Goal: Task Accomplishment & Management: Use online tool/utility

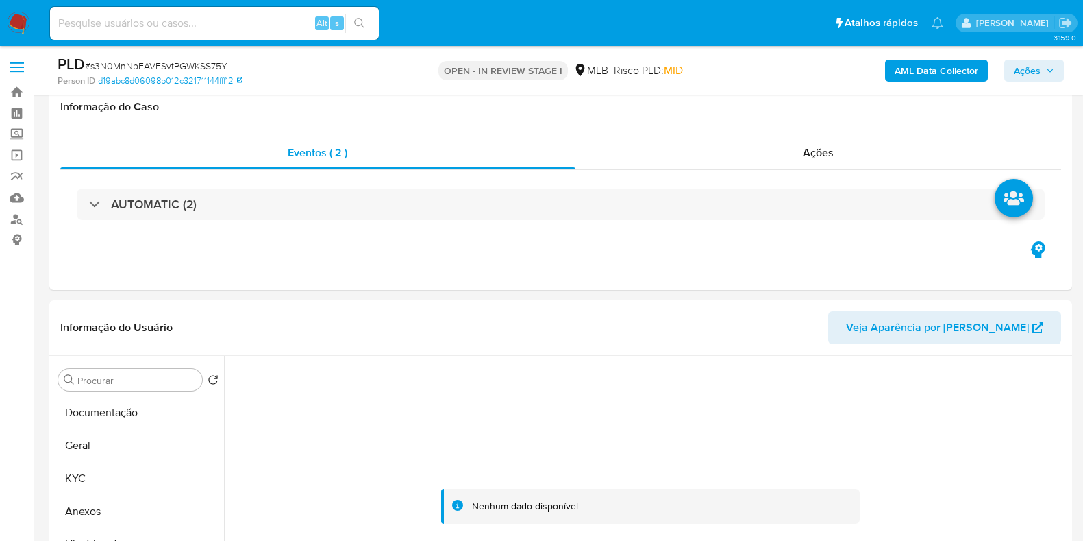
select select "10"
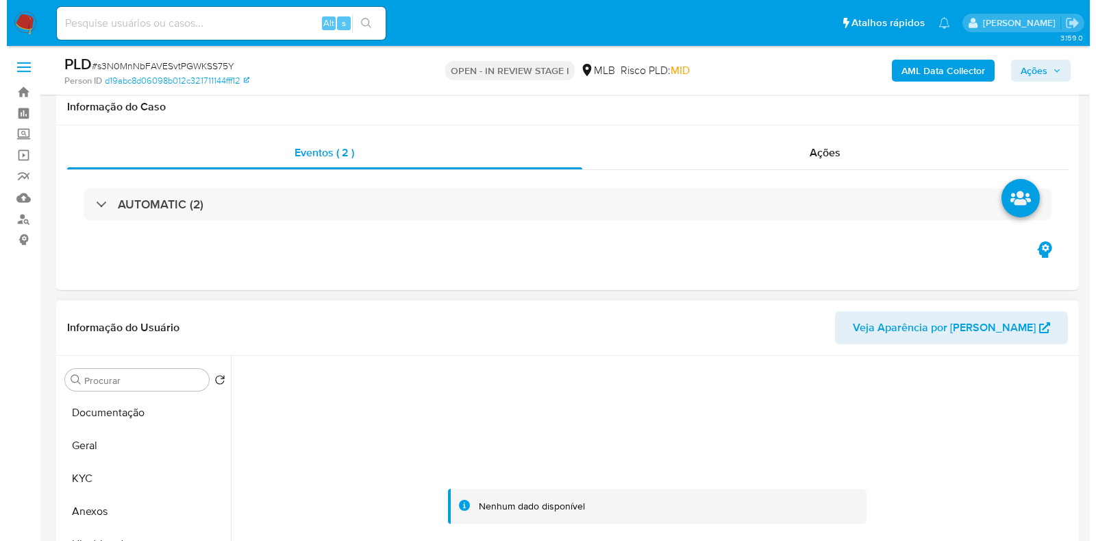
scroll to position [171, 0]
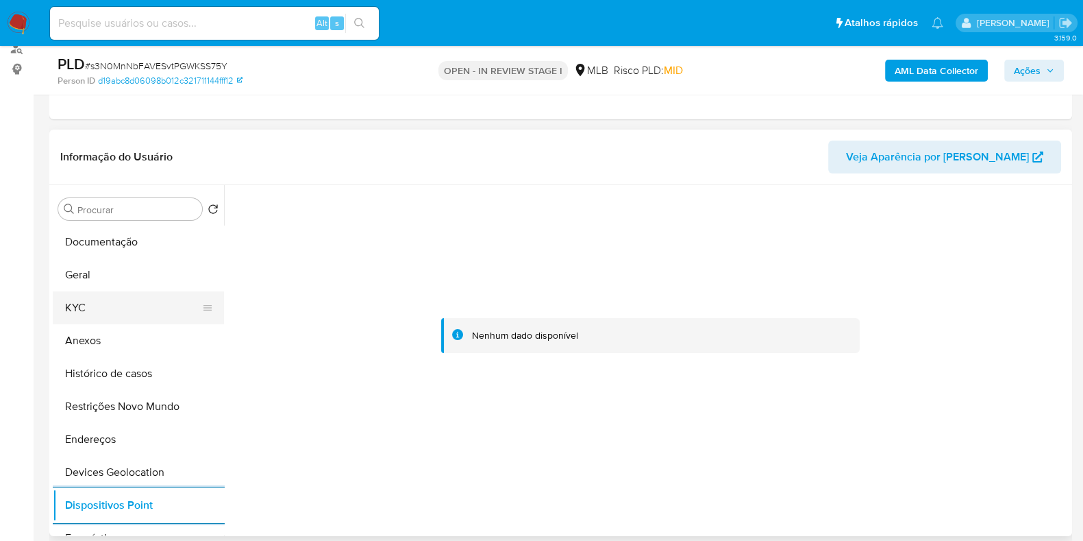
click at [121, 304] on button "KYC" at bounding box center [133, 307] width 160 height 33
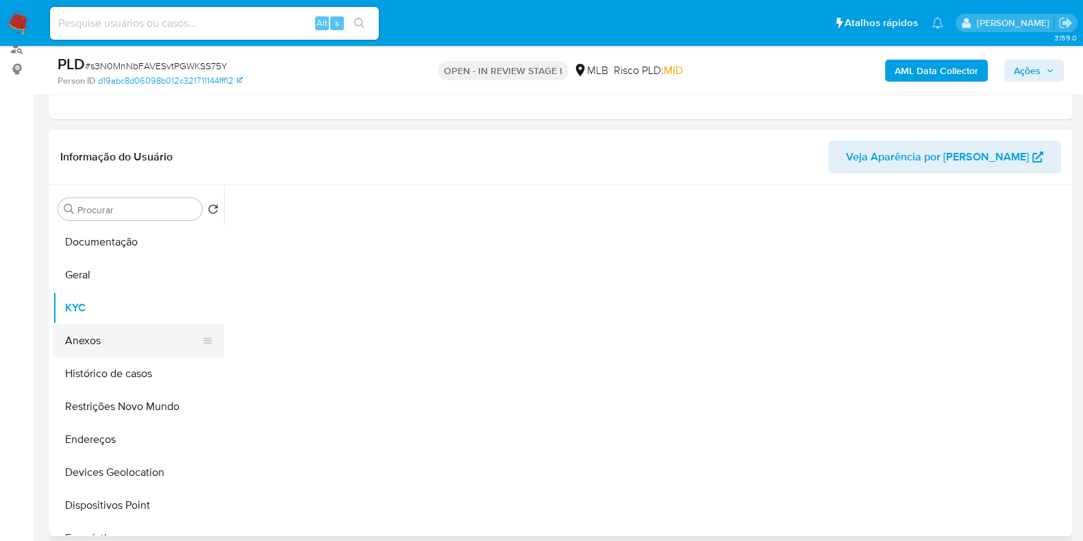
click at [116, 327] on button "Anexos" at bounding box center [133, 340] width 160 height 33
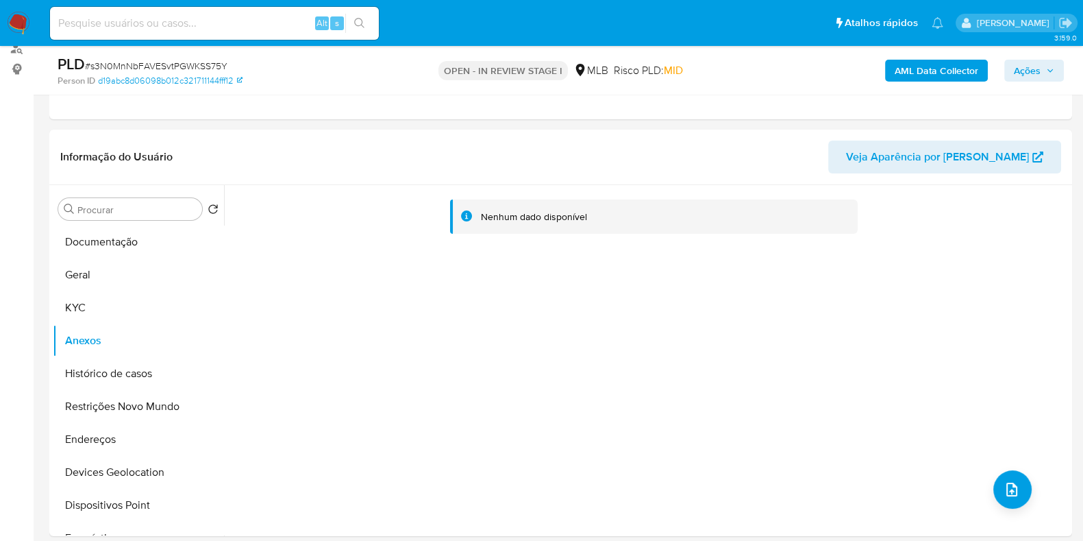
click at [913, 69] on b "AML Data Collector" at bounding box center [937, 71] width 84 height 22
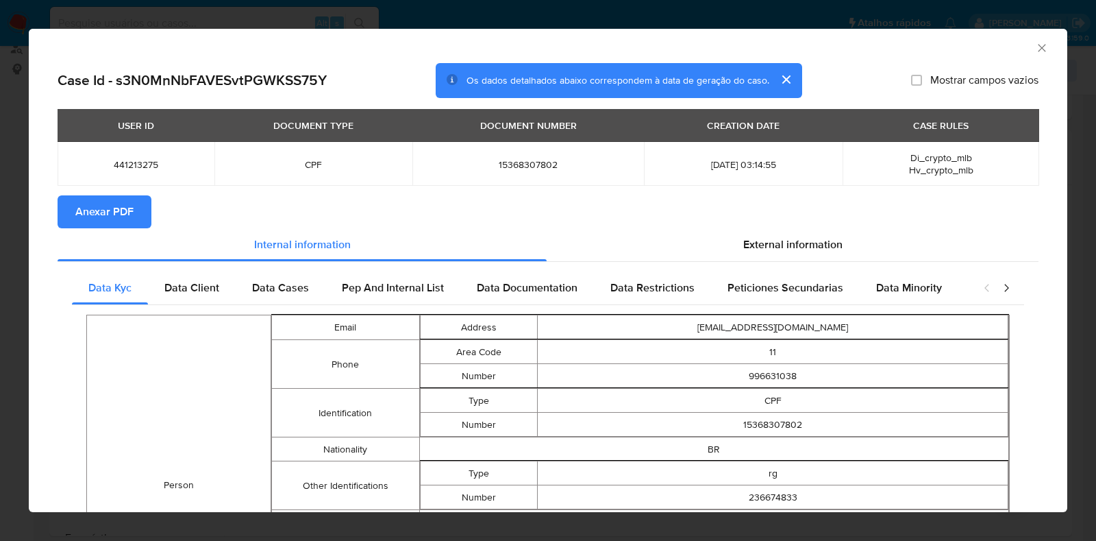
click at [87, 214] on span "Anexar PDF" at bounding box center [104, 212] width 58 height 30
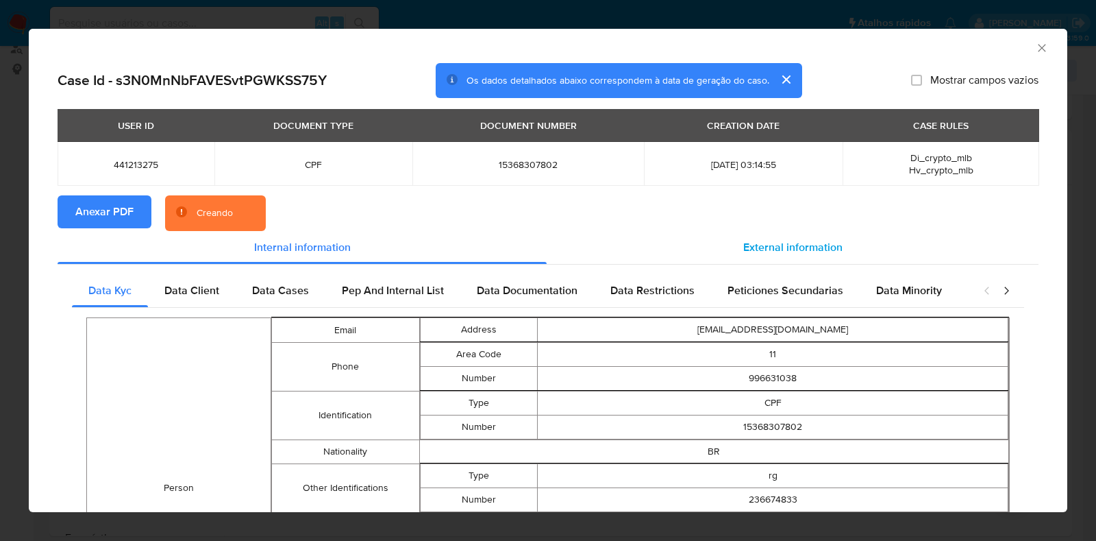
click at [786, 243] on span "External information" at bounding box center [792, 247] width 99 height 16
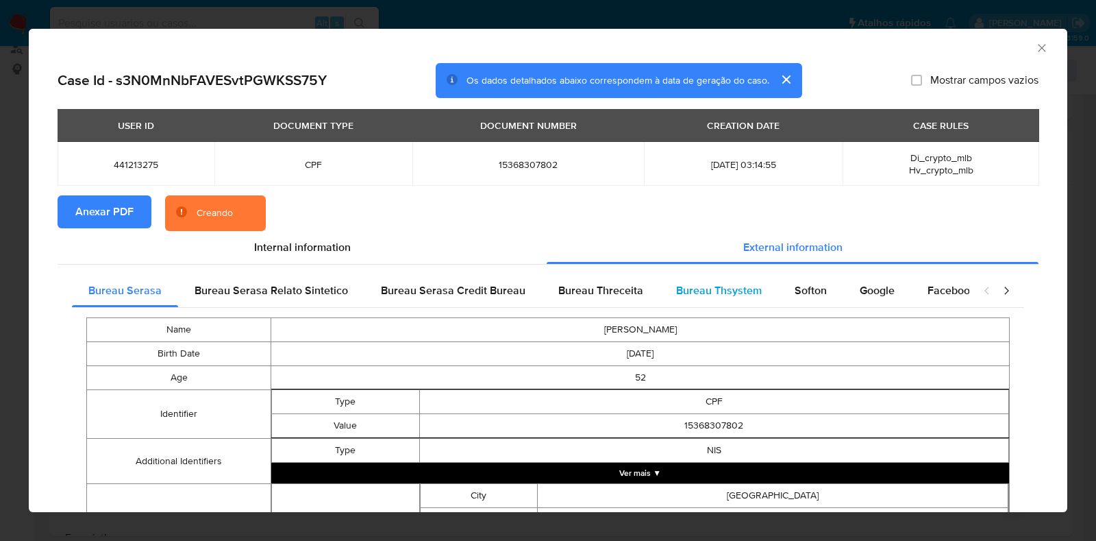
click at [709, 282] on span "Bureau Thsystem" at bounding box center [719, 290] width 86 height 16
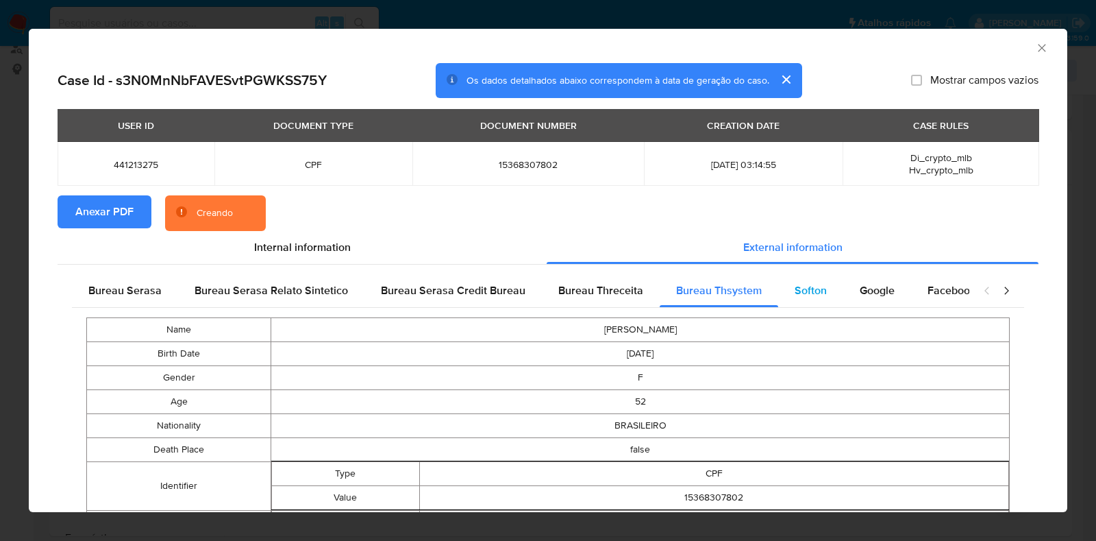
click at [812, 293] on span "Softon" at bounding box center [811, 290] width 32 height 16
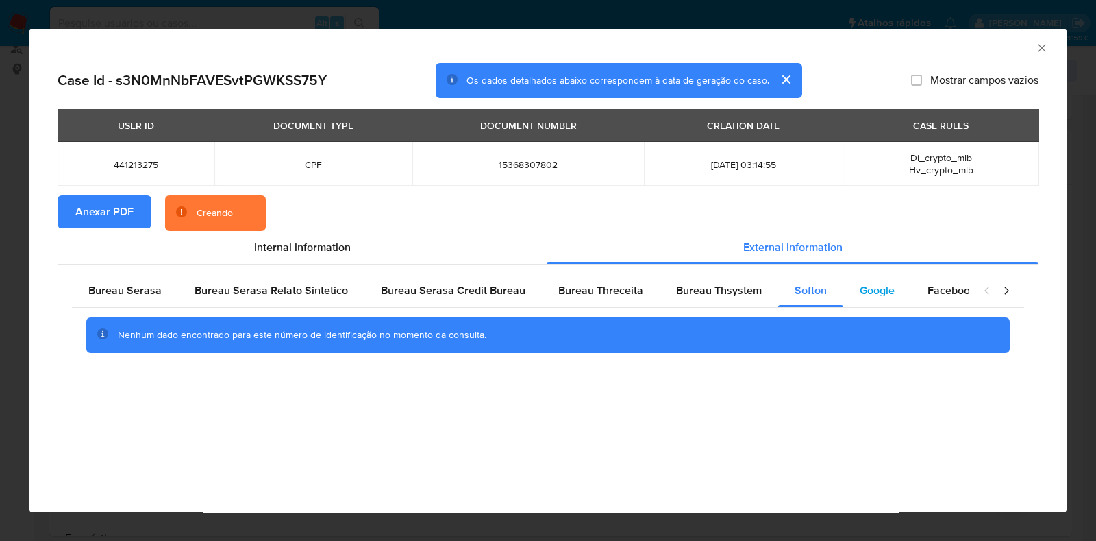
click at [860, 293] on span "Google" at bounding box center [877, 290] width 35 height 16
drag, startPoint x: 687, startPoint y: 293, endPoint x: 644, endPoint y: 293, distance: 43.2
click at [685, 293] on span "Bureau Thsystem" at bounding box center [719, 290] width 86 height 16
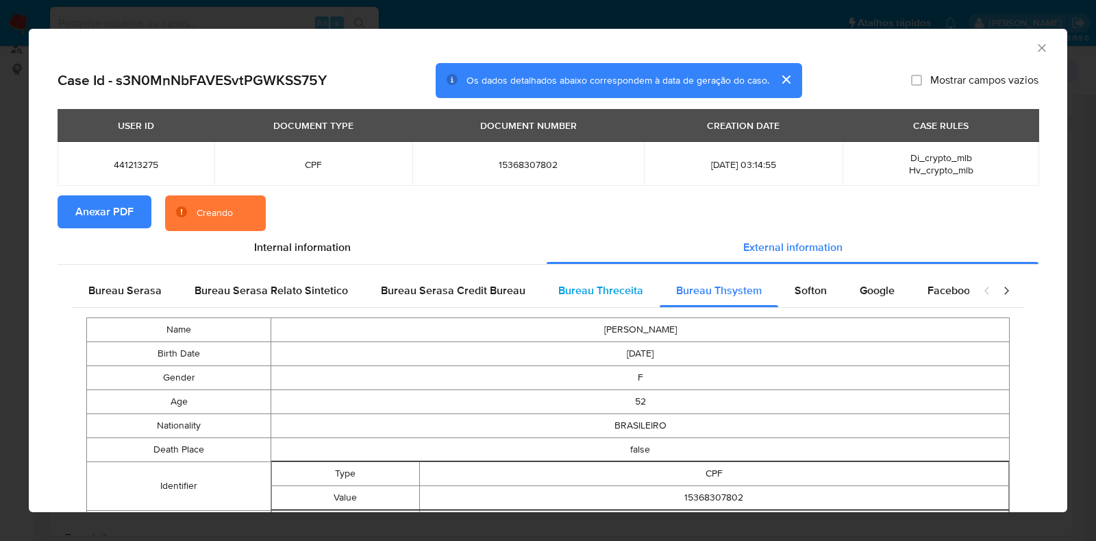
click at [599, 289] on span "Bureau Threceita" at bounding box center [600, 290] width 85 height 16
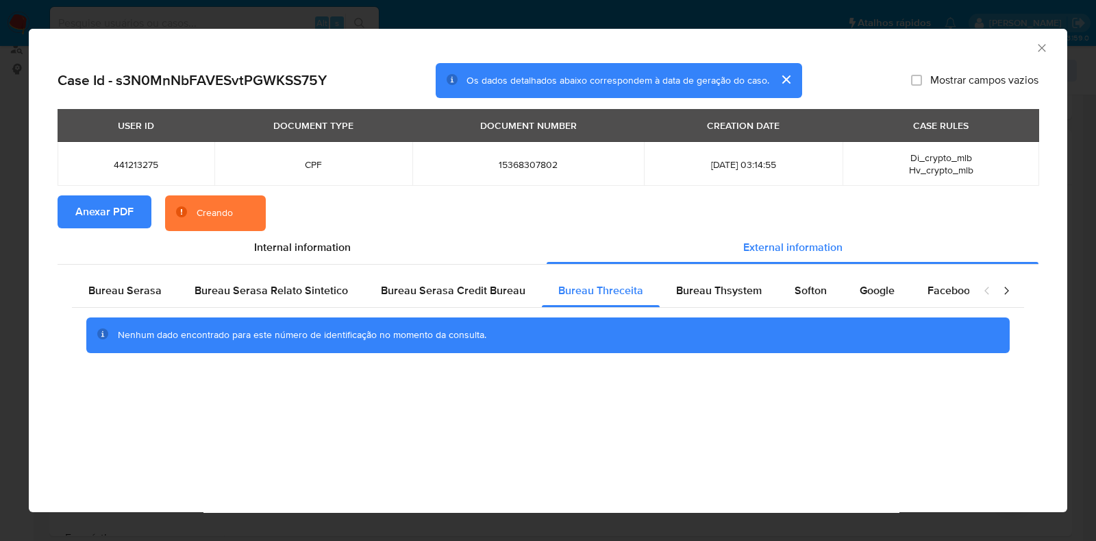
click at [1039, 42] on icon "Fechar a janela" at bounding box center [1042, 48] width 14 height 14
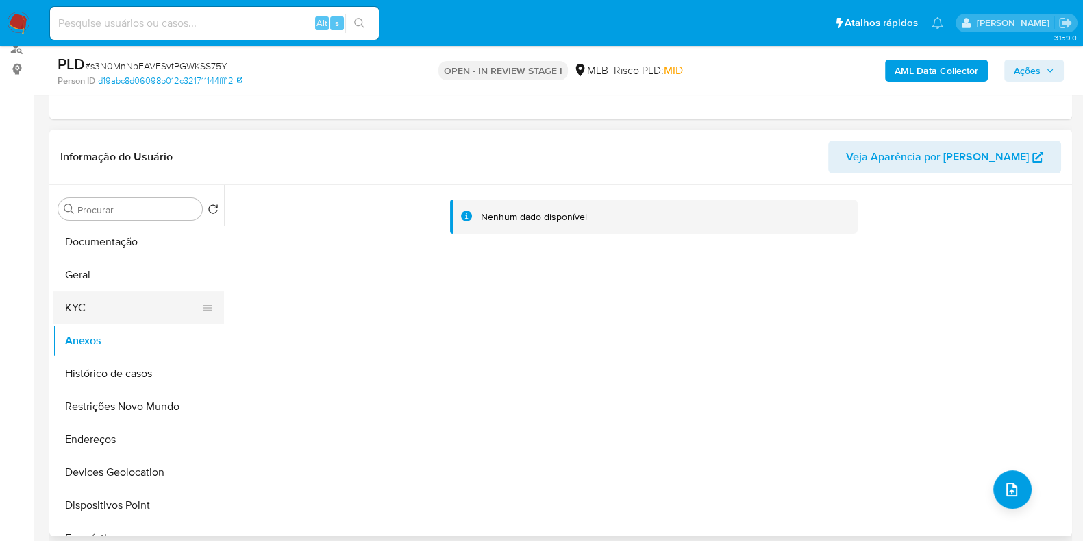
click at [92, 302] on button "KYC" at bounding box center [133, 307] width 160 height 33
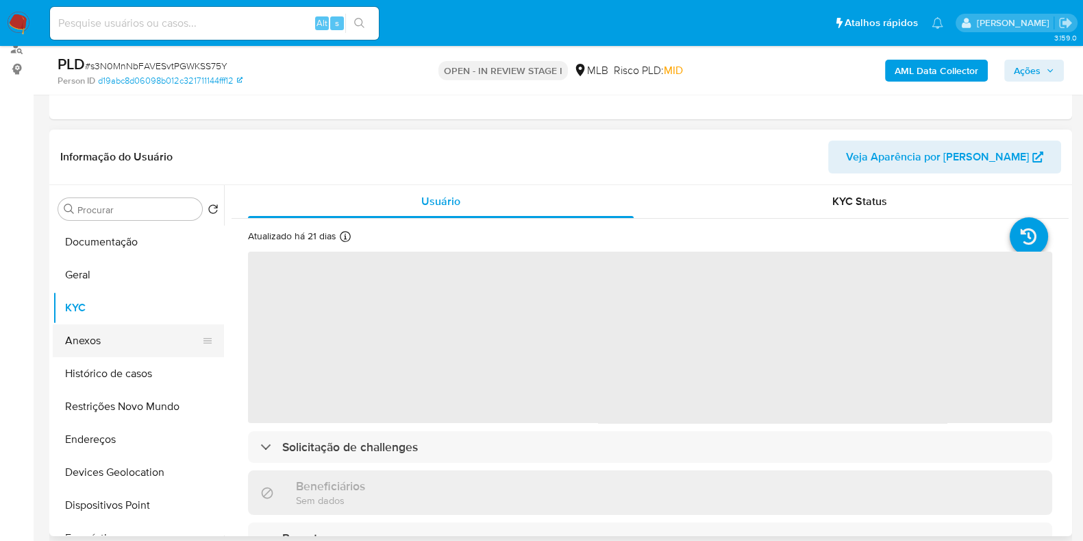
click at [103, 338] on button "Anexos" at bounding box center [133, 340] width 160 height 33
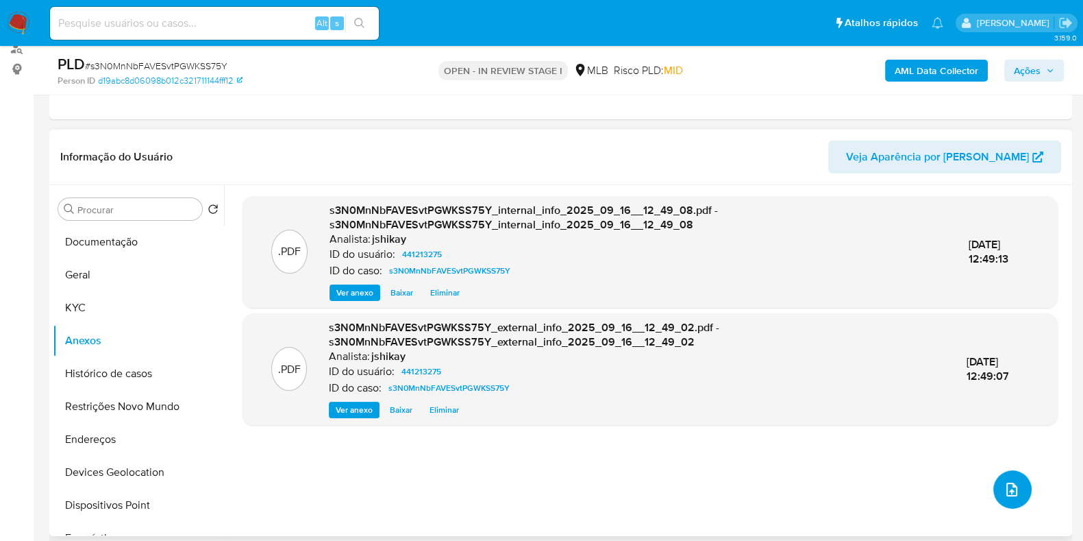
click at [1008, 499] on button "upload-file" at bounding box center [1012, 489] width 38 height 38
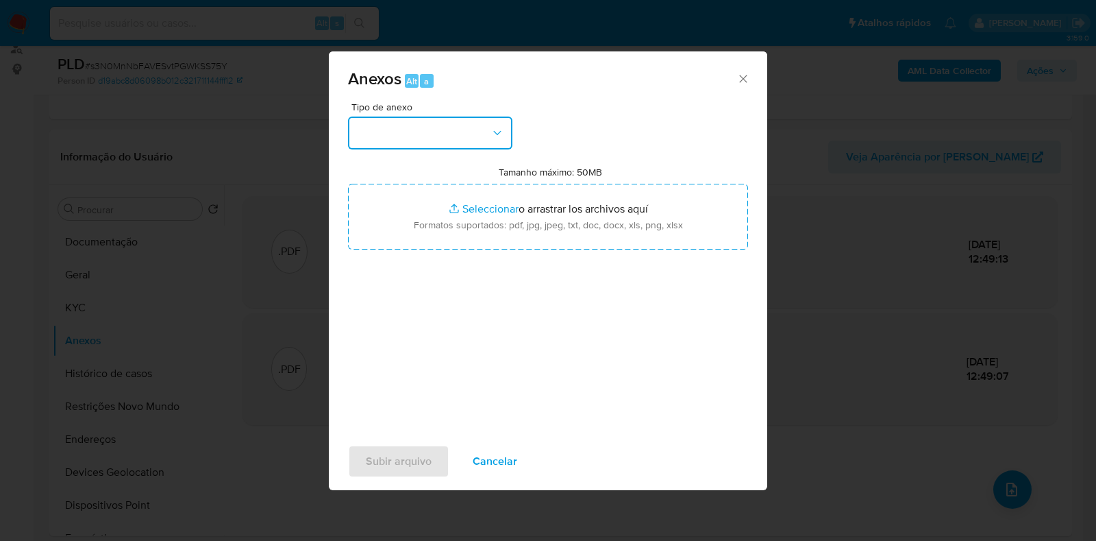
click at [425, 132] on button "button" at bounding box center [430, 132] width 164 height 33
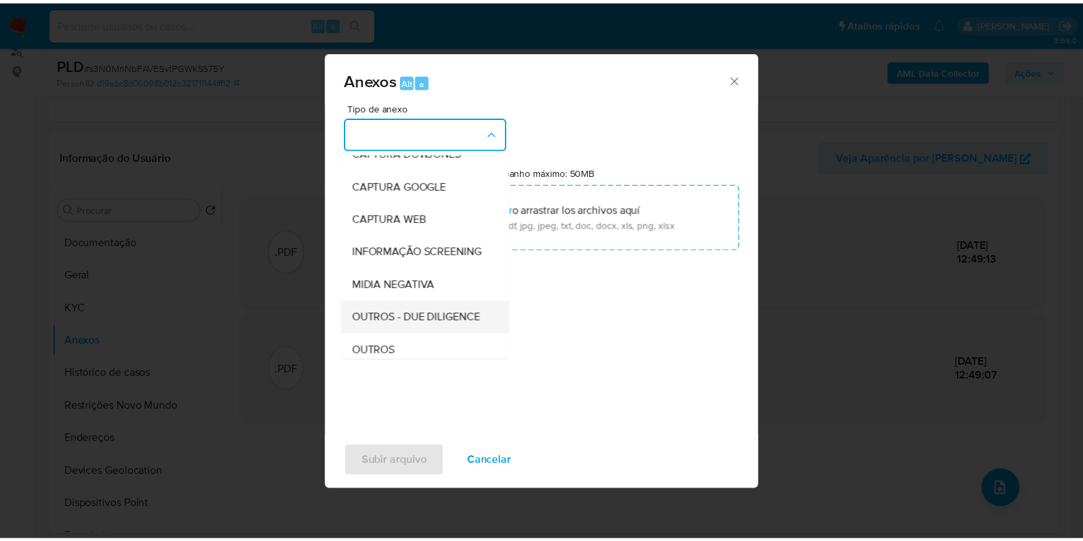
scroll to position [85, 0]
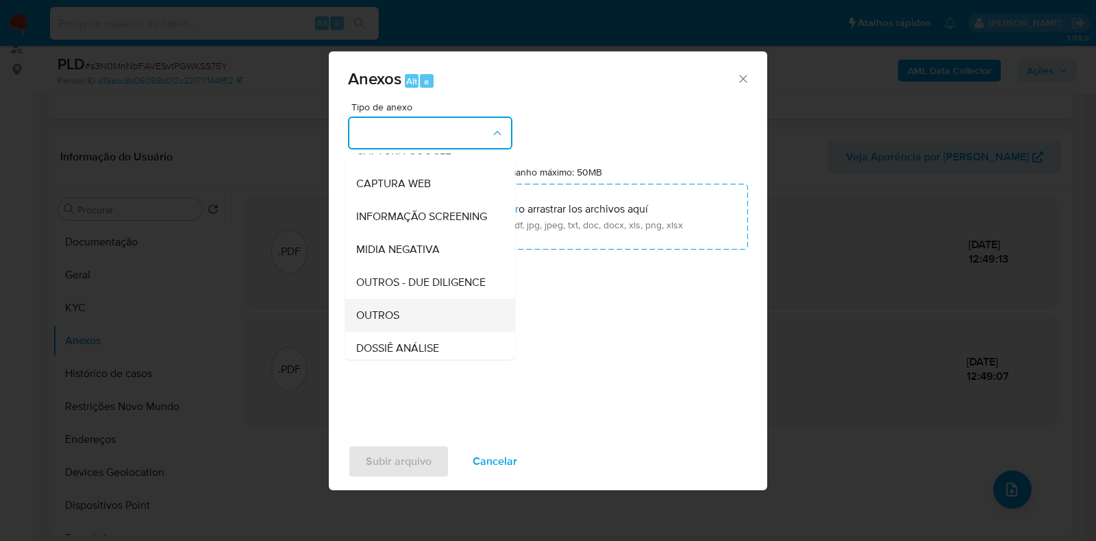
click at [418, 330] on div "OUTROS" at bounding box center [426, 315] width 140 height 33
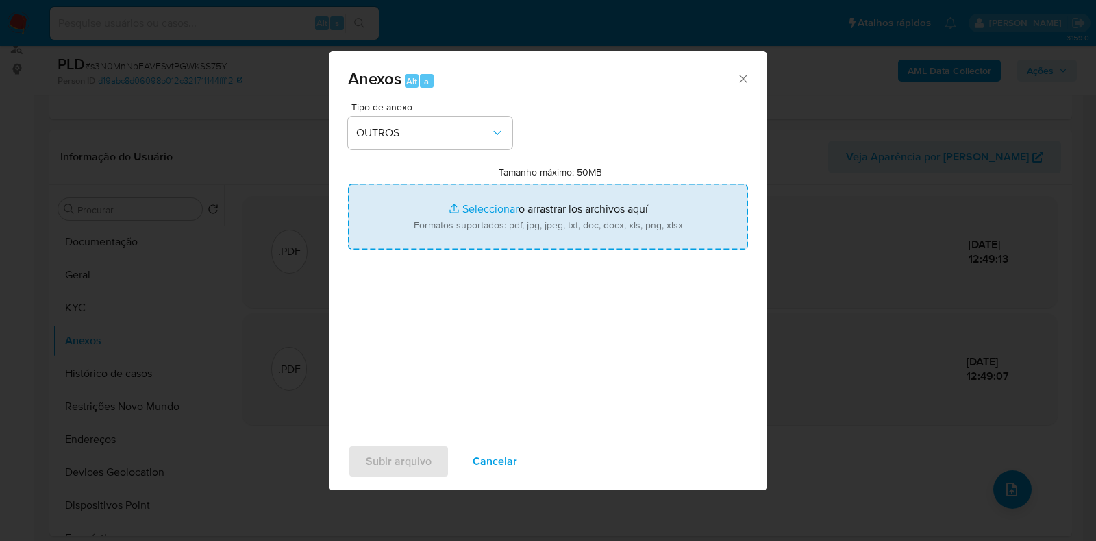
click at [483, 224] on input "Tamanho máximo: 50MB Seleccionar archivos" at bounding box center [548, 217] width 400 height 66
type input "C:\fakepath\Mulan 441213275_2025_09_15_18_47_25 - Resumen TX.pdf"
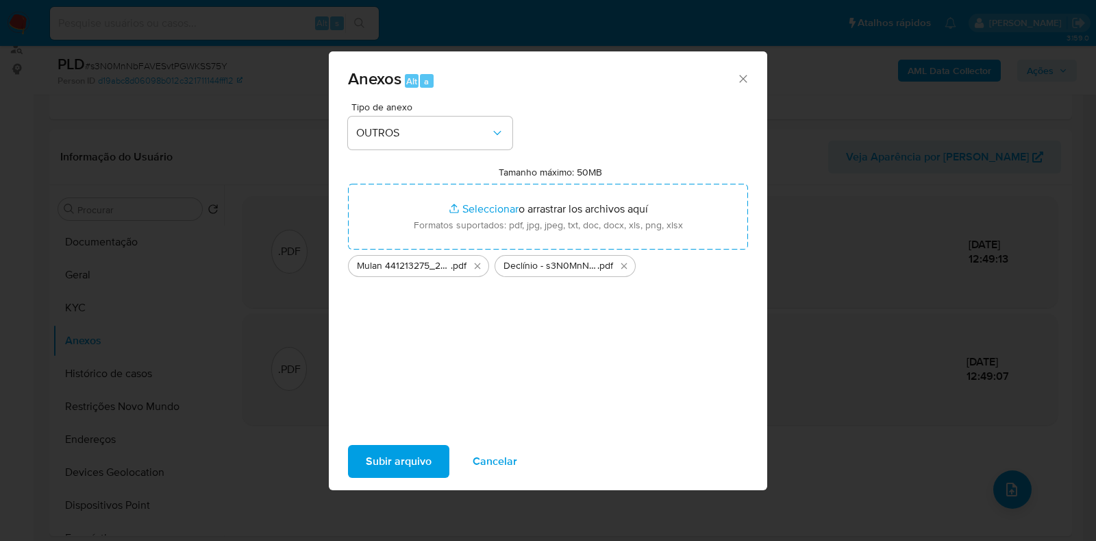
drag, startPoint x: 483, startPoint y: 224, endPoint x: 408, endPoint y: 457, distance: 244.8
click at [408, 457] on span "Subir arquivo" at bounding box center [399, 461] width 66 height 30
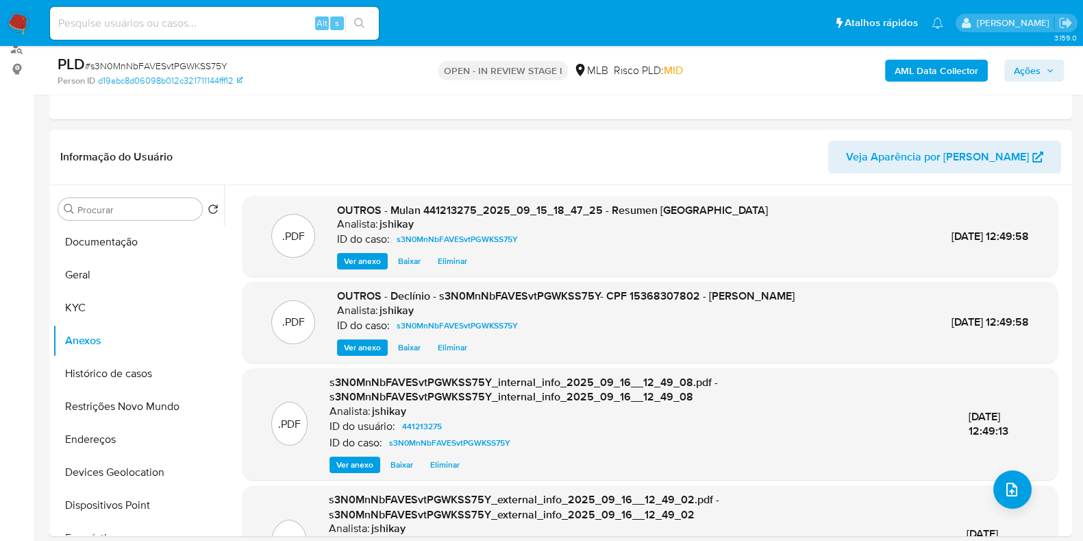
click at [1038, 77] on span "Ações" at bounding box center [1027, 71] width 27 height 22
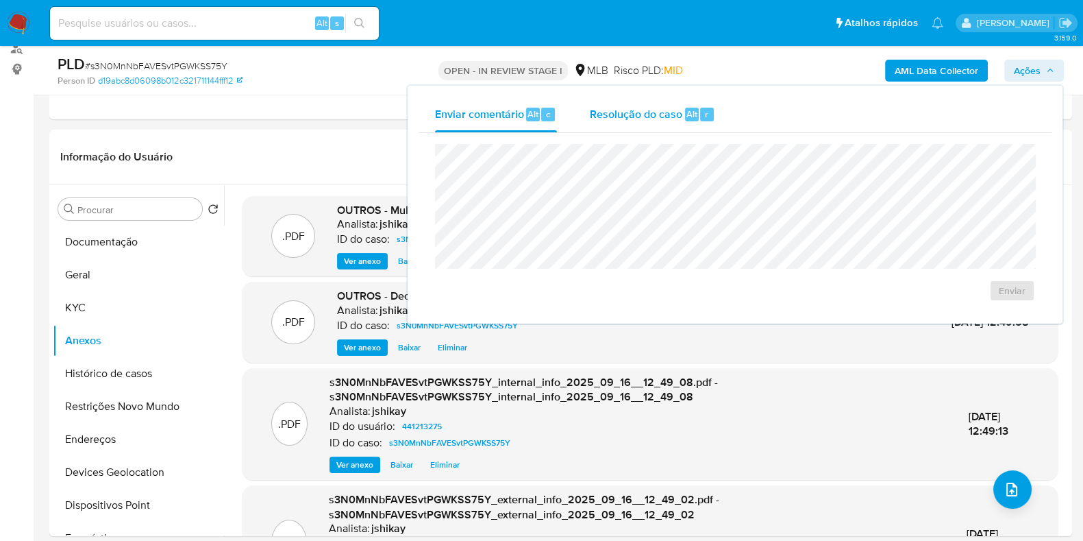
click at [630, 119] on span "Resolução do caso" at bounding box center [636, 114] width 92 height 16
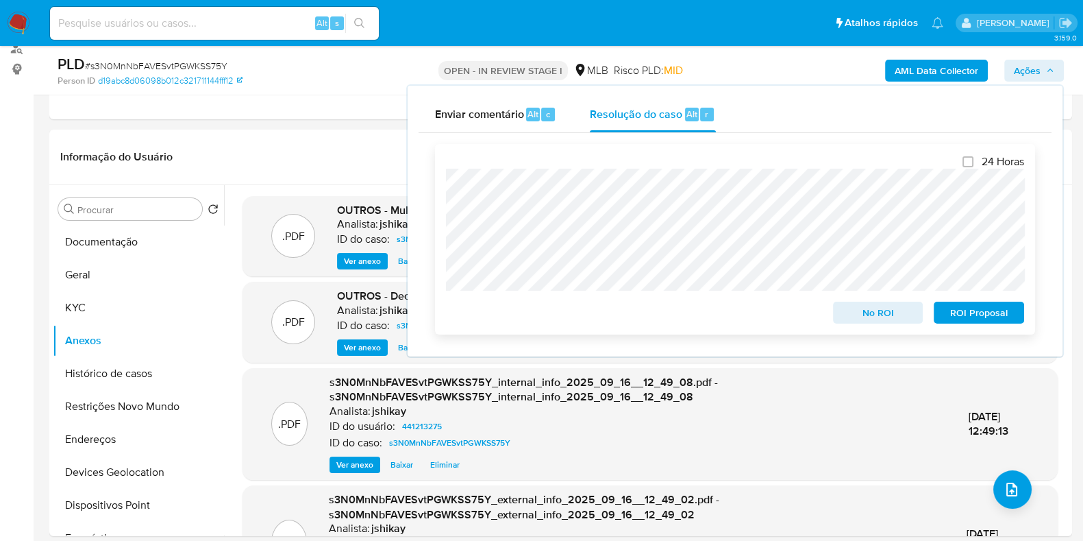
click at [862, 314] on span "No ROI" at bounding box center [878, 312] width 71 height 19
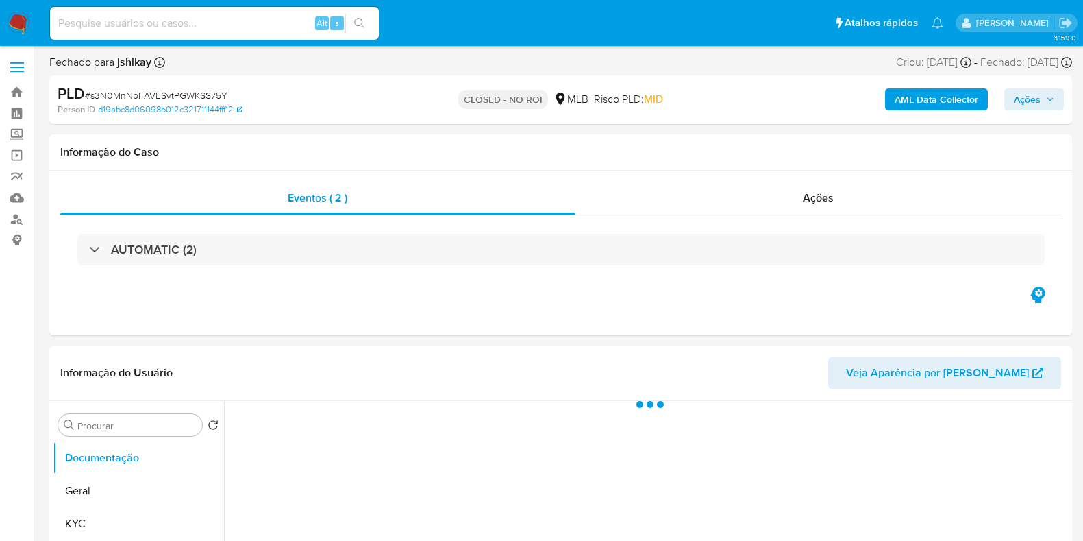
select select "10"
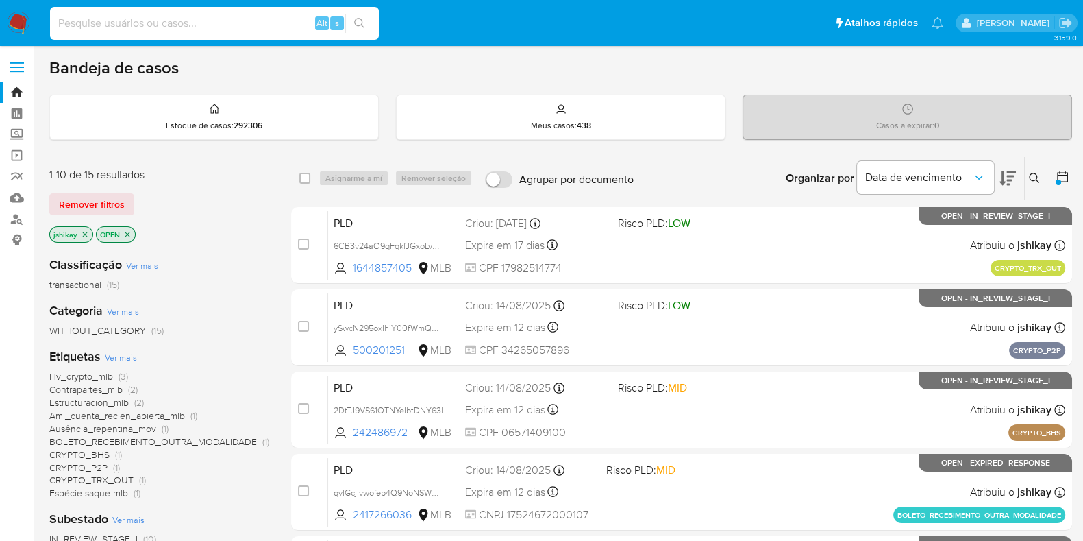
click at [162, 23] on input at bounding box center [214, 23] width 329 height 18
paste input "255109394"
type input "255109394"
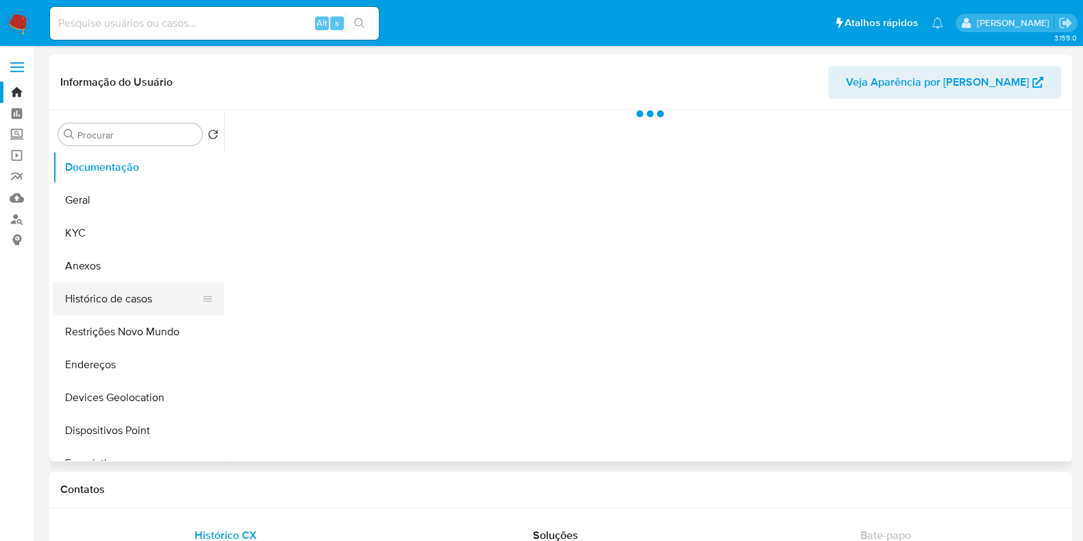
click at [108, 297] on button "Histórico de casos" at bounding box center [133, 298] width 160 height 33
select select "10"
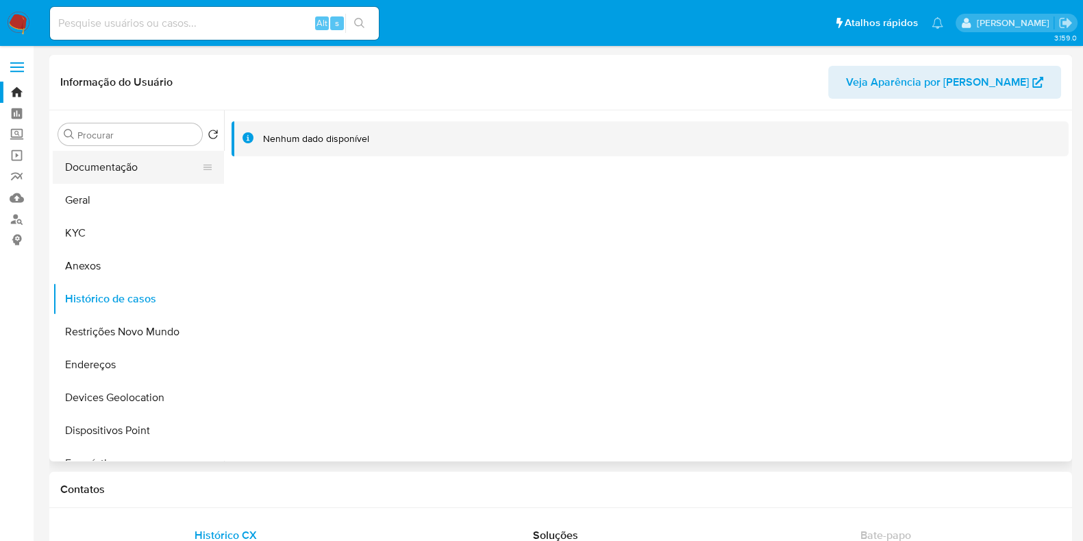
click at [125, 182] on button "Documentação" at bounding box center [133, 167] width 160 height 33
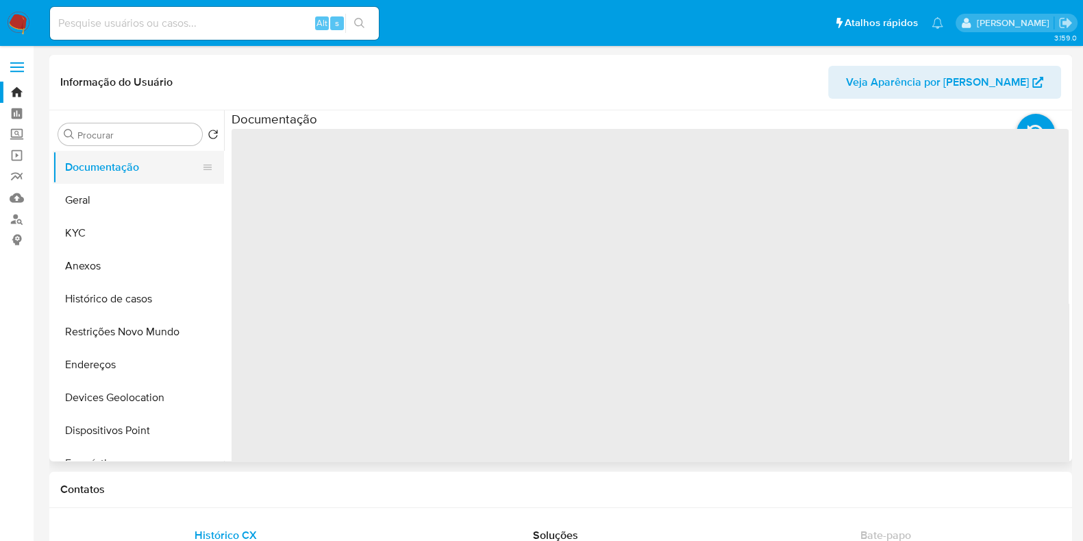
click at [125, 171] on button "Documentação" at bounding box center [133, 167] width 160 height 33
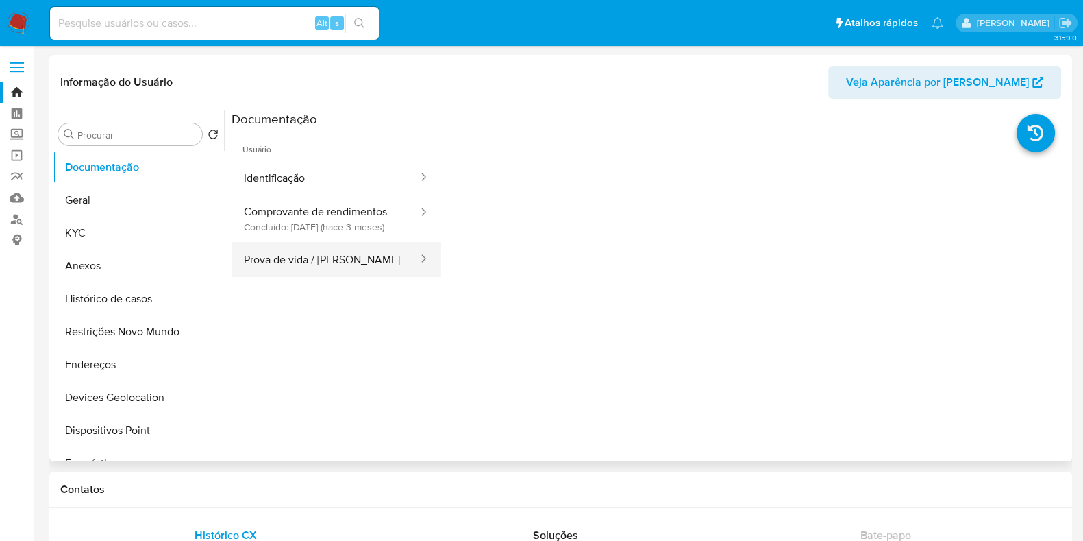
click at [345, 272] on button "Prova de vida / [PERSON_NAME]" at bounding box center [326, 259] width 188 height 35
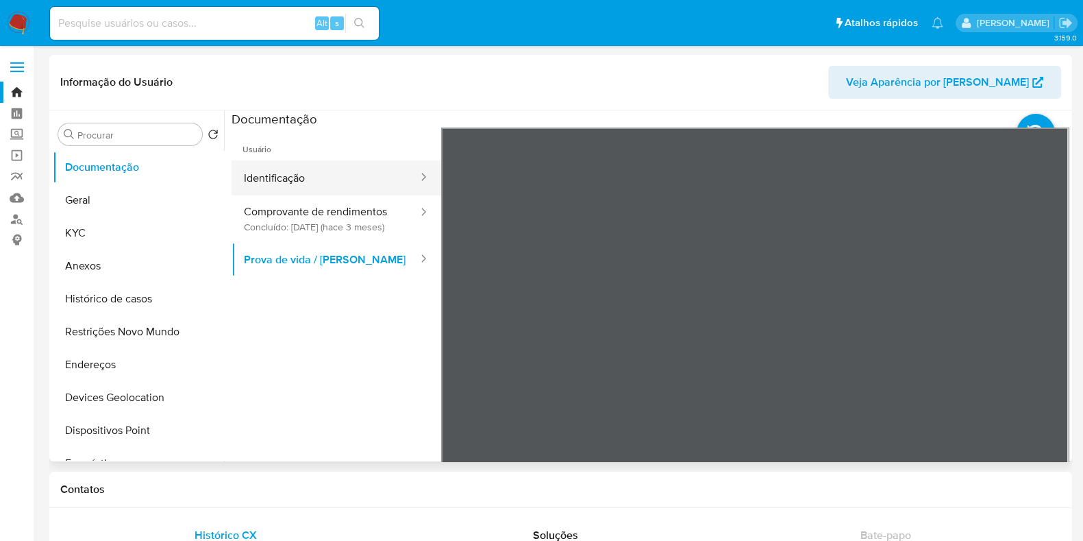
click at [313, 172] on button "Identificação" at bounding box center [326, 177] width 188 height 35
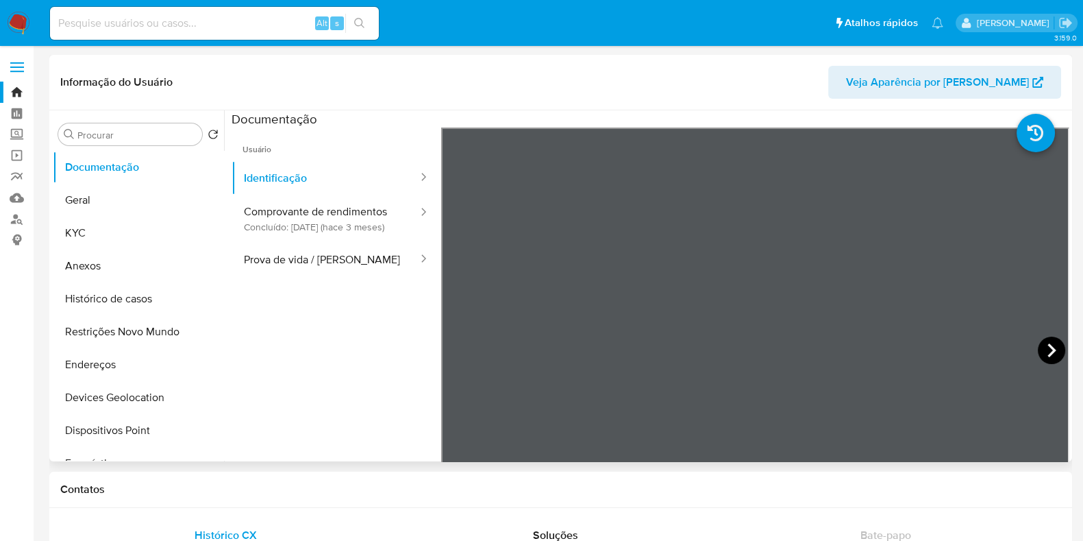
click at [1038, 347] on icon at bounding box center [1051, 349] width 27 height 27
click at [230, 16] on input at bounding box center [214, 23] width 329 height 18
paste input "2341531959"
type input "2341531959"
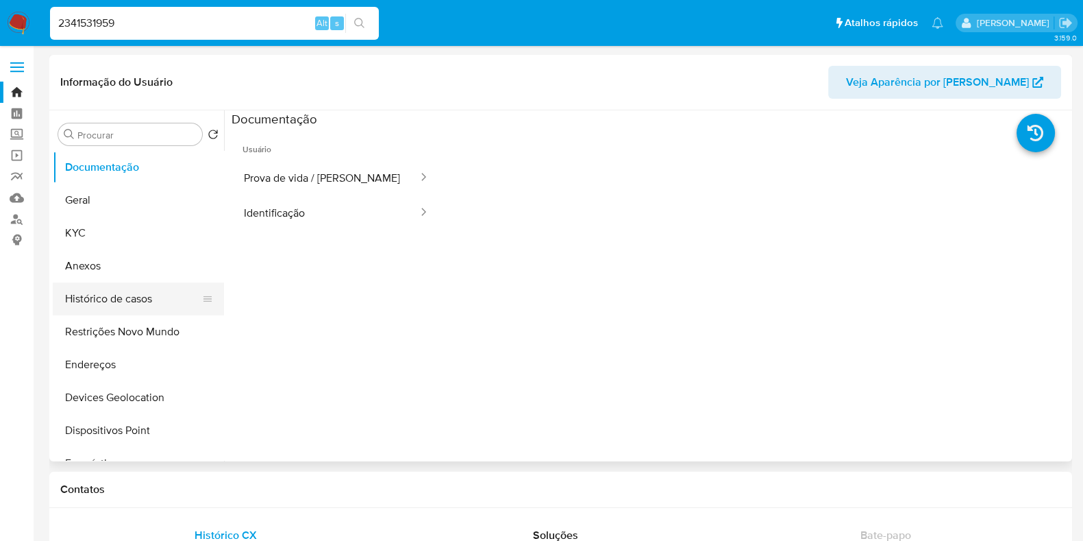
click at [130, 304] on button "Histórico de casos" at bounding box center [133, 298] width 160 height 33
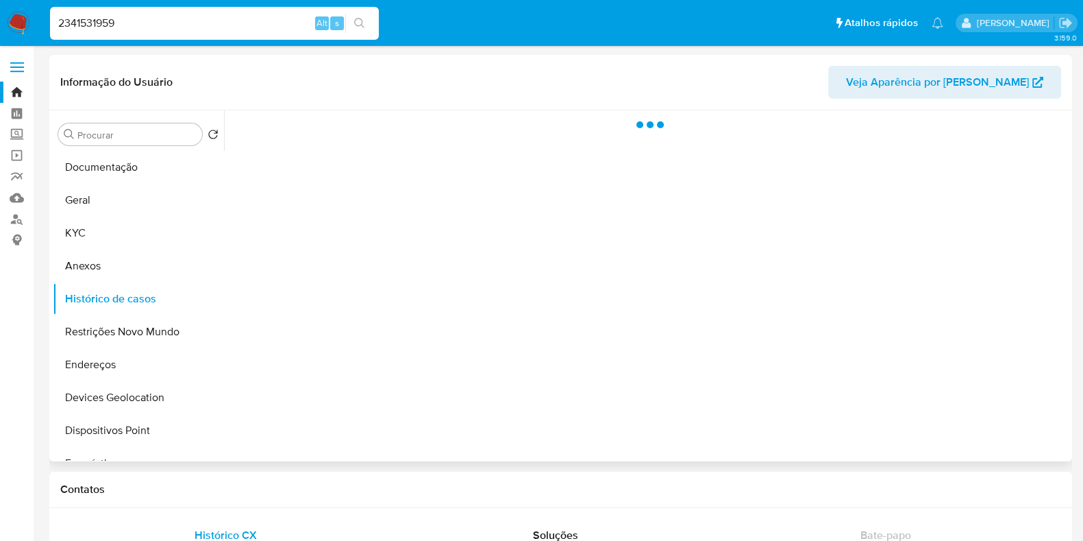
select select "10"
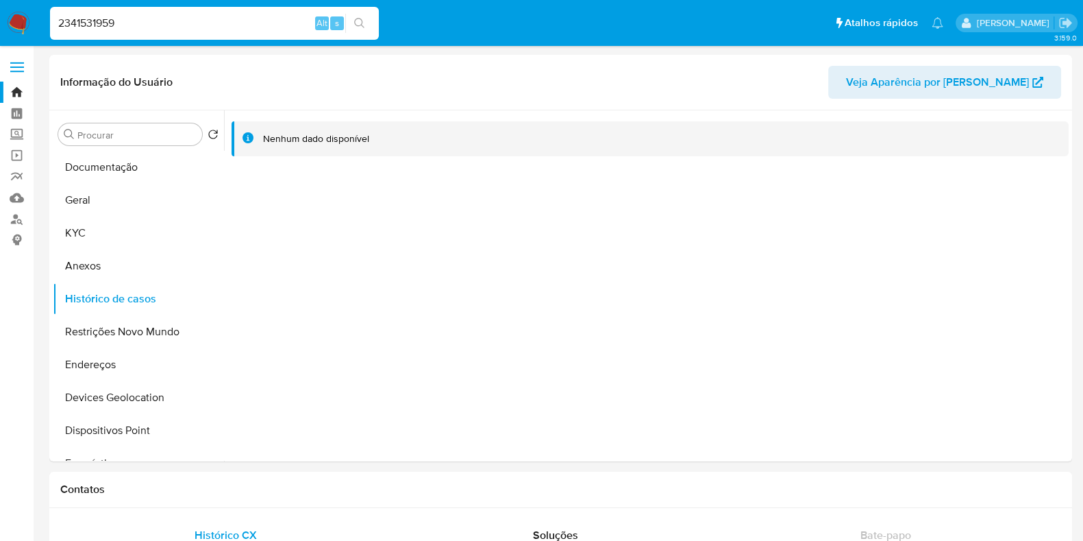
click at [221, 25] on input "2341531959" at bounding box center [214, 23] width 329 height 18
paste input "829881944"
click at [221, 25] on input "2341531959" at bounding box center [214, 23] width 329 height 18
type input "829881944"
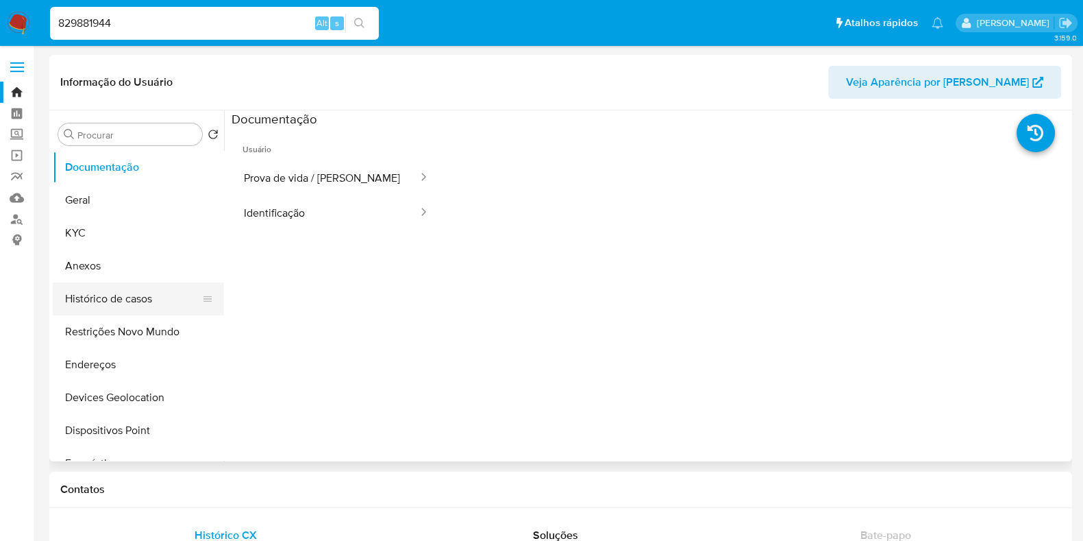
select select "10"
click at [158, 297] on button "Histórico de casos" at bounding box center [133, 298] width 160 height 33
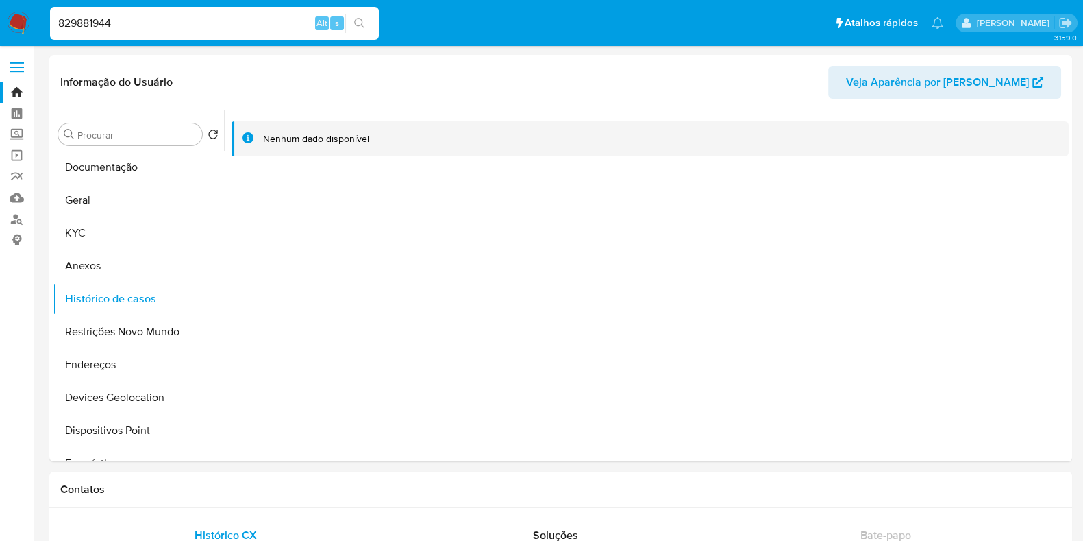
drag, startPoint x: 17, startPoint y: 25, endPoint x: 36, endPoint y: 25, distance: 19.2
click at [17, 25] on img at bounding box center [18, 23] width 23 height 23
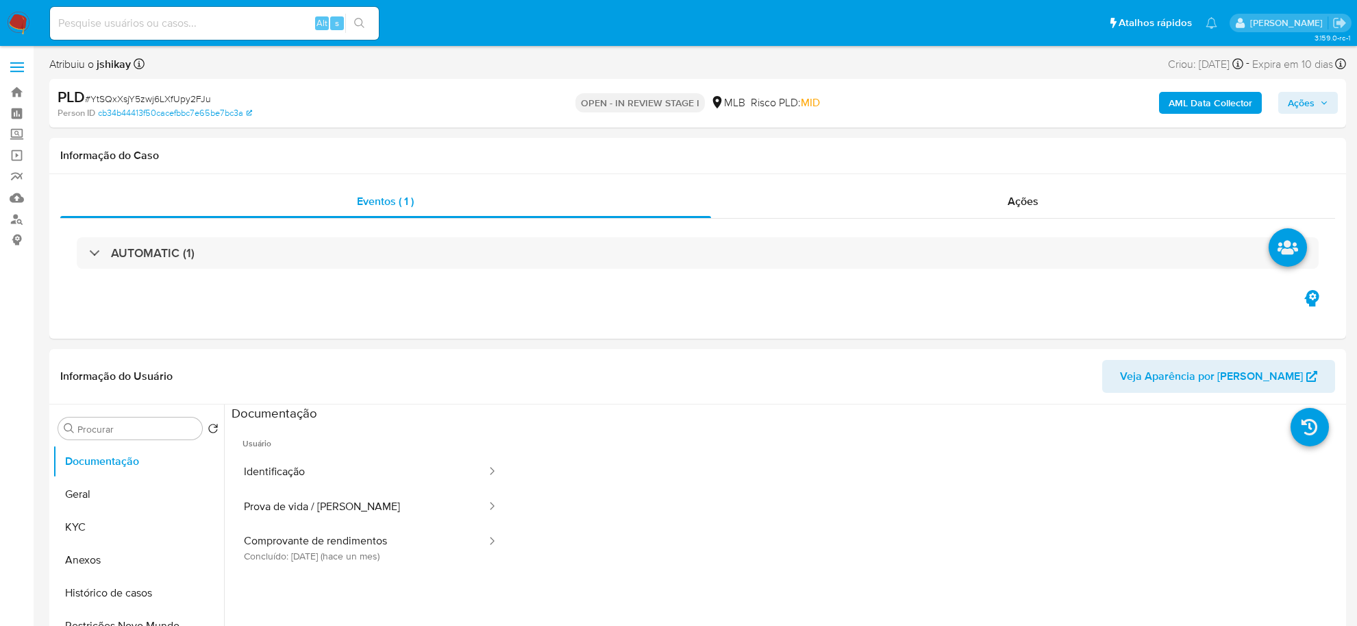
select select "10"
click at [139, 492] on button "Geral" at bounding box center [133, 494] width 160 height 33
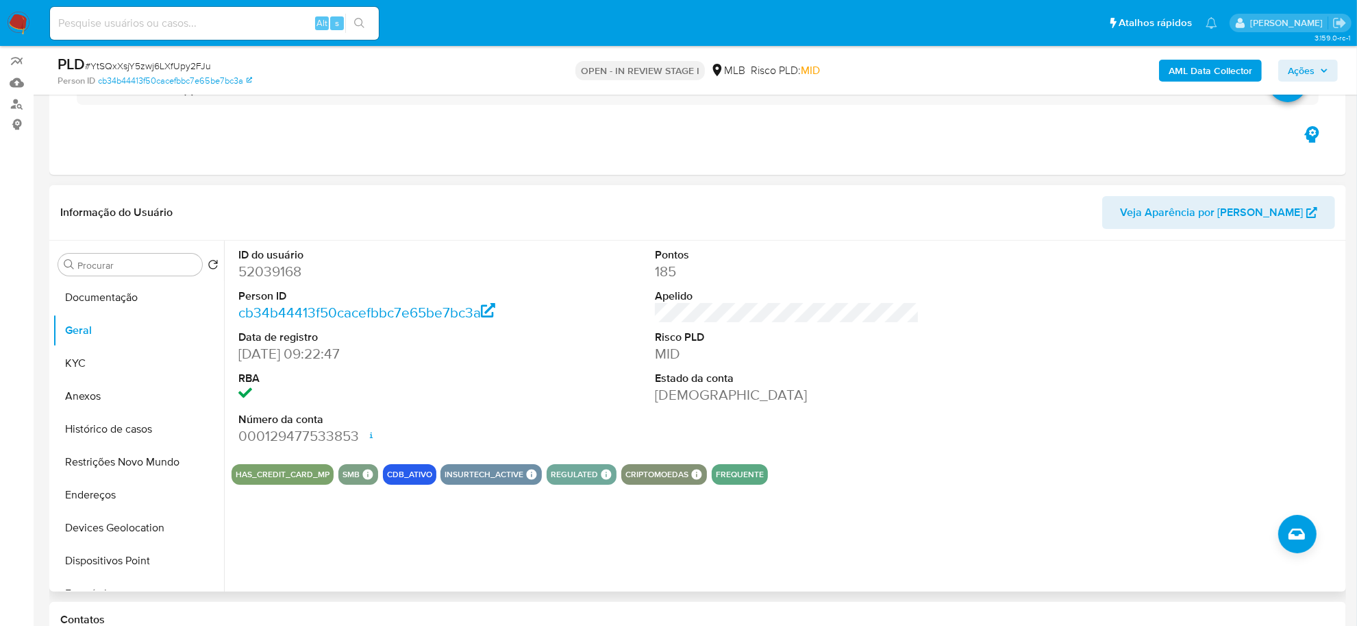
scroll to position [86, 0]
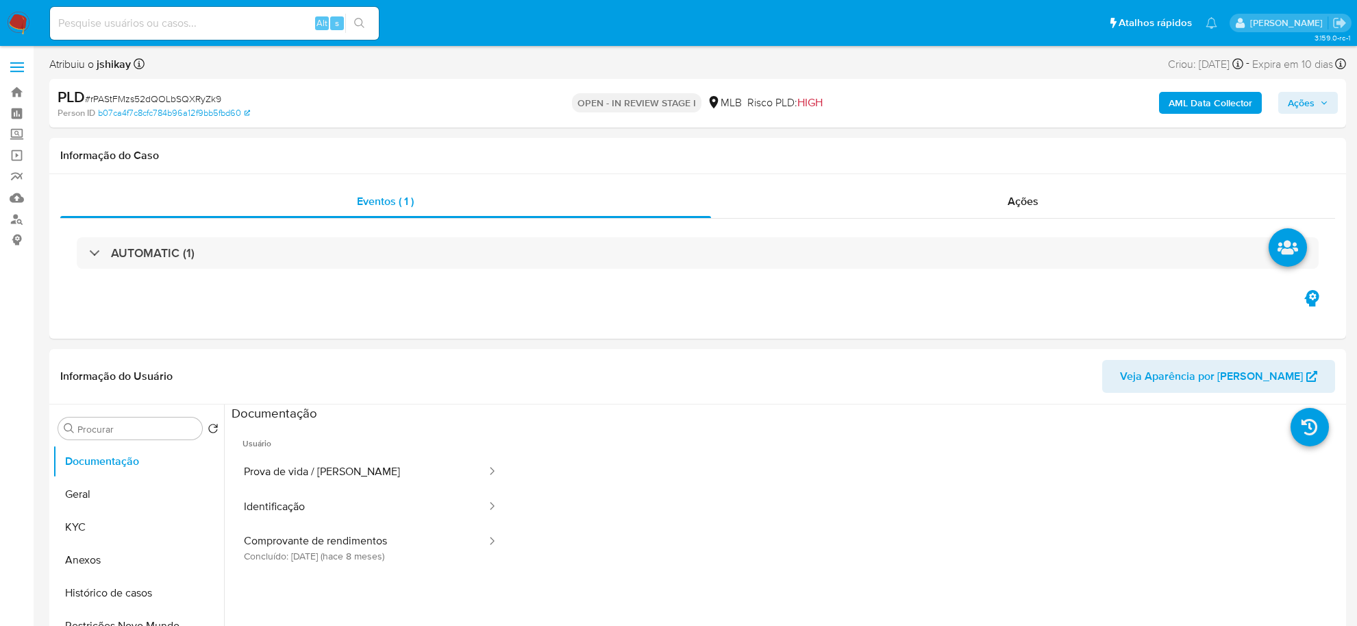
select select "10"
click at [95, 486] on button "Geral" at bounding box center [133, 494] width 160 height 33
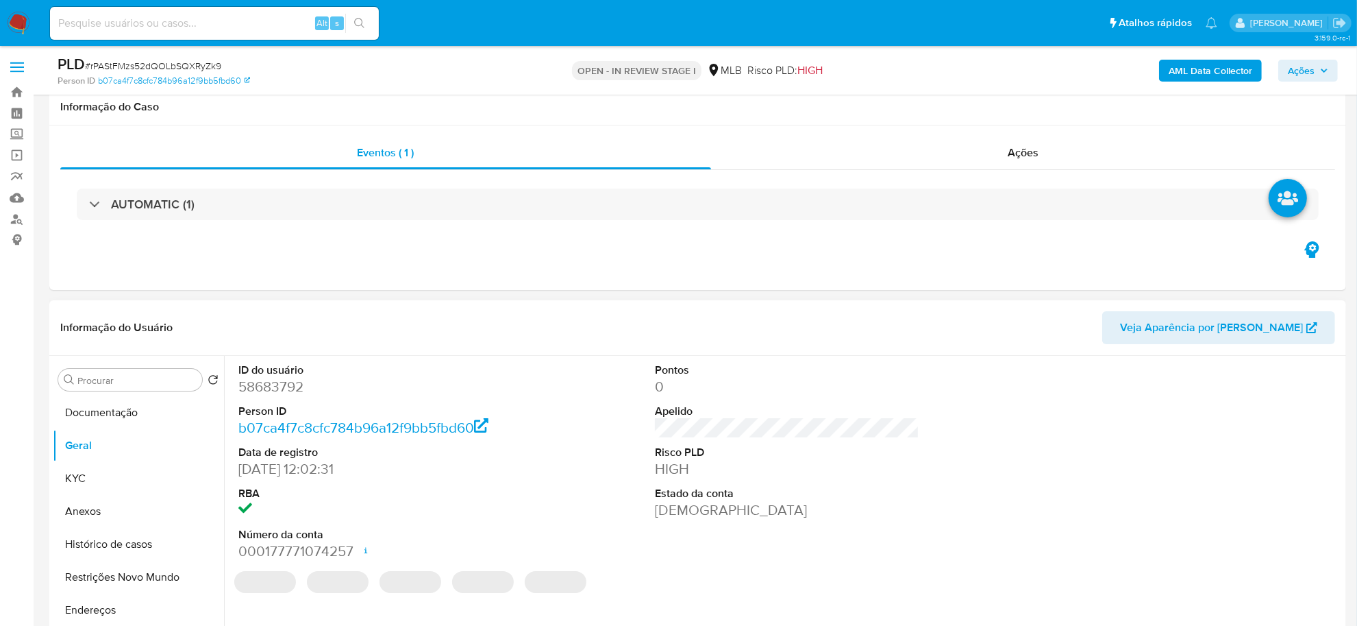
scroll to position [86, 0]
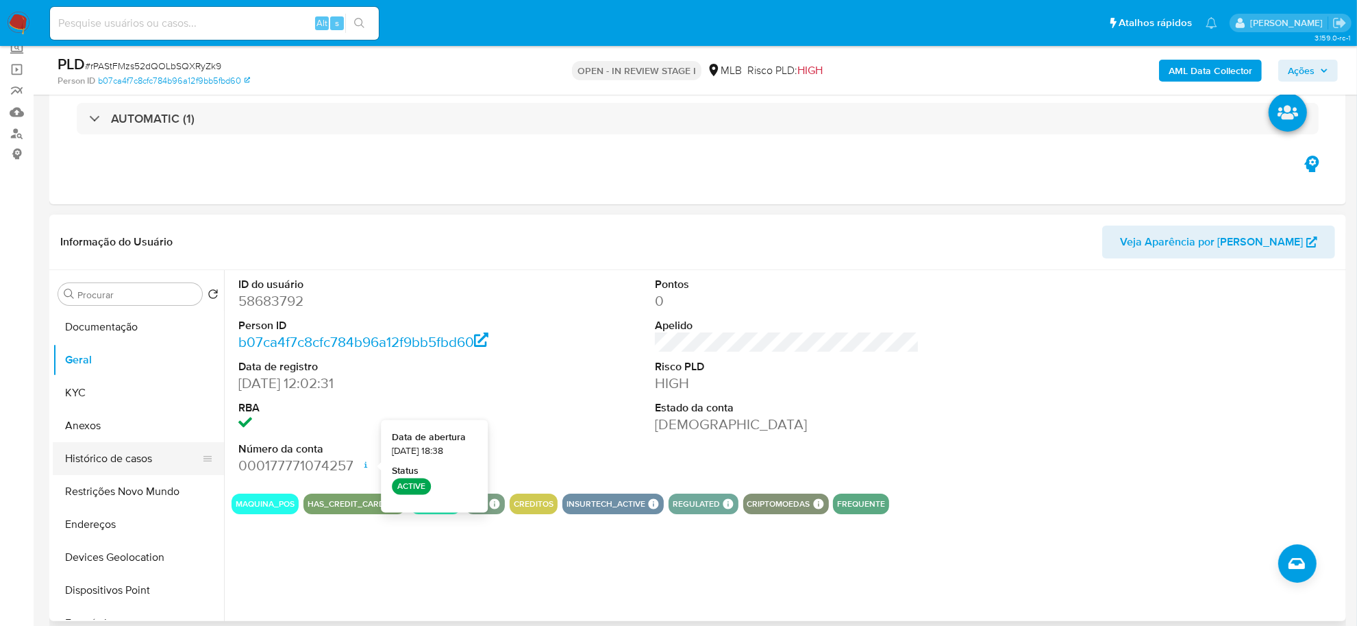
click at [115, 460] on button "Histórico de casos" at bounding box center [133, 458] width 160 height 33
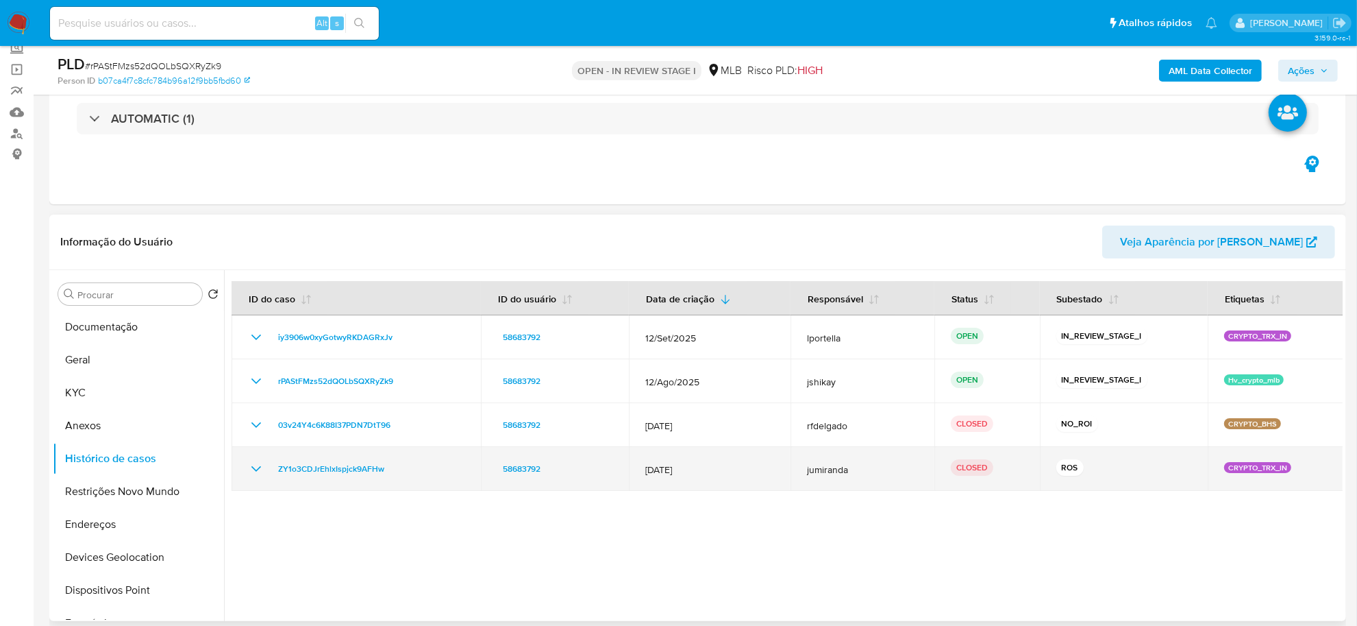
click at [250, 471] on icon "Mostrar/Ocultar" at bounding box center [256, 468] width 16 height 16
click at [251, 467] on icon "Mostrar/Ocultar" at bounding box center [256, 468] width 16 height 16
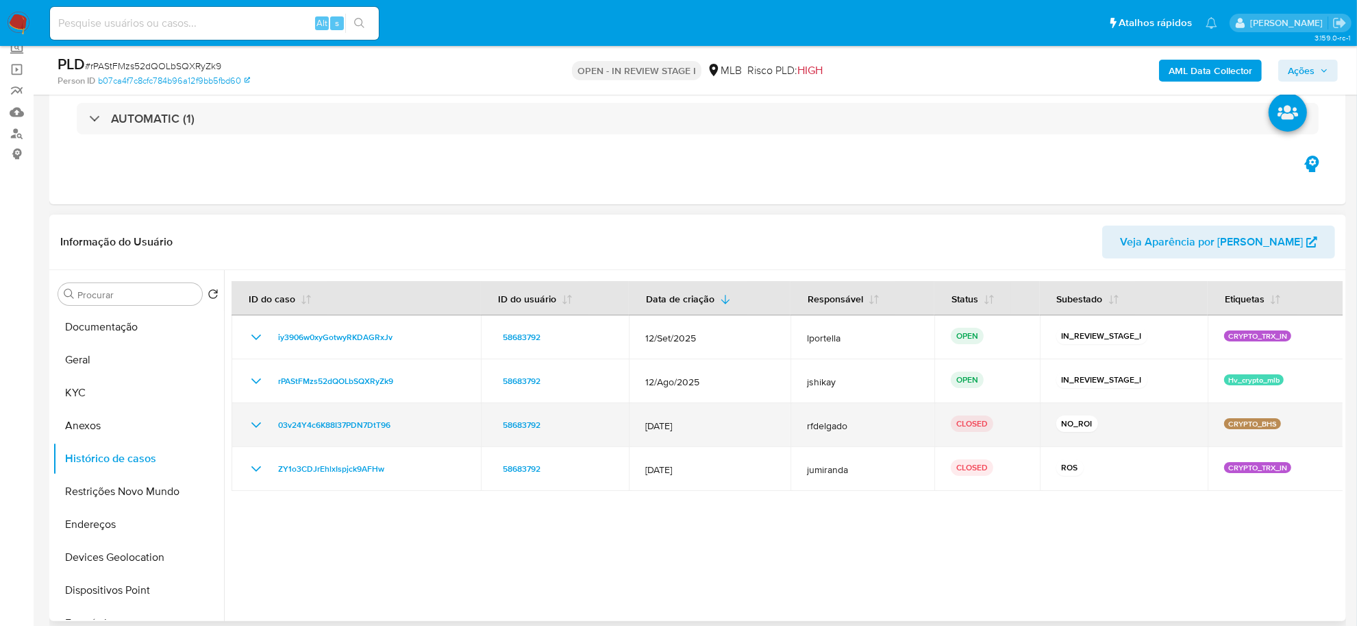
drag, startPoint x: 852, startPoint y: 422, endPoint x: 255, endPoint y: 426, distance: 596.7
click at [255, 426] on tr "03v24Y4c6K88I37PDN7DtT96 58683792 14/Mar/2025 rfdelgado CLOSED NO_ROI CRYPTO_BHS" at bounding box center [788, 425] width 1113 height 44
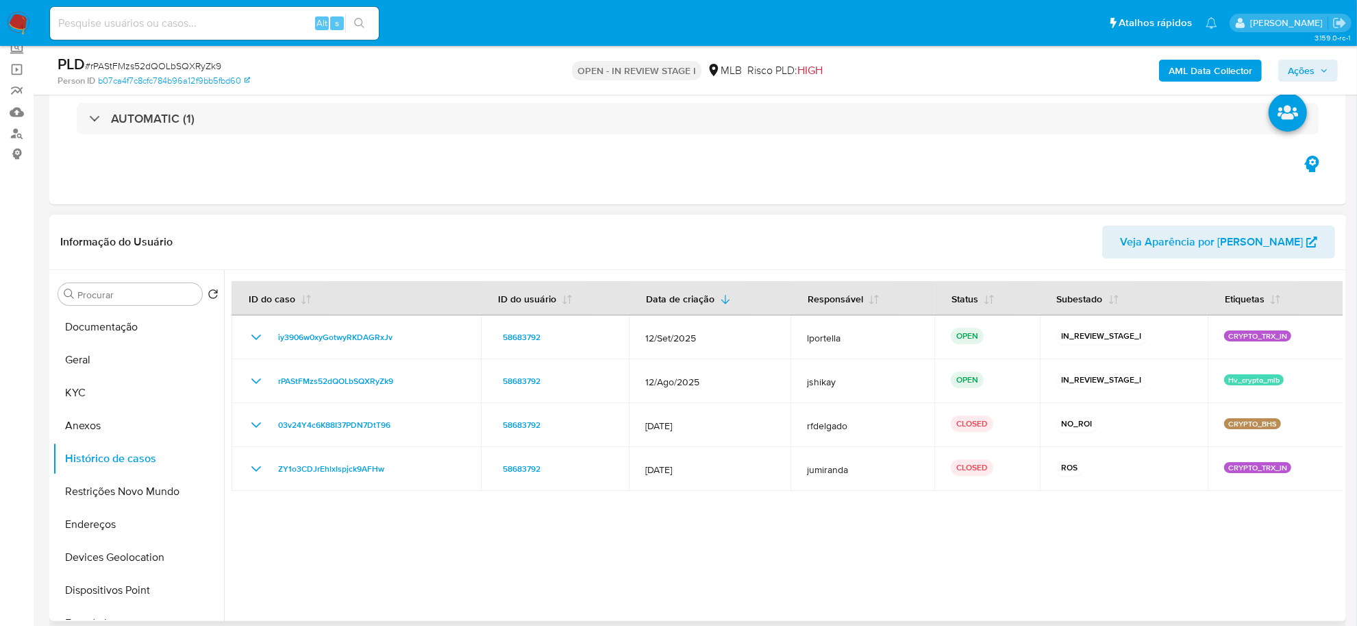
click at [532, 526] on div at bounding box center [783, 445] width 1119 height 351
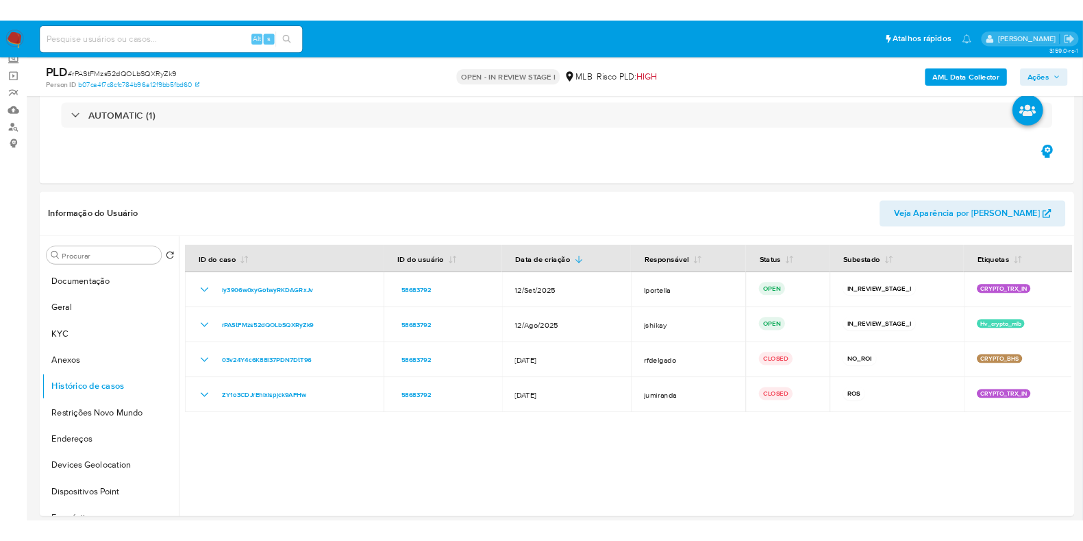
scroll to position [85, 0]
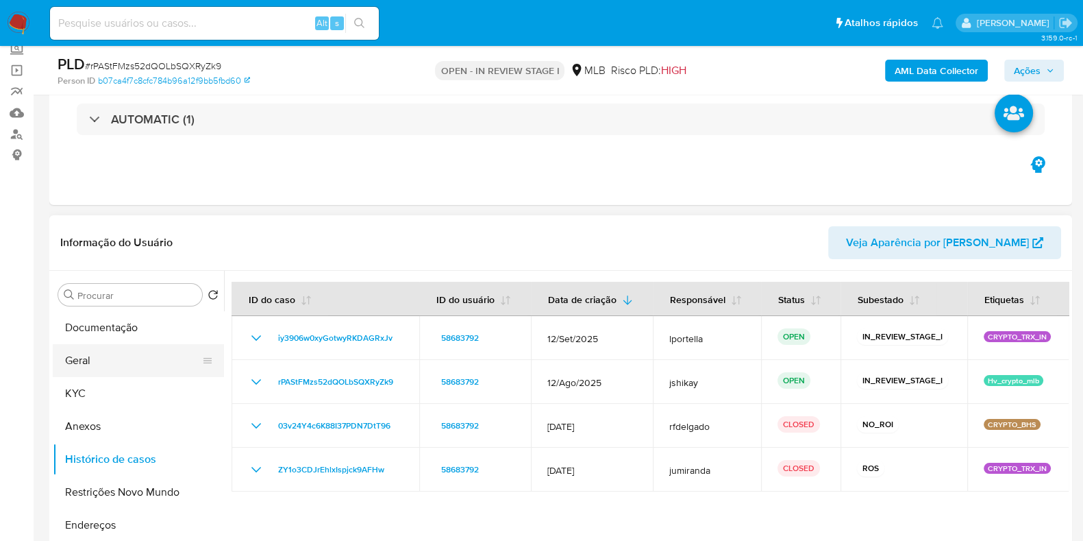
click at [86, 365] on button "Geral" at bounding box center [133, 360] width 160 height 33
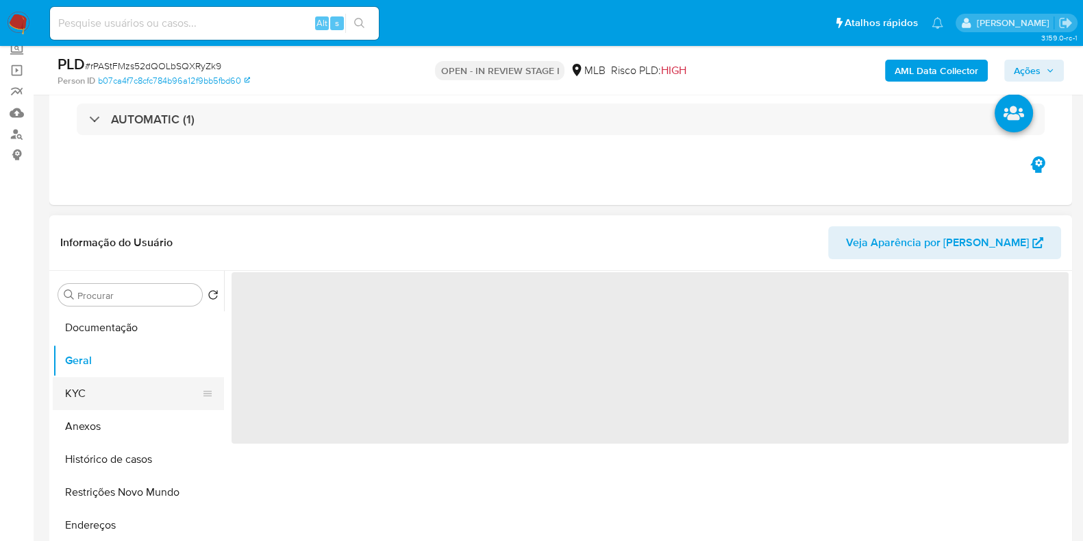
click at [98, 388] on button "KYC" at bounding box center [133, 393] width 160 height 33
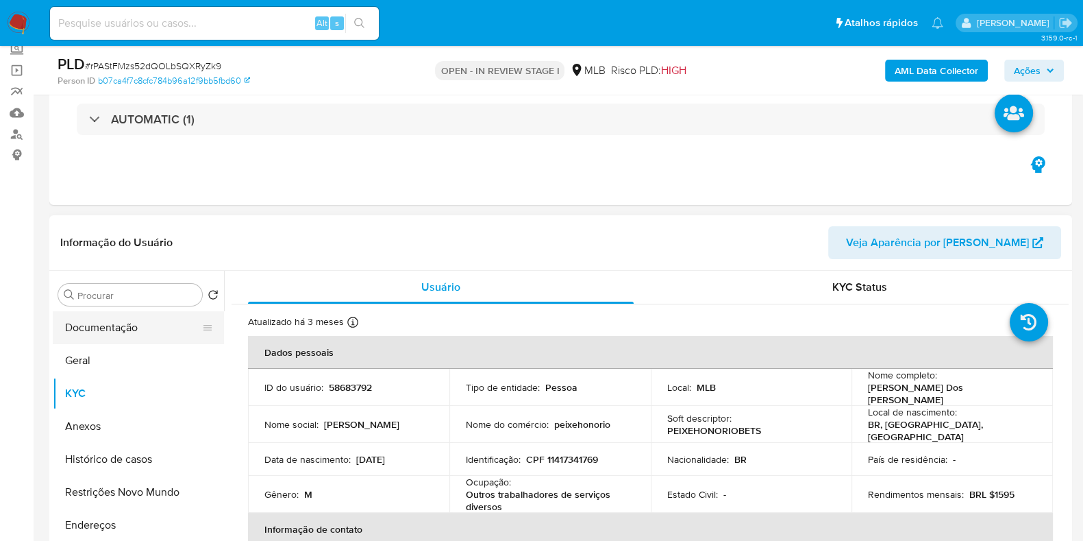
click at [136, 327] on button "Documentação" at bounding box center [133, 327] width 160 height 33
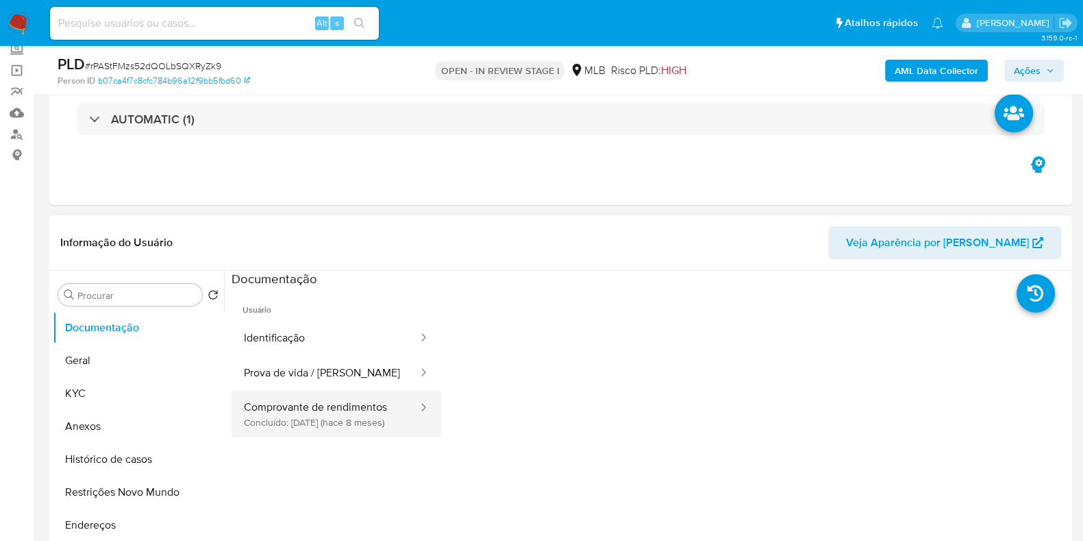
drag, startPoint x: 282, startPoint y: 411, endPoint x: 284, endPoint y: 404, distance: 7.8
click at [284, 411] on button "Comprovante de rendimentos Concluído: 25/01/2025 (hace 8 meses)" at bounding box center [326, 414] width 188 height 47
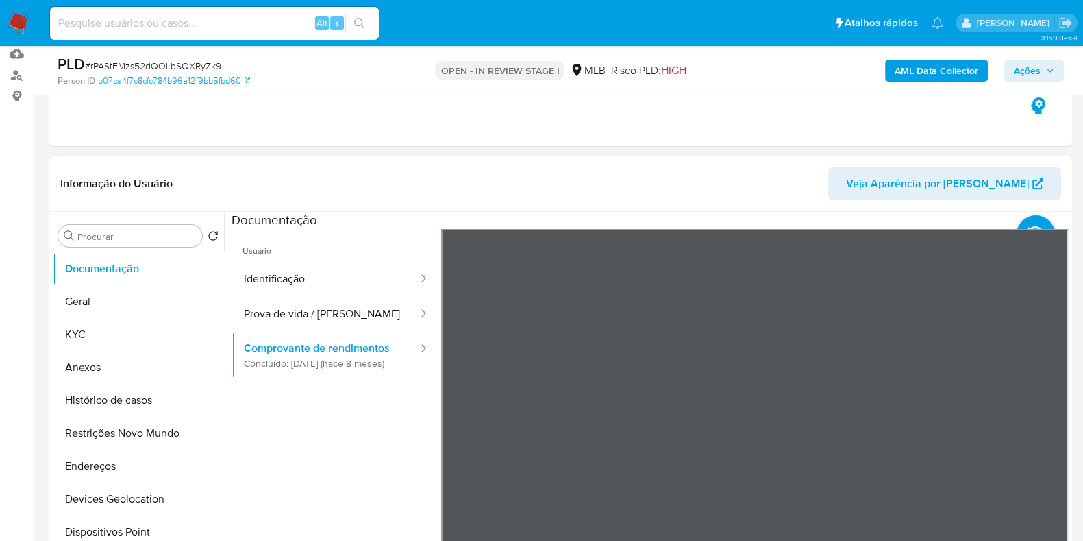
scroll to position [171, 0]
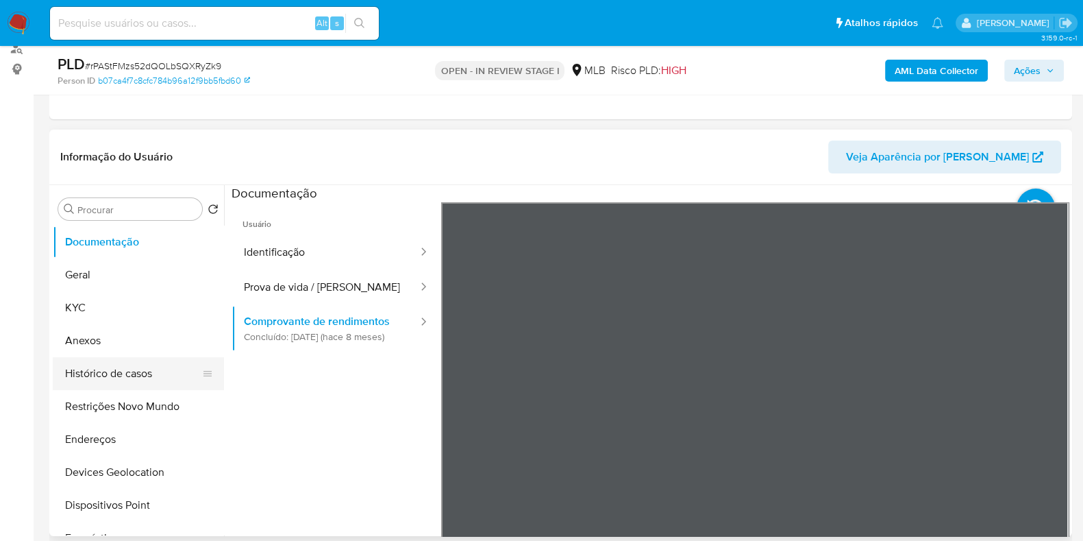
click at [117, 368] on button "Histórico de casos" at bounding box center [133, 373] width 160 height 33
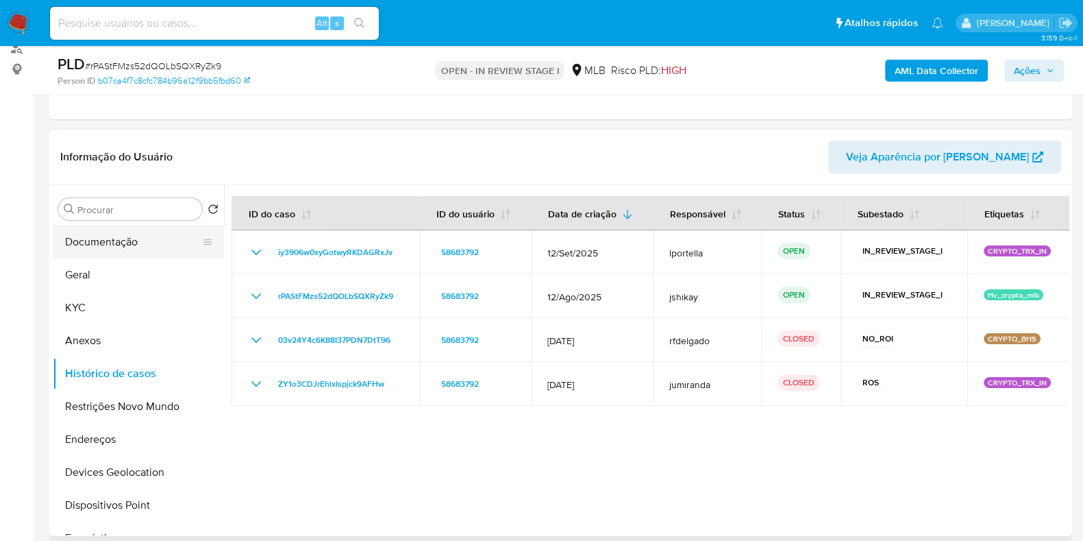
drag, startPoint x: 121, startPoint y: 240, endPoint x: 111, endPoint y: 233, distance: 12.2
click at [120, 240] on button "Documentação" at bounding box center [133, 241] width 160 height 33
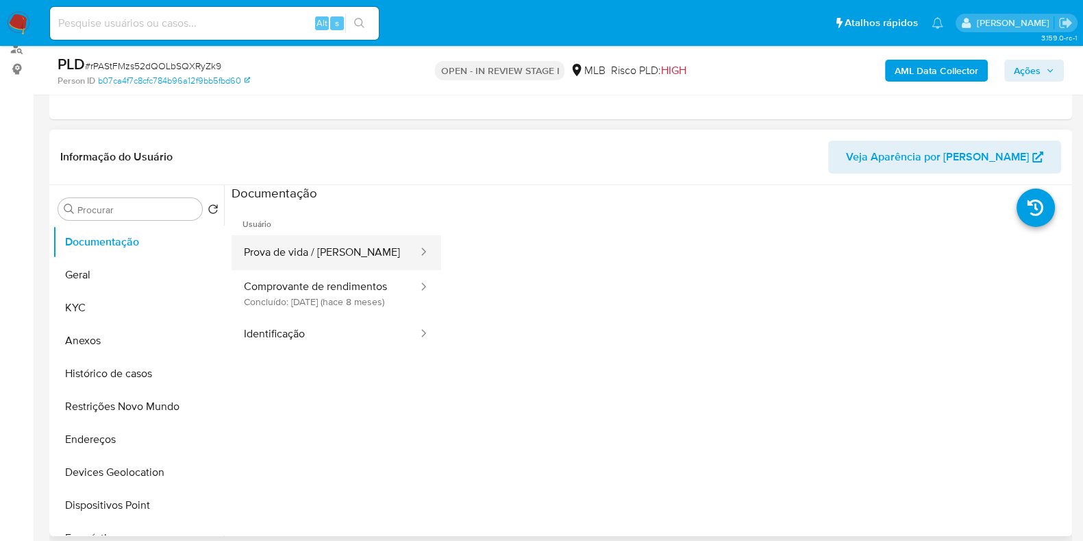
click at [305, 240] on button "Prova de vida / [PERSON_NAME]" at bounding box center [326, 252] width 188 height 35
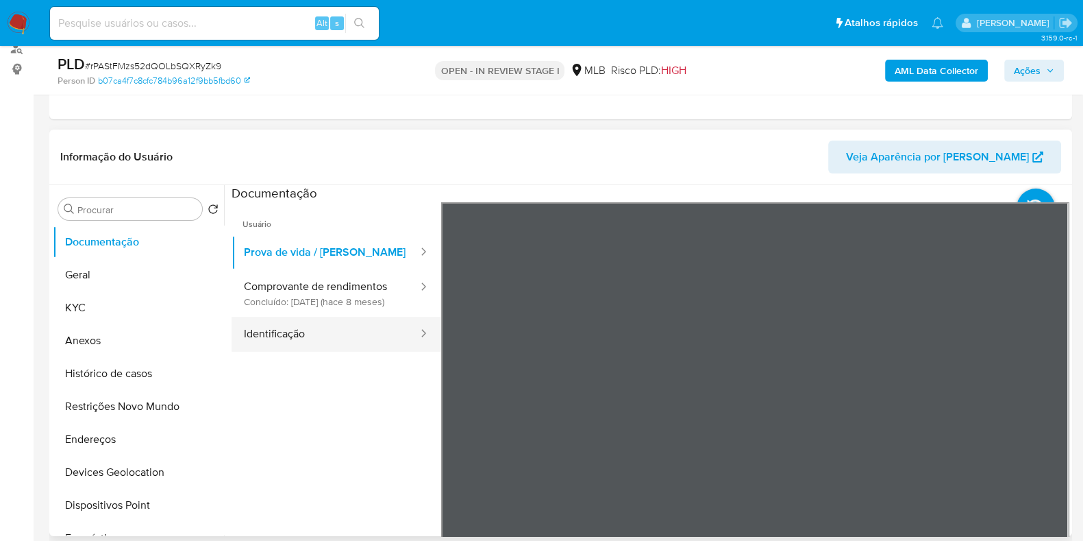
click at [363, 347] on button "Identificação" at bounding box center [326, 334] width 188 height 35
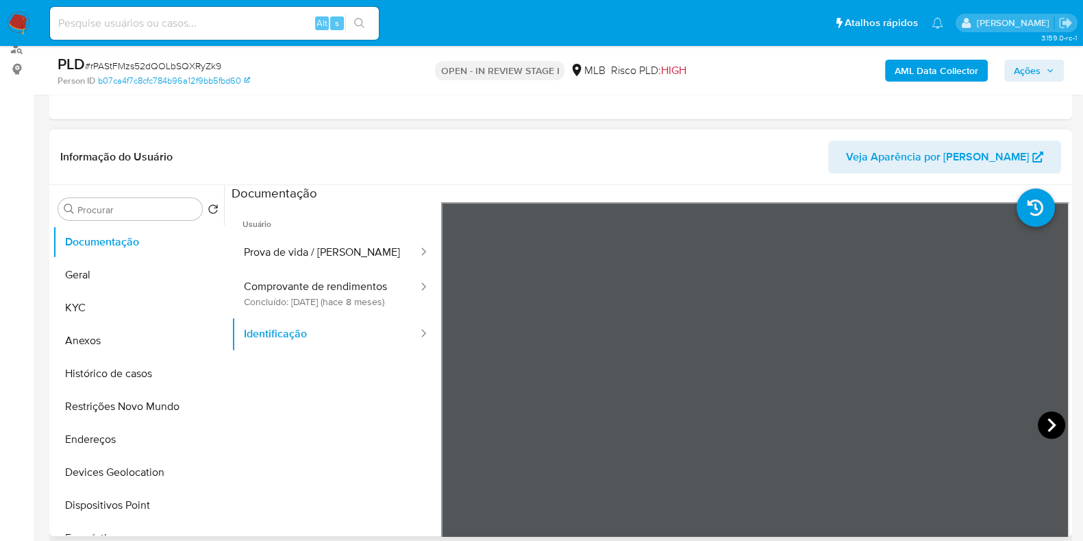
click at [1052, 423] on icon at bounding box center [1051, 424] width 27 height 27
click at [116, 364] on button "Histórico de casos" at bounding box center [133, 373] width 160 height 33
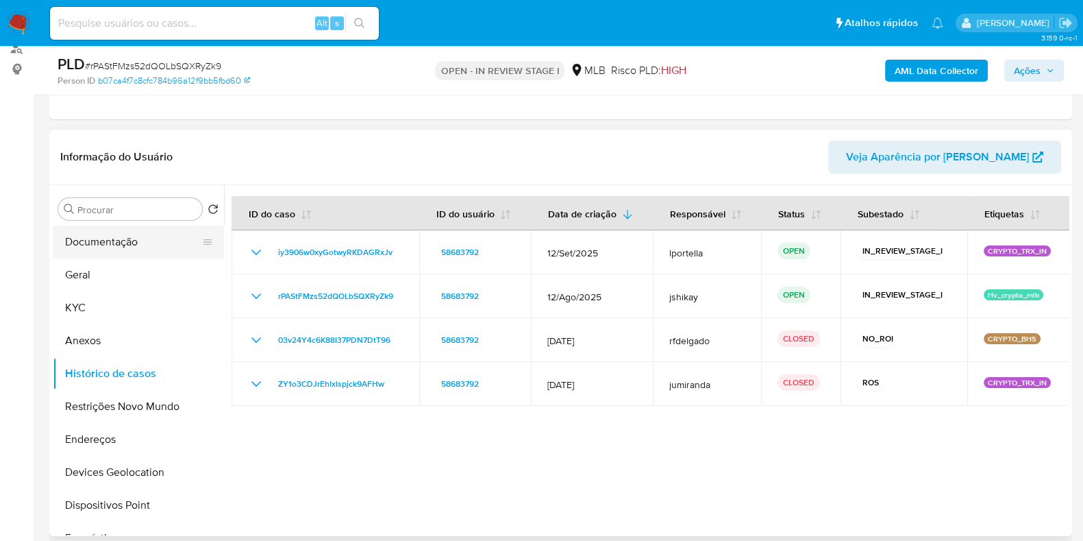
click at [97, 228] on button "Documentação" at bounding box center [133, 241] width 160 height 33
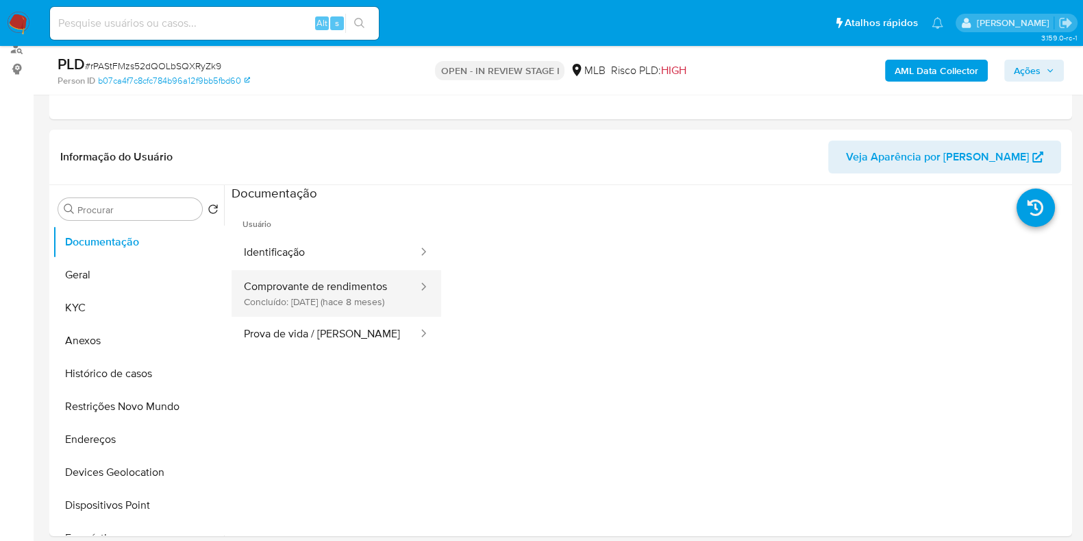
click at [311, 300] on button "Comprovante de rendimentos Concluído: 25/01/2025 (hace 8 meses)" at bounding box center [326, 293] width 188 height 47
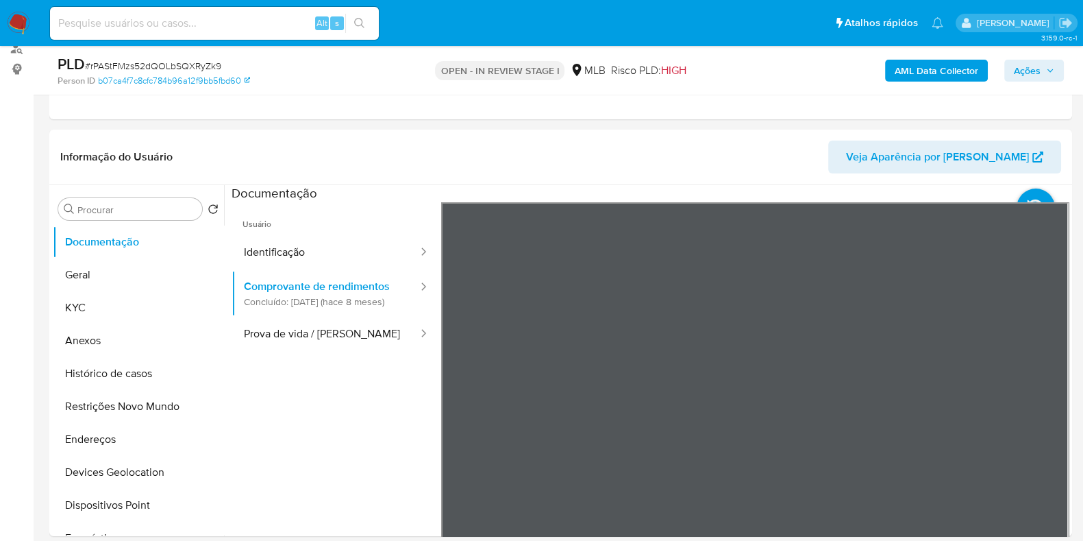
click at [114, 288] on button "Geral" at bounding box center [133, 274] width 160 height 33
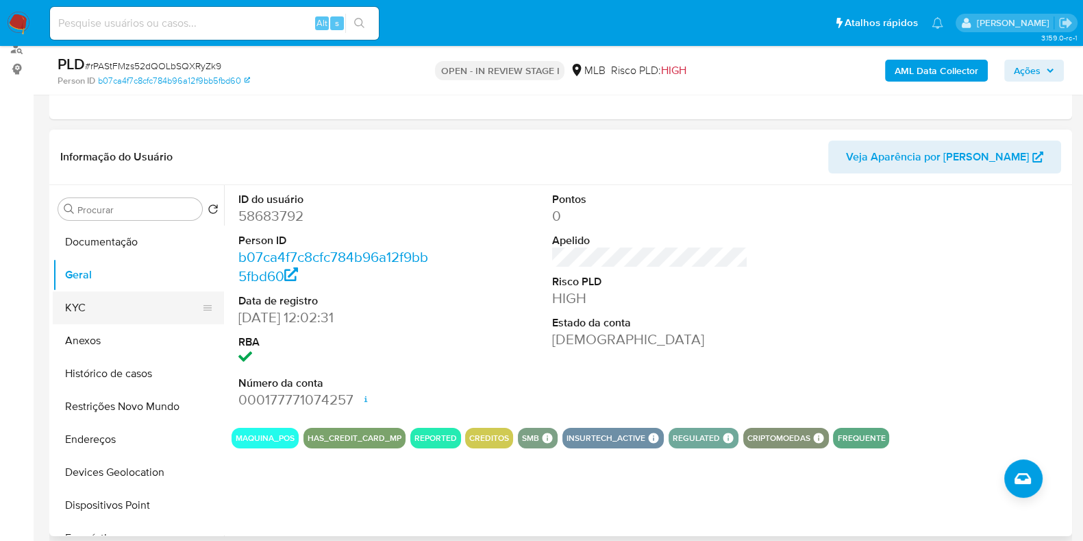
click at [110, 306] on button "KYC" at bounding box center [133, 307] width 160 height 33
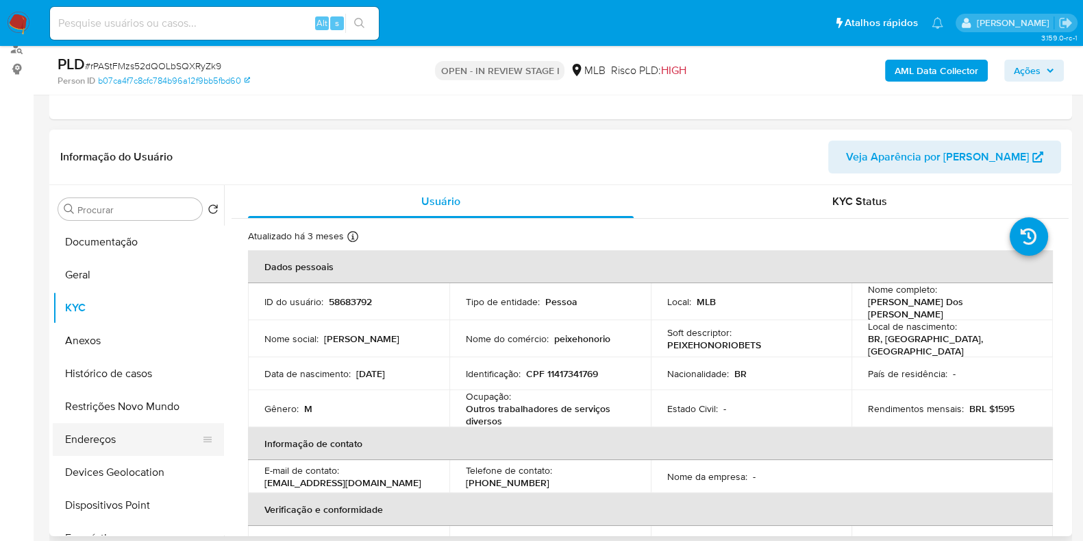
click at [101, 434] on button "Endereços" at bounding box center [133, 439] width 160 height 33
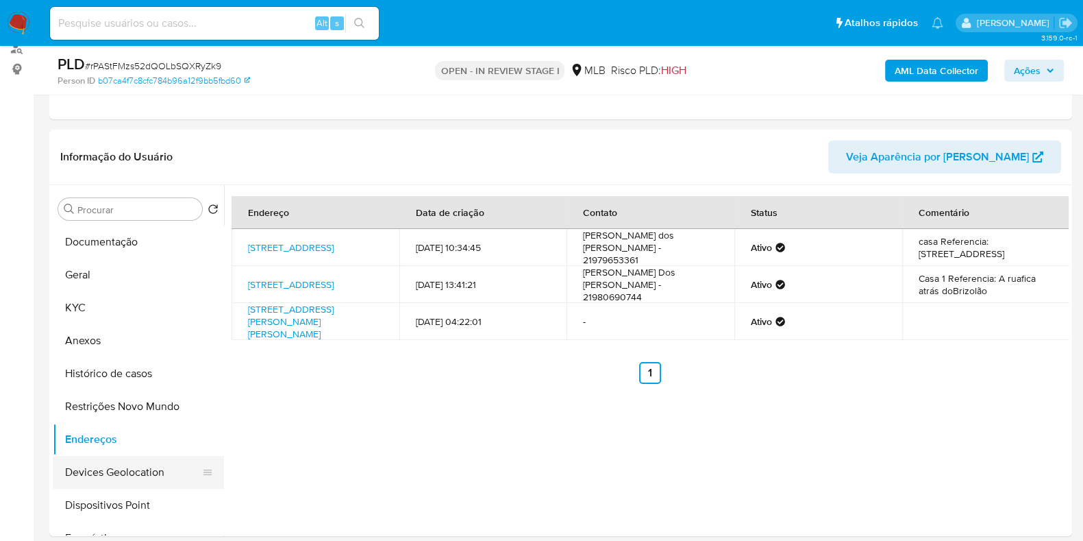
click at [133, 464] on button "Devices Geolocation" at bounding box center [133, 472] width 160 height 33
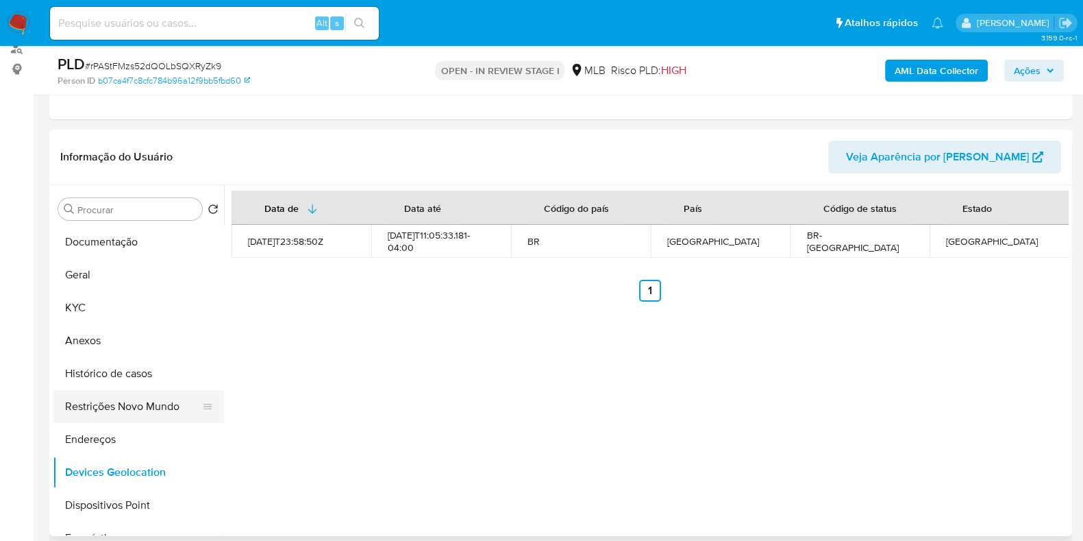
click at [159, 405] on button "Restrições Novo Mundo" at bounding box center [133, 406] width 160 height 33
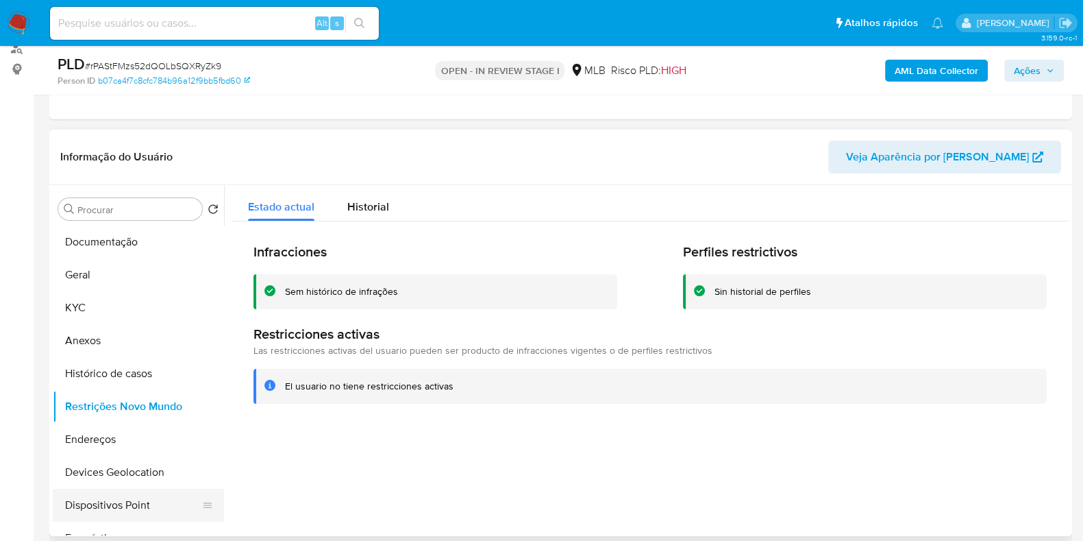
click at [138, 502] on button "Dispositivos Point" at bounding box center [133, 504] width 160 height 33
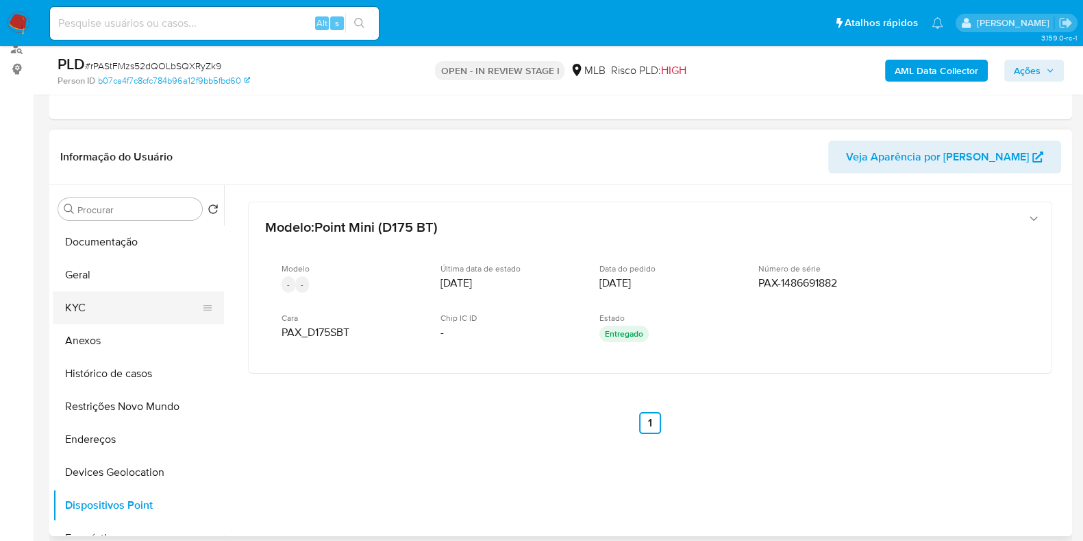
click at [109, 304] on button "KYC" at bounding box center [133, 307] width 160 height 33
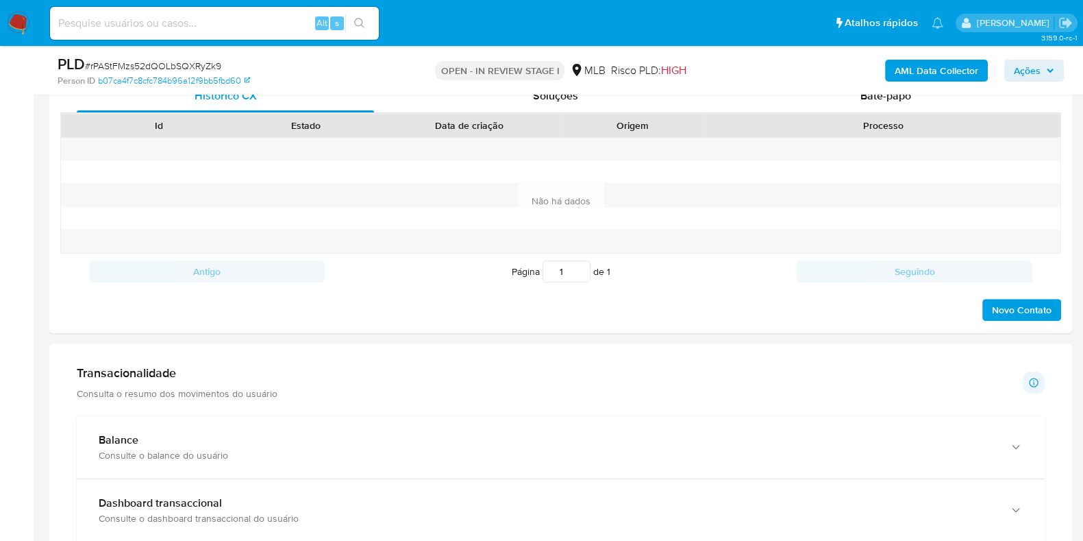
scroll to position [1113, 0]
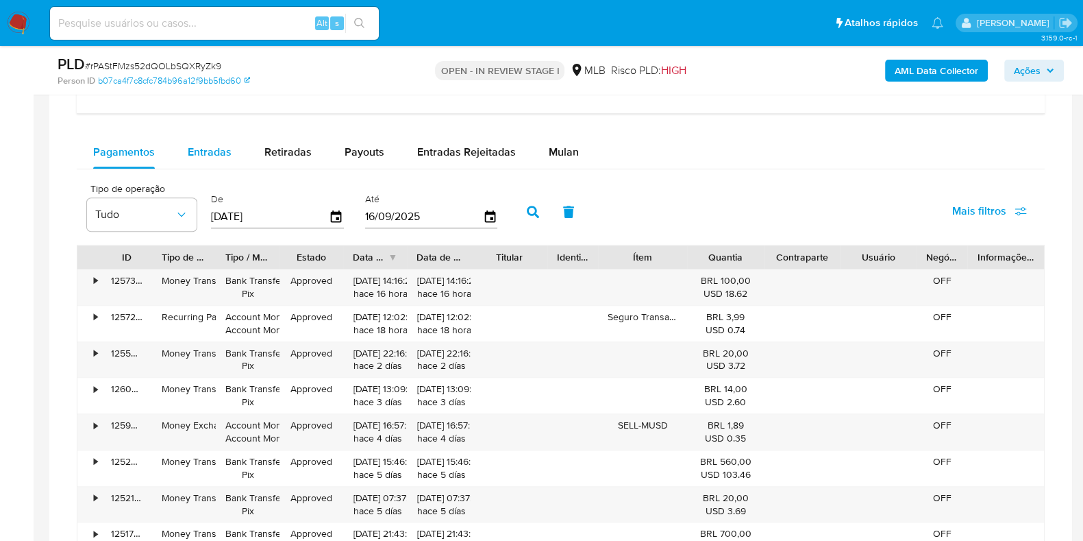
click at [203, 153] on span "Entradas" at bounding box center [210, 152] width 44 height 16
select select "10"
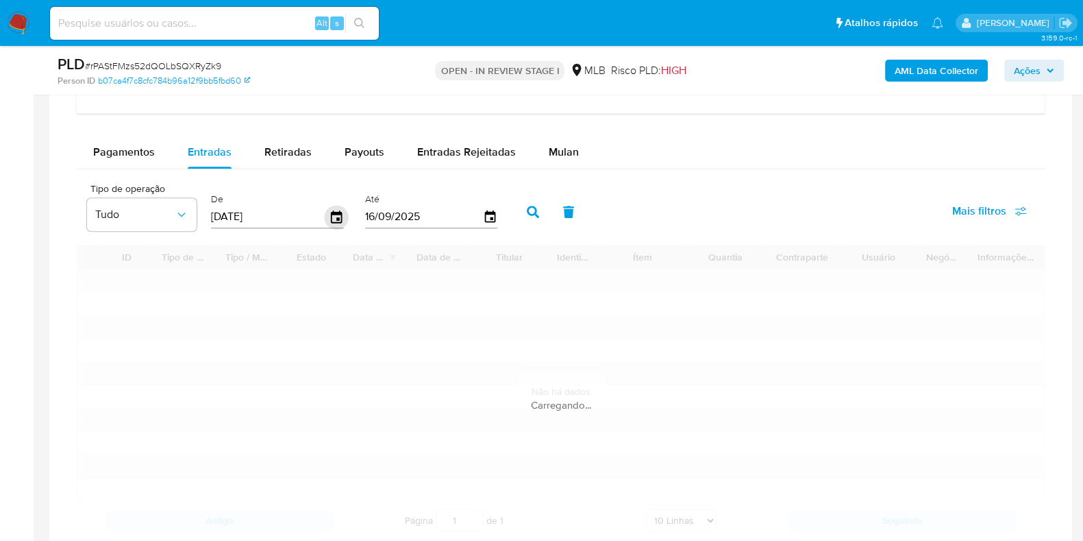
click at [340, 217] on icon "button" at bounding box center [337, 217] width 24 height 24
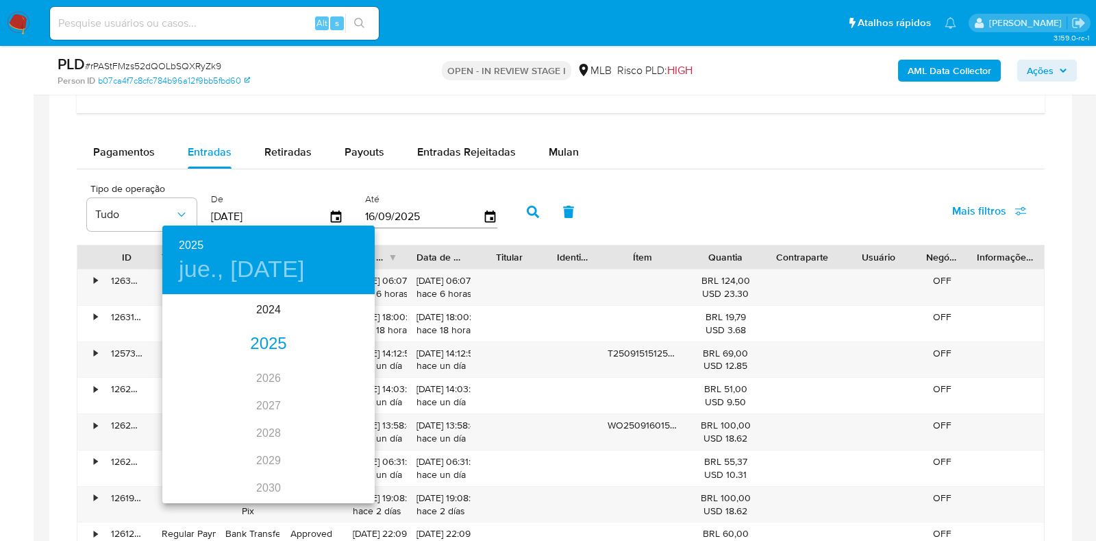
click at [268, 339] on div "2025" at bounding box center [268, 343] width 212 height 27
click at [332, 371] on div "jun." at bounding box center [339, 372] width 71 height 51
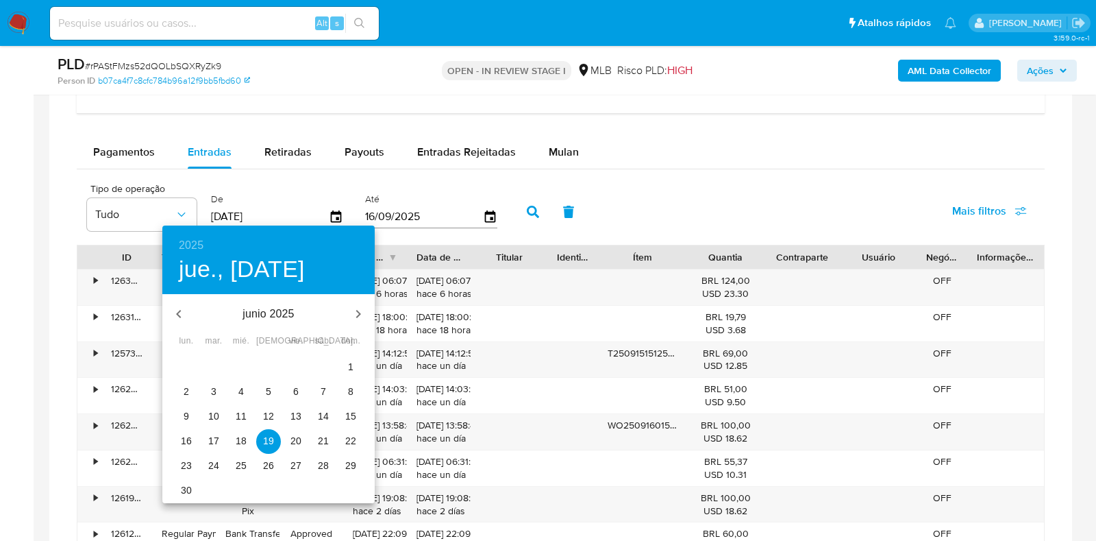
click at [347, 361] on span "1" at bounding box center [350, 367] width 25 height 14
type input "01/06/2025"
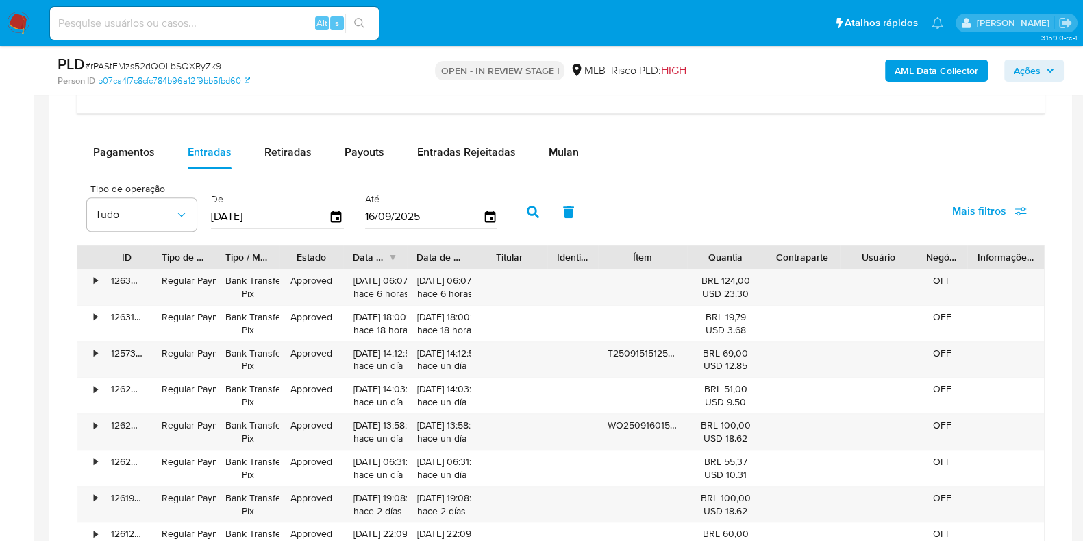
click at [493, 206] on div "Até 16/09/2025" at bounding box center [433, 210] width 143 height 55
click at [478, 210] on icon "button" at bounding box center [490, 217] width 24 height 24
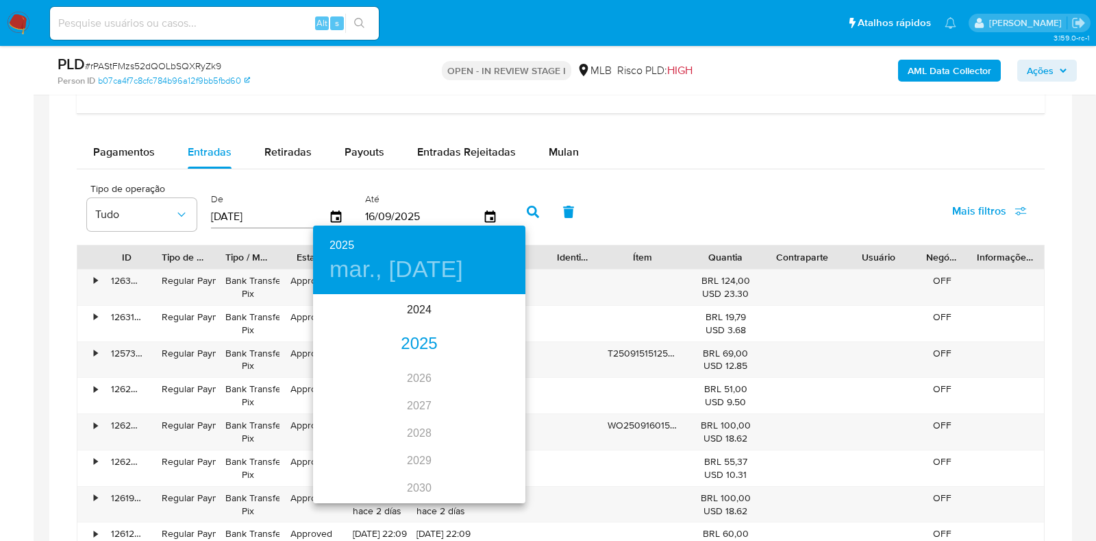
click at [410, 343] on div "2025" at bounding box center [419, 343] width 212 height 27
click at [484, 371] on div "jun." at bounding box center [490, 372] width 71 height 51
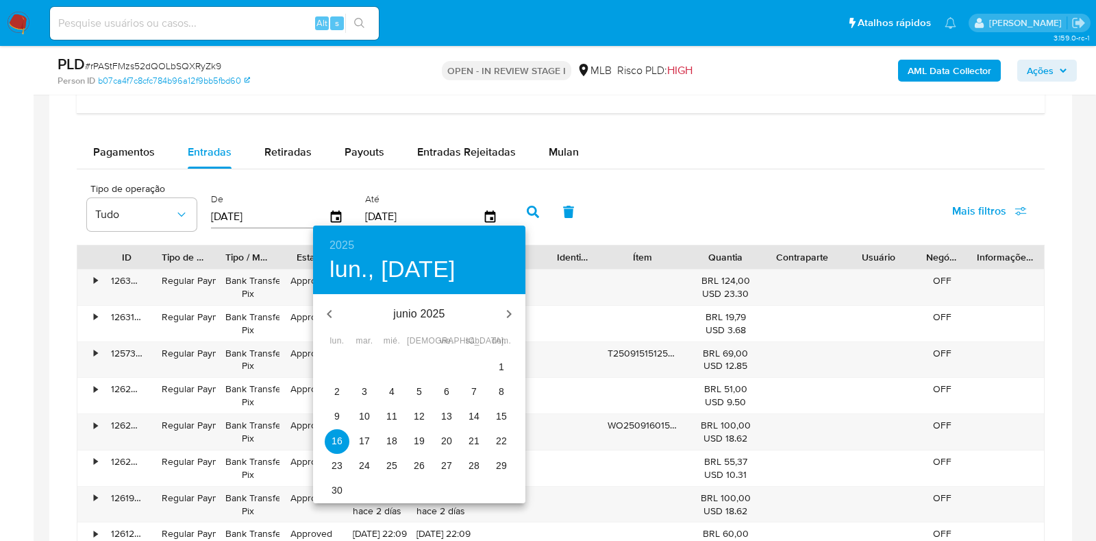
click at [336, 484] on p "30" at bounding box center [337, 490] width 11 height 14
type input "30/06/2025"
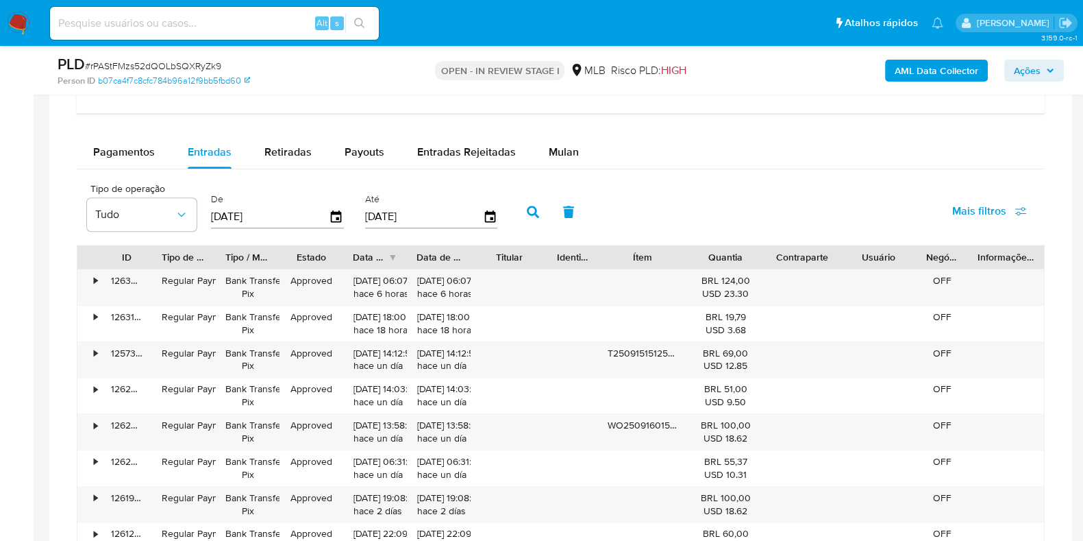
click at [527, 210] on icon "button" at bounding box center [533, 212] width 12 height 12
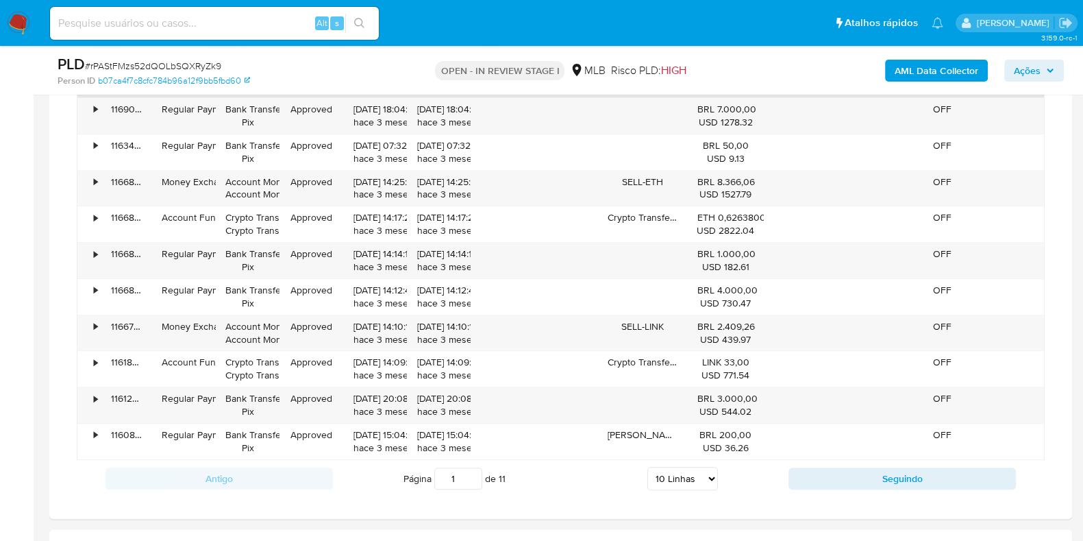
scroll to position [1198, 0]
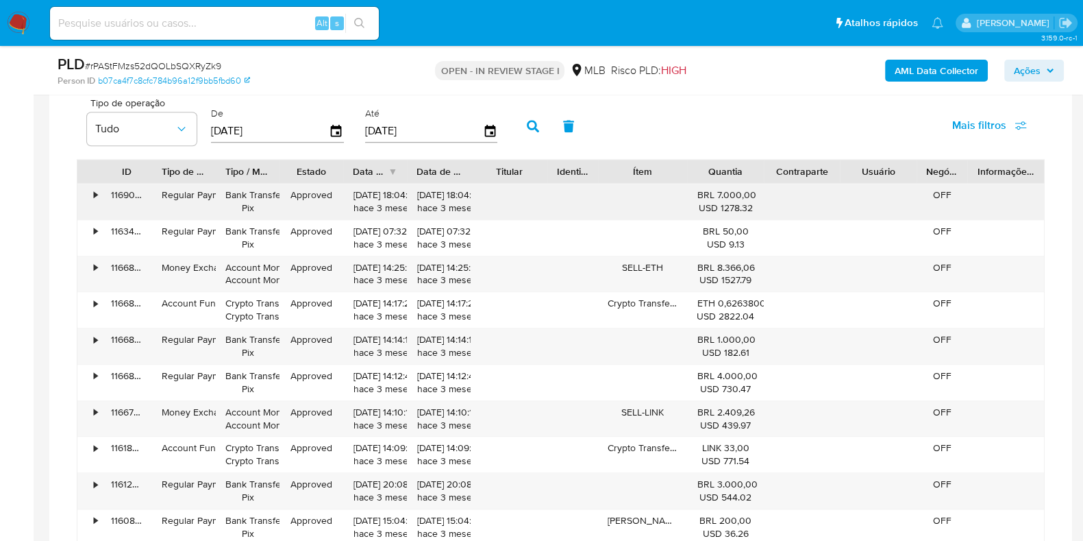
click at [96, 190] on div "•" at bounding box center [95, 194] width 3 height 13
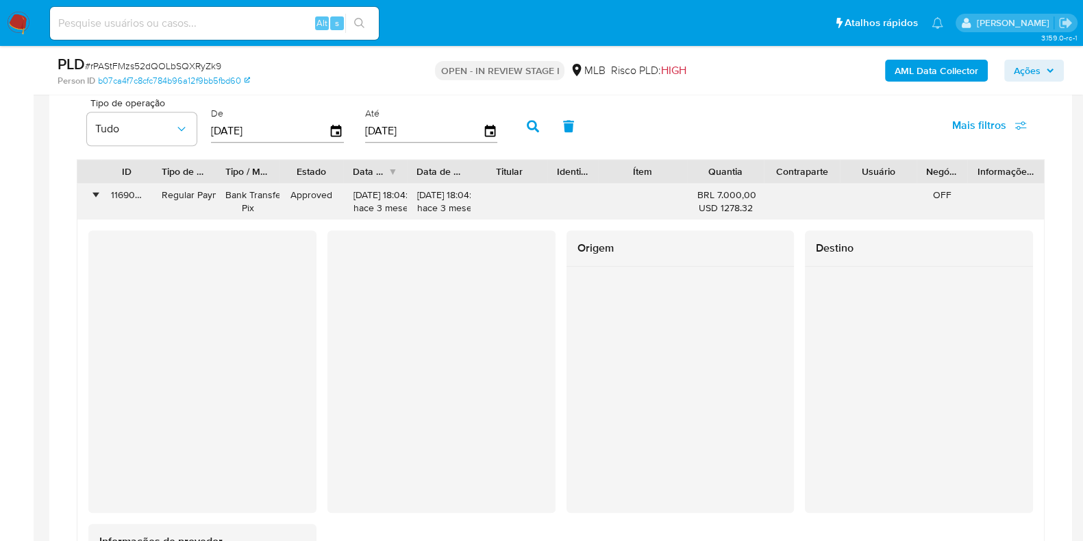
click at [96, 190] on div "•" at bounding box center [95, 194] width 3 height 13
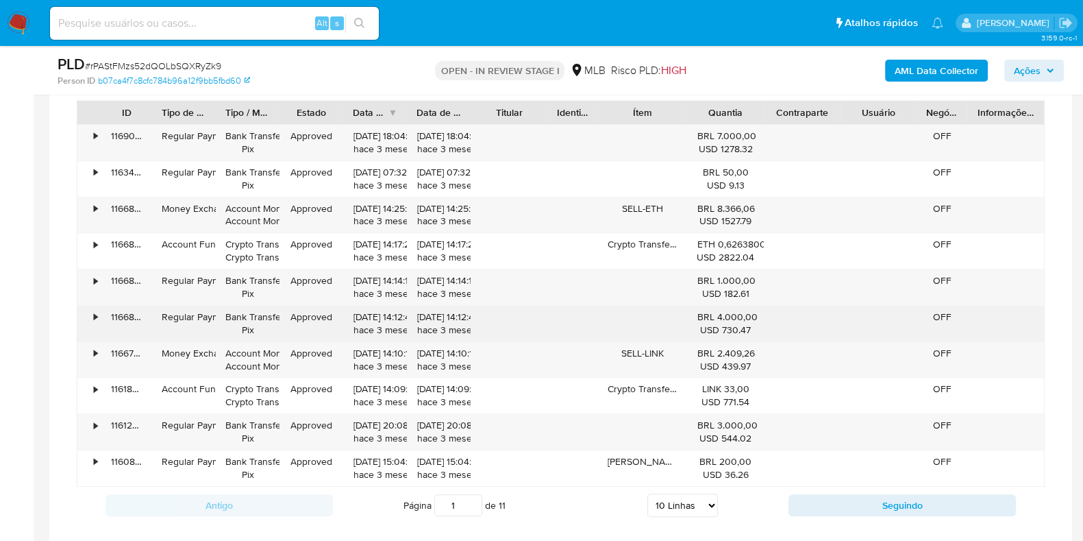
scroll to position [1284, 0]
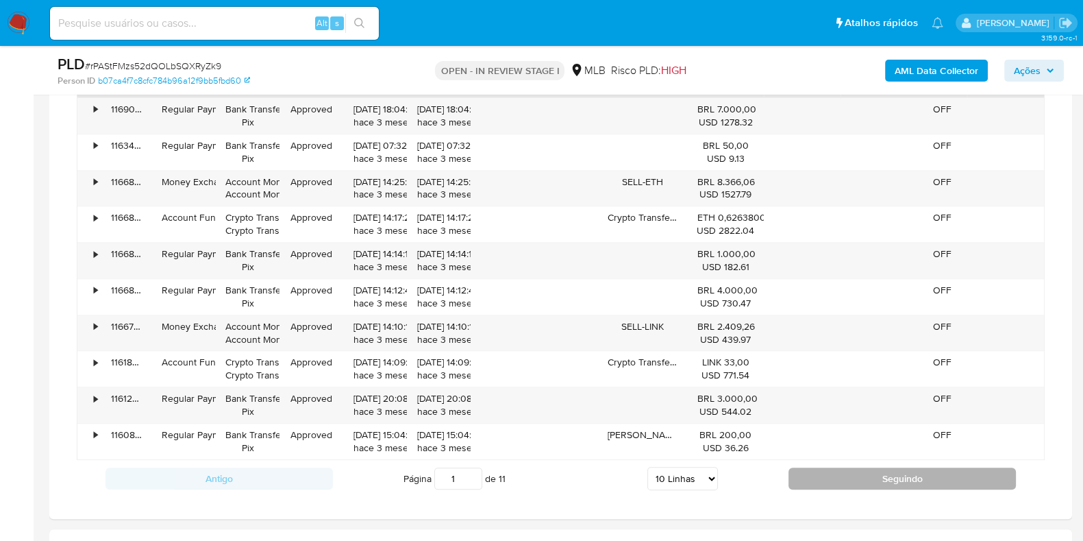
click at [810, 480] on button "Seguindo" at bounding box center [902, 478] width 227 height 22
type input "2"
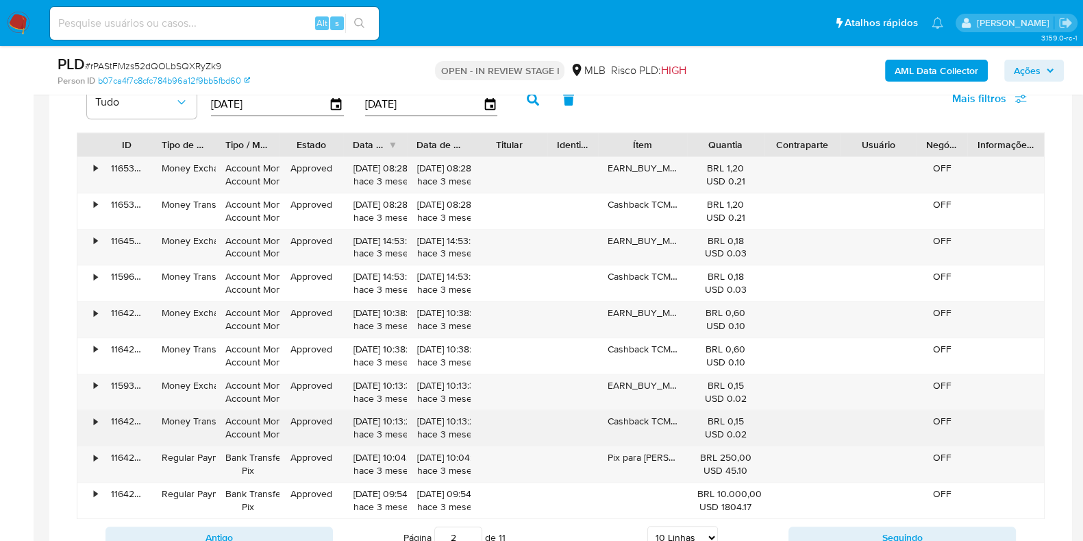
scroll to position [1198, 0]
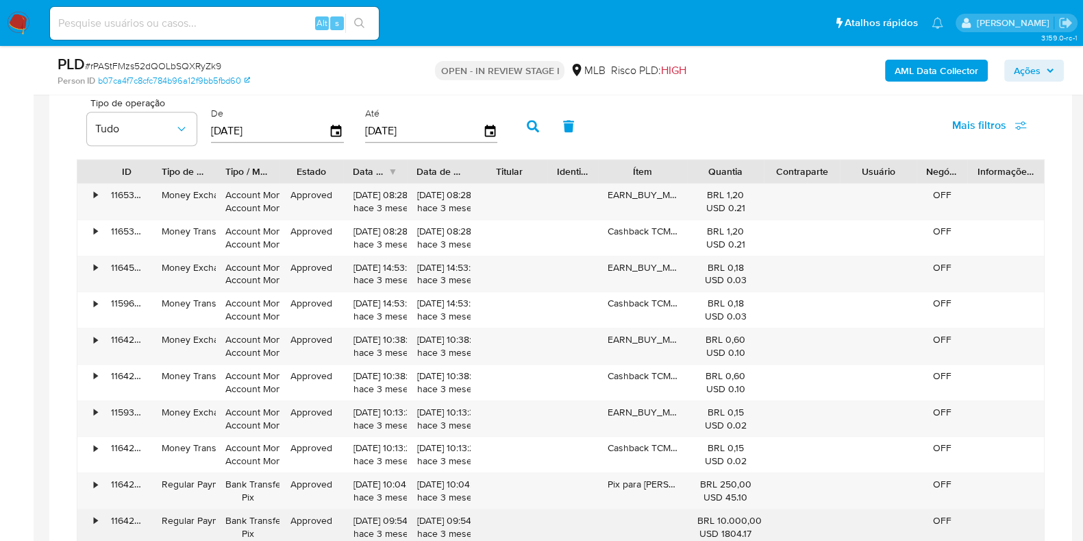
click at [85, 512] on div "•" at bounding box center [89, 527] width 24 height 36
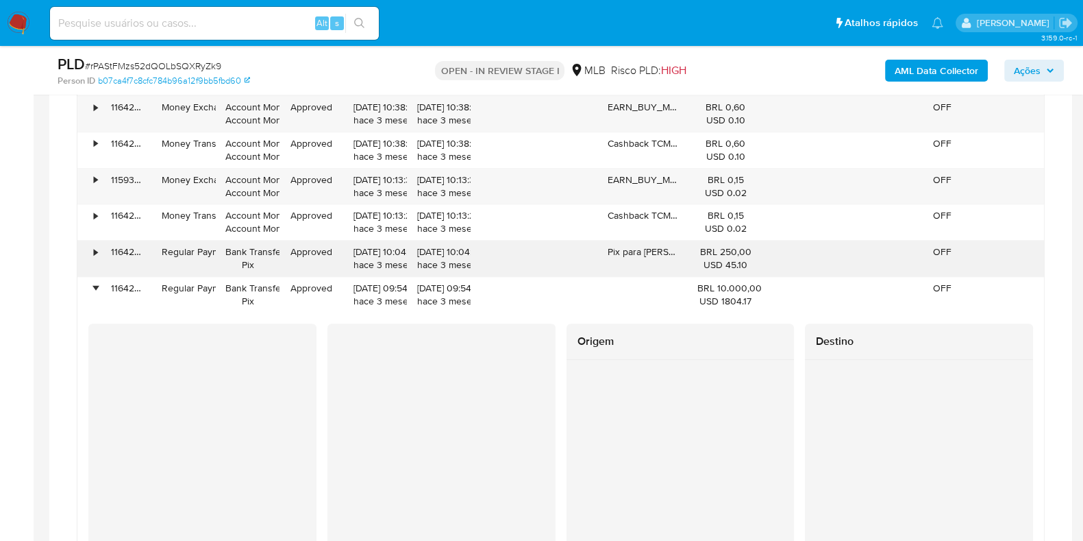
scroll to position [1456, 0]
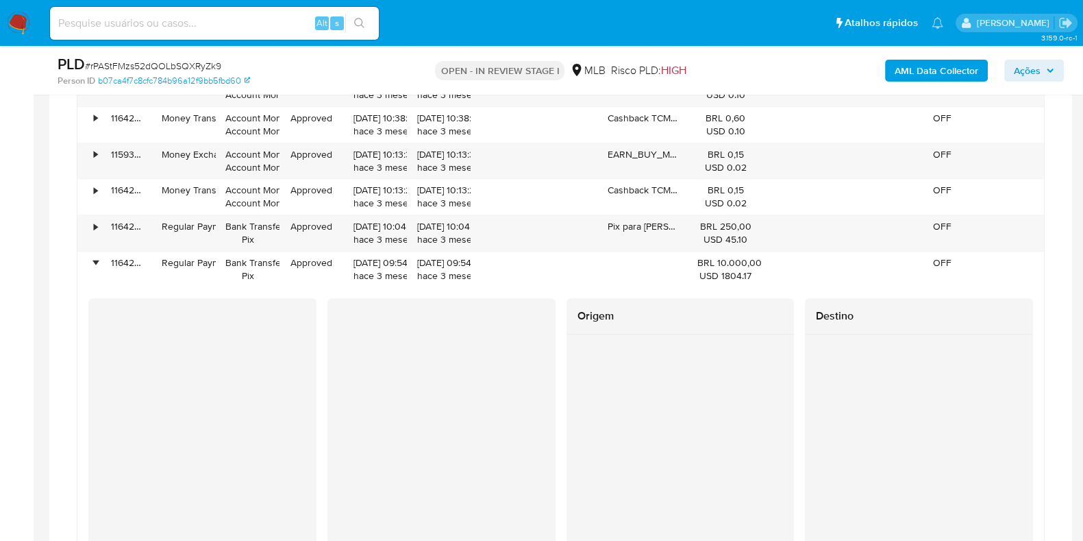
click at [571, 373] on div at bounding box center [681, 432] width 228 height 197
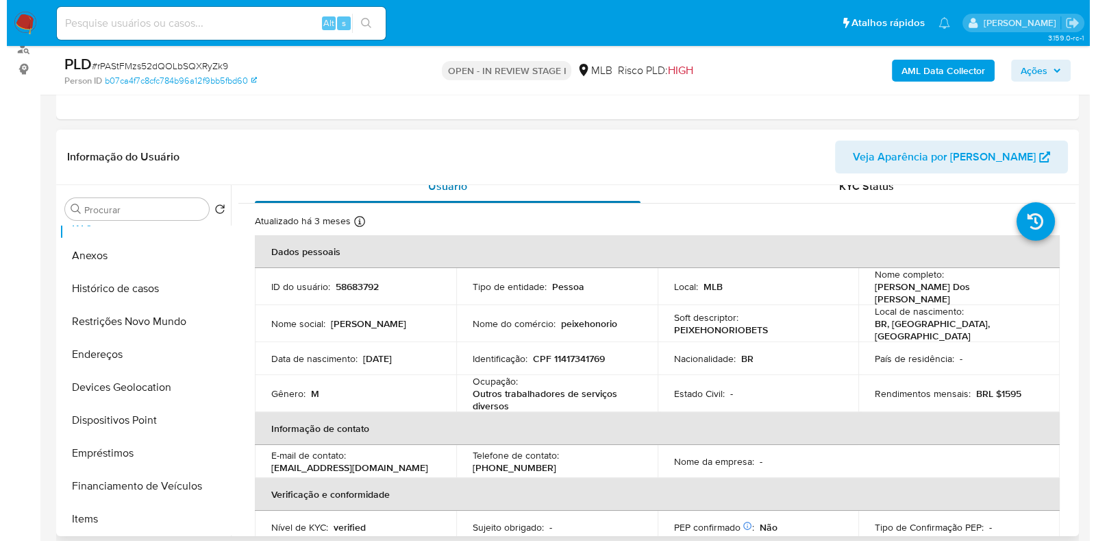
scroll to position [0, 0]
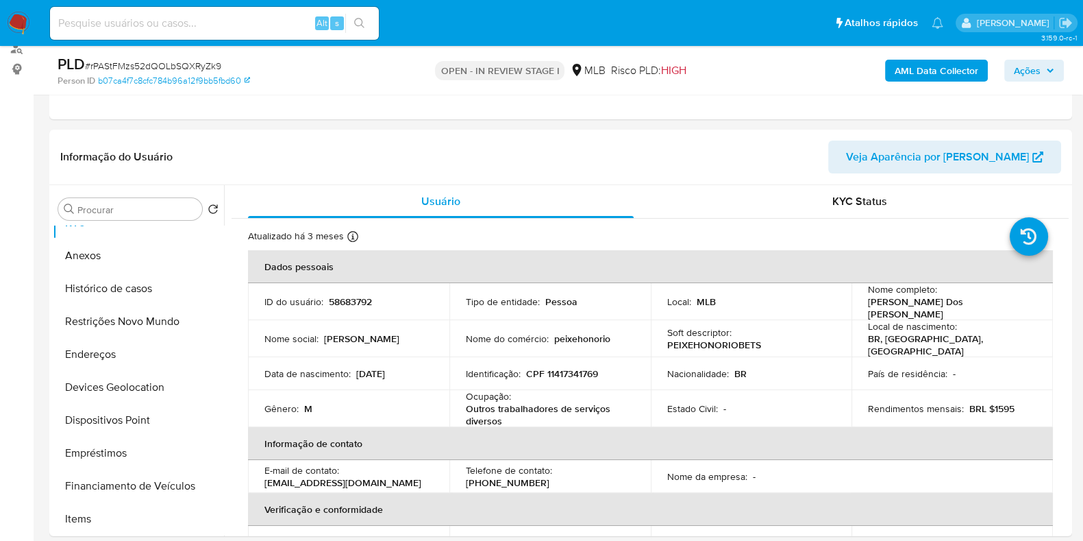
click at [945, 70] on b "AML Data Collector" at bounding box center [937, 71] width 84 height 22
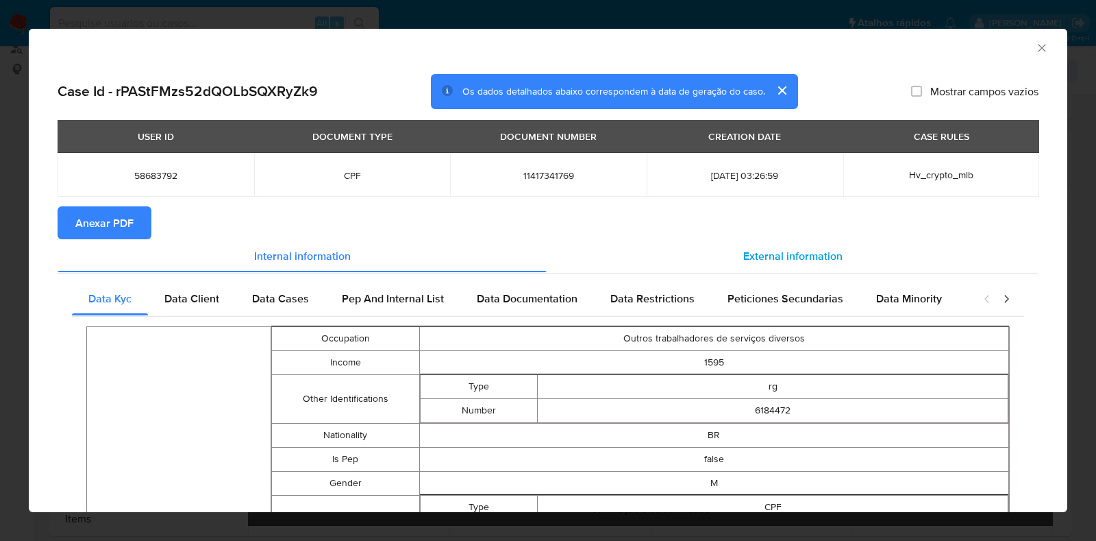
click at [798, 244] on div "External information" at bounding box center [793, 255] width 492 height 33
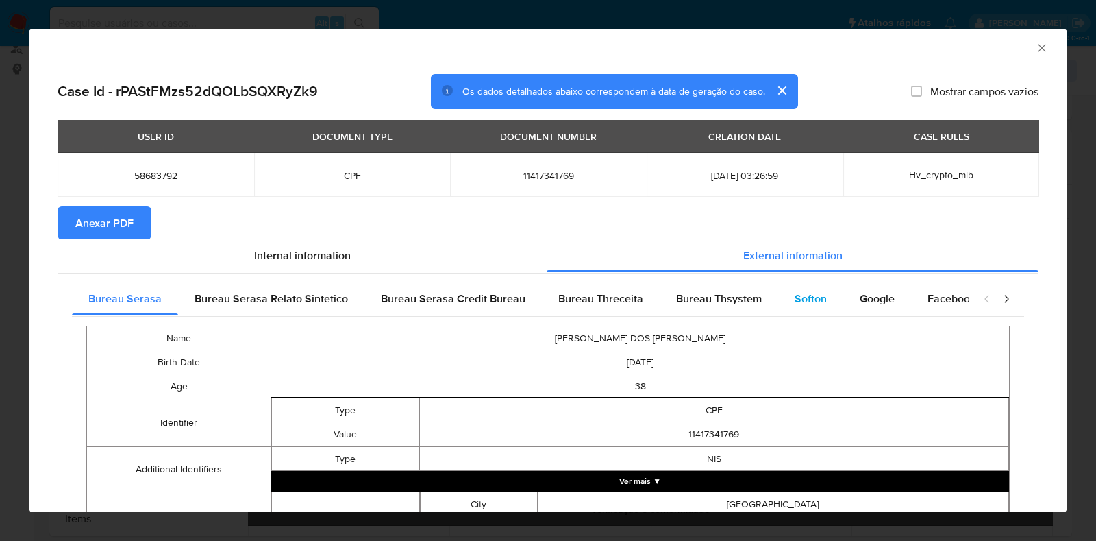
click at [789, 309] on div "Softon" at bounding box center [810, 298] width 65 height 33
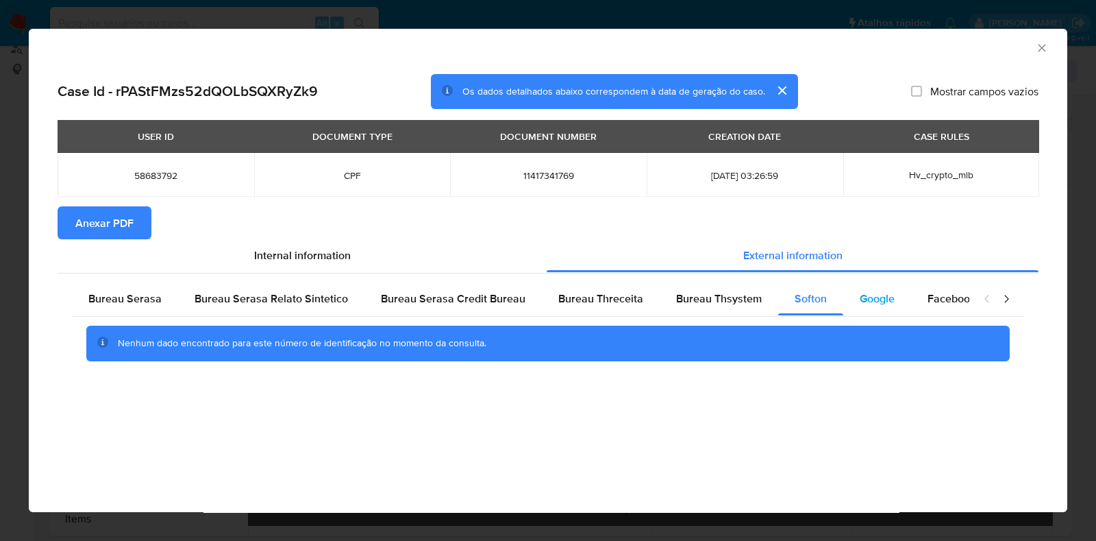
click at [873, 301] on span "Google" at bounding box center [877, 298] width 35 height 16
click at [726, 310] on div "Bureau Thsystem" at bounding box center [719, 298] width 119 height 33
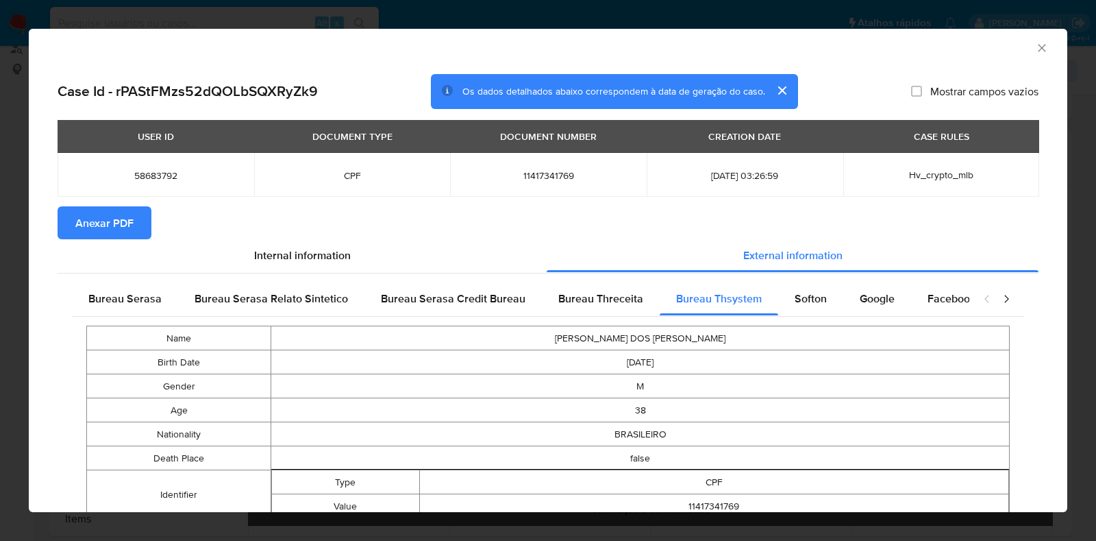
click at [86, 219] on span "Anexar PDF" at bounding box center [104, 223] width 58 height 30
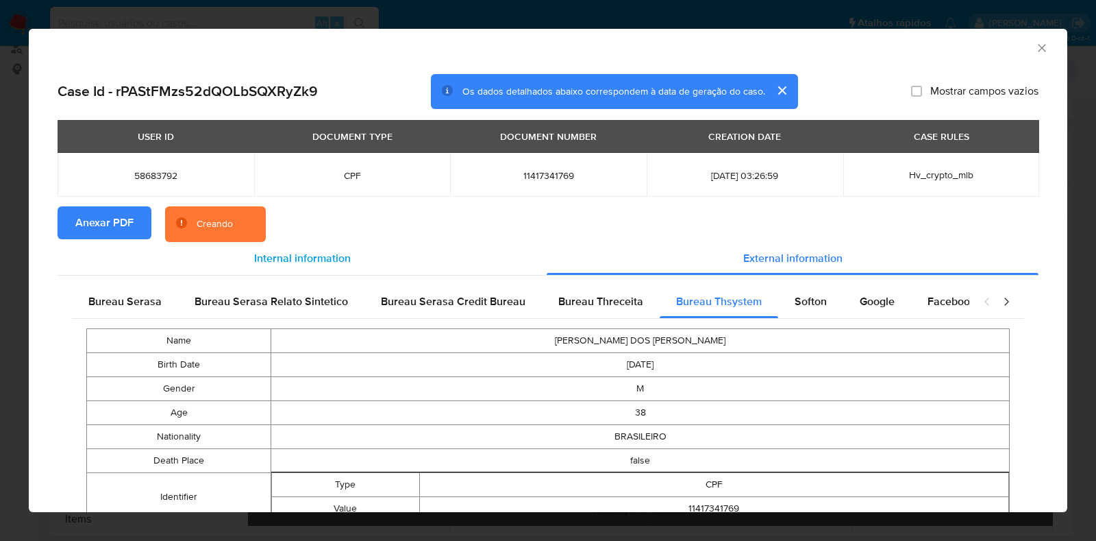
click at [386, 258] on div "Internal information" at bounding box center [302, 258] width 489 height 33
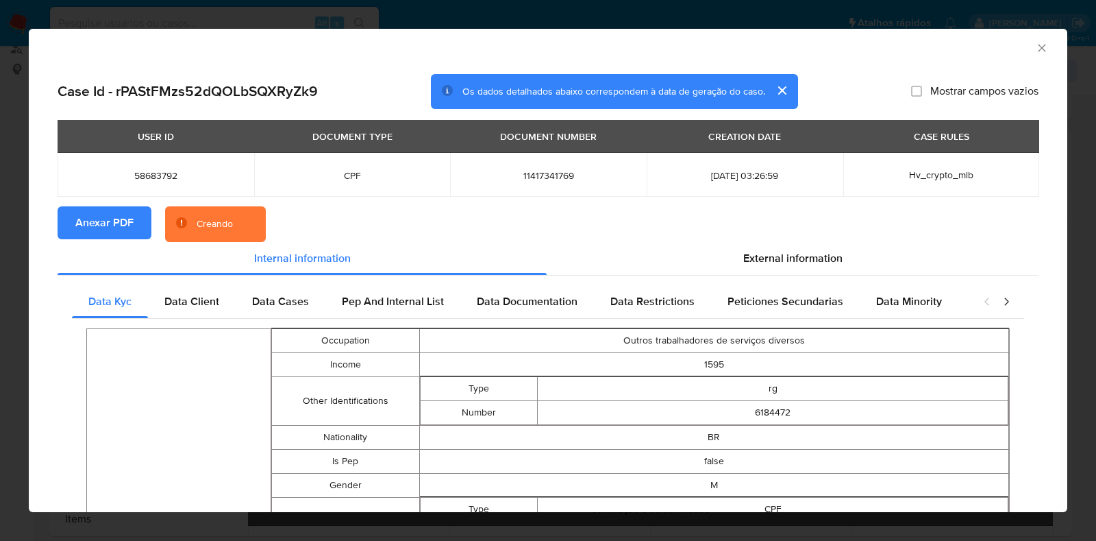
click at [1038, 45] on icon "Fechar a janela" at bounding box center [1042, 48] width 8 height 8
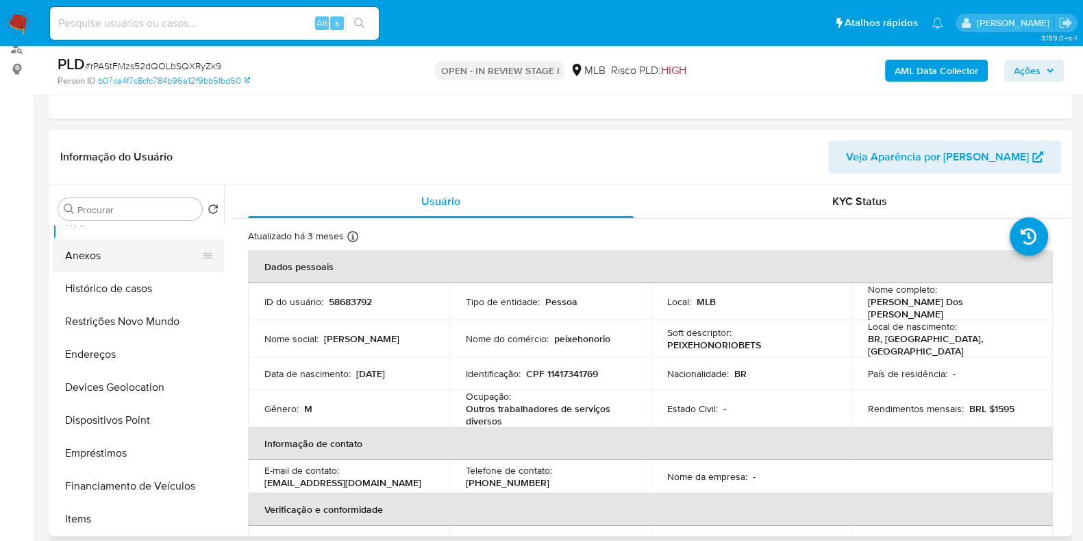
click at [135, 251] on button "Anexos" at bounding box center [133, 255] width 160 height 33
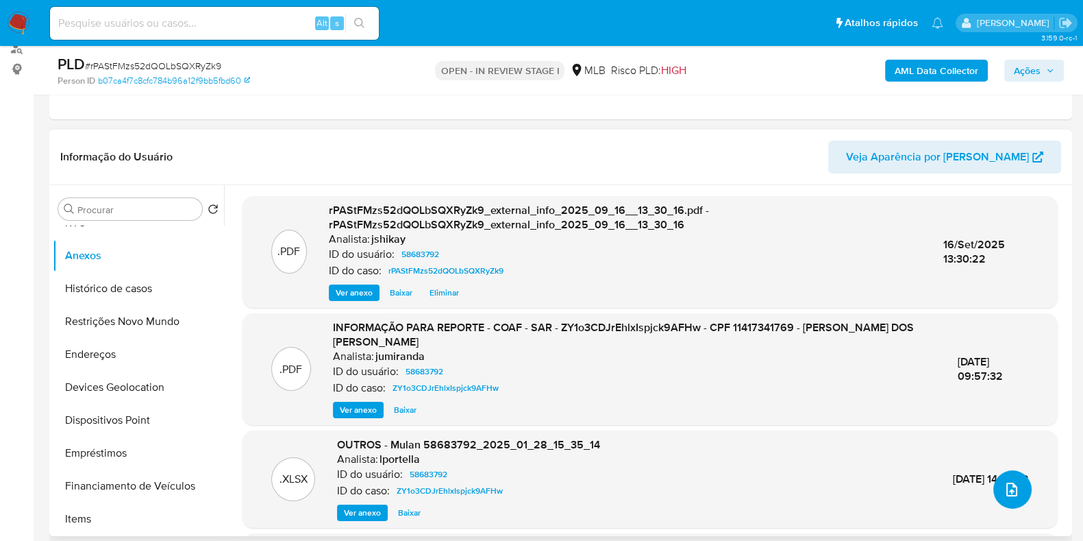
click at [1011, 493] on icon "upload-file" at bounding box center [1012, 489] width 16 height 16
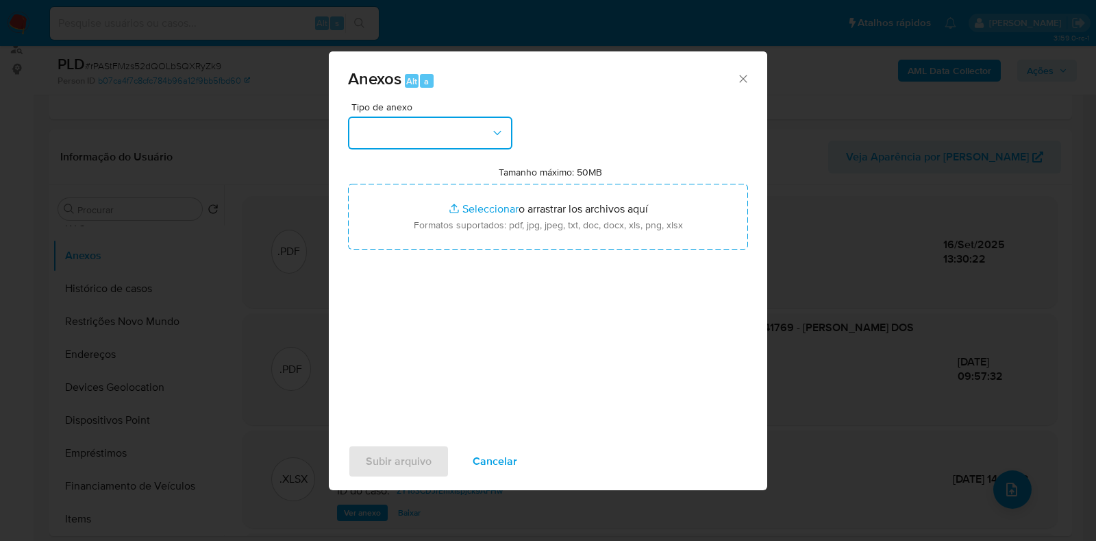
click at [422, 125] on button "button" at bounding box center [430, 132] width 164 height 33
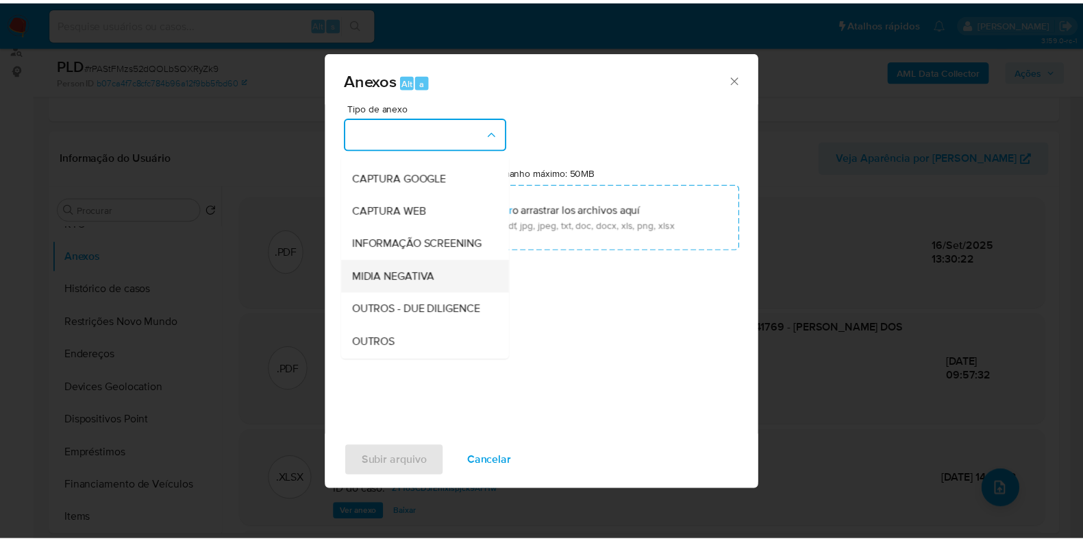
scroll to position [85, 0]
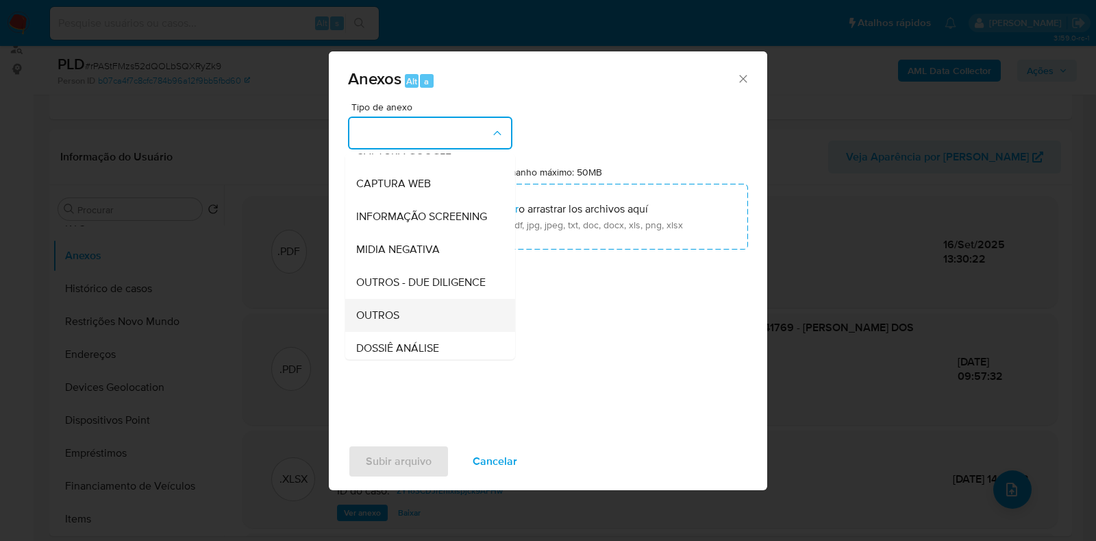
click at [384, 329] on div "OUTROS" at bounding box center [426, 315] width 140 height 33
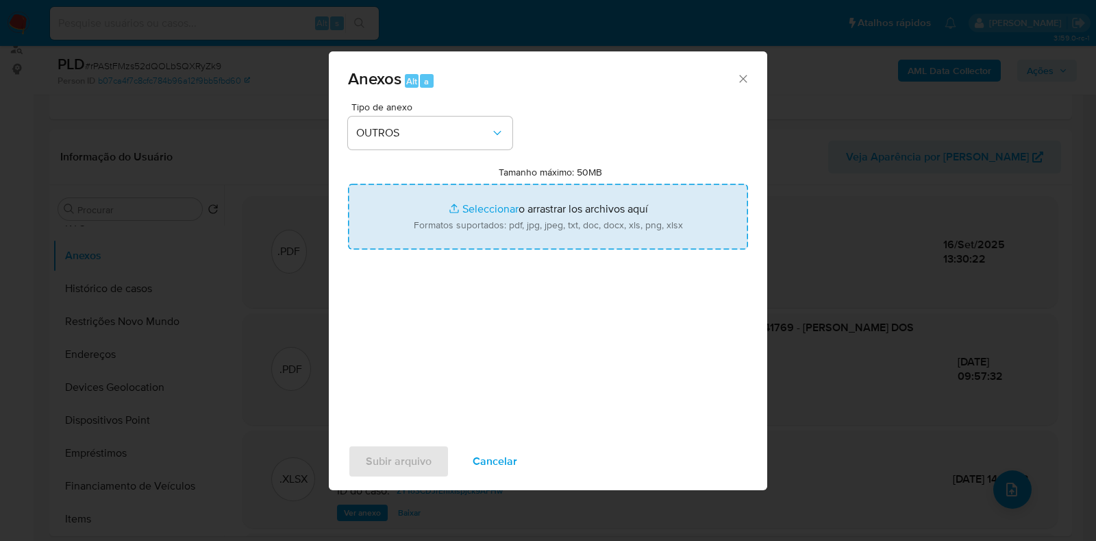
click at [438, 224] on input "Tamanho máximo: 50MB Seleccionar archivos" at bounding box center [548, 217] width 400 height 66
click at [498, 218] on input "Tamanho máximo: 50MB Seleccionar archivos" at bounding box center [548, 217] width 400 height 66
type input "C:\fakepath\Mulan 58683792_2025_09_15_18_47_36 - Resumen TX (1).pdf"
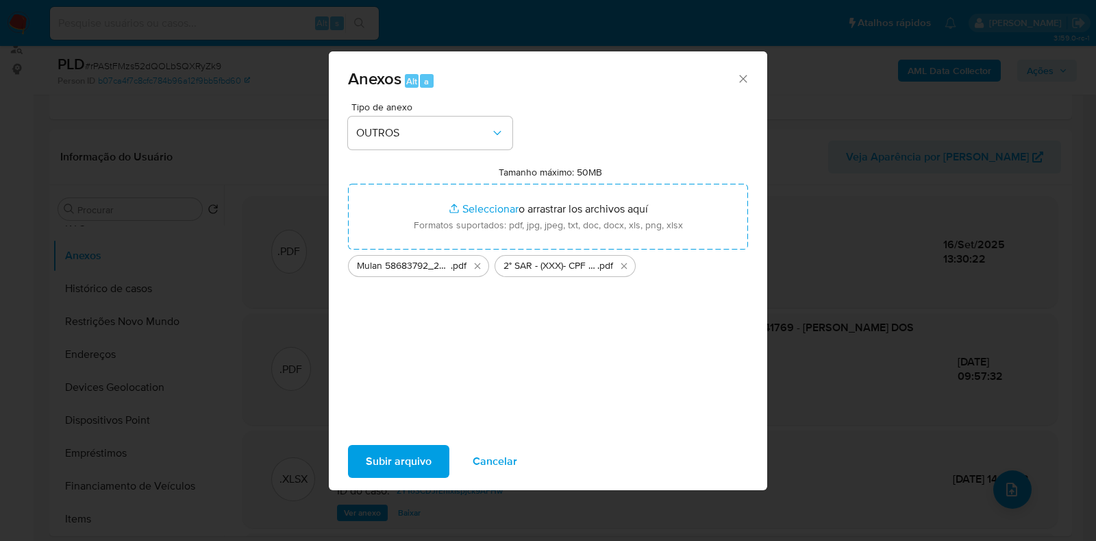
click at [416, 456] on span "Subir arquivo" at bounding box center [399, 461] width 66 height 30
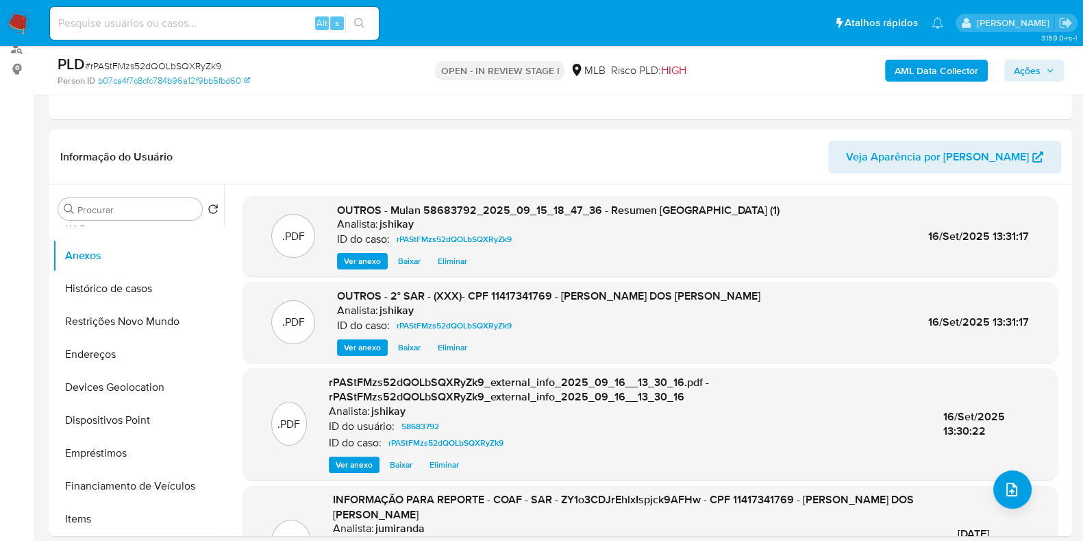
click at [1020, 69] on span "Ações" at bounding box center [1027, 71] width 27 height 22
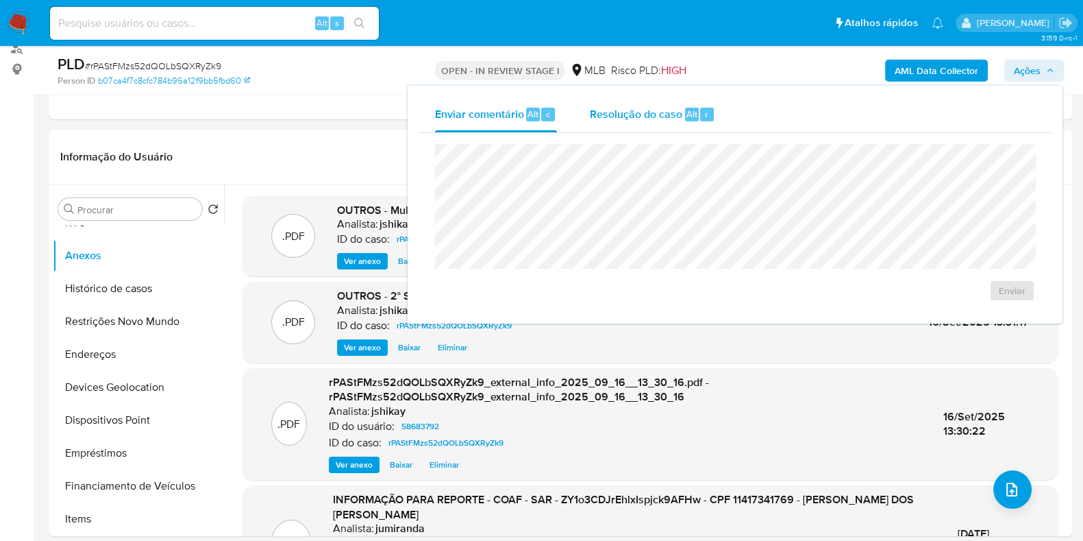
click at [647, 108] on span "Resolução do caso" at bounding box center [636, 114] width 92 height 16
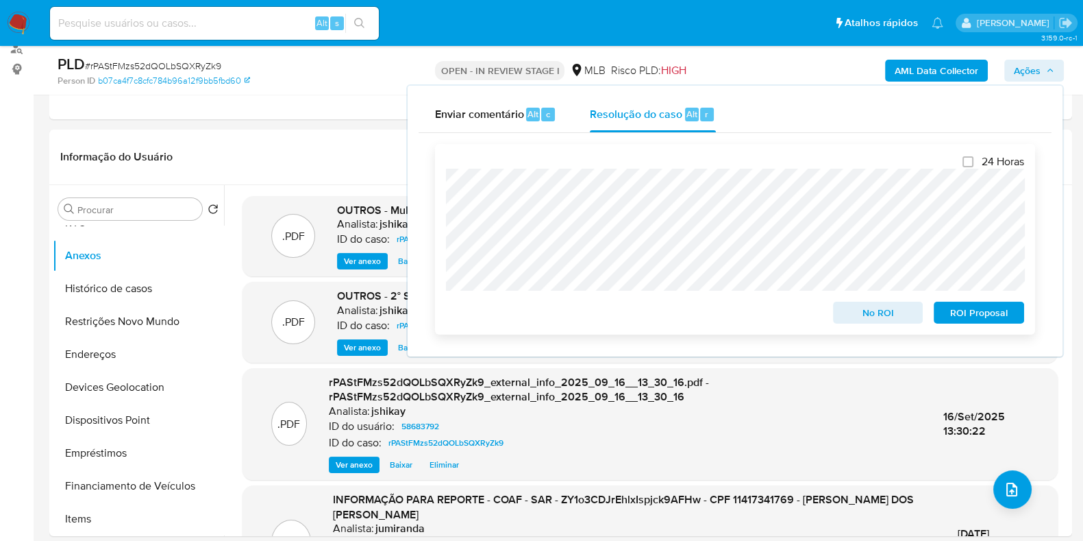
click at [962, 318] on span "ROI Proposal" at bounding box center [978, 312] width 71 height 19
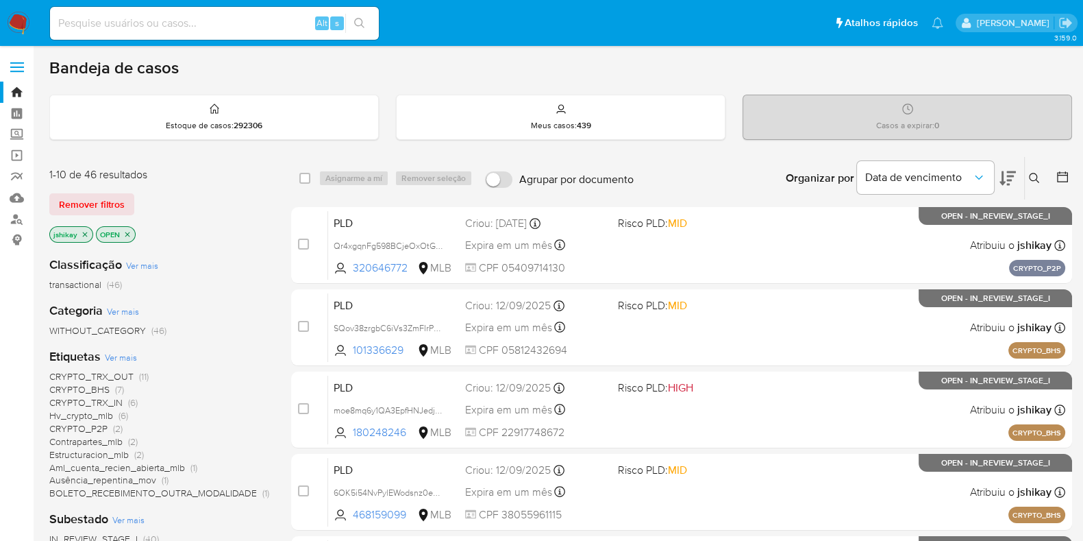
click at [1055, 175] on div at bounding box center [1060, 178] width 25 height 42
click at [1063, 171] on icon at bounding box center [1062, 176] width 11 height 11
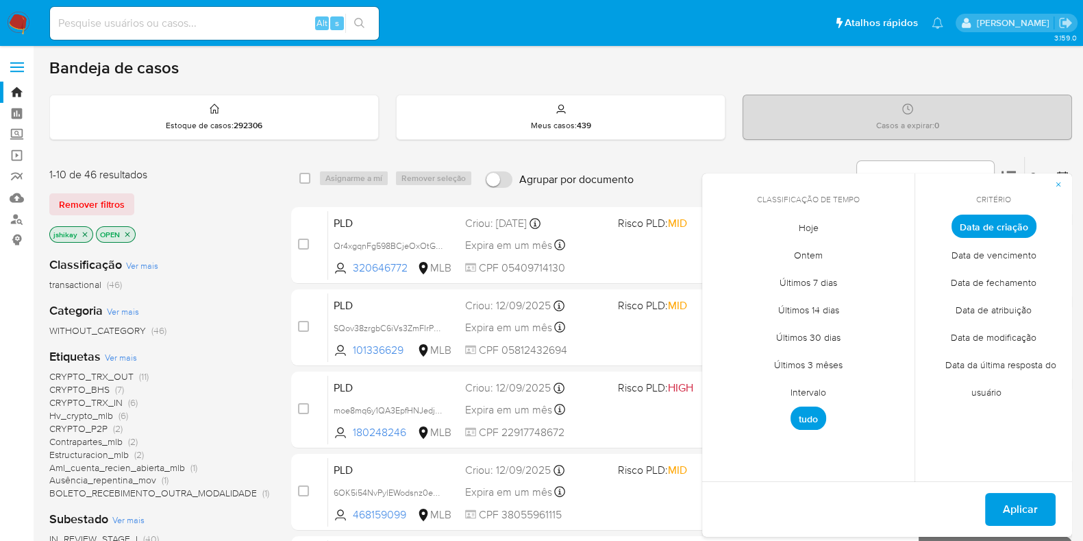
click at [1058, 182] on icon "button" at bounding box center [1058, 184] width 8 height 8
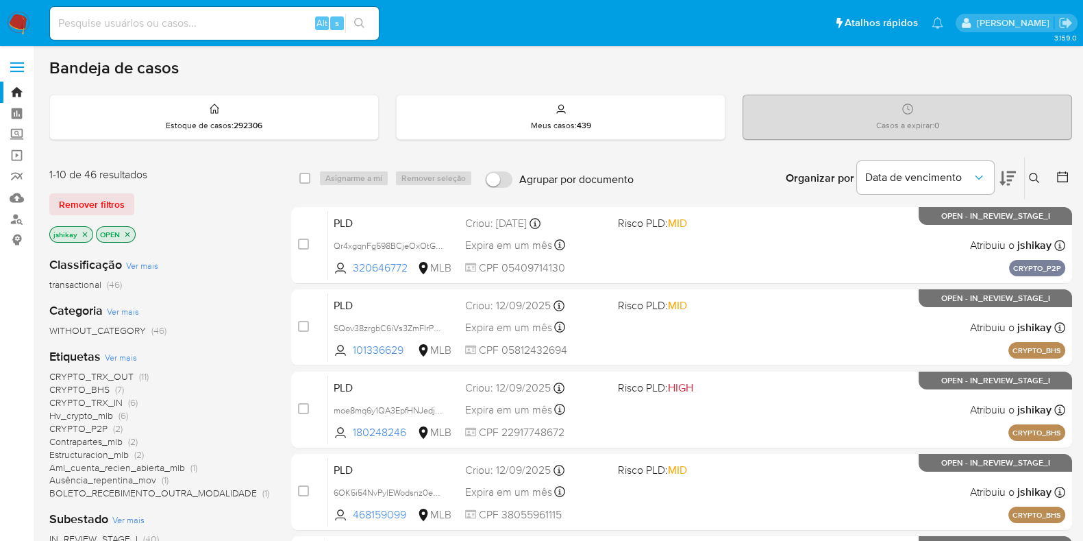
click at [1039, 176] on icon at bounding box center [1034, 178] width 11 height 11
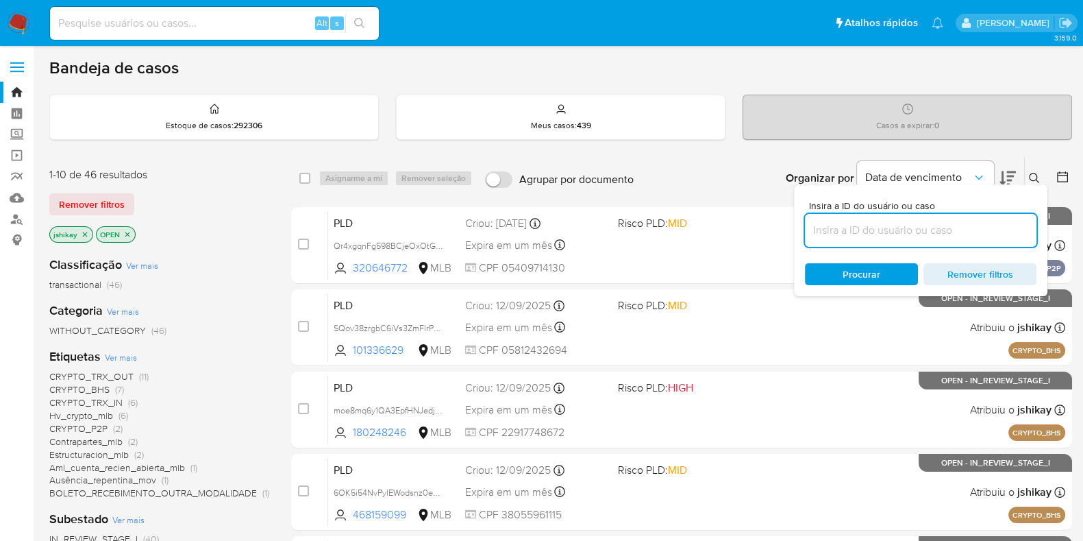
click at [854, 229] on input at bounding box center [921, 230] width 232 height 18
type input "iy3906w0xyGotwyRKDAGRxJv"
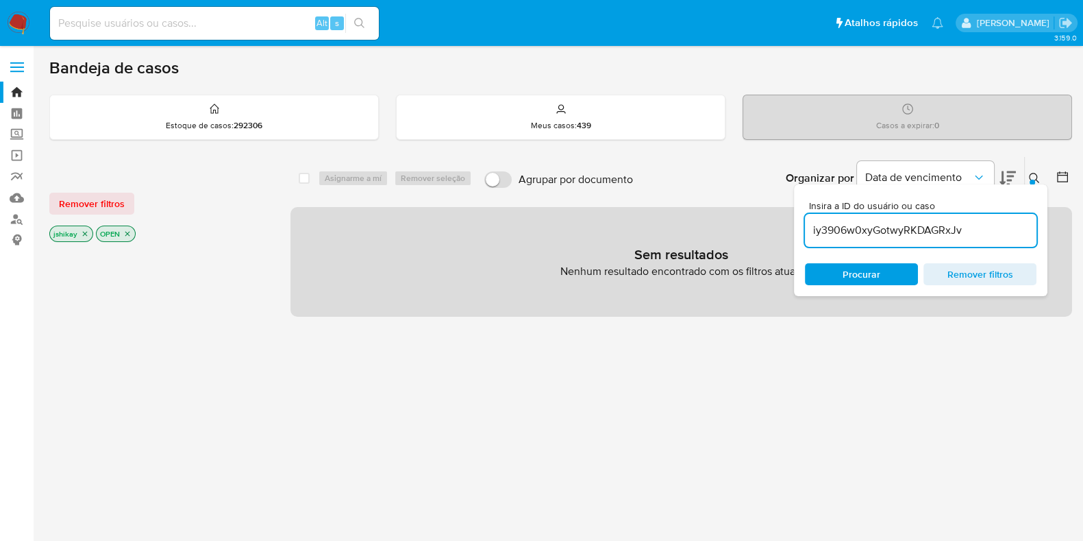
click at [82, 232] on icon "close-filter" at bounding box center [85, 234] width 8 height 8
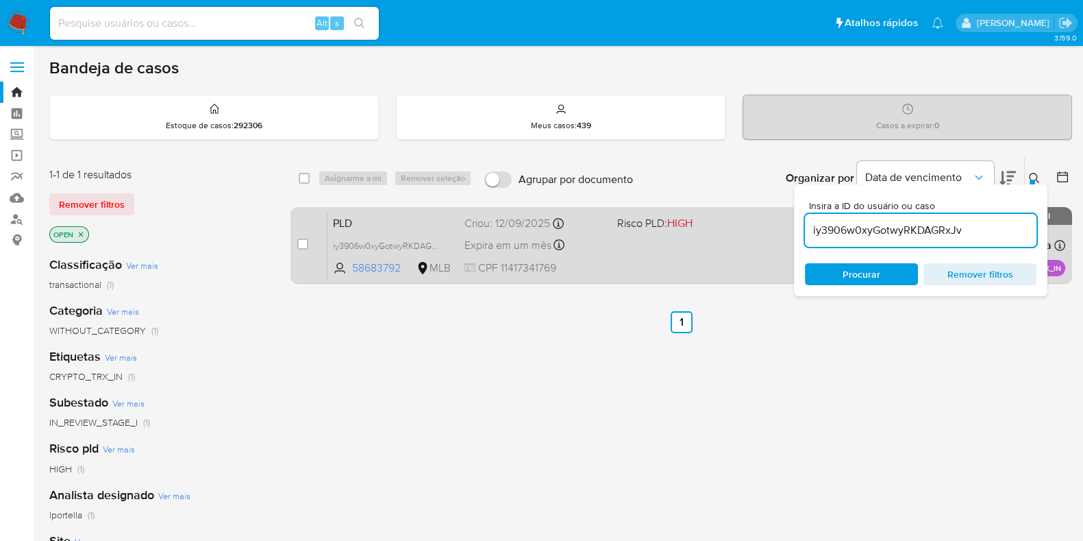
click at [298, 248] on div "case-item-checkbox" at bounding box center [302, 244] width 11 height 14
click at [307, 241] on input "checkbox" at bounding box center [302, 243] width 11 height 11
checkbox input "true"
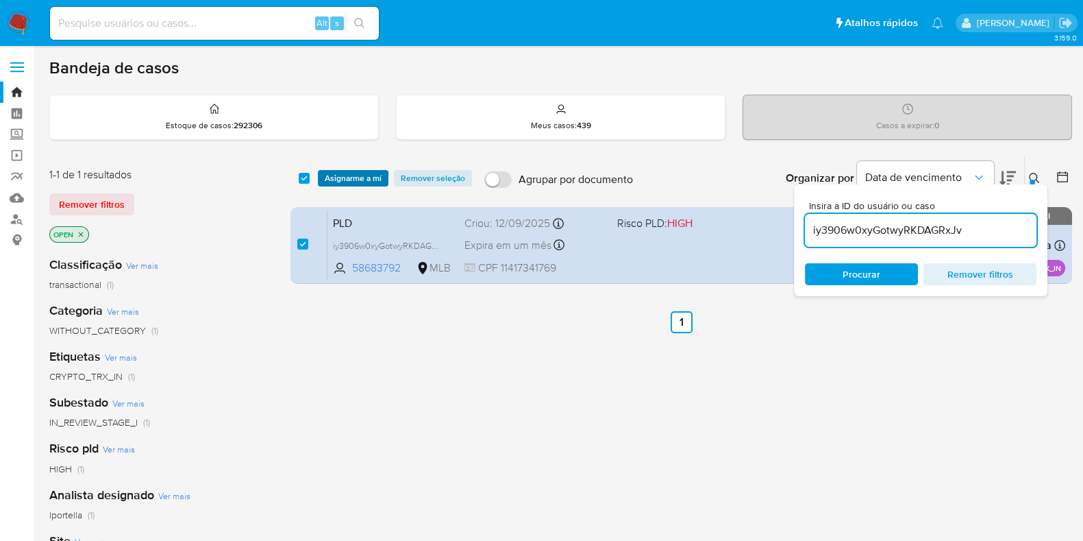
click at [345, 177] on span "Asignarme a mí" at bounding box center [353, 178] width 57 height 14
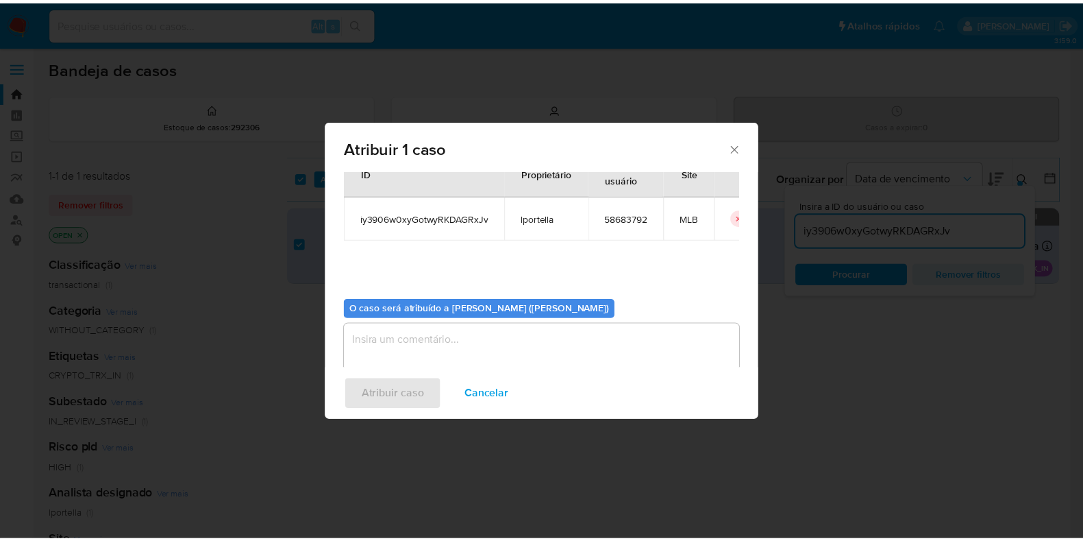
scroll to position [71, 0]
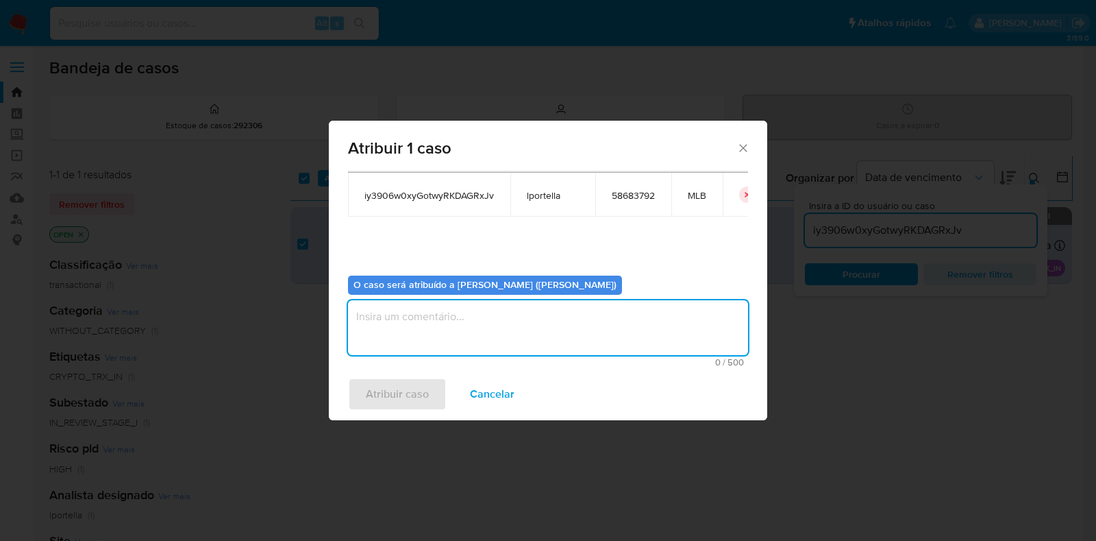
click at [426, 325] on textarea "assign-modal" at bounding box center [548, 327] width 400 height 55
type textarea "Analise"
click at [406, 392] on span "Atribuir caso" at bounding box center [397, 394] width 63 height 30
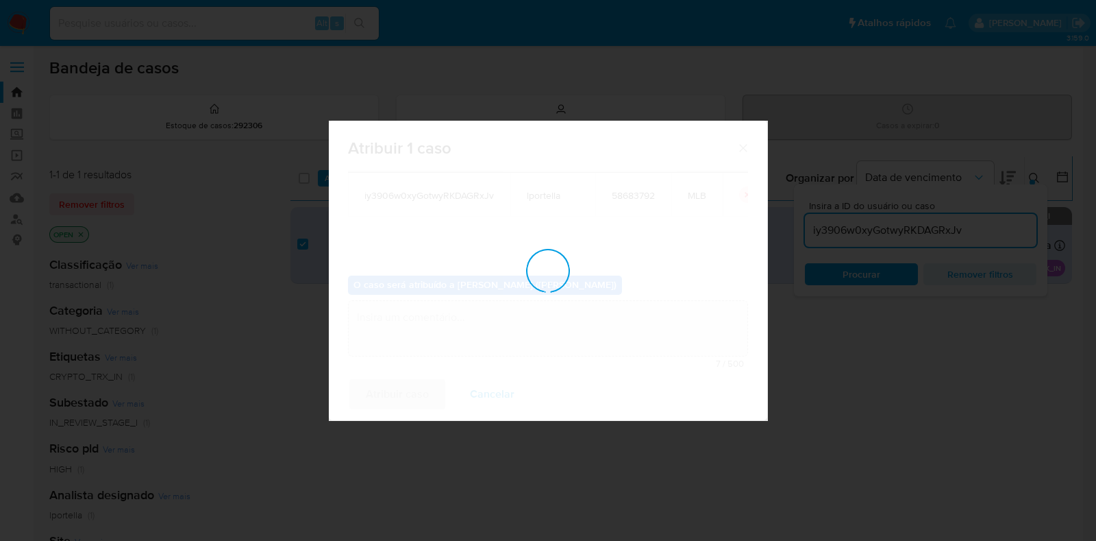
checkbox input "false"
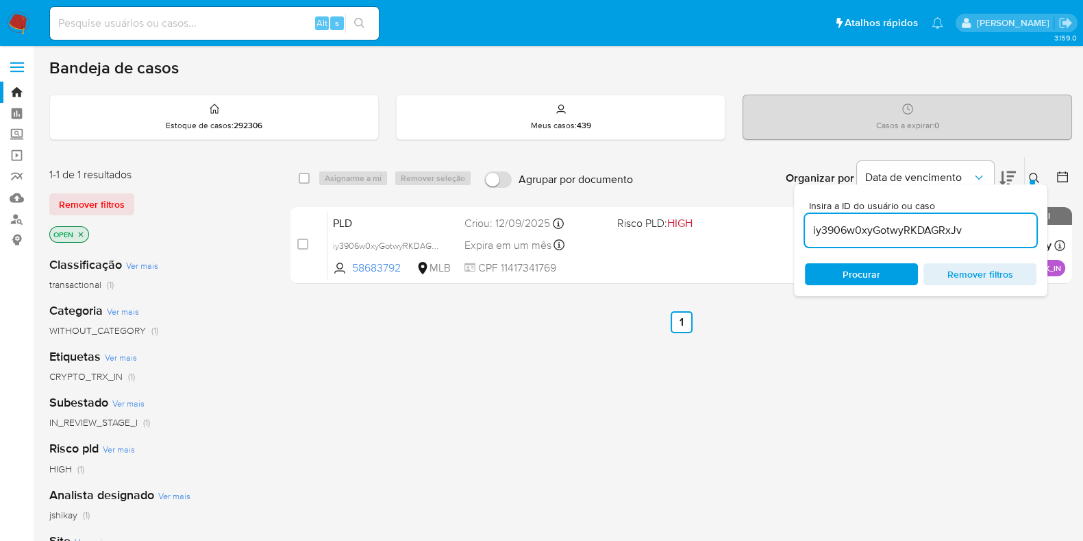
click at [21, 19] on img at bounding box center [18, 23] width 23 height 23
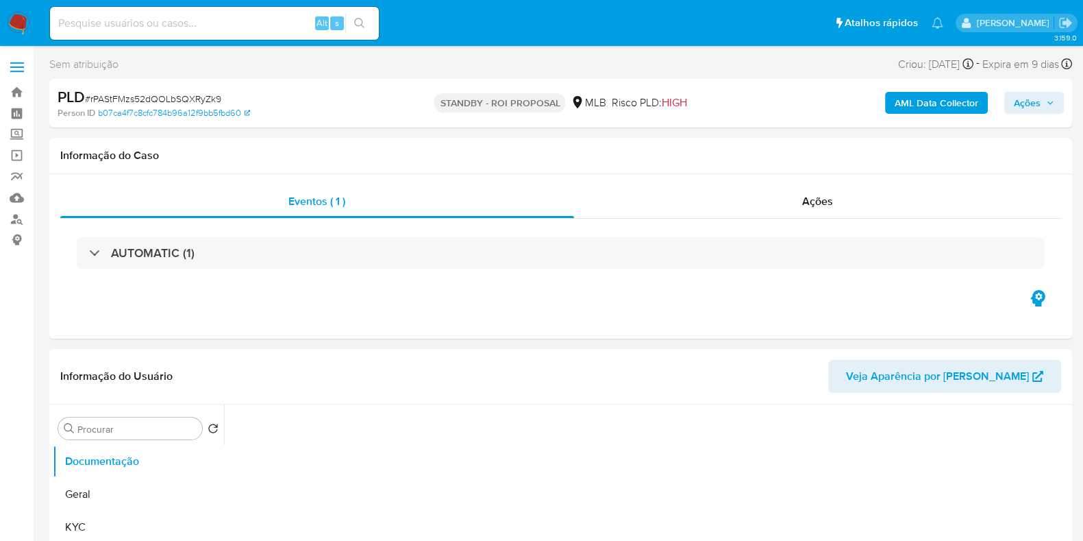
select select "10"
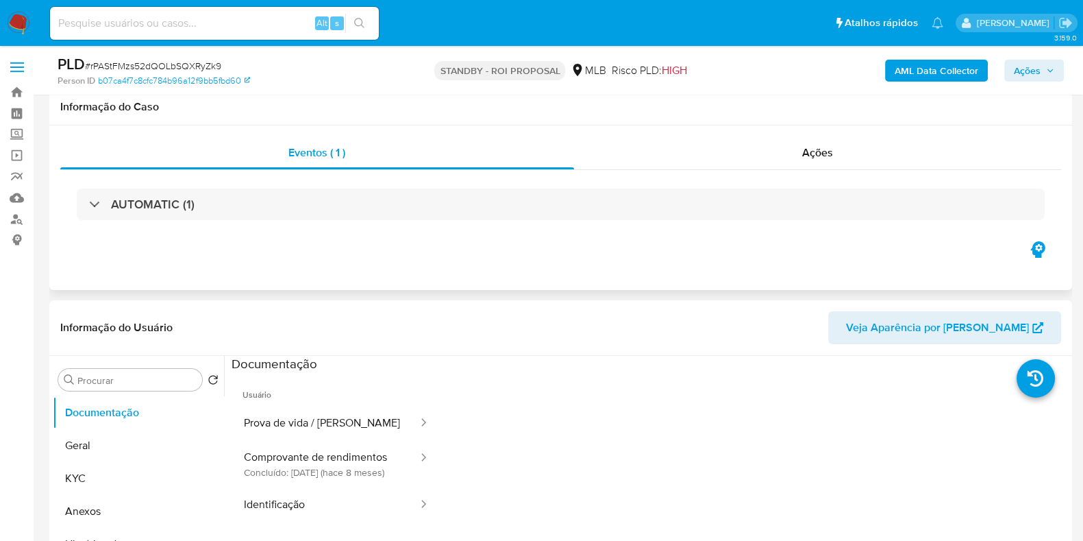
scroll to position [171, 0]
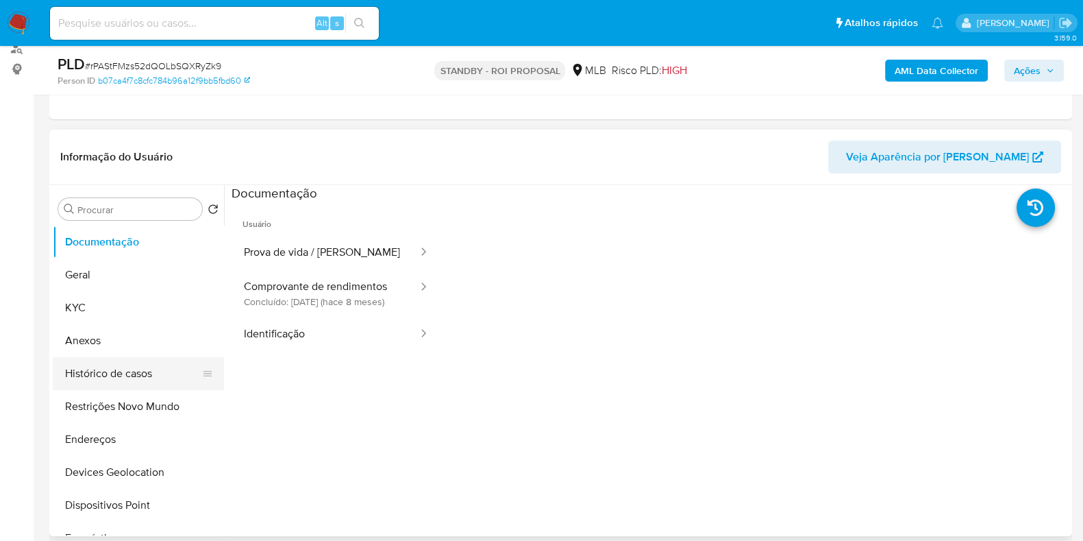
click at [132, 368] on button "Histórico de casos" at bounding box center [133, 373] width 160 height 33
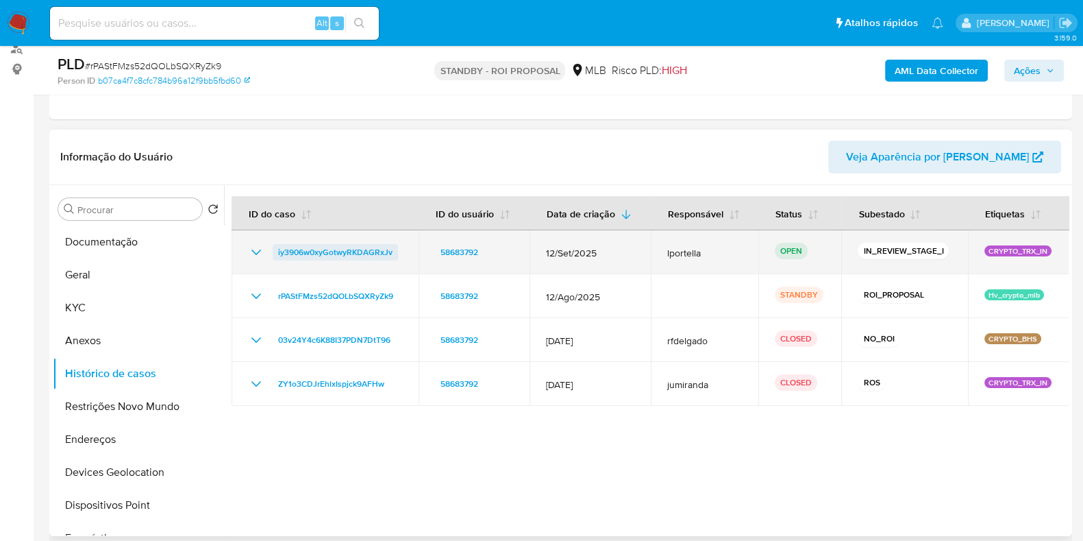
drag, startPoint x: 398, startPoint y: 252, endPoint x: 317, endPoint y: 245, distance: 81.1
click at [276, 251] on div "iy3906w0xyGotwyRKDAGRxJv" at bounding box center [325, 252] width 154 height 16
click at [325, 252] on span "iy3906w0xyGotwyRKDAGRxJv" at bounding box center [335, 252] width 114 height 16
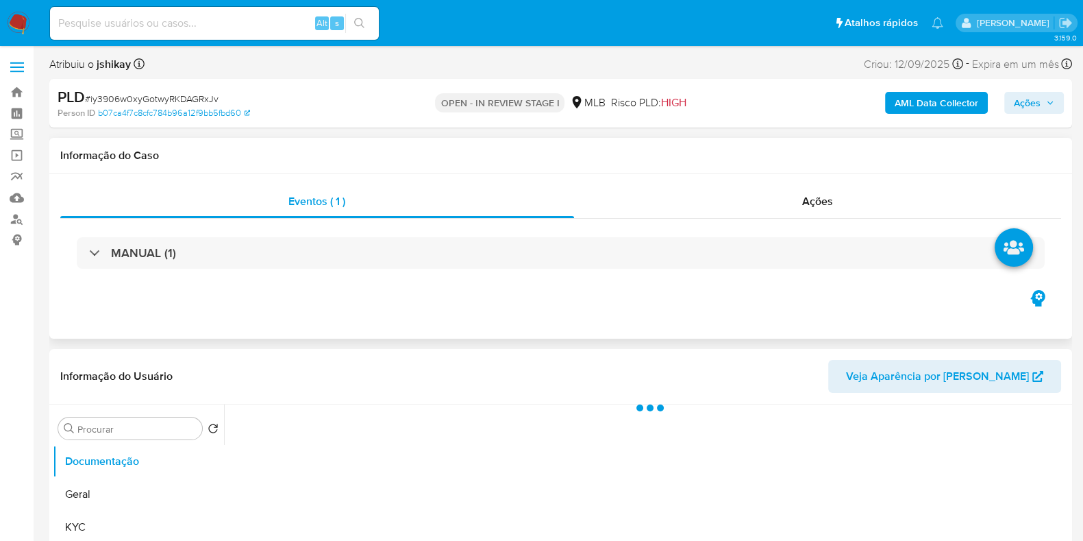
select select "10"
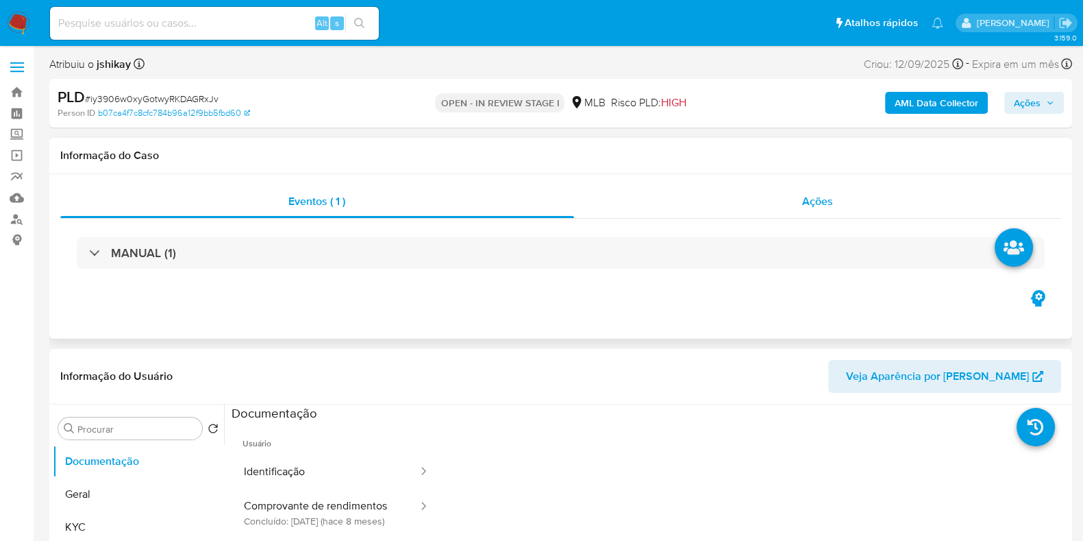
click at [754, 205] on div "Ações" at bounding box center [818, 201] width 488 height 33
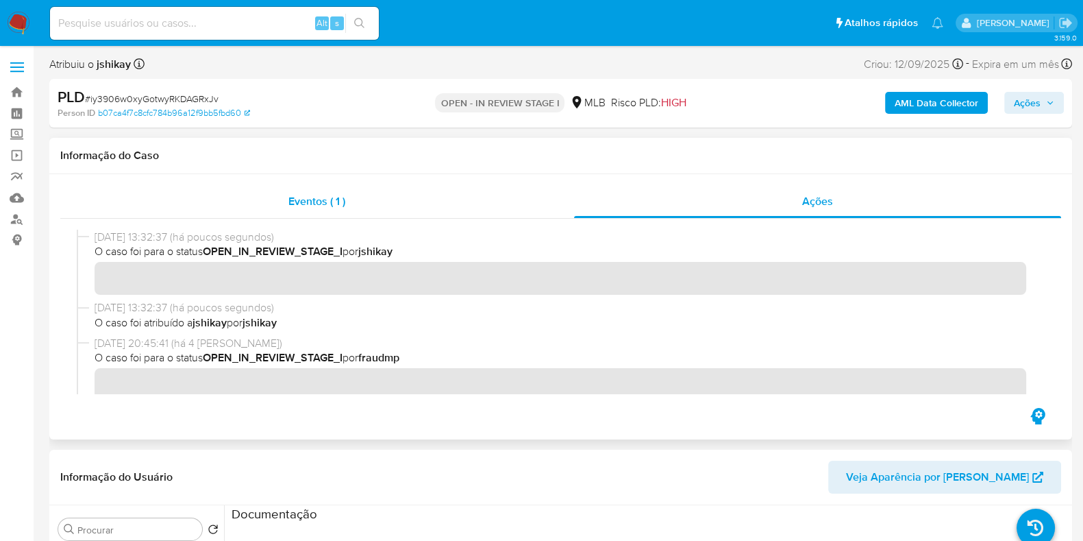
click at [357, 198] on div "Eventos ( 1 )" at bounding box center [317, 201] width 514 height 33
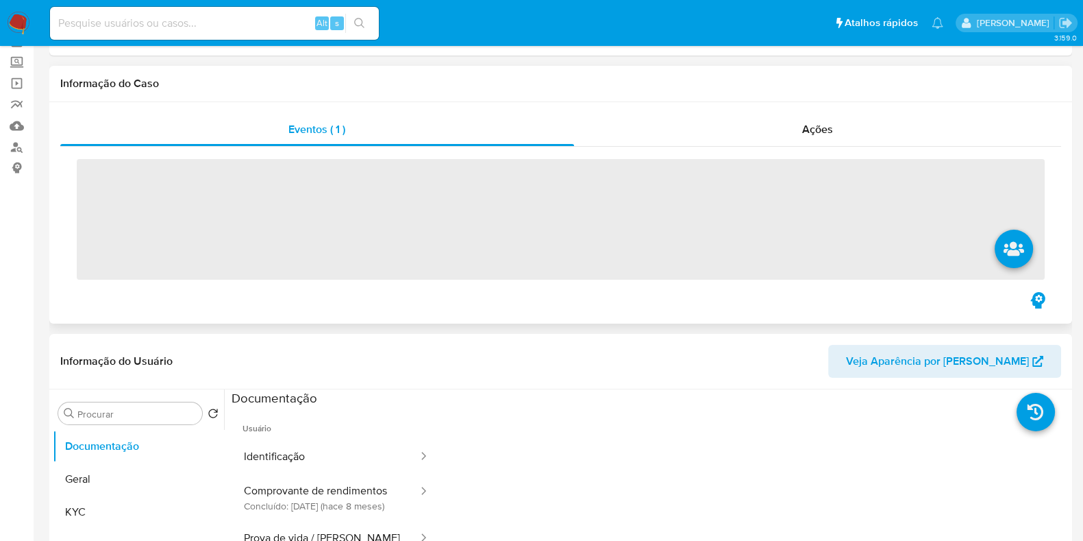
scroll to position [171, 0]
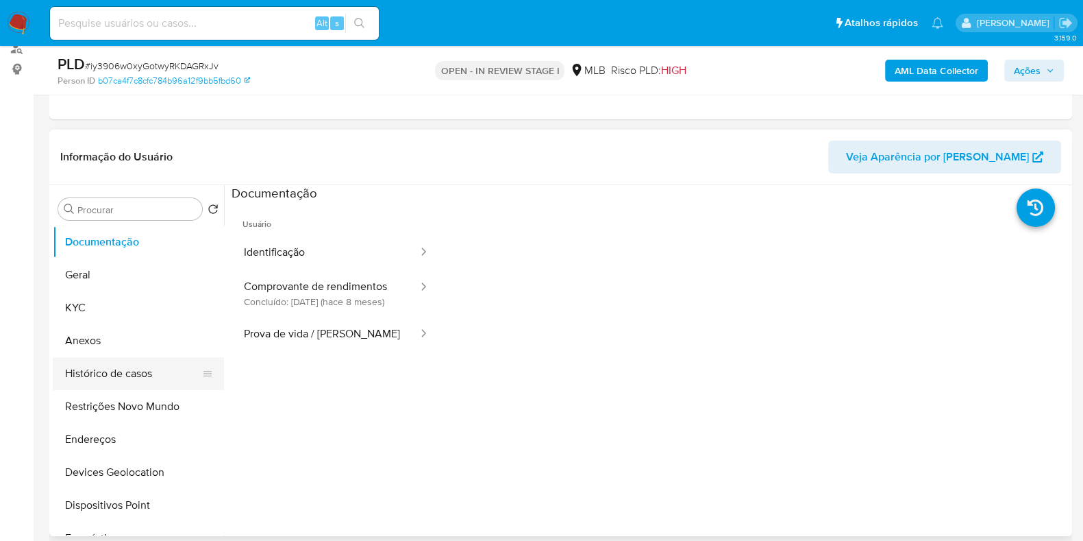
click at [125, 369] on button "Histórico de casos" at bounding box center [133, 373] width 160 height 33
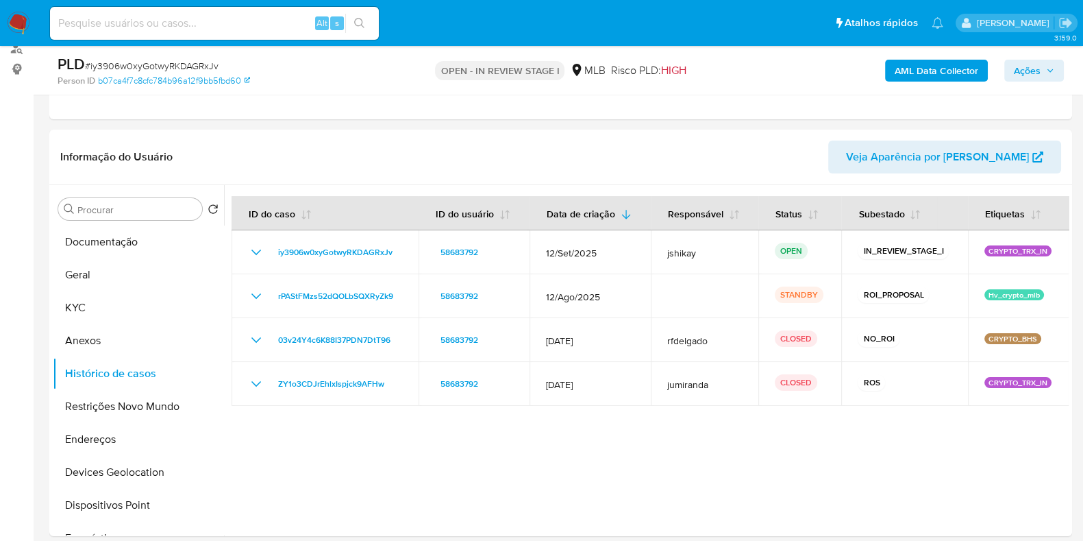
click at [1035, 66] on span "Ações" at bounding box center [1027, 71] width 27 height 22
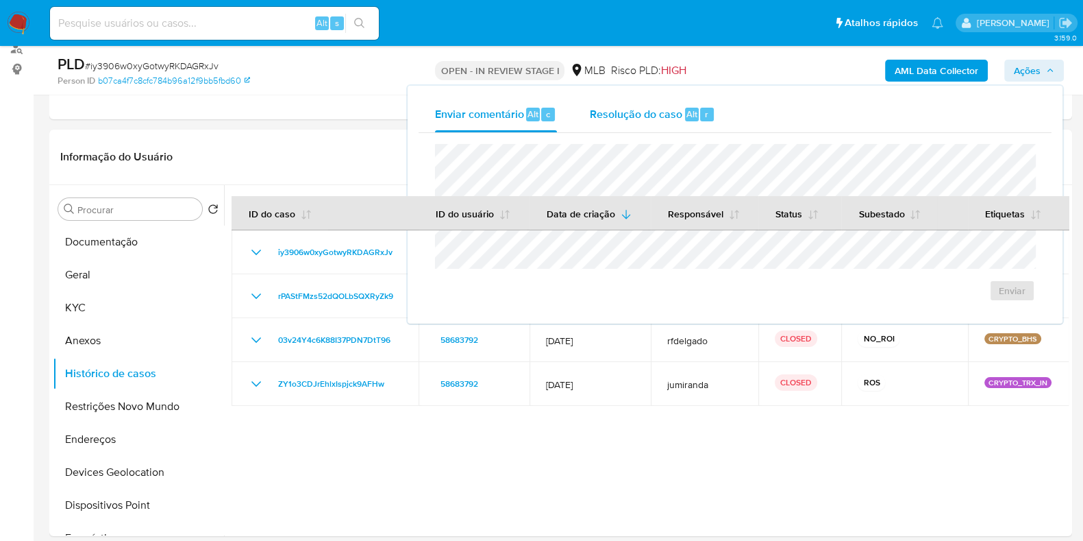
click at [657, 110] on span "Resolução do caso" at bounding box center [636, 114] width 92 height 16
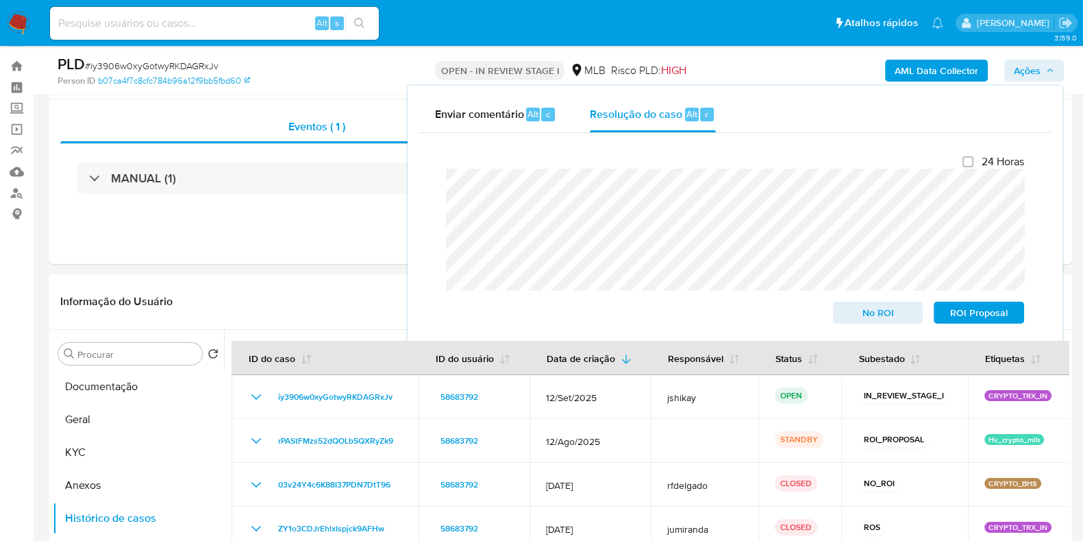
scroll to position [0, 0]
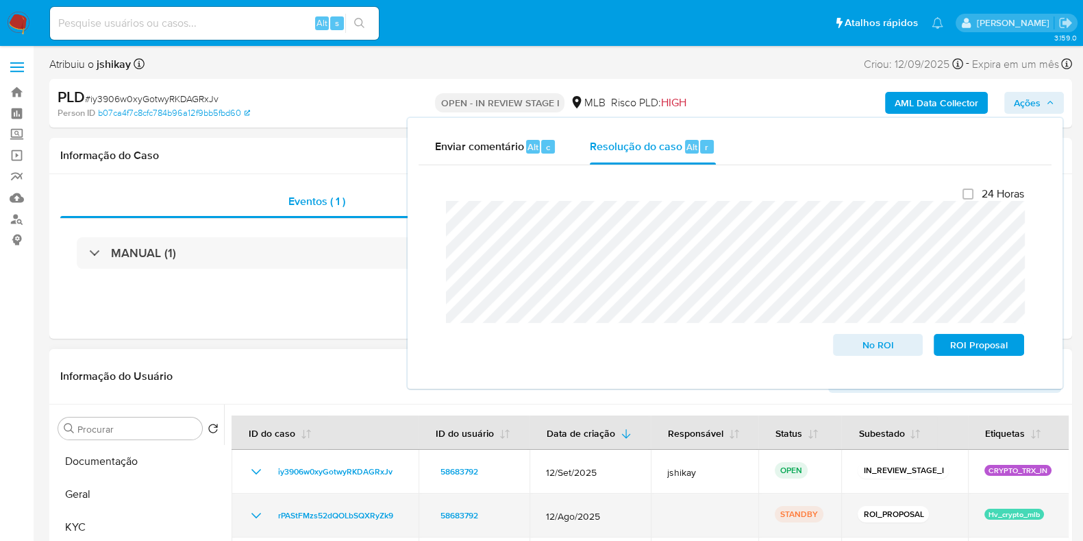
drag, startPoint x: 407, startPoint y: 515, endPoint x: 329, endPoint y: 505, distance: 78.8
click at [275, 517] on td "rPAStFMzs52dQOLbSQXRyZk9" at bounding box center [325, 515] width 187 height 44
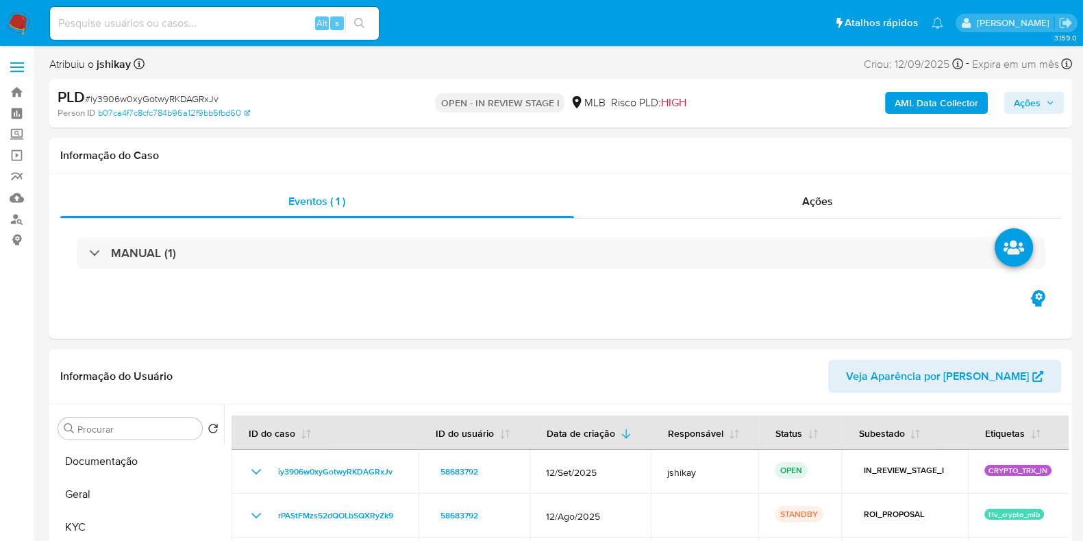
click at [1045, 92] on button "Ações" at bounding box center [1034, 103] width 60 height 22
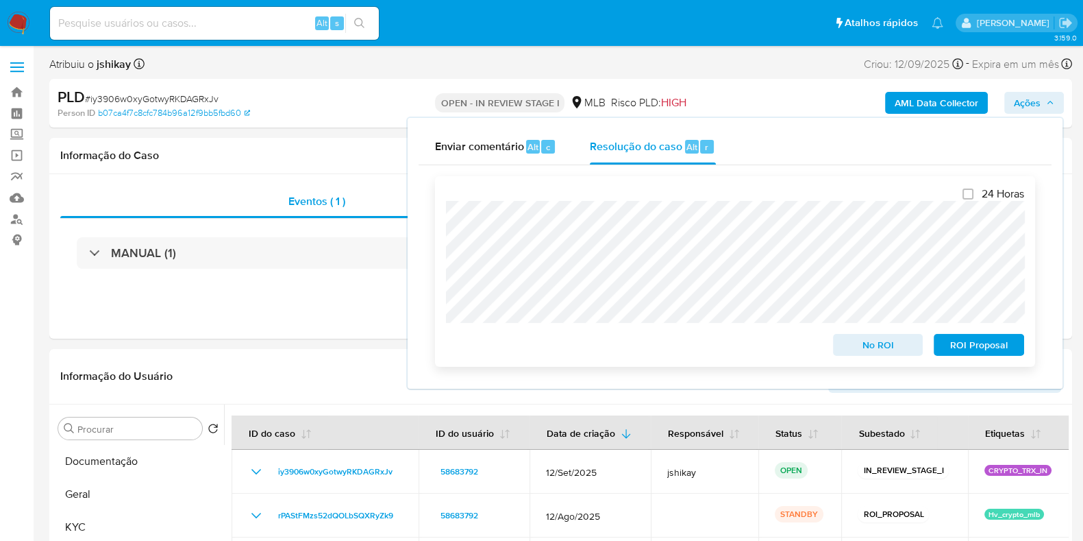
click at [442, 217] on div "24 Horas No ROI ROI Proposal" at bounding box center [735, 271] width 600 height 190
click at [880, 347] on span "No ROI" at bounding box center [878, 344] width 71 height 19
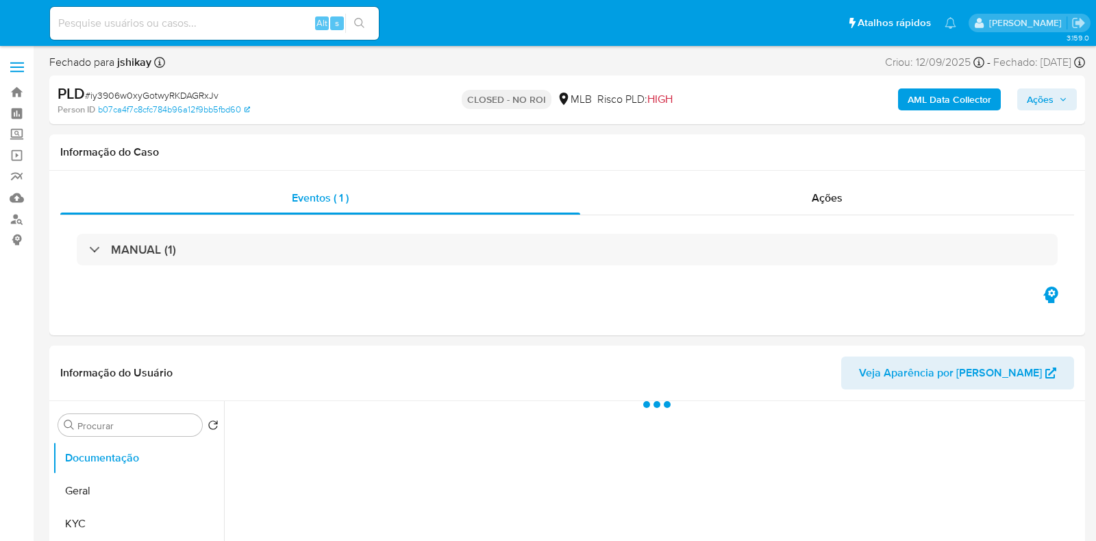
select select "10"
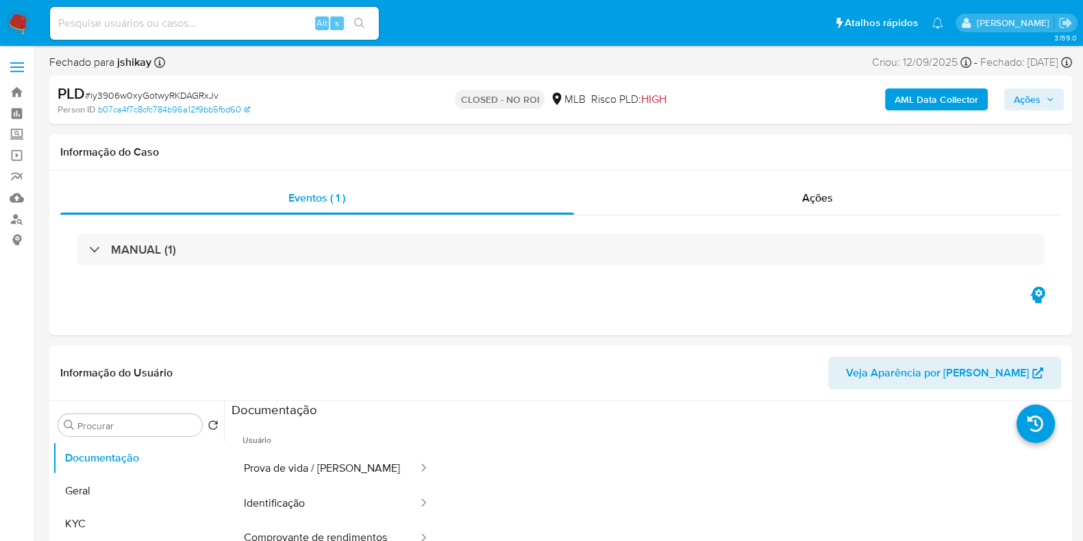
click span "# iy3906w0xyGotwyRKDAGRxJv"
copy span "iy3906w0xyGotwyRKDAGRxJv"
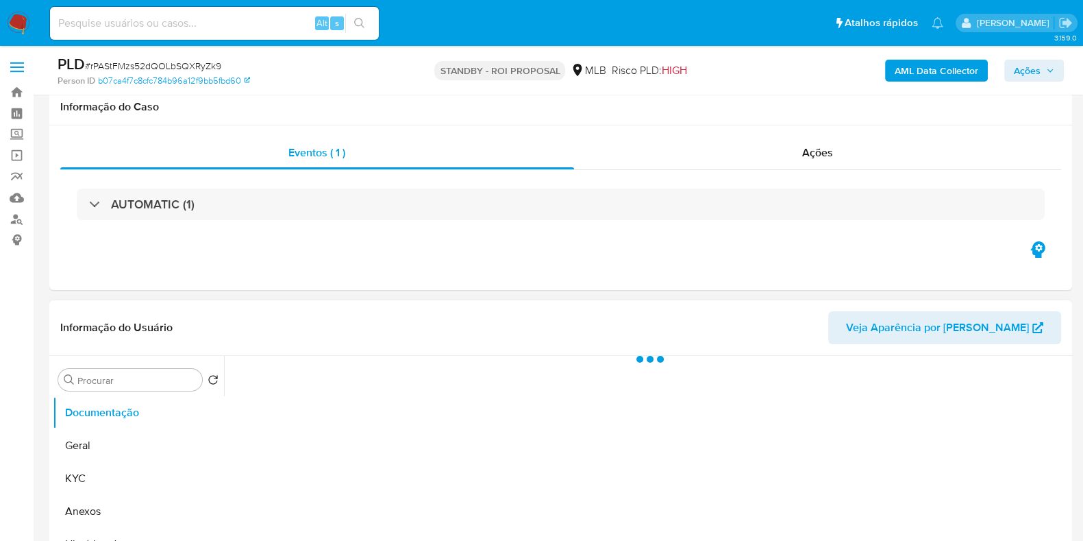
scroll to position [171, 0]
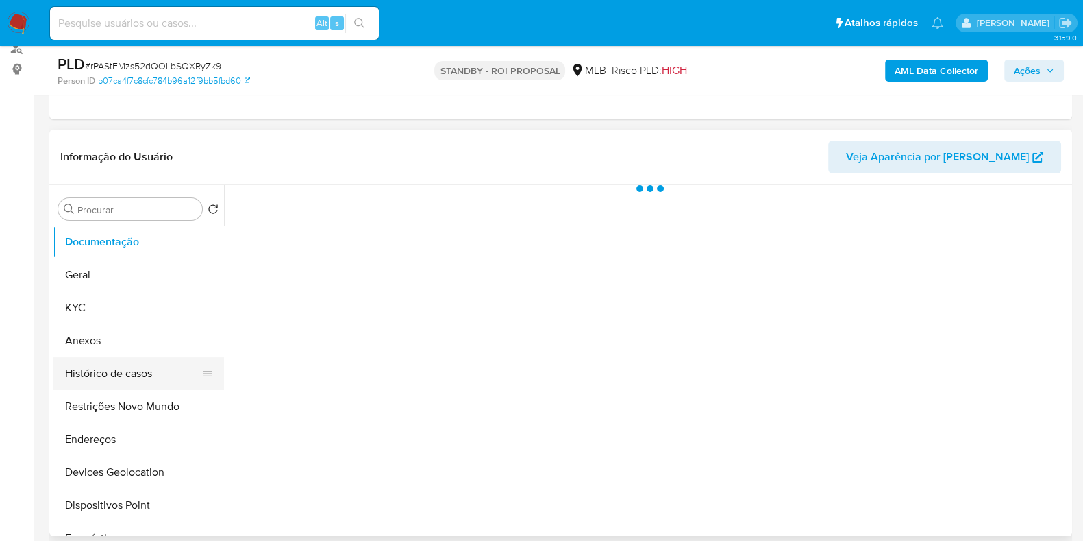
click at [108, 358] on button "Histórico de casos" at bounding box center [133, 373] width 160 height 33
select select "10"
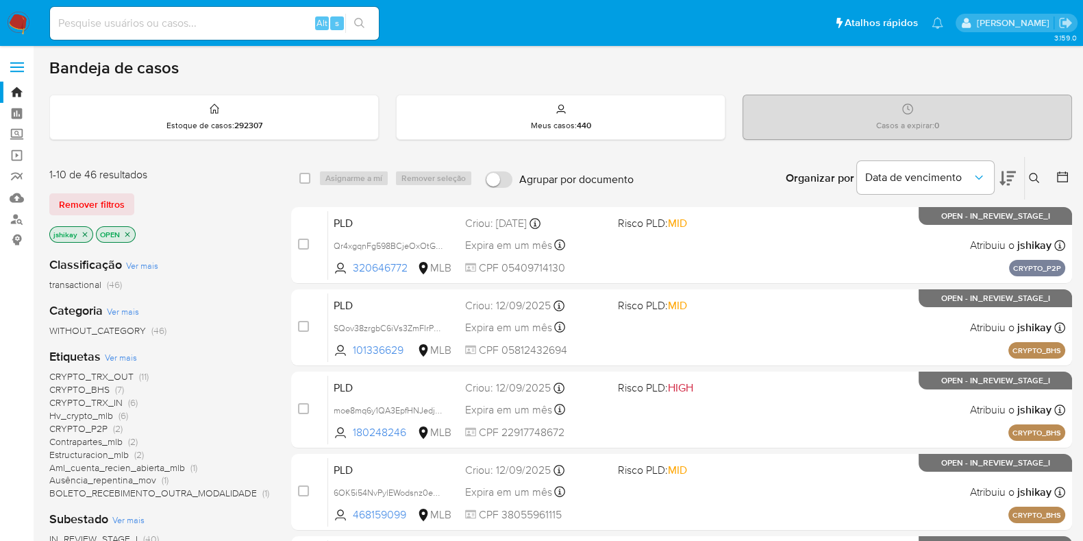
click at [1062, 175] on icon at bounding box center [1063, 177] width 14 height 14
click at [1070, 175] on button at bounding box center [1064, 178] width 16 height 16
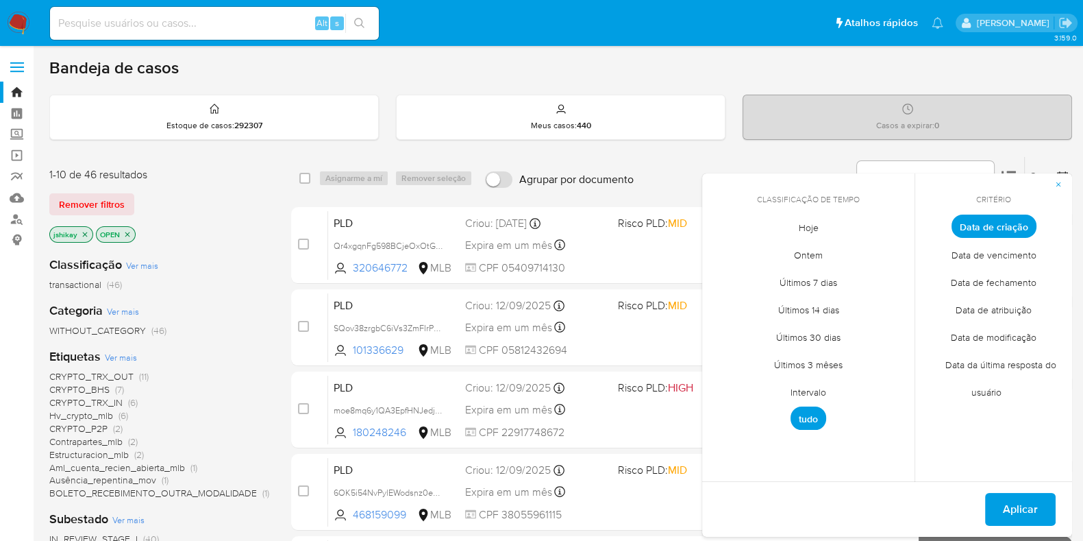
click at [805, 383] on span "Intervalo" at bounding box center [808, 391] width 64 height 28
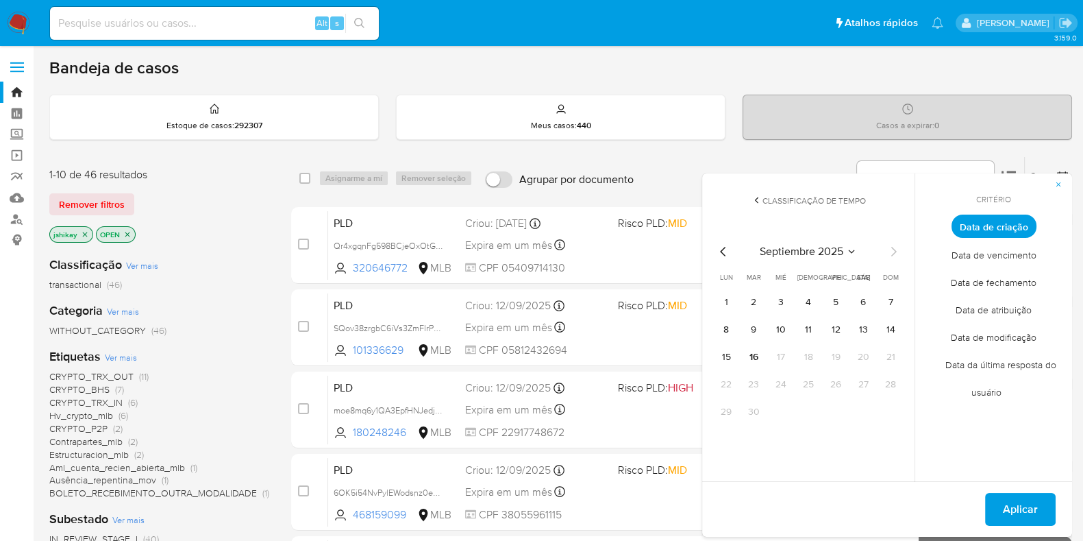
click at [725, 250] on icon "Mes anterior" at bounding box center [723, 251] width 16 height 16
click at [833, 299] on button "1" at bounding box center [836, 302] width 22 height 22
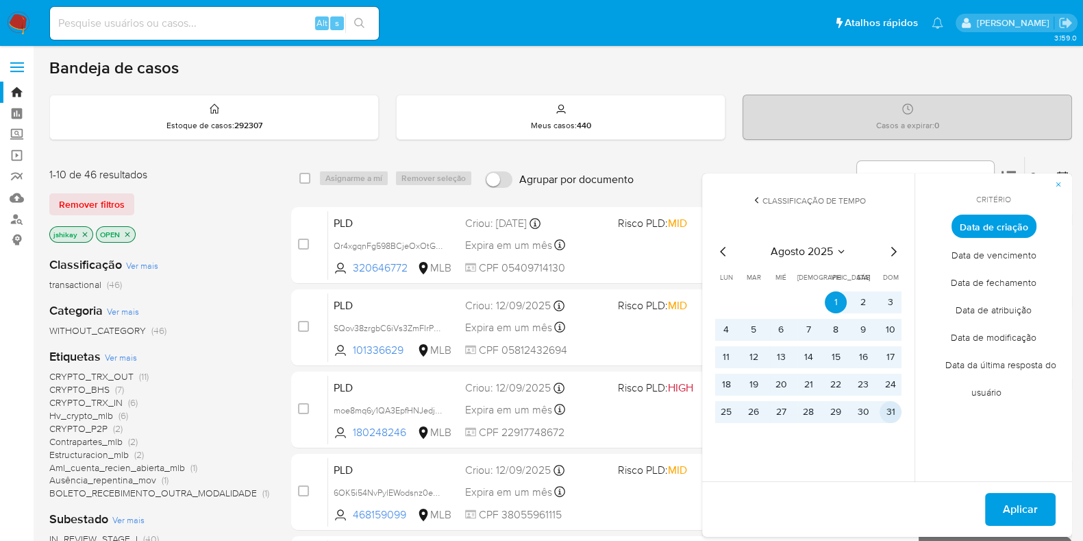
click at [887, 416] on button "31" at bounding box center [891, 412] width 22 height 22
click at [1015, 505] on span "Aplicar" at bounding box center [1020, 509] width 35 height 30
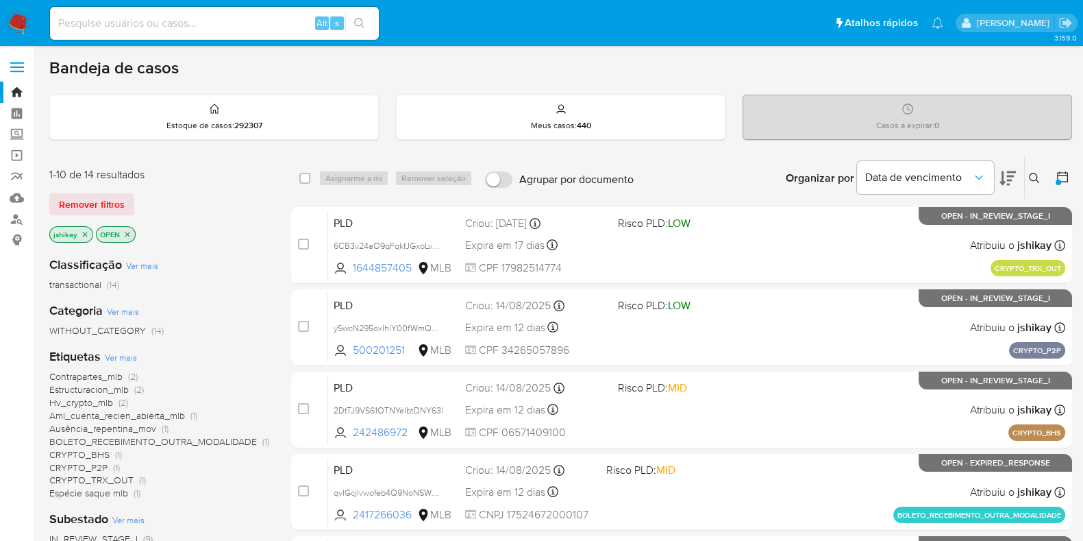
click at [196, 38] on div "Alt s" at bounding box center [214, 23] width 329 height 33
click at [199, 23] on input at bounding box center [214, 23] width 329 height 18
paste input "6140172"
type input "6140172"
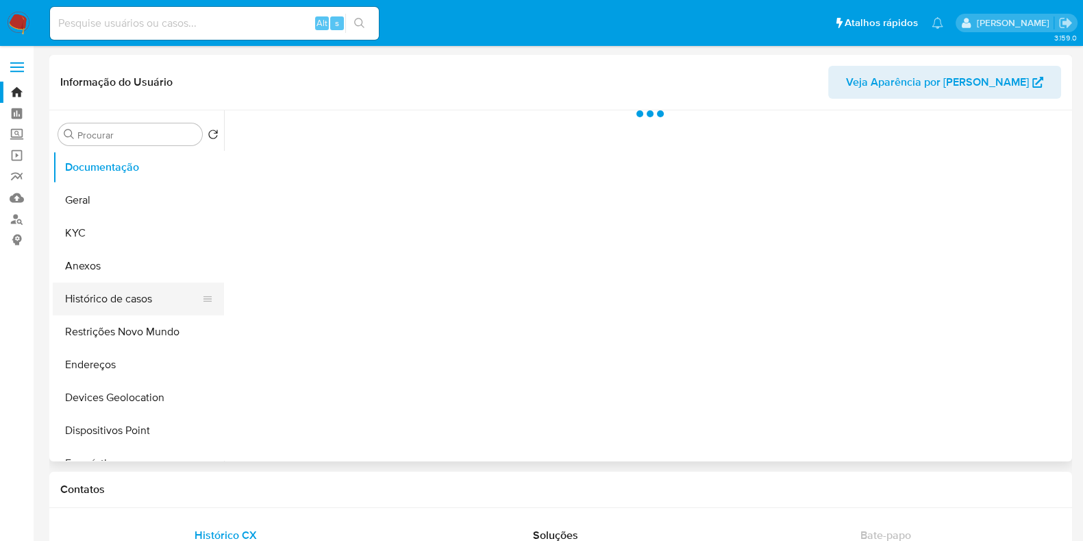
click at [116, 297] on button "Histórico de casos" at bounding box center [133, 298] width 160 height 33
select select "10"
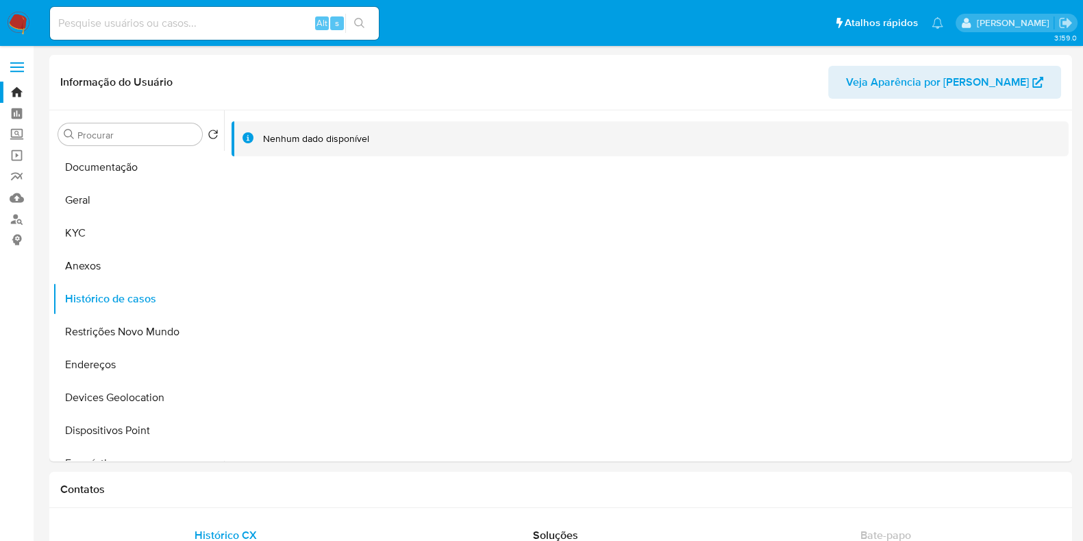
click at [23, 23] on img at bounding box center [18, 23] width 23 height 23
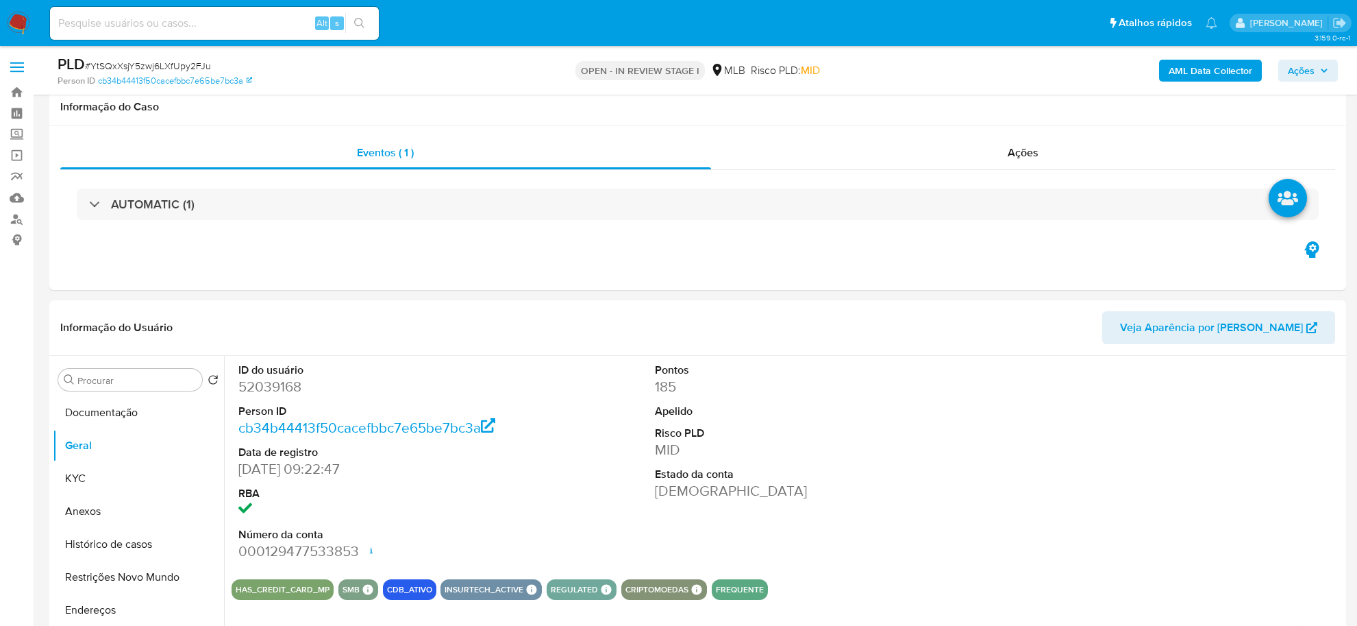
select select "10"
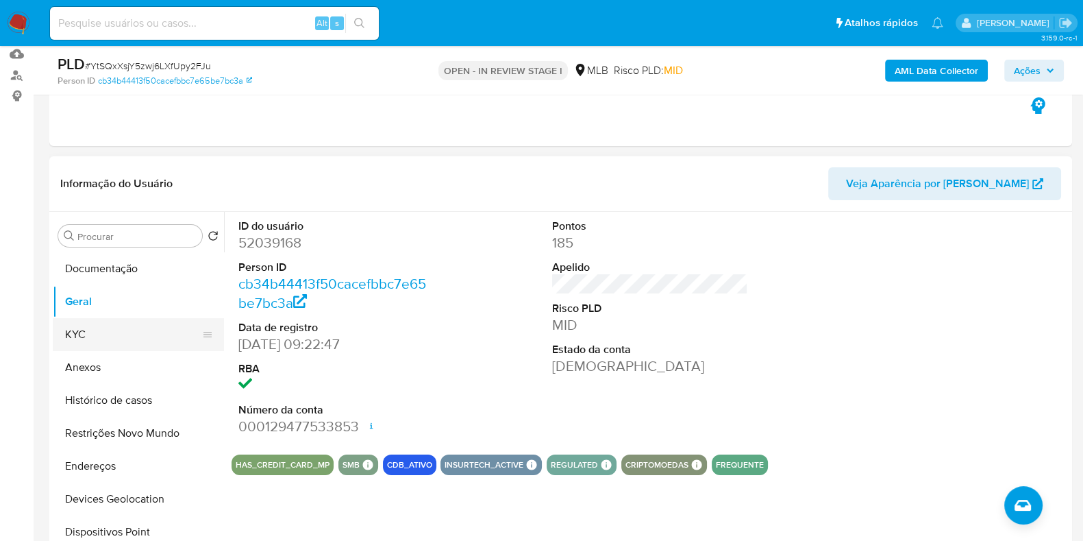
scroll to position [171, 0]
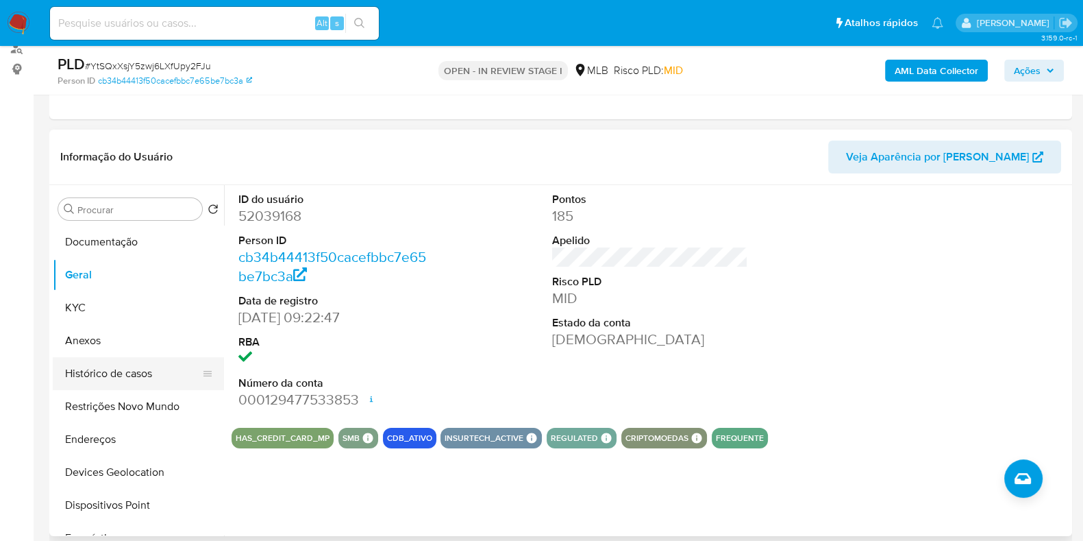
click at [117, 380] on button "Histórico de casos" at bounding box center [133, 373] width 160 height 33
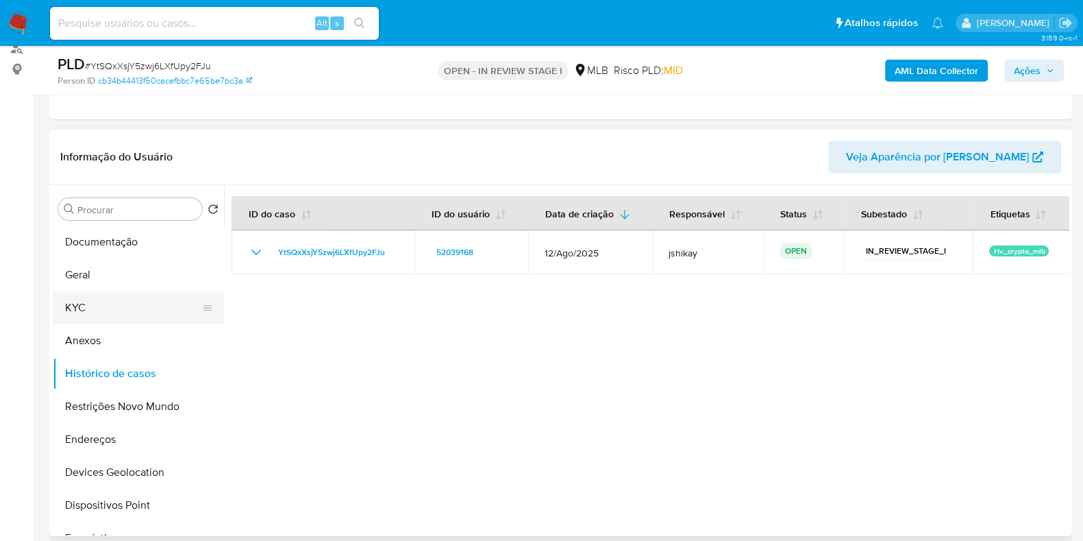
click at [107, 320] on button "KYC" at bounding box center [133, 307] width 160 height 33
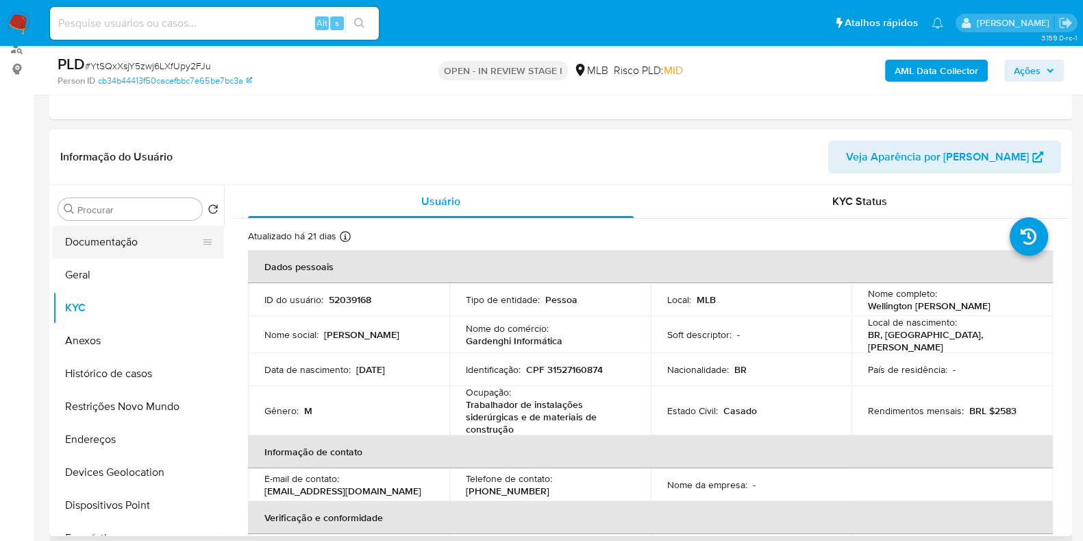
click at [121, 243] on button "Documentação" at bounding box center [133, 241] width 160 height 33
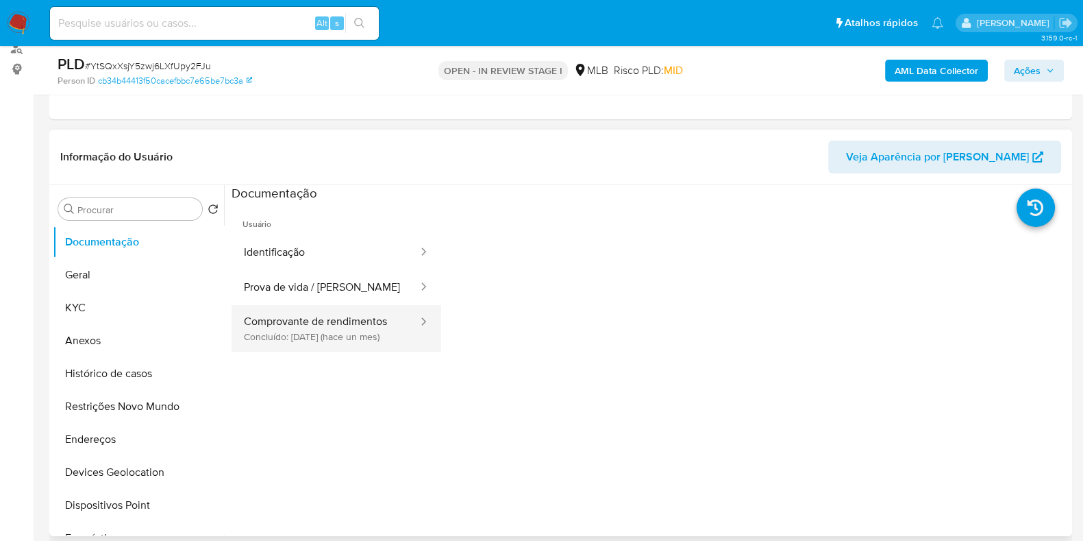
click at [346, 327] on button "Comprovante de rendimentos Concluído: 19/08/2025 (hace un mes)" at bounding box center [326, 328] width 188 height 47
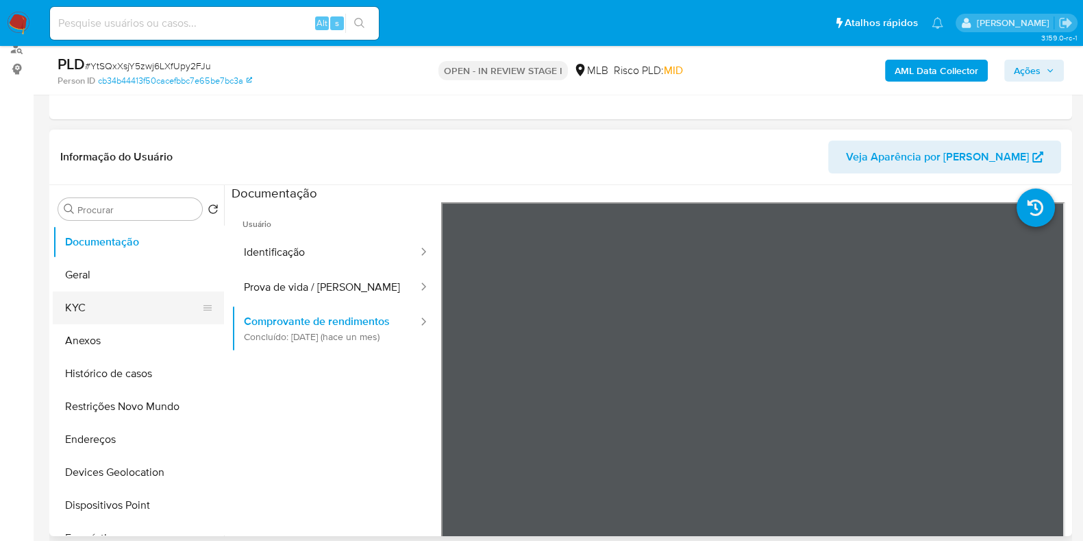
click at [82, 297] on button "KYC" at bounding box center [133, 307] width 160 height 33
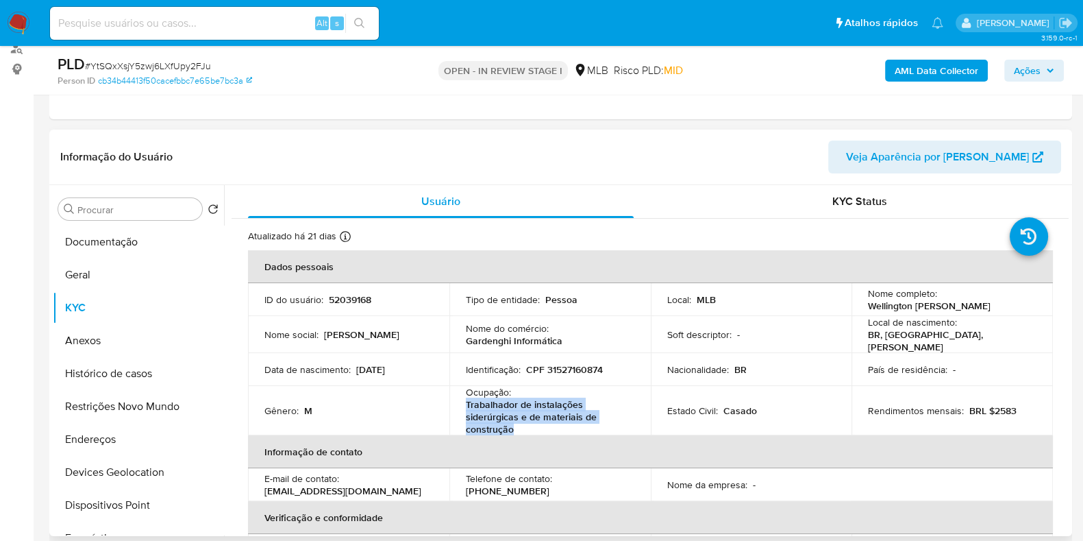
drag, startPoint x: 521, startPoint y: 425, endPoint x: 458, endPoint y: 398, distance: 69.4
click at [458, 398] on td "Ocupação : Trabalhador de instalações siderúrgicas e de materiais de construção" at bounding box center [549, 410] width 201 height 49
copy p "Trabalhador de instalações siderúrgicas e de materiais de construção"
click at [134, 242] on button "Documentação" at bounding box center [133, 241] width 160 height 33
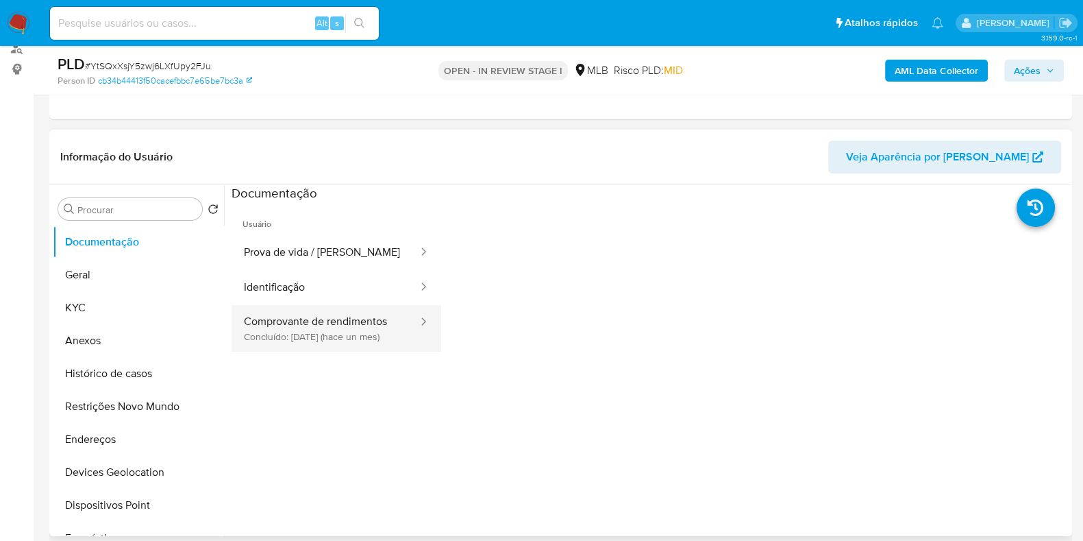
click at [345, 318] on button "Comprovante de rendimentos Concluído: 19/08/2025 (hace un mes)" at bounding box center [326, 328] width 188 height 47
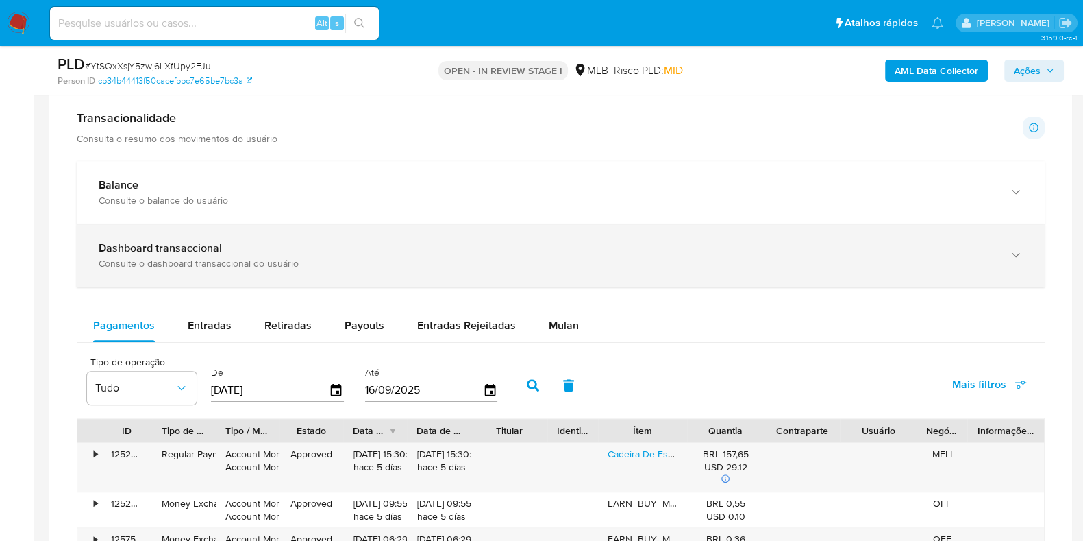
scroll to position [942, 0]
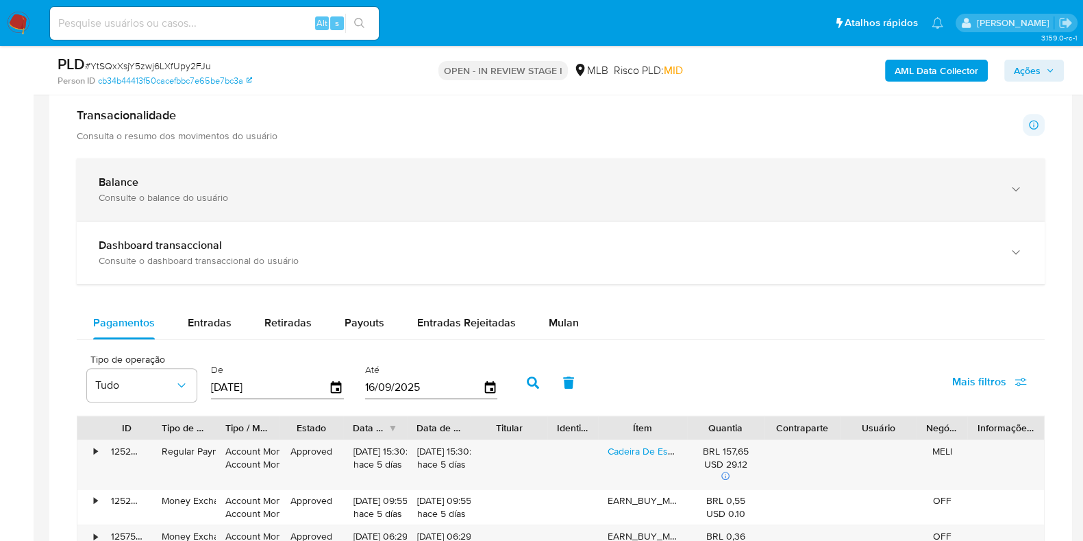
click at [417, 192] on div "Consulte o balance do usuário" at bounding box center [547, 197] width 897 height 12
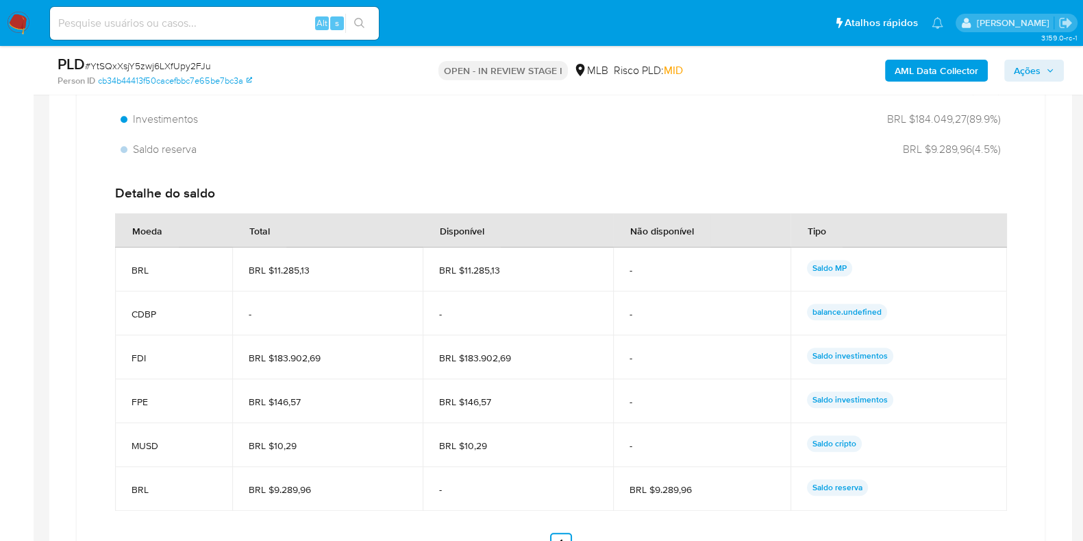
scroll to position [1284, 0]
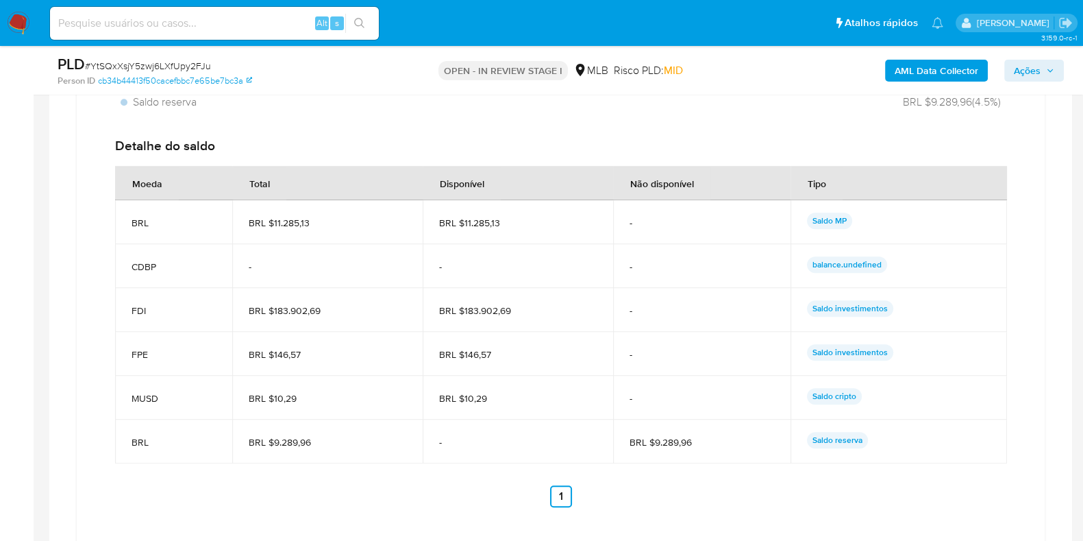
drag, startPoint x: 503, startPoint y: 223, endPoint x: 465, endPoint y: 223, distance: 37.7
click at [465, 223] on span "BRL $11.285,13" at bounding box center [518, 222] width 158 height 12
drag, startPoint x: 533, startPoint y: 313, endPoint x: 466, endPoint y: 308, distance: 67.4
click at [466, 308] on span "BRL $183.902,69" at bounding box center [518, 310] width 158 height 12
click at [521, 312] on span "BRL $183.902,69" at bounding box center [518, 310] width 158 height 12
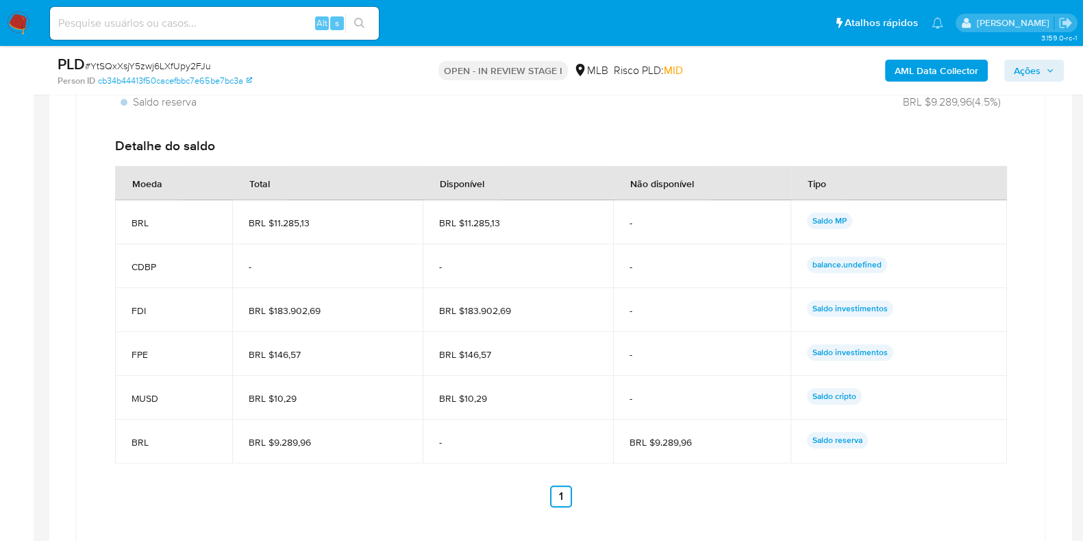
drag, startPoint x: 521, startPoint y: 305, endPoint x: 465, endPoint y: 312, distance: 55.9
click at [463, 310] on span "BRL $183.902,69" at bounding box center [518, 310] width 158 height 12
click at [746, 223] on span "-" at bounding box center [702, 222] width 145 height 12
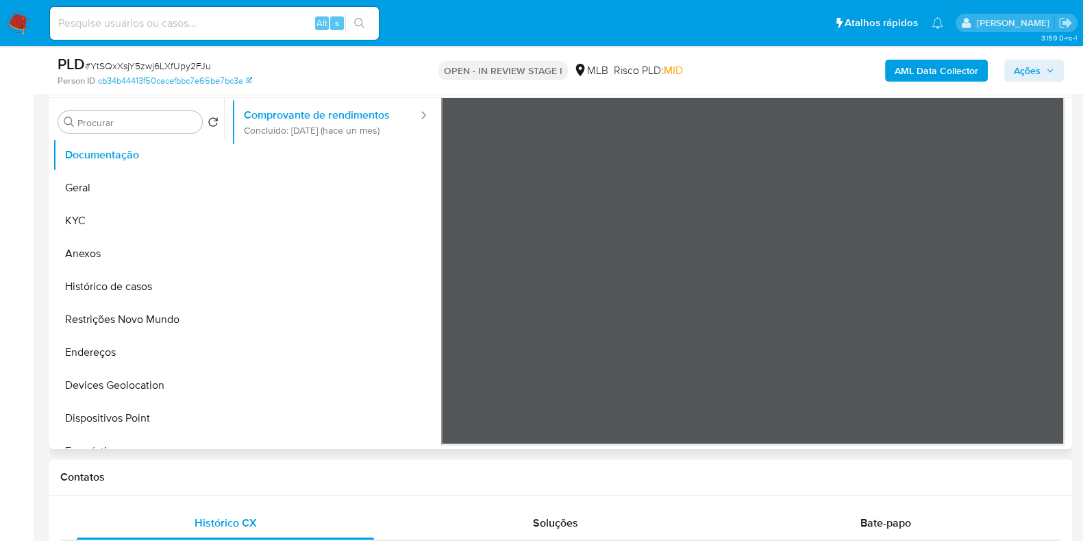
scroll to position [257, 0]
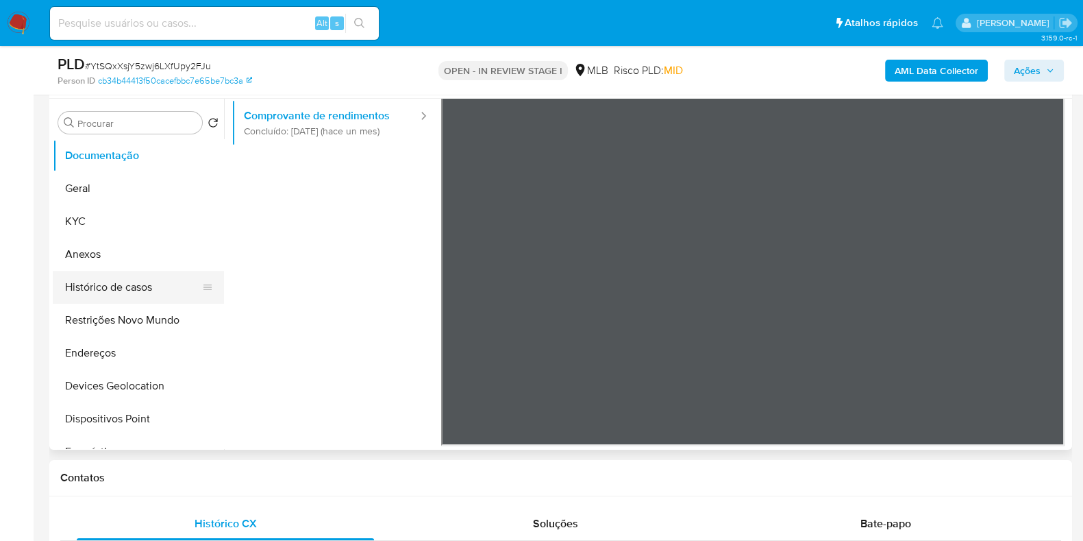
click at [130, 293] on button "Histórico de casos" at bounding box center [133, 287] width 160 height 33
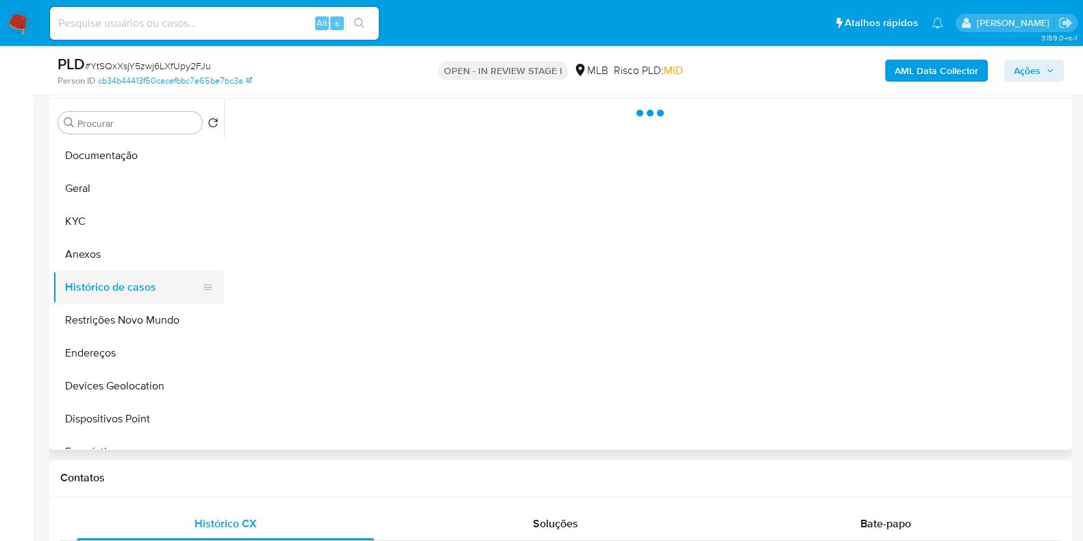
scroll to position [0, 0]
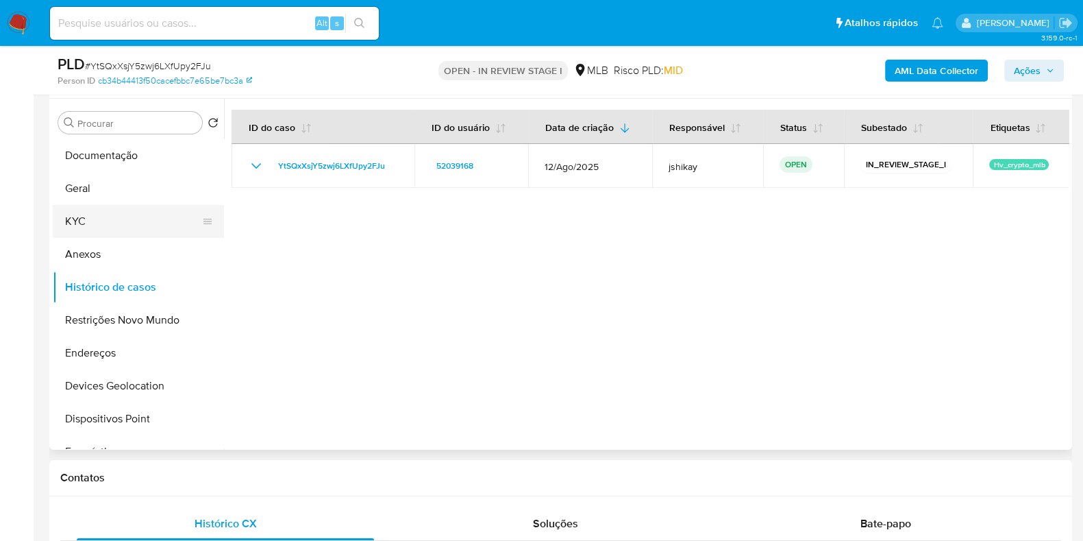
click at [113, 217] on button "KYC" at bounding box center [133, 221] width 160 height 33
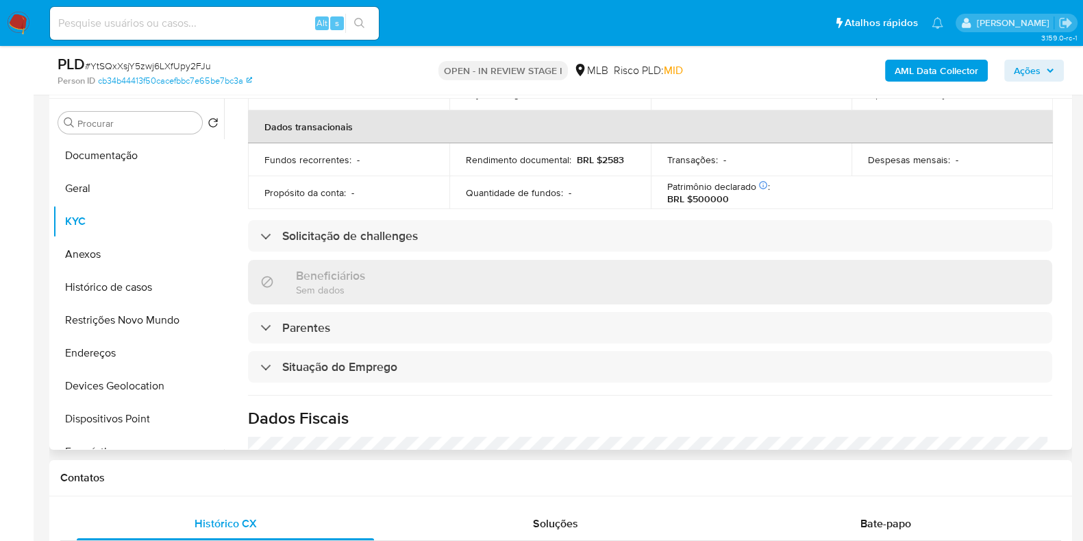
scroll to position [611, 0]
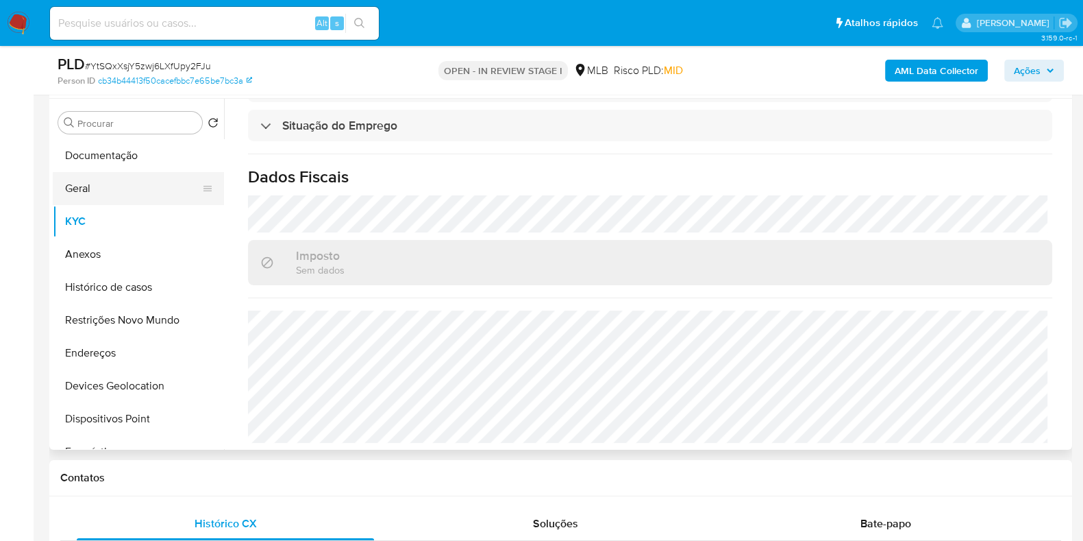
click at [66, 179] on button "Geral" at bounding box center [133, 188] width 160 height 33
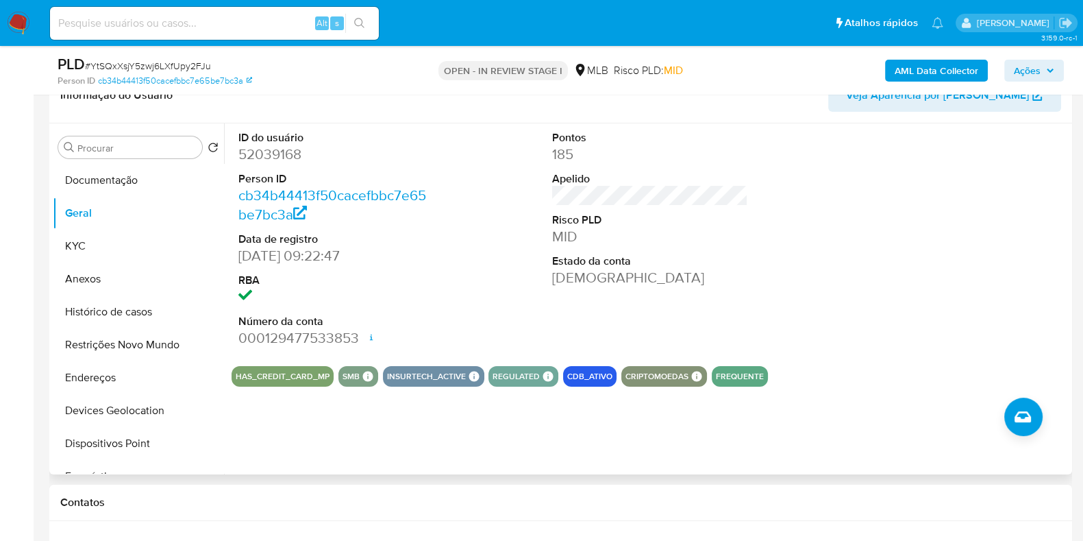
scroll to position [257, 0]
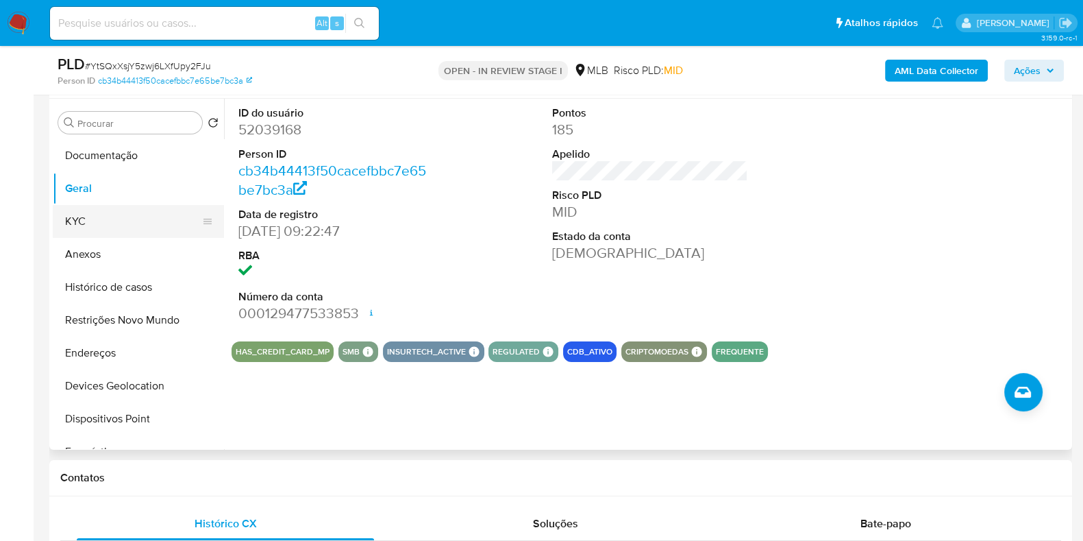
click at [108, 220] on button "KYC" at bounding box center [133, 221] width 160 height 33
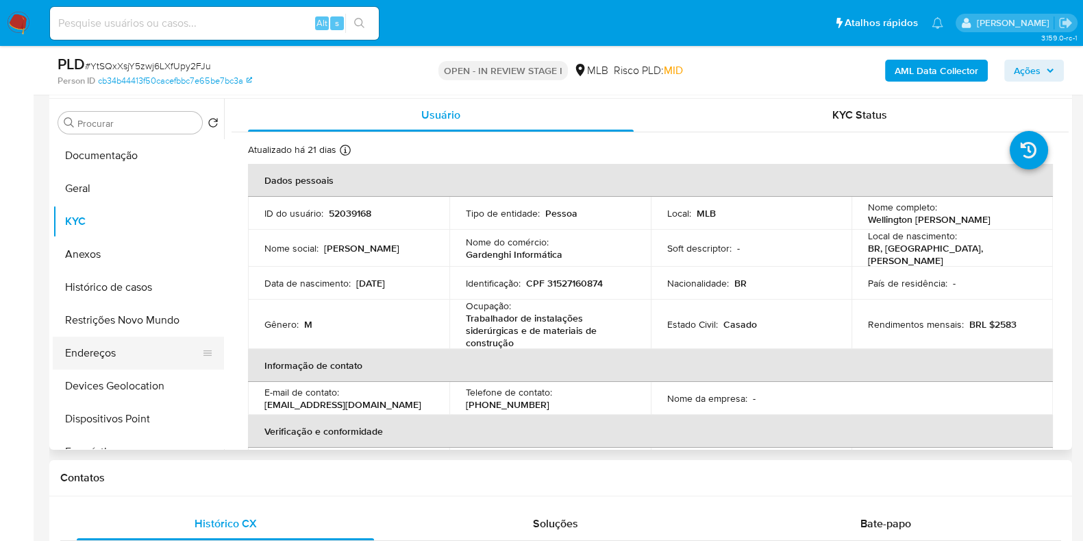
drag, startPoint x: 113, startPoint y: 356, endPoint x: 119, endPoint y: 349, distance: 9.2
click at [113, 356] on button "Endereços" at bounding box center [133, 352] width 160 height 33
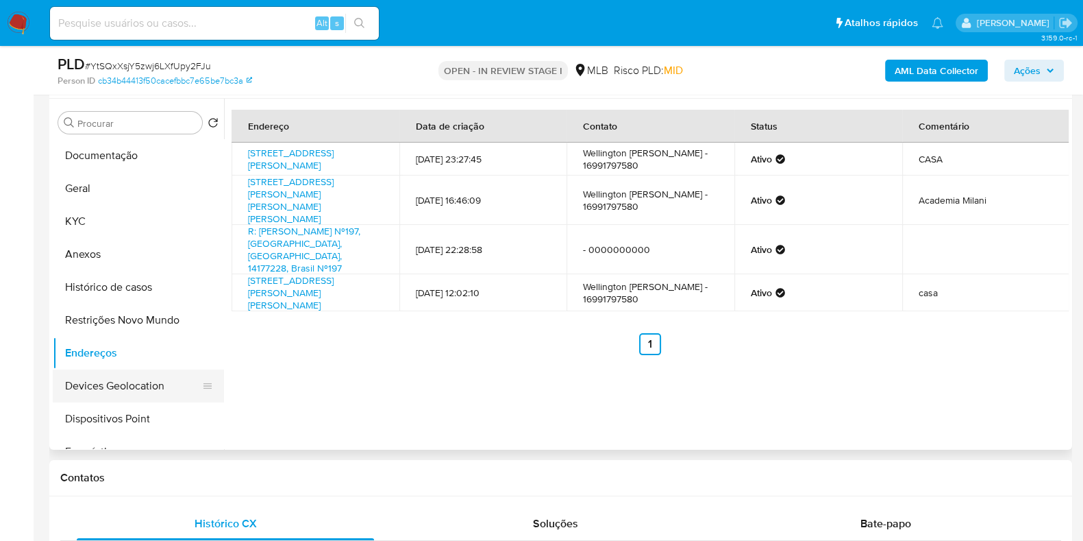
click at [136, 377] on button "Devices Geolocation" at bounding box center [133, 385] width 160 height 33
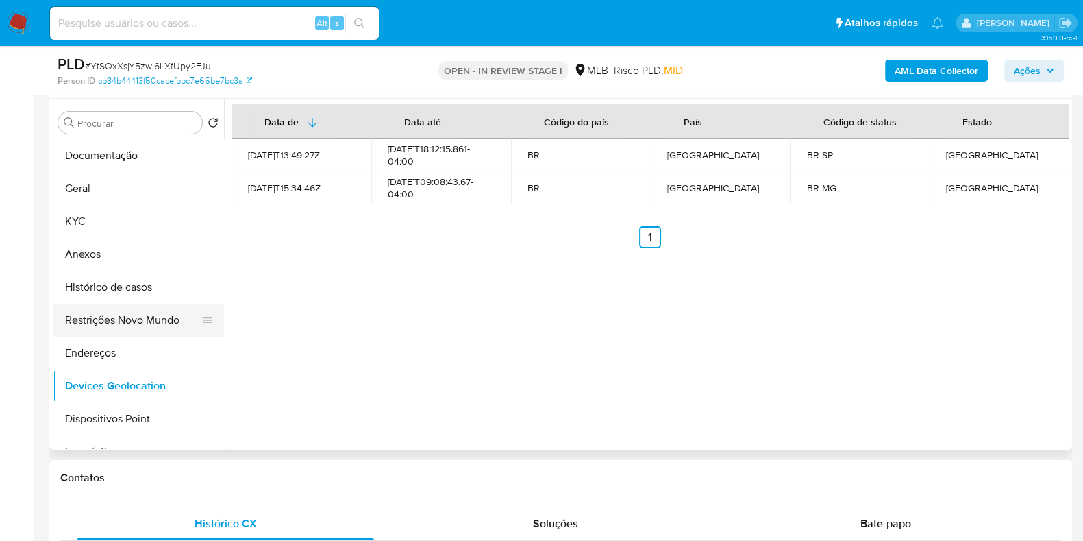
click at [111, 314] on button "Restrições Novo Mundo" at bounding box center [133, 320] width 160 height 33
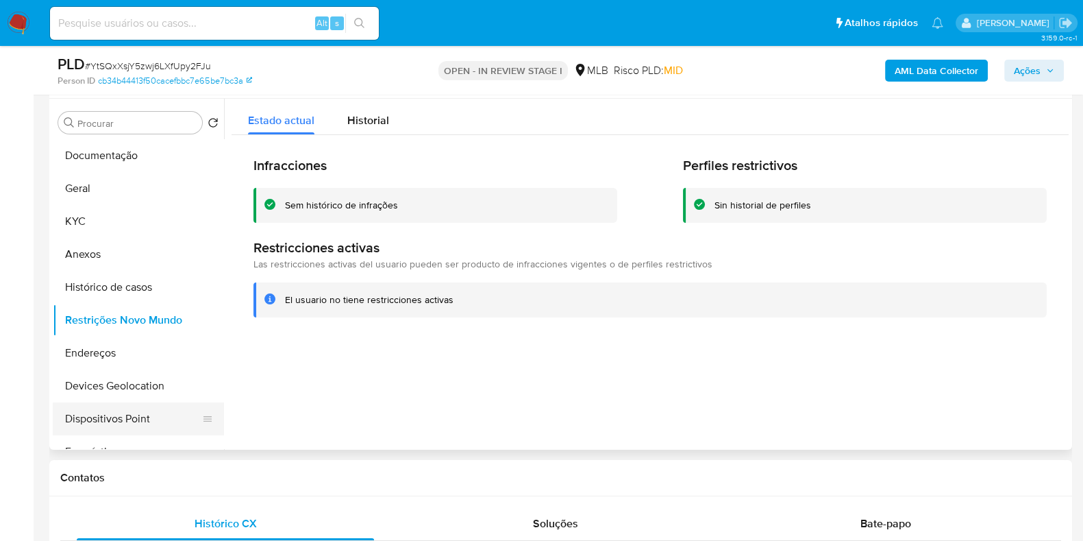
click at [127, 409] on button "Dispositivos Point" at bounding box center [133, 418] width 160 height 33
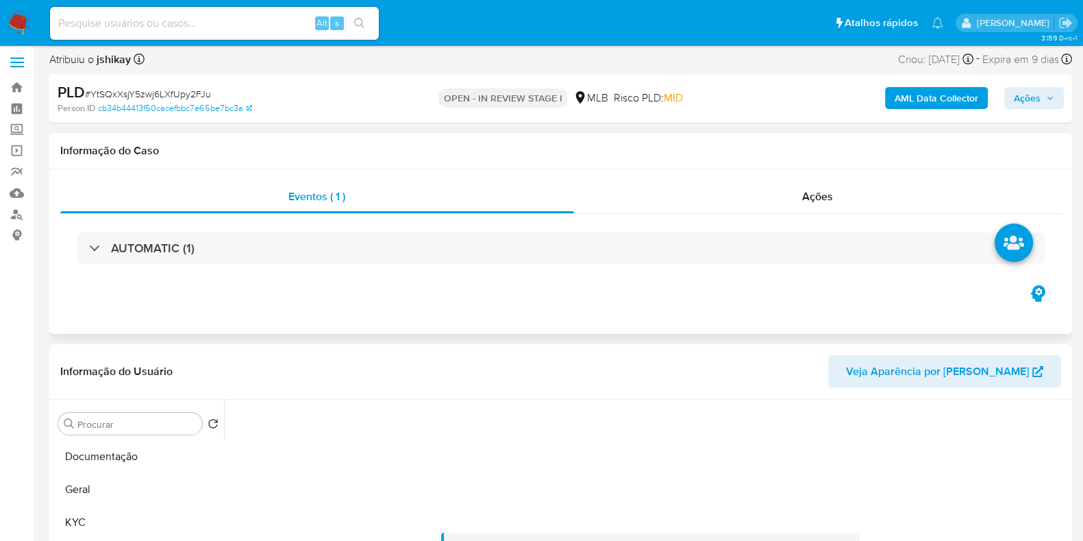
scroll to position [0, 0]
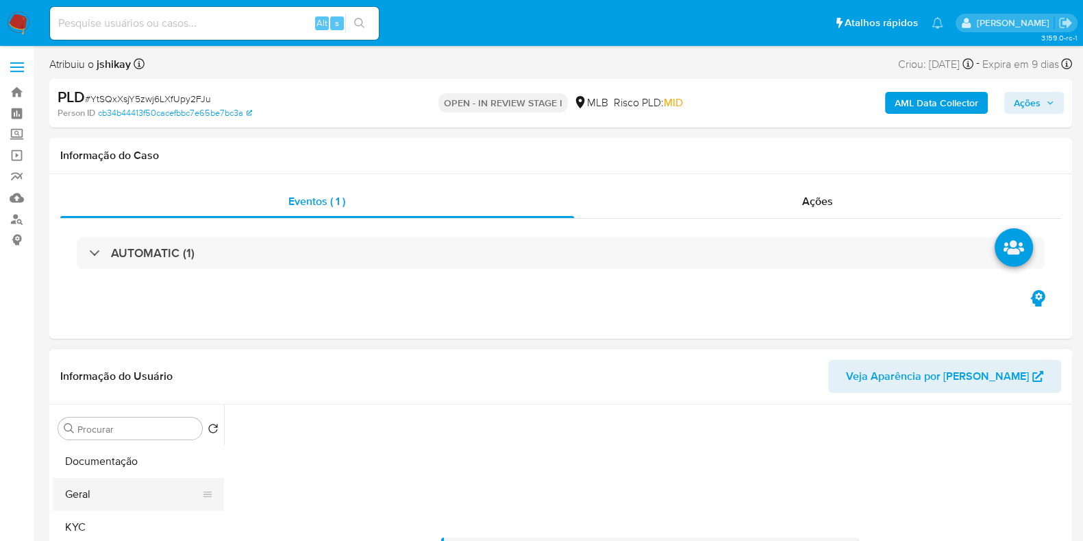
drag, startPoint x: 92, startPoint y: 512, endPoint x: 99, endPoint y: 496, distance: 17.6
click at [93, 512] on button "KYC" at bounding box center [138, 526] width 171 height 33
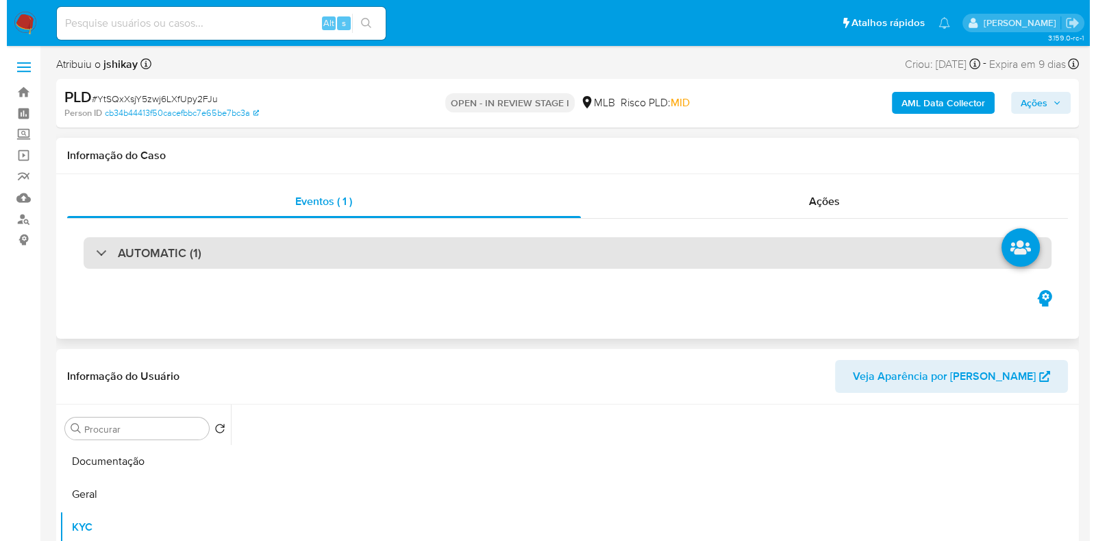
scroll to position [171, 0]
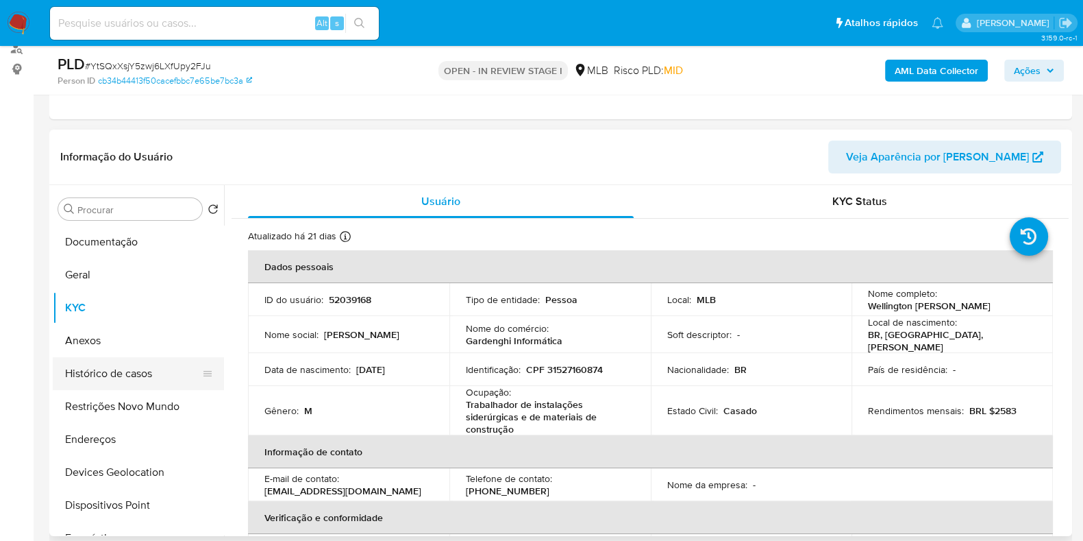
drag, startPoint x: 154, startPoint y: 359, endPoint x: 143, endPoint y: 362, distance: 11.3
click at [151, 362] on button "Histórico de casos" at bounding box center [133, 373] width 160 height 33
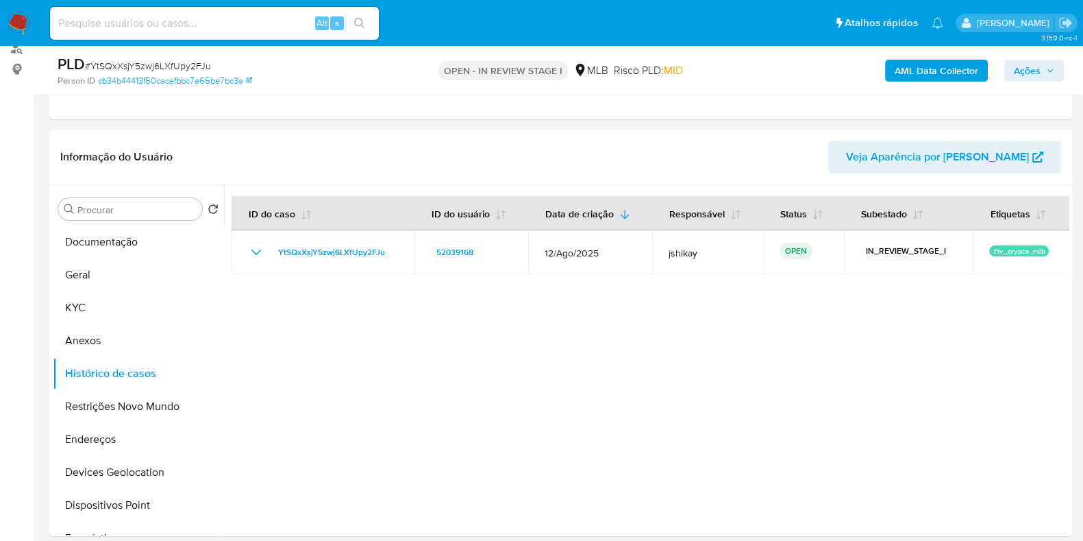
click at [928, 73] on b "AML Data Collector" at bounding box center [937, 71] width 84 height 22
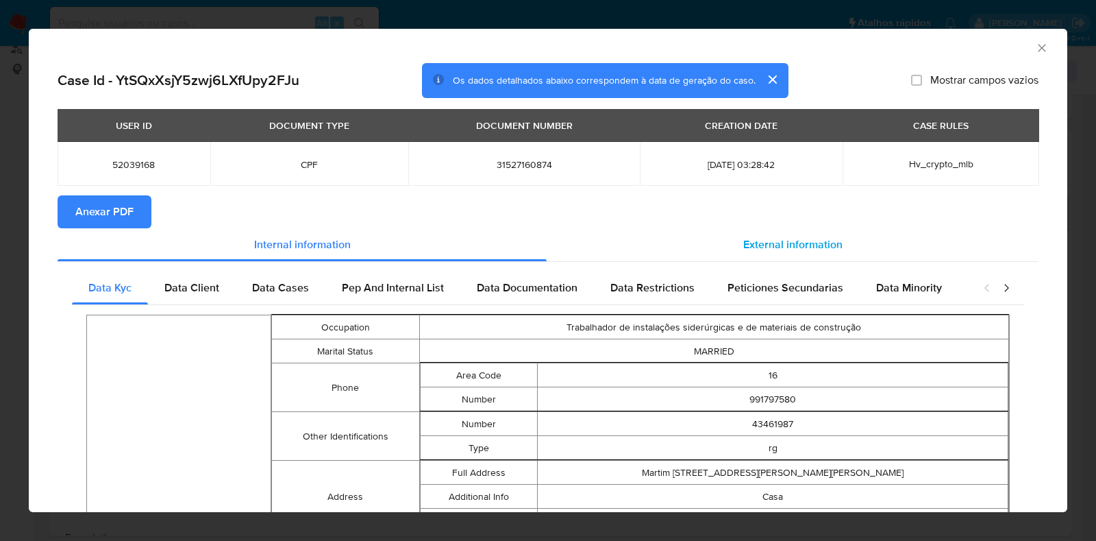
click at [767, 251] on span "External information" at bounding box center [792, 244] width 99 height 16
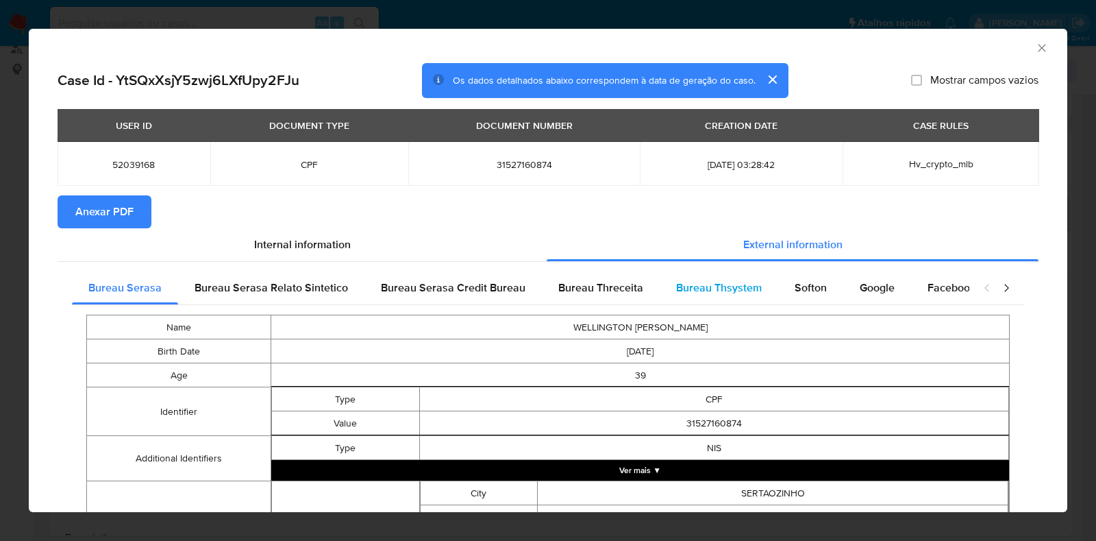
click at [726, 293] on span "Bureau Thsystem" at bounding box center [719, 288] width 86 height 16
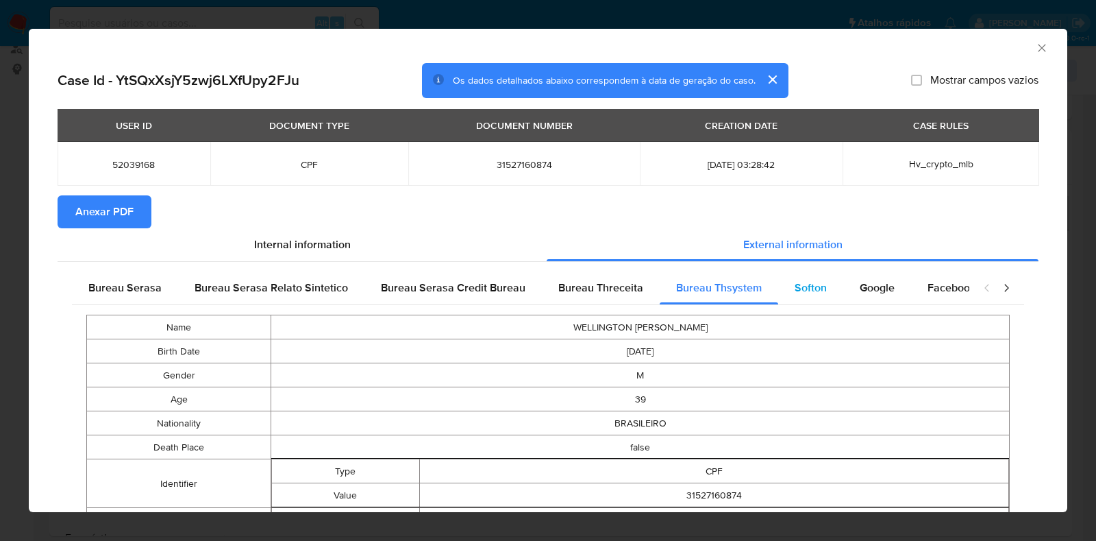
click at [805, 292] on span "Softon" at bounding box center [811, 288] width 32 height 16
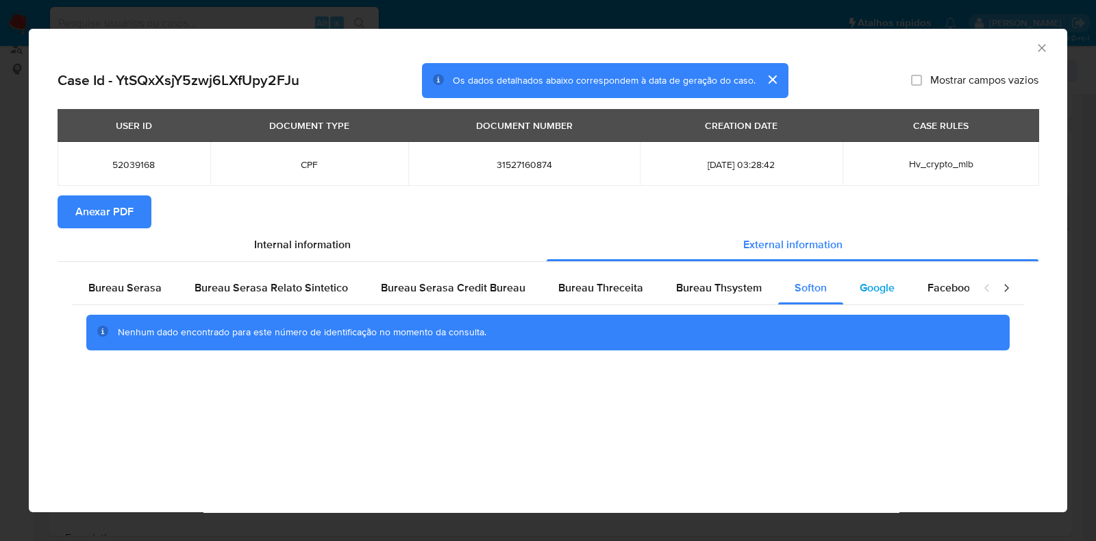
click at [860, 284] on span "Google" at bounding box center [877, 288] width 35 height 16
click at [739, 292] on span "Bureau Thsystem" at bounding box center [719, 288] width 86 height 16
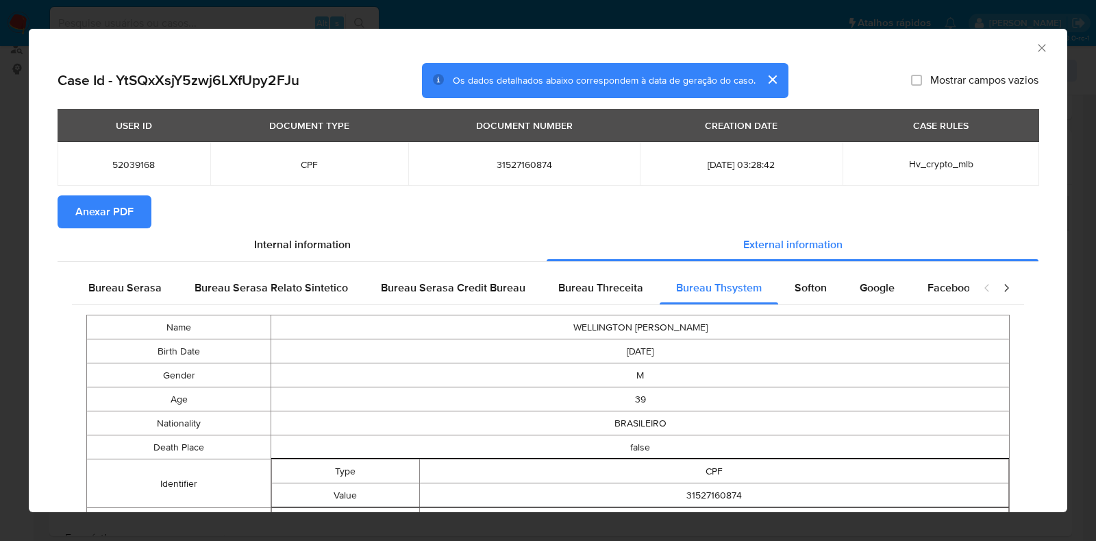
click at [116, 201] on span "Anexar PDF" at bounding box center [104, 212] width 58 height 30
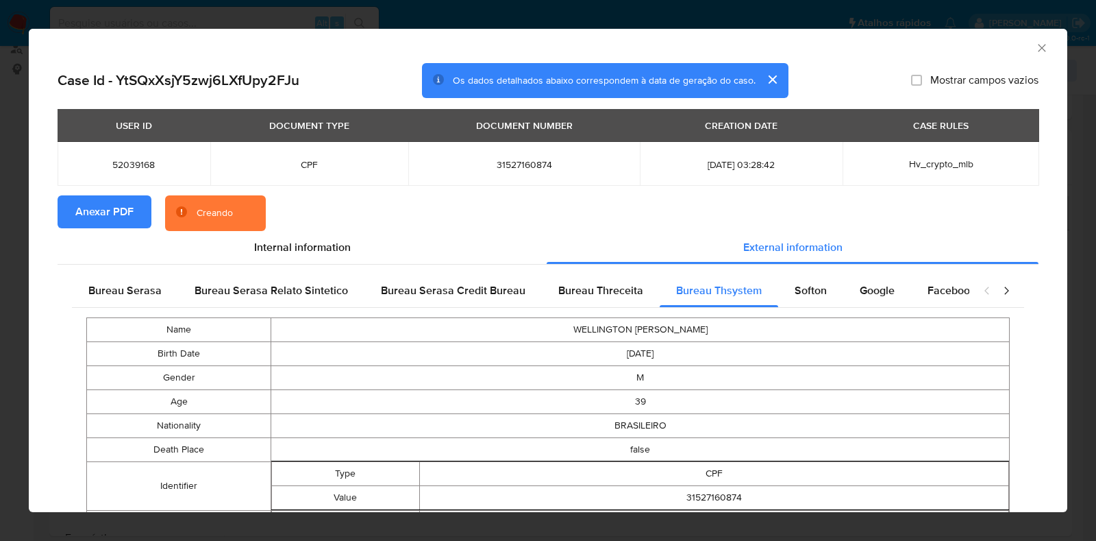
click at [1038, 47] on icon "Fechar a janela" at bounding box center [1042, 48] width 8 height 8
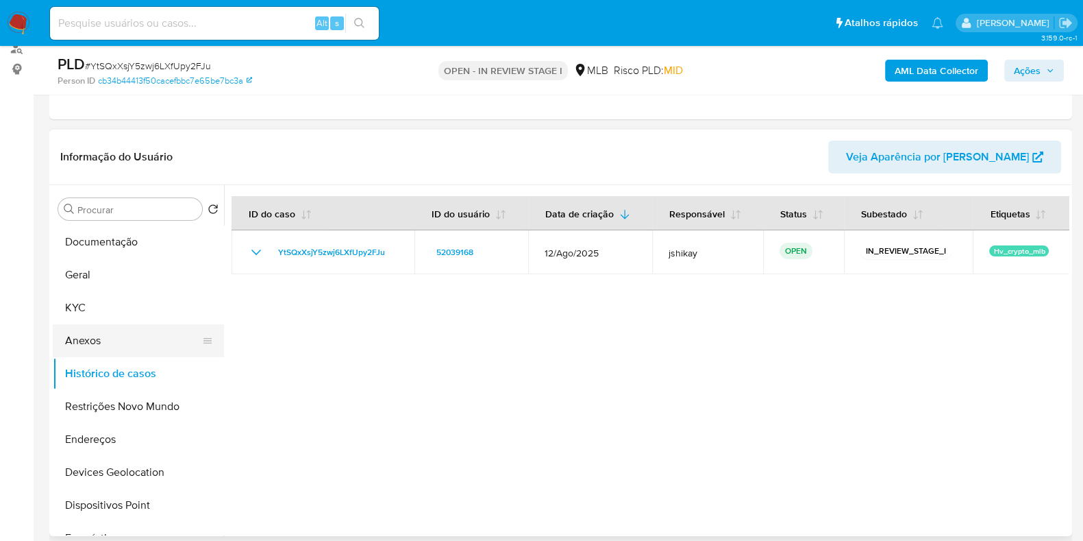
click at [94, 346] on button "Anexos" at bounding box center [133, 340] width 160 height 33
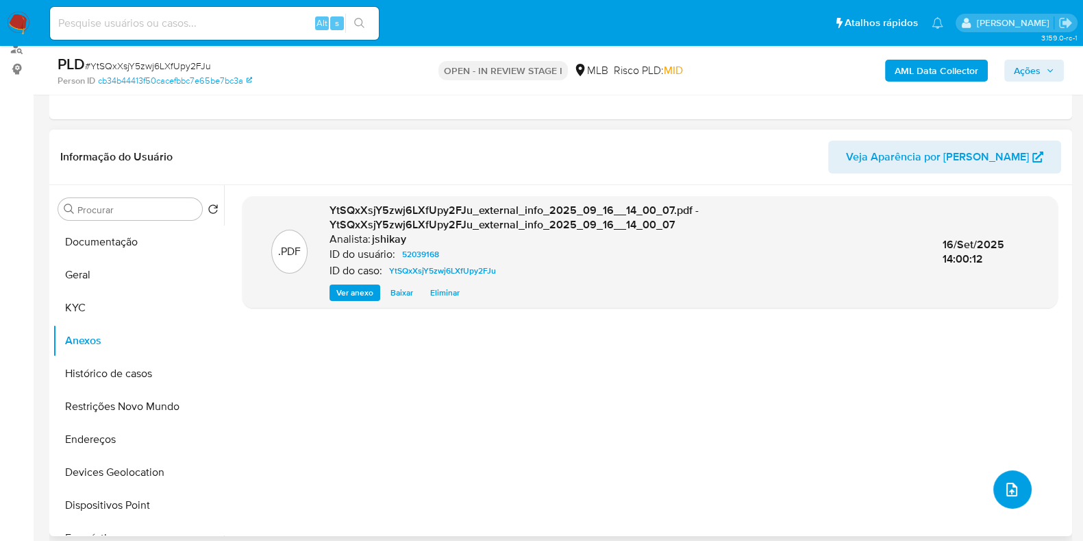
click at [1009, 488] on icon "upload-file" at bounding box center [1012, 489] width 16 height 16
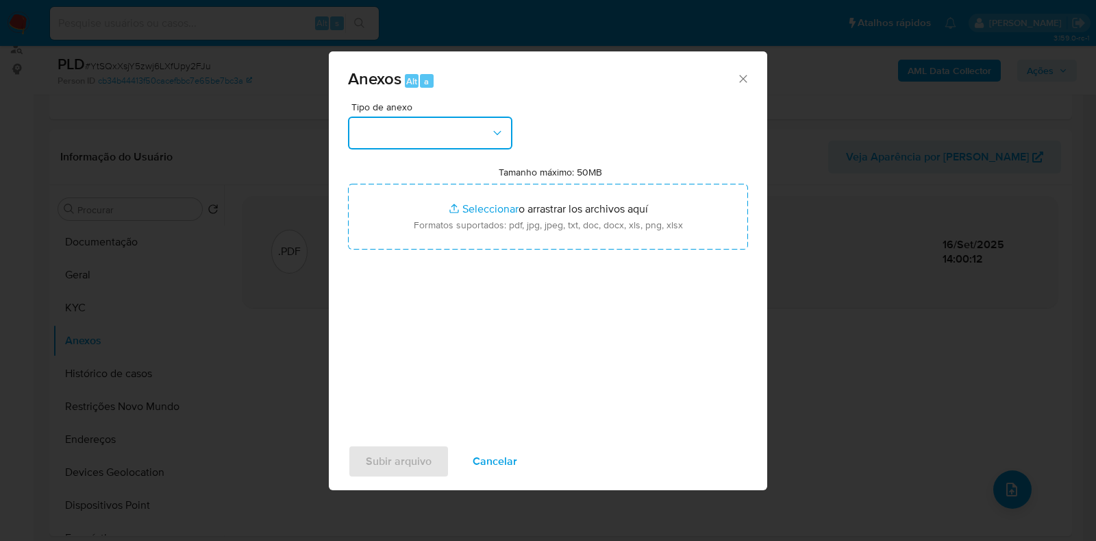
drag, startPoint x: 369, startPoint y: 124, endPoint x: 388, endPoint y: 151, distance: 32.9
click at [369, 124] on button "button" at bounding box center [430, 132] width 164 height 33
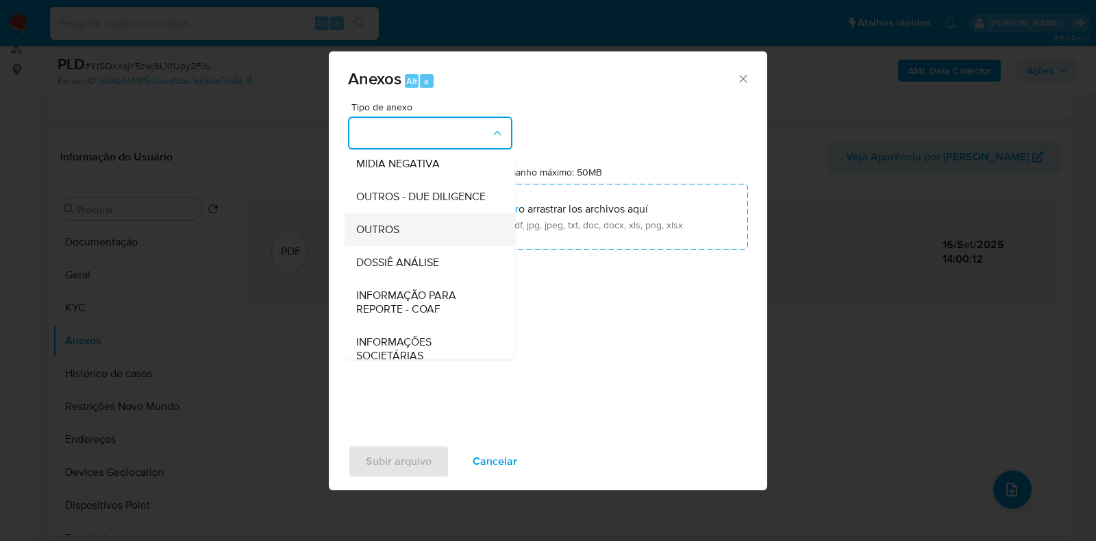
click at [407, 246] on div "OUTROS" at bounding box center [426, 229] width 140 height 33
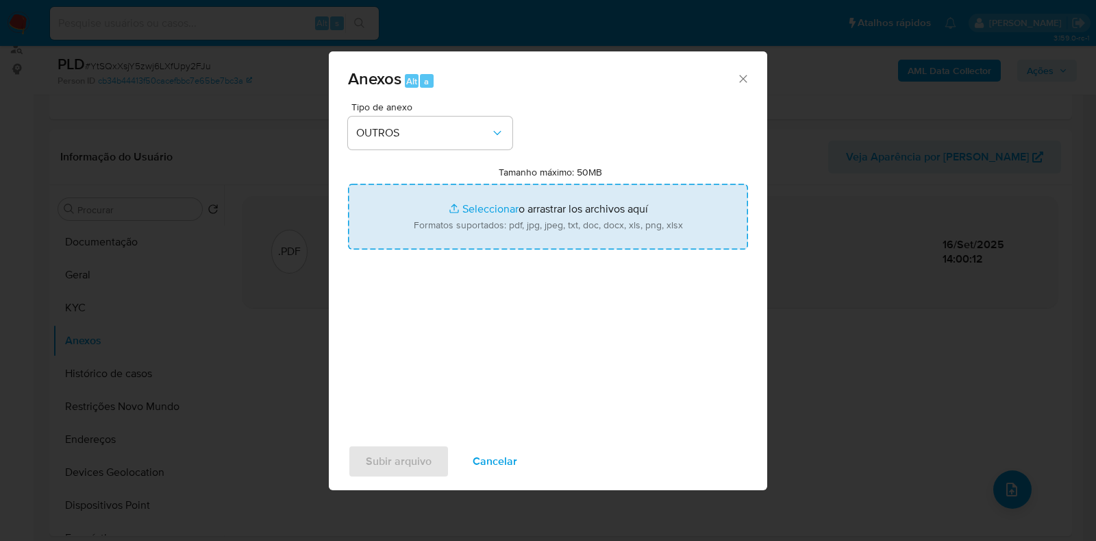
click at [508, 206] on input "Tamanho máximo: 50MB Seleccionar archivos" at bounding box center [548, 217] width 400 height 66
type input "C:\fakepath\Mulan 52039168_2025_09_15_18_47_46 - Resumen TX.pdf"
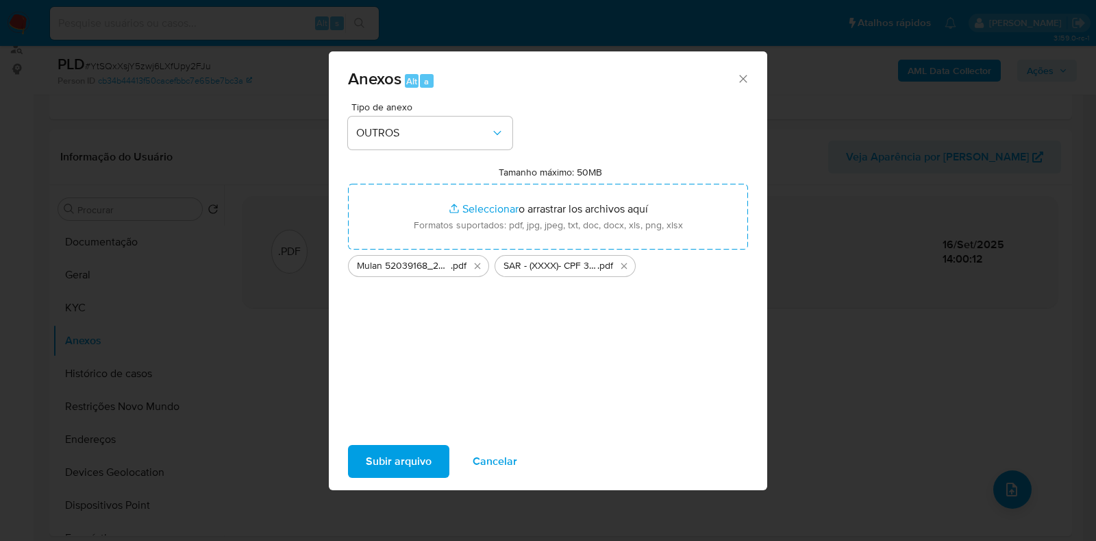
click at [384, 471] on span "Subir arquivo" at bounding box center [399, 461] width 66 height 30
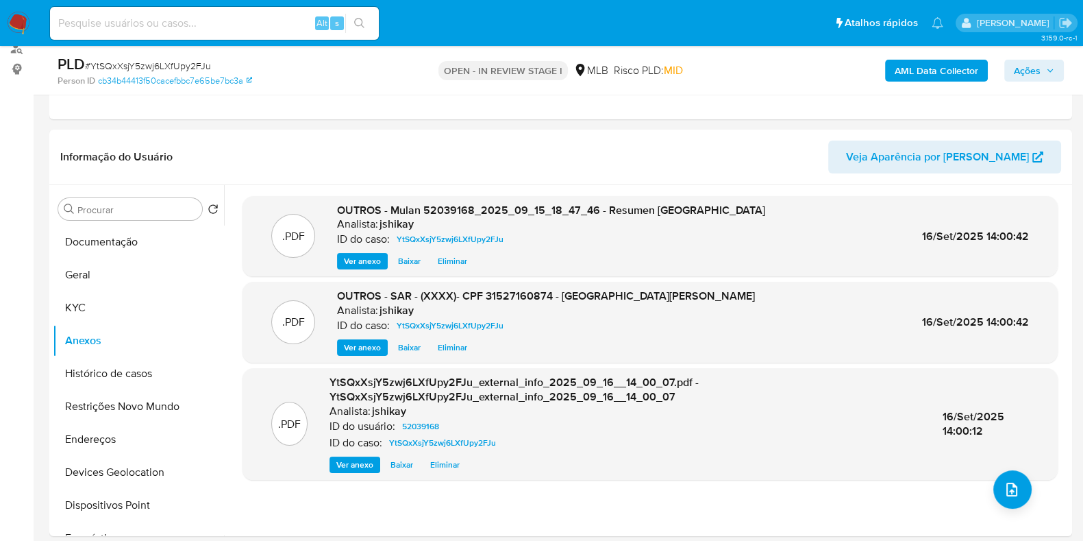
click at [1033, 69] on span "Ações" at bounding box center [1027, 71] width 27 height 22
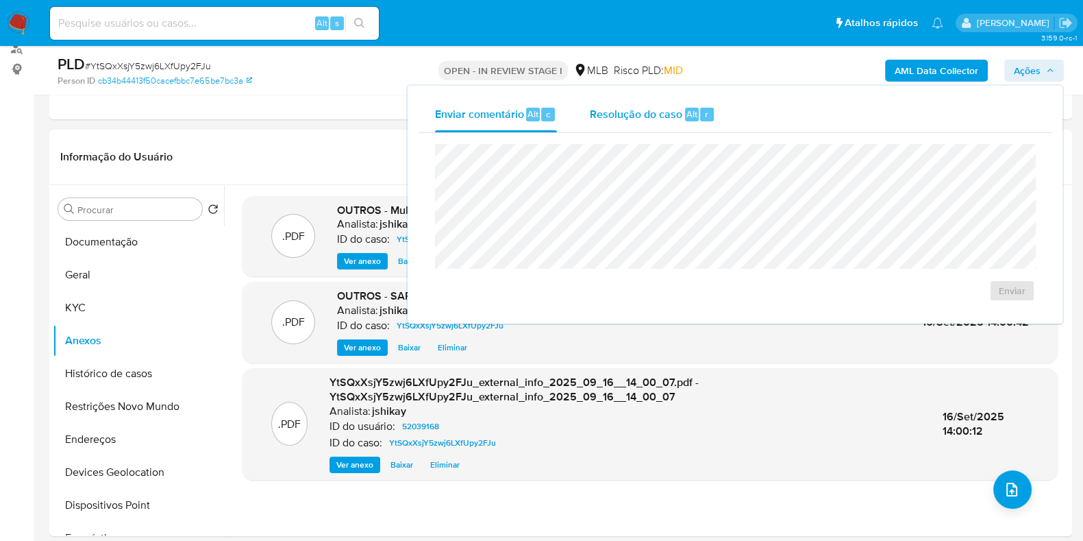
click at [672, 110] on span "Resolução do caso" at bounding box center [636, 114] width 92 height 16
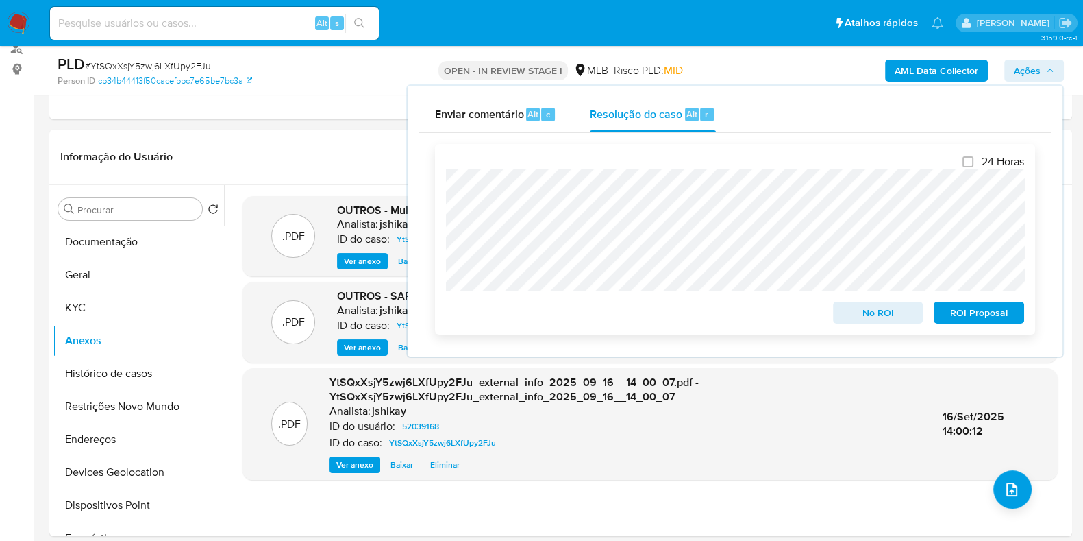
click at [953, 314] on span "ROI Proposal" at bounding box center [978, 312] width 71 height 19
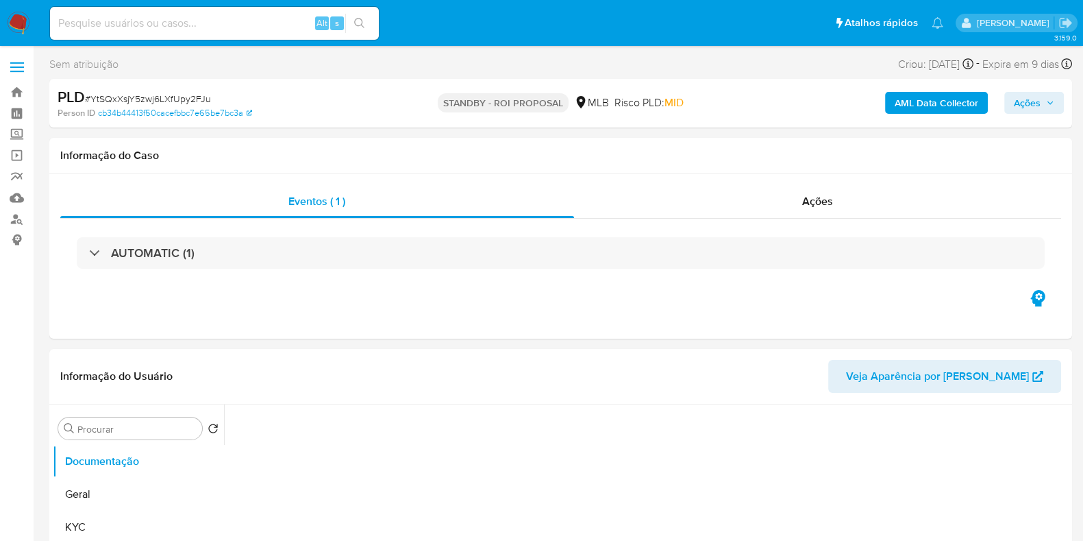
select select "10"
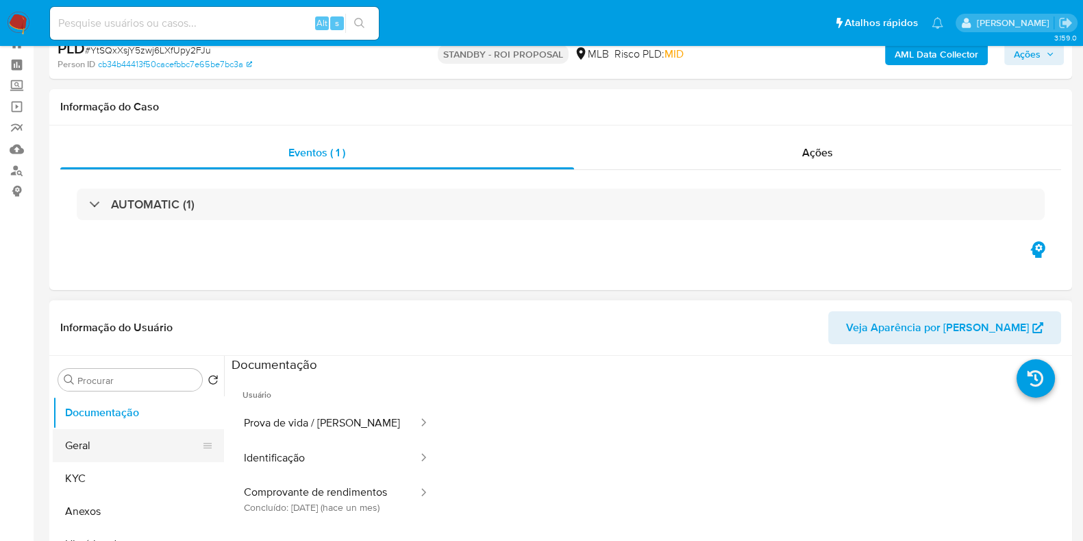
scroll to position [85, 0]
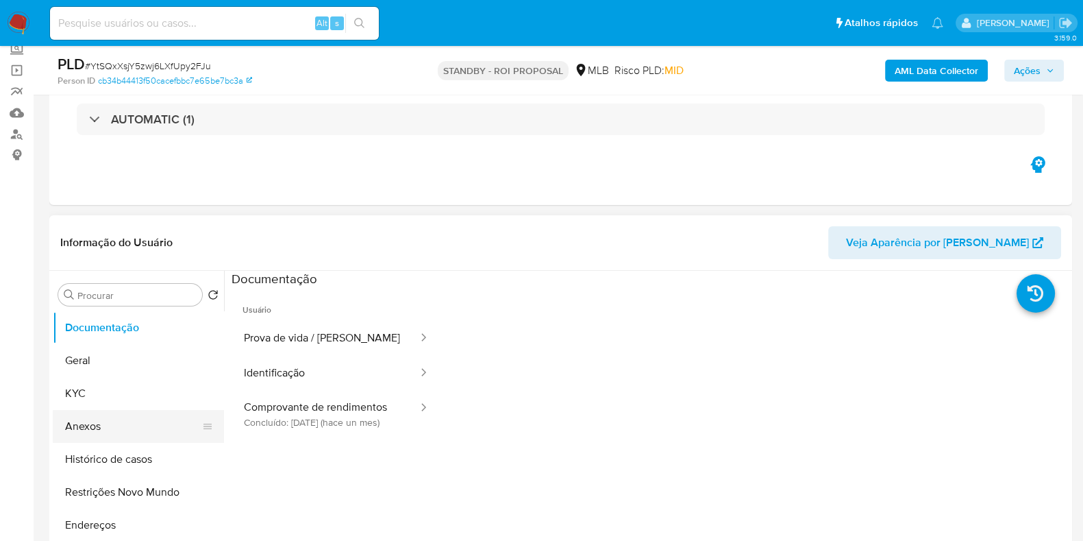
click at [103, 426] on button "Anexos" at bounding box center [133, 426] width 160 height 33
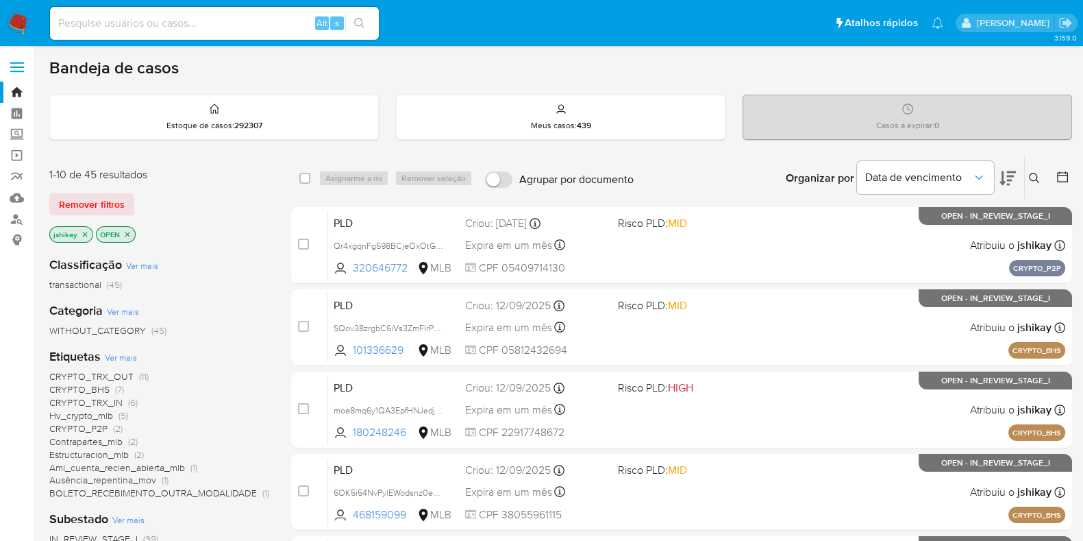
click at [1035, 178] on icon at bounding box center [1034, 178] width 11 height 11
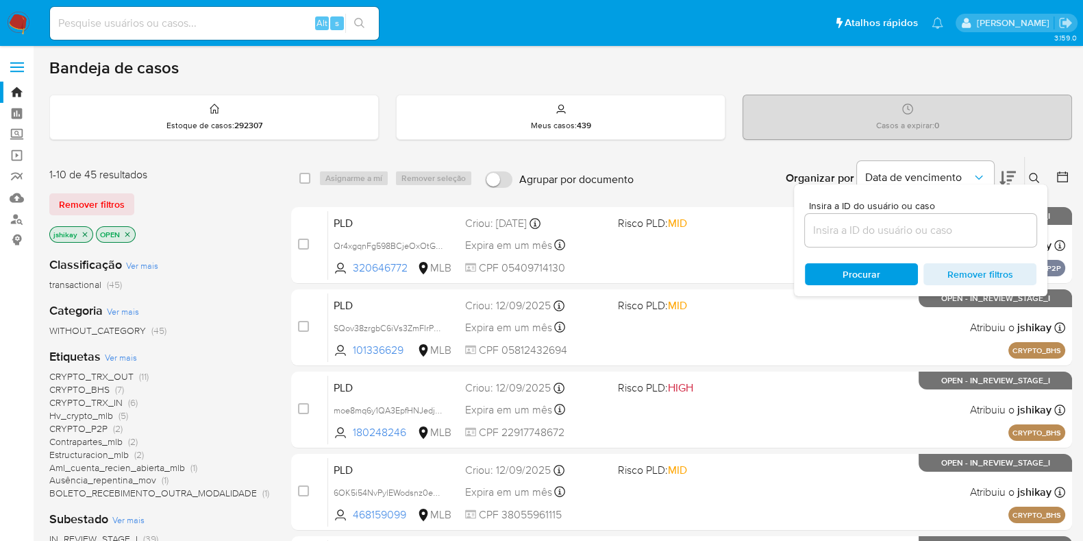
click at [1062, 175] on icon at bounding box center [1063, 177] width 14 height 14
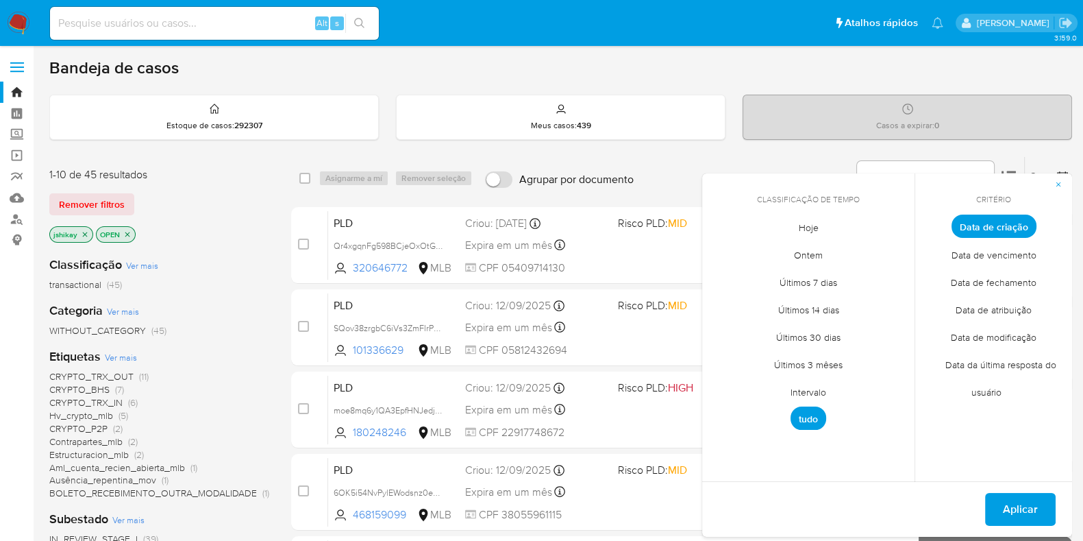
click at [810, 388] on span "Intervalo" at bounding box center [808, 391] width 64 height 28
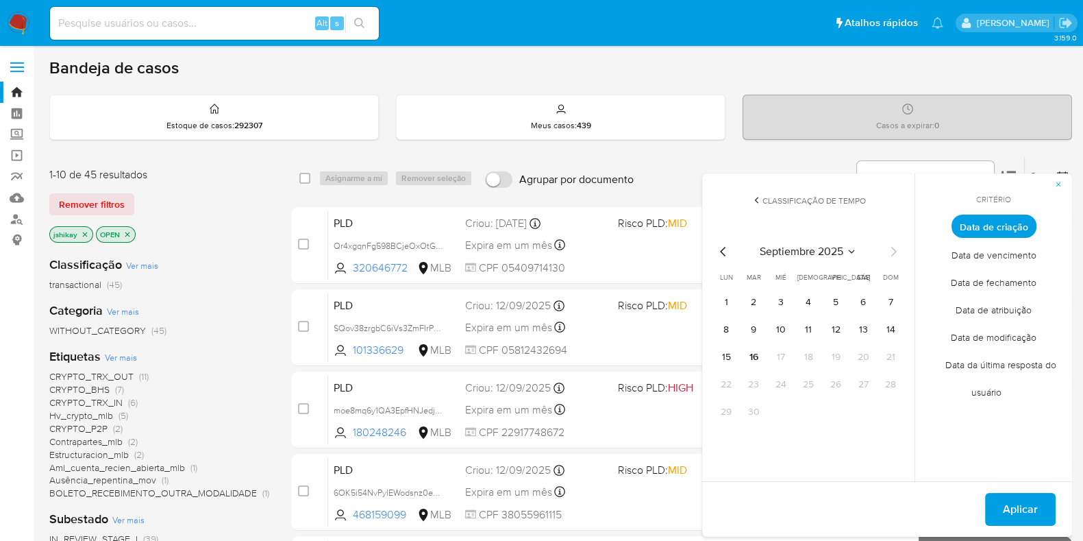
click at [727, 251] on icon "Mes anterior" at bounding box center [723, 251] width 16 height 16
click at [830, 307] on button "1" at bounding box center [836, 302] width 22 height 22
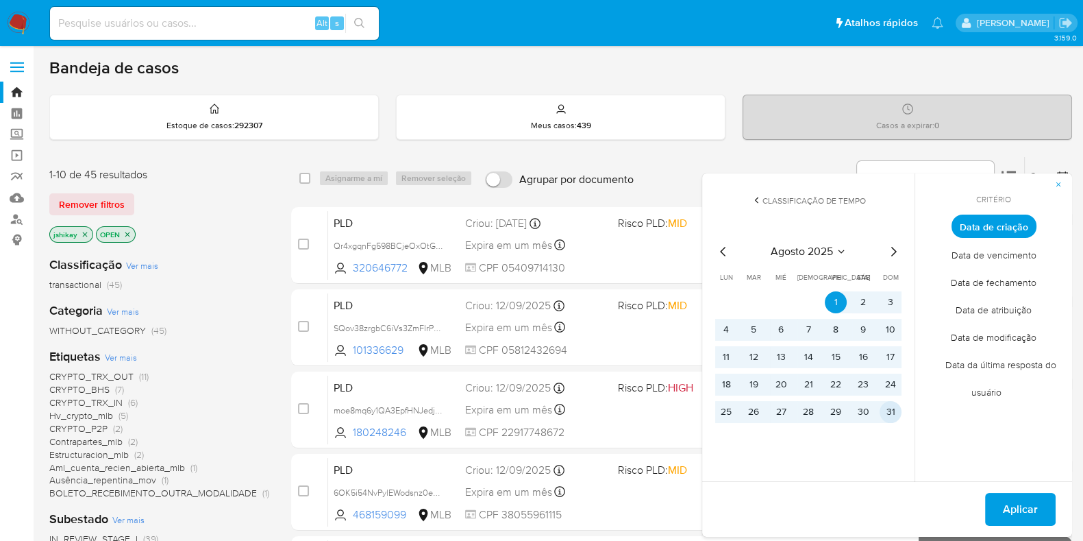
click at [894, 408] on button "31" at bounding box center [891, 412] width 22 height 22
click at [1014, 508] on span "Aplicar" at bounding box center [1020, 509] width 35 height 30
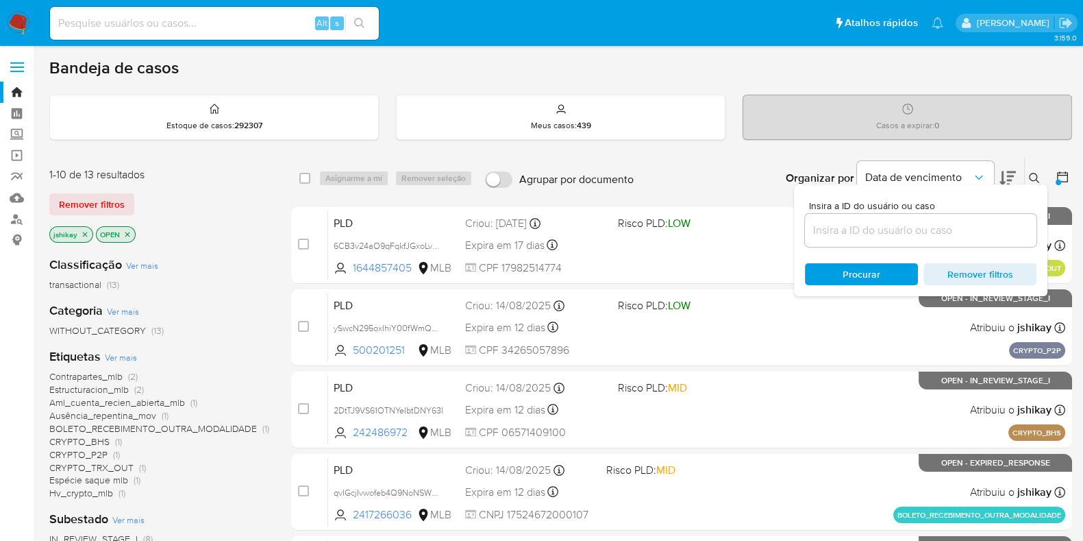
click at [681, 170] on div "Organizar por Data de vencimento Os resultados não podem ser classificados enqu…" at bounding box center [857, 178] width 432 height 42
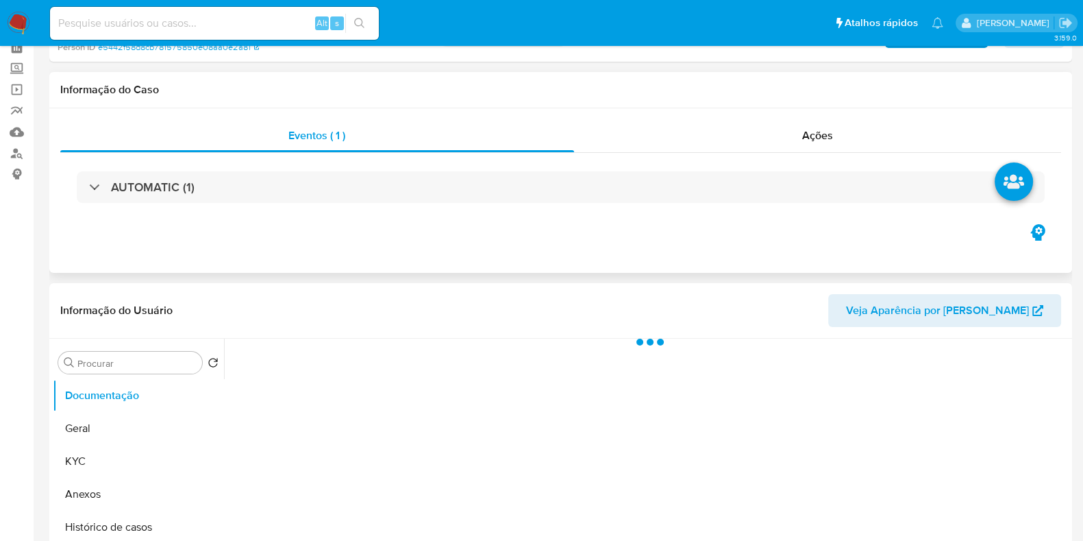
scroll to position [171, 0]
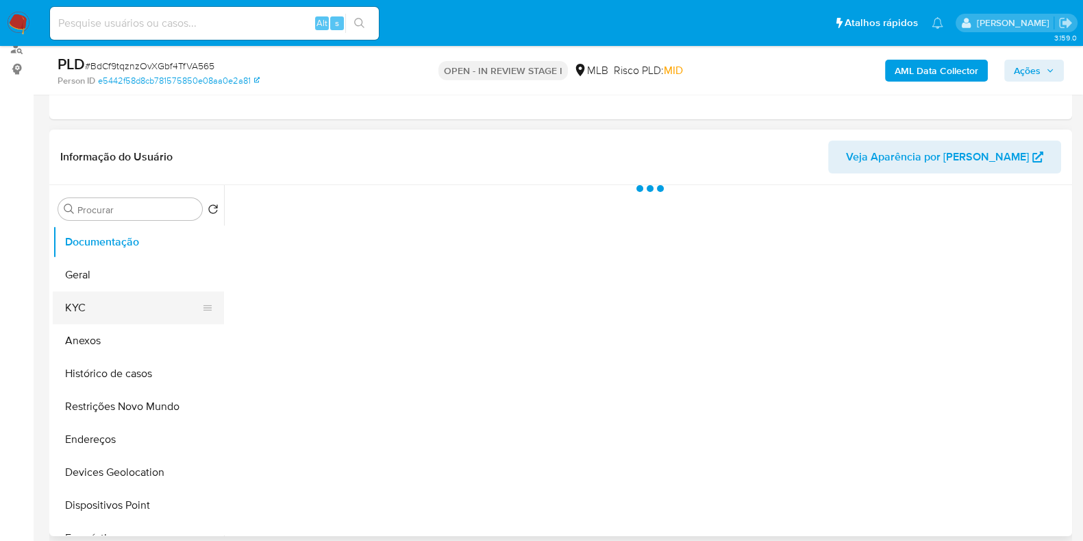
select select "10"
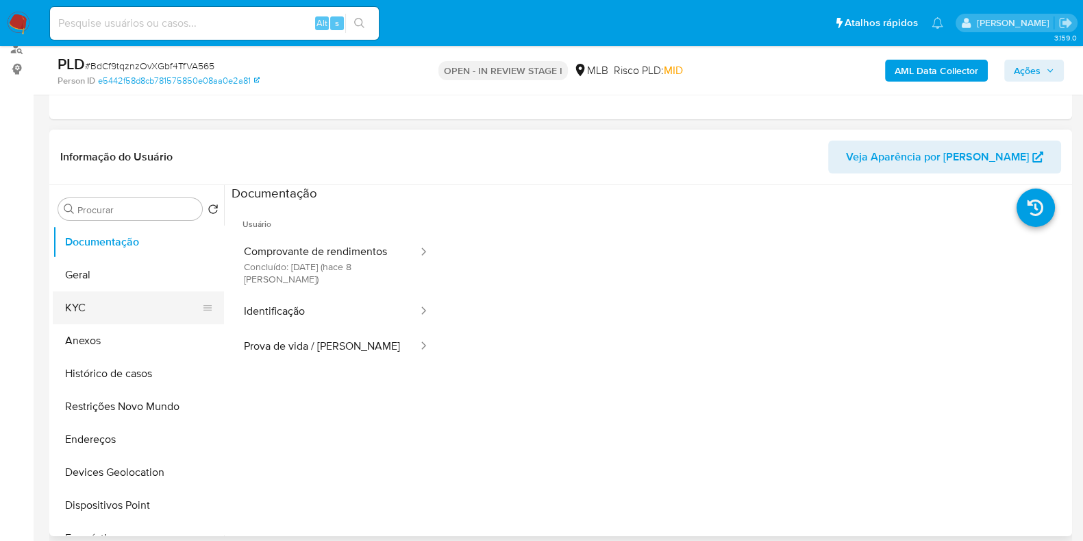
click at [123, 316] on button "KYC" at bounding box center [133, 307] width 160 height 33
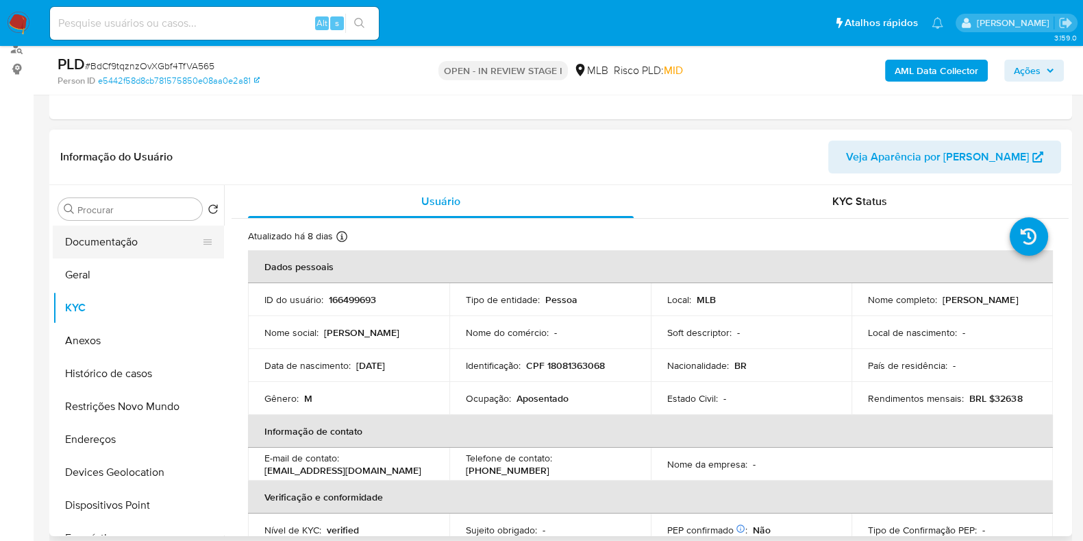
click at [72, 240] on button "Documentação" at bounding box center [133, 241] width 160 height 33
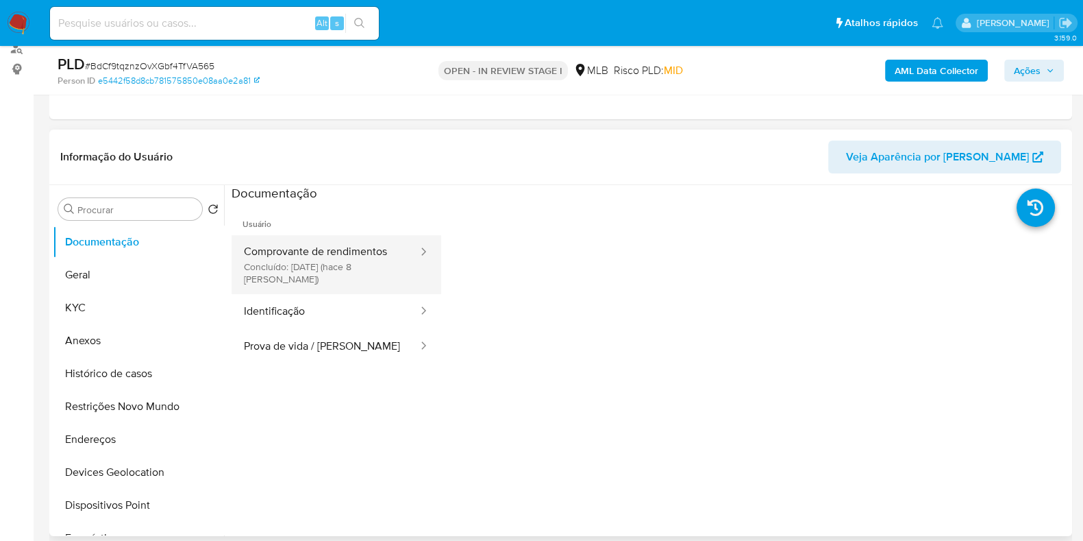
click at [300, 262] on button "Comprovante de rendimentos Concluído: 08/09/2025 (hace 8 días)" at bounding box center [326, 264] width 188 height 59
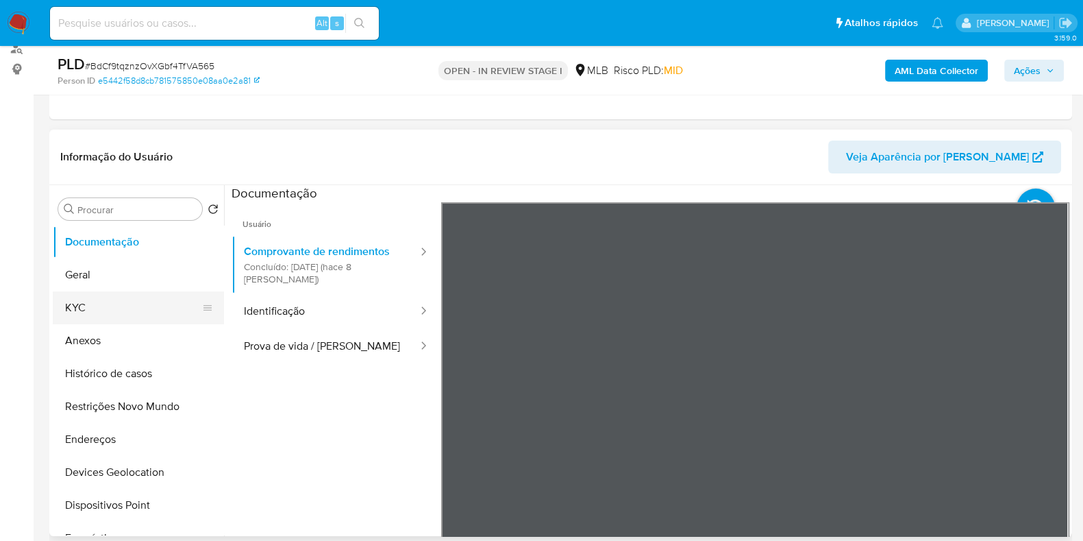
click at [102, 292] on button "KYC" at bounding box center [133, 307] width 160 height 33
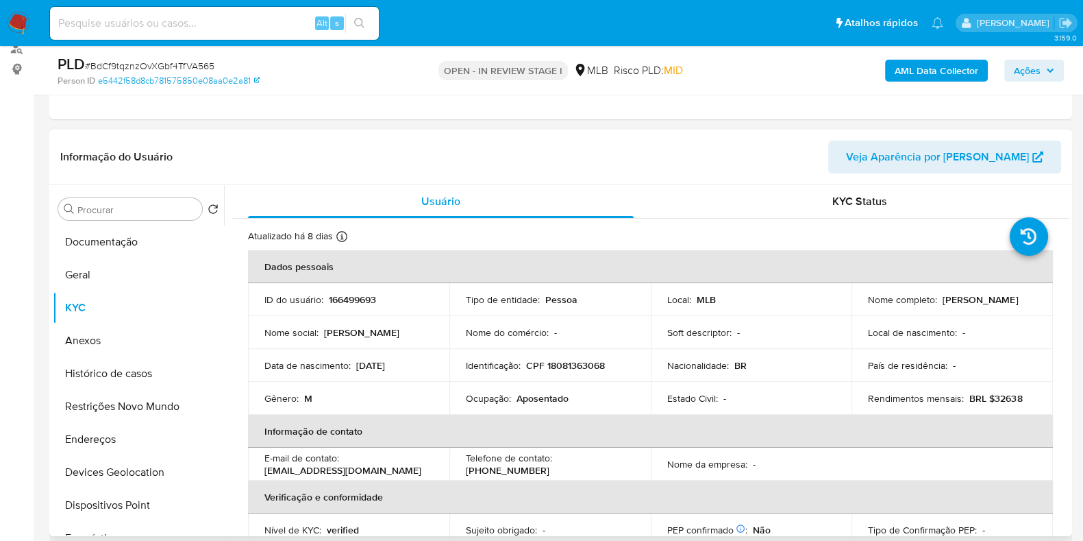
click at [534, 400] on p "Aposentado" at bounding box center [543, 398] width 52 height 12
copy p "Aposentado"
click at [96, 371] on button "Histórico de casos" at bounding box center [133, 373] width 160 height 33
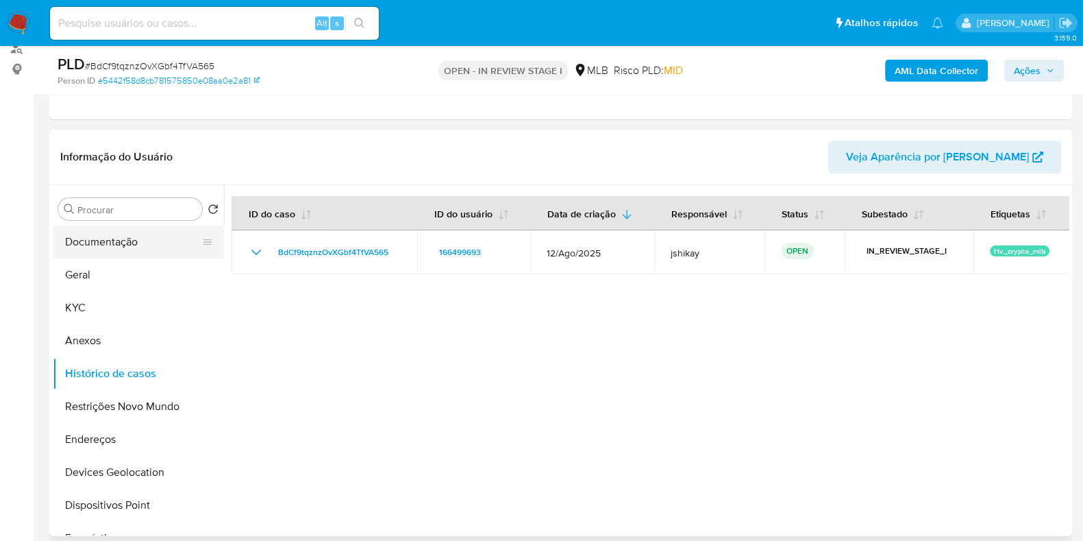
click at [79, 244] on button "Documentação" at bounding box center [133, 241] width 160 height 33
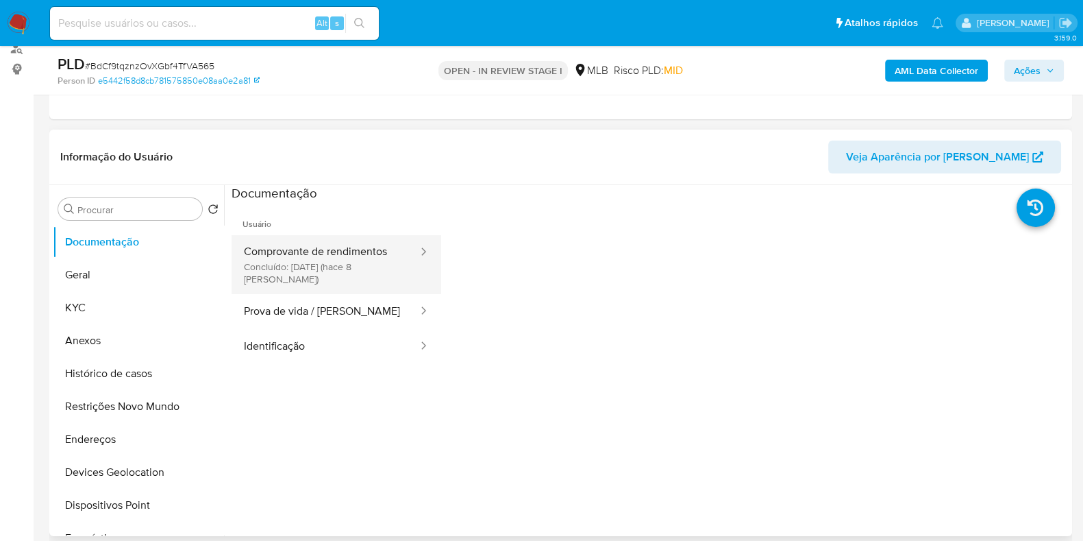
click at [332, 261] on button "Comprovante de rendimentos Concluído: 08/09/2025 (hace 8 días)" at bounding box center [326, 264] width 188 height 59
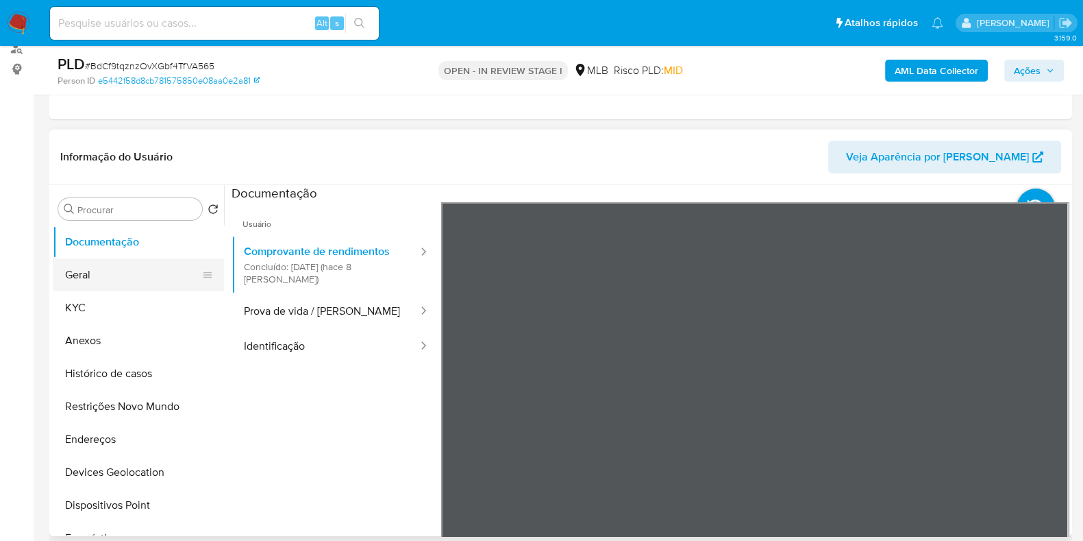
click at [116, 274] on button "Geral" at bounding box center [133, 274] width 160 height 33
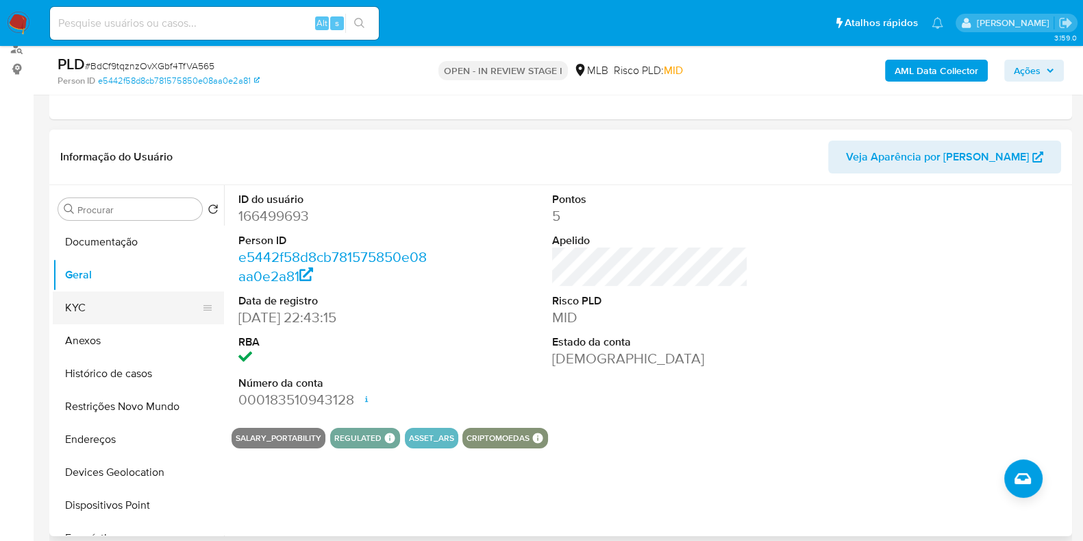
click at [90, 294] on button "KYC" at bounding box center [133, 307] width 160 height 33
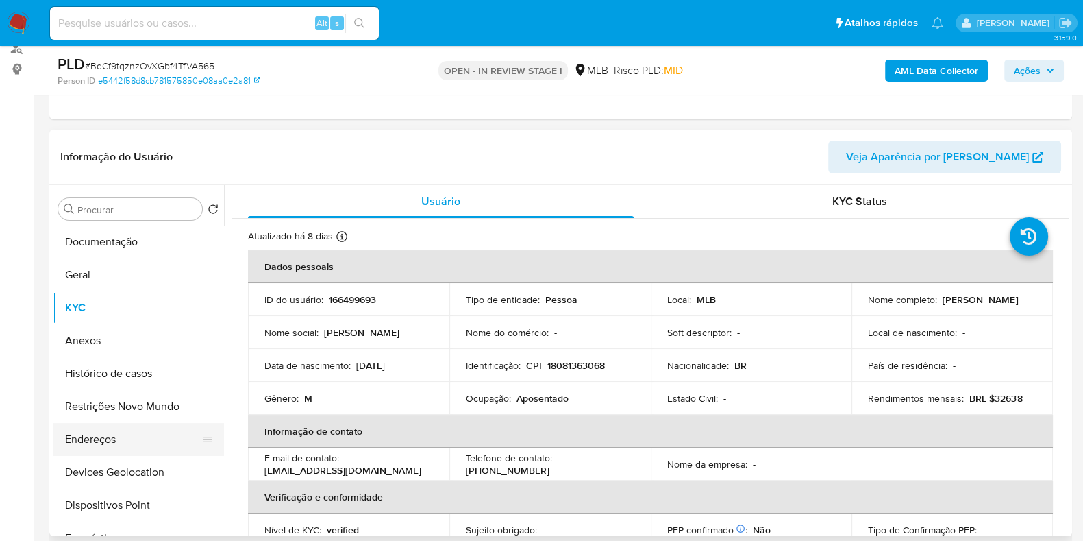
click at [106, 432] on button "Endereços" at bounding box center [133, 439] width 160 height 33
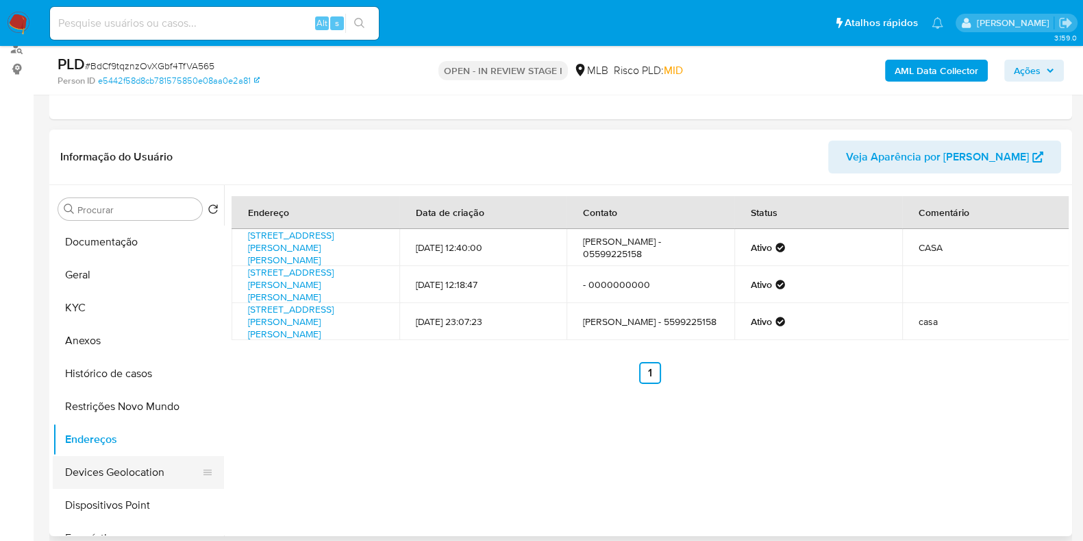
click at [131, 474] on button "Devices Geolocation" at bounding box center [133, 472] width 160 height 33
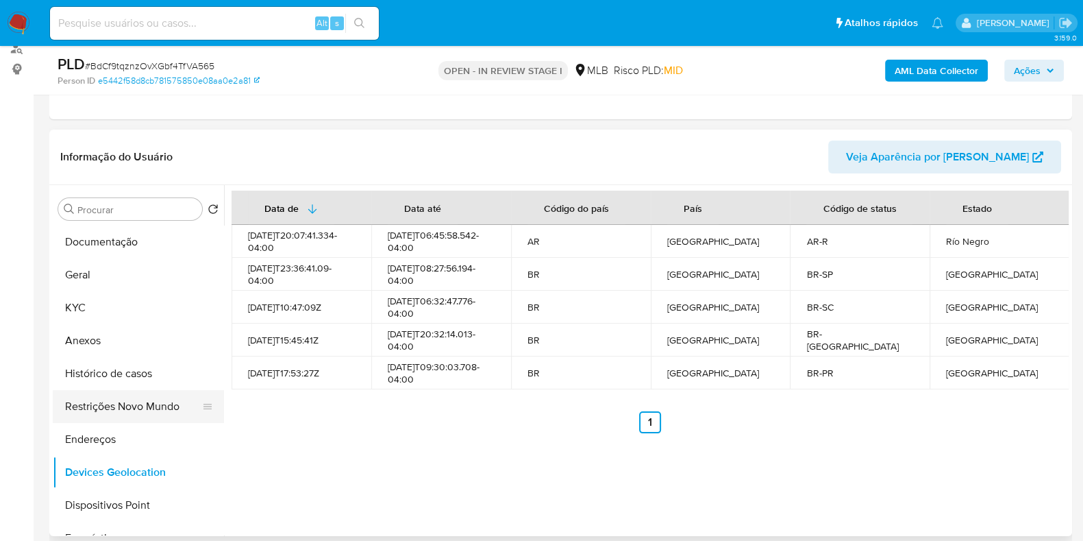
click at [158, 407] on button "Restrições Novo Mundo" at bounding box center [133, 406] width 160 height 33
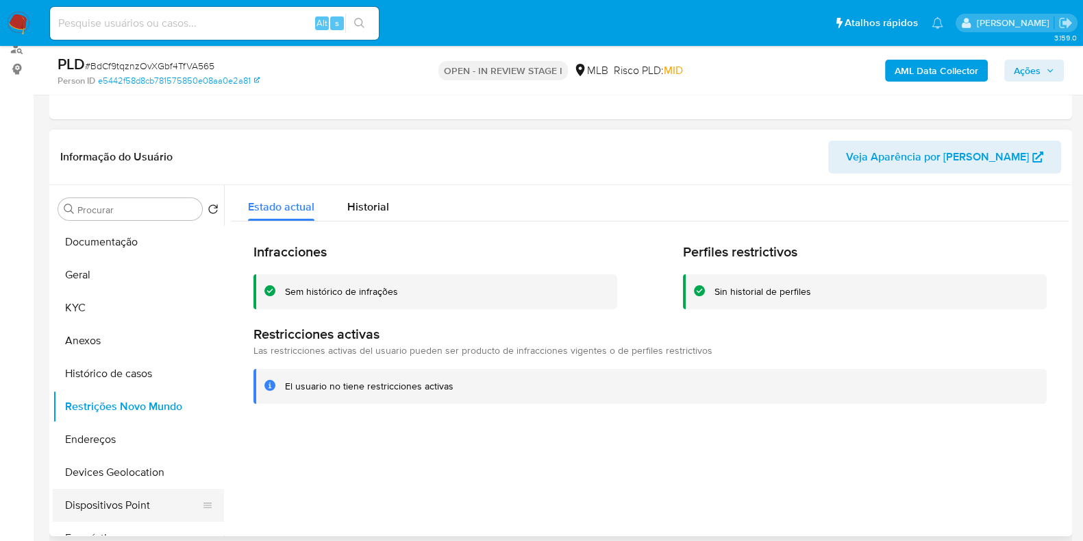
drag, startPoint x: 125, startPoint y: 509, endPoint x: 145, endPoint y: 501, distance: 21.2
click at [125, 509] on button "Dispositivos Point" at bounding box center [133, 504] width 160 height 33
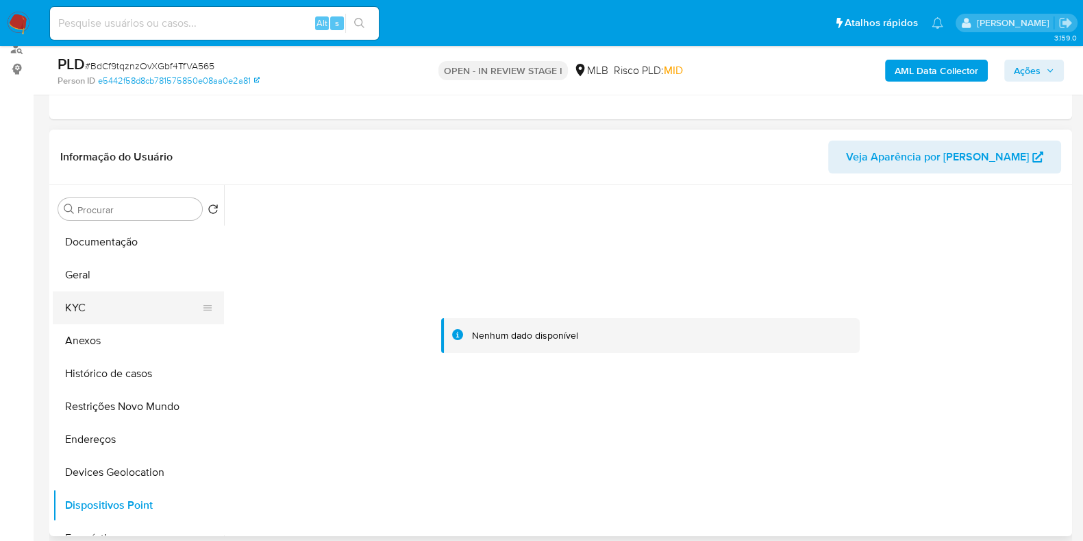
drag, startPoint x: 108, startPoint y: 310, endPoint x: 92, endPoint y: 290, distance: 25.3
click at [108, 310] on button "KYC" at bounding box center [133, 307] width 160 height 33
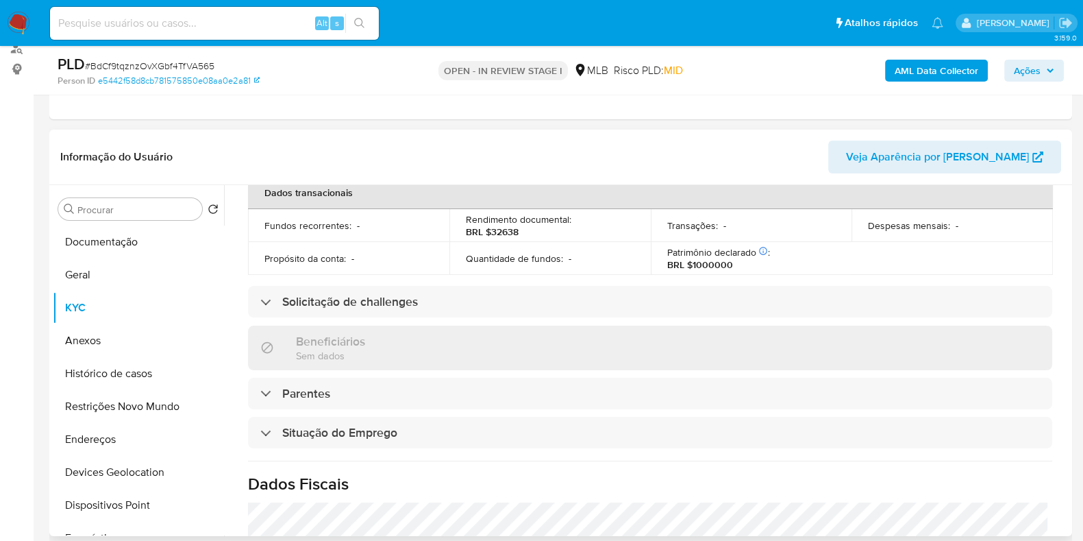
scroll to position [595, 0]
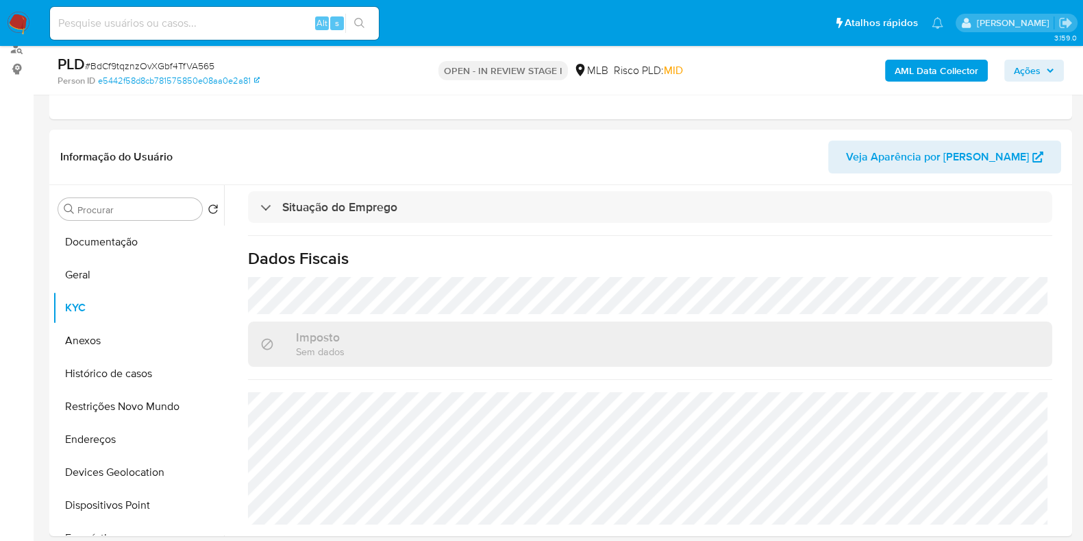
click at [921, 69] on b "AML Data Collector" at bounding box center [937, 71] width 84 height 22
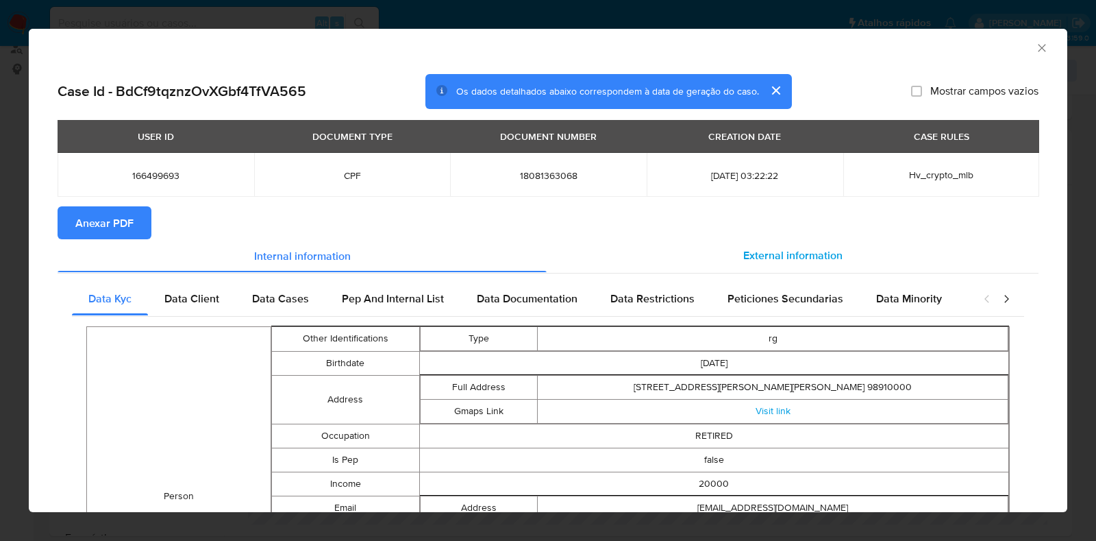
click at [772, 239] on div "External information" at bounding box center [793, 255] width 492 height 33
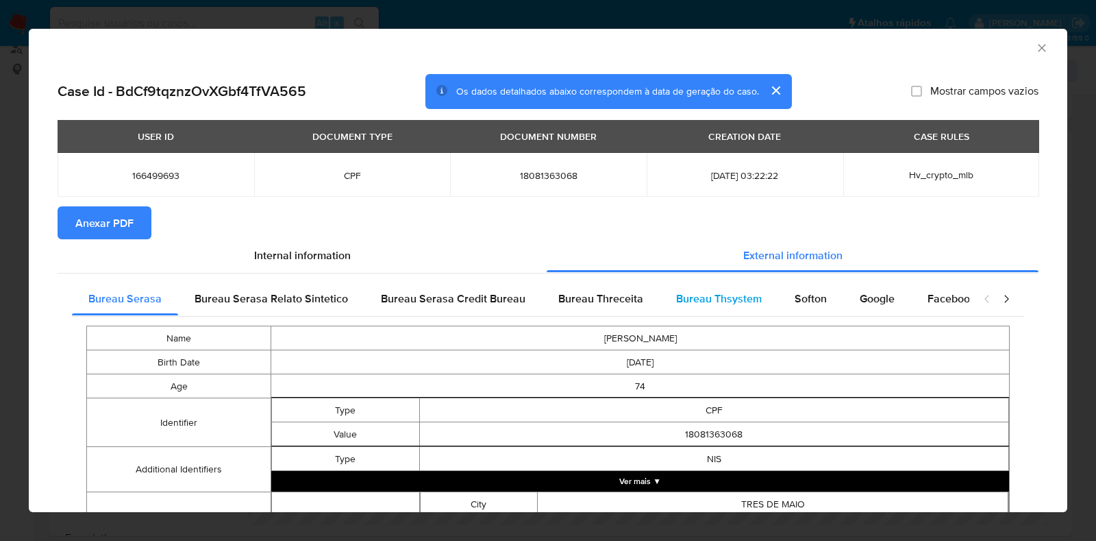
click at [758, 303] on div "Bureau Thsystem" at bounding box center [719, 298] width 119 height 33
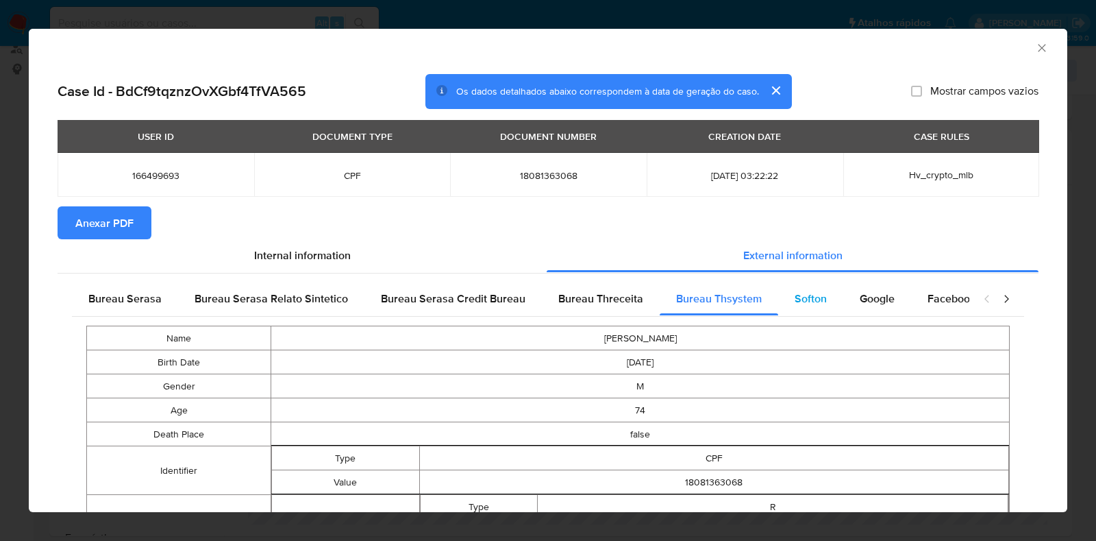
click at [800, 299] on span "Softon" at bounding box center [811, 298] width 32 height 16
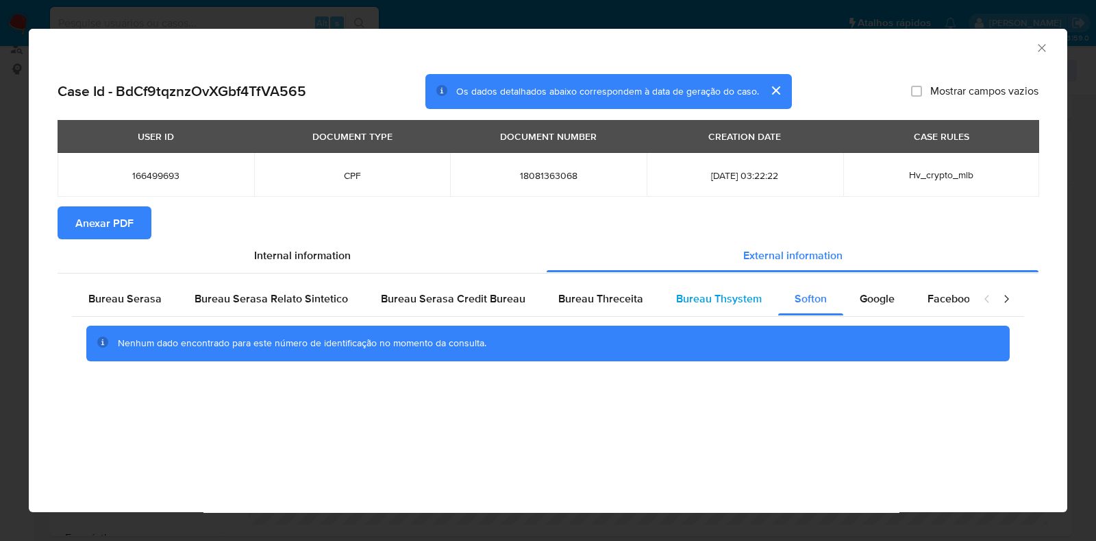
click at [721, 311] on div "Bureau Thsystem" at bounding box center [719, 298] width 119 height 33
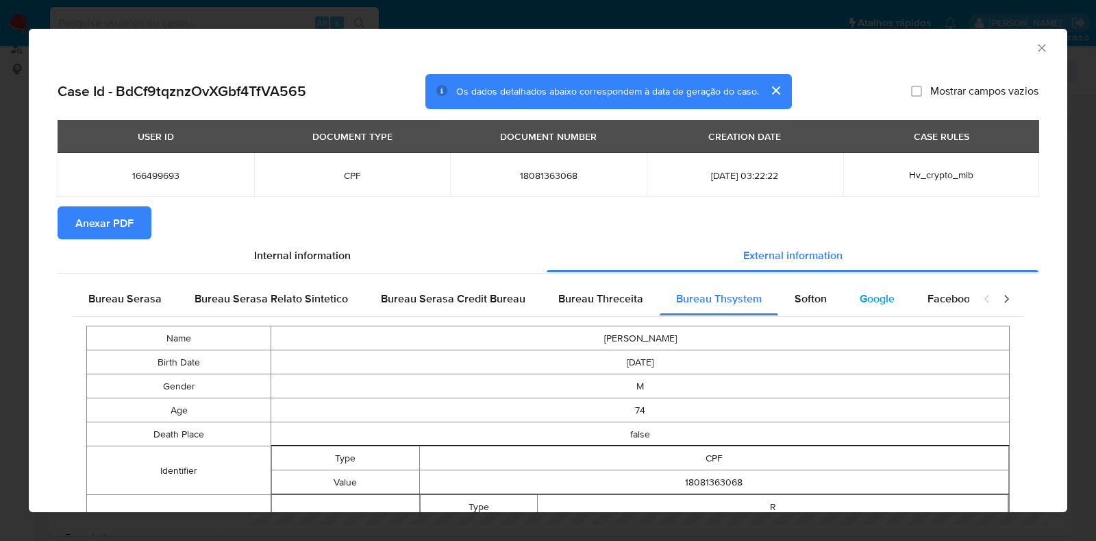
click at [877, 298] on span "Google" at bounding box center [877, 298] width 35 height 16
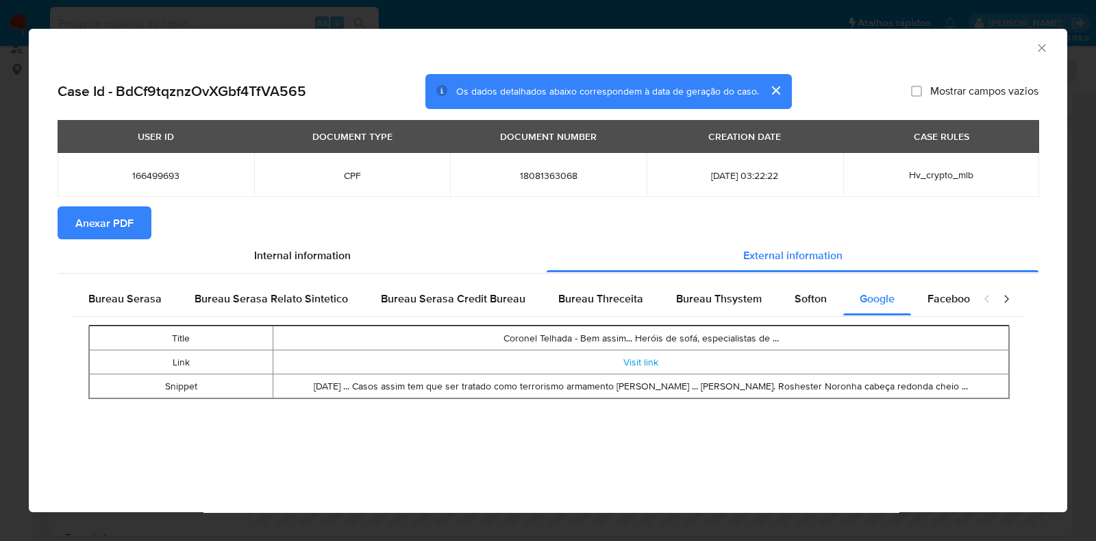
click at [95, 219] on span "Anexar PDF" at bounding box center [104, 223] width 58 height 30
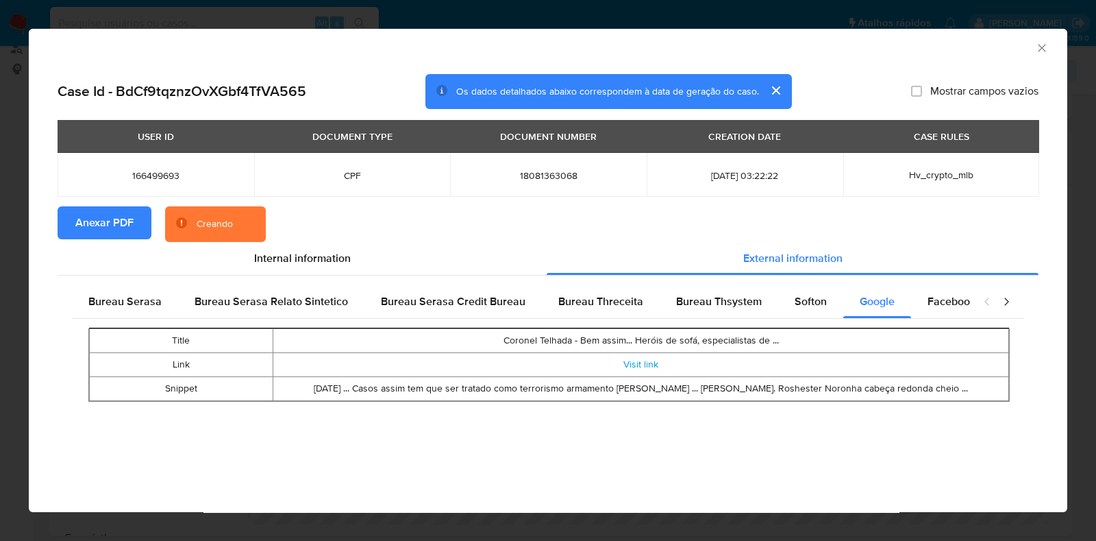
click at [1045, 51] on icon "Fechar a janela" at bounding box center [1042, 48] width 8 height 8
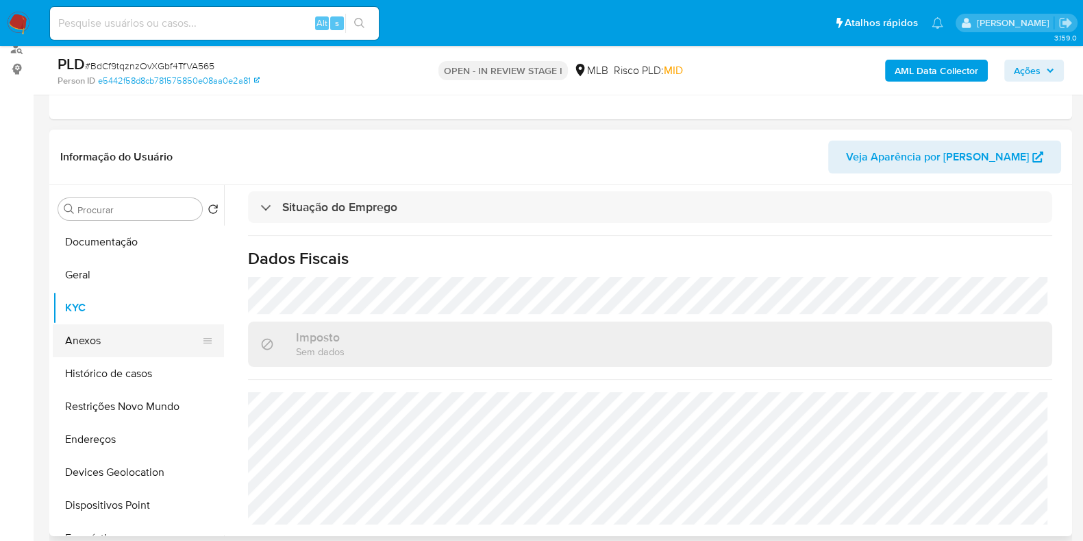
click at [116, 334] on button "Anexos" at bounding box center [133, 340] width 160 height 33
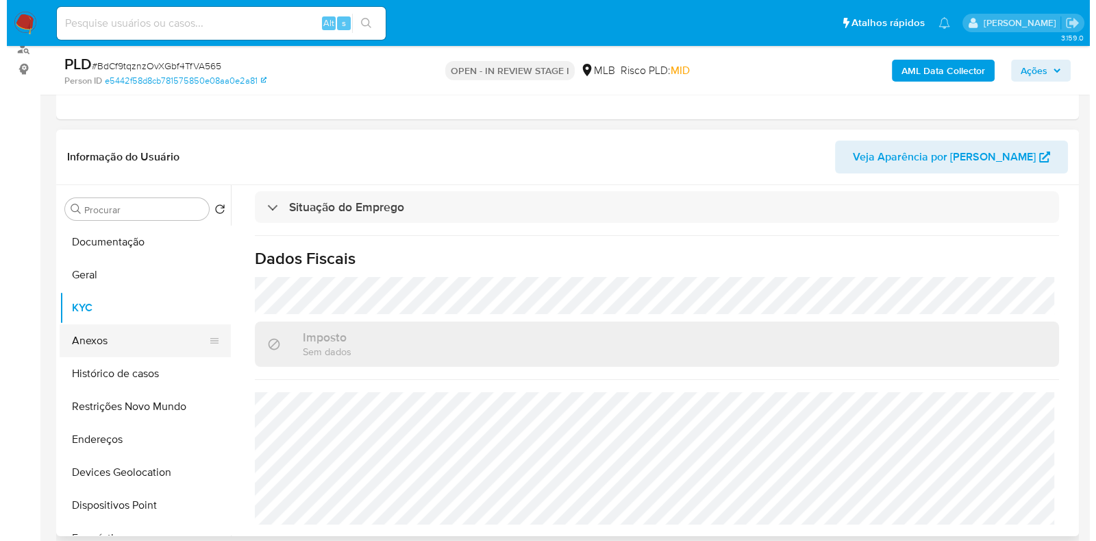
scroll to position [0, 0]
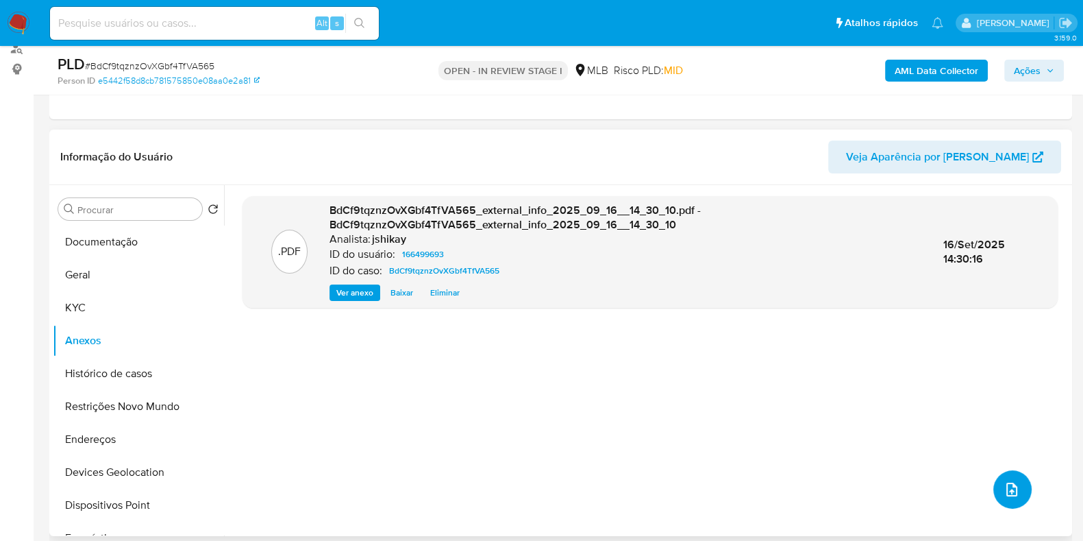
click at [1015, 488] on icon "upload-file" at bounding box center [1012, 489] width 16 height 16
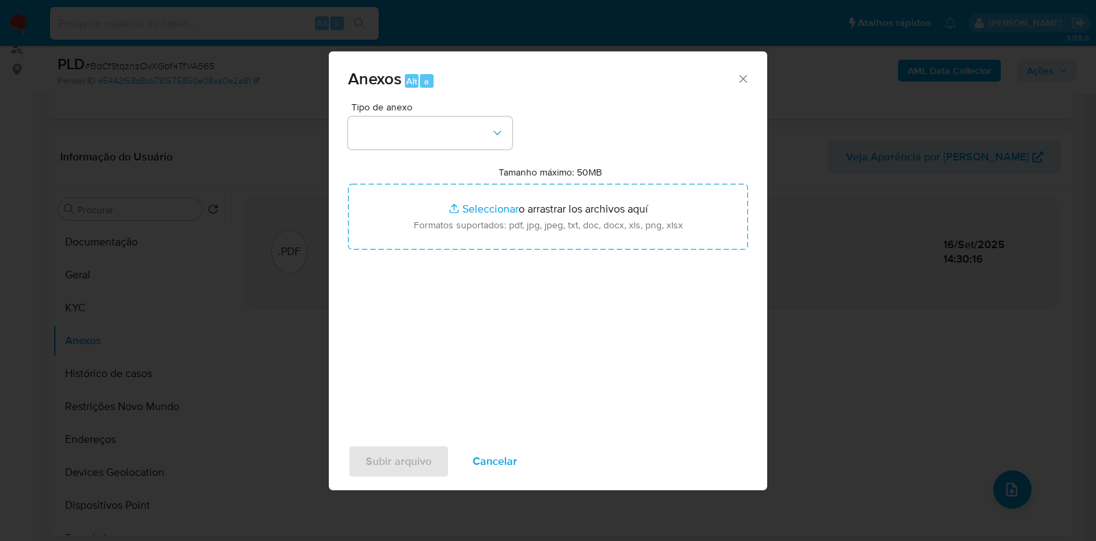
click at [425, 110] on span "Tipo de anexo" at bounding box center [433, 107] width 164 height 10
click at [425, 132] on button "button" at bounding box center [430, 132] width 164 height 33
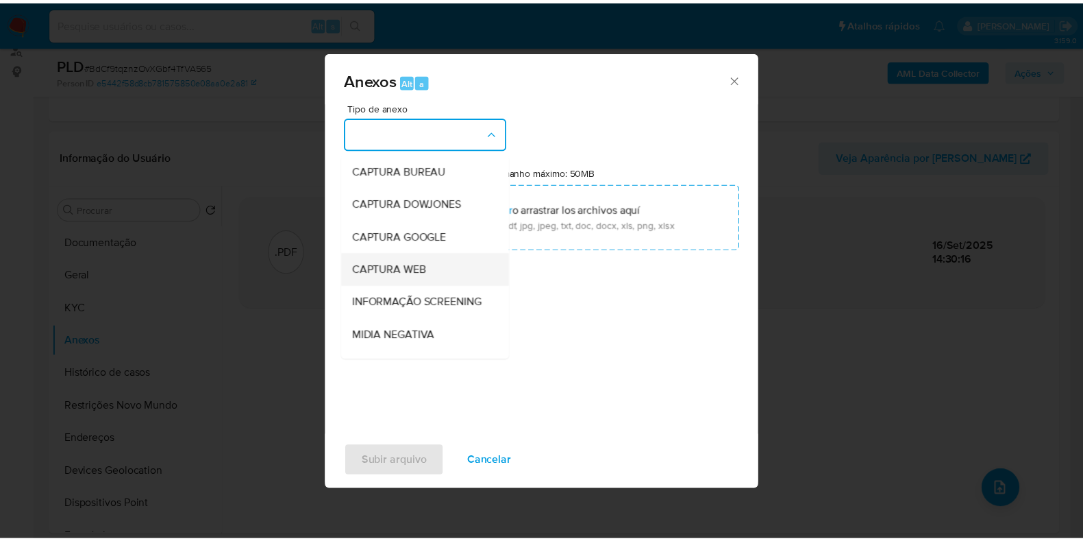
scroll to position [85, 0]
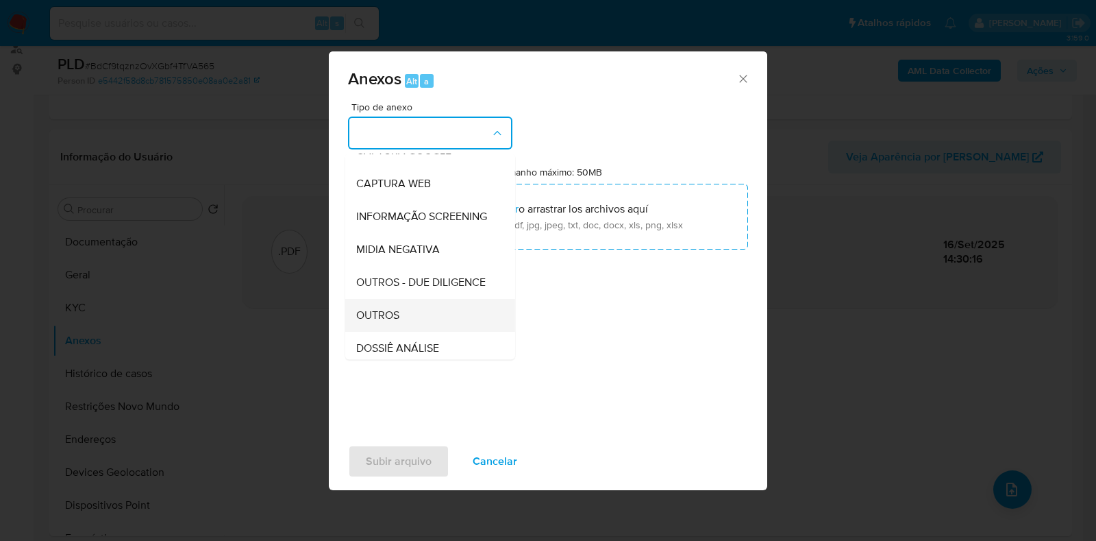
click at [405, 332] on div "OUTROS" at bounding box center [426, 315] width 140 height 33
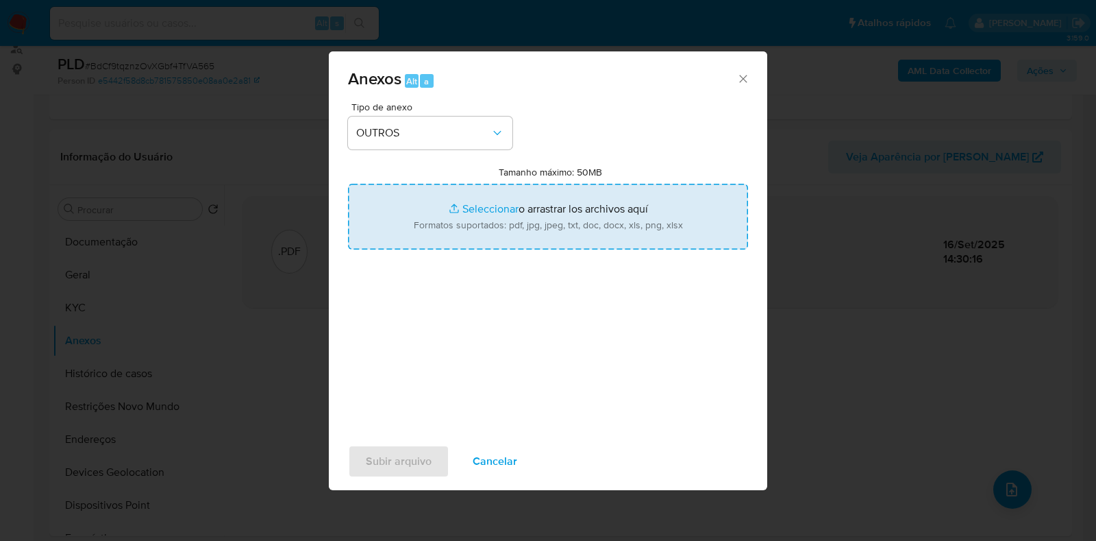
click at [480, 221] on input "Tamanho máximo: 50MB Seleccionar archivos" at bounding box center [548, 217] width 400 height 66
type input "C:\fakepath\Mulan 166499693_2025_09_15_18_49_30 - Resumen TX.pdf"
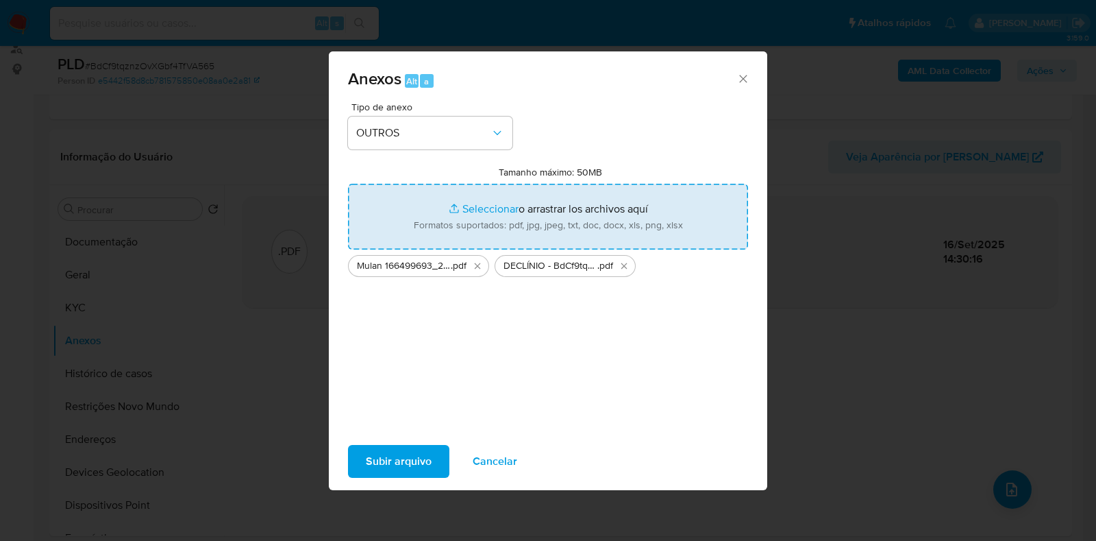
click at [411, 454] on span "Subir arquivo" at bounding box center [399, 461] width 66 height 30
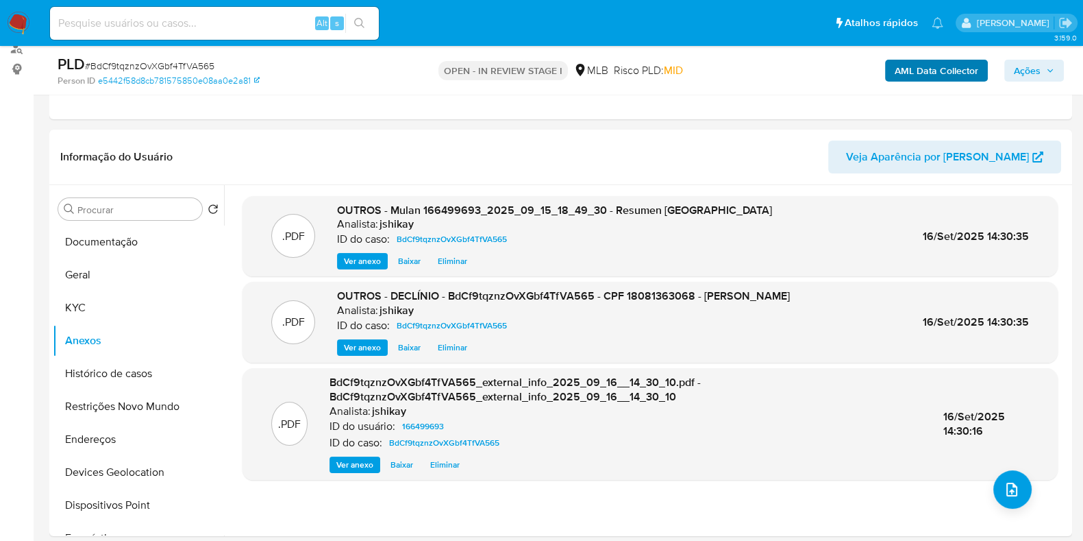
drag, startPoint x: 1019, startPoint y: 64, endPoint x: 952, endPoint y: 72, distance: 67.6
click at [1019, 64] on span "Ações" at bounding box center [1027, 71] width 27 height 22
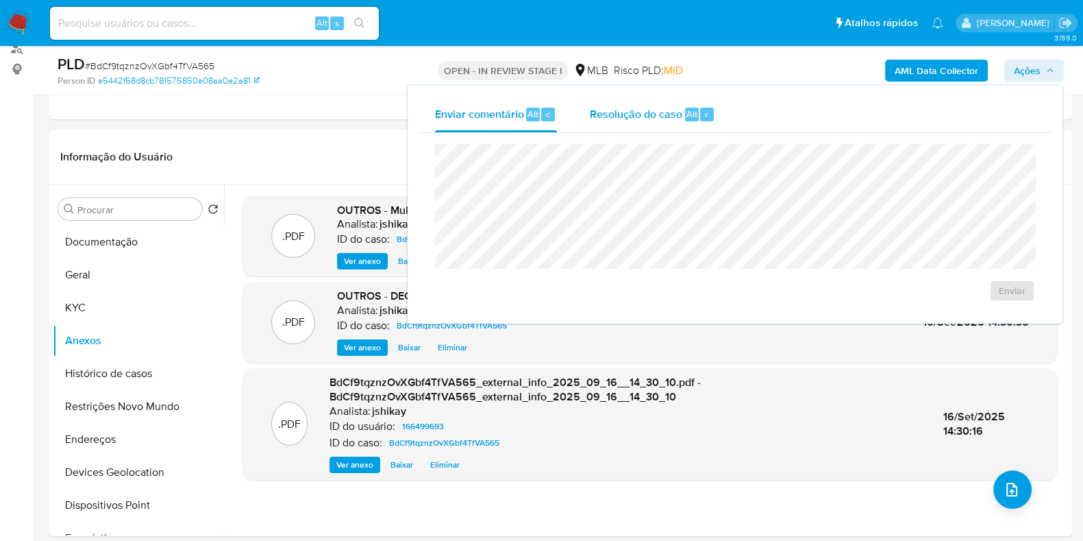
click at [630, 112] on span "Resolução do caso" at bounding box center [636, 114] width 92 height 16
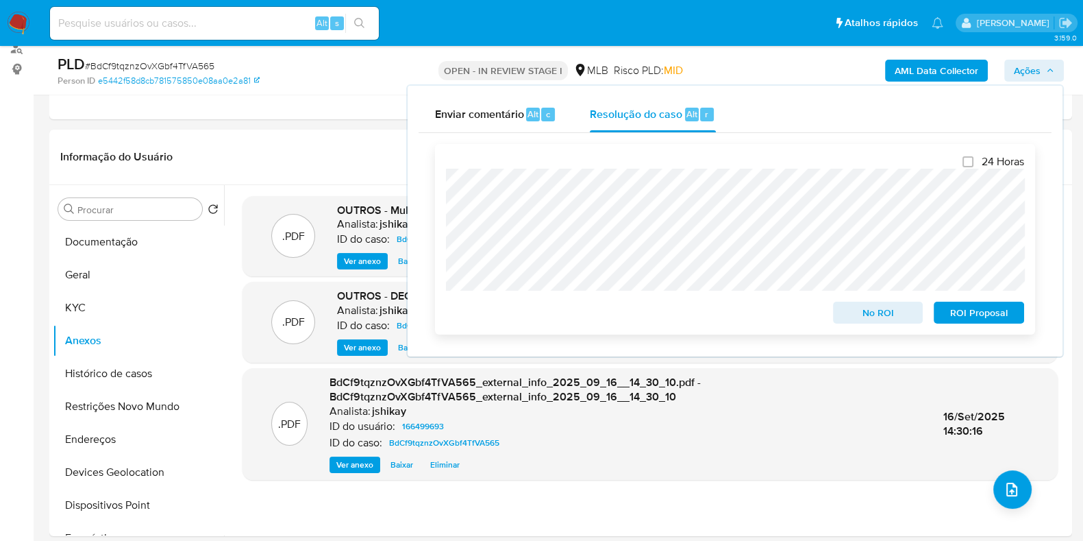
click at [896, 317] on span "No ROI" at bounding box center [878, 312] width 71 height 19
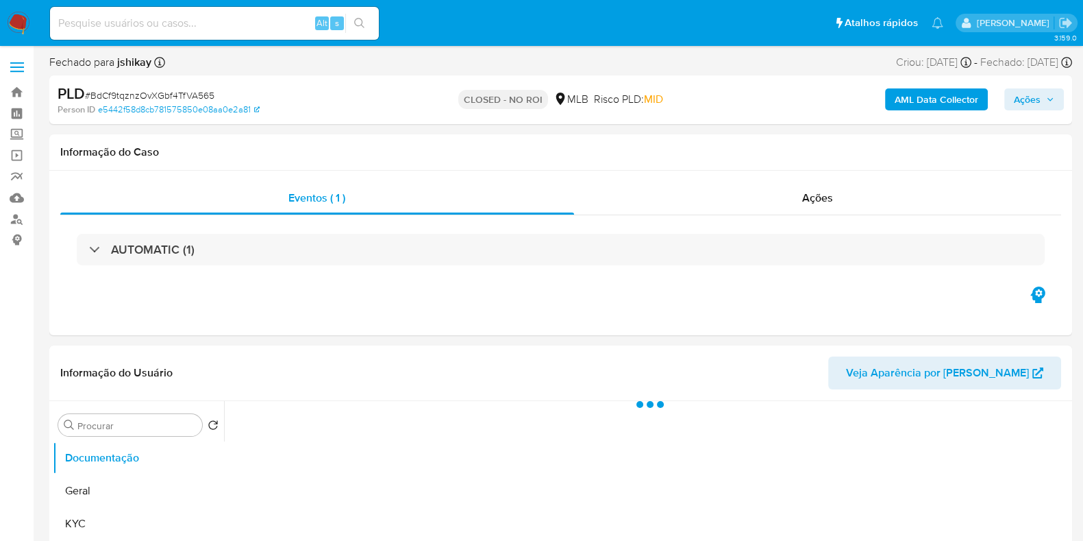
select select "10"
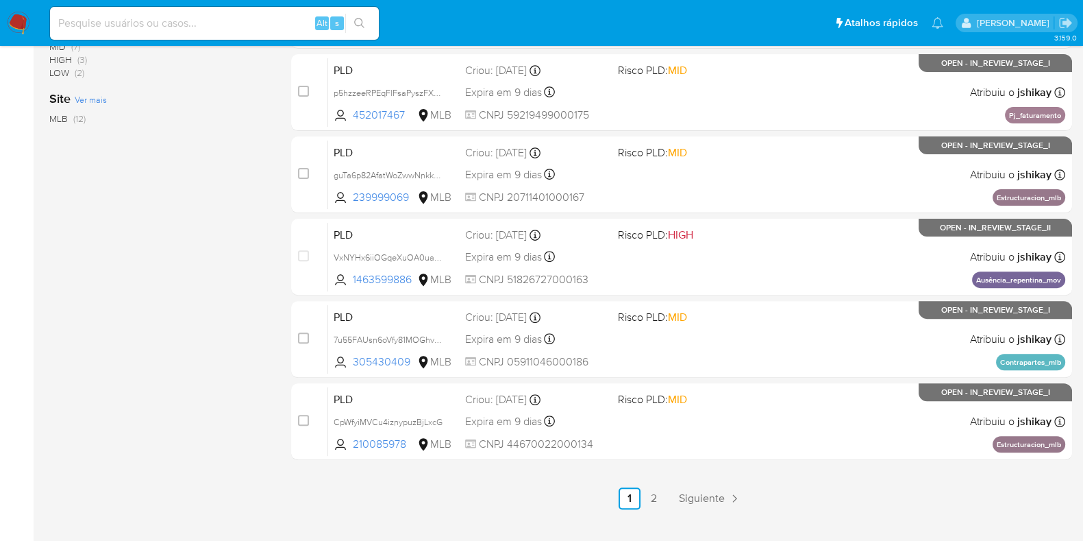
scroll to position [589, 0]
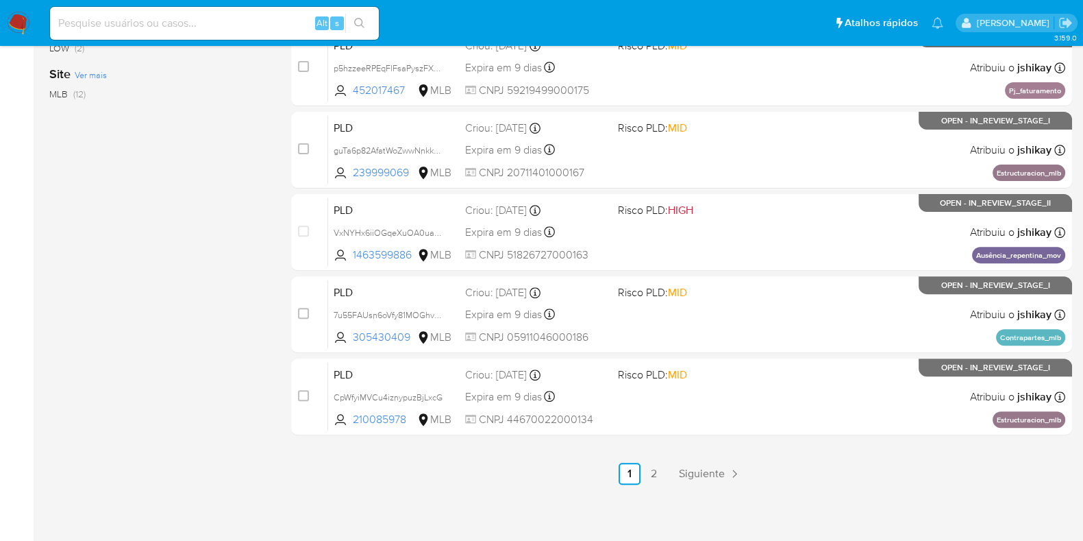
click at [651, 485] on div "3.159.0" at bounding box center [560, -1] width 1023 height 1067
click at [654, 473] on link "2" at bounding box center [654, 473] width 22 height 22
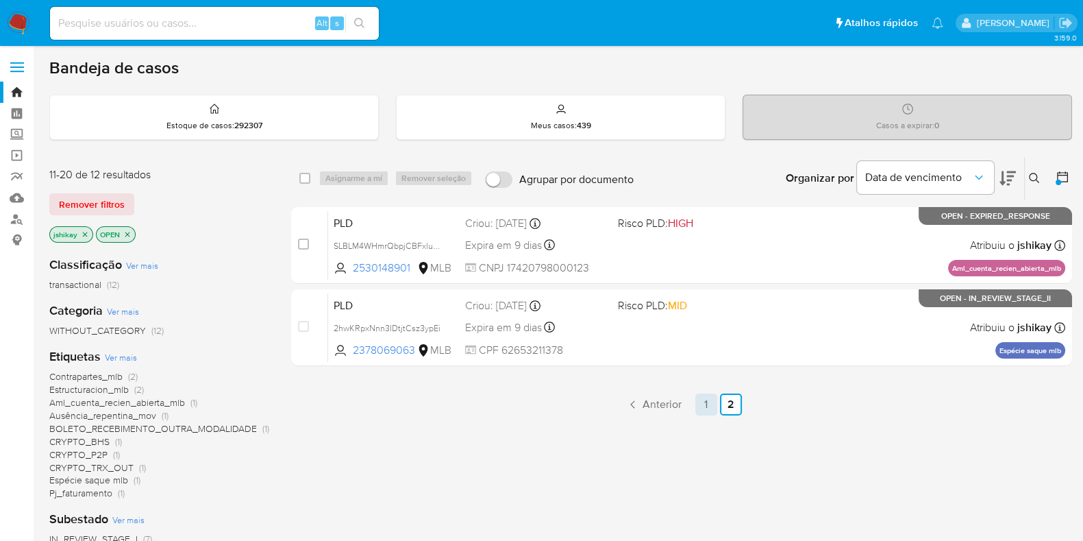
click at [712, 404] on link "1" at bounding box center [706, 404] width 22 height 22
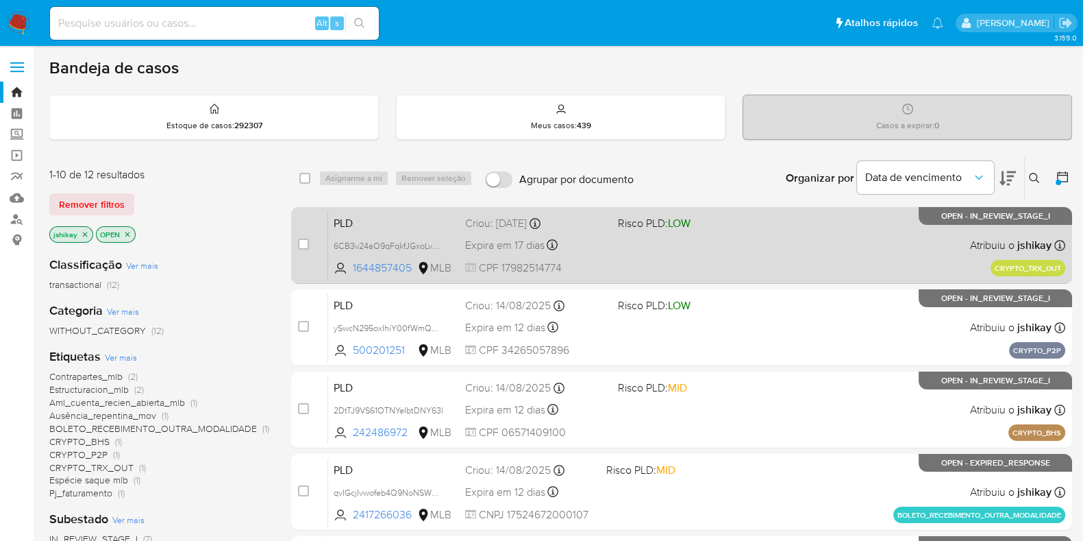
click at [731, 246] on div "PLD 6CB3v24aO9qFqkfJGxoLv7HB 1644857405 MLB Risco PLD: LOW Criou: [DATE] Criou:…" at bounding box center [696, 244] width 737 height 69
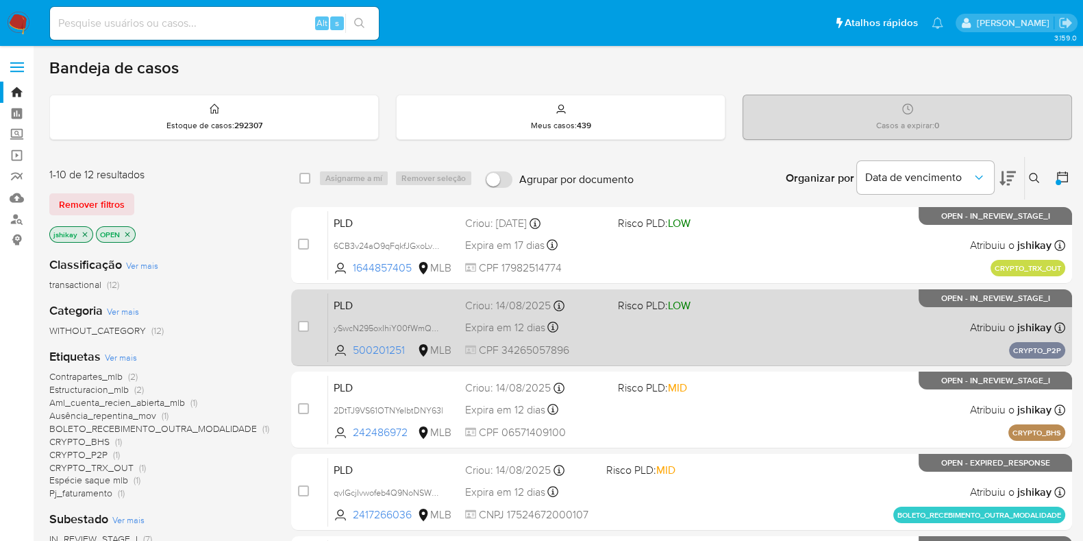
drag, startPoint x: 759, startPoint y: 317, endPoint x: 761, endPoint y: 327, distance: 9.8
click at [759, 319] on div "PLD ySwcN295oxIhiY00fWmQFPu7 500201251 MLB Risco PLD: LOW Criou: [DATE] Criou: …" at bounding box center [696, 327] width 737 height 69
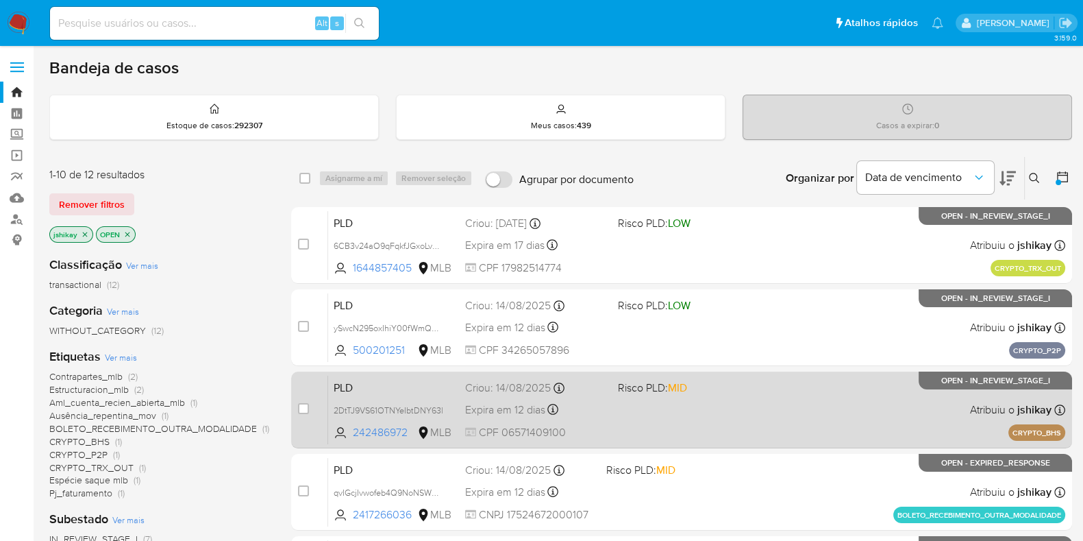
click at [776, 383] on div "PLD 2DtTJ9VS61OTNYeIbtDNY63l 242486972 MLB Risco PLD: MID Criou: [DATE] Criou: …" at bounding box center [696, 409] width 737 height 69
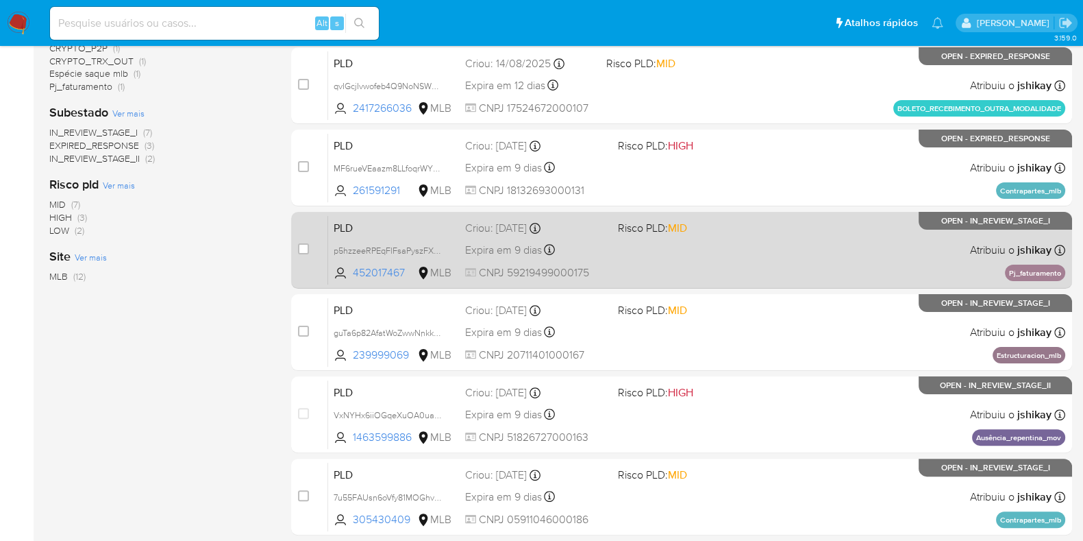
scroll to position [428, 0]
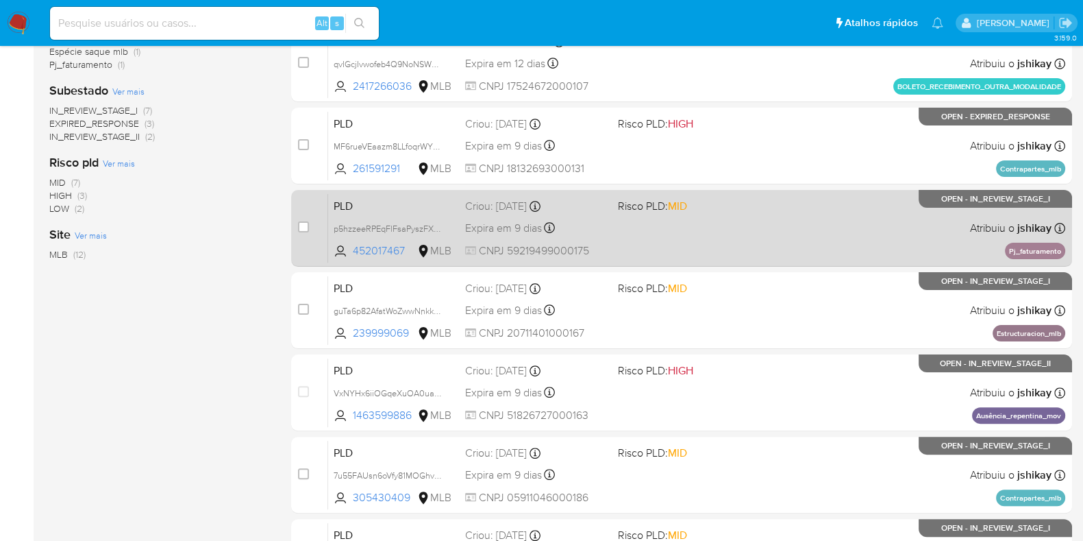
click at [807, 238] on div "PLD p5hzzeeRPEqFlFsaPyszFXPm 452017467 MLB Risco PLD: MID Criou: [DATE] Criou: …" at bounding box center [696, 227] width 737 height 69
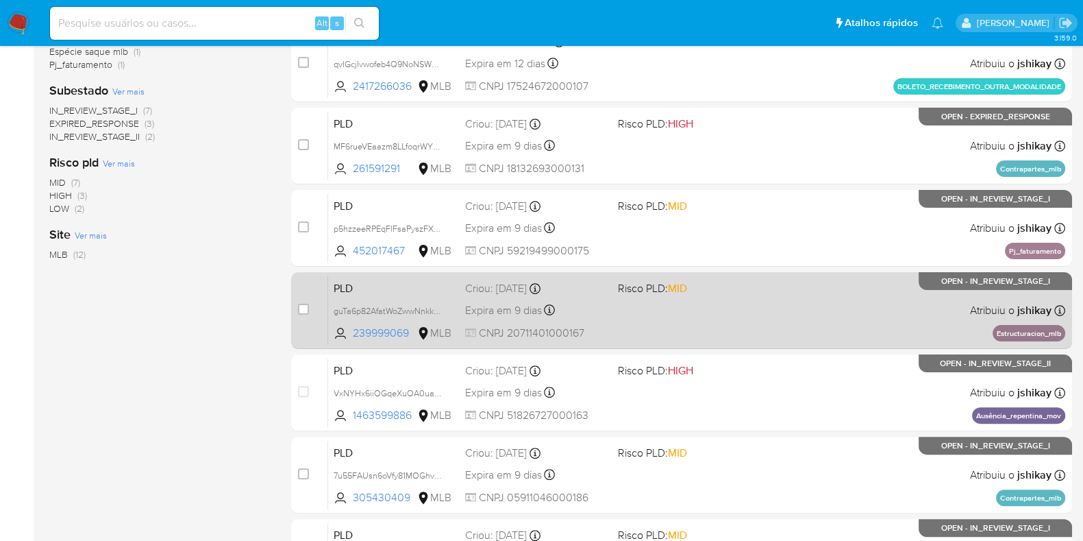
click at [795, 289] on div "PLD guTa6p82AfatWoZwwNnkksfv 239999069 MLB Risco PLD: MID Criou: [DATE] Criou: …" at bounding box center [696, 309] width 737 height 69
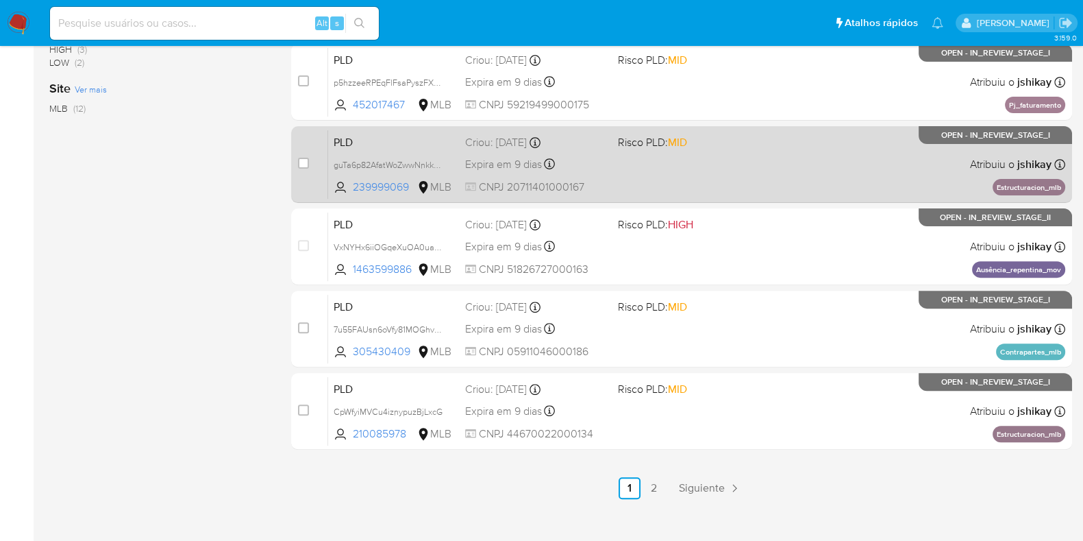
scroll to position [589, 0]
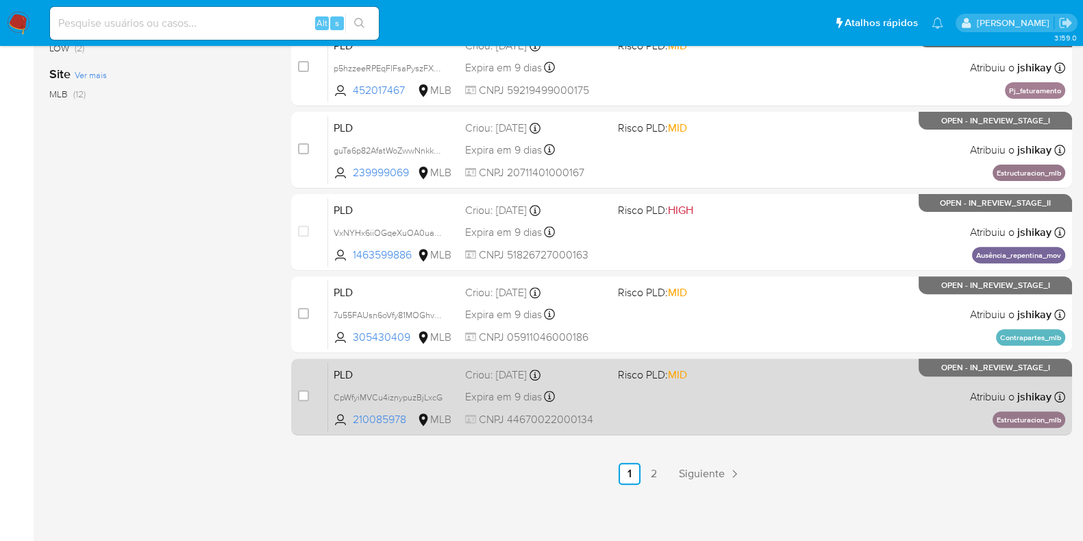
click at [795, 395] on div "PLD CpWfyiMVCu4iznypuzBjLxcG 210085978 MLB Risco PLD: MID Criou: [DATE] Criou: …" at bounding box center [696, 396] width 737 height 69
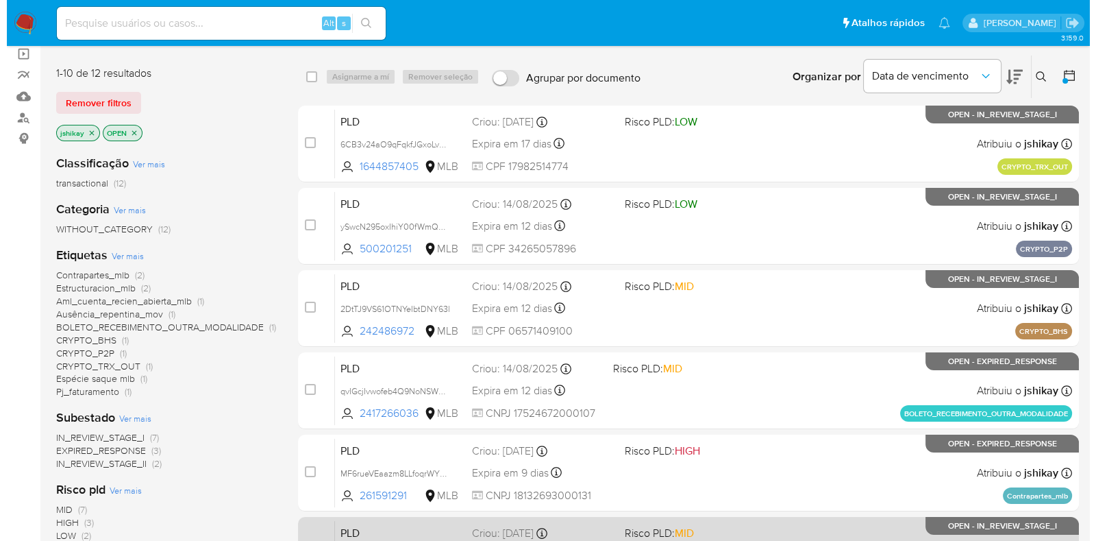
scroll to position [0, 0]
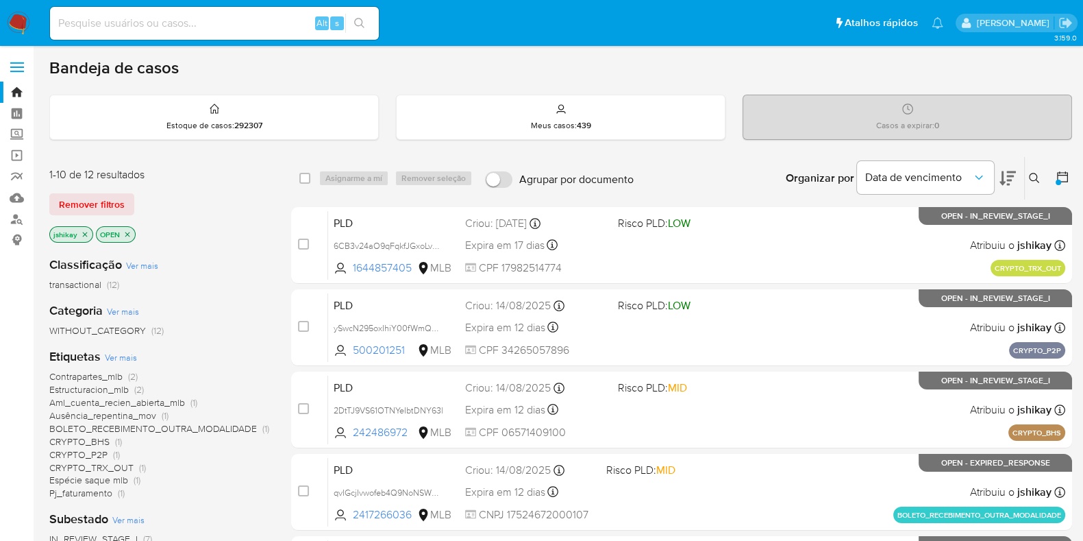
click at [121, 354] on span "Ver mais" at bounding box center [121, 357] width 32 height 12
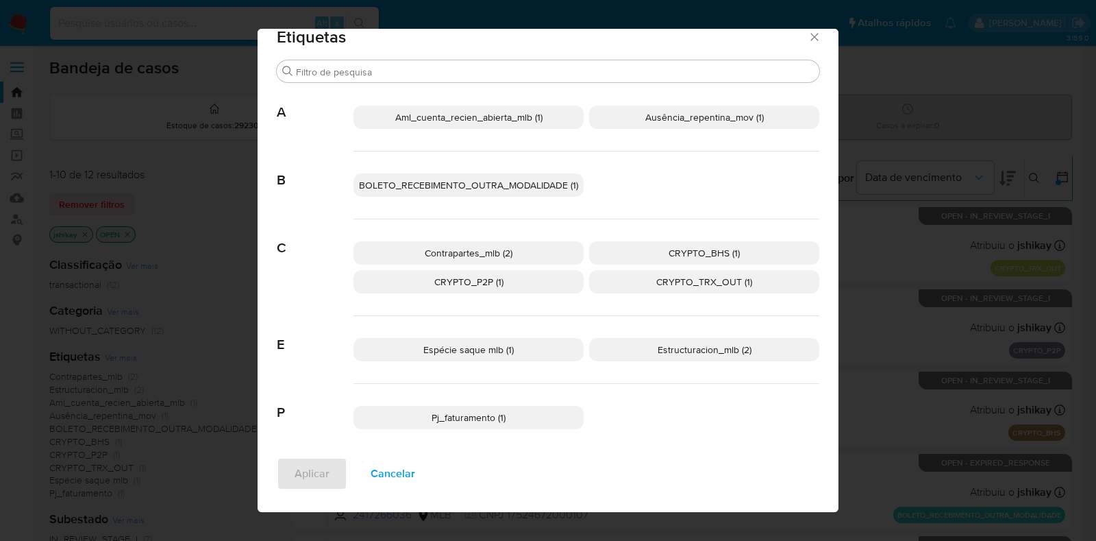
scroll to position [31, 0]
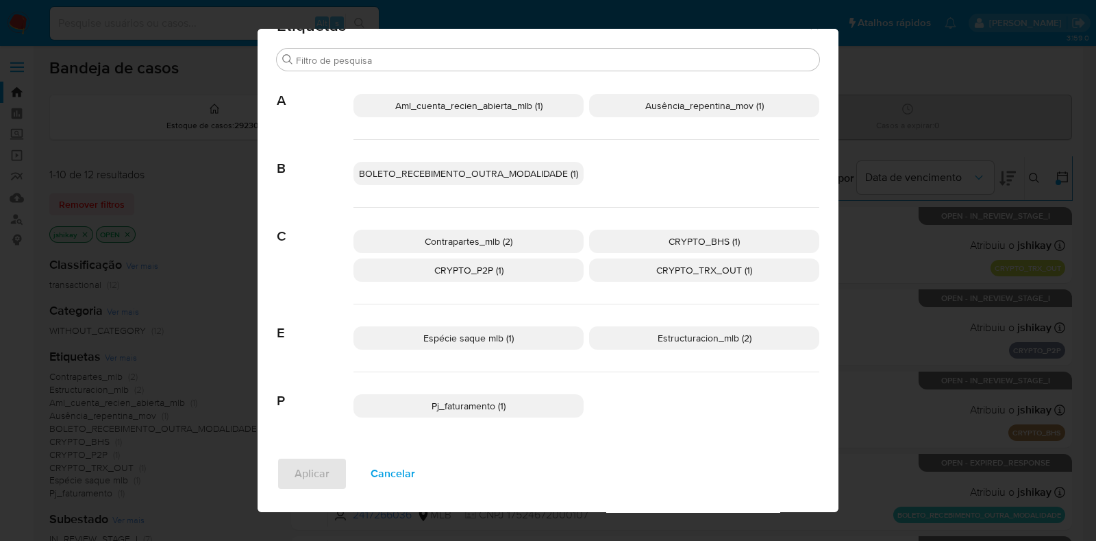
click at [628, 340] on p "Estructuracion_mlb (2)" at bounding box center [704, 337] width 230 height 23
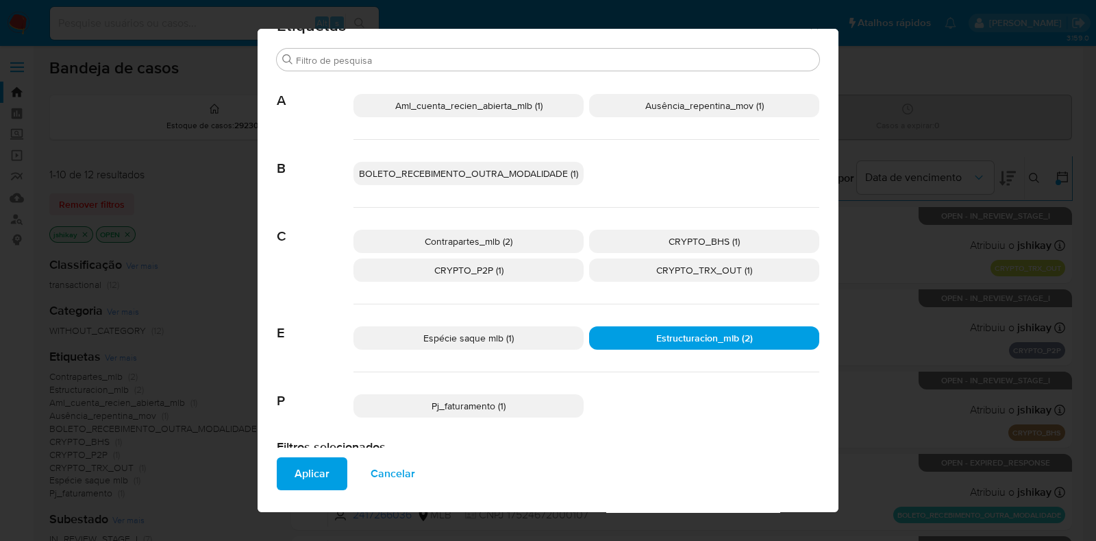
click at [530, 267] on p "CRYPTO_P2P (1)" at bounding box center [469, 269] width 230 height 23
click at [631, 233] on p "CRYPTO_BHS (1)" at bounding box center [704, 241] width 230 height 23
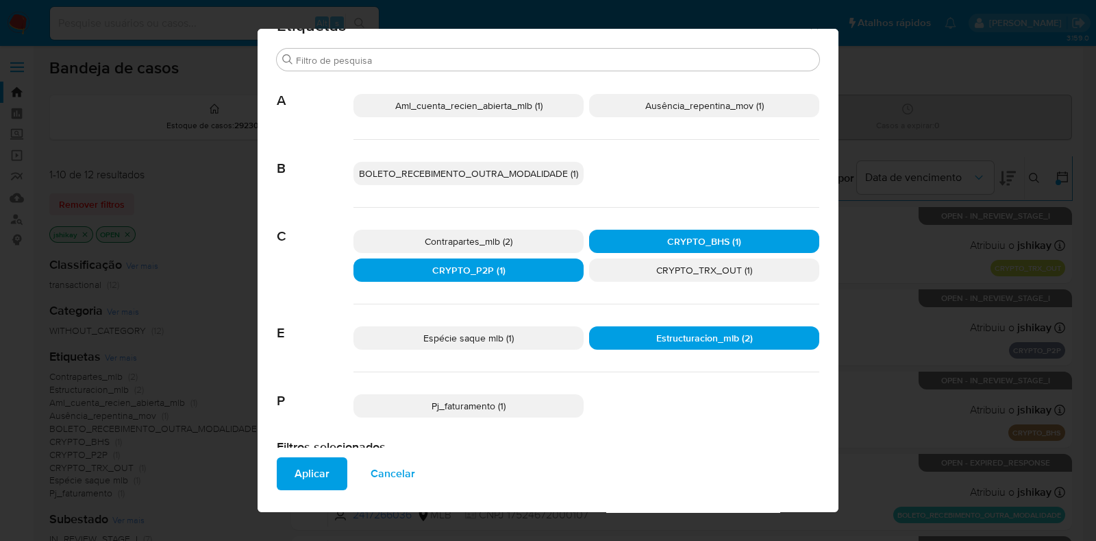
click at [636, 268] on p "CRYPTO_TRX_OUT (1)" at bounding box center [704, 269] width 230 height 23
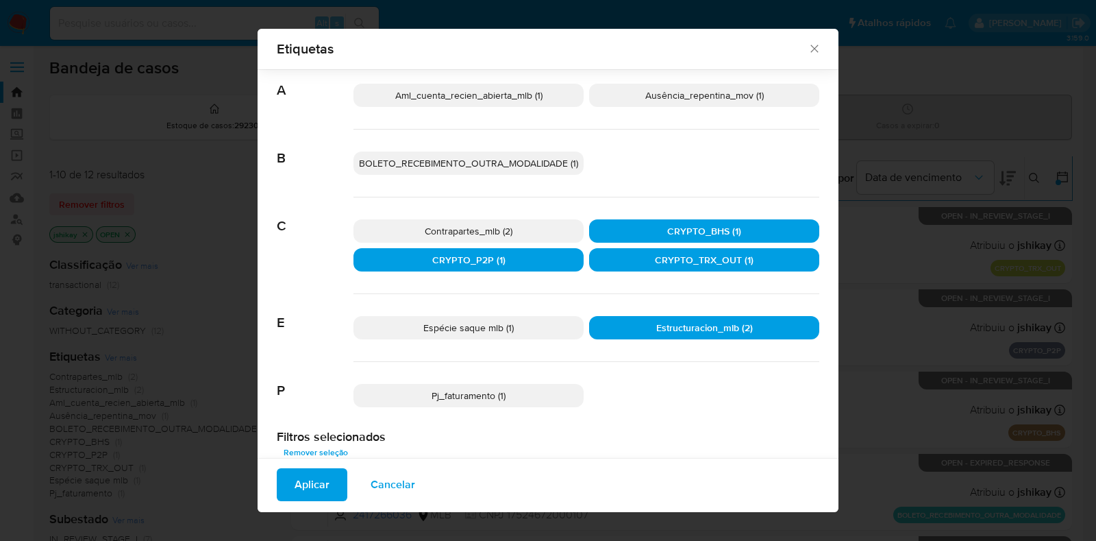
scroll to position [61, 0]
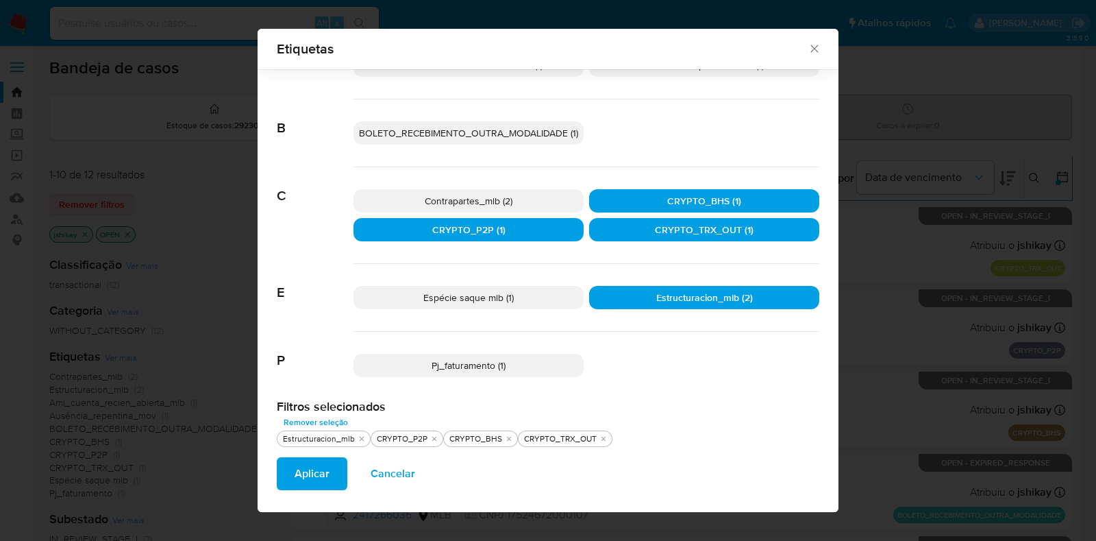
click at [525, 291] on p "Espécie saque mlb (1)" at bounding box center [469, 297] width 230 height 23
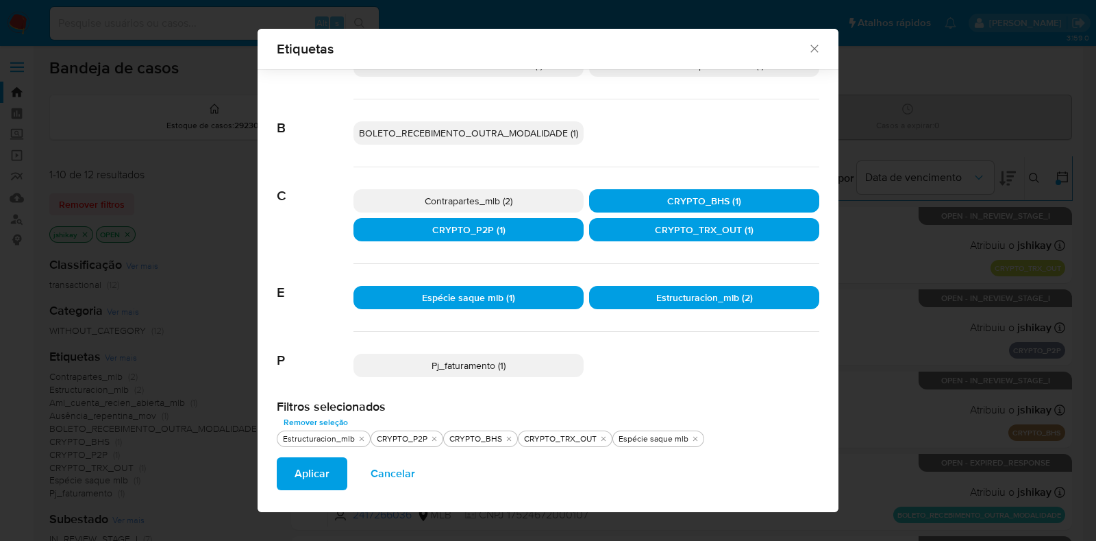
click at [544, 369] on p "Pj_faturamento (1)" at bounding box center [469, 365] width 230 height 23
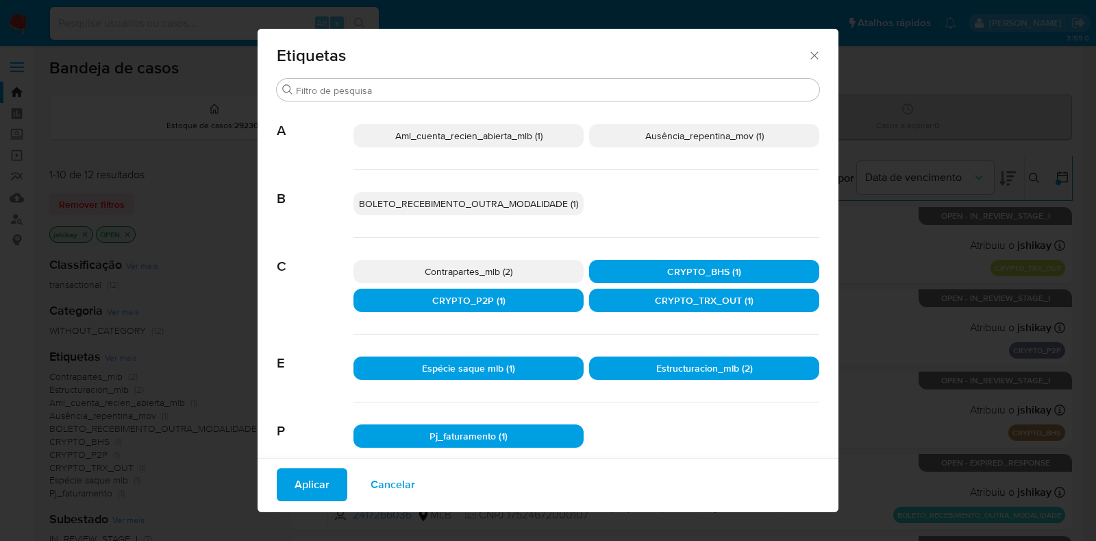
scroll to position [0, 0]
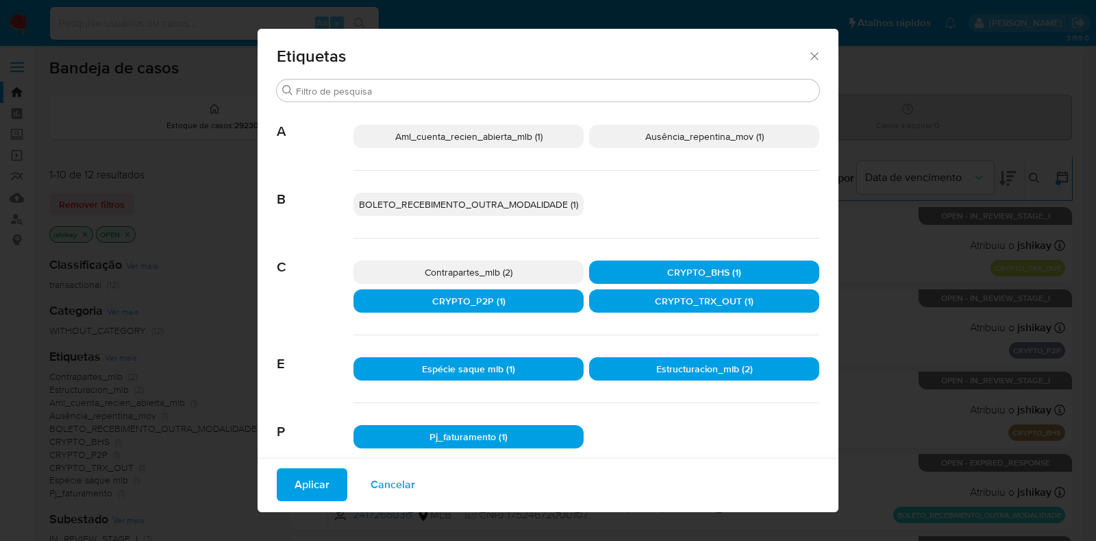
click at [528, 206] on span "BOLETO_RECEBIMENTO_OUTRA_MODALIDADE (1)" at bounding box center [468, 204] width 219 height 14
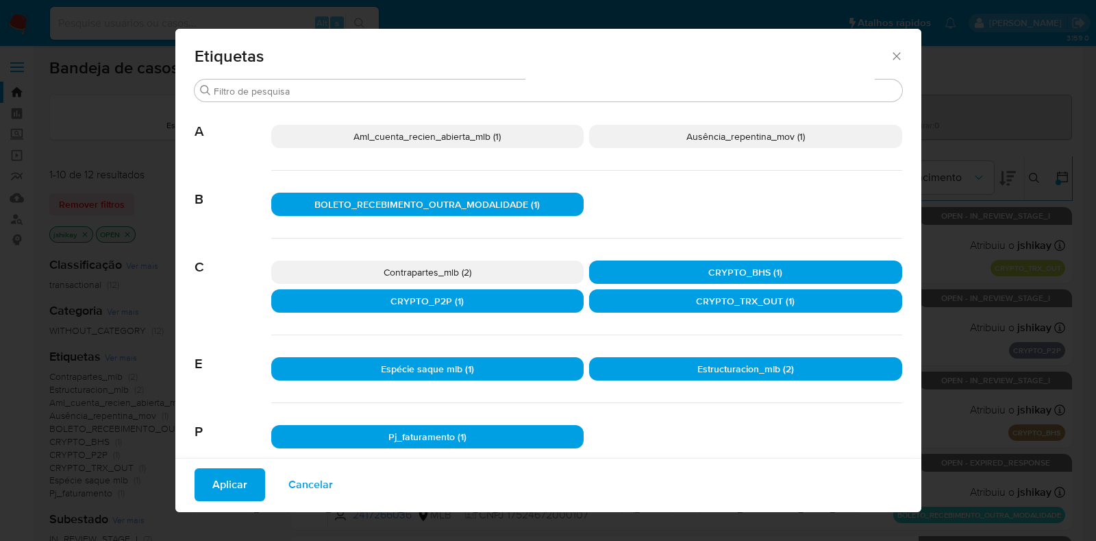
click at [504, 135] on p "Aml_cuenta_recien_abierta_mlb (1)" at bounding box center [427, 136] width 313 height 23
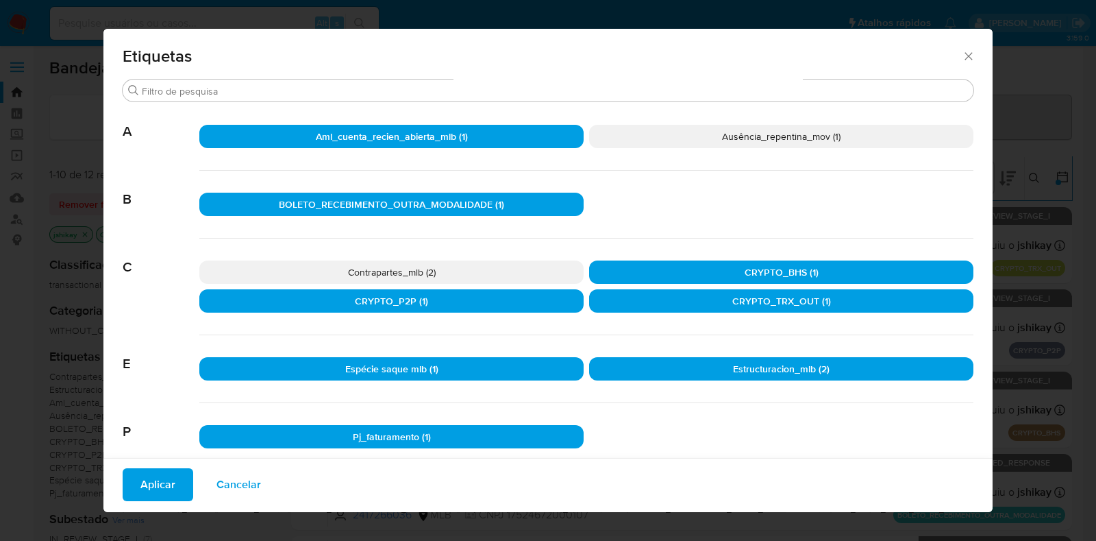
click at [668, 139] on p "Ausência_repentina_mov (1)" at bounding box center [781, 136] width 384 height 23
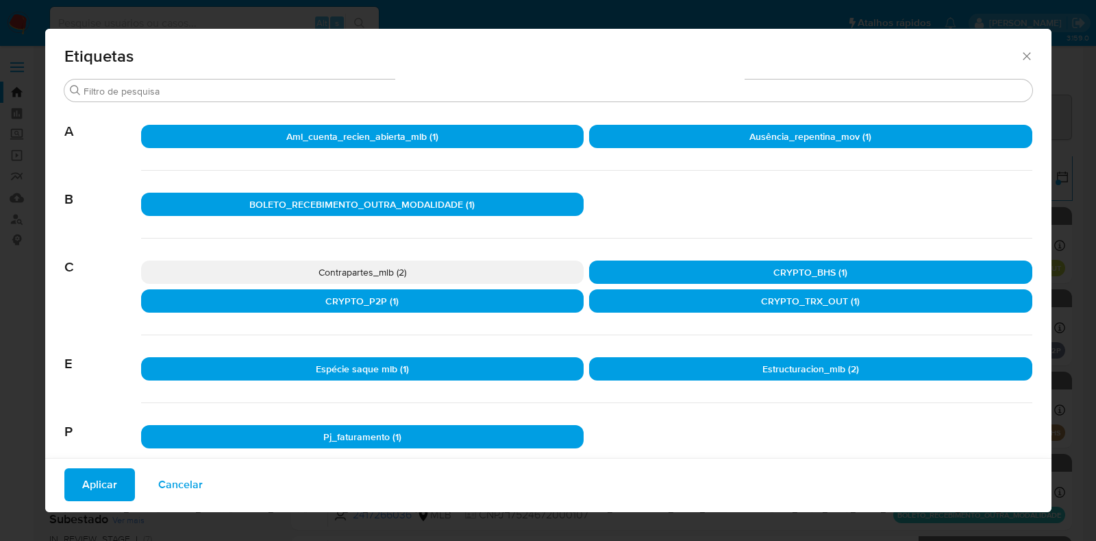
click at [512, 136] on p "Aml_cuenta_recien_abierta_mlb (1)" at bounding box center [362, 136] width 443 height 23
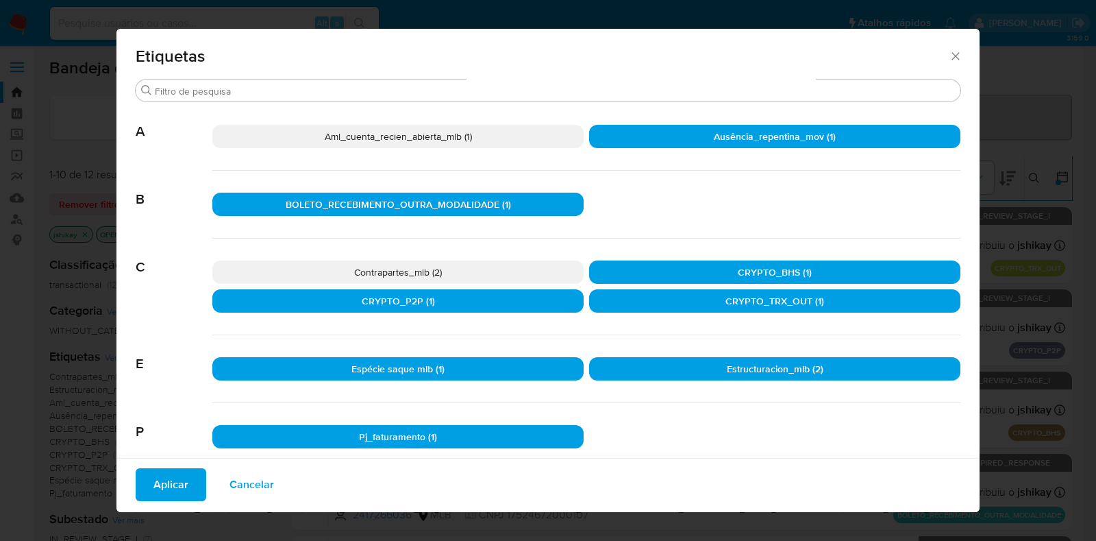
click at [614, 135] on p "Ausência_repentina_mov (1)" at bounding box center [774, 136] width 371 height 23
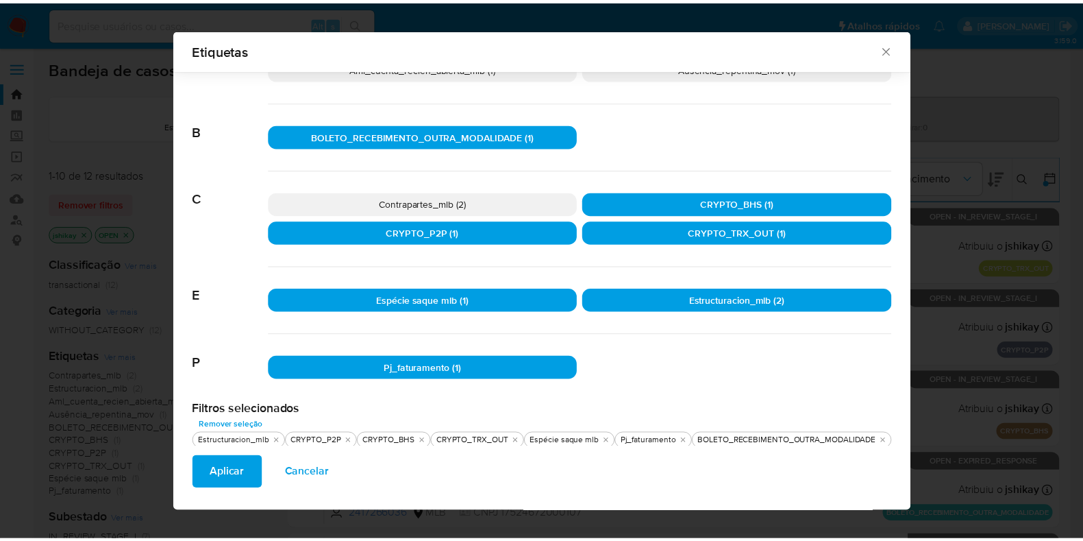
scroll to position [58, 0]
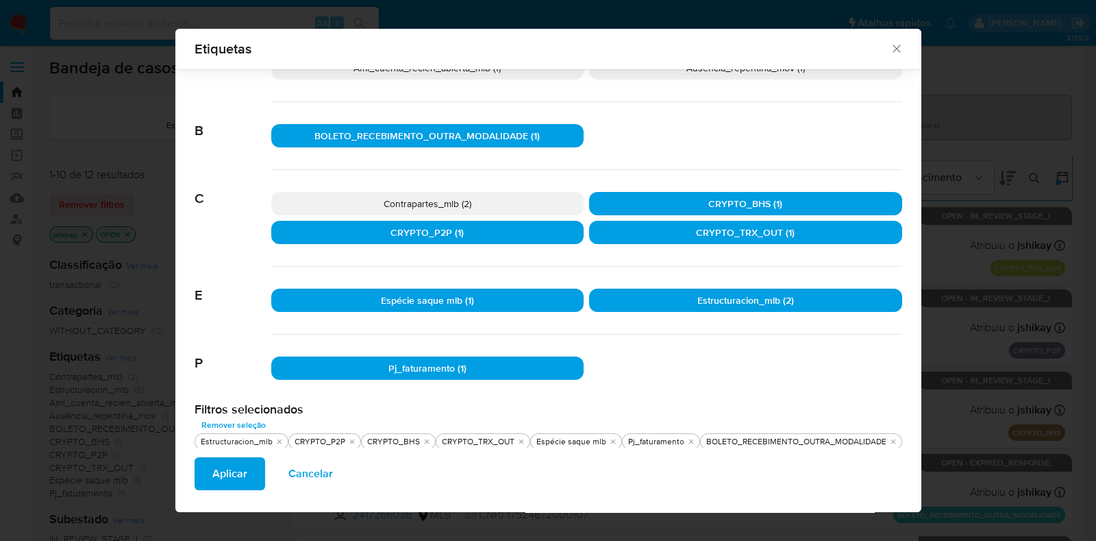
click at [523, 199] on p "Contrapartes_mlb (2)" at bounding box center [427, 203] width 313 height 23
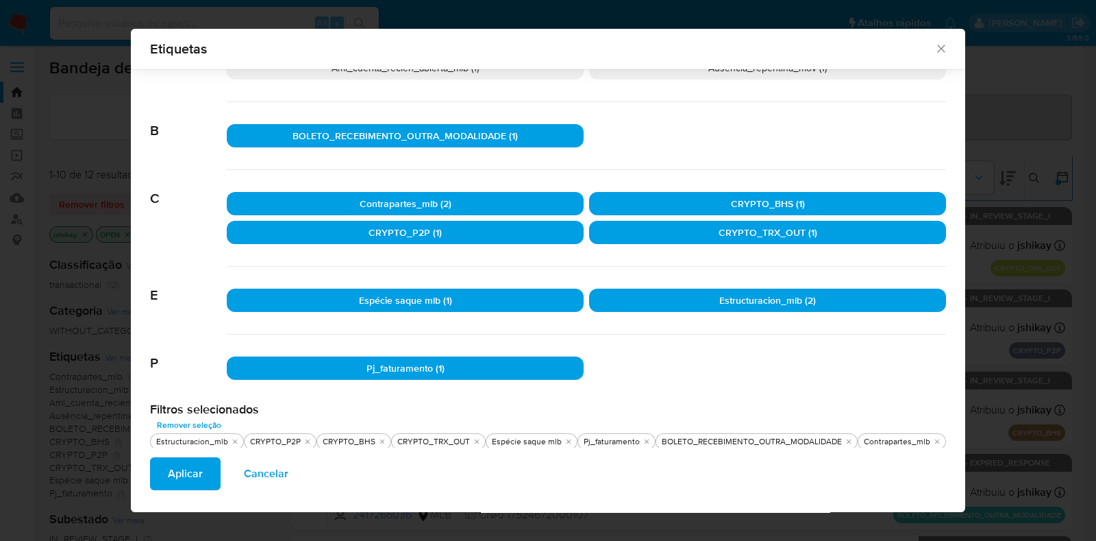
click at [201, 465] on span "Aplicar" at bounding box center [185, 473] width 35 height 30
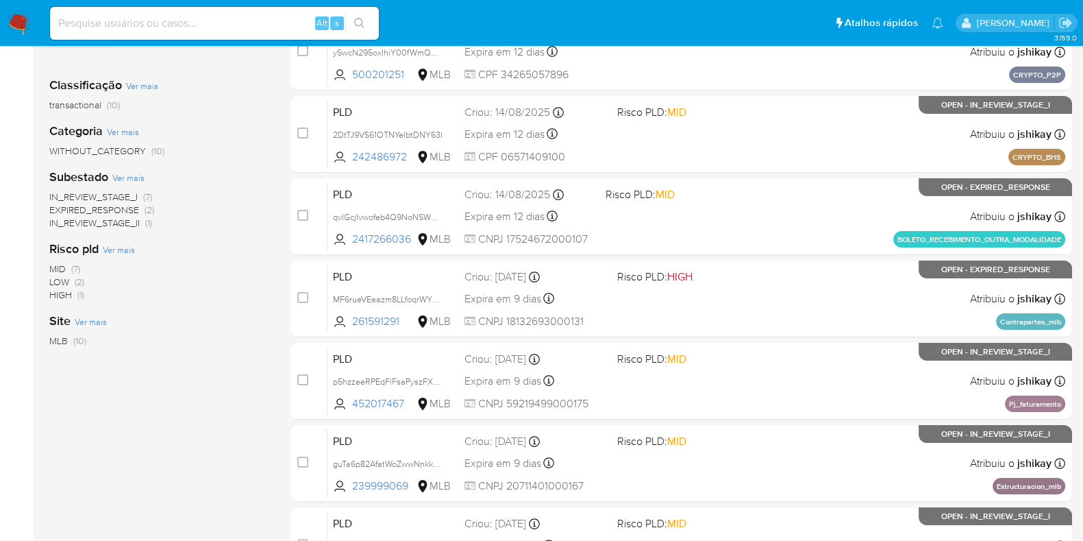
scroll to position [75, 0]
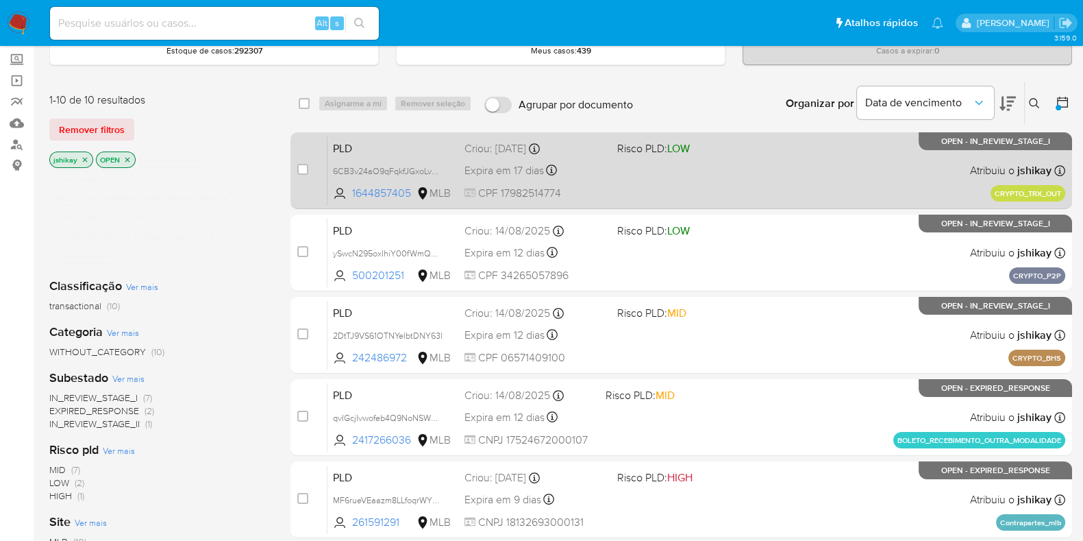
click at [782, 179] on div "PLD 6CB3v24aO9qFqkfJGxoLv7HB 1644857405 MLB Risco PLD: LOW Criou: 19/08/2025 Cr…" at bounding box center [696, 170] width 738 height 69
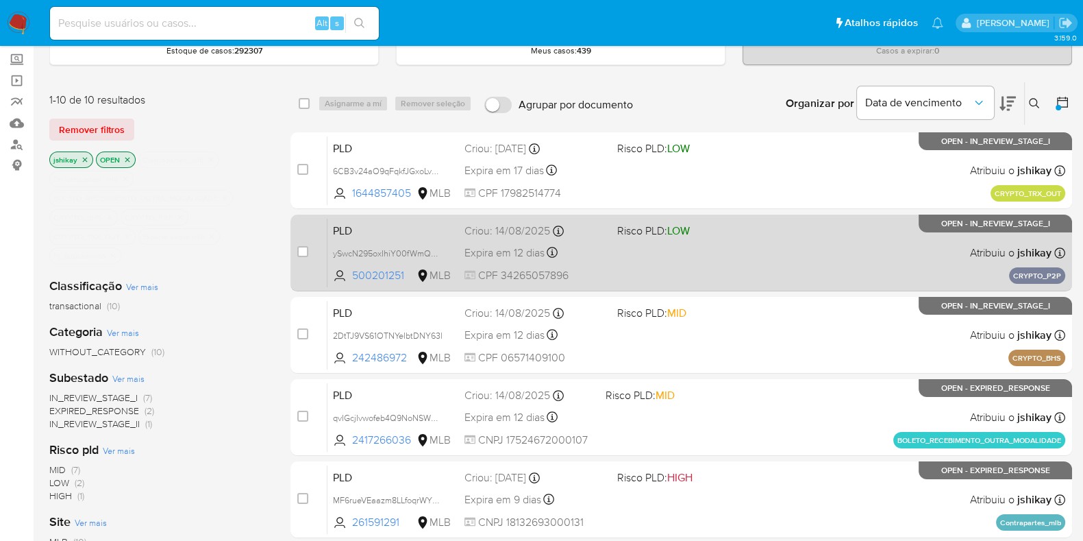
click at [782, 236] on div "PLD ySwcN295oxIhiY00fWmQFPu7 500201251 MLB Risco PLD: LOW Criou: 14/08/2025 Cri…" at bounding box center [696, 252] width 738 height 69
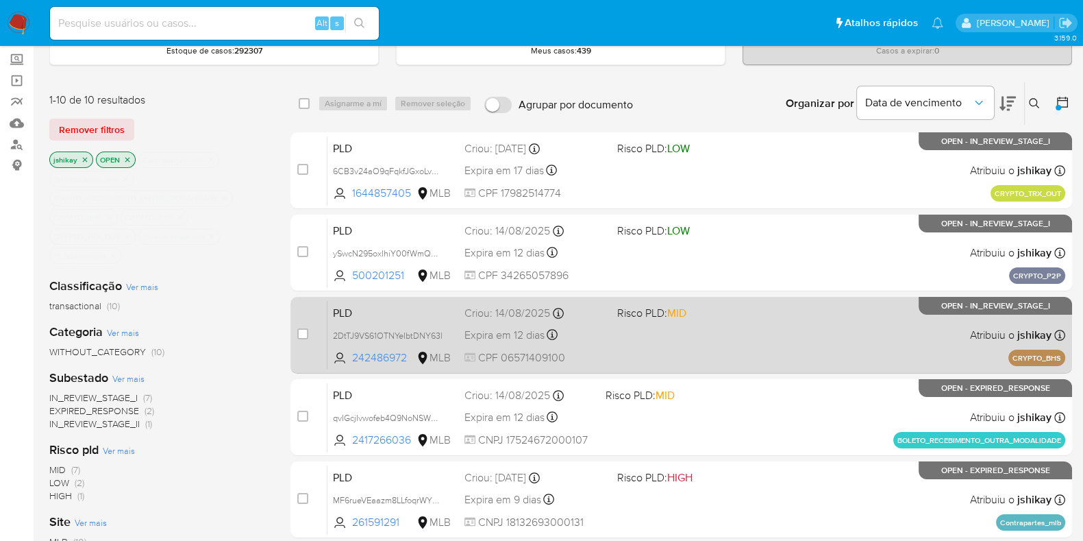
click at [802, 314] on div "PLD 2DtTJ9VS61OTNYeIbtDNY63l 242486972 MLB Risco PLD: MID Criou: 14/08/2025 Cri…" at bounding box center [696, 334] width 738 height 69
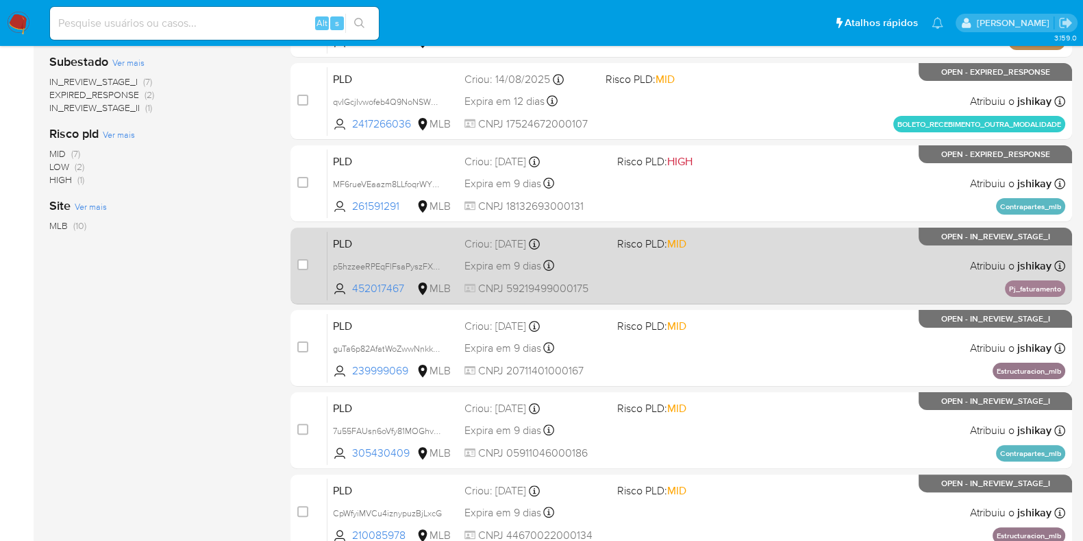
scroll to position [504, 0]
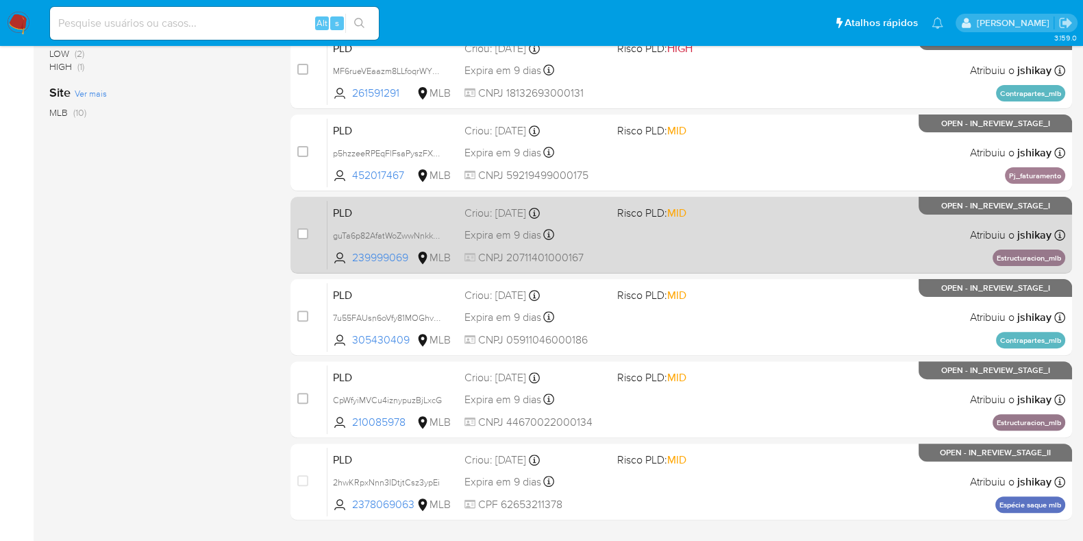
click at [839, 231] on div "PLD guTa6p82AfatWoZwwNnkksfv 239999069 MLB Risco PLD: MID Criou: 12/08/2025 Cri…" at bounding box center [696, 234] width 738 height 69
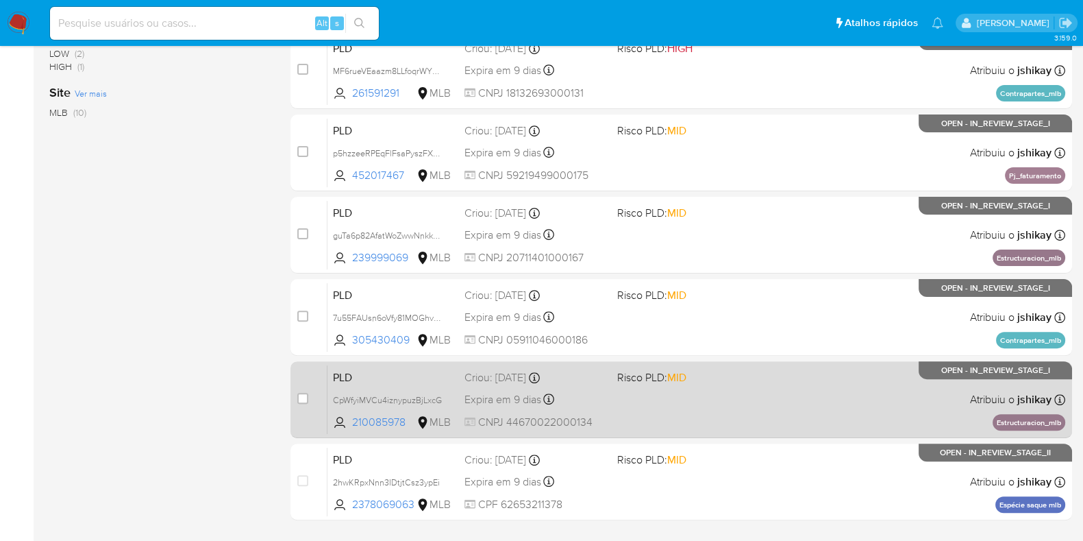
click at [877, 407] on div "PLD CpWfyiMVCu4iznypuzBjLxcG 210085978 MLB Risco PLD: MID Criou: 12/08/2025 Cri…" at bounding box center [696, 398] width 738 height 69
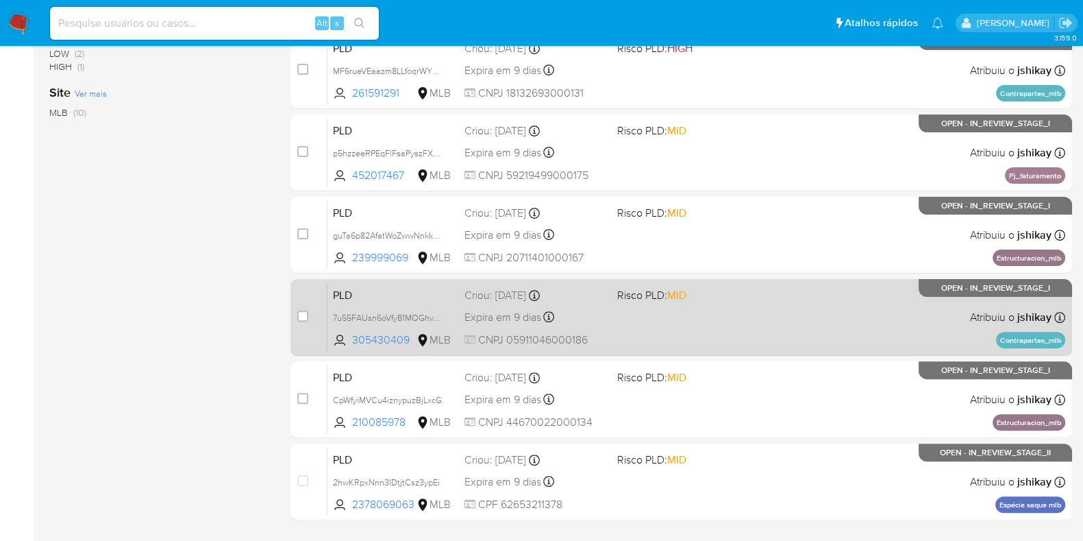
click at [869, 305] on div "PLD 7u55FAUsn6oVfy81MOGhvVUu 305430409 MLB Risco PLD: MID Criou: 12/08/2025 Cri…" at bounding box center [696, 316] width 738 height 69
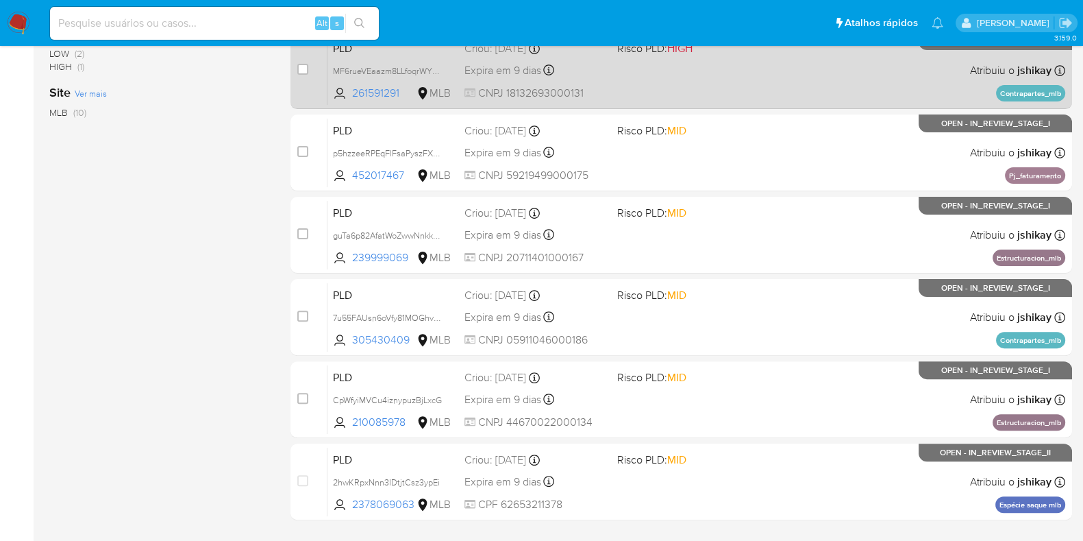
click at [843, 86] on div "PLD MF6rueVEaazm8LLfoqrWYWYv 261591291 MLB Risco PLD: HIGH Criou: 12/08/2025 Cr…" at bounding box center [696, 70] width 738 height 69
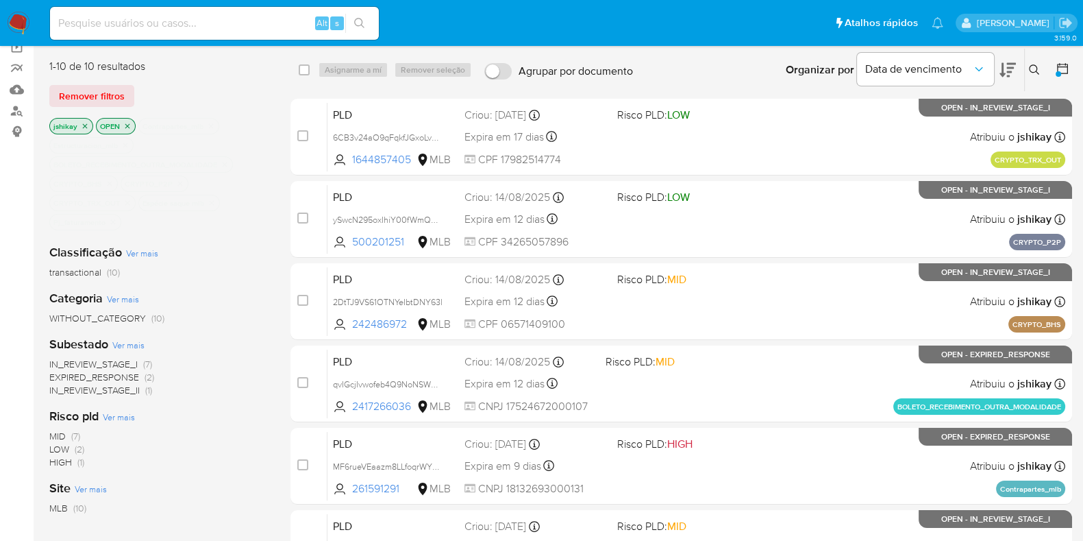
scroll to position [171, 0]
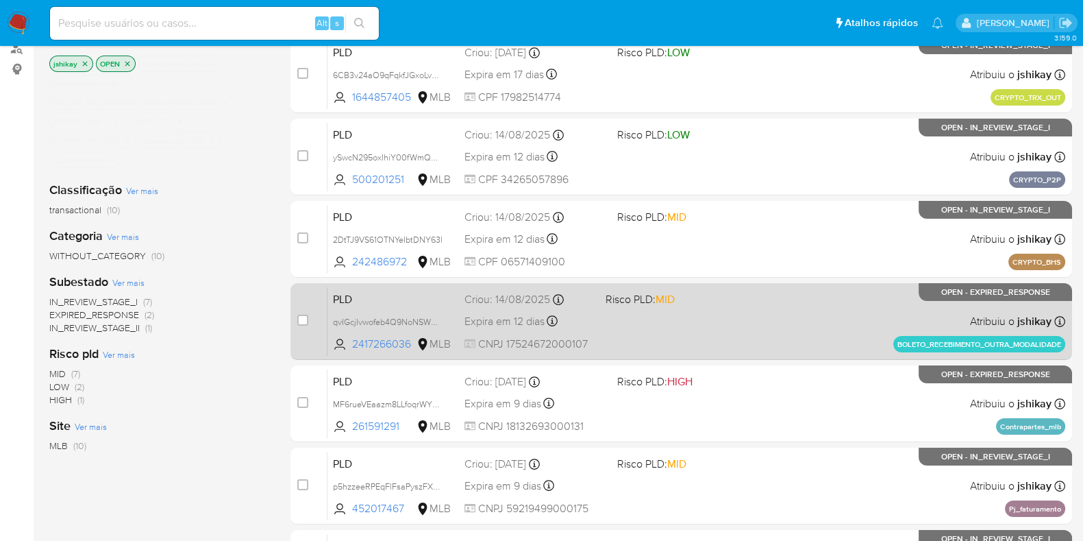
click at [813, 335] on div "PLD qvIGcjIvwofeb4Q9NoNSWKzE 2417266036 MLB Risco PLD: MID Criou: 14/08/2025 Cr…" at bounding box center [696, 320] width 738 height 69
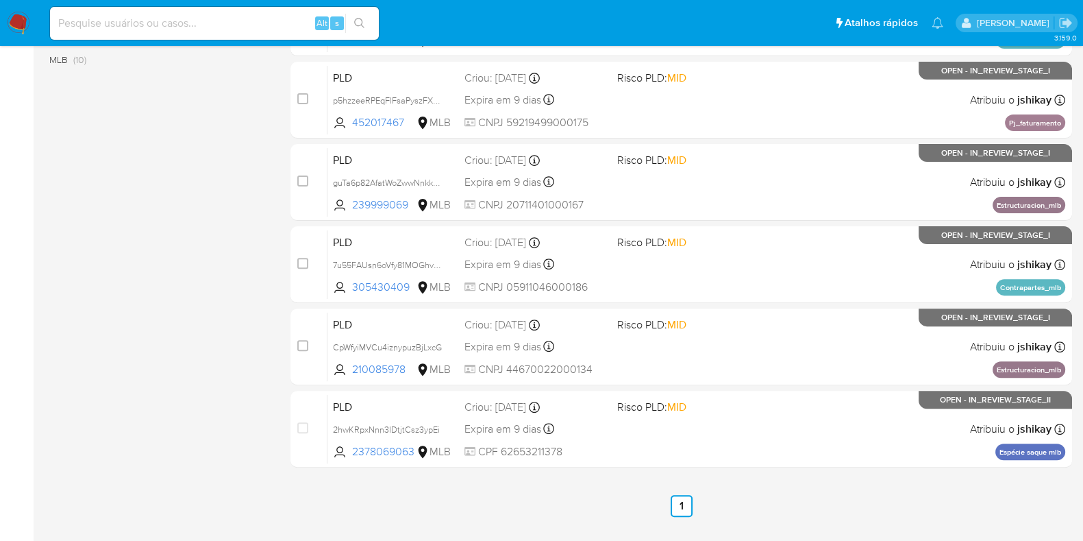
scroll to position [589, 0]
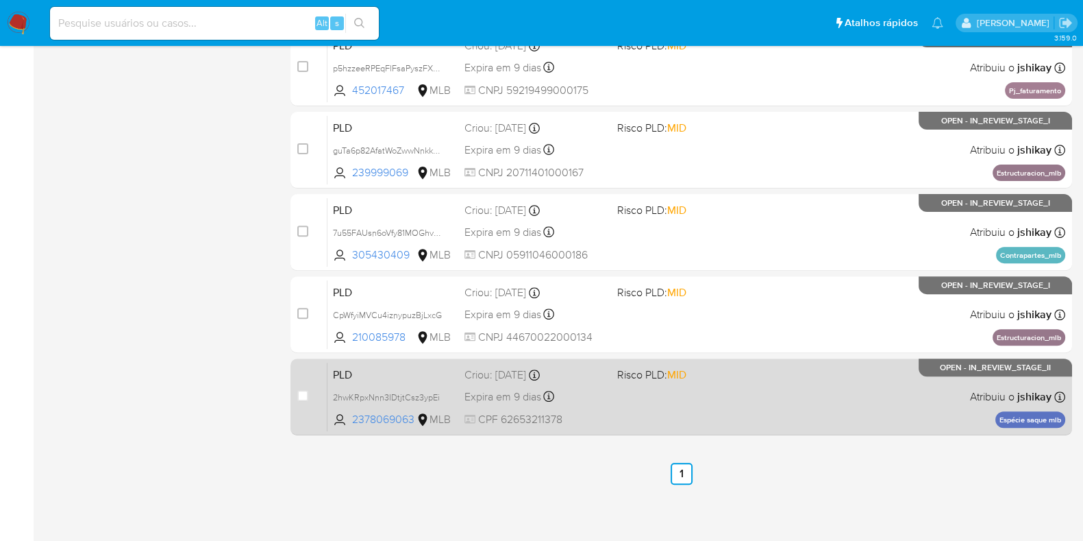
click at [824, 388] on div "PLD 2hwKRpxNnn3IDtjtCsz3ypEi 2378069063 MLB Risco PLD: MID Criou: 12/08/2025 Cr…" at bounding box center [696, 396] width 738 height 69
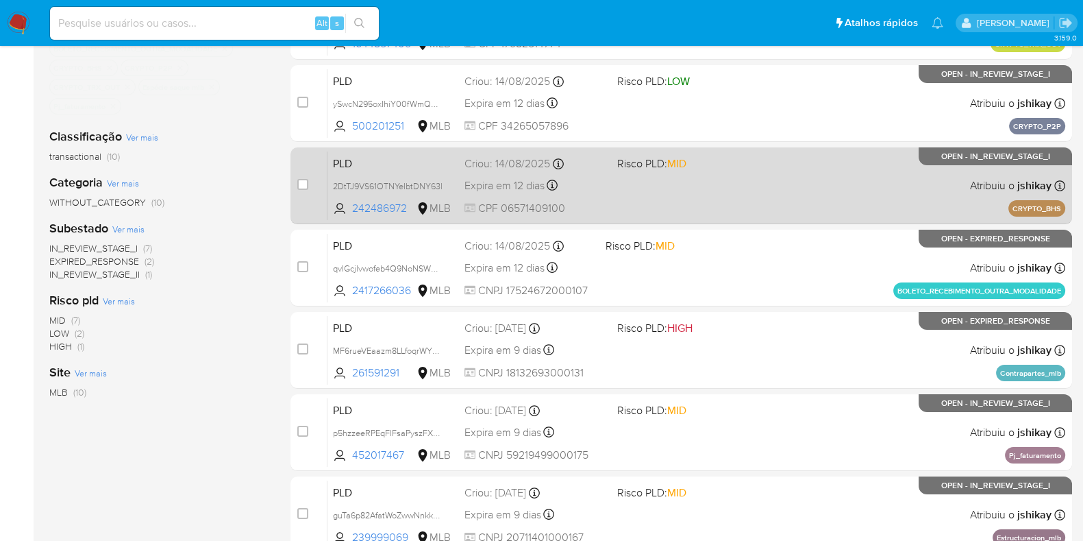
scroll to position [332, 0]
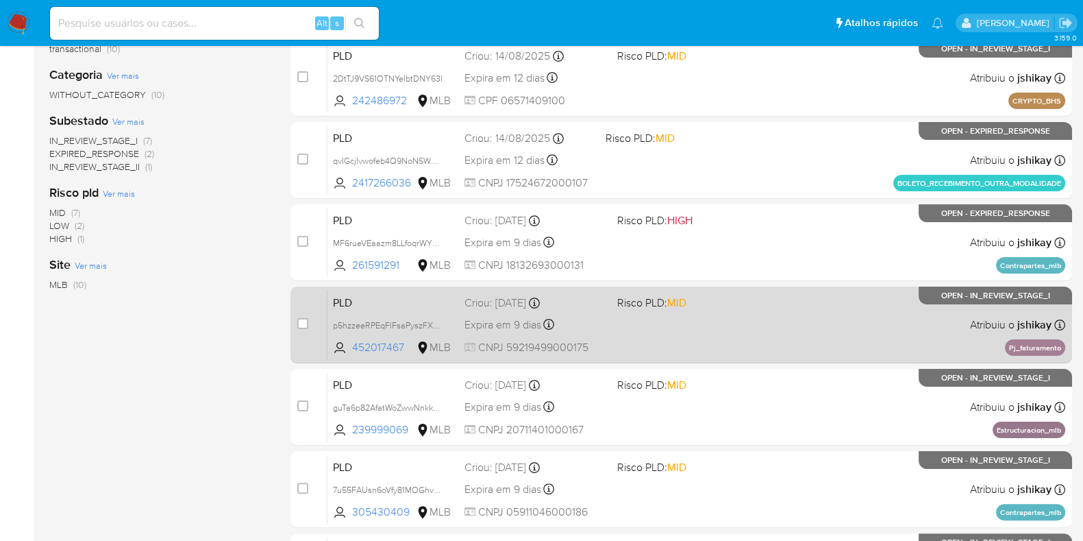
click at [880, 329] on div "PLD p5hzzeeRPEqFlFsaPyszFXPm 452017467 MLB Risco PLD: MID Criou: 12/08/2025 Cri…" at bounding box center [696, 324] width 738 height 69
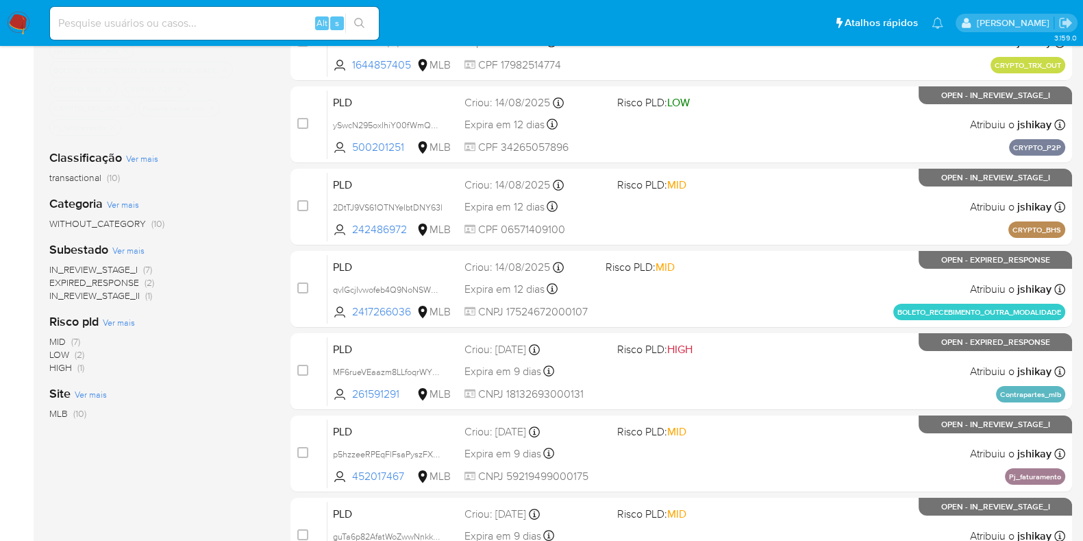
scroll to position [0, 0]
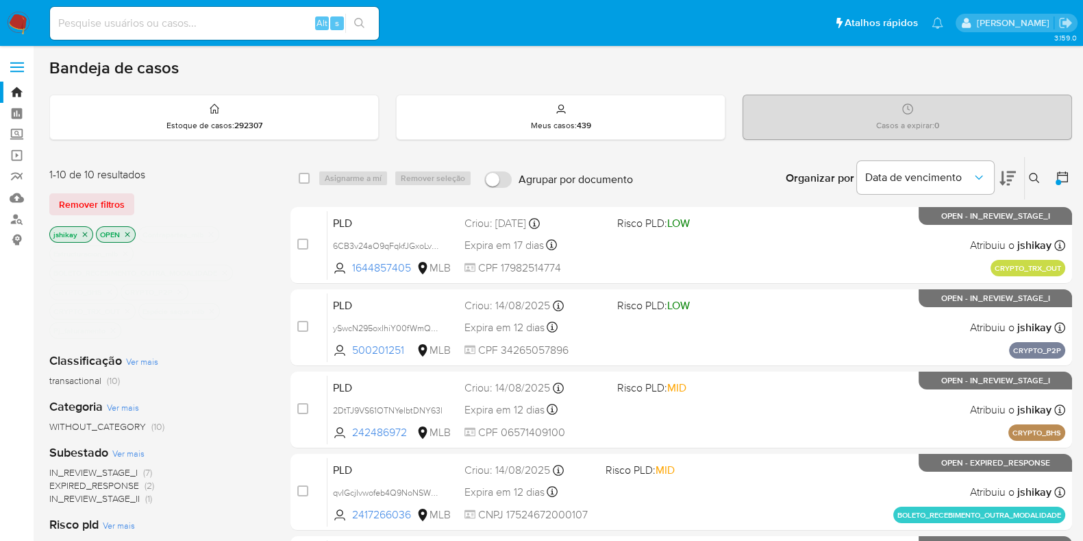
click at [210, 233] on icon "close-filter" at bounding box center [211, 234] width 8 height 8
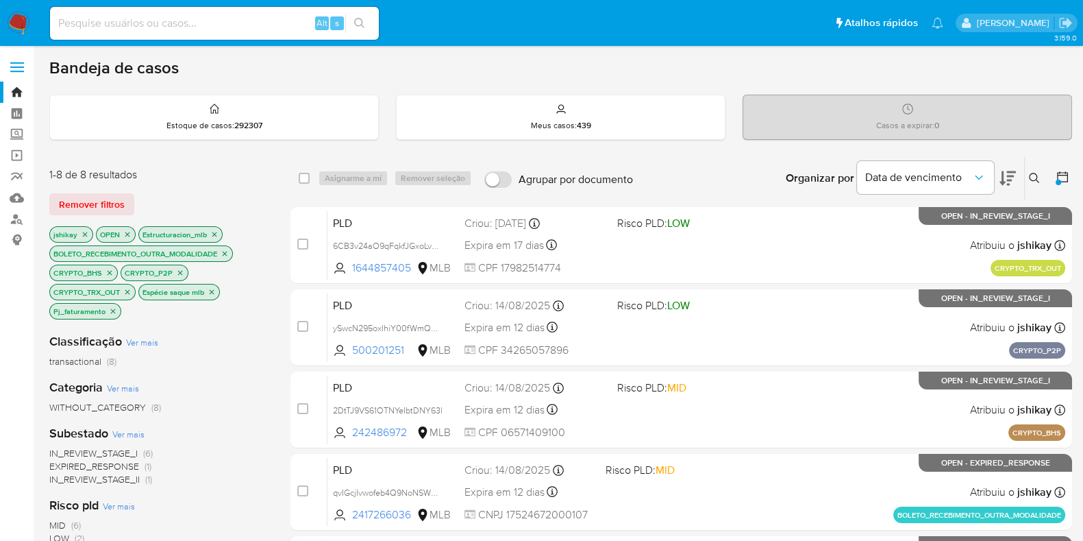
click at [219, 232] on p "Estructuracion_mlb" at bounding box center [180, 234] width 83 height 15
click at [216, 232] on icon "close-filter" at bounding box center [214, 234] width 8 height 8
click at [224, 253] on icon "close-filter" at bounding box center [225, 253] width 8 height 8
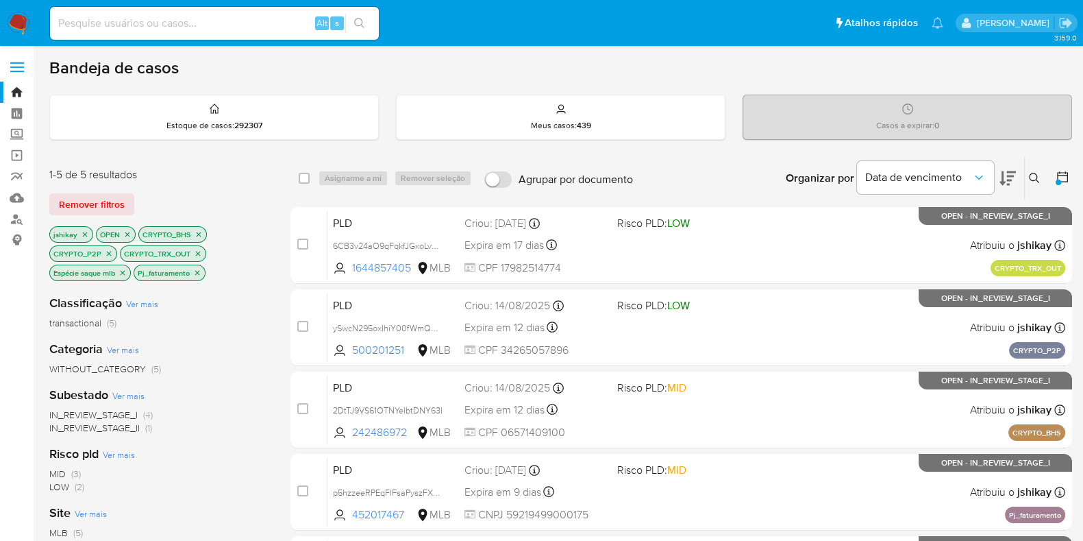
click at [198, 234] on icon "close-filter" at bounding box center [199, 234] width 5 height 5
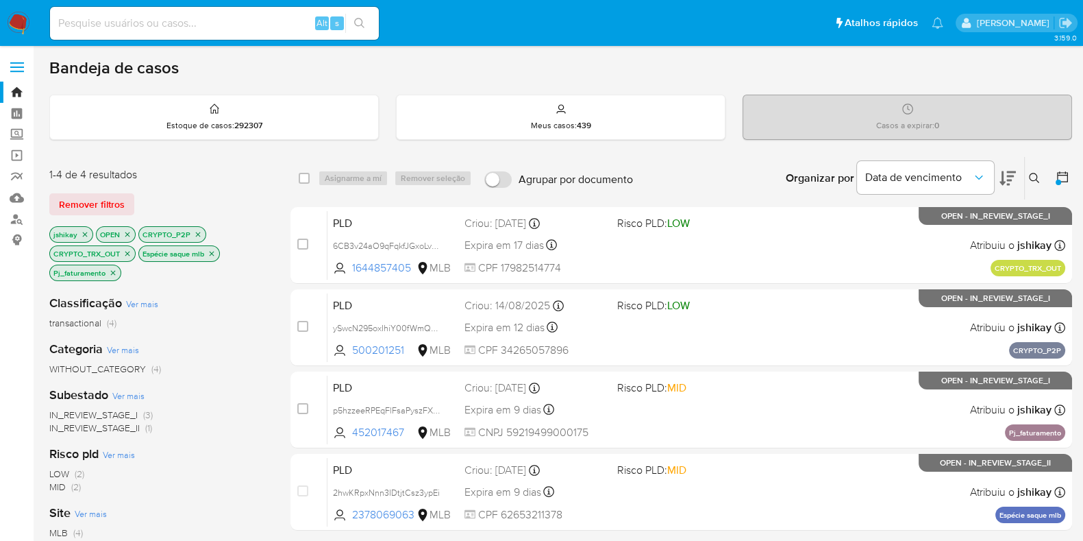
click at [198, 234] on icon "close-filter" at bounding box center [198, 234] width 8 height 8
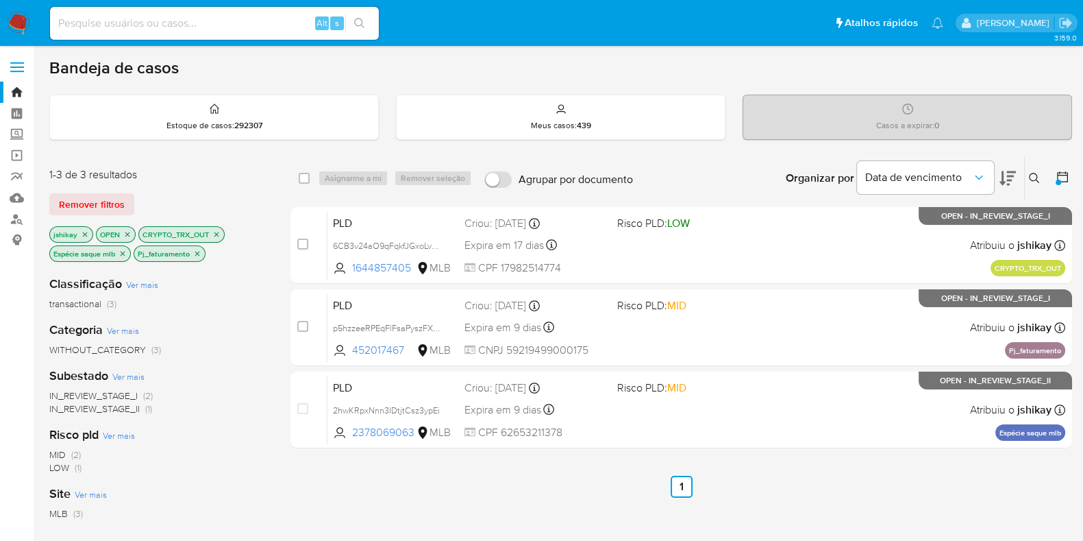
click at [218, 230] on icon "close-filter" at bounding box center [216, 234] width 8 height 8
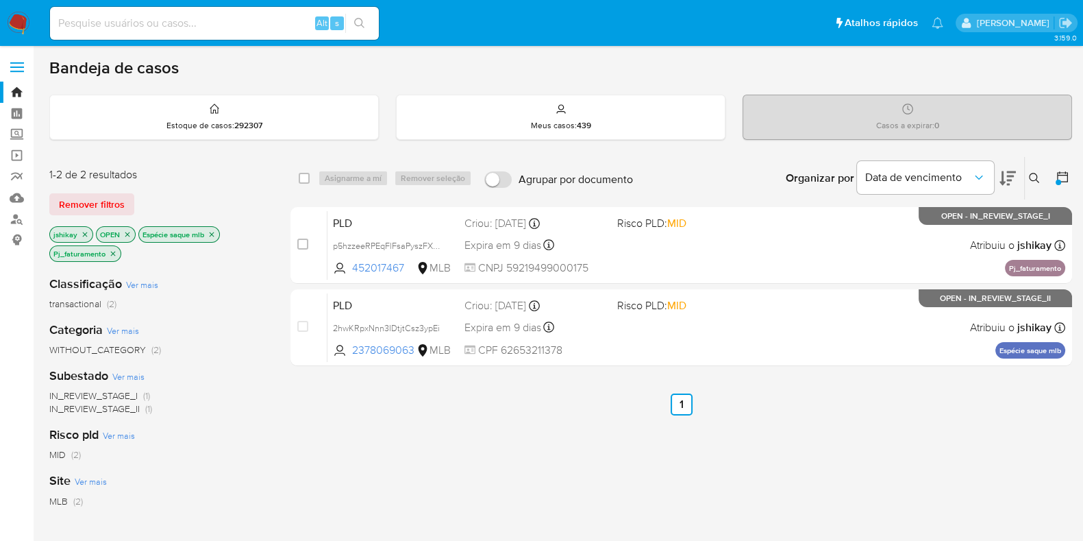
click at [212, 230] on icon "close-filter" at bounding box center [212, 234] width 8 height 8
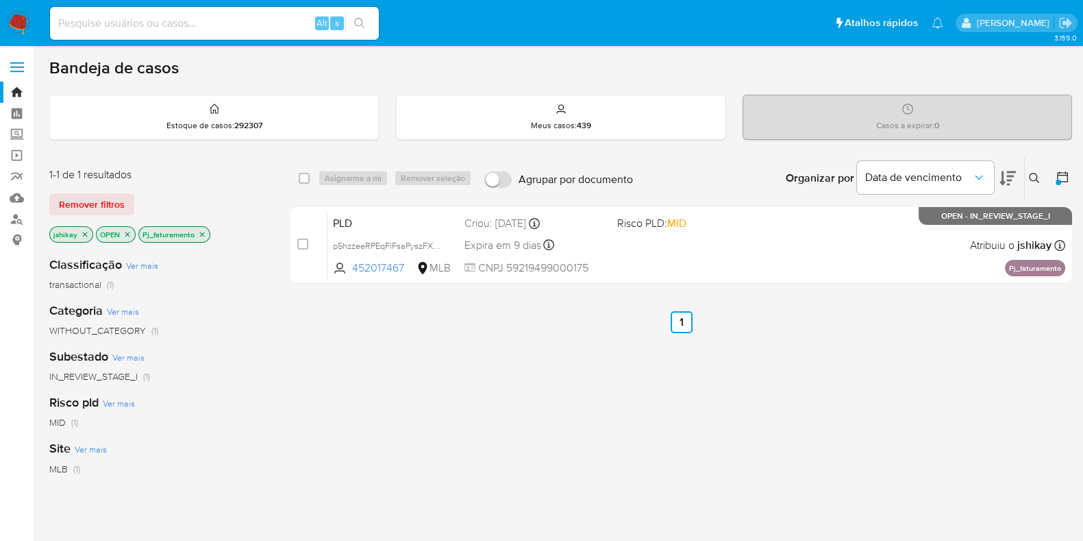
click at [200, 232] on icon "close-filter" at bounding box center [202, 234] width 5 height 5
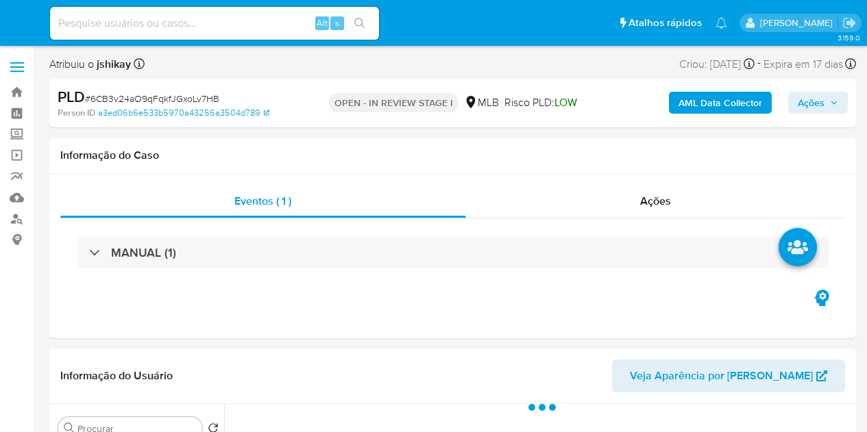
select select "10"
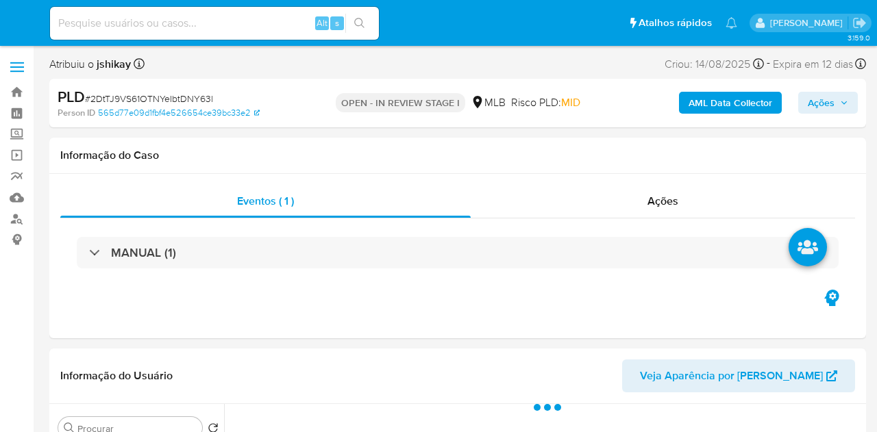
select select "10"
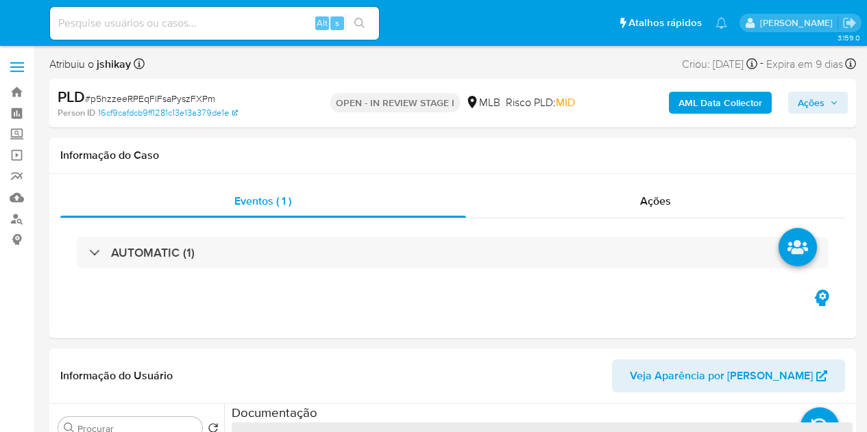
select select "10"
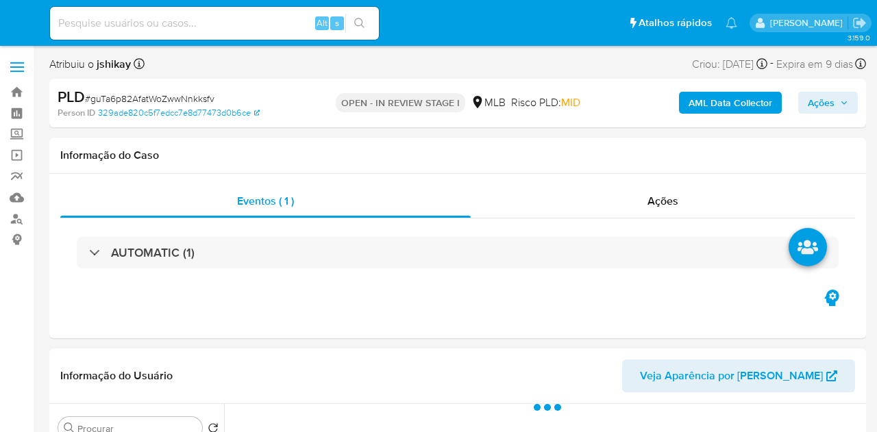
select select "10"
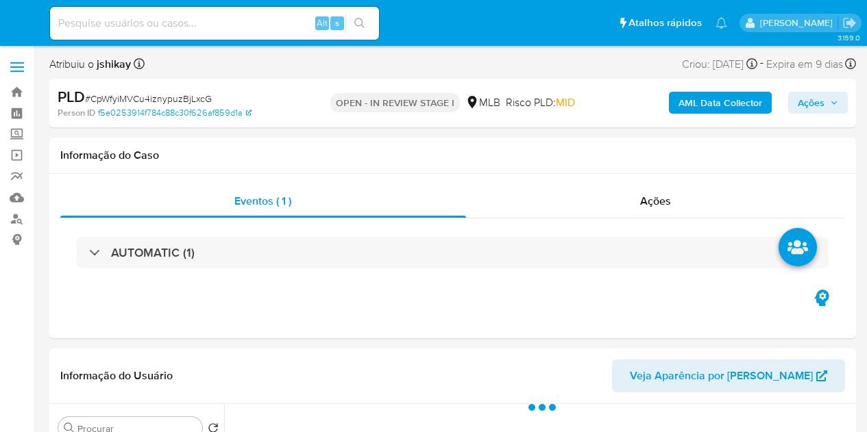
select select "10"
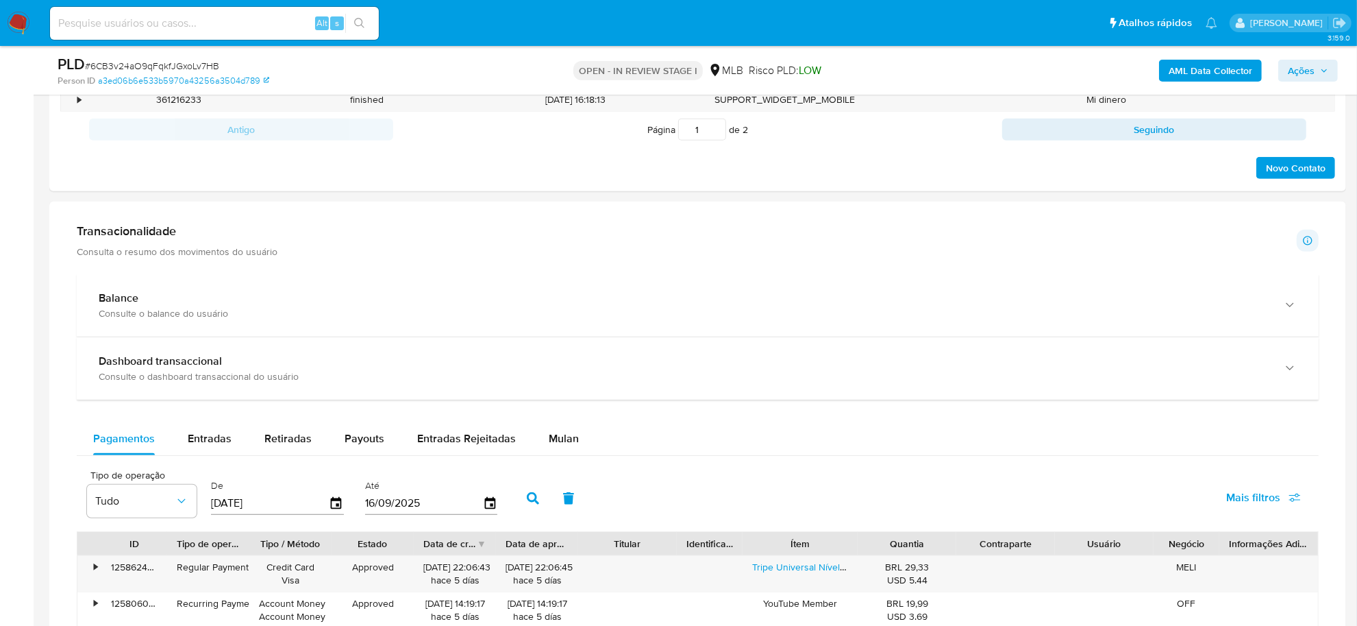
scroll to position [856, 0]
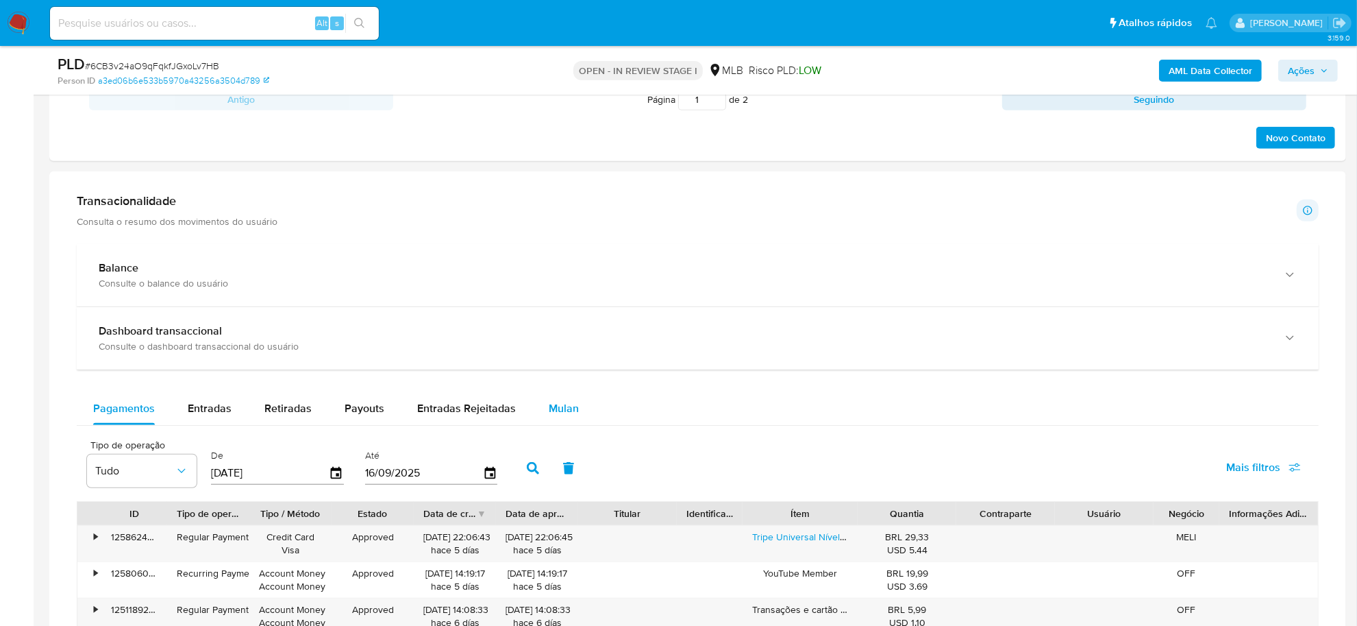
click at [552, 405] on span "Mulan" at bounding box center [564, 408] width 30 height 16
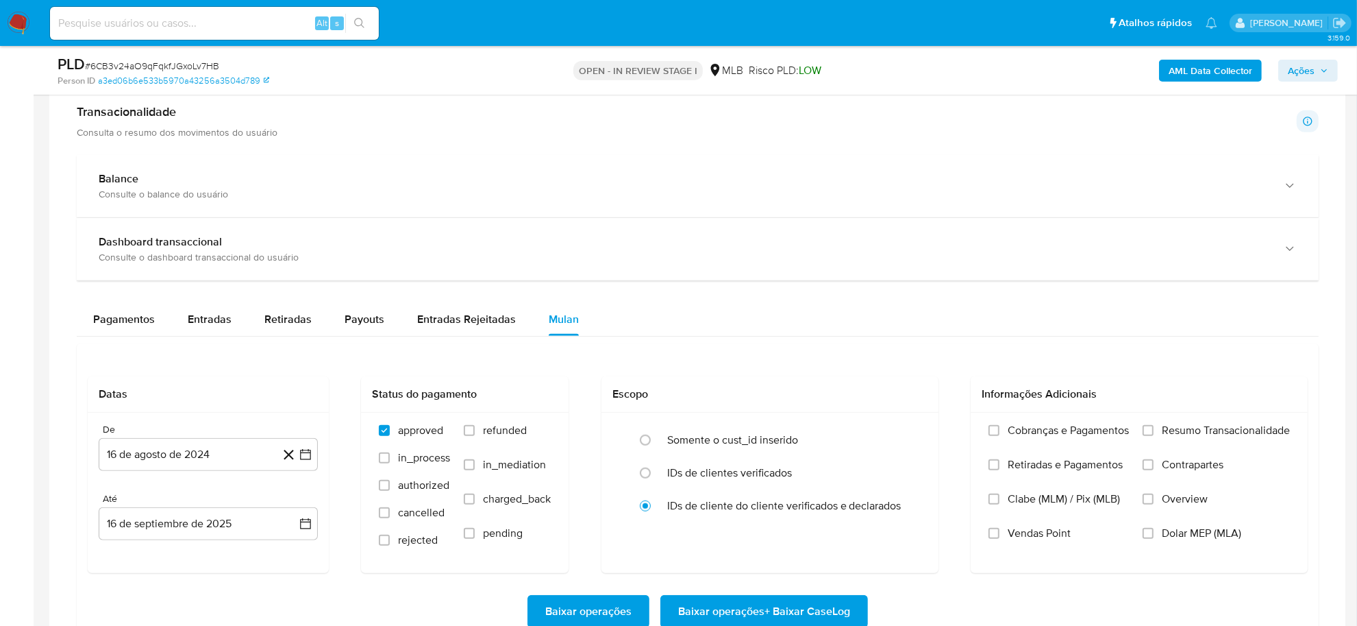
scroll to position [1028, 0]
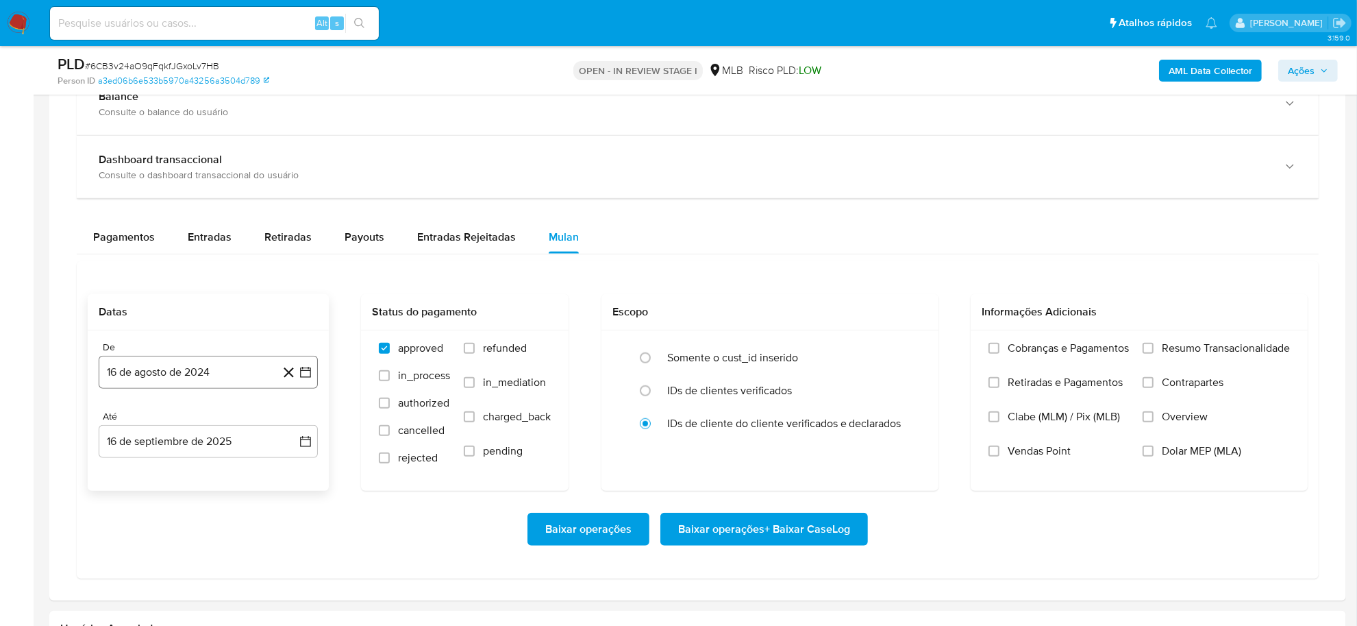
click at [307, 371] on icon "button" at bounding box center [306, 372] width 14 height 14
click at [199, 416] on span "agosto 2024" at bounding box center [202, 421] width 62 height 14
click at [292, 420] on icon "Año siguiente" at bounding box center [290, 421] width 16 height 16
click at [148, 432] on span "[DATE]" at bounding box center [148, 548] width 30 height 11
click at [156, 432] on button "1" at bounding box center [154, 472] width 22 height 22
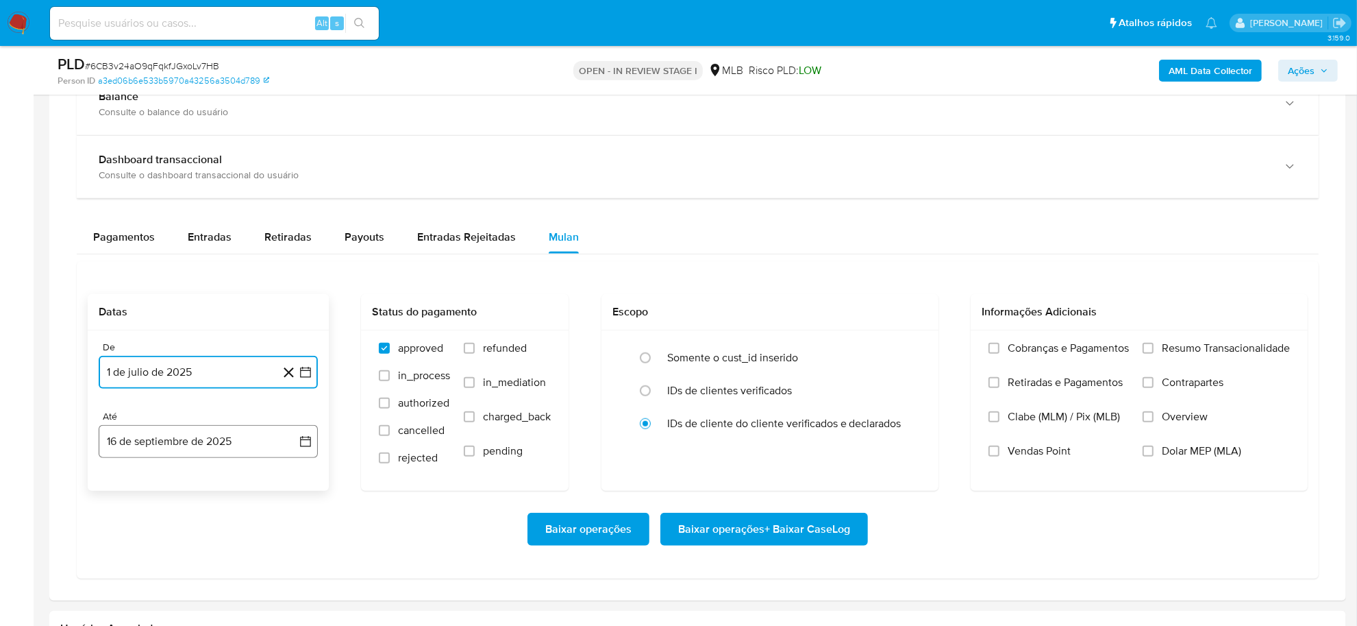
click at [299, 432] on icon "button" at bounding box center [306, 441] width 14 height 14
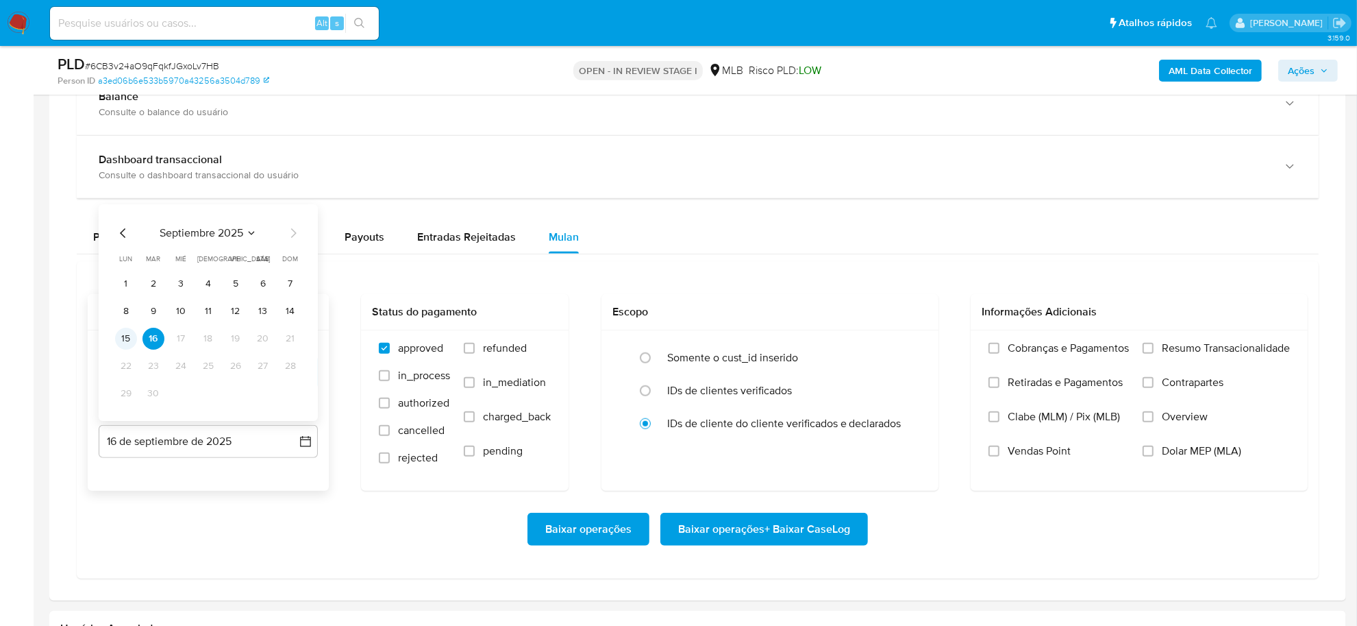
click at [121, 339] on button "15" at bounding box center [126, 338] width 22 height 22
click at [866, 351] on span "Resumo Transacionalidade" at bounding box center [1226, 348] width 128 height 14
click at [866, 351] on input "Resumo Transacionalidade" at bounding box center [1148, 348] width 11 height 11
click at [793, 432] on span "Baixar operações + Baixar CaseLog" at bounding box center [764, 529] width 172 height 30
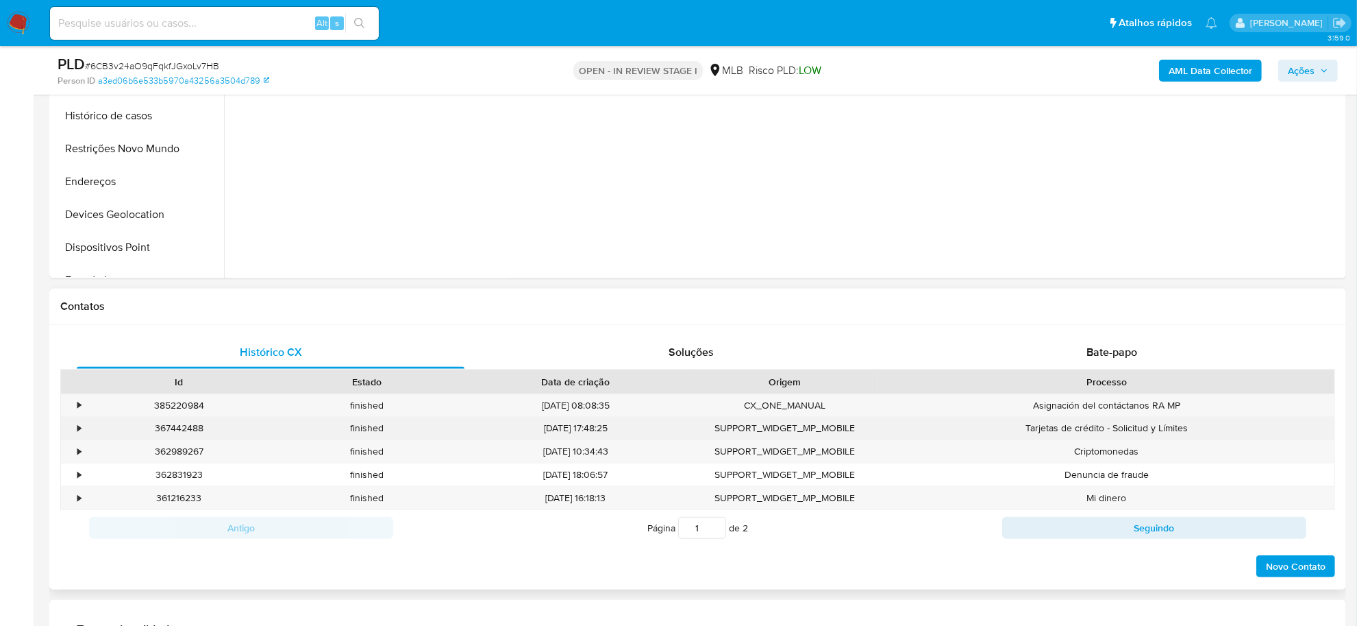
scroll to position [257, 0]
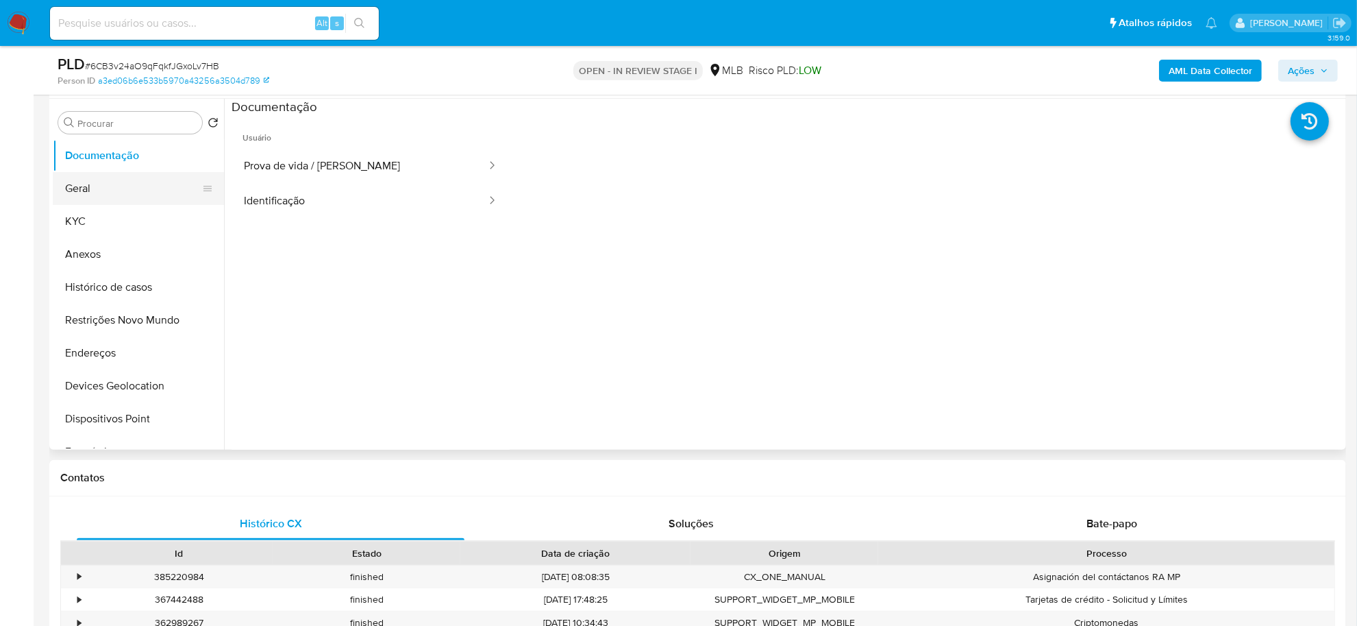
click at [127, 189] on button "Geral" at bounding box center [133, 188] width 160 height 33
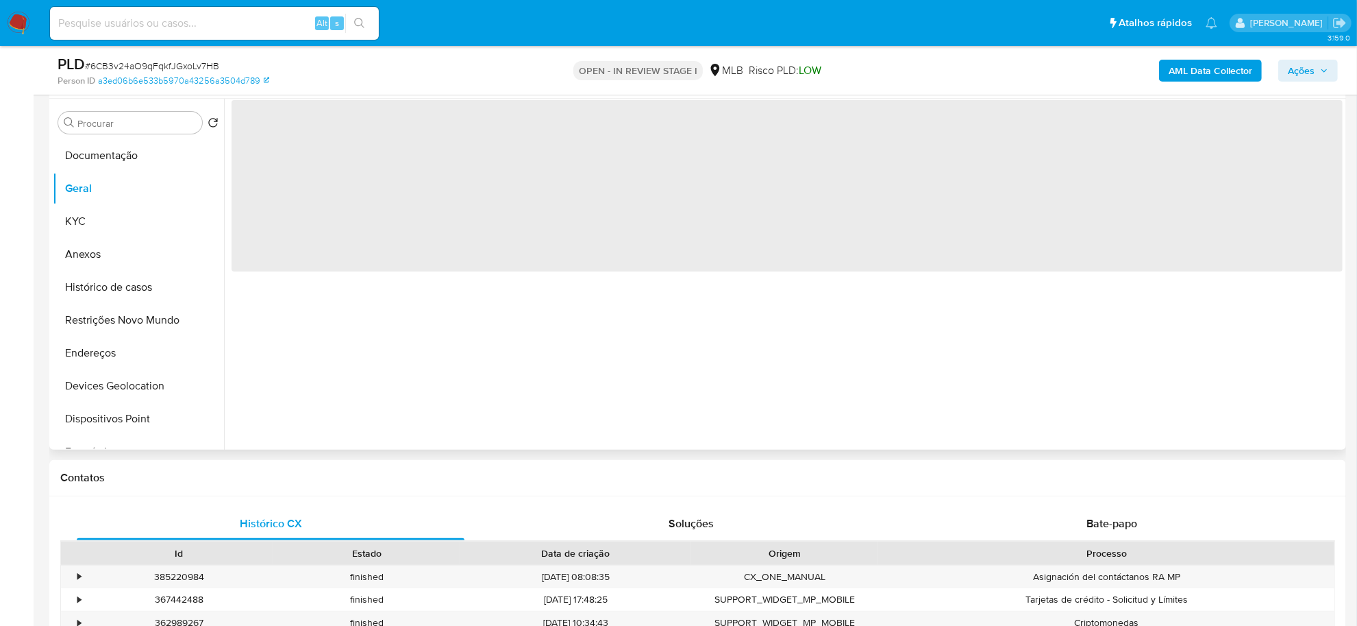
scroll to position [171, 0]
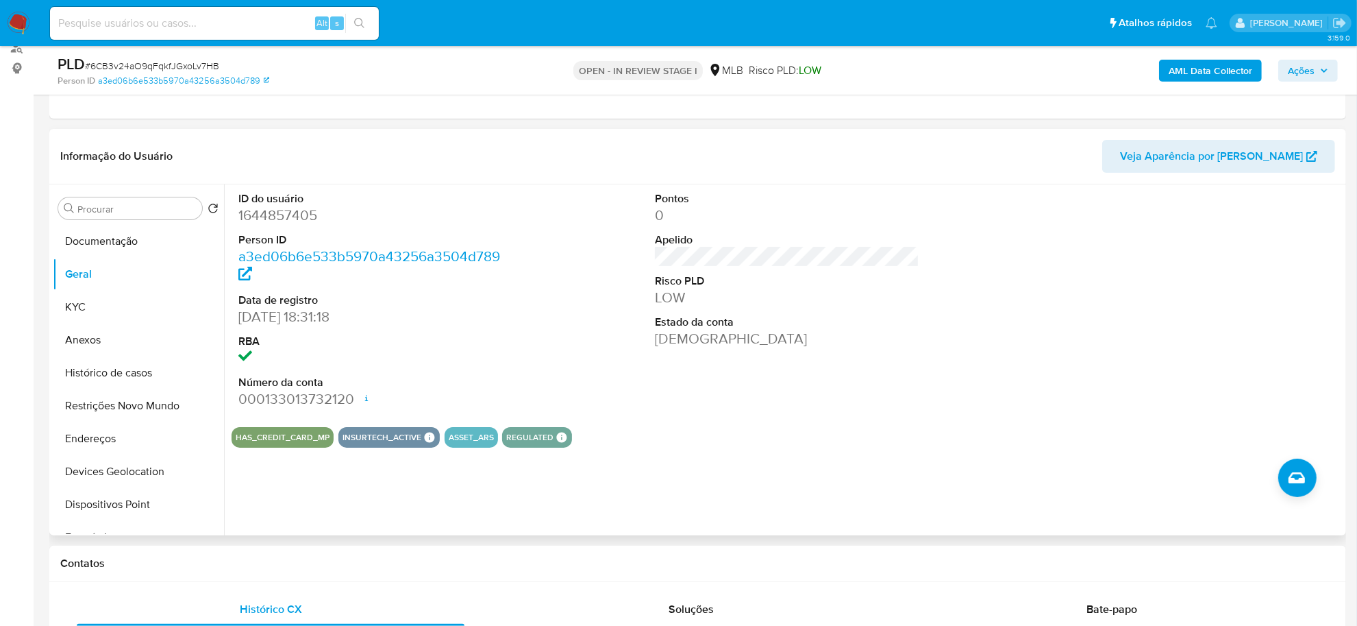
click at [276, 220] on dd "1644857405" at bounding box center [370, 215] width 264 height 19
copy dd "1644857405"
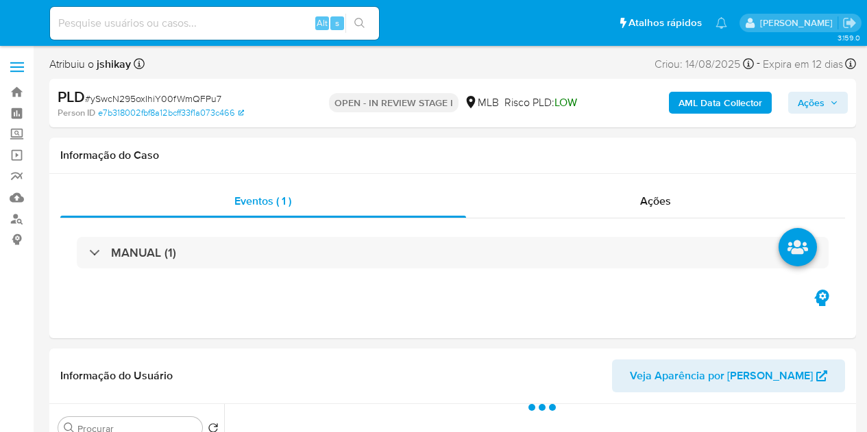
select select "10"
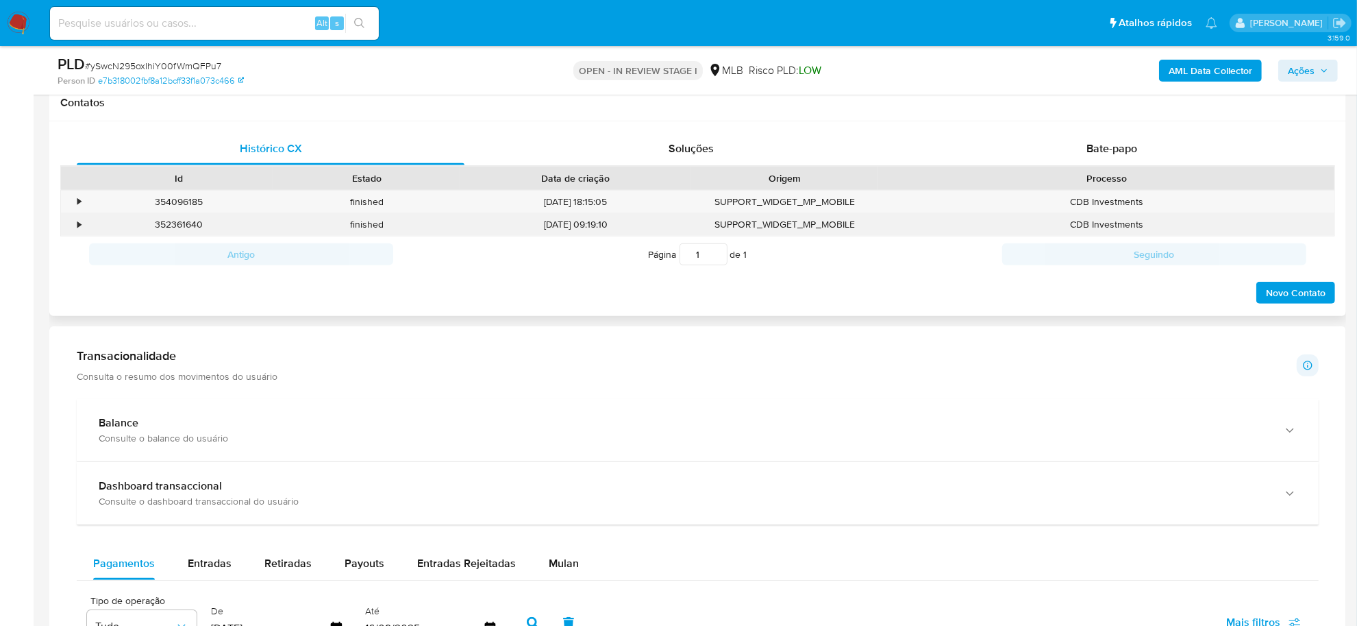
scroll to position [771, 0]
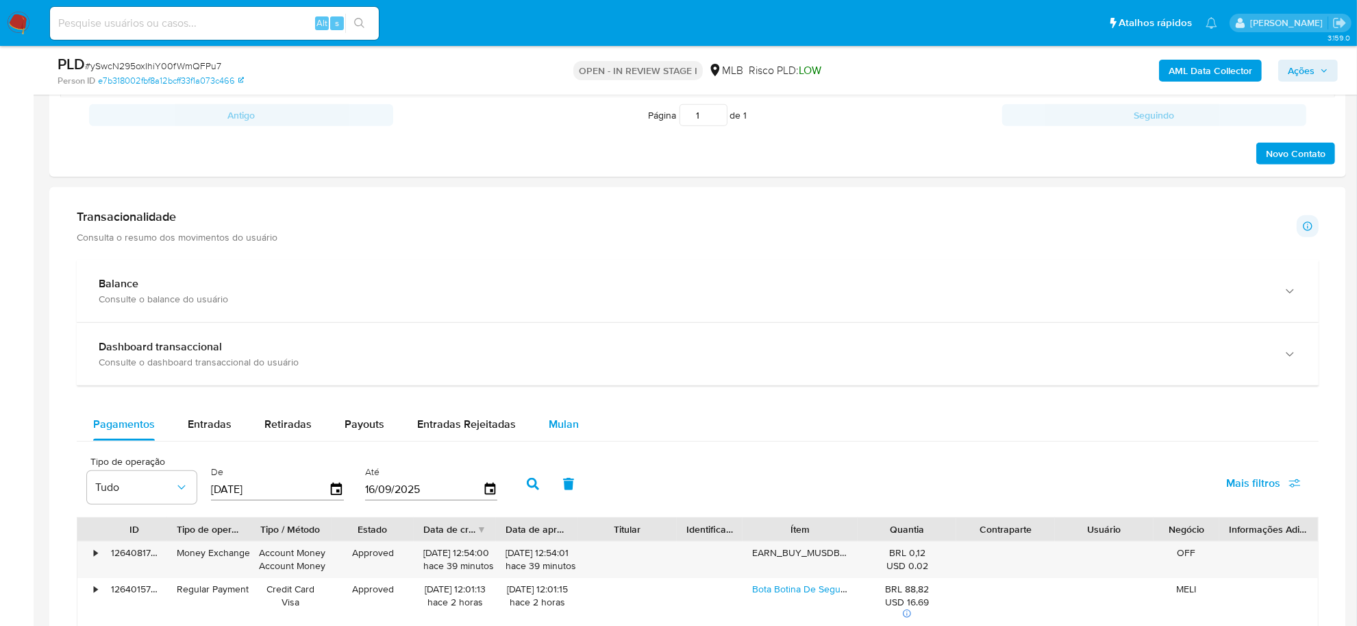
click at [556, 430] on span "Mulan" at bounding box center [564, 424] width 30 height 16
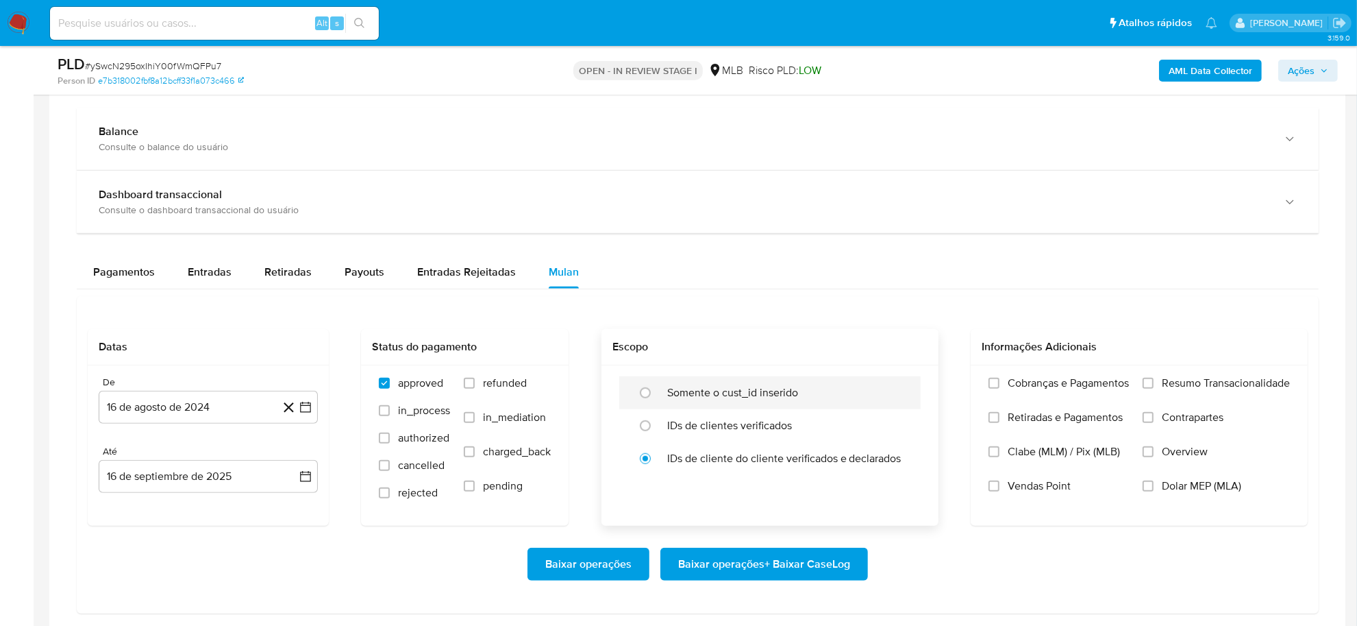
scroll to position [942, 0]
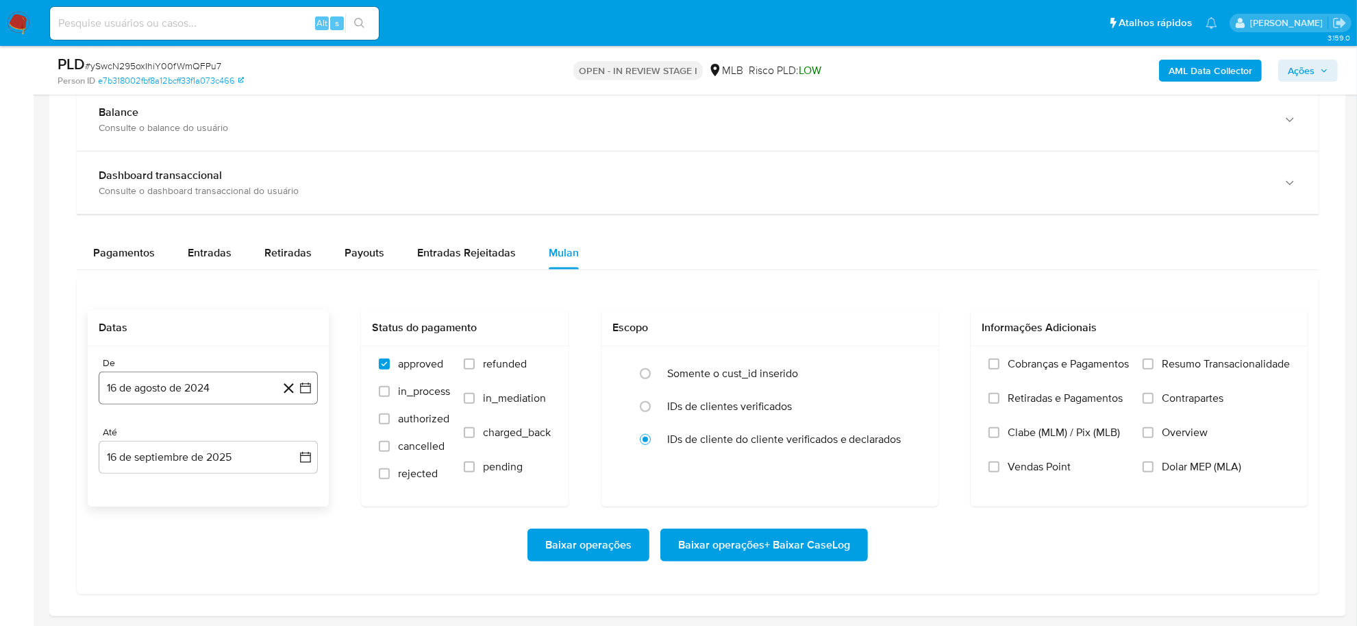
click at [314, 387] on button "16 de agosto de 2024" at bounding box center [208, 387] width 219 height 33
click at [212, 182] on span "agosto 2024" at bounding box center [202, 180] width 62 height 14
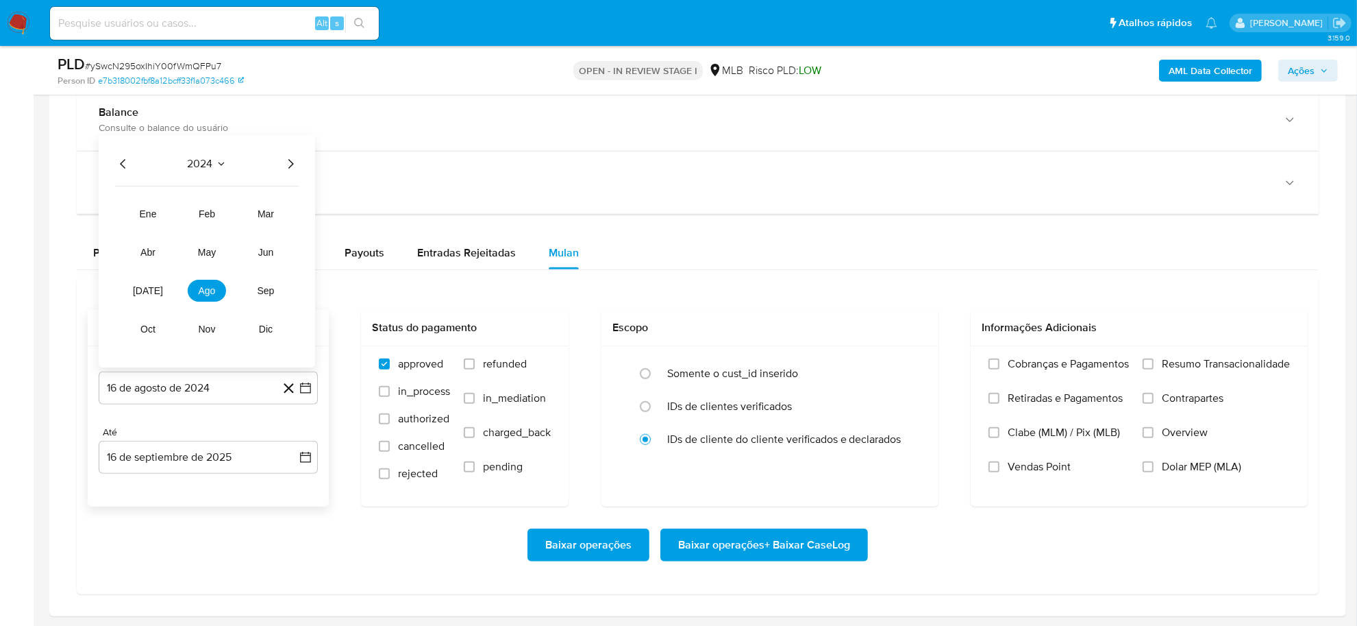
click at [299, 159] on div "2024 2024 ene feb mar abr may jun [DATE] ago sep oct nov dic" at bounding box center [207, 252] width 216 height 232
click at [296, 162] on icon "Año siguiente" at bounding box center [290, 164] width 16 height 16
click at [137, 284] on button "[DATE]" at bounding box center [148, 291] width 38 height 22
click at [155, 232] on button "1" at bounding box center [154, 231] width 22 height 22
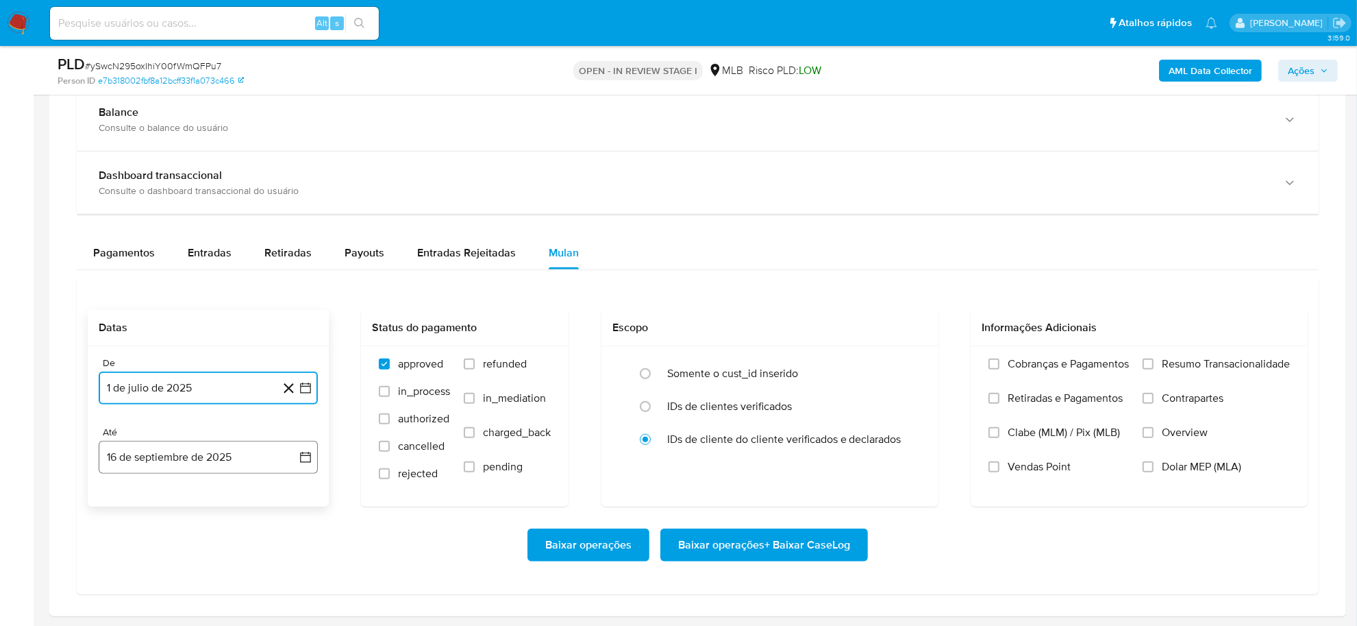
click at [305, 432] on icon "button" at bounding box center [306, 457] width 14 height 14
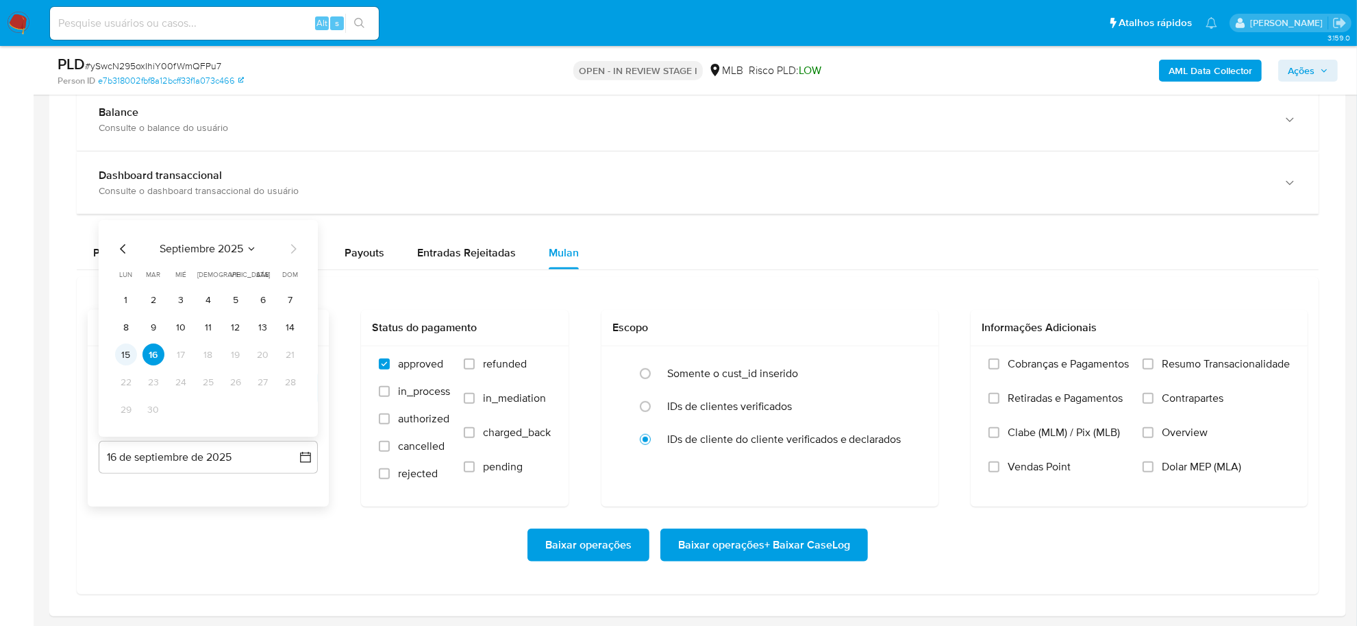
click at [131, 351] on button "15" at bounding box center [126, 355] width 22 height 22
click at [866, 375] on label "Resumo Transacionalidade" at bounding box center [1216, 374] width 147 height 34
click at [866, 369] on input "Resumo Transacionalidade" at bounding box center [1148, 363] width 11 height 11
click at [802, 432] on span "Baixar operações + Baixar CaseLog" at bounding box center [764, 545] width 172 height 30
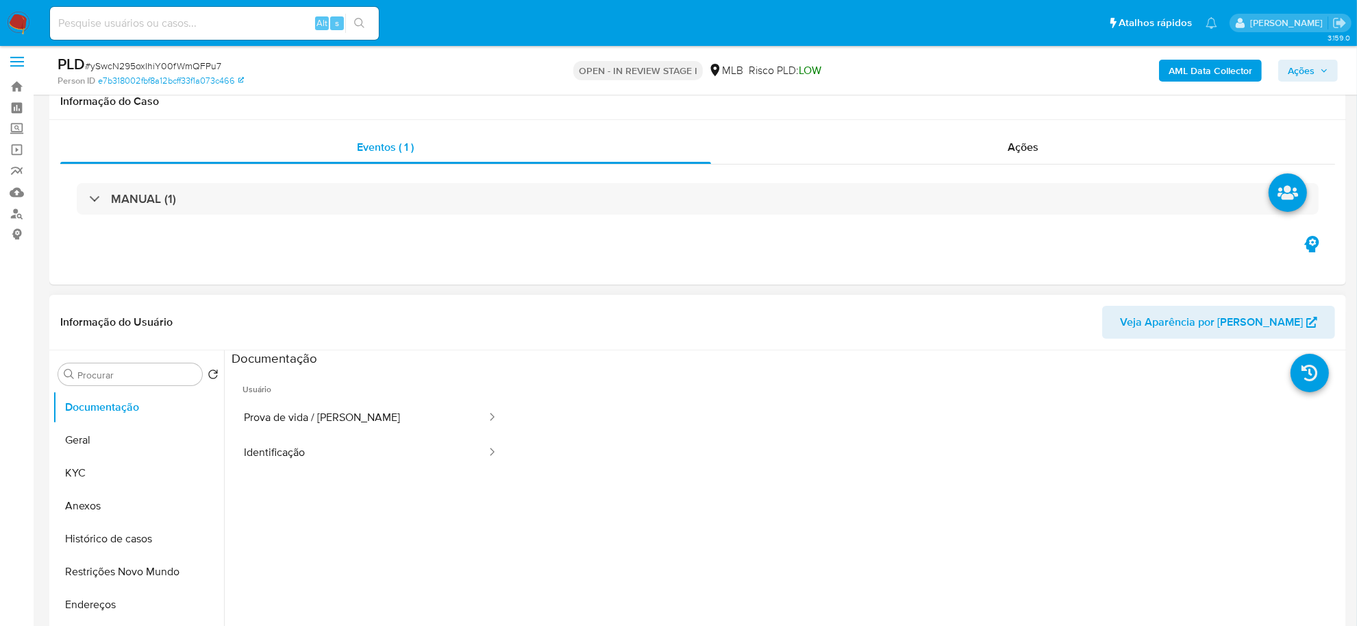
scroll to position [0, 0]
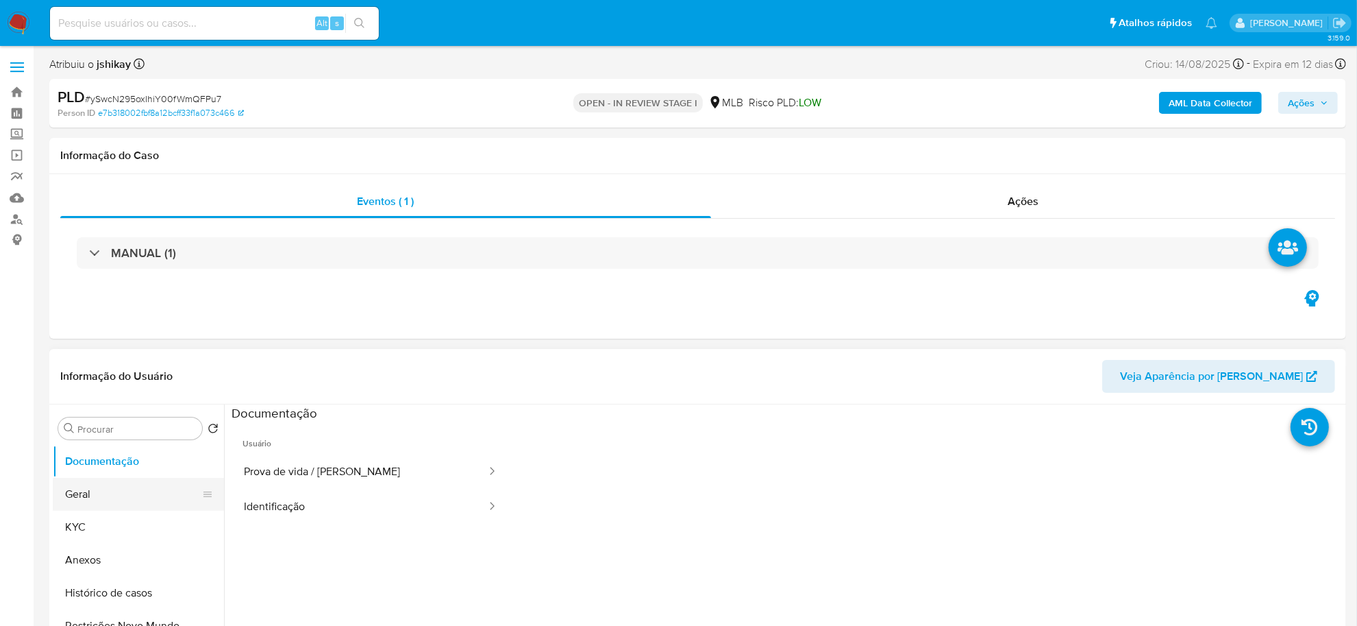
click at [103, 432] on button "Geral" at bounding box center [133, 494] width 160 height 33
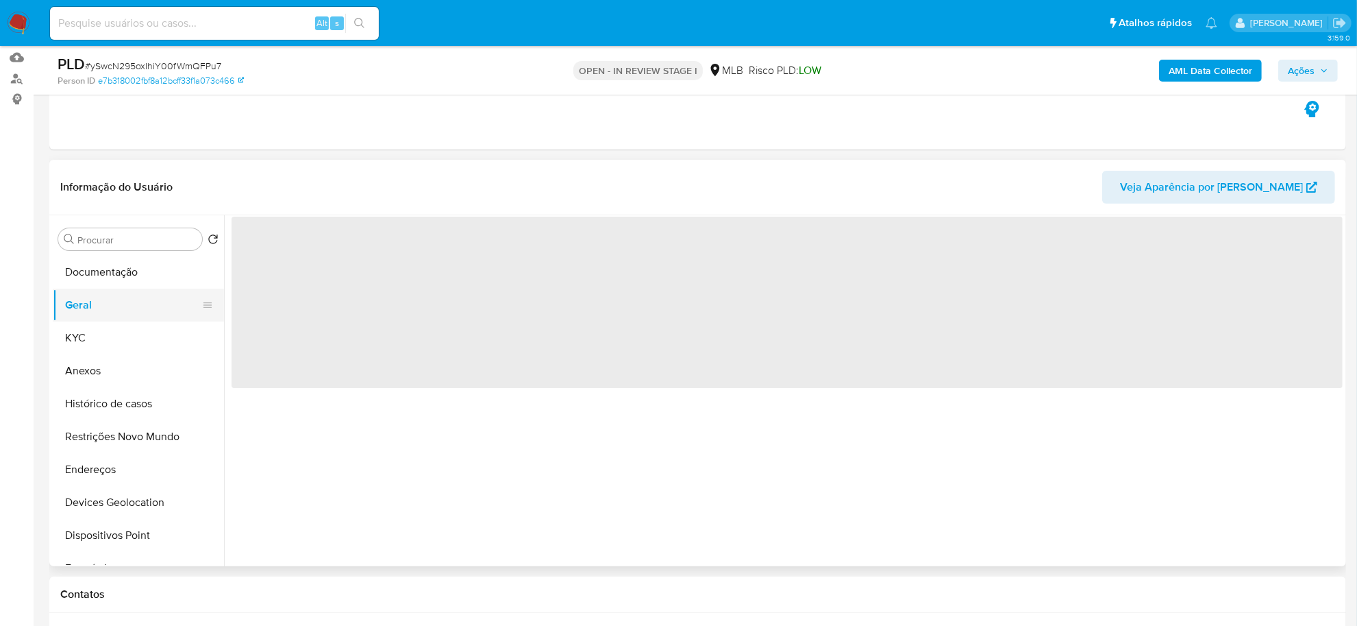
scroll to position [171, 0]
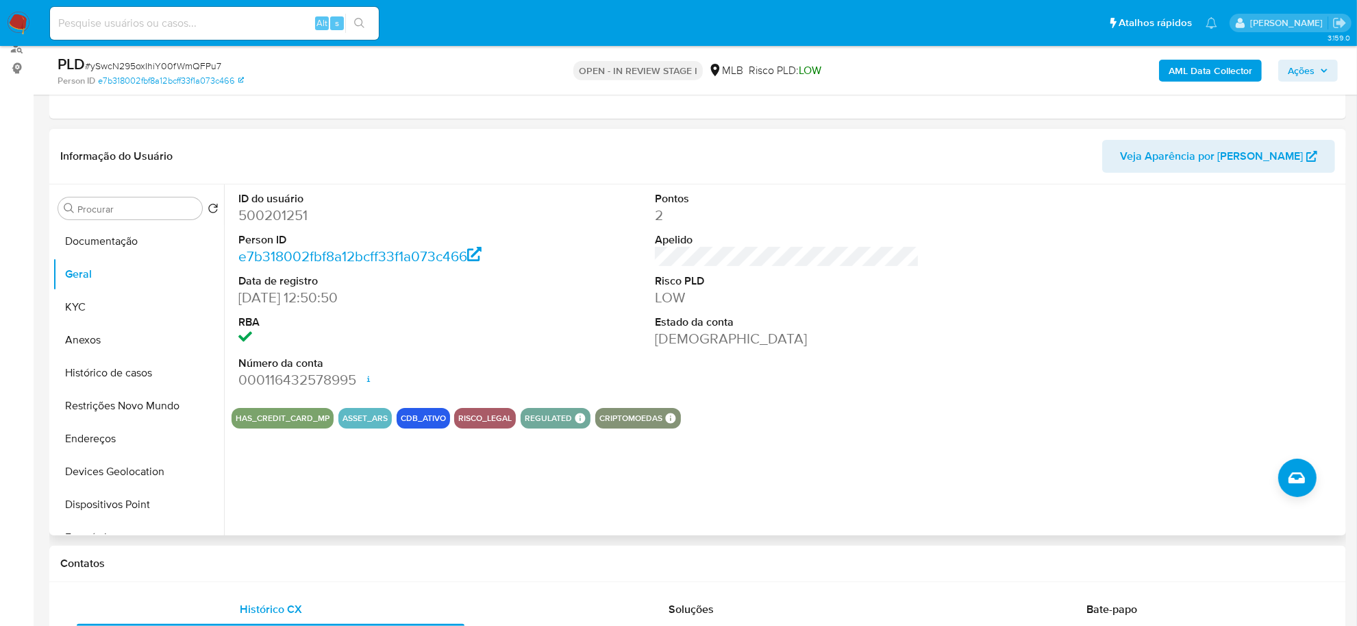
click at [268, 217] on dd "500201251" at bounding box center [370, 215] width 264 height 19
copy dd "500201251"
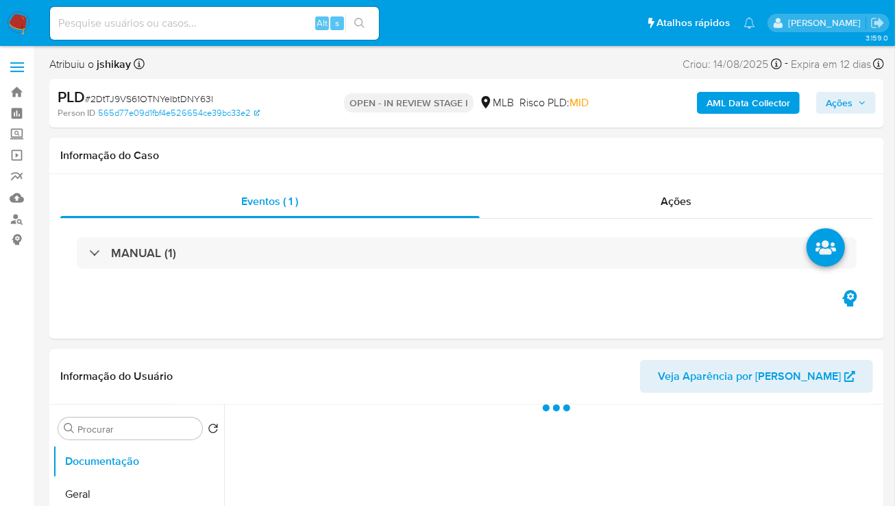
select select "10"
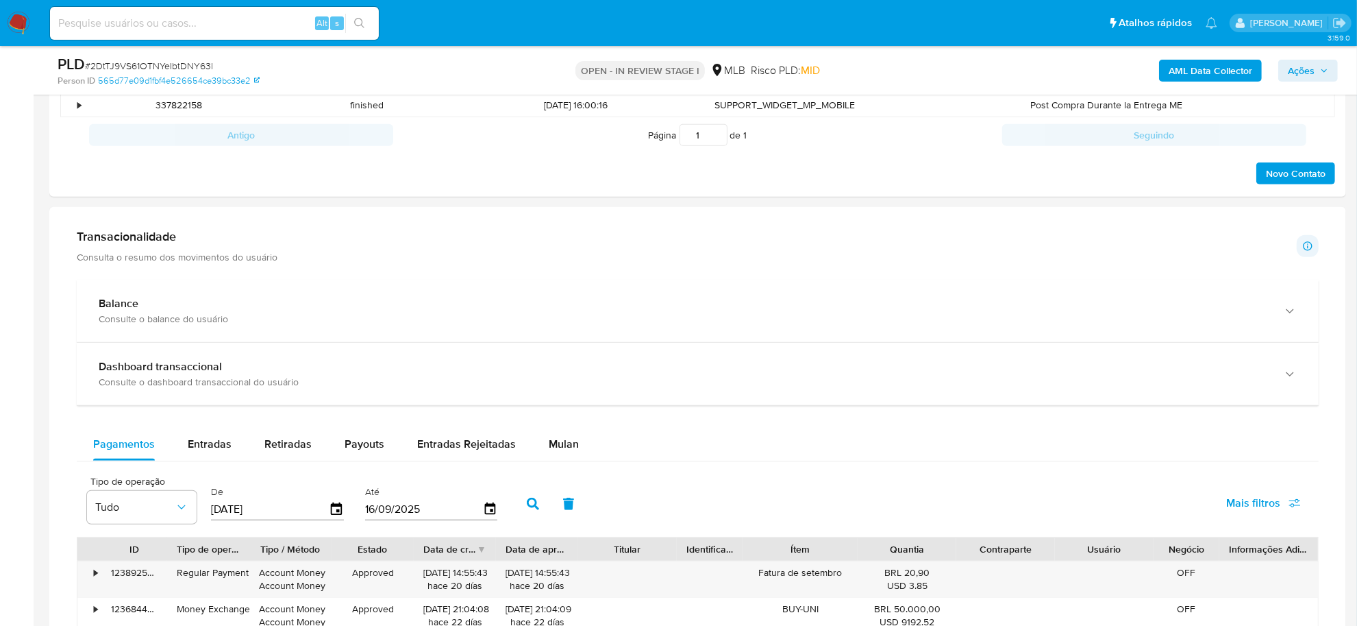
scroll to position [942, 0]
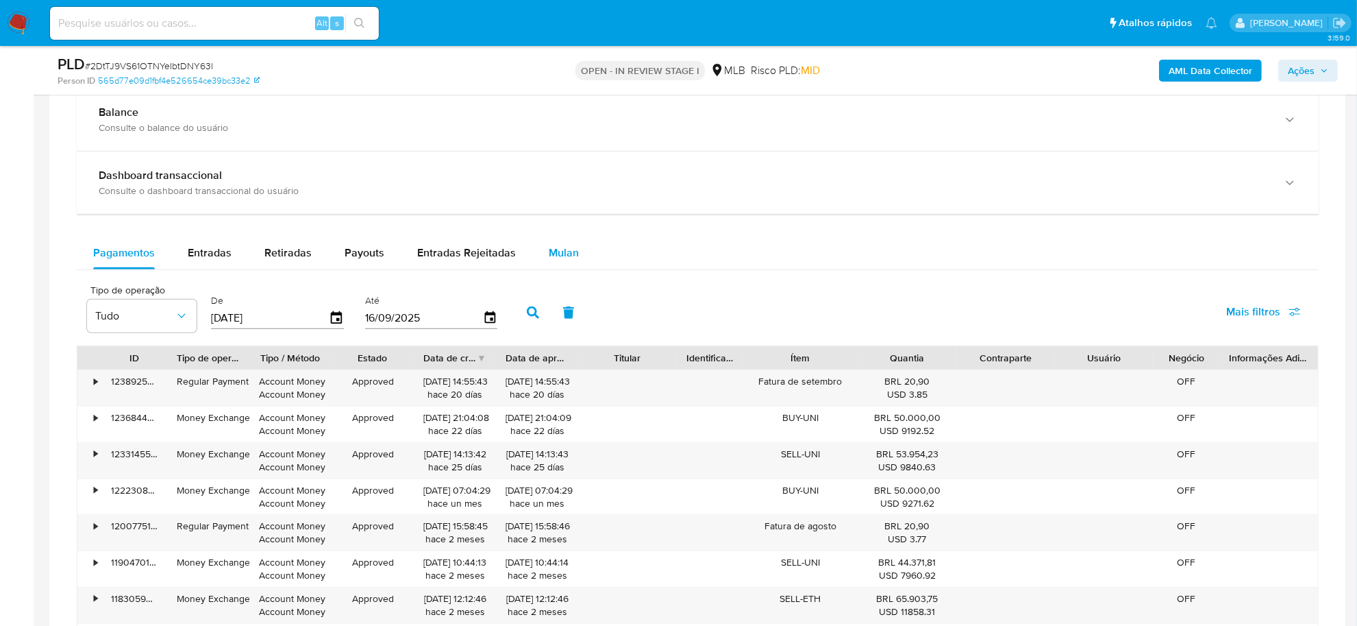
click at [552, 259] on span "Mulan" at bounding box center [564, 253] width 30 height 16
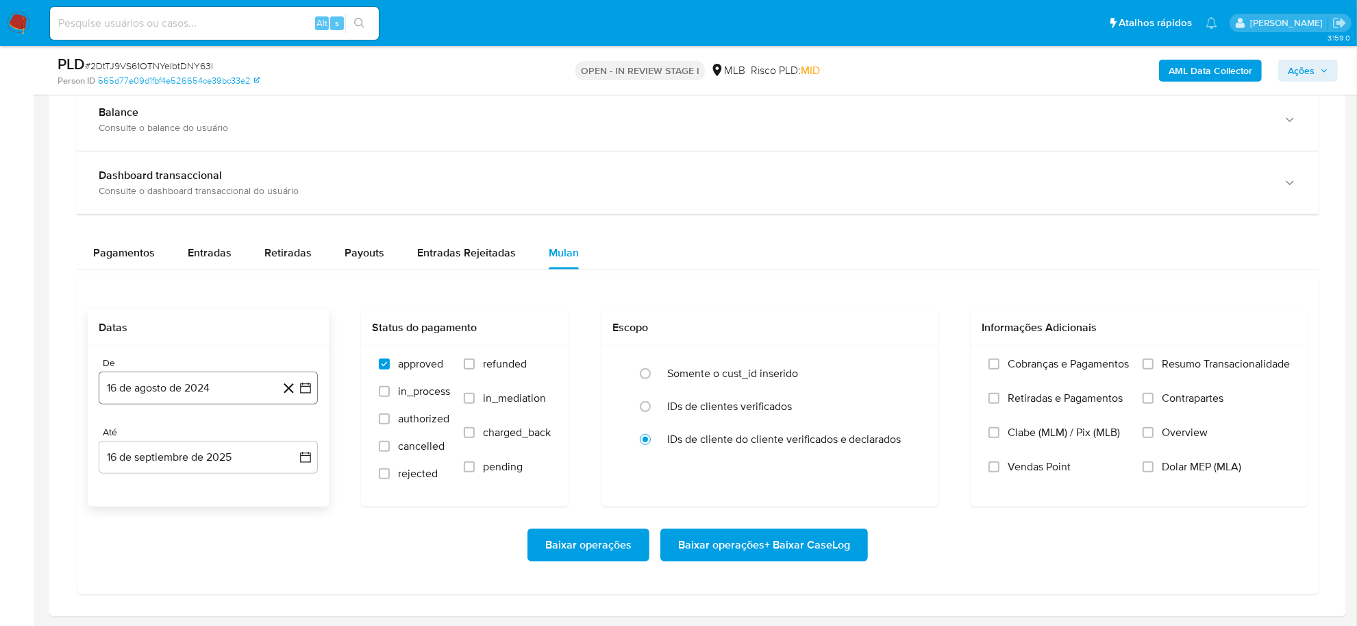
click at [306, 391] on icon "button" at bounding box center [306, 388] width 14 height 14
click at [220, 176] on span "agosto 2024" at bounding box center [202, 180] width 62 height 14
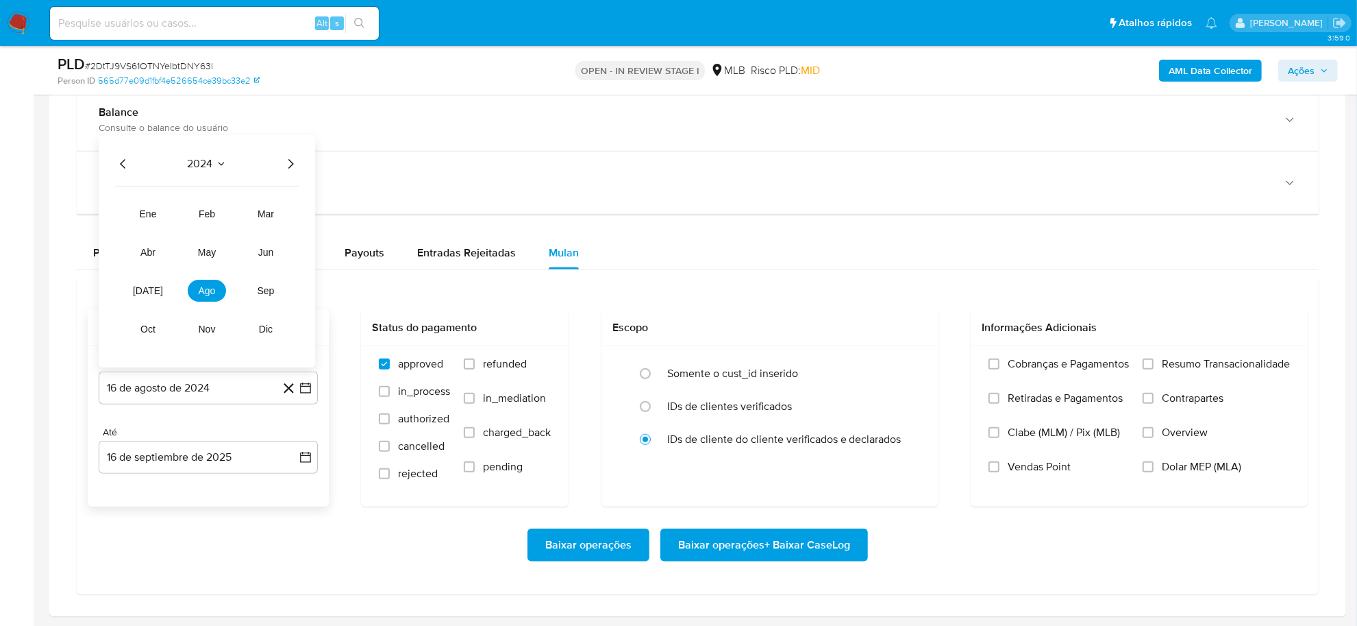
click at [293, 158] on icon "Año siguiente" at bounding box center [290, 164] width 16 height 16
click at [143, 288] on span "[DATE]" at bounding box center [148, 291] width 30 height 11
click at [152, 232] on button "1" at bounding box center [154, 231] width 22 height 22
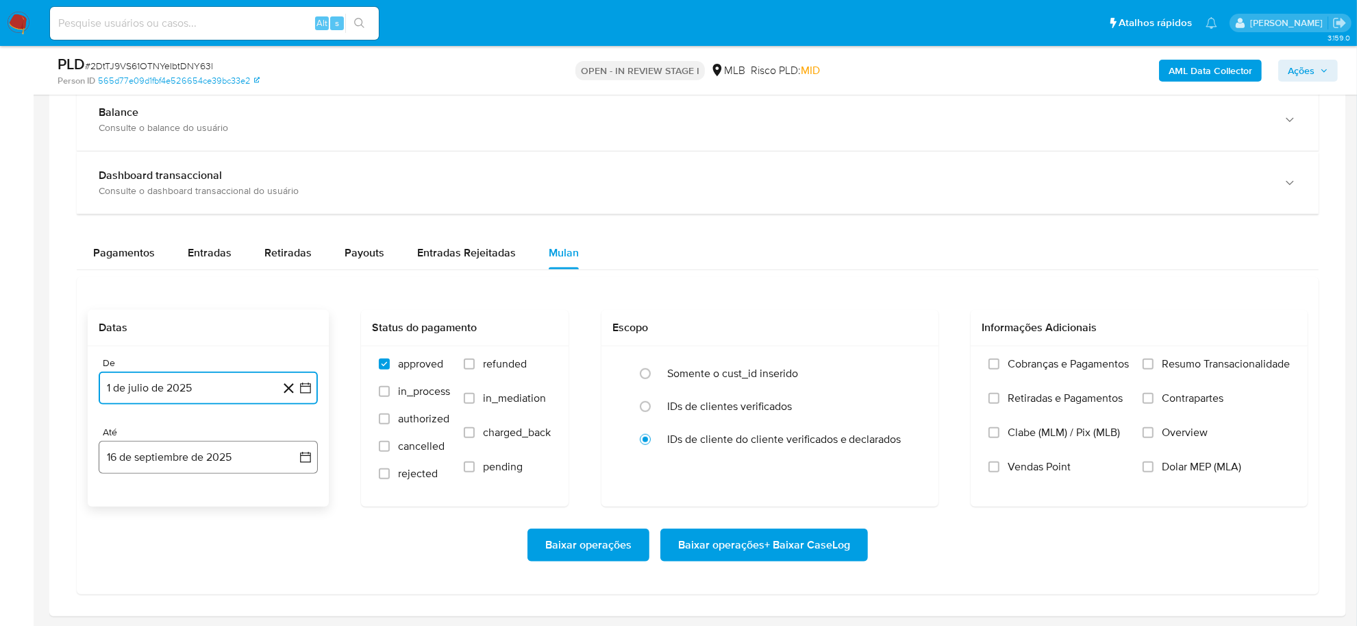
click at [303, 454] on icon "button" at bounding box center [306, 457] width 14 height 14
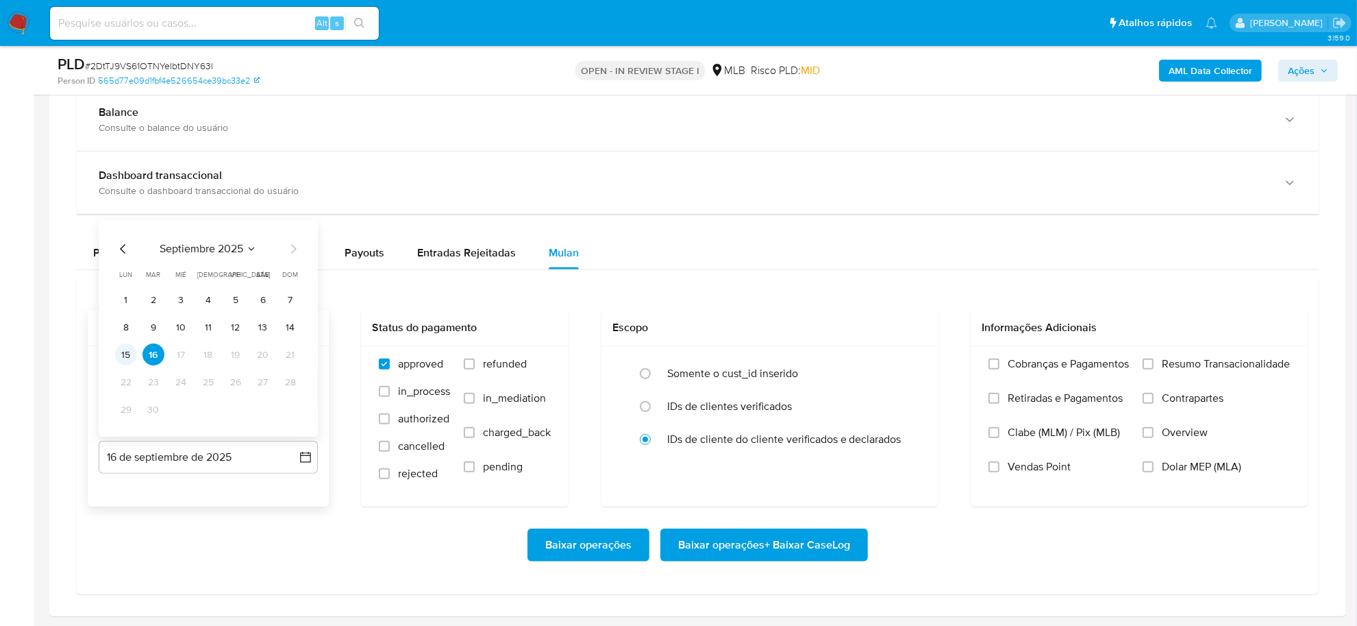
click at [120, 356] on button "15" at bounding box center [126, 355] width 22 height 22
click at [1082, 363] on span "Resumo Transacionalidade" at bounding box center [1226, 364] width 128 height 14
click at [1082, 363] on input "Resumo Transacionalidade" at bounding box center [1148, 363] width 11 height 11
click at [738, 540] on span "Baixar operações + Baixar CaseLog" at bounding box center [764, 545] width 172 height 30
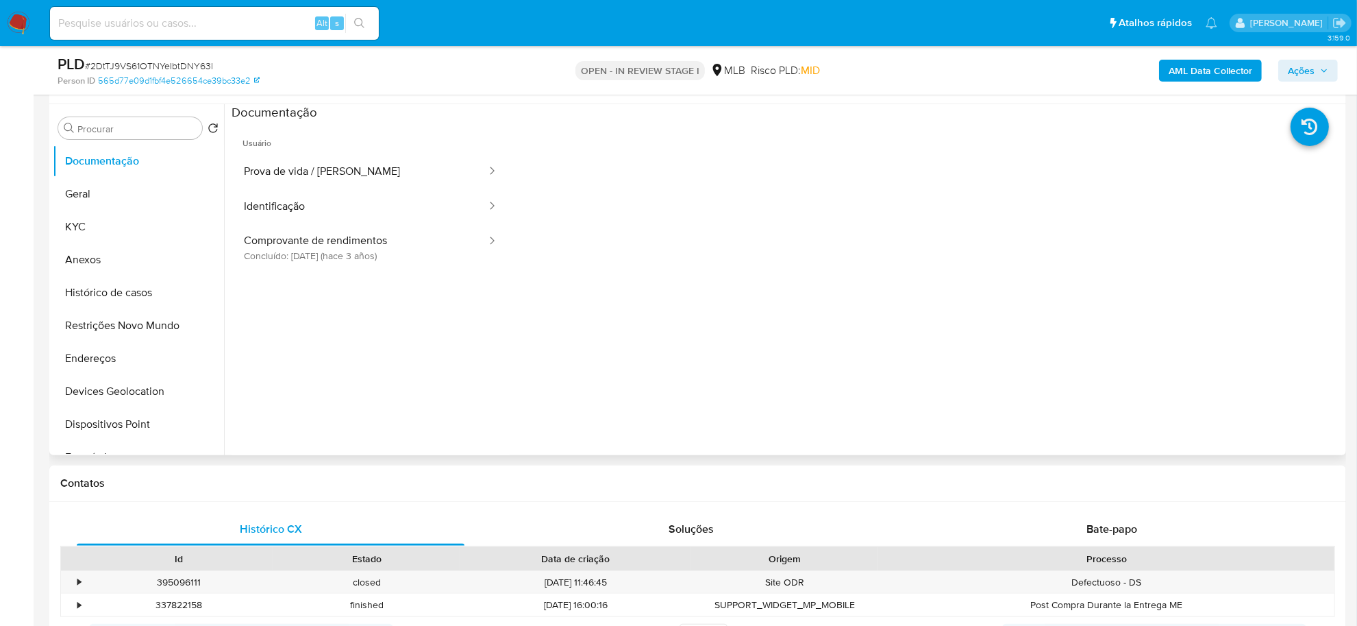
scroll to position [86, 0]
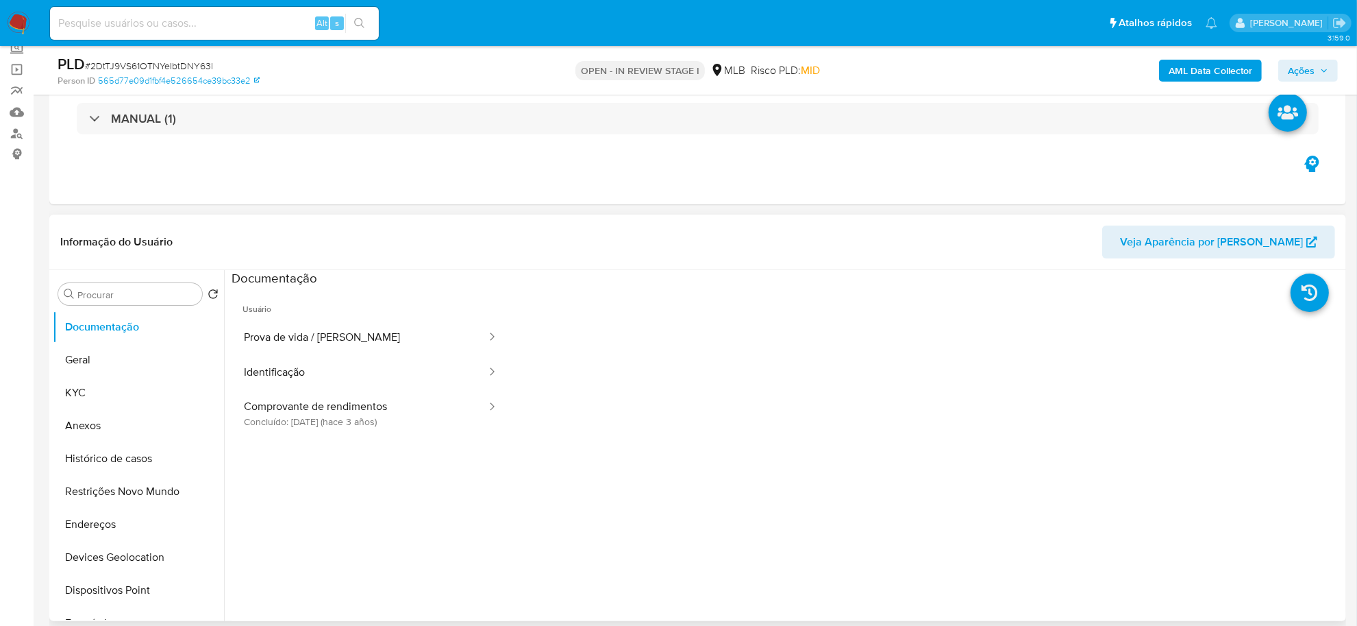
drag, startPoint x: 90, startPoint y: 358, endPoint x: 199, endPoint y: 260, distance: 145.5
click at [90, 358] on button "Geral" at bounding box center [138, 359] width 171 height 33
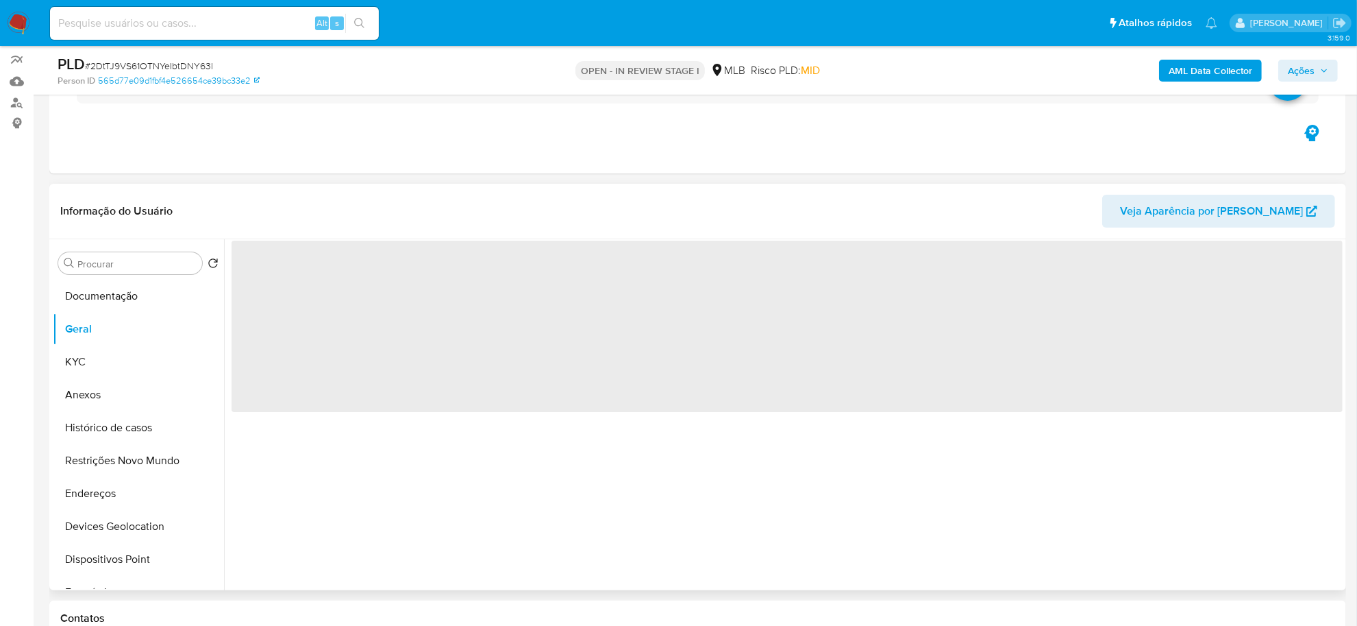
scroll to position [171, 0]
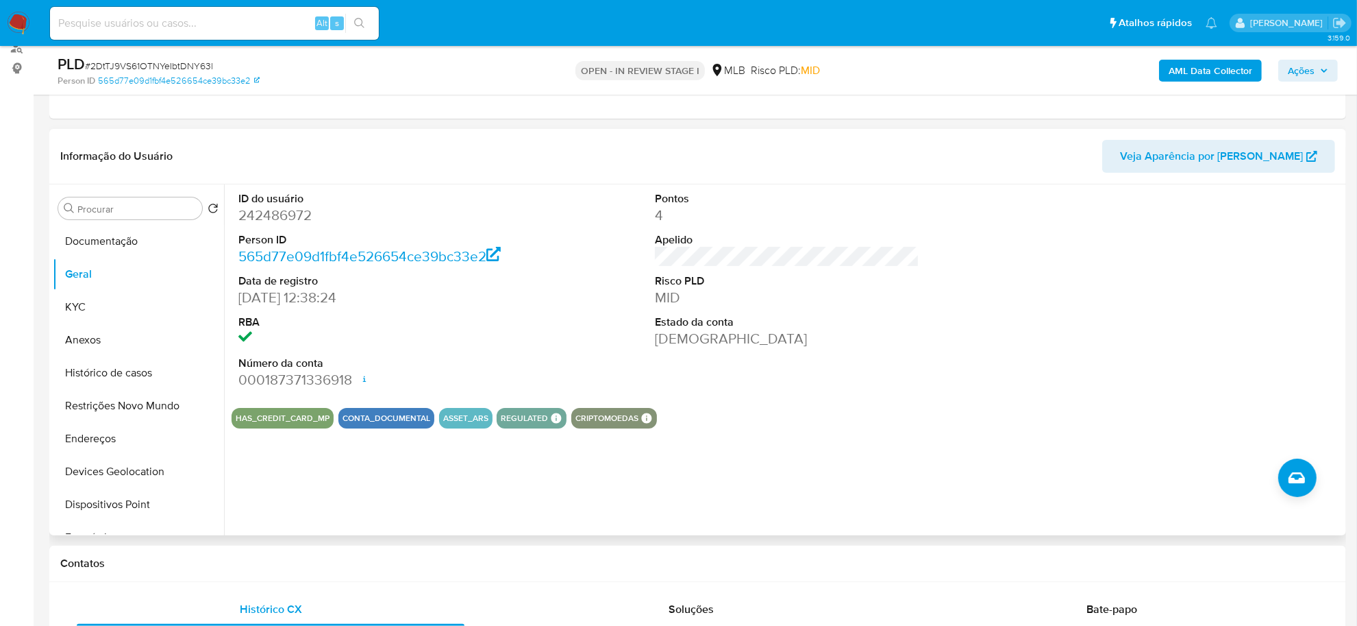
click at [295, 221] on dd "242486972" at bounding box center [370, 215] width 264 height 19
copy dd "242486972"
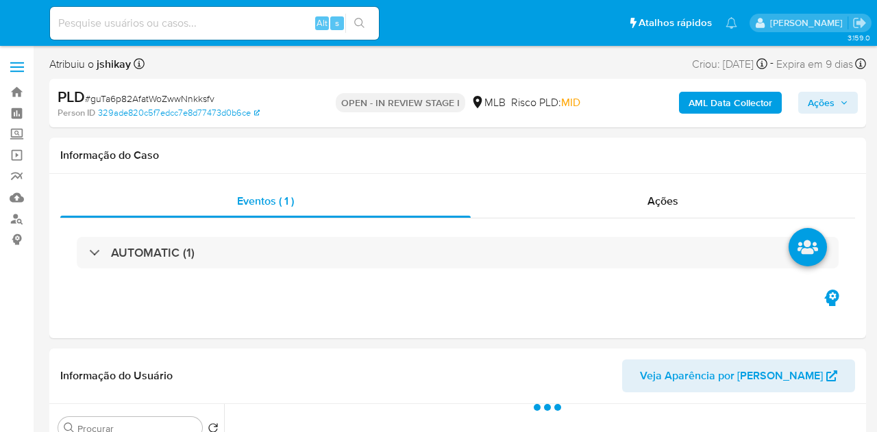
select select "10"
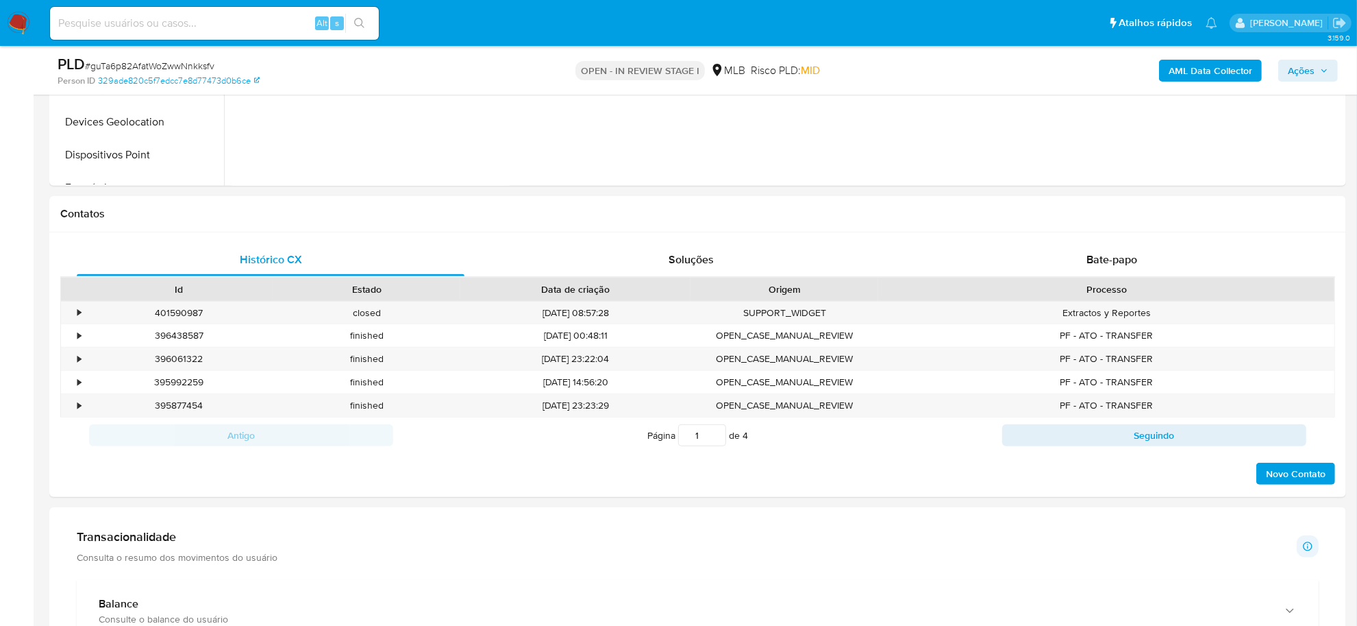
scroll to position [1028, 0]
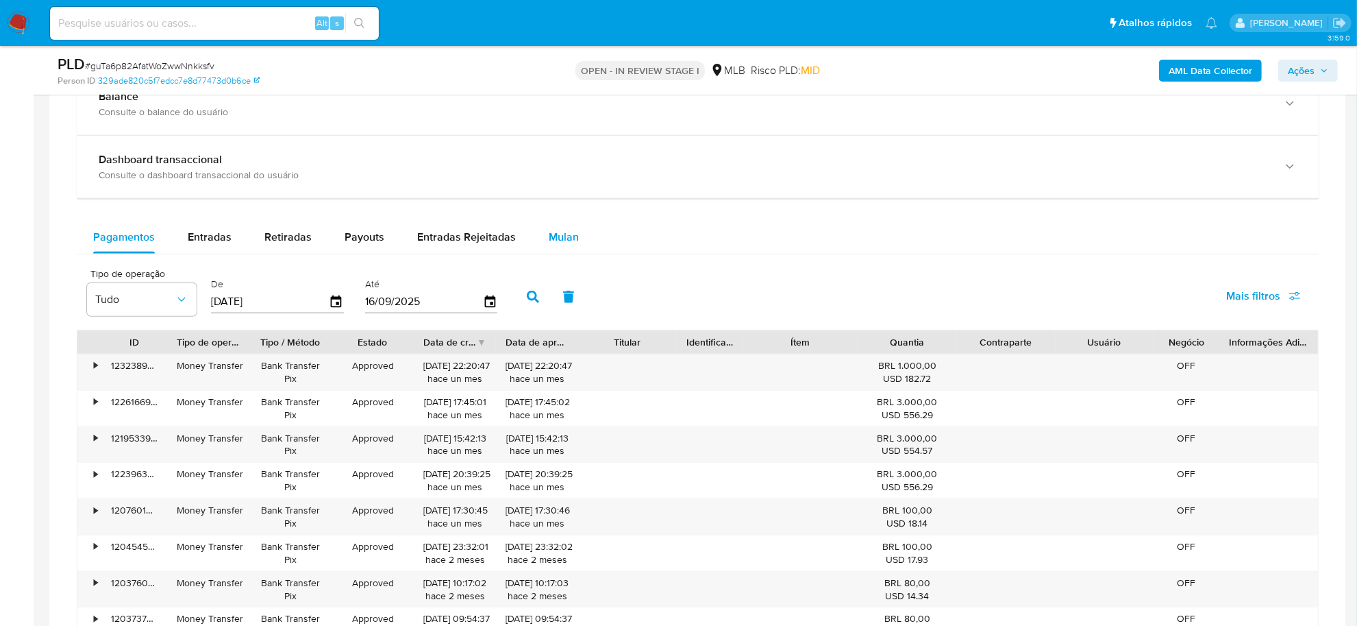
click at [558, 237] on span "Mulan" at bounding box center [564, 237] width 30 height 16
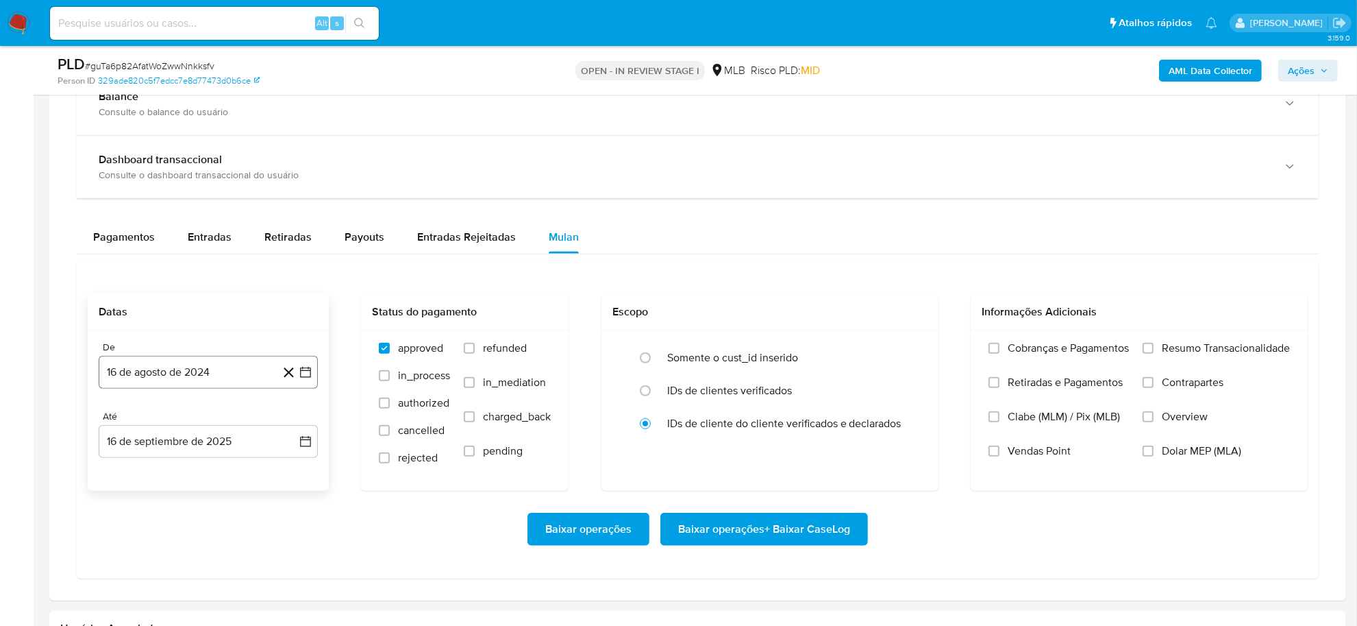
click at [310, 369] on icon "button" at bounding box center [306, 372] width 14 height 14
click at [228, 413] on div "[DATE] [DATE] lun lunes mar martes mié miércoles jue jueves vie viernes sáb sáb…" at bounding box center [208, 501] width 219 height 216
click at [232, 417] on span "agosto 2024" at bounding box center [202, 421] width 62 height 14
click at [286, 422] on icon "Año siguiente" at bounding box center [290, 421] width 16 height 16
click at [159, 432] on button "[DATE]" at bounding box center [148, 548] width 38 height 22
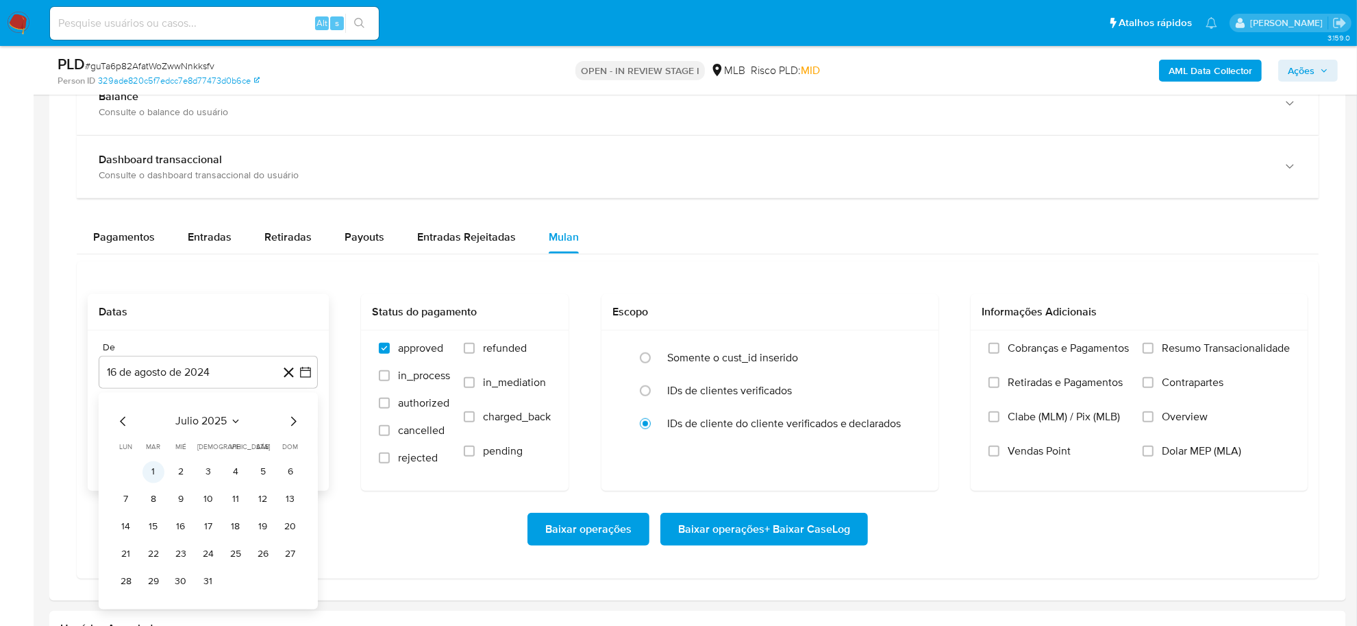
click at [151, 432] on button "1" at bounding box center [154, 472] width 22 height 22
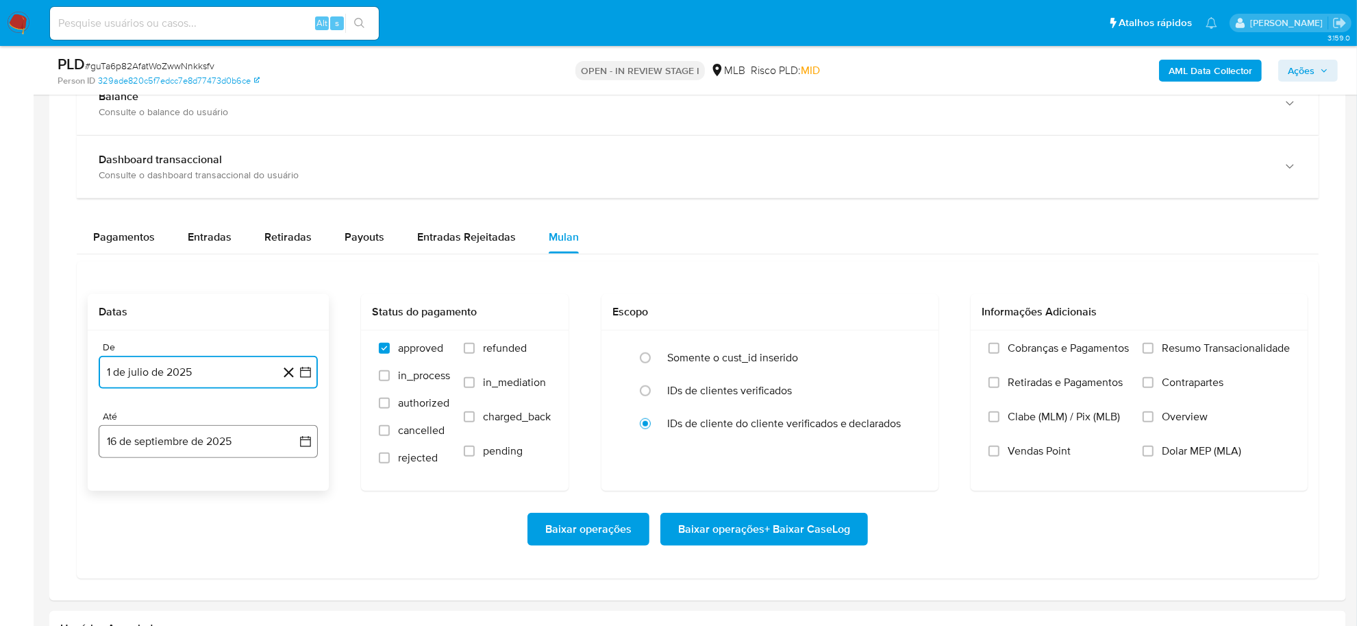
click at [310, 432] on icon "button" at bounding box center [306, 441] width 14 height 14
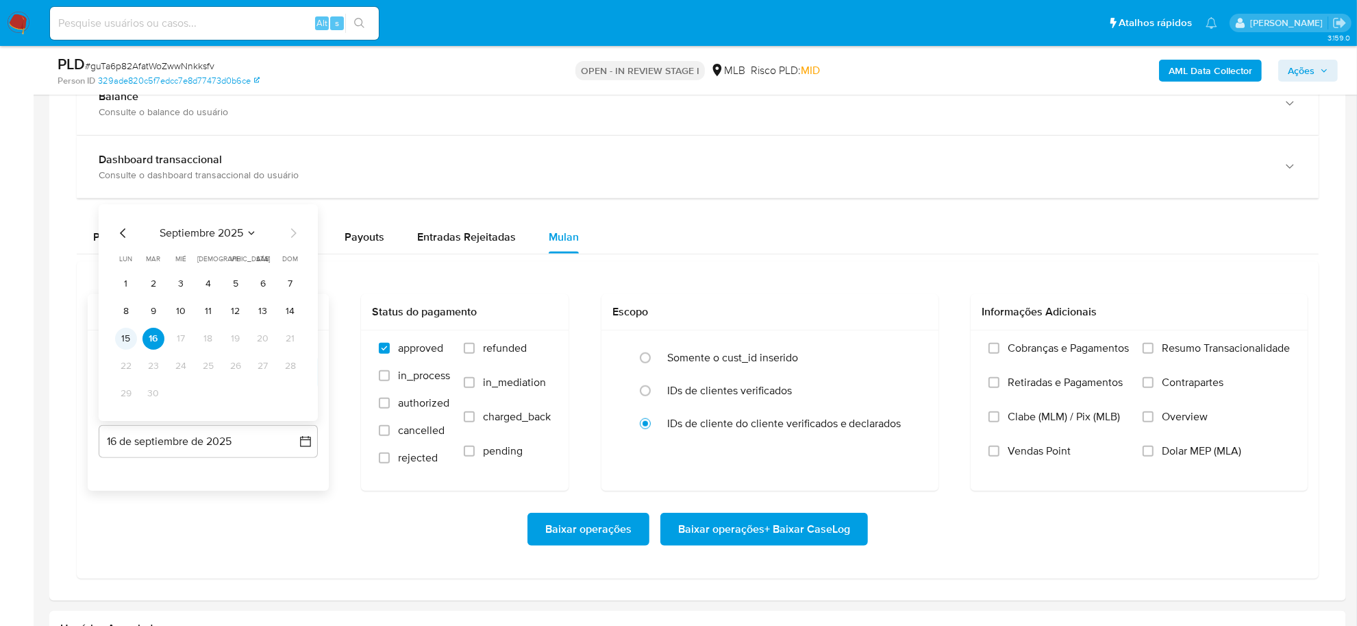
click at [122, 336] on button "15" at bounding box center [126, 338] width 22 height 22
click at [876, 355] on span "Resumo Transacionalidade" at bounding box center [1226, 348] width 128 height 14
click at [876, 354] on input "Resumo Transacionalidade" at bounding box center [1148, 348] width 11 height 11
click at [804, 432] on span "Baixar operações + Baixar CaseLog" at bounding box center [764, 529] width 172 height 30
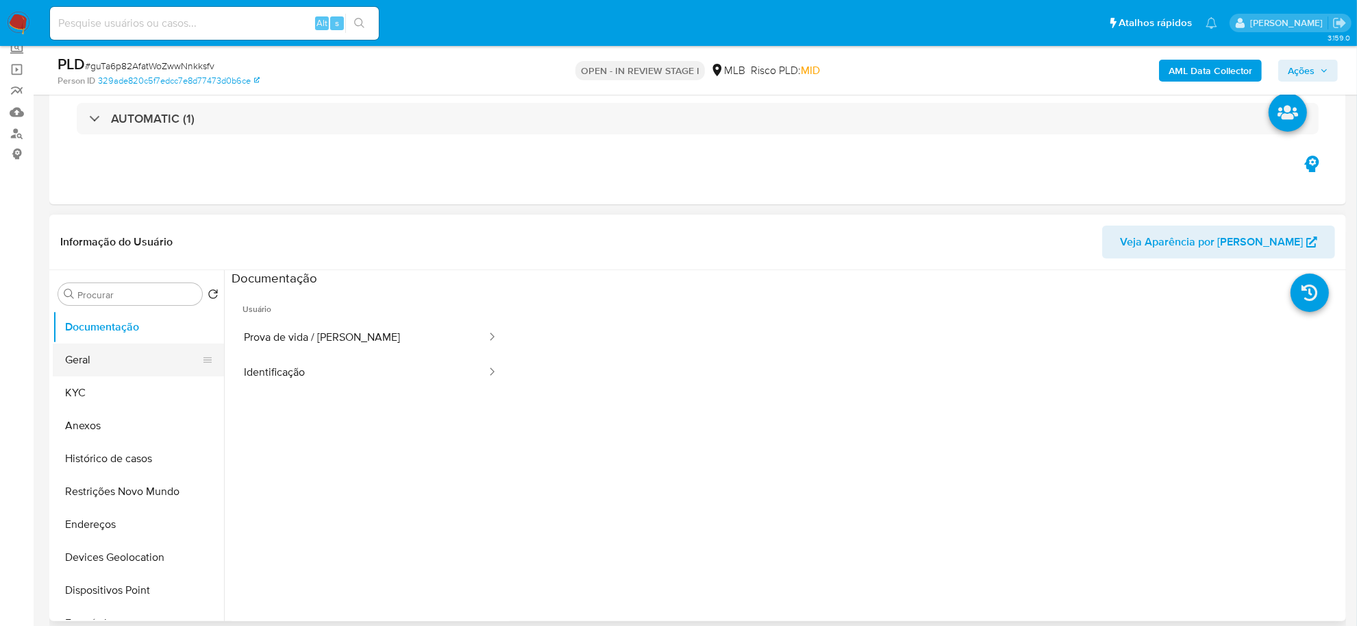
click at [127, 358] on button "Geral" at bounding box center [133, 359] width 160 height 33
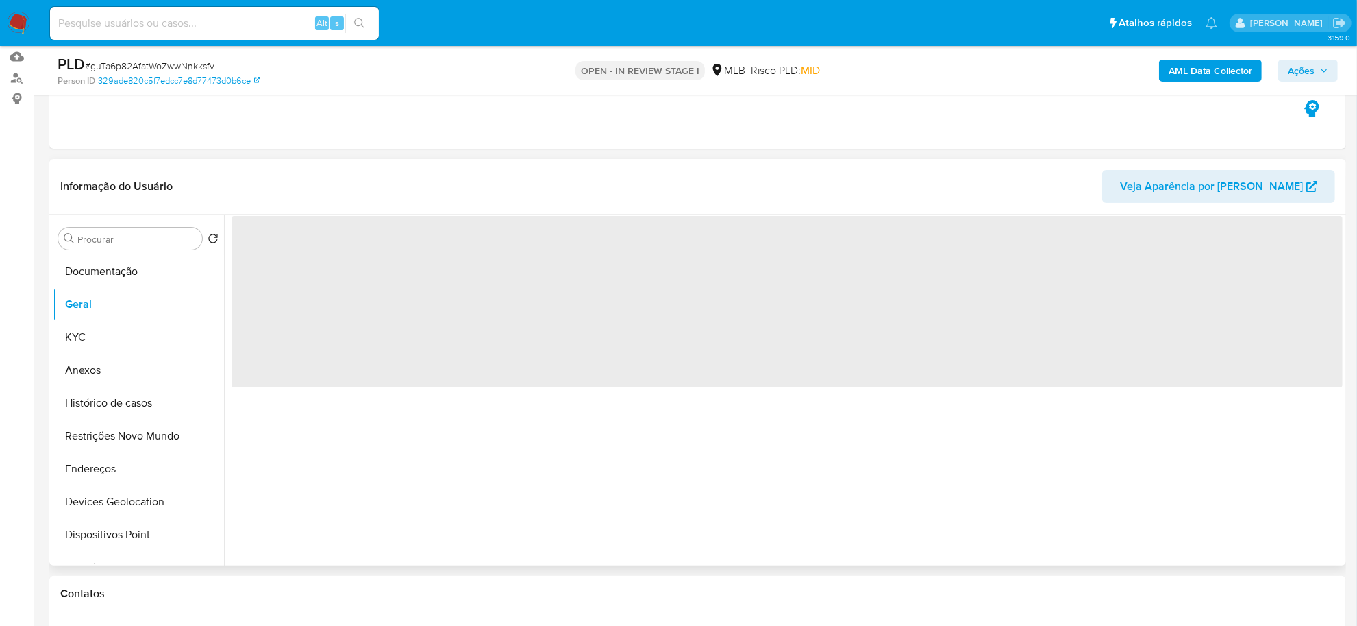
scroll to position [171, 0]
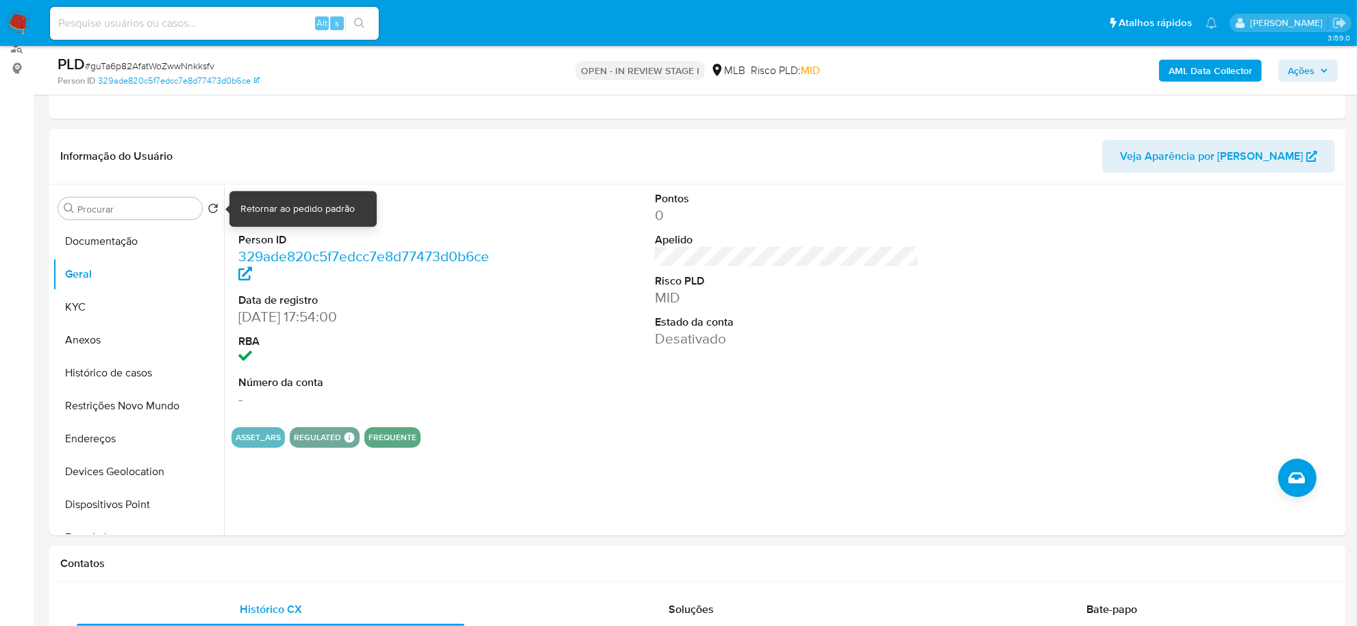
click at [256, 206] on div "Retornar ao pedido padrão" at bounding box center [297, 209] width 114 height 14
click at [279, 219] on dd "239999069" at bounding box center [370, 215] width 264 height 19
copy dd "239999069"
click at [114, 302] on button "KYC" at bounding box center [133, 306] width 160 height 33
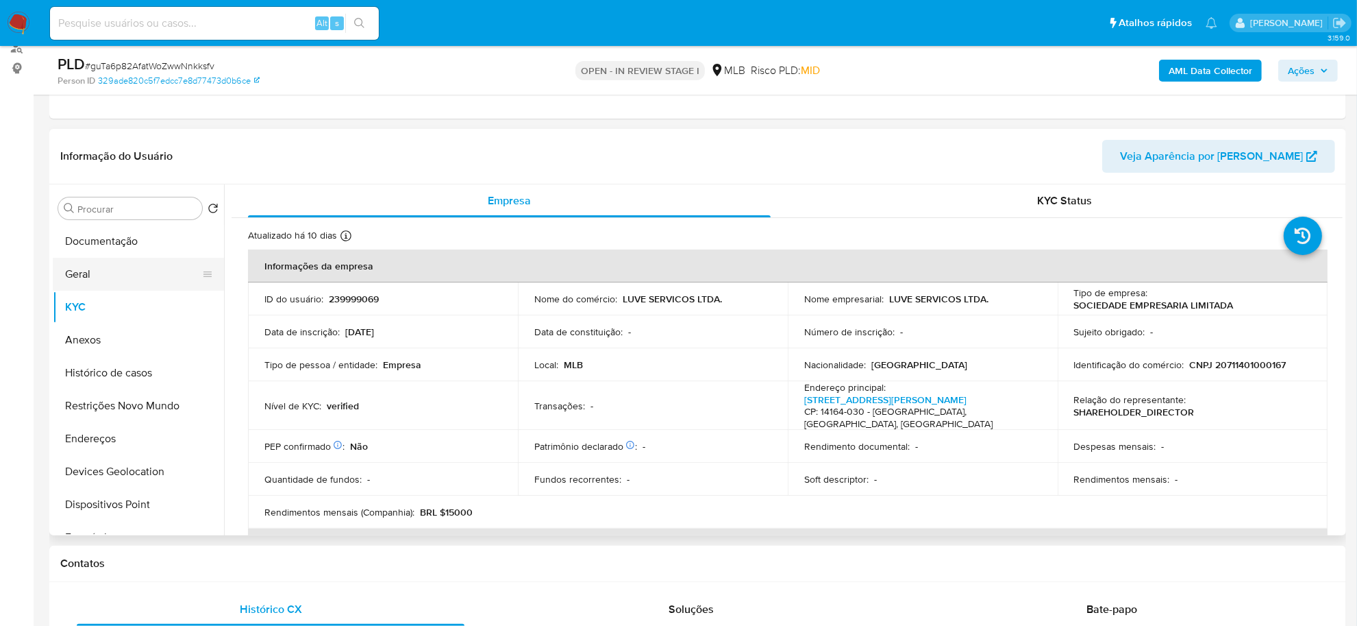
click at [116, 262] on button "Geral" at bounding box center [133, 274] width 160 height 33
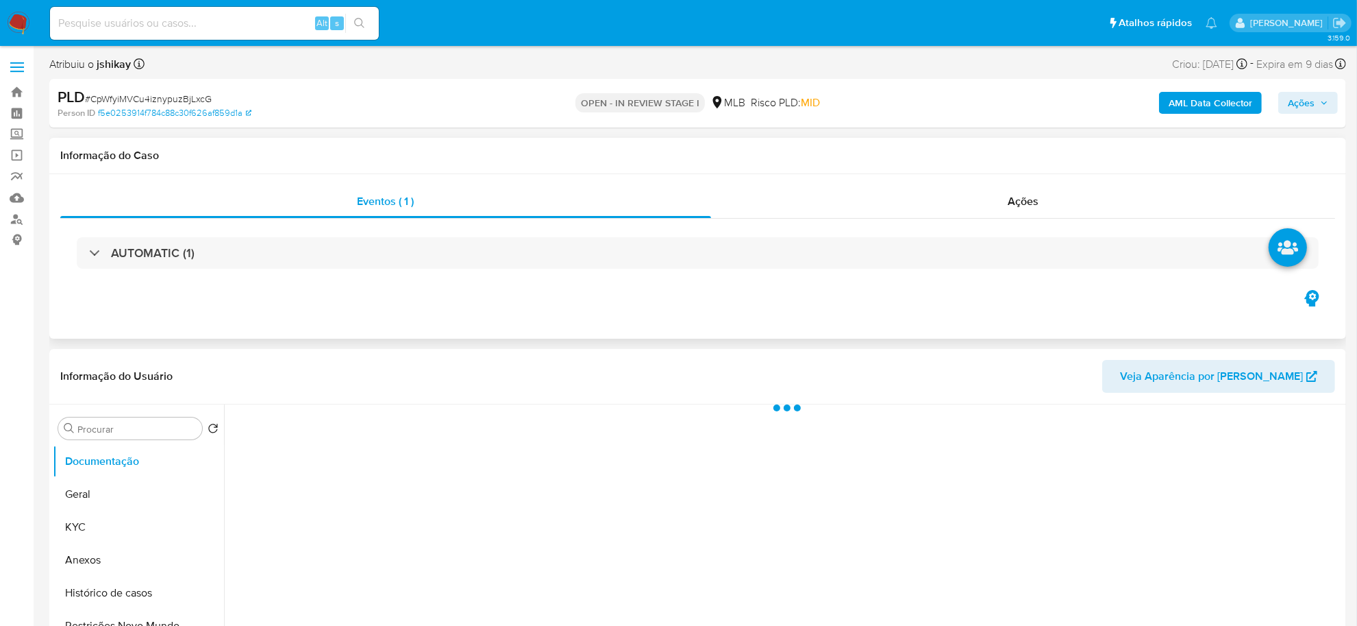
select select "10"
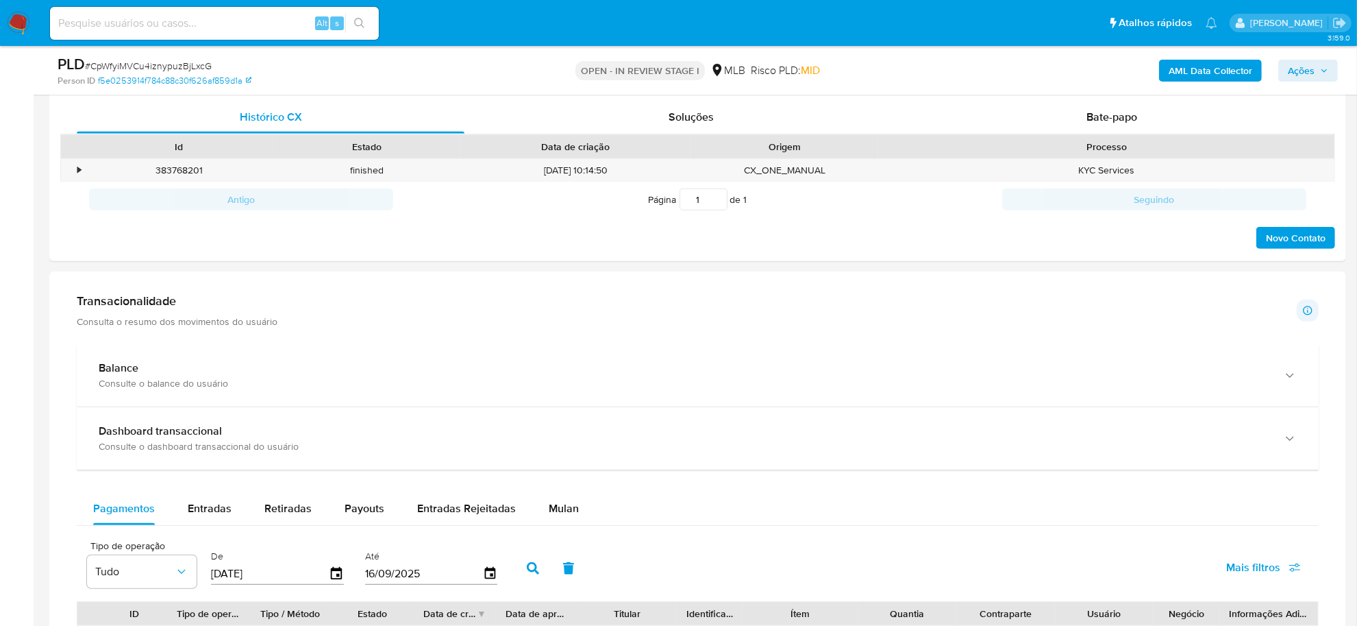
scroll to position [771, 0]
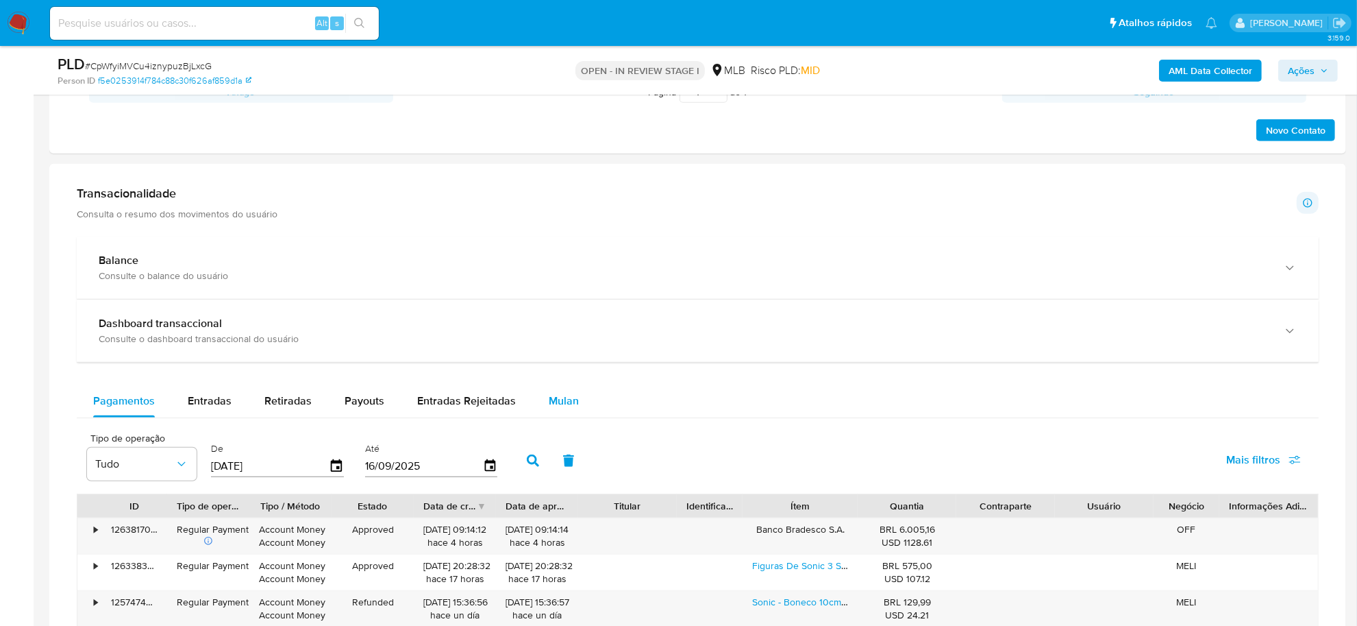
click at [560, 408] on span "Mulan" at bounding box center [564, 401] width 30 height 16
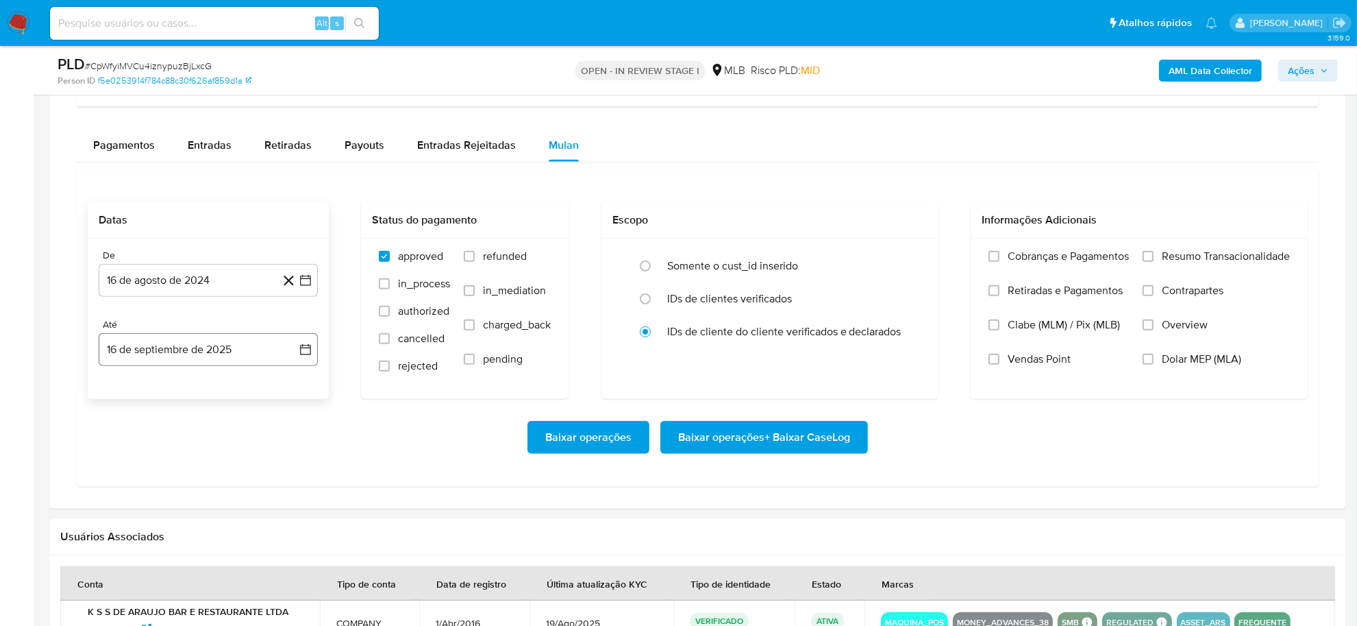
scroll to position [1028, 0]
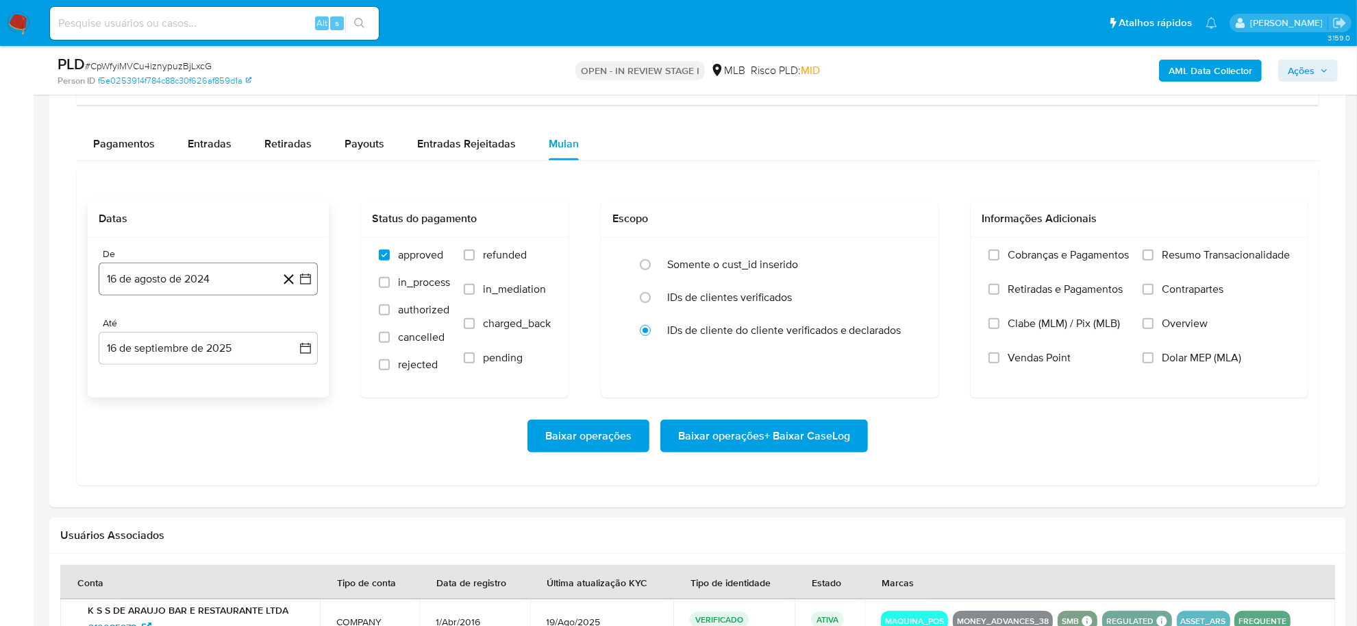
click at [301, 278] on icon "button" at bounding box center [306, 279] width 14 height 14
click at [212, 334] on span "agosto 2024" at bounding box center [202, 328] width 62 height 14
click at [288, 327] on icon "Año siguiente" at bounding box center [290, 328] width 16 height 16
click at [142, 457] on span "[DATE]" at bounding box center [148, 454] width 30 height 11
click at [149, 381] on button "1" at bounding box center [154, 379] width 22 height 22
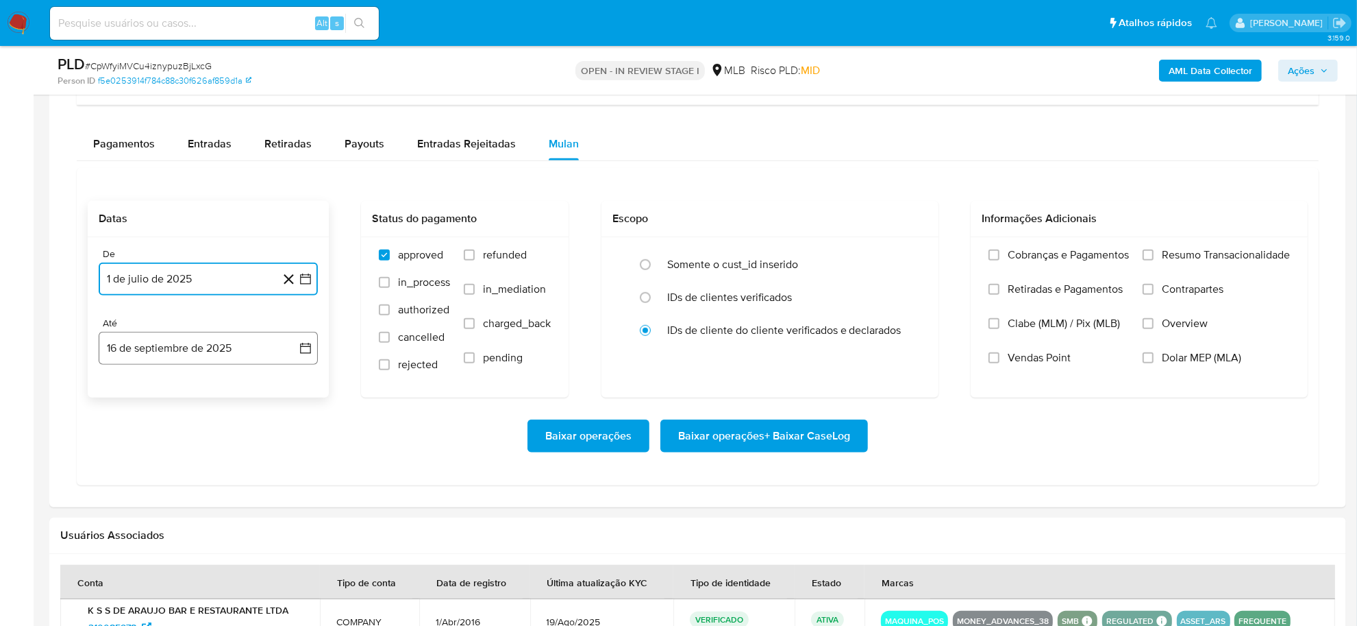
click at [303, 343] on icon "button" at bounding box center [306, 348] width 14 height 14
click at [125, 504] on button "15" at bounding box center [126, 503] width 22 height 22
click at [1095, 253] on span "Resumo Transacionalidade" at bounding box center [1226, 255] width 128 height 14
click at [1095, 253] on input "Resumo Transacionalidade" at bounding box center [1148, 254] width 11 height 11
click at [821, 434] on span "Baixar operações + Baixar CaseLog" at bounding box center [764, 436] width 172 height 30
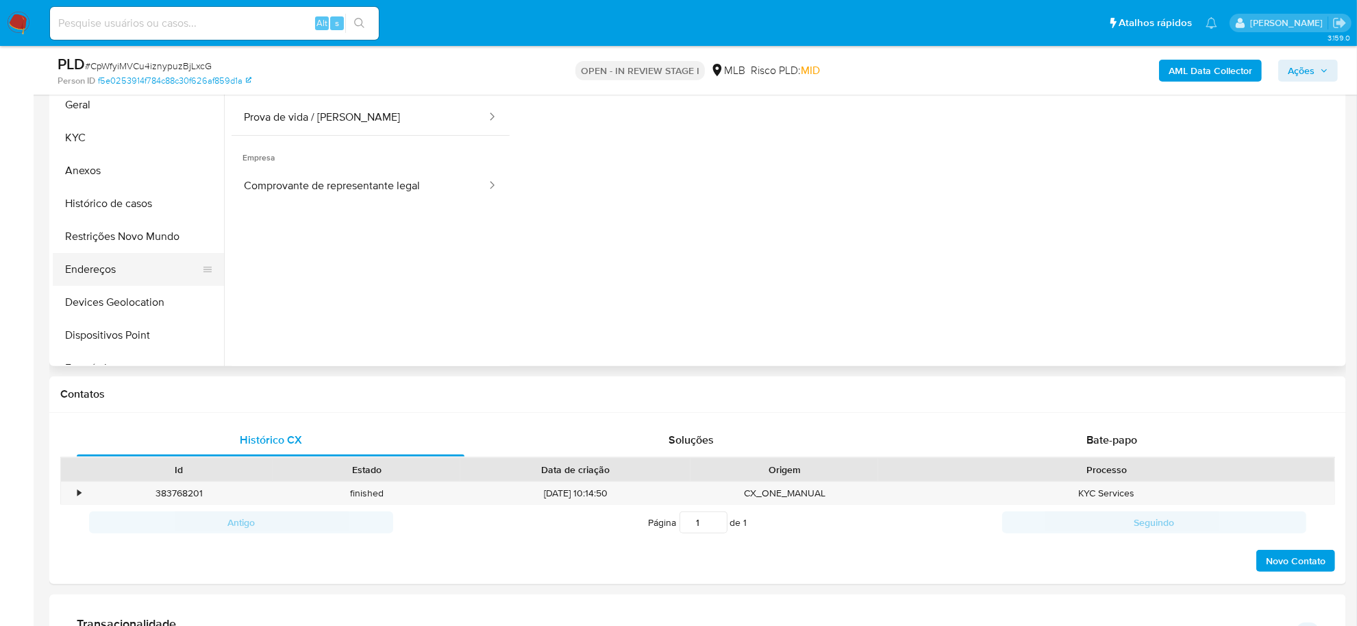
scroll to position [257, 0]
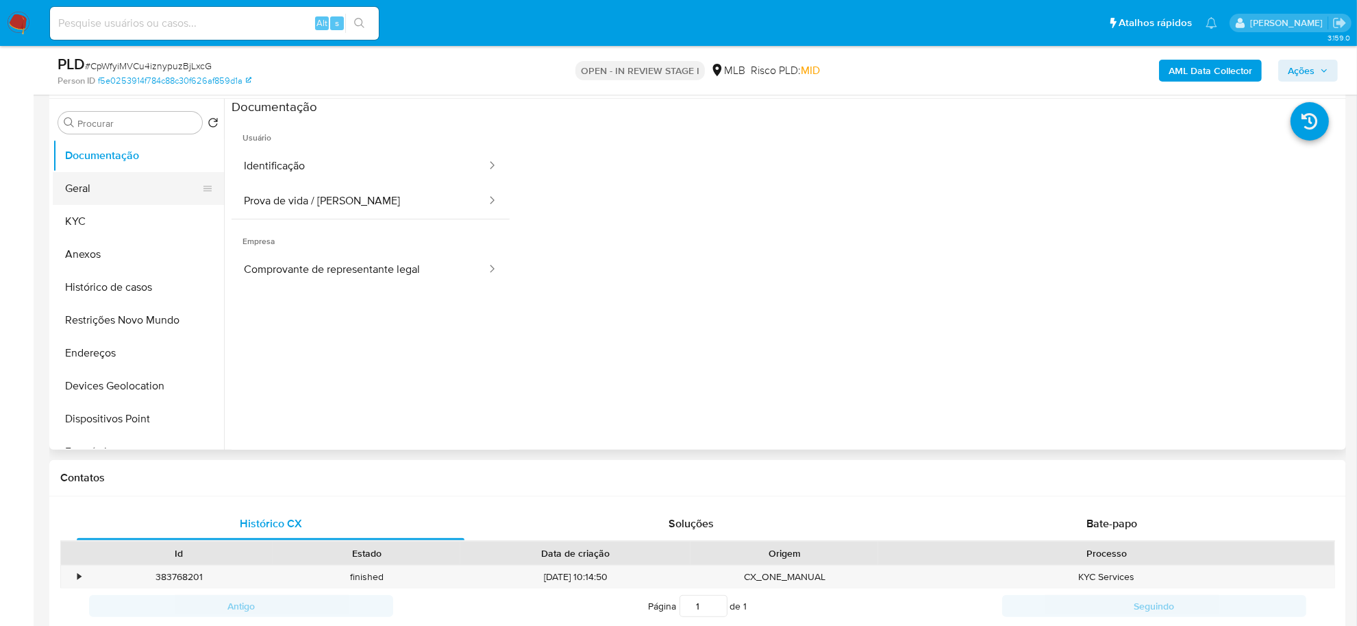
click at [118, 193] on button "Geral" at bounding box center [133, 188] width 160 height 33
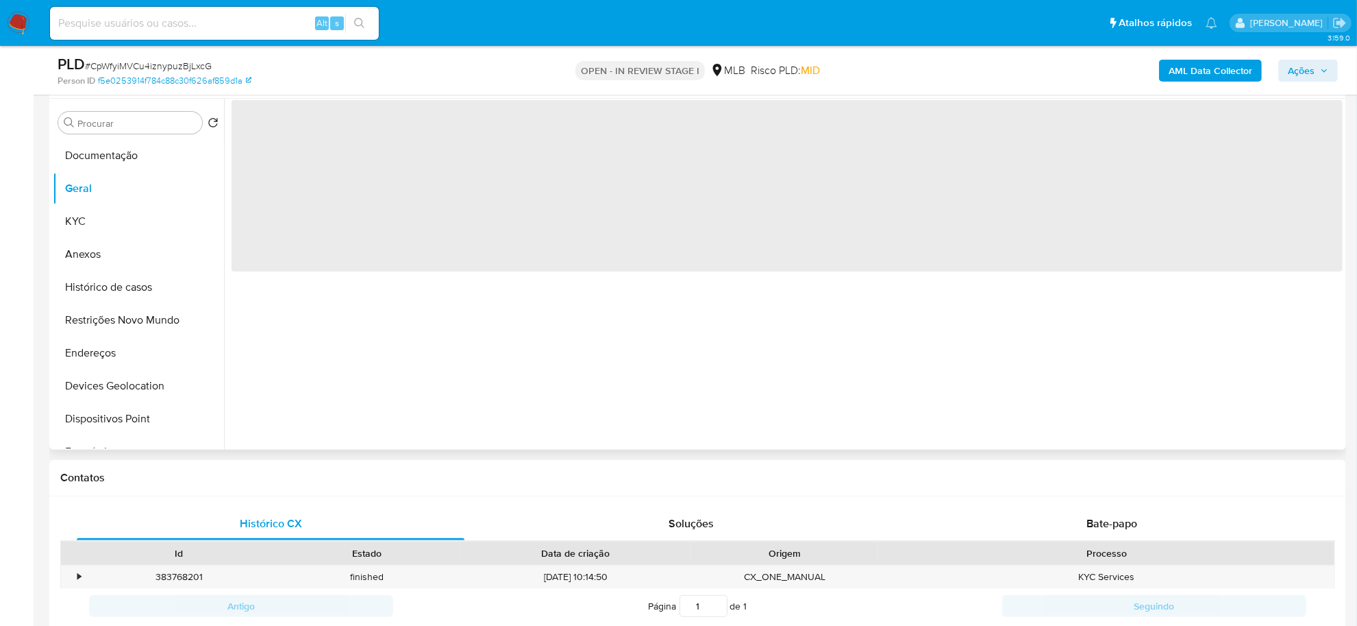
scroll to position [171, 0]
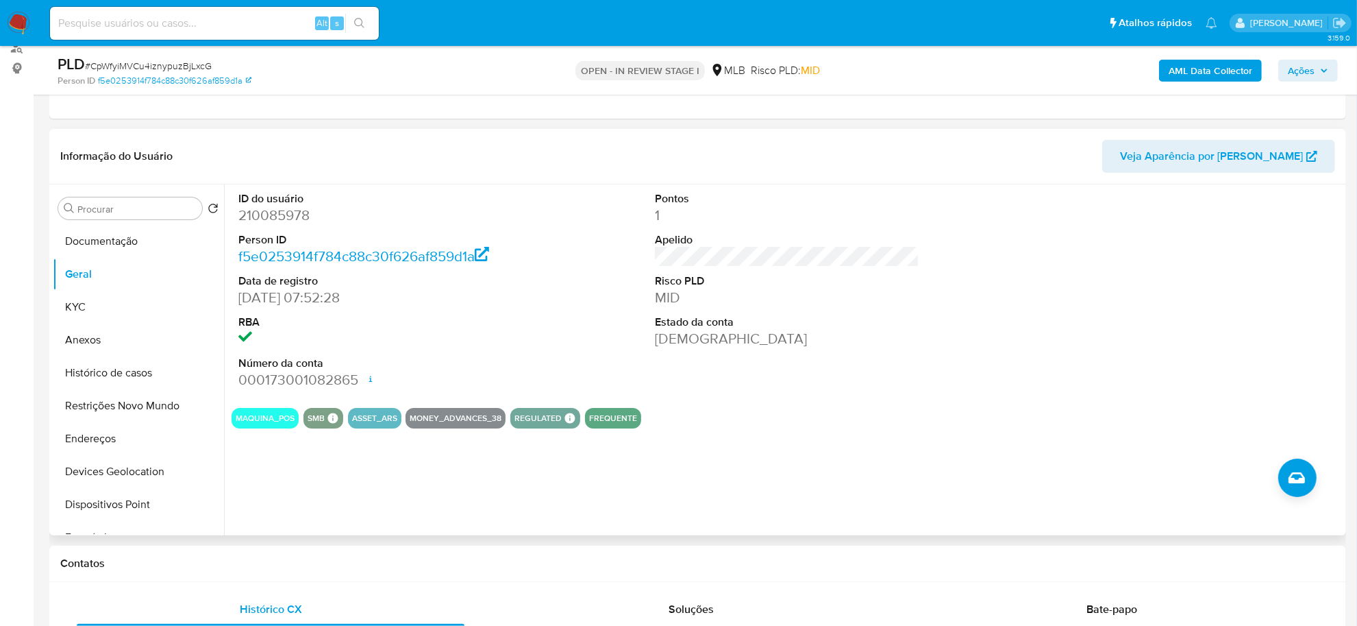
click at [293, 210] on dd "210085978" at bounding box center [370, 215] width 264 height 19
copy dd "210085978"
click at [140, 243] on button "Documentação" at bounding box center [133, 241] width 160 height 33
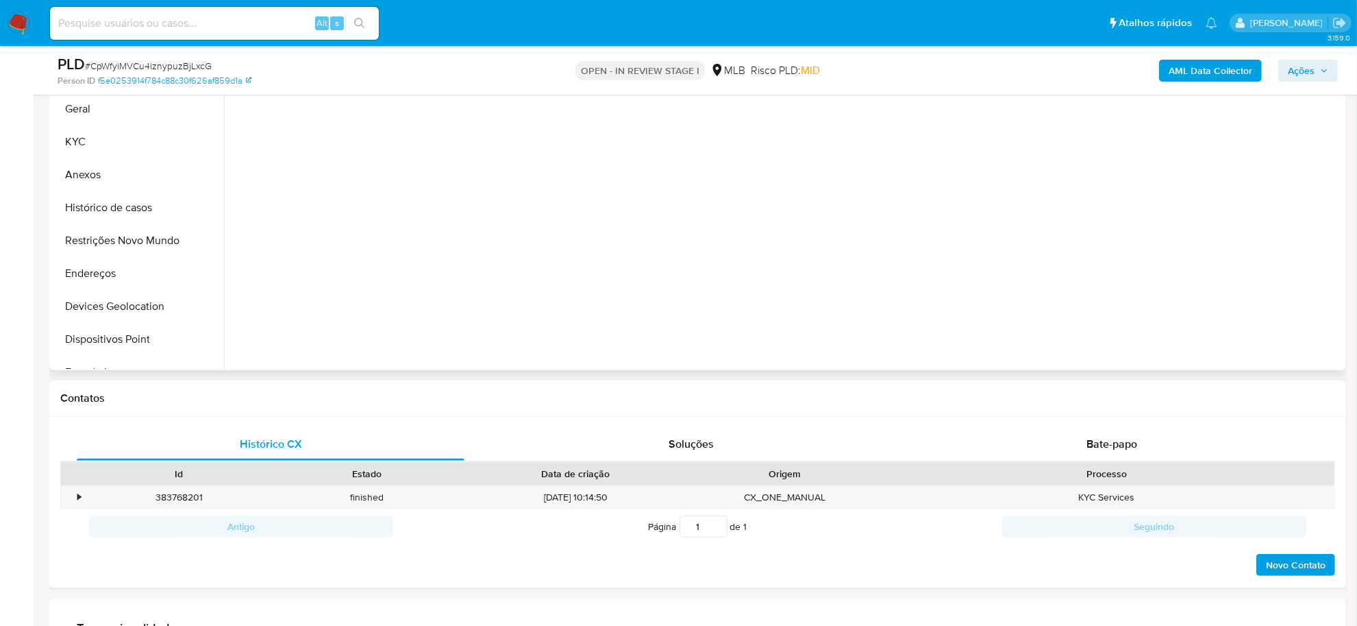
scroll to position [514, 0]
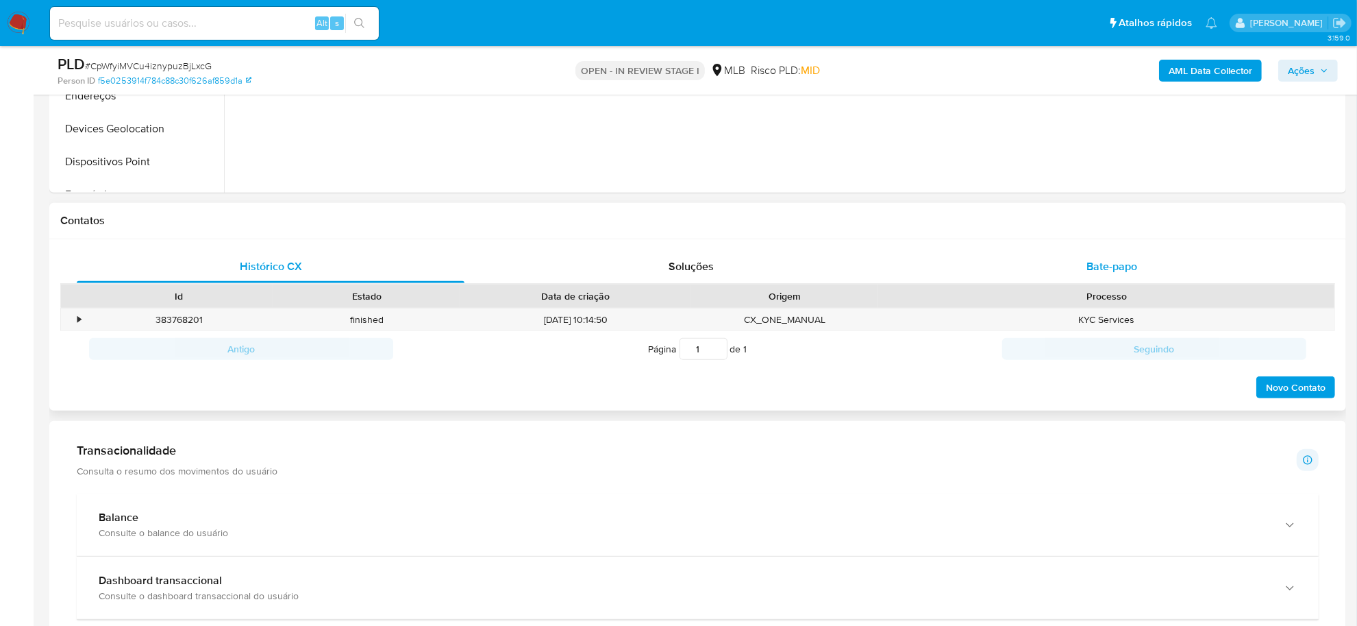
click at [1036, 259] on div "Bate-papo" at bounding box center [1112, 266] width 388 height 33
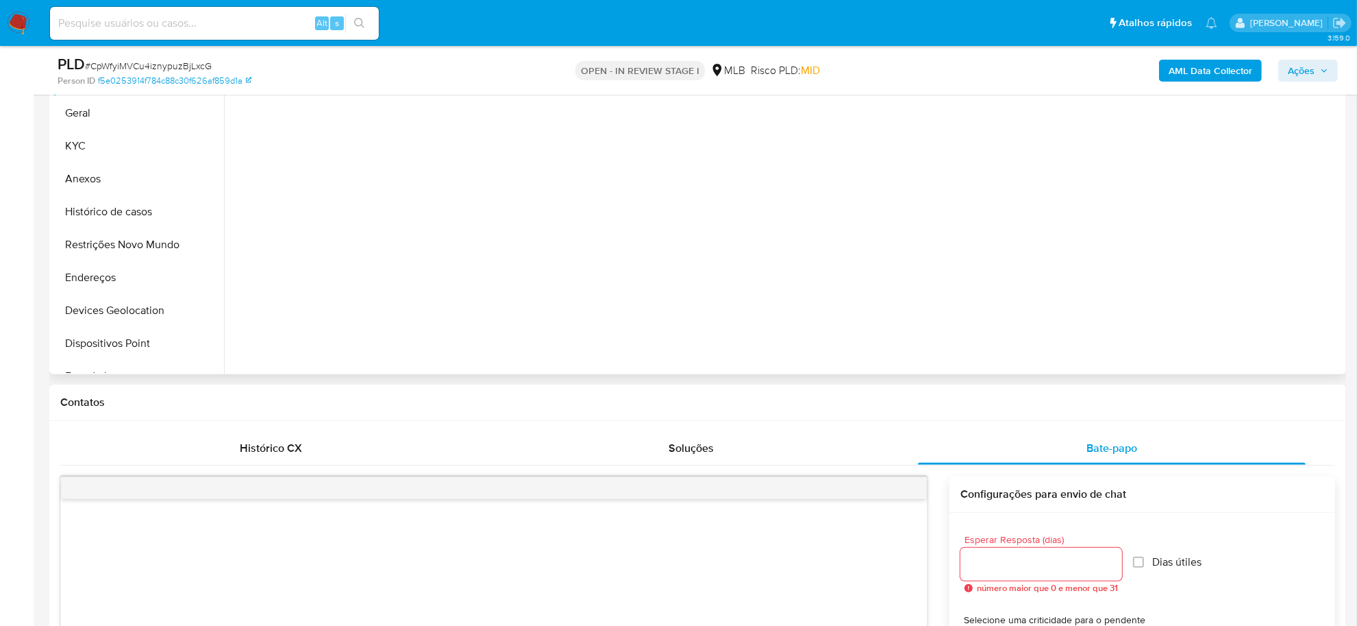
scroll to position [86, 0]
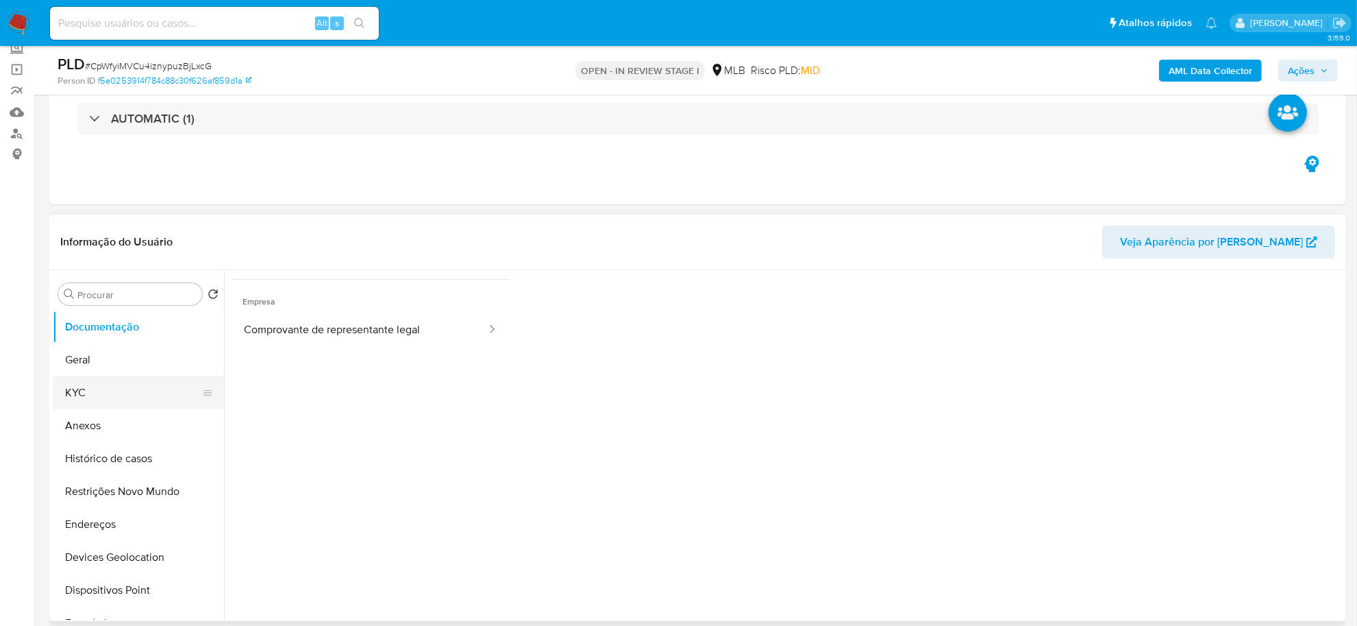
click at [110, 388] on button "KYC" at bounding box center [133, 392] width 160 height 33
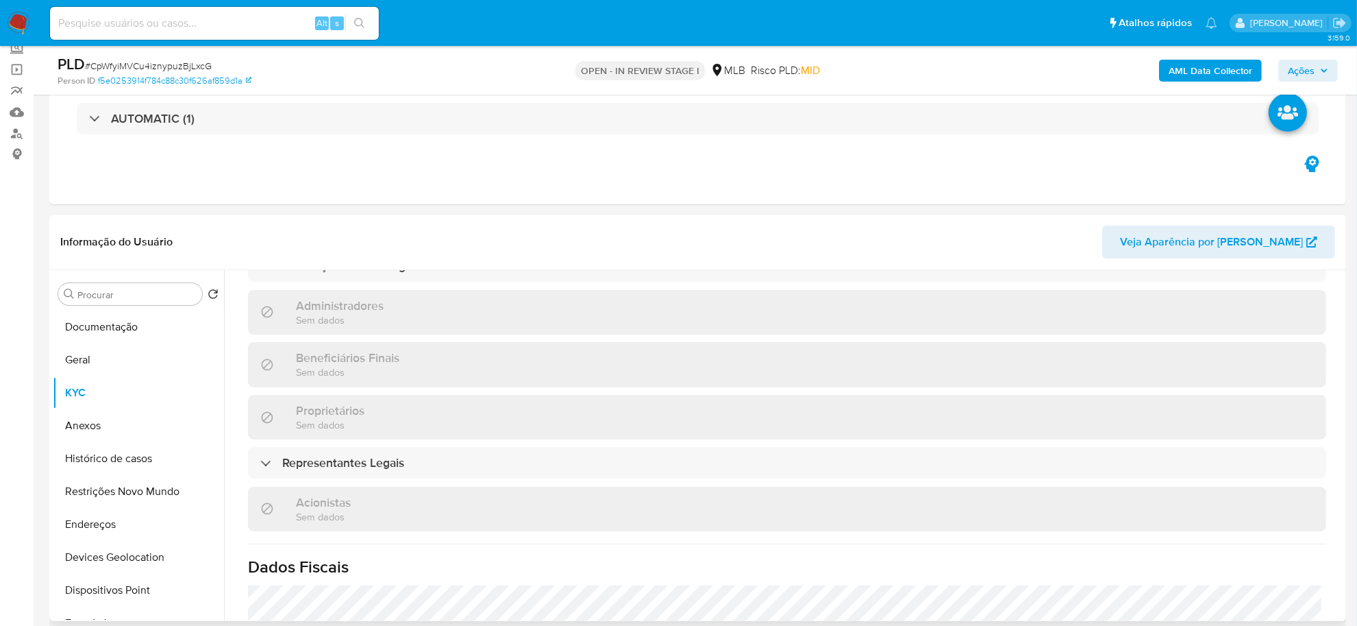
scroll to position [316, 0]
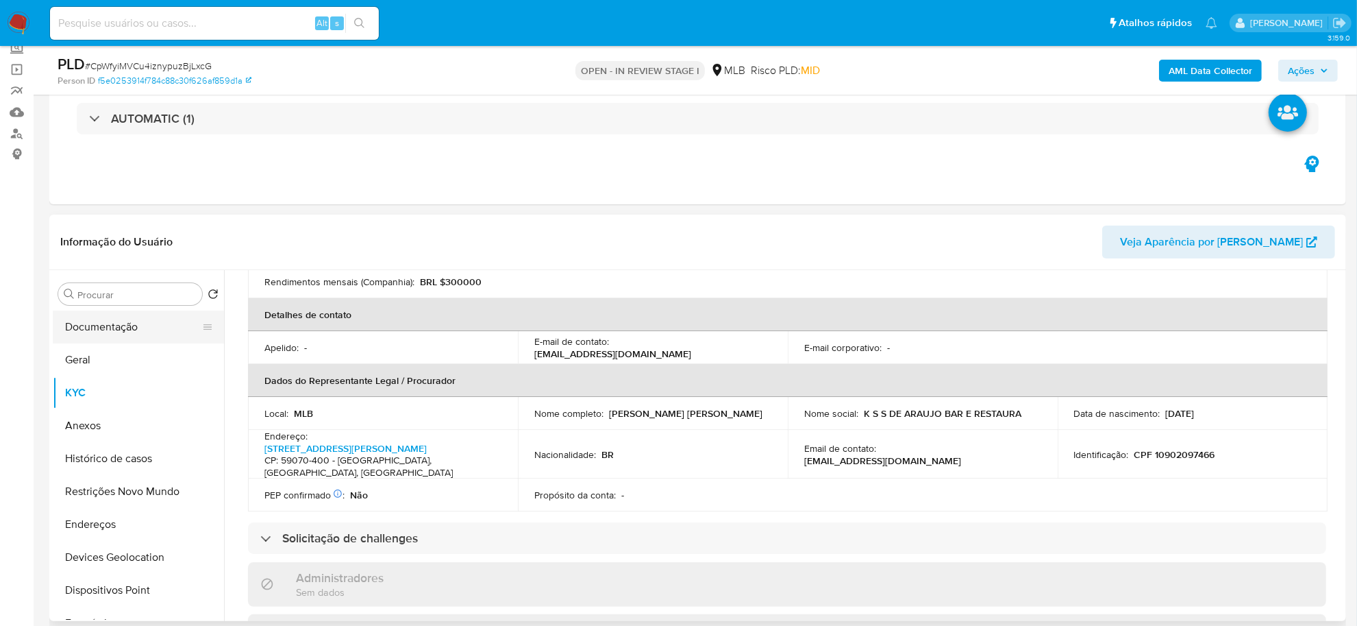
click at [125, 330] on button "Documentação" at bounding box center [133, 326] width 160 height 33
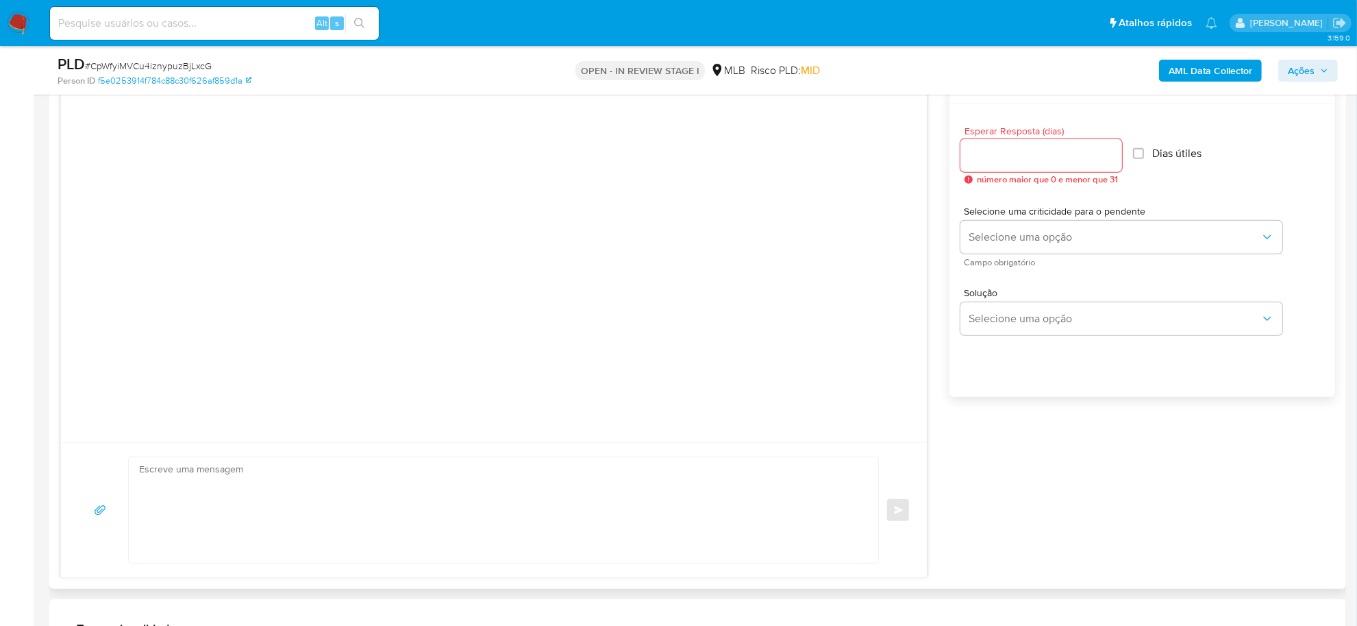
scroll to position [771, 0]
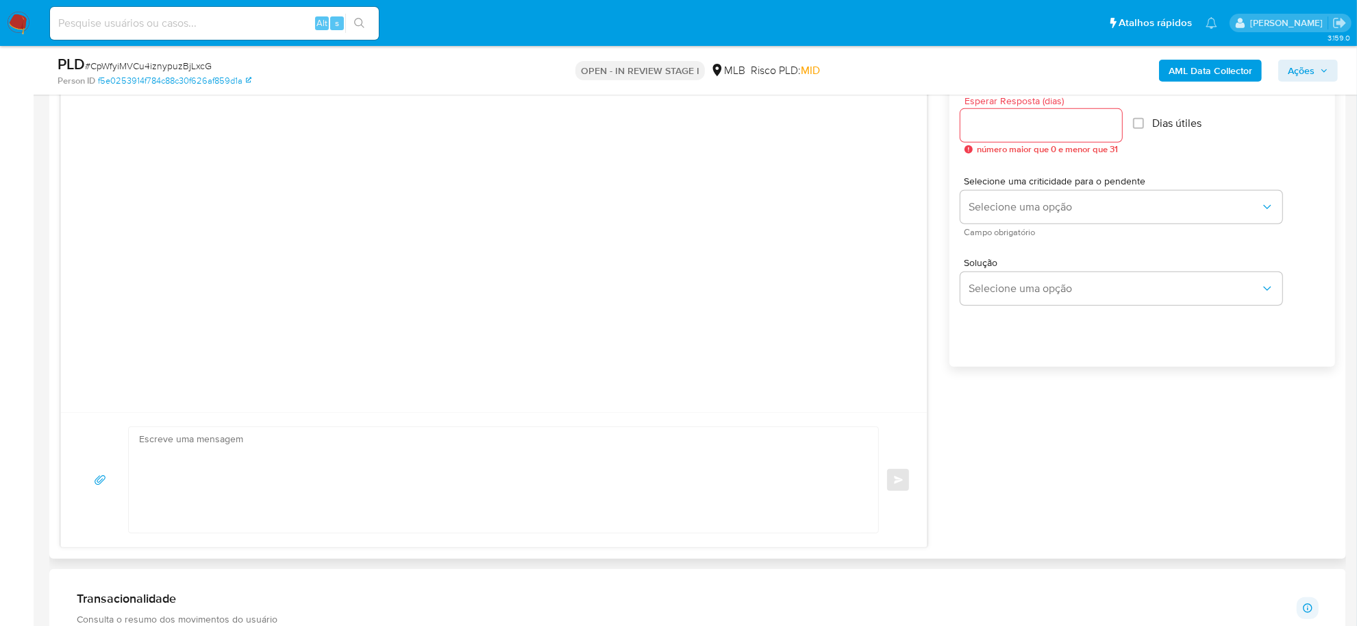
click at [295, 451] on textarea at bounding box center [500, 480] width 722 height 106
paste textarea "Olá, Estamos realizando uma verificação adicional de segurança em contas de usu…"
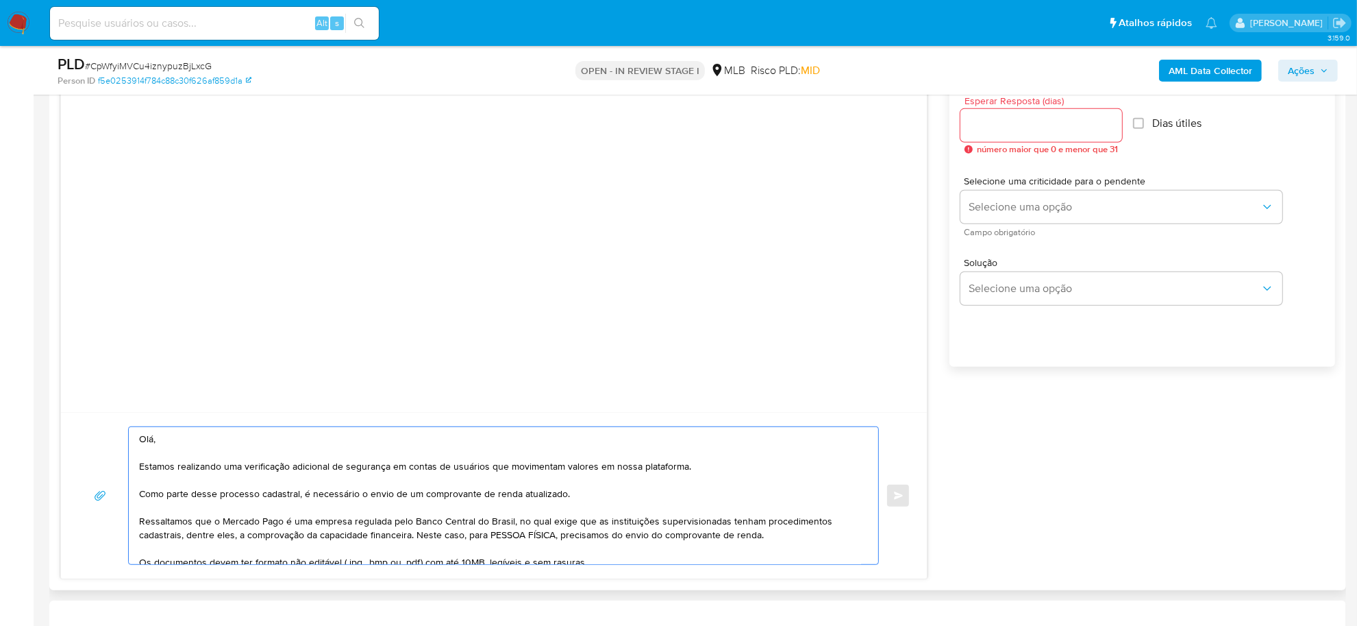
scroll to position [86, 0]
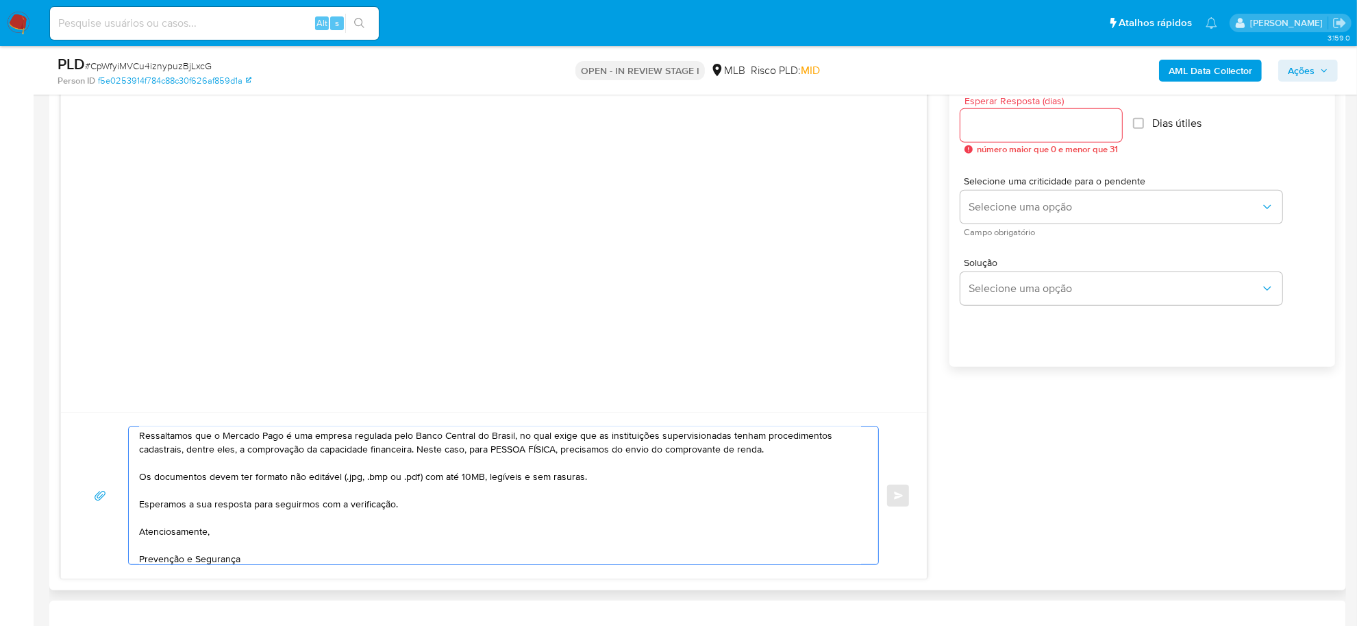
click at [538, 451] on textarea "Olá, Estamos realizando uma verificação adicional de segurança em contas de usu…" at bounding box center [500, 495] width 722 height 137
click at [778, 453] on textarea "Olá, Estamos realizando uma verificação adicional de segurança em contas de usu…" at bounding box center [500, 495] width 722 height 137
click at [755, 453] on textarea "Olá, Estamos realizando uma verificação adicional de segurança em contas de usu…" at bounding box center [500, 495] width 722 height 137
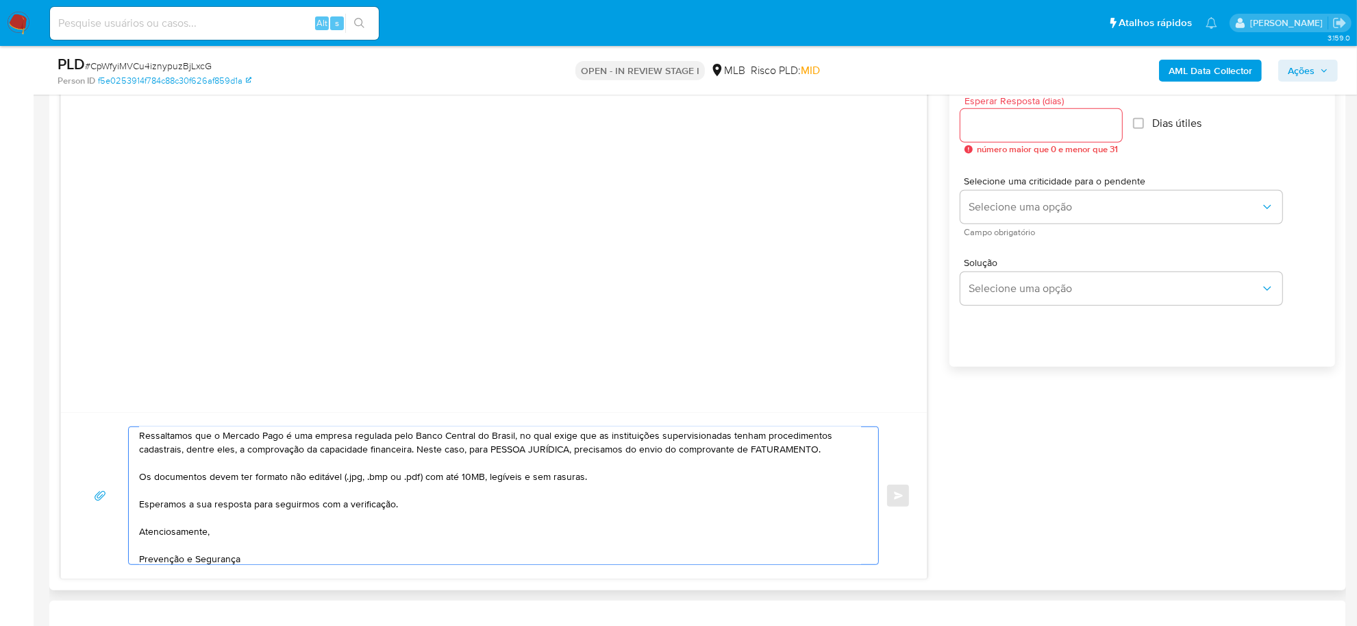
click at [755, 453] on textarea "Olá, Estamos realizando uma verificação adicional de segurança em contas de usu…" at bounding box center [500, 495] width 722 height 137
click at [724, 467] on textarea "Olá, Estamos realizando uma verificação adicional de segurança em contas de usu…" at bounding box center [500, 495] width 722 height 137
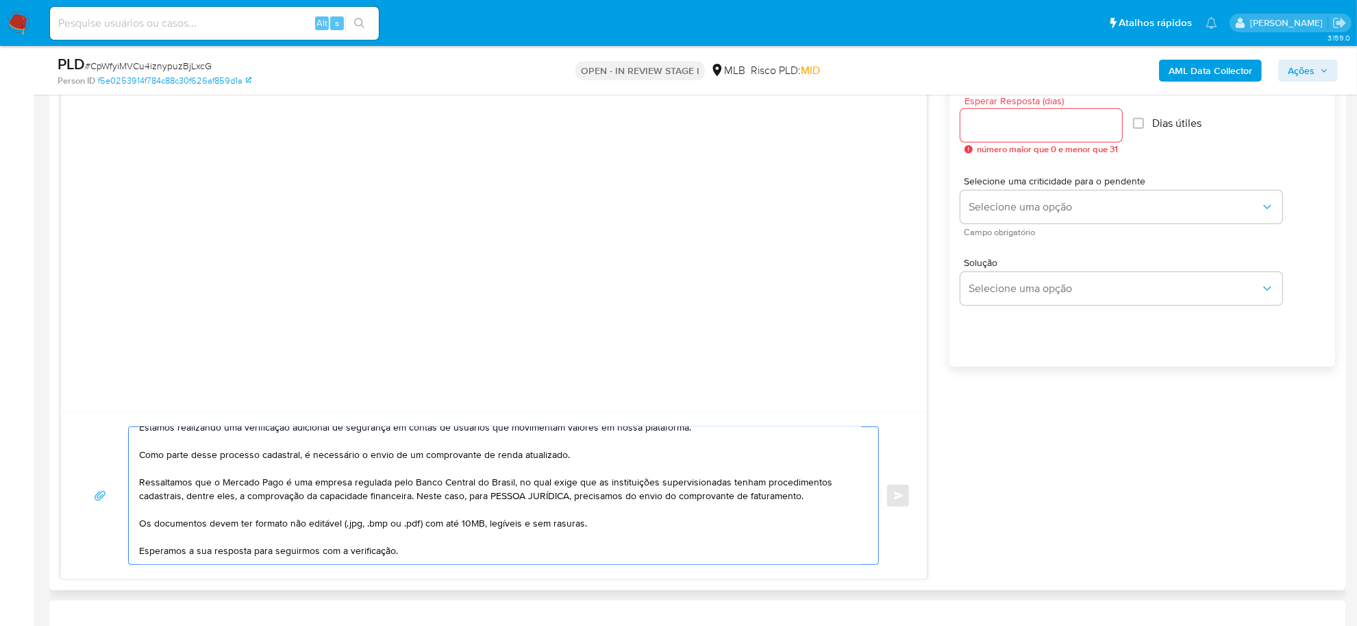
scroll to position [0, 0]
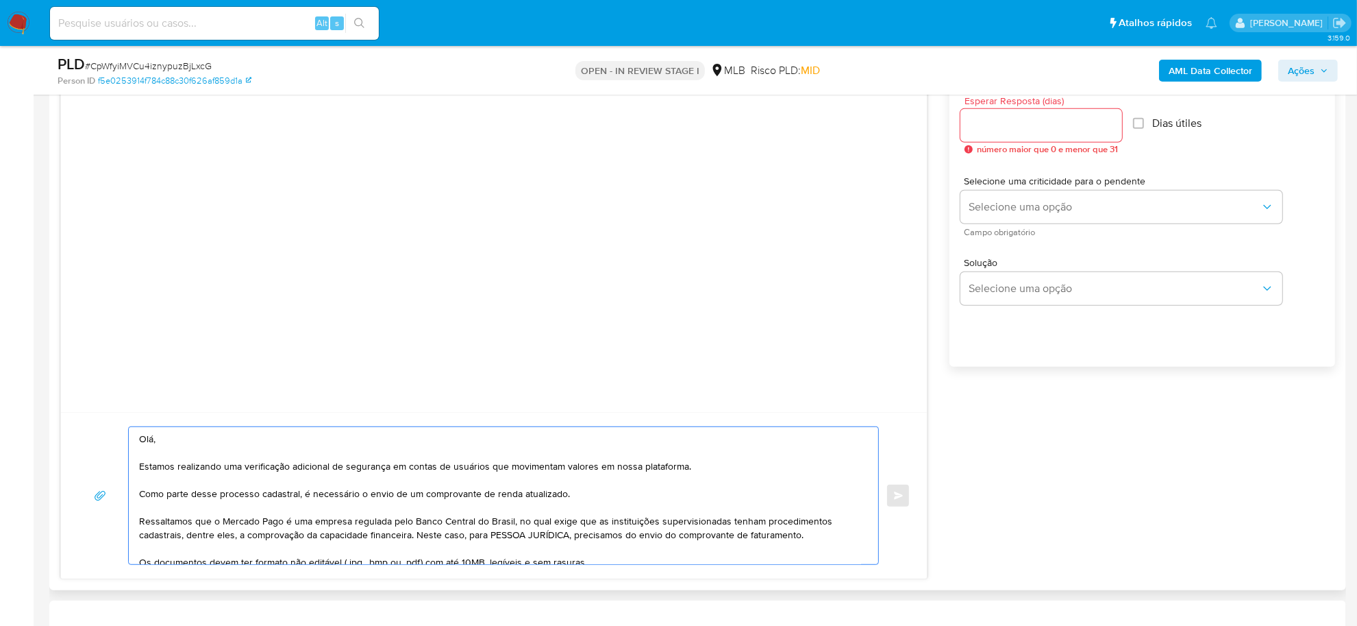
type textarea "Olá, Estamos realizando uma verificação adicional de segurança em contas de usu…"
click at [1030, 134] on input "Esperar Resposta (dias)" at bounding box center [1042, 125] width 162 height 18
type input "3"
click at [1095, 128] on span "Dias útiles" at bounding box center [1172, 123] width 49 height 14
click at [1095, 118] on input "Dias útiles" at bounding box center [1134, 123] width 11 height 11
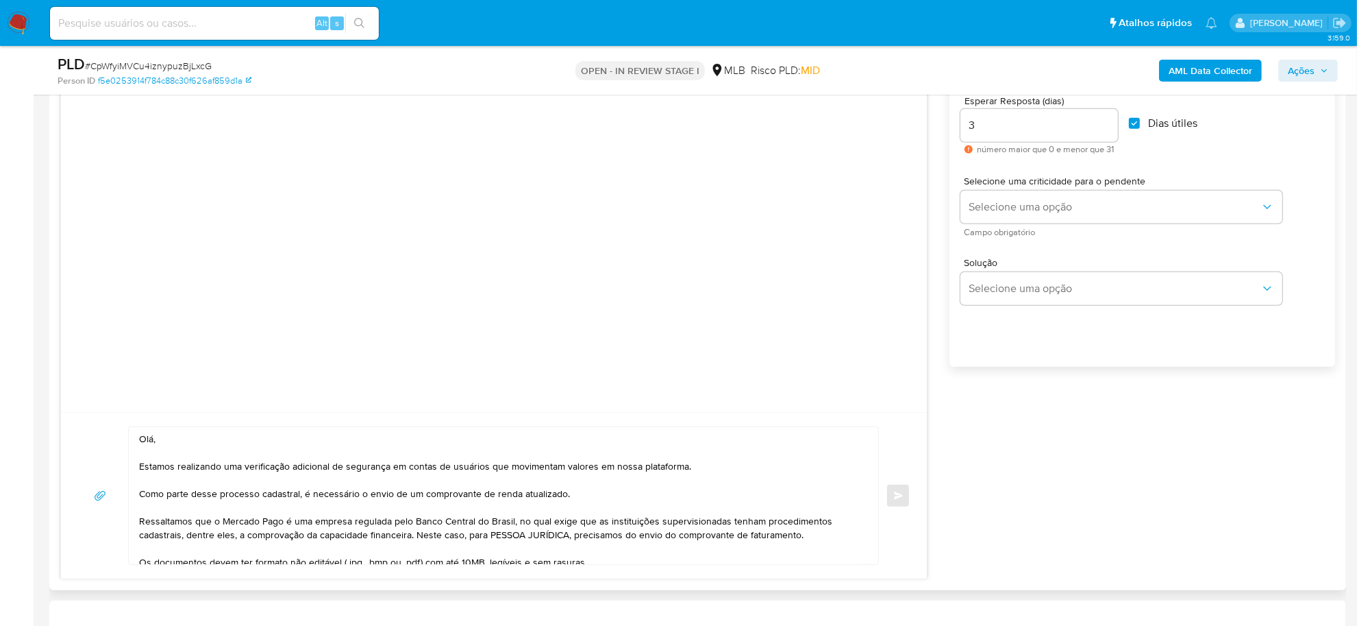
checkbox input "true"
click at [1066, 203] on span "Selecione uma opção" at bounding box center [1115, 207] width 292 height 14
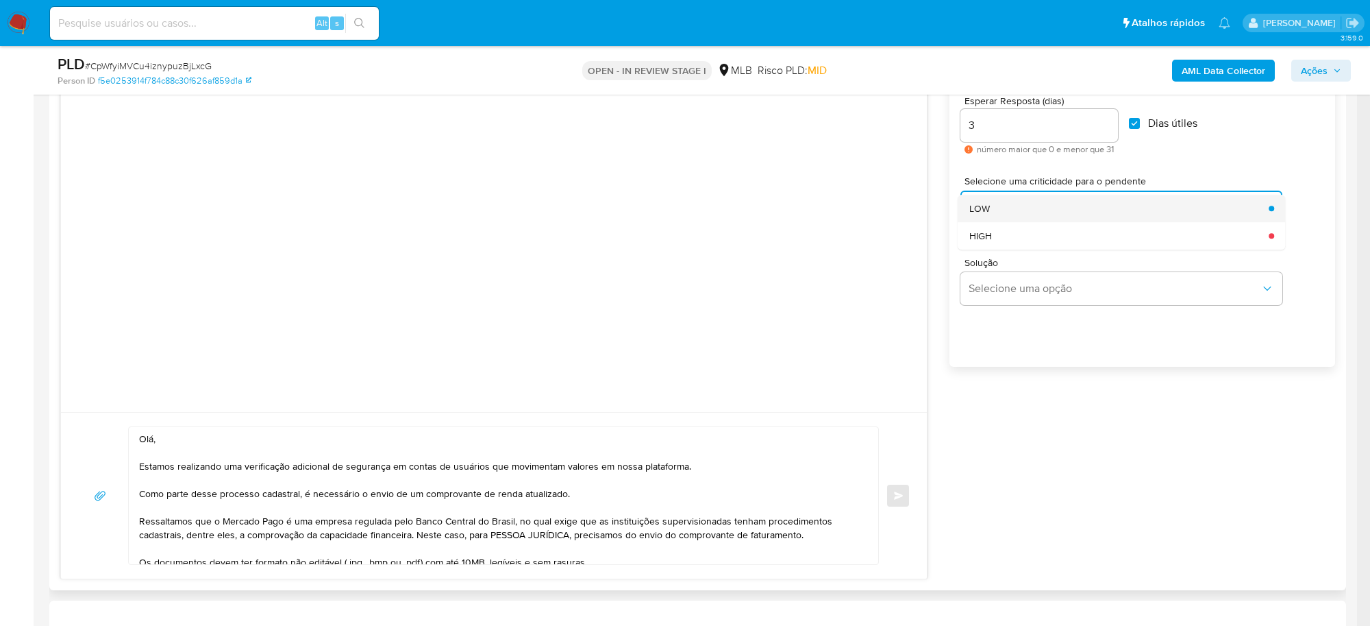
click at [1032, 208] on div "LOW" at bounding box center [1115, 208] width 292 height 27
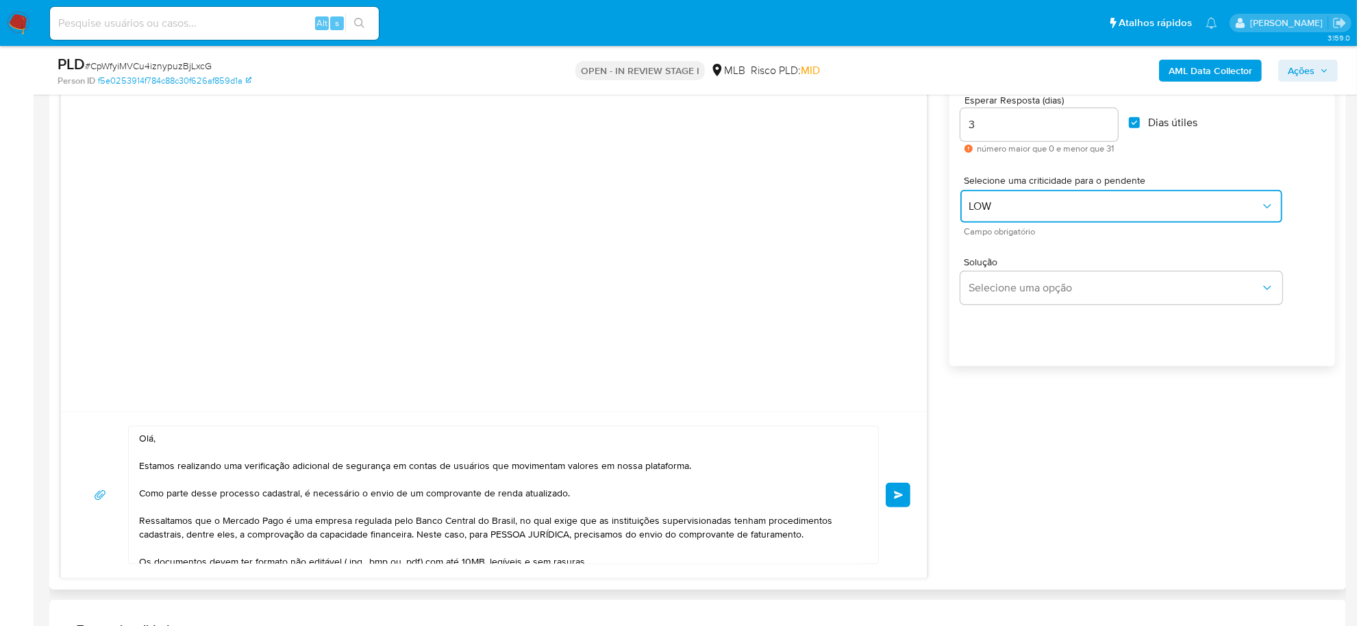
scroll to position [771, 0]
click at [904, 495] on button "common.send" at bounding box center [898, 495] width 25 height 25
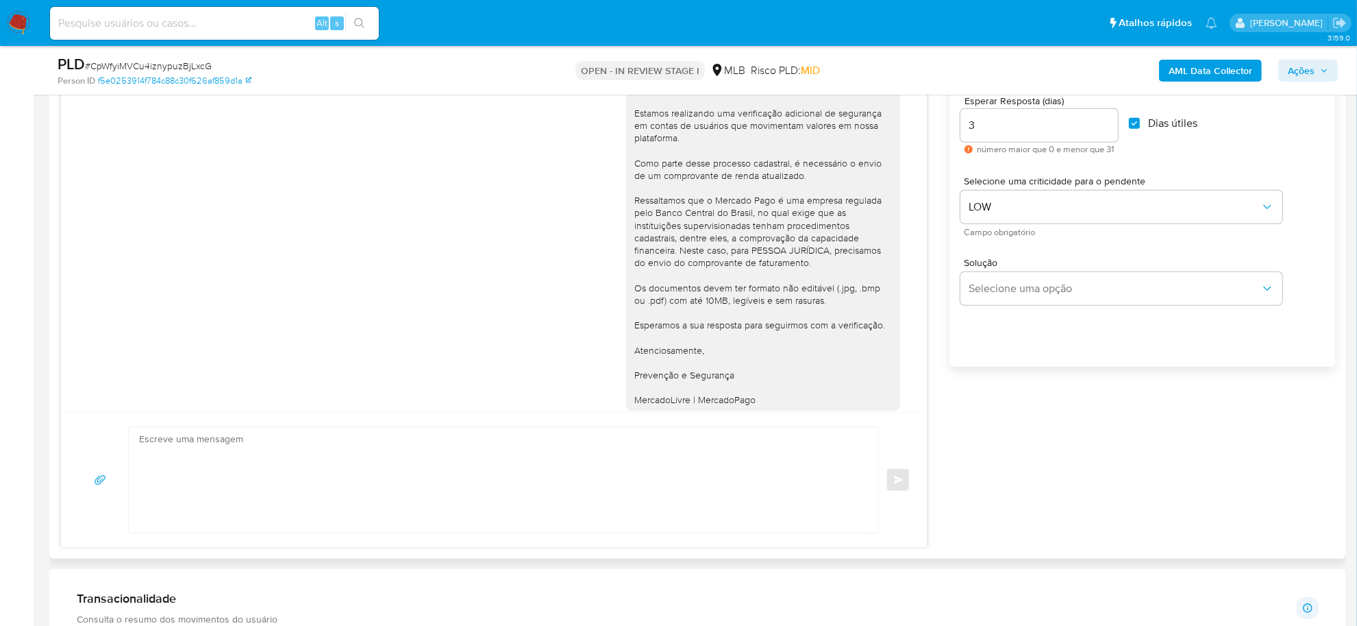
scroll to position [26, 0]
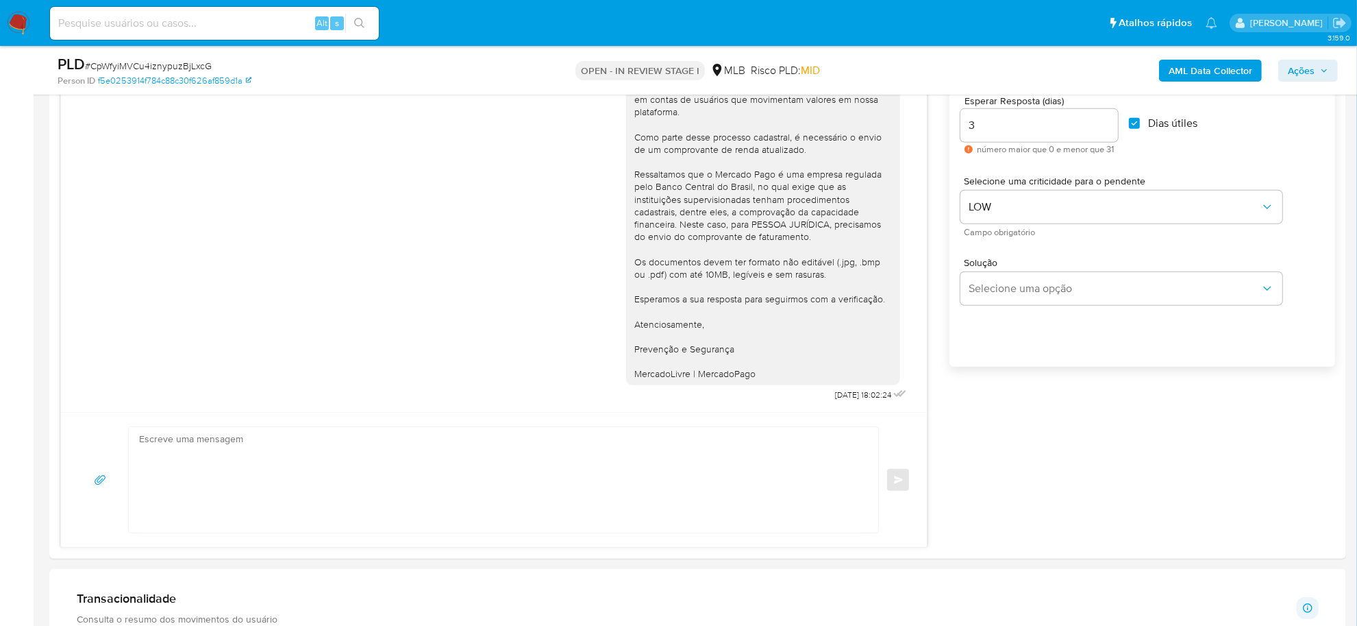
click at [187, 63] on span "# CpWfyiMVCu4iznypuzBjLxcG" at bounding box center [148, 66] width 127 height 14
copy span "CpWfyiMVCu4iznypuzBjLxcG"
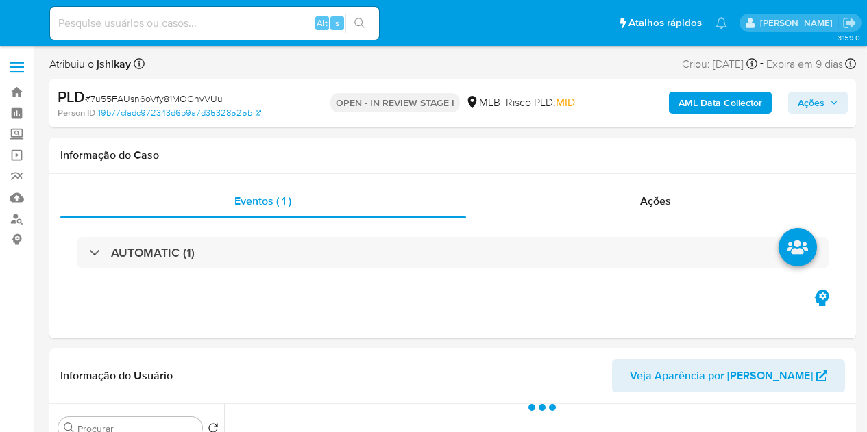
select select "10"
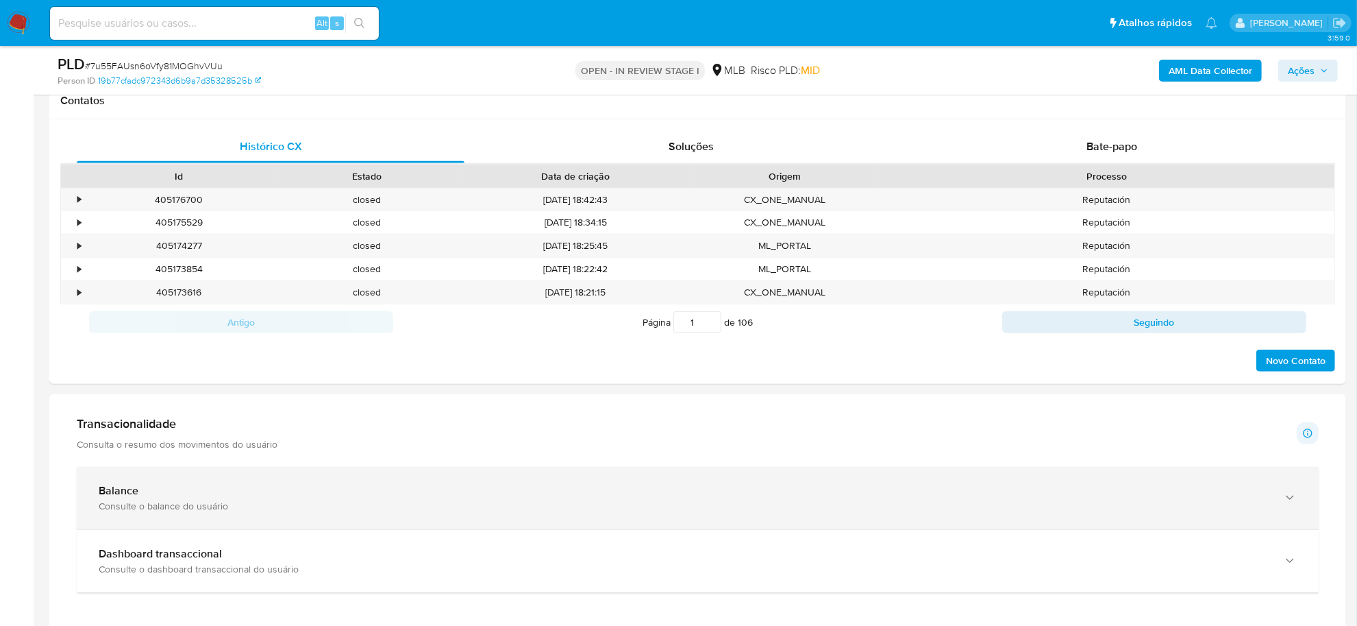
scroll to position [771, 0]
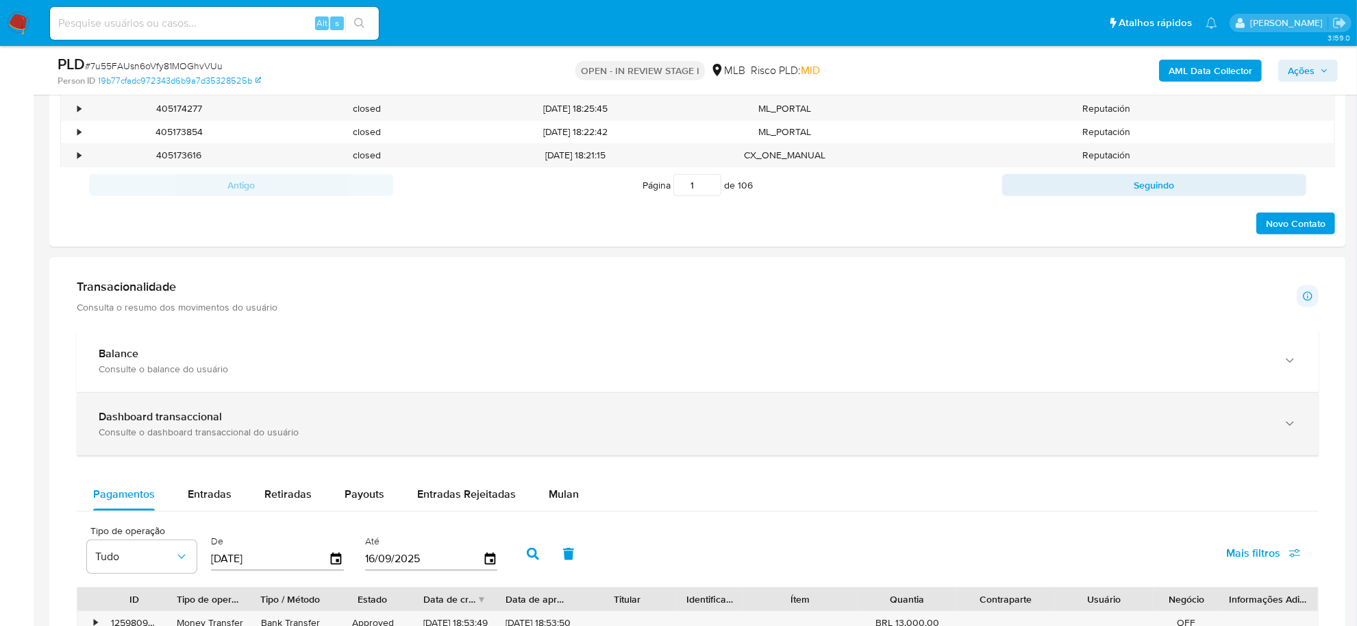
drag, startPoint x: 567, startPoint y: 485, endPoint x: 538, endPoint y: 436, distance: 56.2
click at [564, 432] on div "Mulan" at bounding box center [564, 494] width 30 height 33
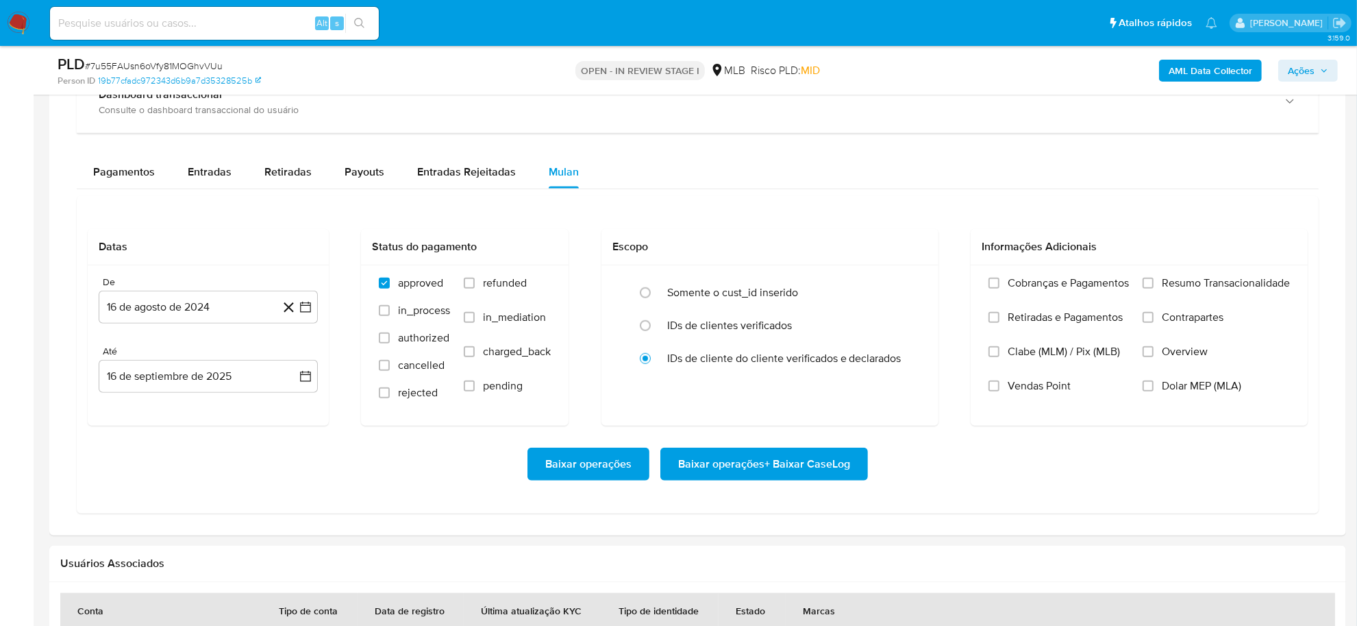
scroll to position [1113, 0]
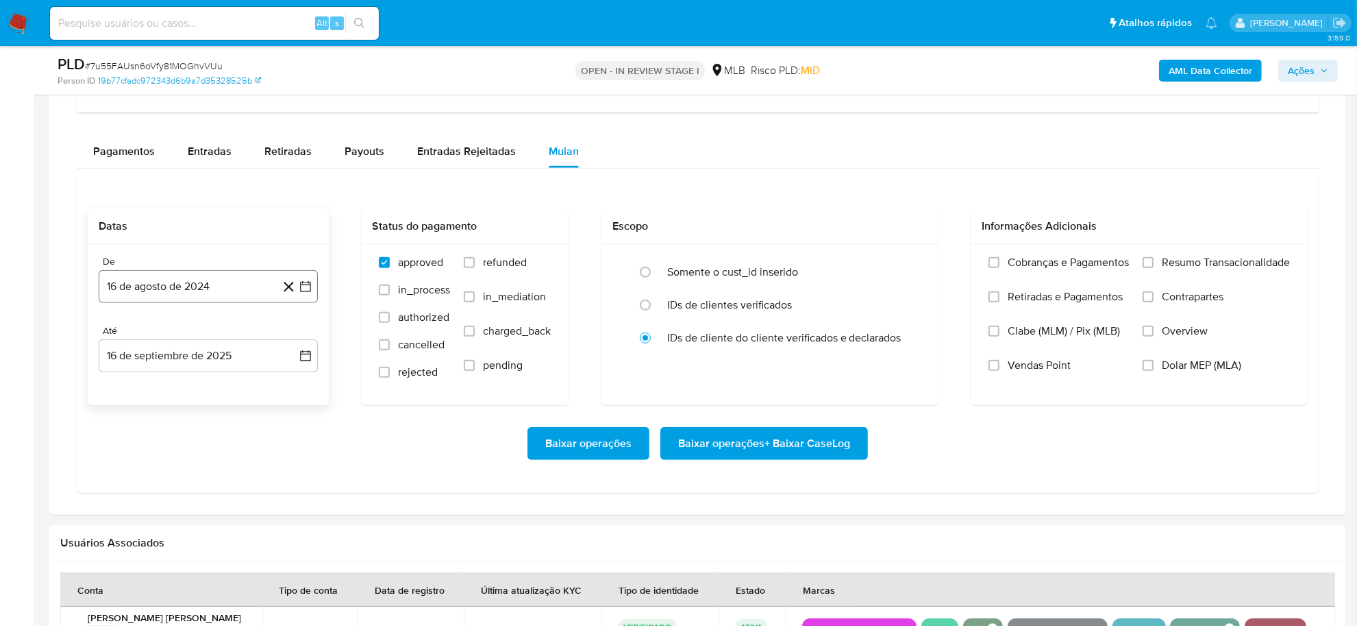
click at [312, 289] on icon "button" at bounding box center [306, 287] width 14 height 14
click at [206, 337] on span "agosto 2024" at bounding box center [202, 336] width 62 height 14
click at [289, 334] on icon "Año siguiente" at bounding box center [290, 336] width 5 height 10
click at [156, 432] on button "[DATE]" at bounding box center [148, 462] width 38 height 22
click at [155, 392] on button "1" at bounding box center [154, 386] width 22 height 22
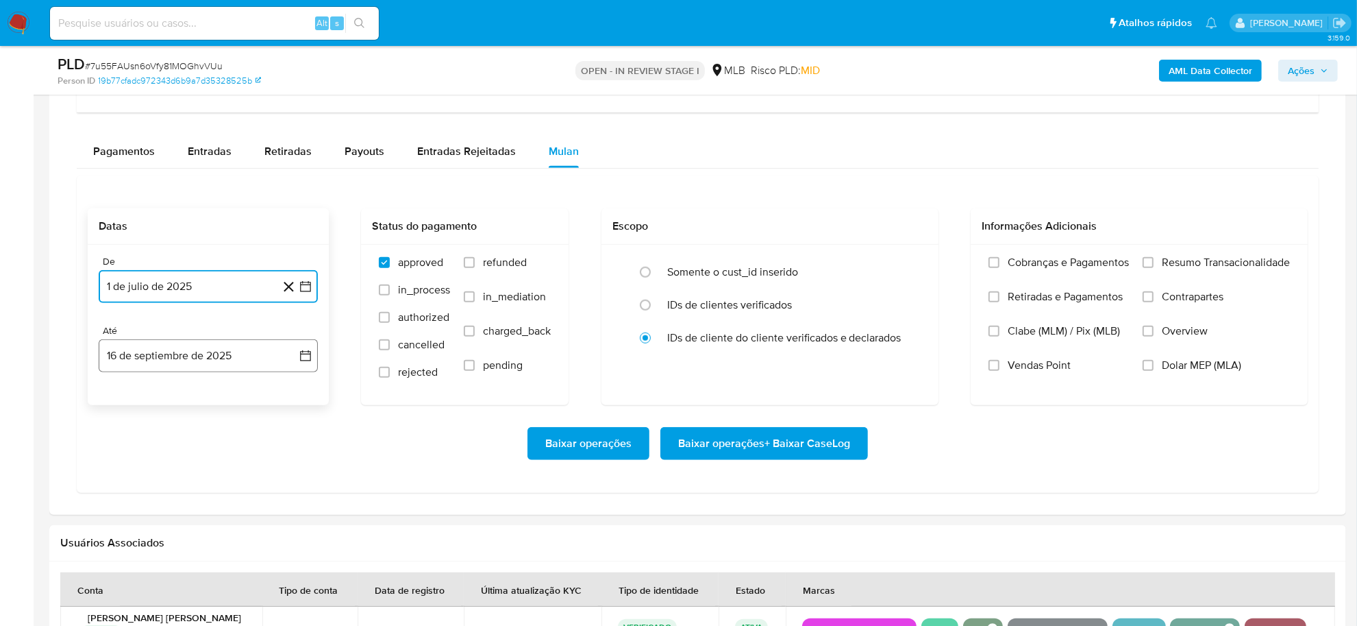
click at [299, 362] on icon "button" at bounding box center [306, 356] width 14 height 14
click at [132, 432] on button "15" at bounding box center [126, 510] width 22 height 22
click at [866, 269] on span "Resumo Transacionalidade" at bounding box center [1226, 263] width 128 height 14
click at [866, 268] on input "Resumo Transacionalidade" at bounding box center [1148, 262] width 11 height 11
click at [802, 432] on span "Baixar operações + Baixar CaseLog" at bounding box center [764, 443] width 172 height 30
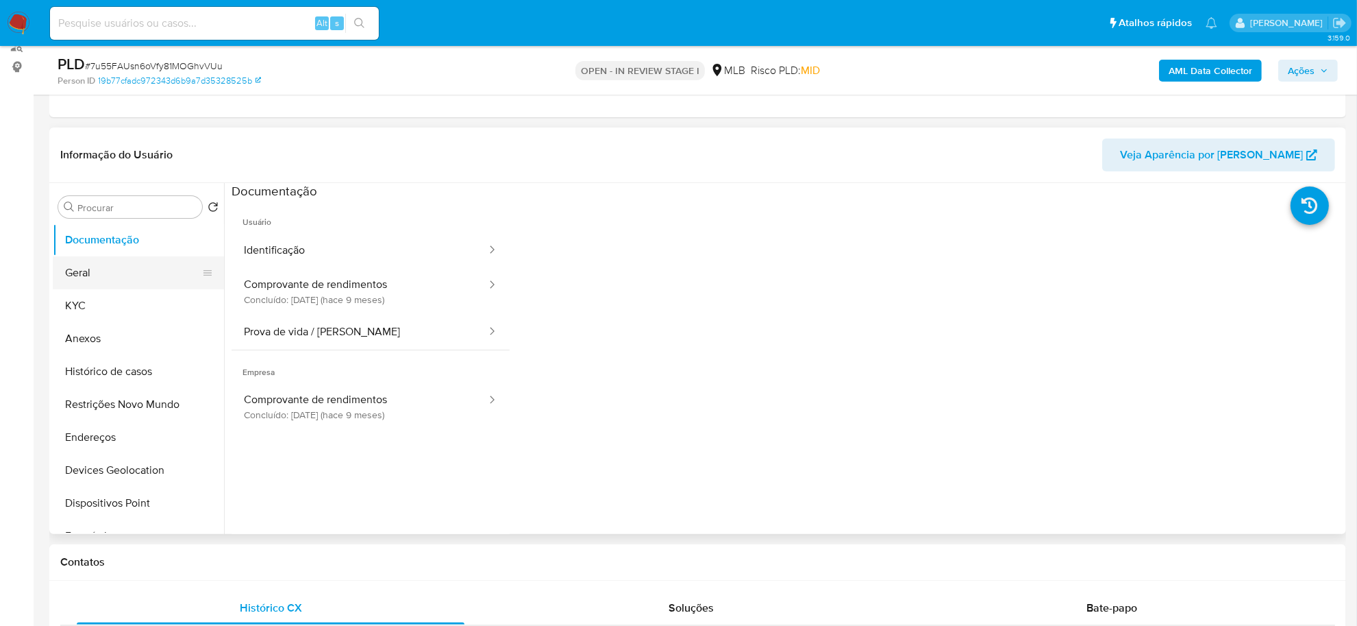
scroll to position [171, 0]
click at [115, 277] on button "Geral" at bounding box center [133, 274] width 160 height 33
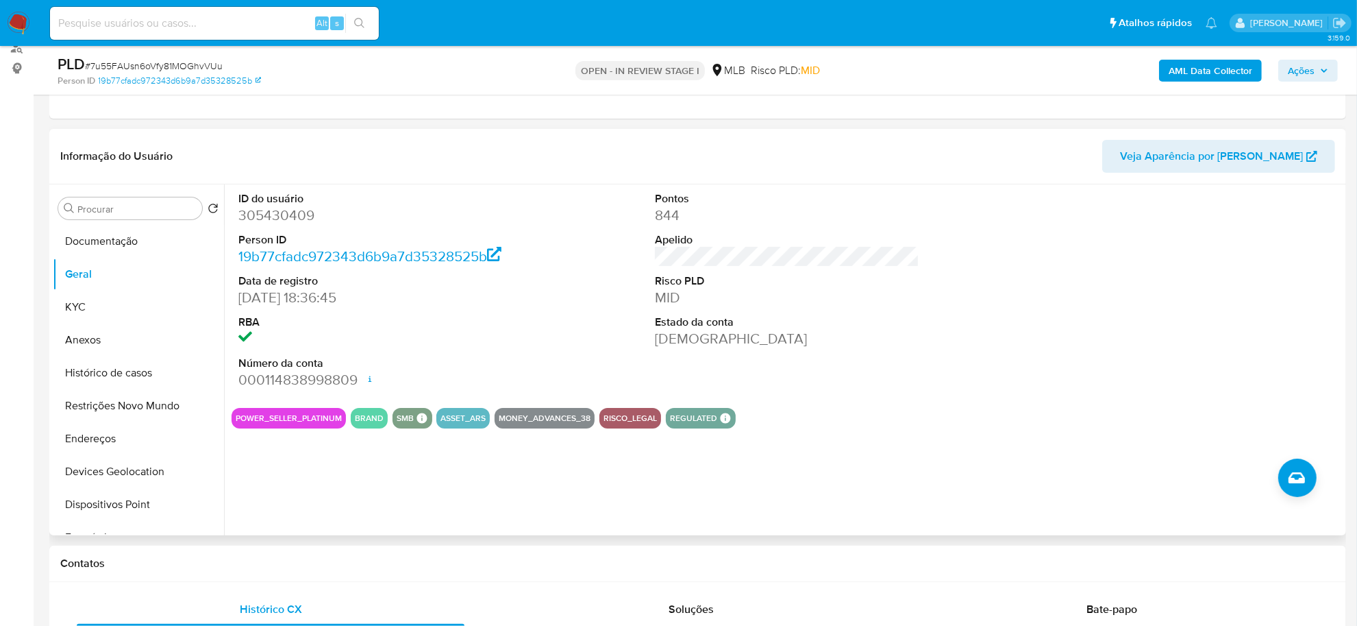
click at [260, 221] on dd "305430409" at bounding box center [370, 215] width 264 height 19
copy dd "305430409"
click at [145, 234] on button "Documentação" at bounding box center [133, 241] width 160 height 33
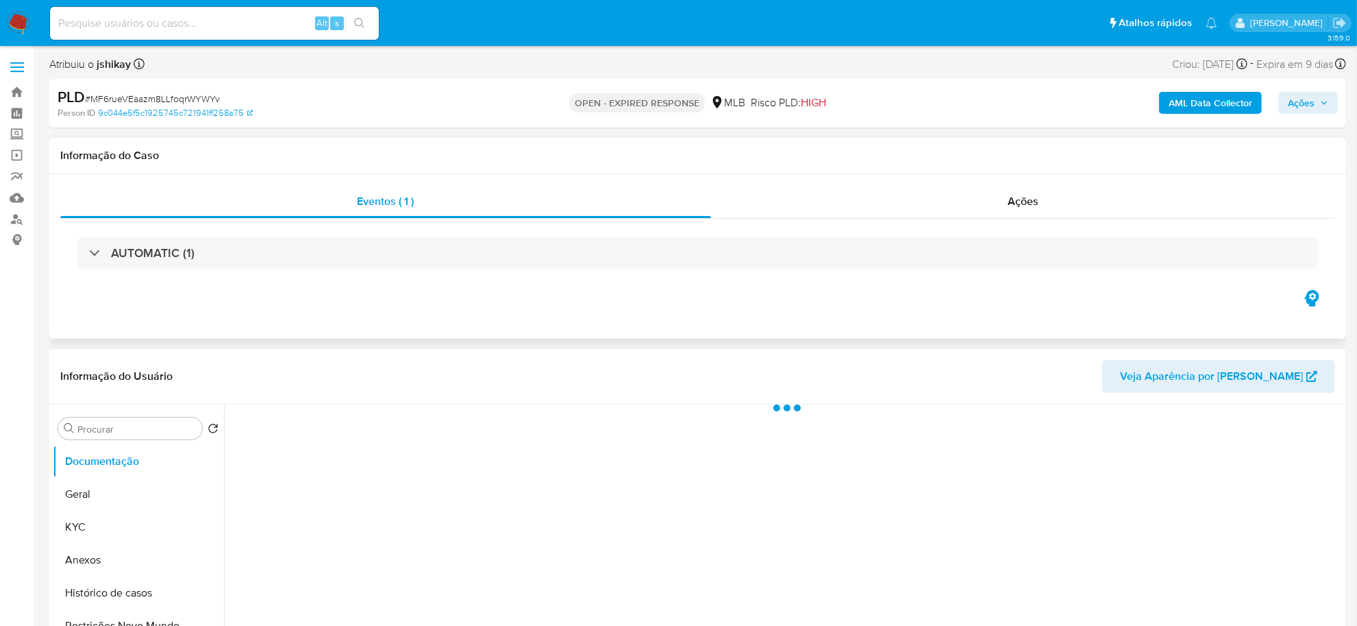
select select "10"
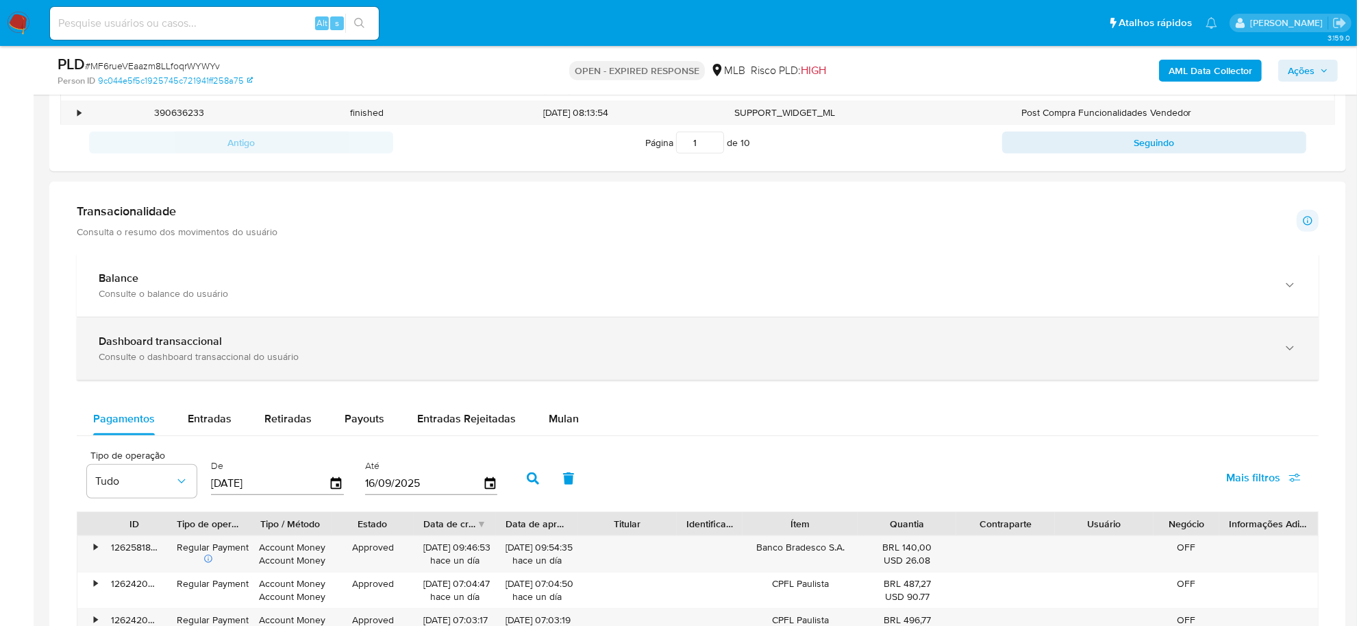
scroll to position [856, 0]
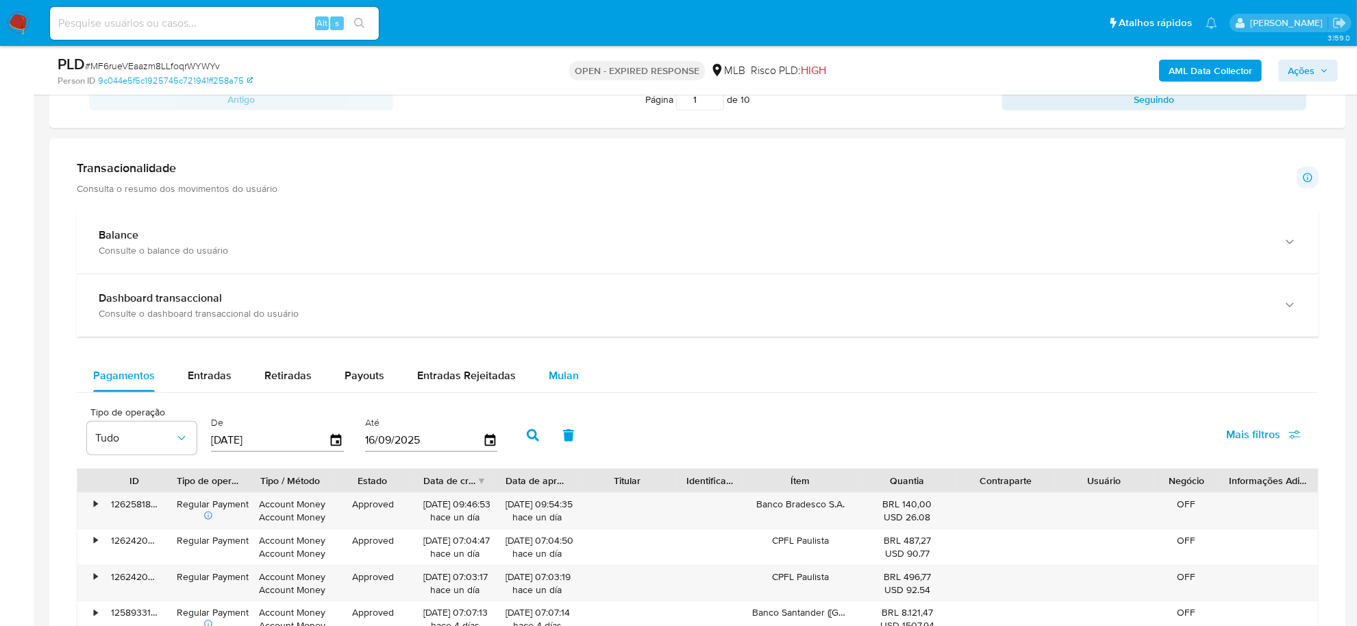
click at [540, 374] on button "Mulan" at bounding box center [563, 375] width 63 height 33
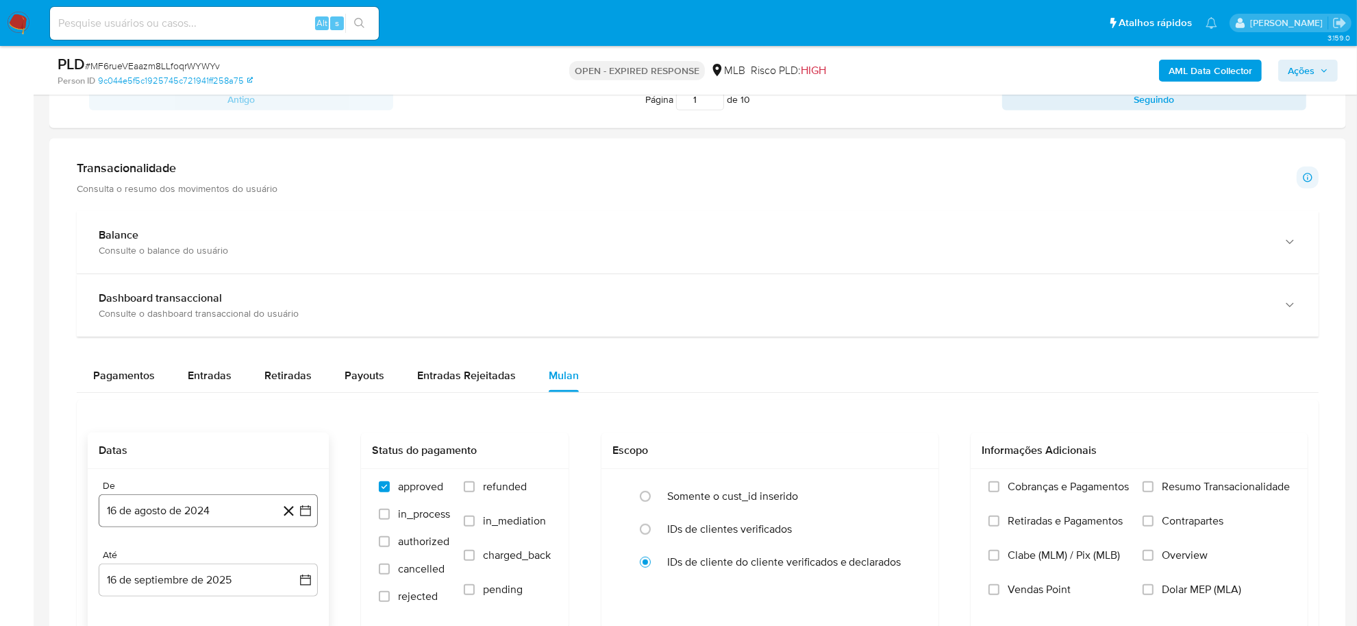
click at [309, 517] on icon "button" at bounding box center [306, 511] width 14 height 14
click at [207, 299] on span "agosto 2024" at bounding box center [202, 302] width 62 height 14
click at [288, 286] on icon "Año siguiente" at bounding box center [290, 286] width 16 height 16
click at [148, 409] on button "[DATE]" at bounding box center [148, 413] width 38 height 22
click at [162, 355] on button "1" at bounding box center [154, 353] width 22 height 22
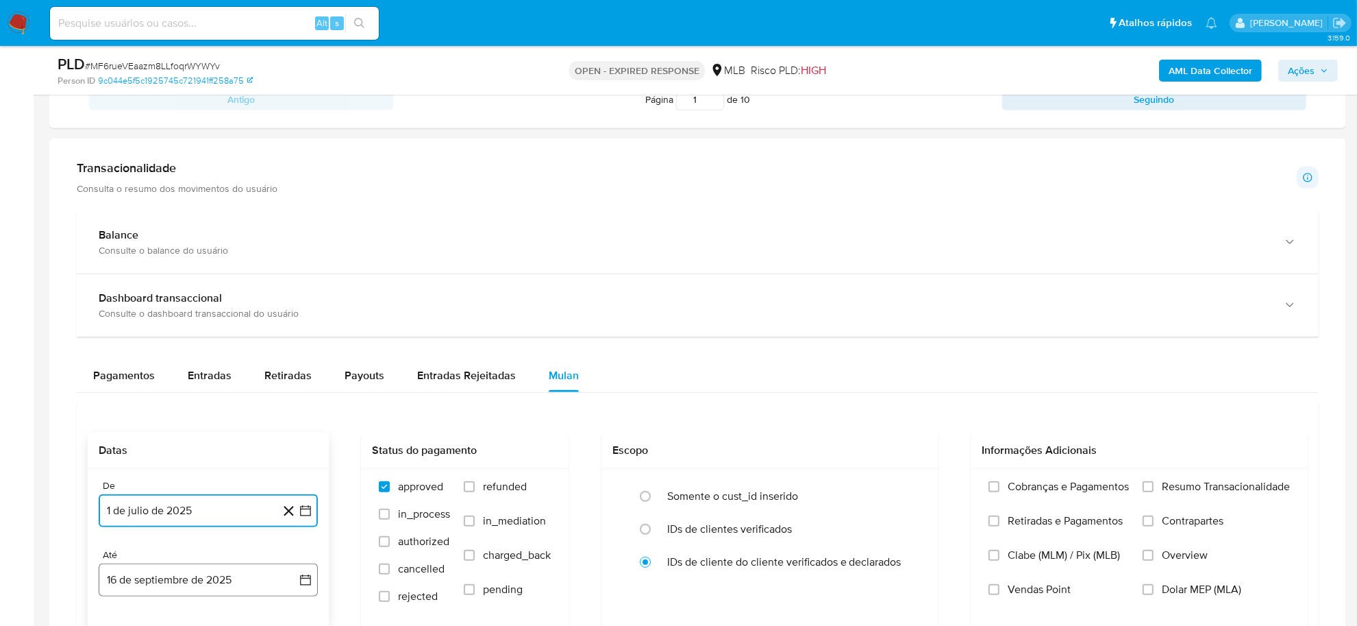
click at [302, 540] on icon "button" at bounding box center [306, 580] width 14 height 14
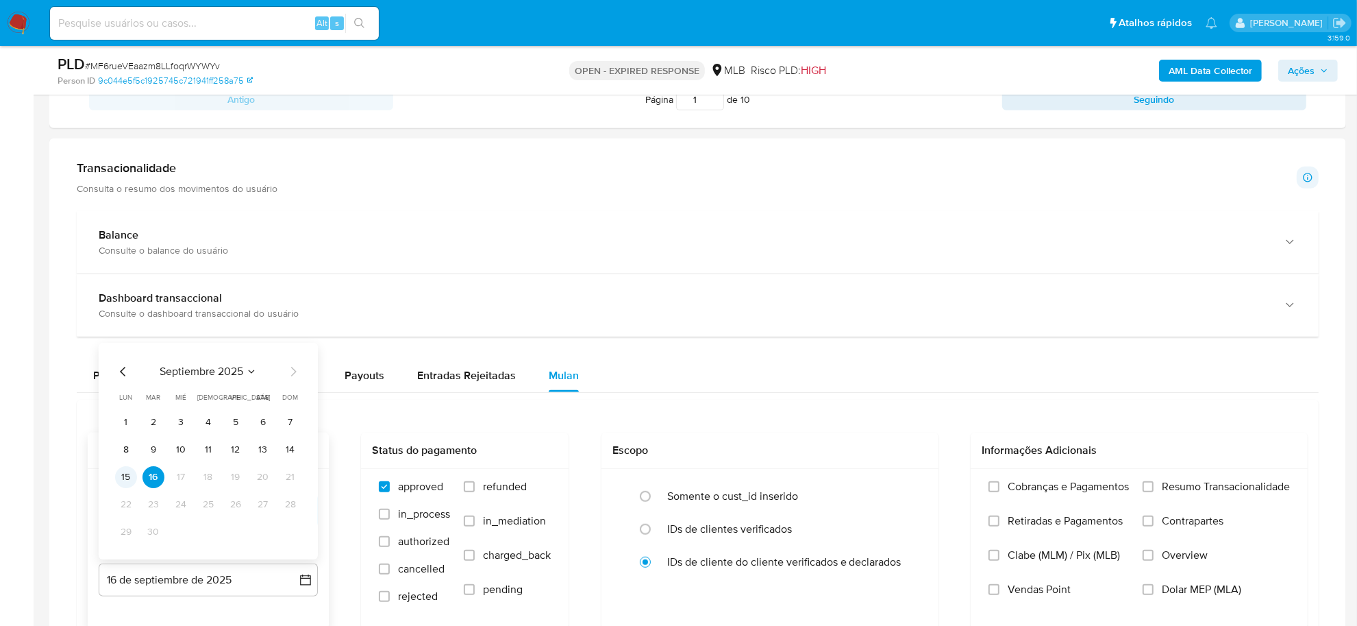
click at [123, 478] on button "15" at bounding box center [126, 477] width 22 height 22
drag, startPoint x: 1210, startPoint y: 486, endPoint x: 953, endPoint y: 432, distance: 262.6
click at [1095, 487] on span "Resumo Transacionalidade" at bounding box center [1226, 487] width 128 height 14
click at [1095, 487] on input "Resumo Transacionalidade" at bounding box center [1148, 486] width 11 height 11
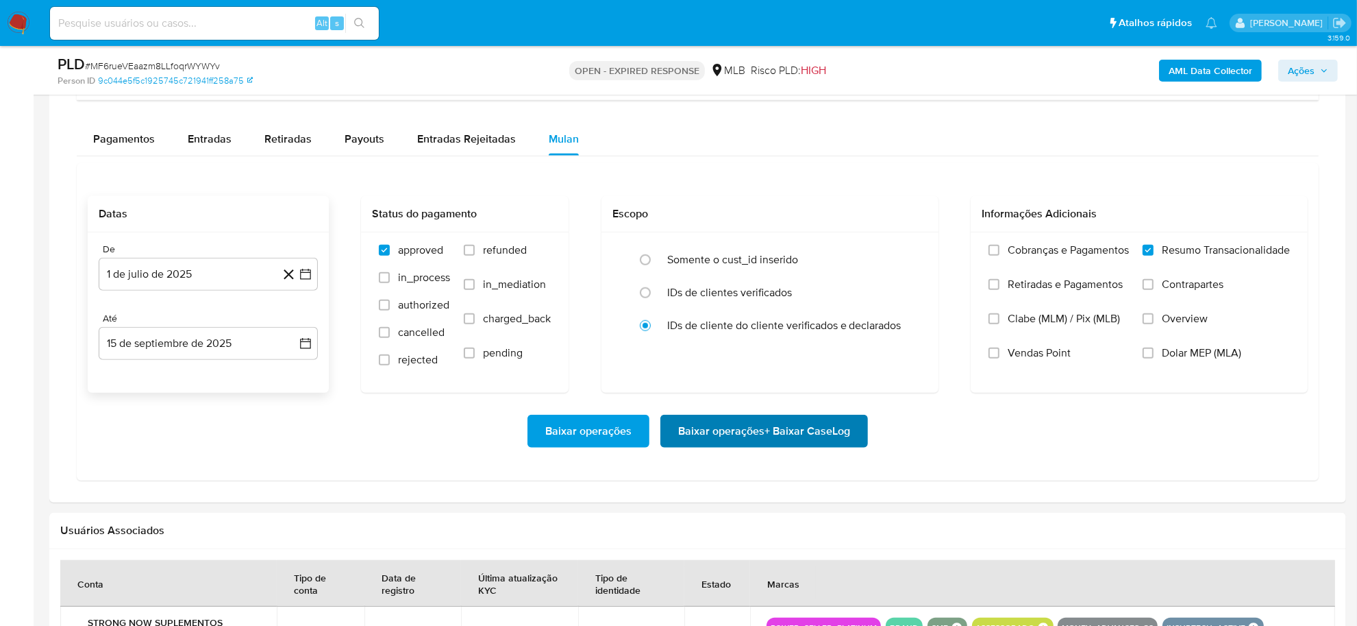
scroll to position [1113, 0]
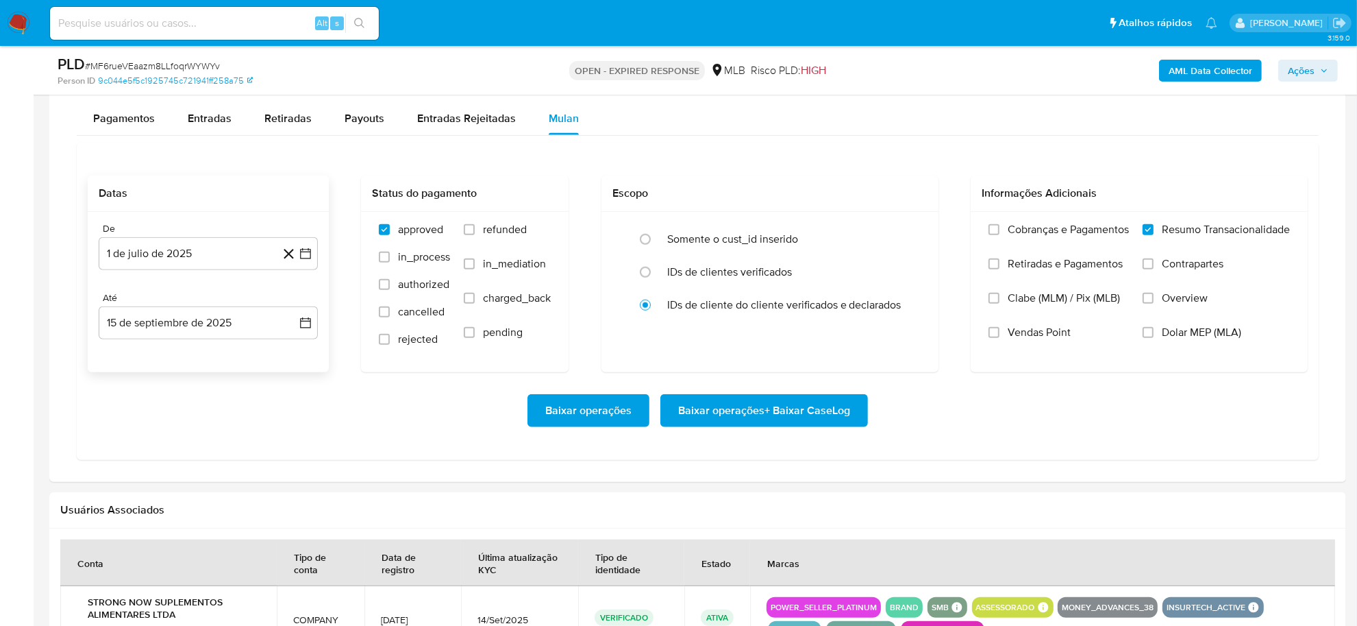
click at [747, 406] on span "Baixar operações + Baixar CaseLog" at bounding box center [764, 410] width 172 height 30
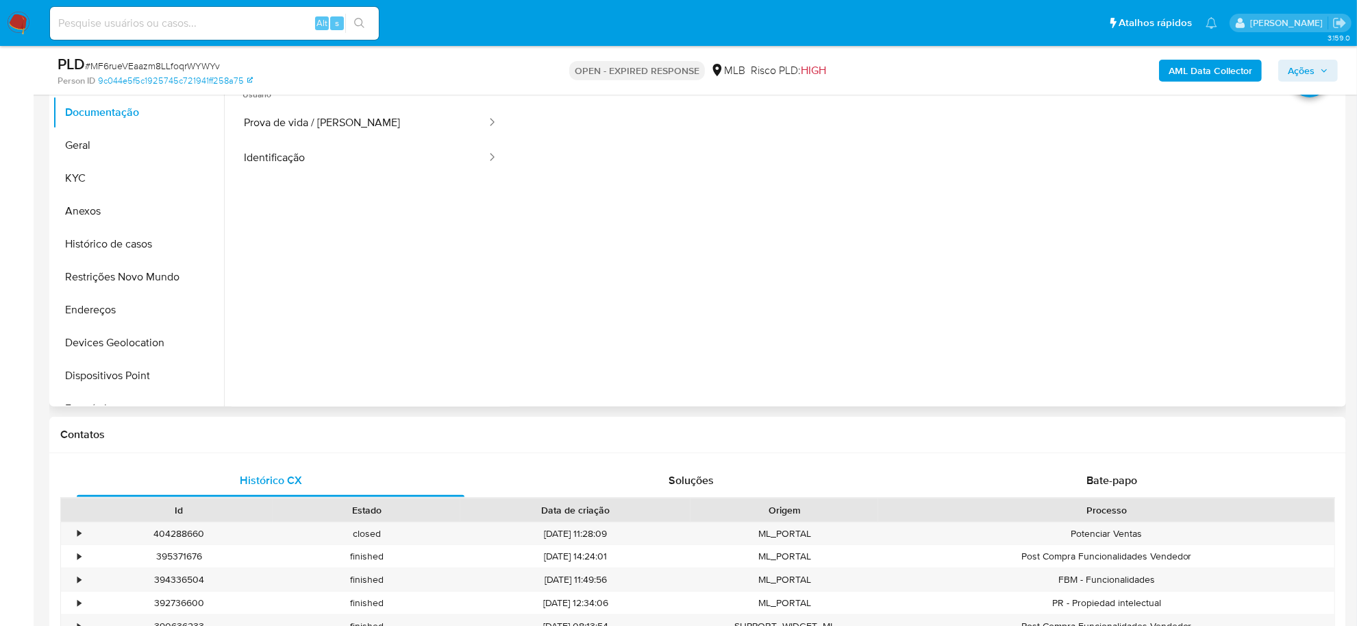
scroll to position [86, 0]
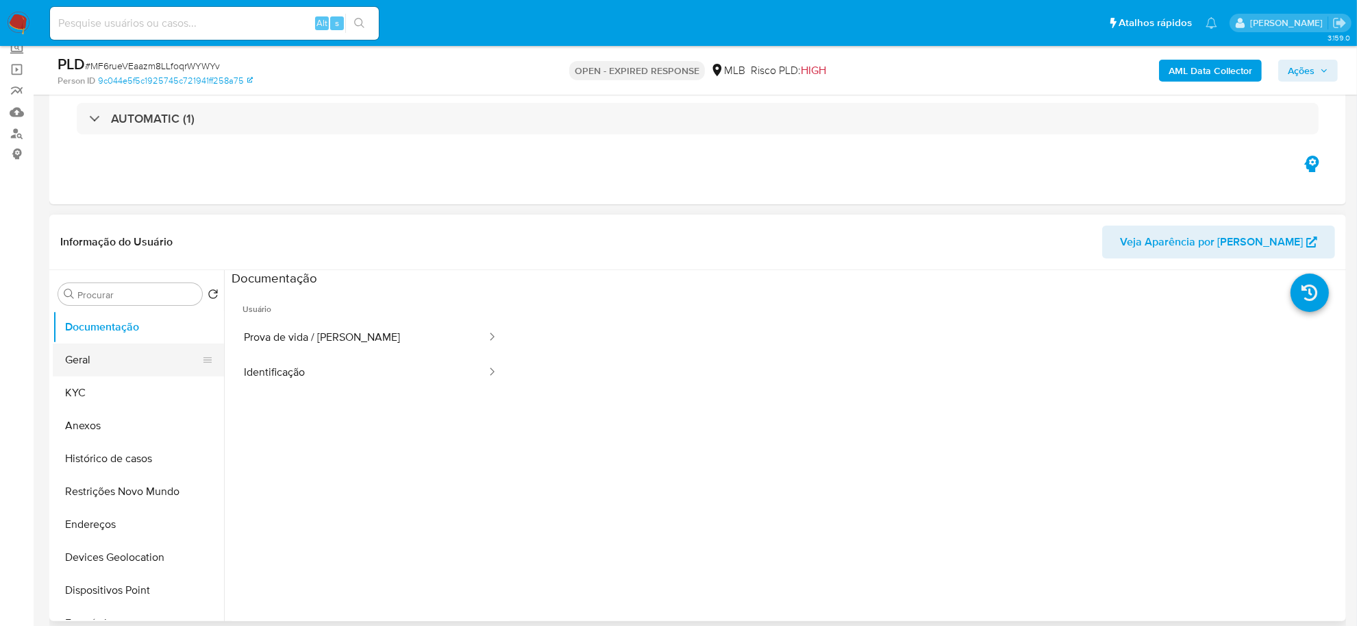
click at [138, 358] on button "Geral" at bounding box center [133, 359] width 160 height 33
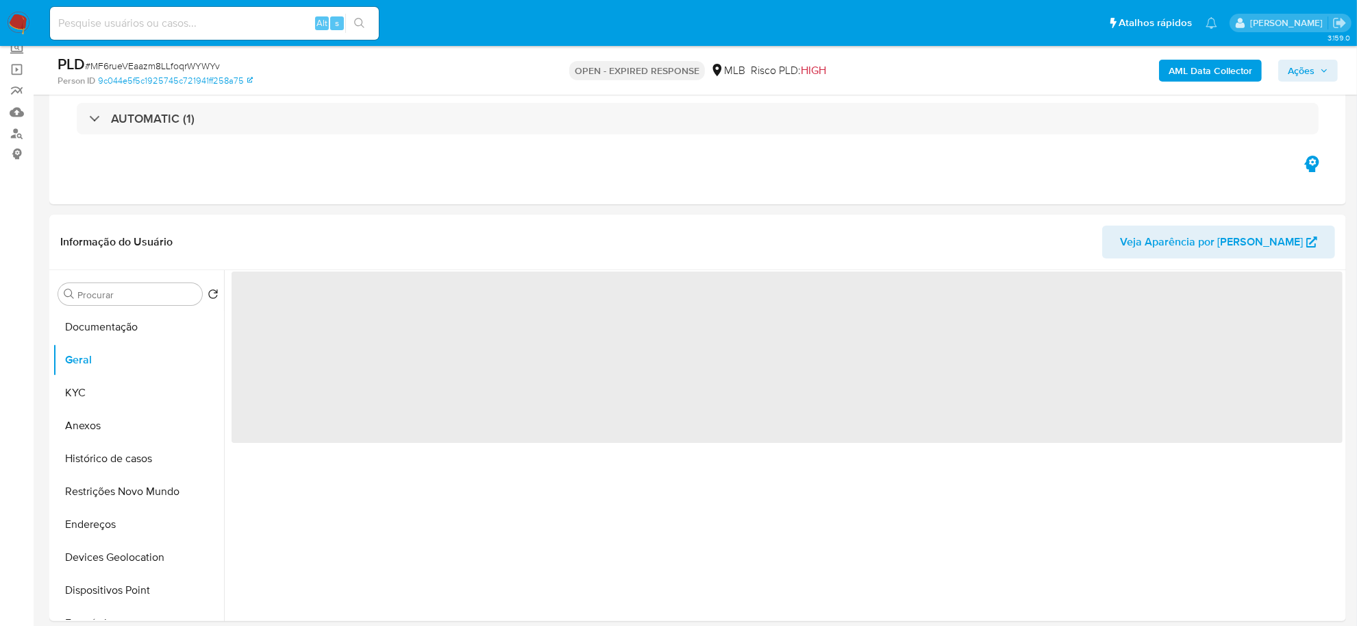
scroll to position [171, 0]
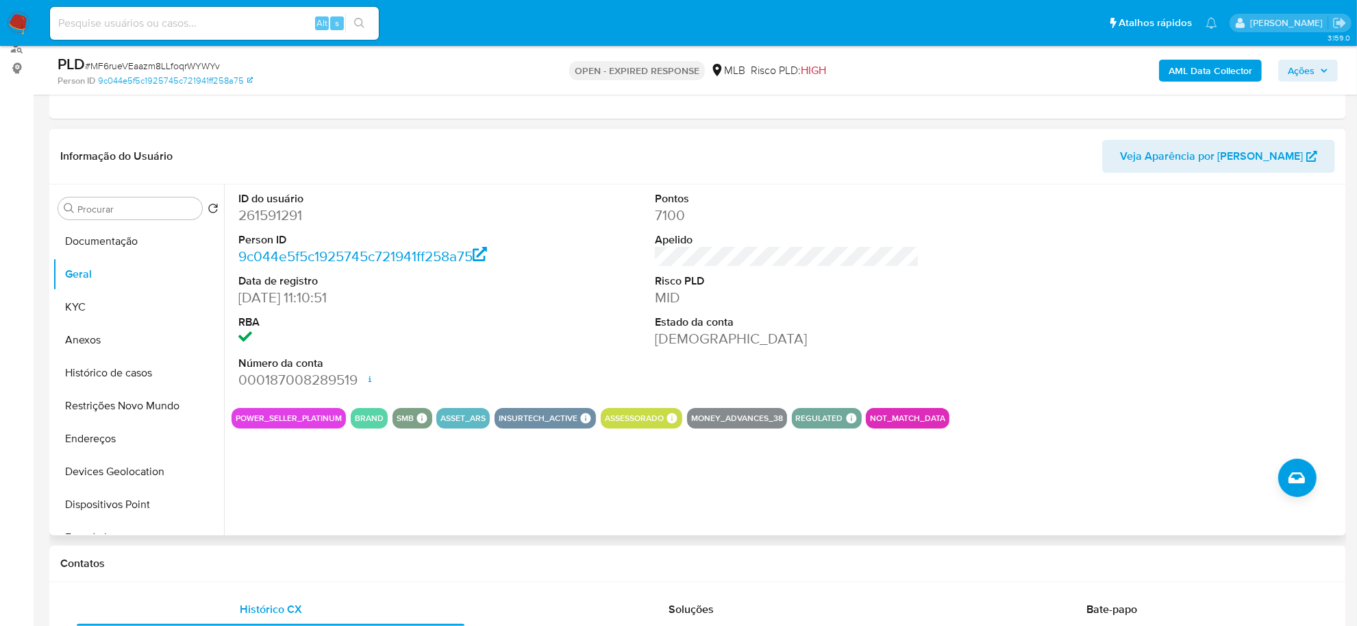
click at [240, 211] on dd "261591291" at bounding box center [370, 215] width 264 height 19
click at [245, 217] on dd "261591291" at bounding box center [370, 215] width 264 height 19
copy dd "261591291"
click at [87, 240] on button "Documentação" at bounding box center [133, 241] width 160 height 33
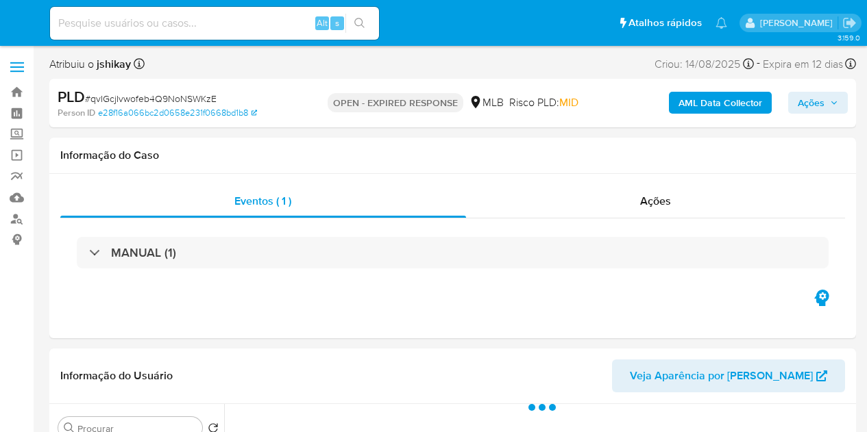
select select "10"
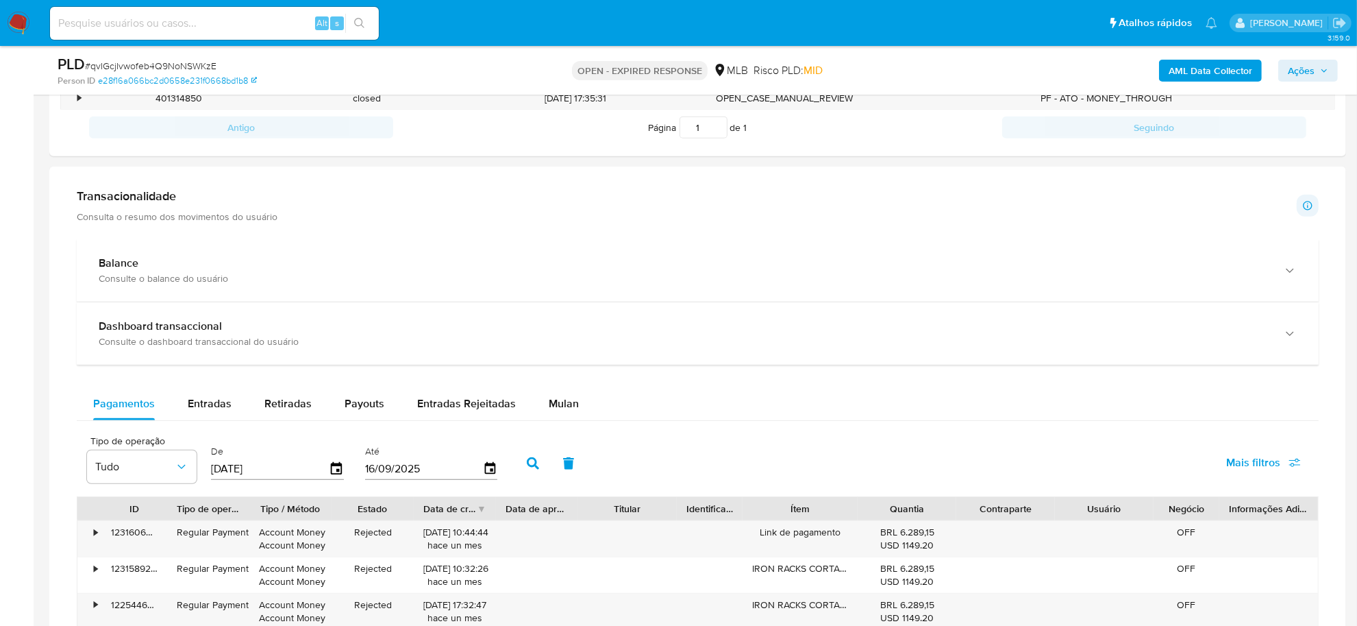
scroll to position [942, 0]
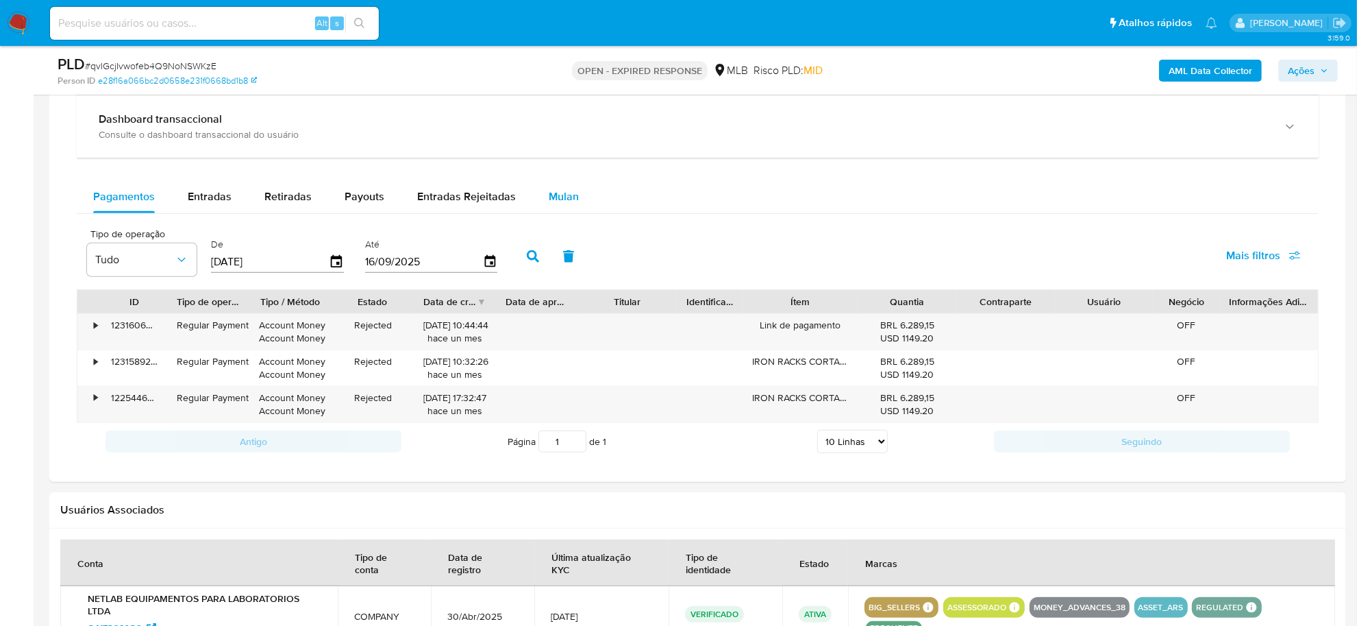
click at [560, 184] on div "Mulan" at bounding box center [564, 196] width 30 height 33
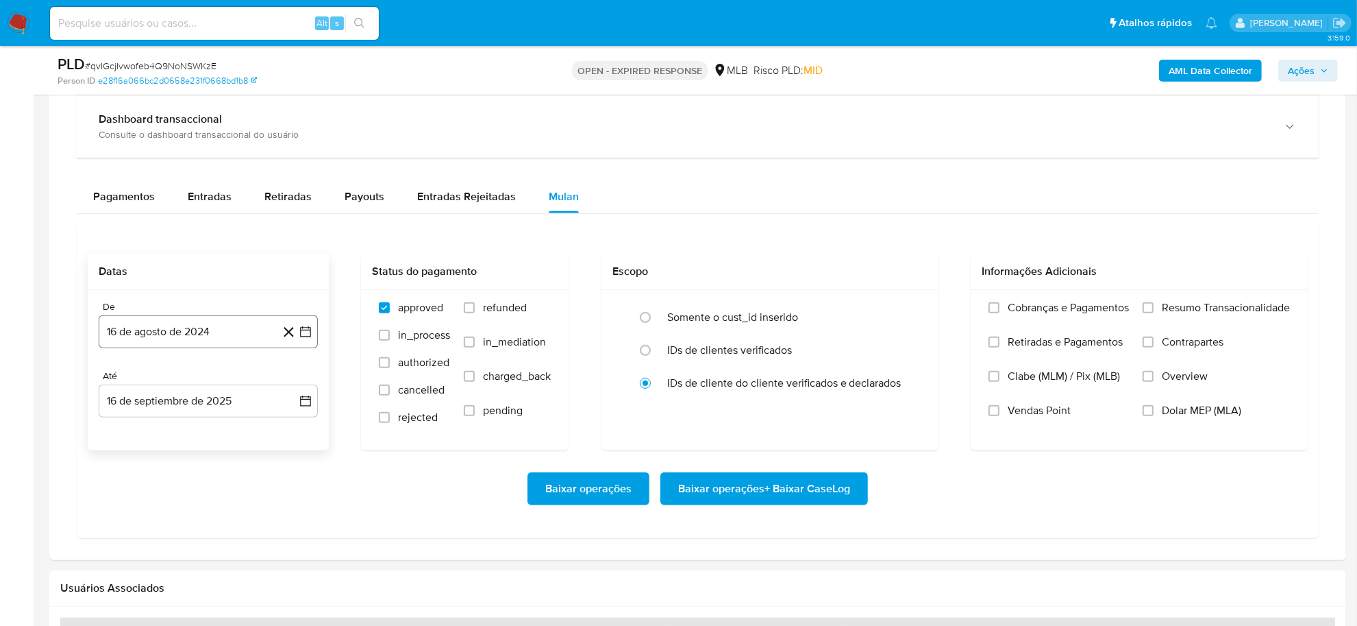
click at [309, 327] on icon "button" at bounding box center [306, 332] width 14 height 14
click at [232, 384] on span "agosto 2024" at bounding box center [202, 381] width 62 height 14
drag, startPoint x: 293, startPoint y: 379, endPoint x: 250, endPoint y: 420, distance: 59.6
click at [293, 380] on icon "Año siguiente" at bounding box center [290, 381] width 16 height 16
click at [151, 432] on span "[DATE]" at bounding box center [148, 507] width 30 height 11
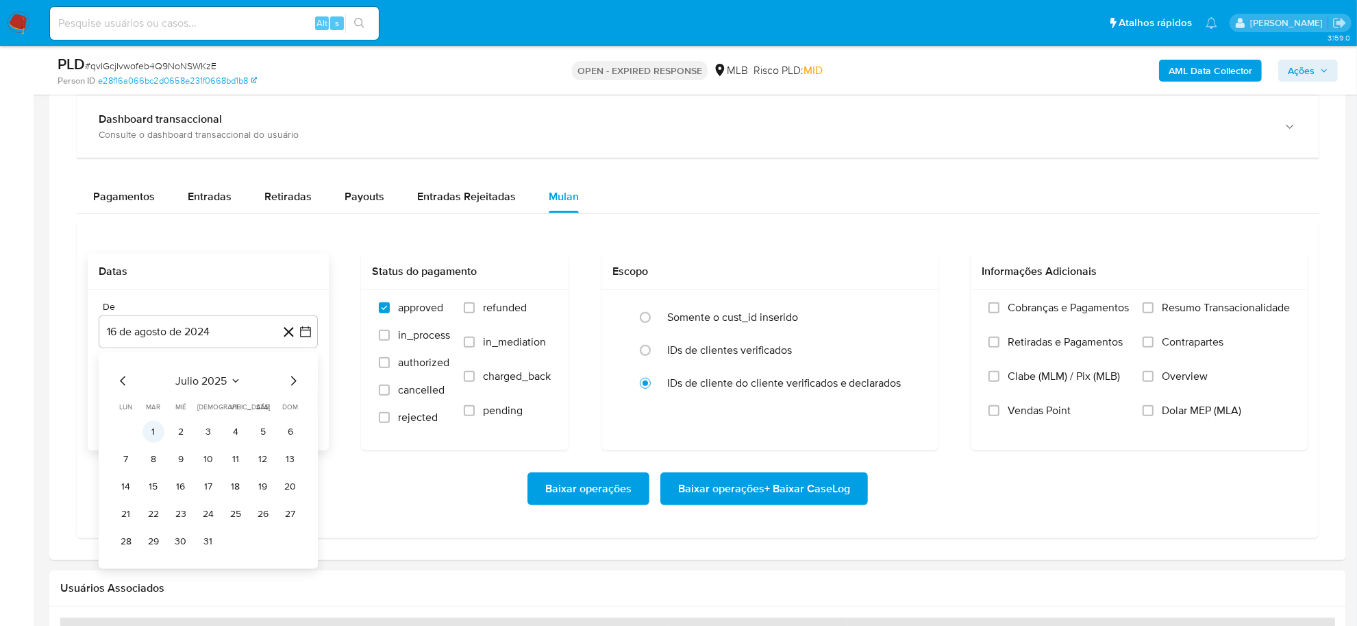
click at [156, 430] on button "1" at bounding box center [154, 432] width 22 height 22
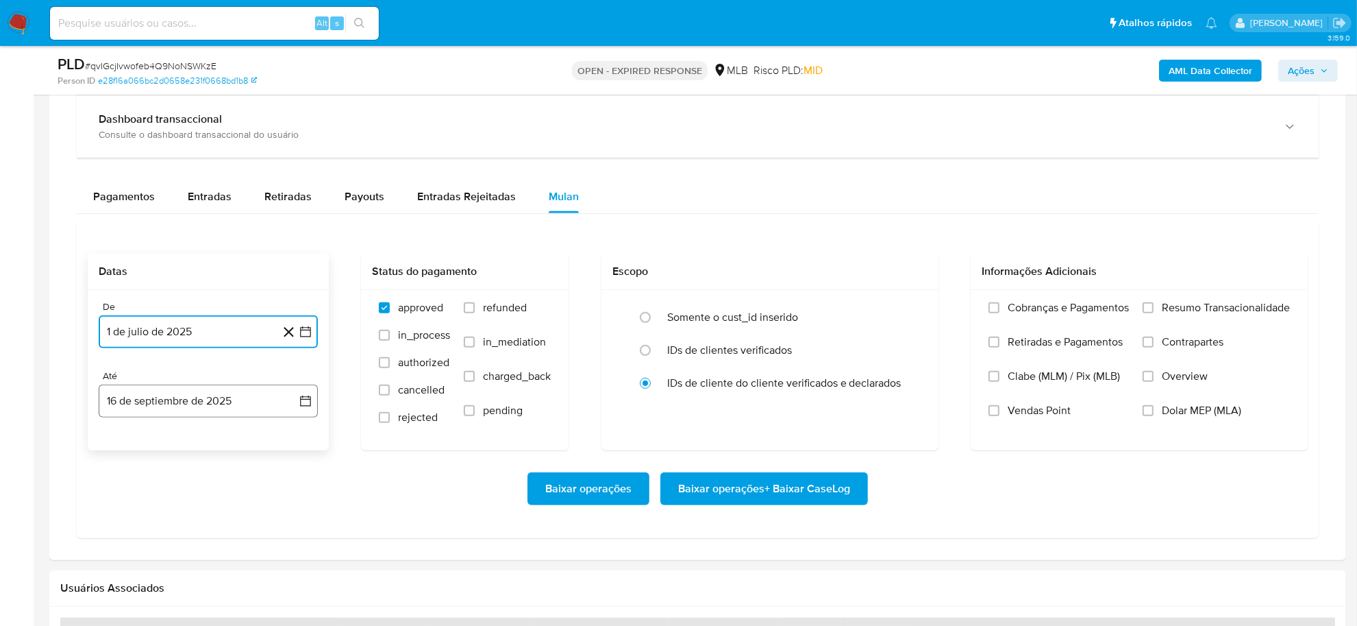
click at [306, 398] on icon "button" at bounding box center [306, 401] width 14 height 14
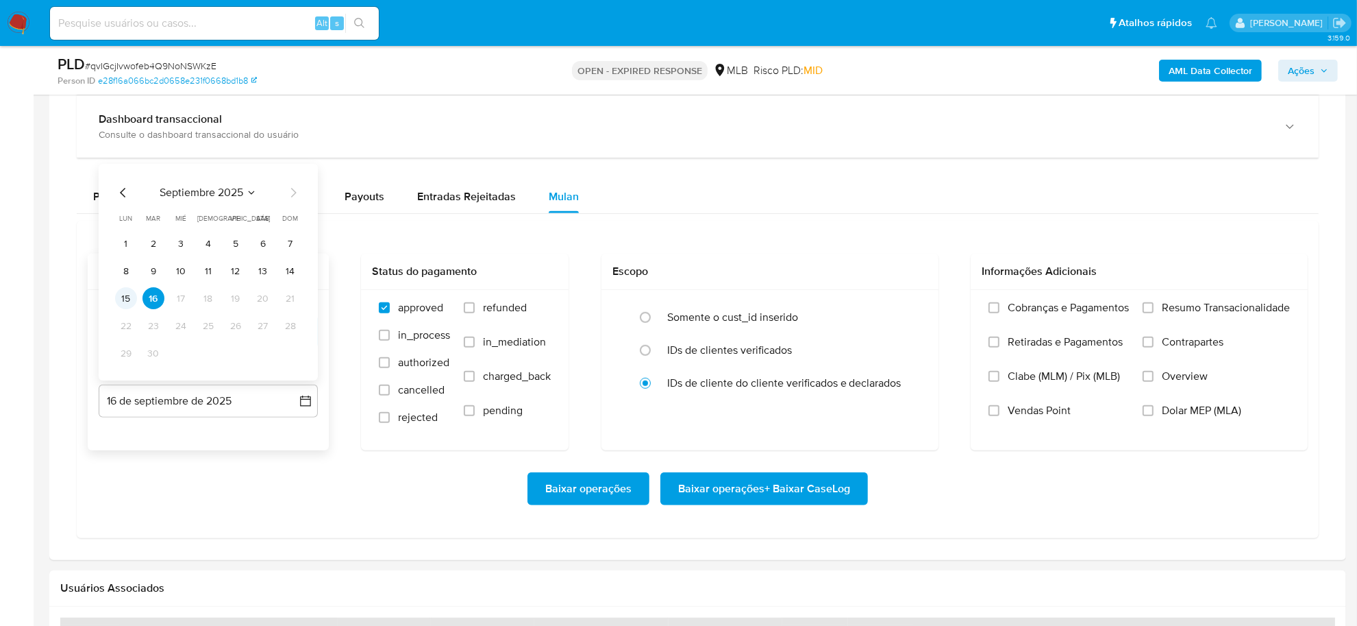
click at [128, 303] on button "15" at bounding box center [126, 299] width 22 height 22
click at [866, 312] on span "Resumo Transacionalidade" at bounding box center [1226, 308] width 128 height 14
click at [866, 312] on input "Resumo Transacionalidade" at bounding box center [1148, 307] width 11 height 11
click at [780, 432] on span "Baixar operações + Baixar CaseLog" at bounding box center [764, 488] width 172 height 30
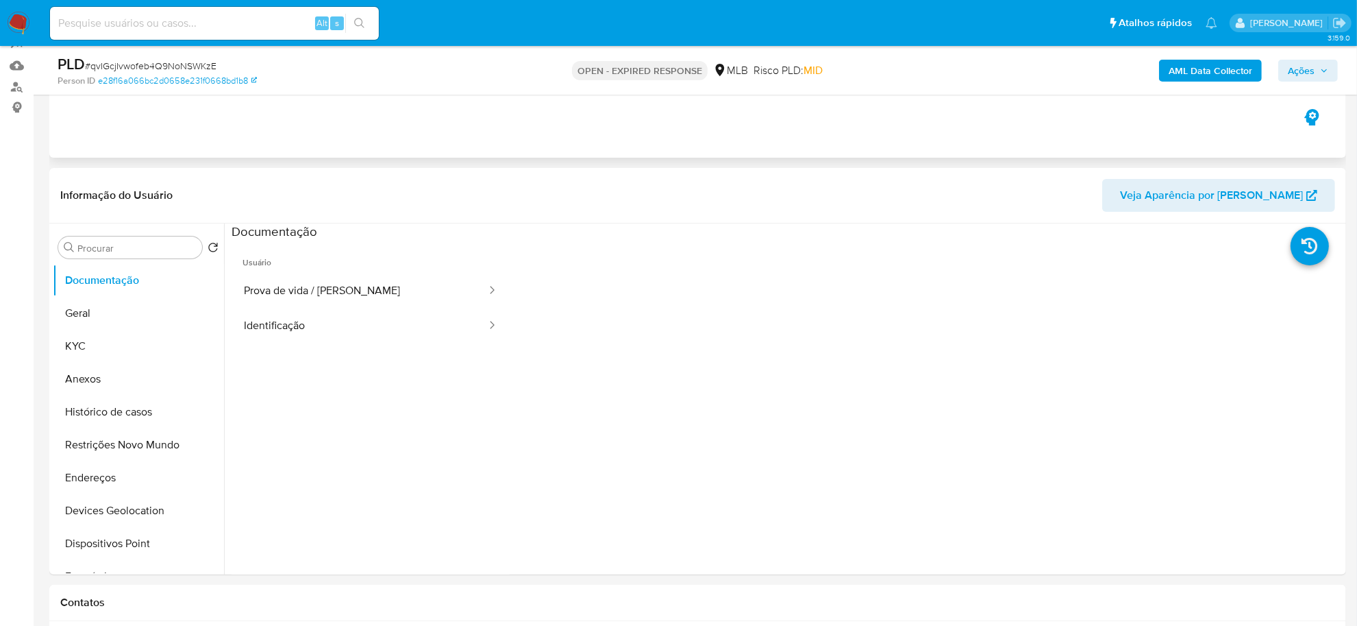
scroll to position [0, 0]
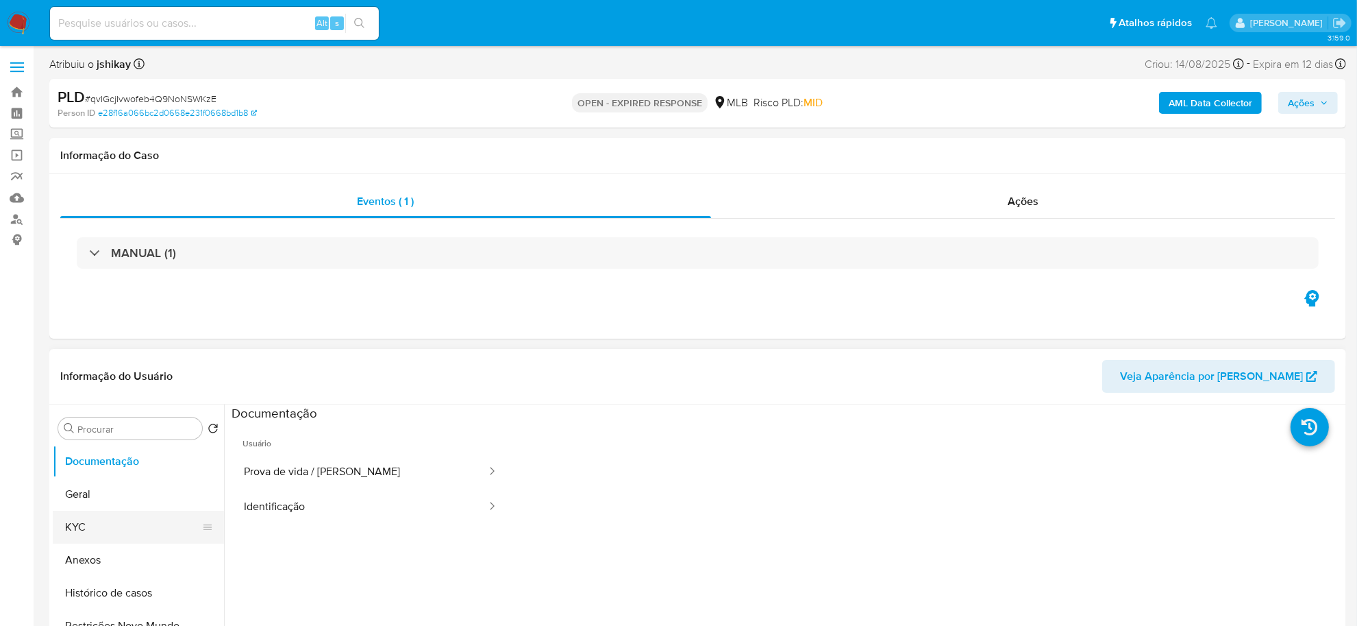
click at [106, 432] on button "KYC" at bounding box center [133, 526] width 160 height 33
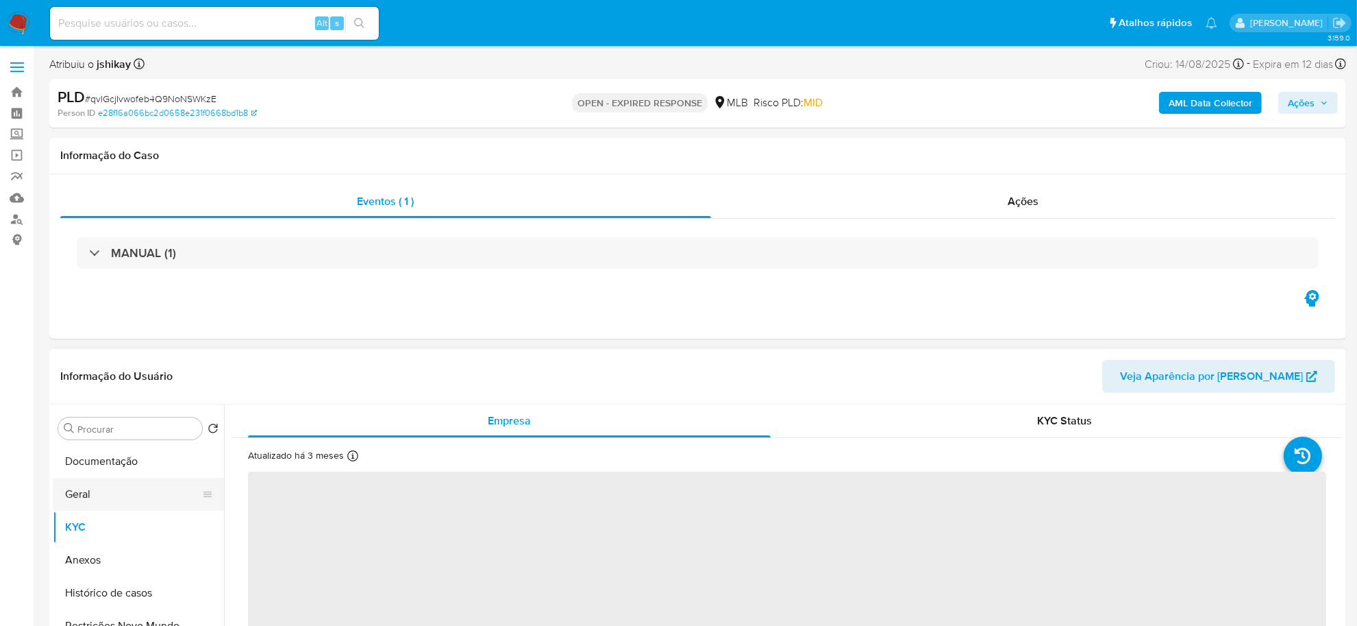
click at [108, 432] on button "Geral" at bounding box center [133, 494] width 160 height 33
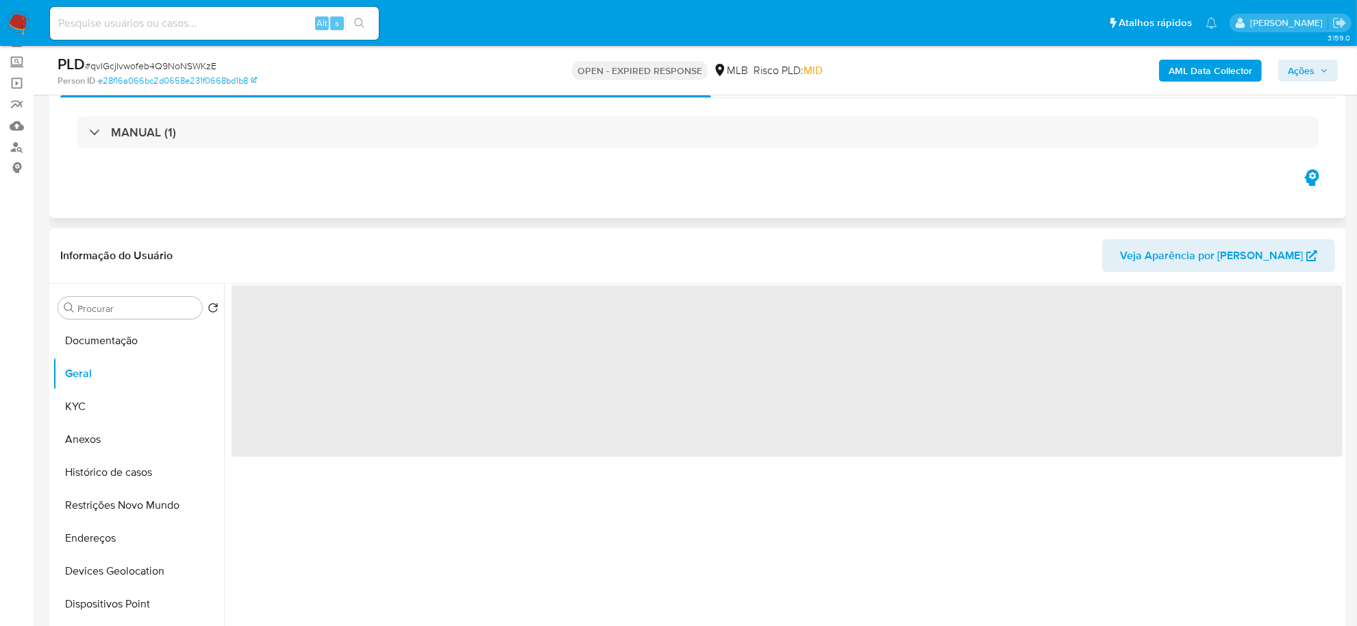
scroll to position [171, 0]
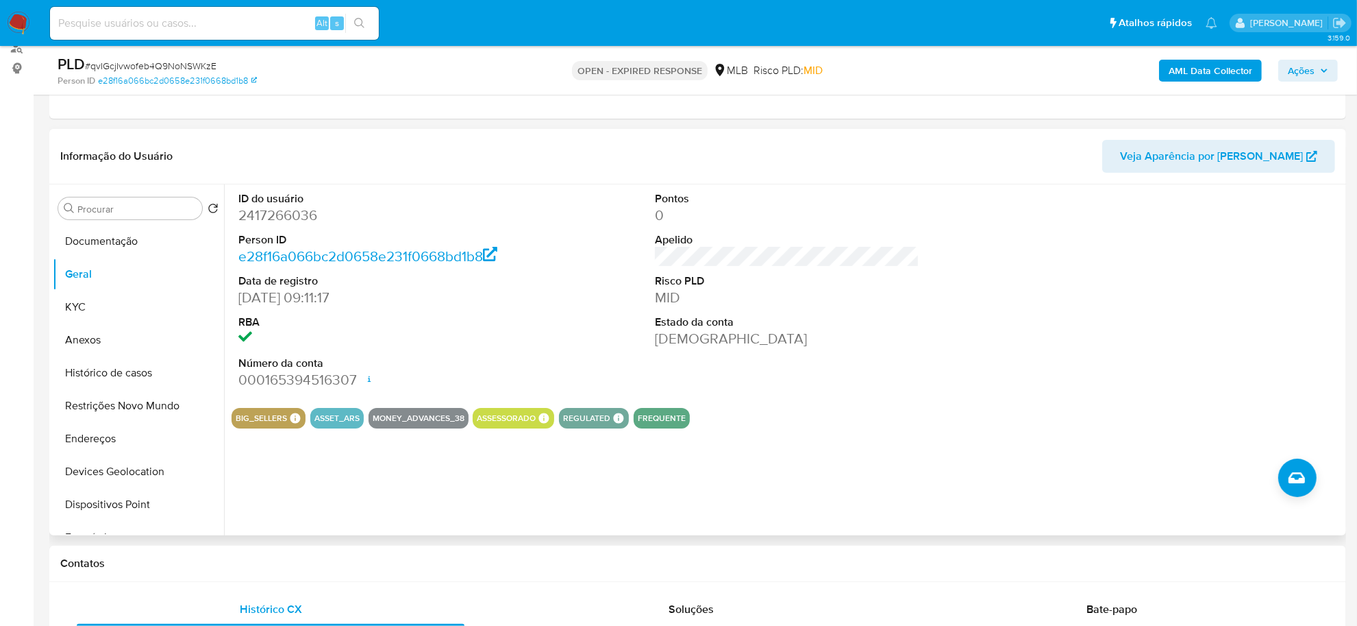
click at [284, 214] on dd "2417266036" at bounding box center [370, 215] width 264 height 19
copy dd "2417266036"
click at [284, 214] on dd "2417266036" at bounding box center [370, 215] width 264 height 19
drag, startPoint x: 108, startPoint y: 248, endPoint x: 658, endPoint y: 314, distance: 554.1
click at [637, 317] on div "Procurar Retornar ao pedido padrão Documentação Geral KYC Anexos Histórico de c…" at bounding box center [698, 359] width 1290 height 351
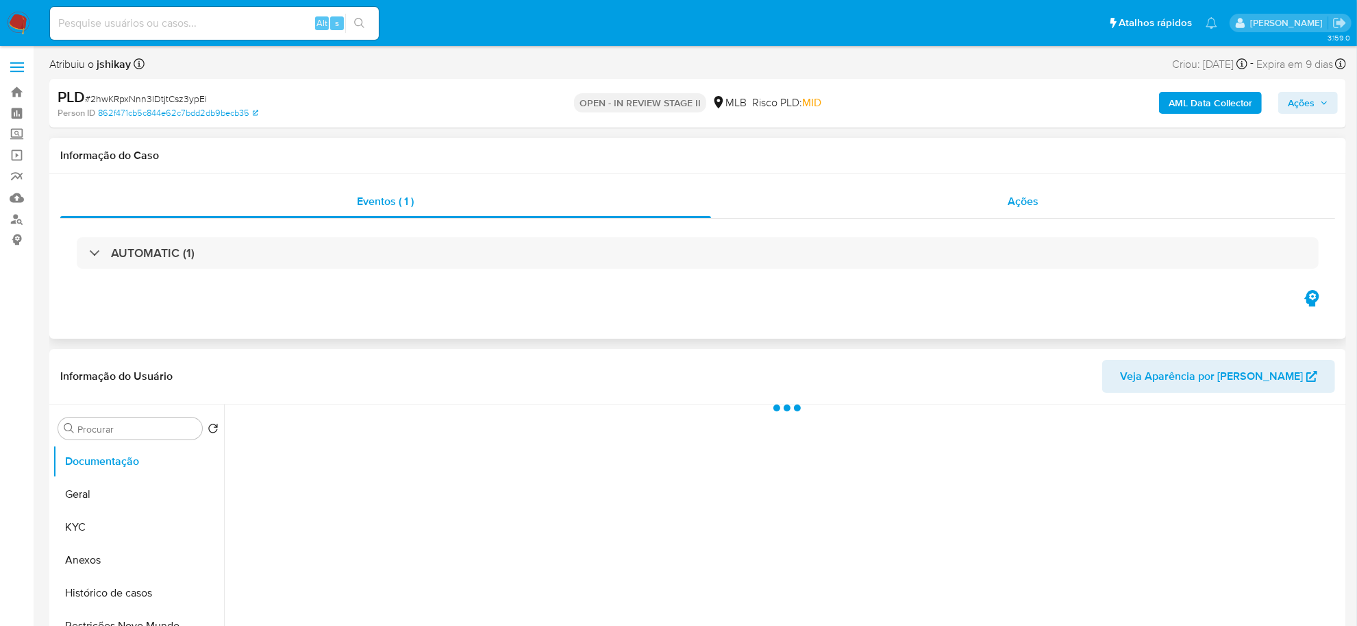
select select "10"
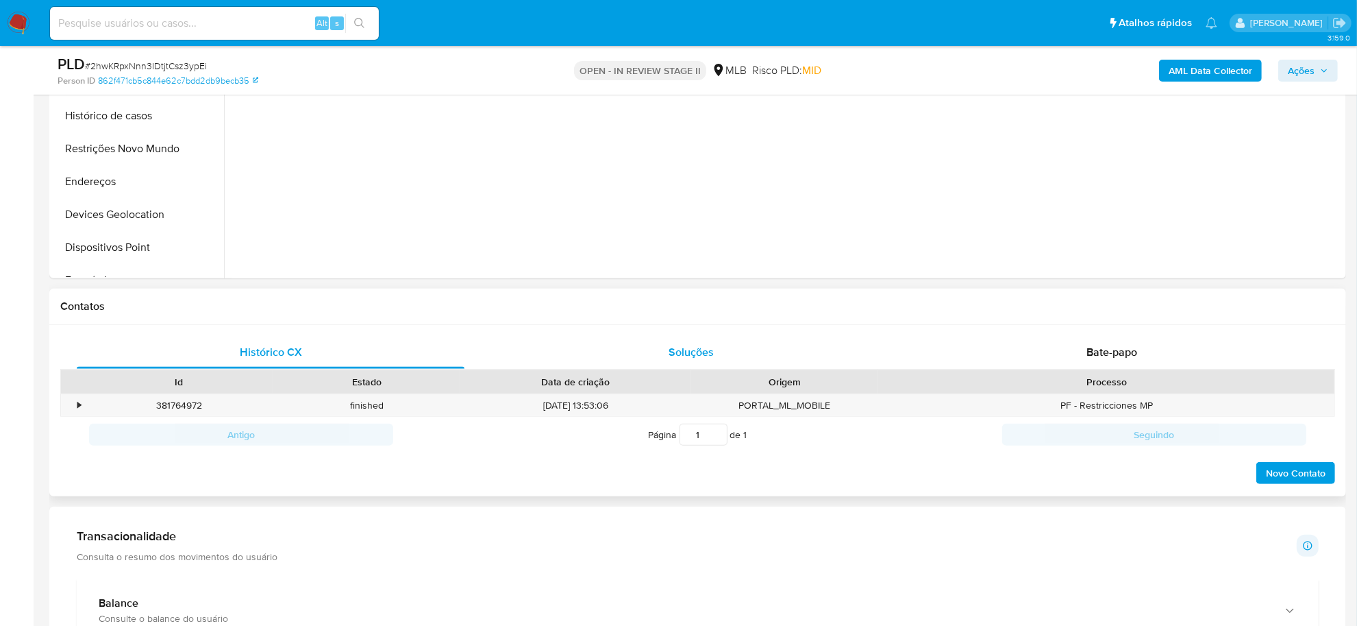
scroll to position [771, 0]
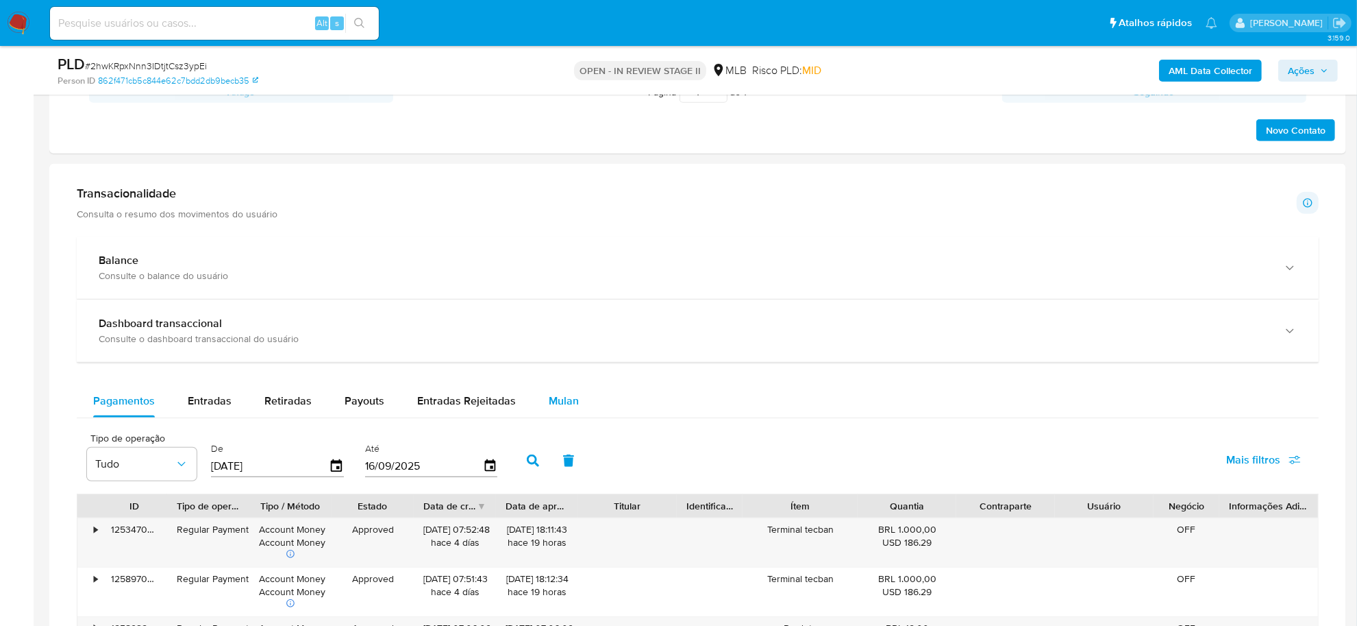
click at [567, 395] on span "Mulan" at bounding box center [564, 401] width 30 height 16
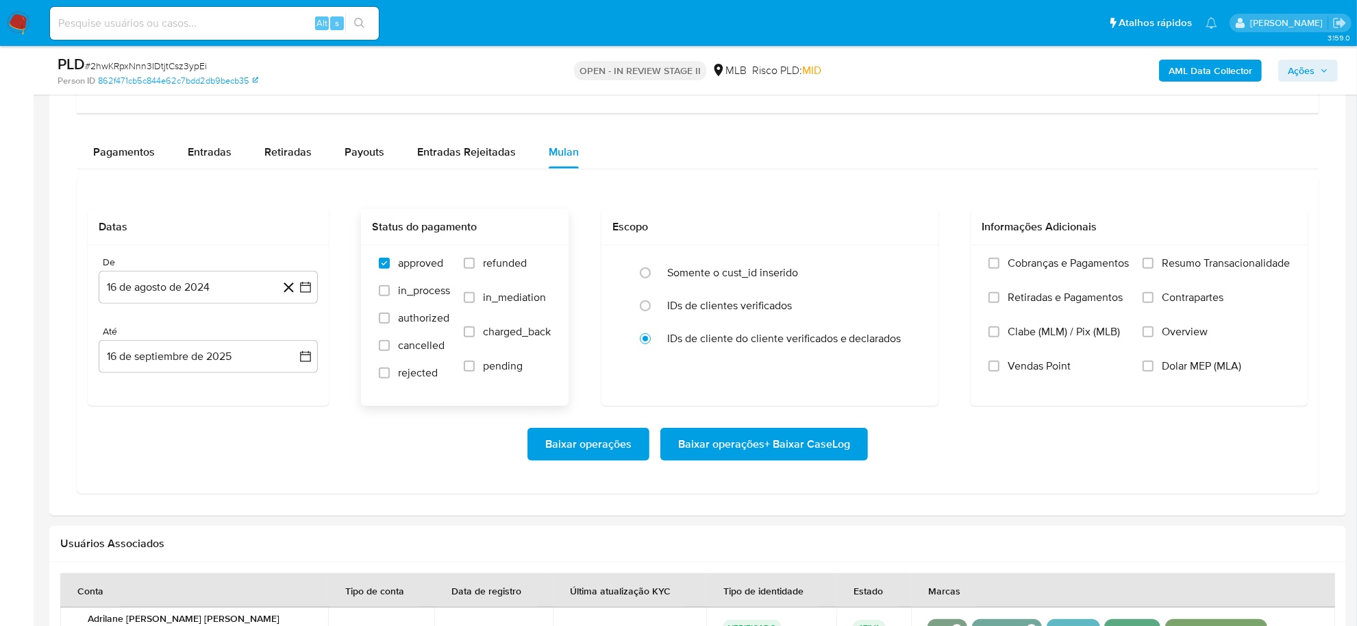
scroll to position [1028, 0]
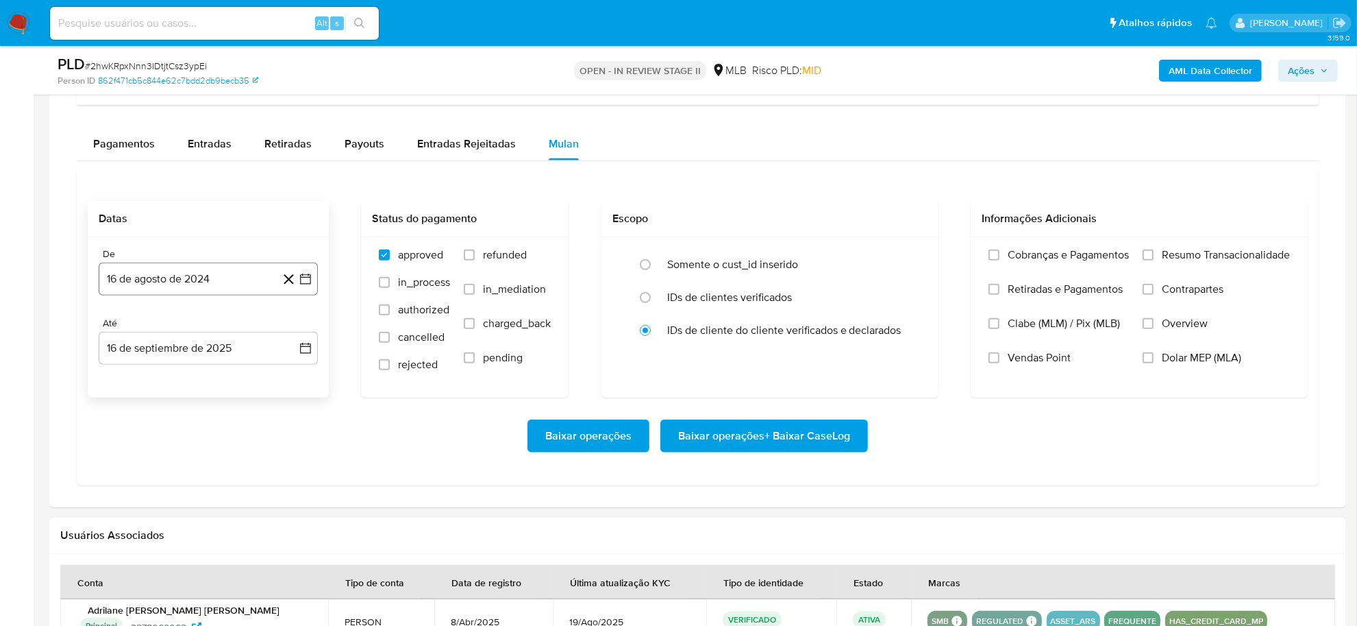
click at [306, 283] on icon "button" at bounding box center [306, 279] width 14 height 14
click at [203, 326] on span "agosto 2024" at bounding box center [202, 328] width 62 height 14
click at [288, 323] on icon "Año siguiente" at bounding box center [290, 328] width 16 height 16
click at [138, 461] on button "[DATE]" at bounding box center [148, 455] width 38 height 22
click at [156, 384] on button "1" at bounding box center [154, 379] width 22 height 22
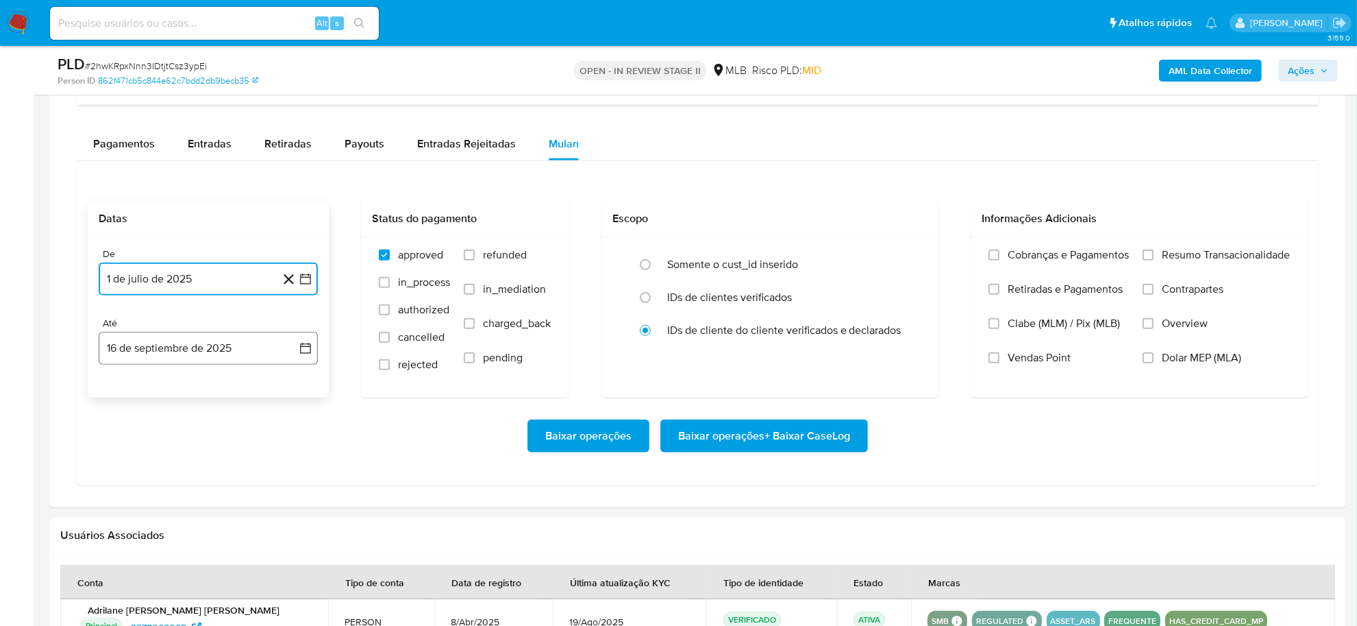
click at [299, 343] on icon "button" at bounding box center [306, 348] width 14 height 14
click at [125, 502] on button "15" at bounding box center [126, 503] width 22 height 22
click at [1095, 250] on span "Resumo Transacionalidade" at bounding box center [1226, 255] width 128 height 14
click at [1095, 250] on input "Resumo Transacionalidade" at bounding box center [1148, 254] width 11 height 11
click at [707, 436] on span "Baixar operações + Baixar CaseLog" at bounding box center [764, 436] width 172 height 30
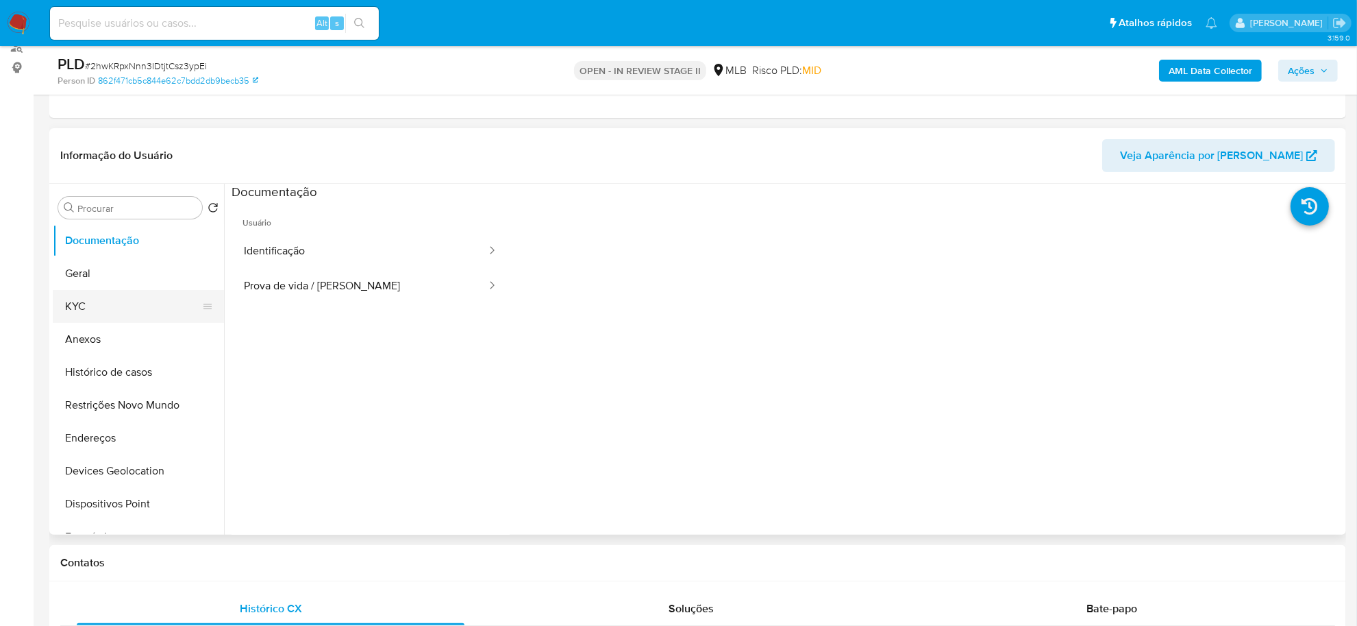
scroll to position [171, 0]
click at [103, 265] on button "Geral" at bounding box center [133, 274] width 160 height 33
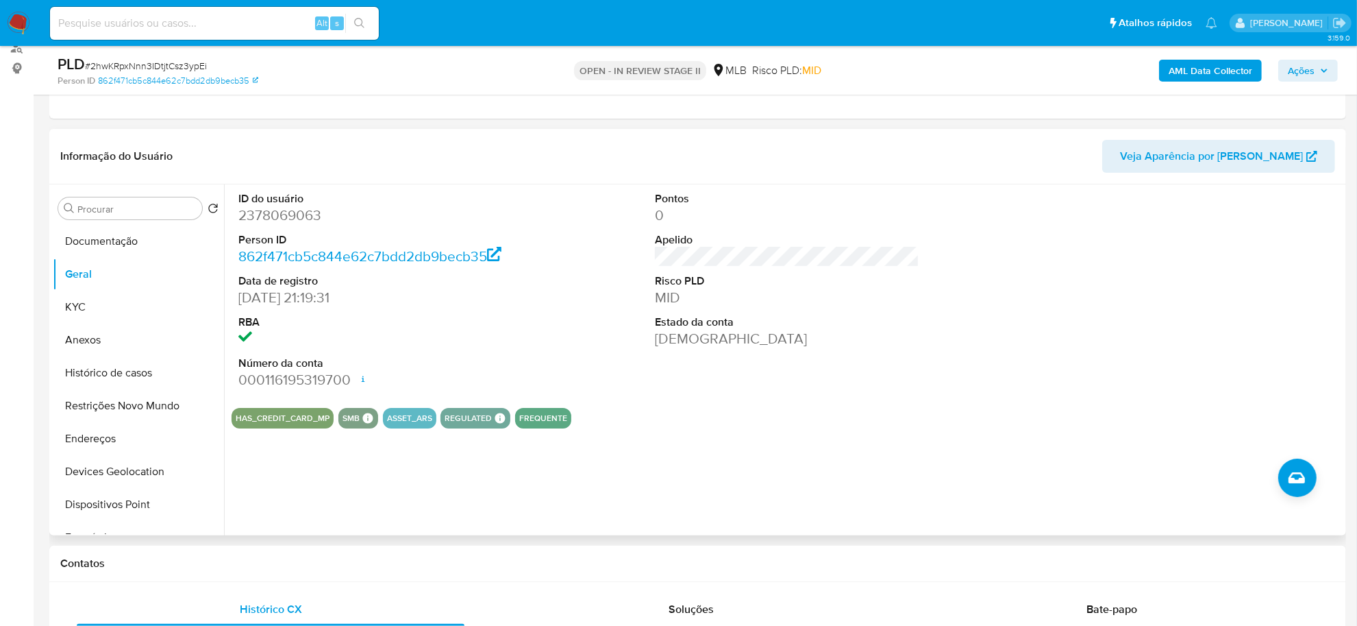
click at [312, 221] on dd "2378069063" at bounding box center [370, 215] width 264 height 19
copy dd "2378069063"
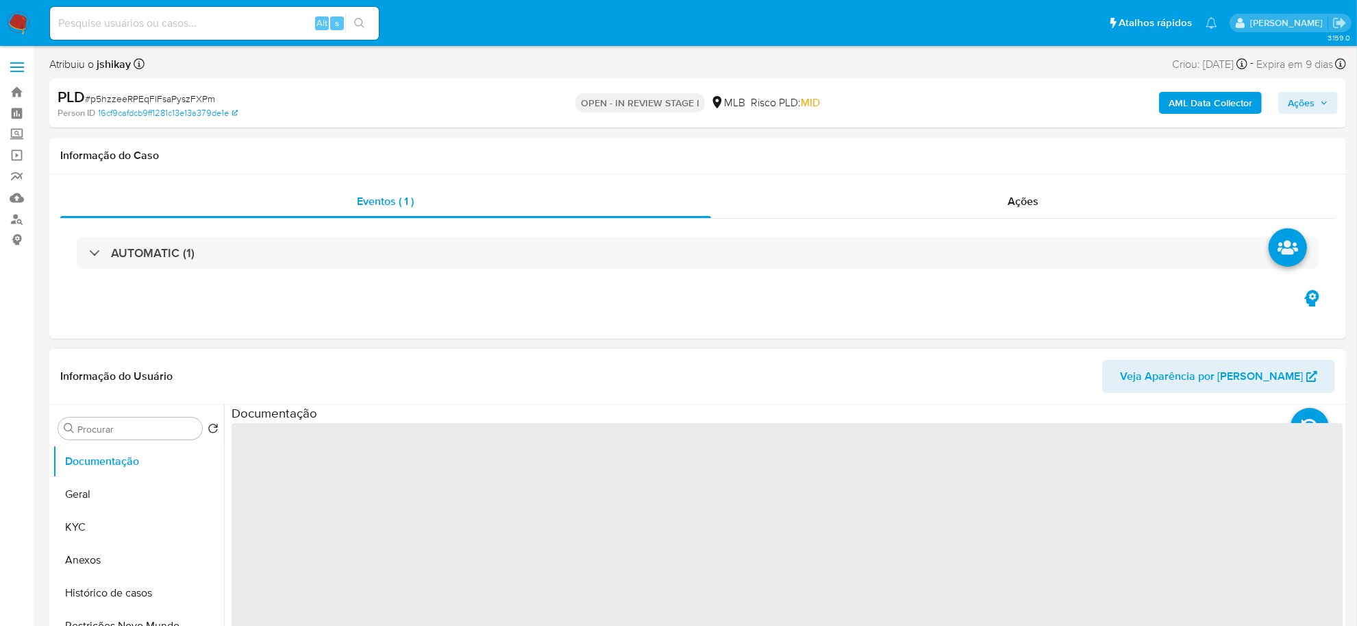
select select "10"
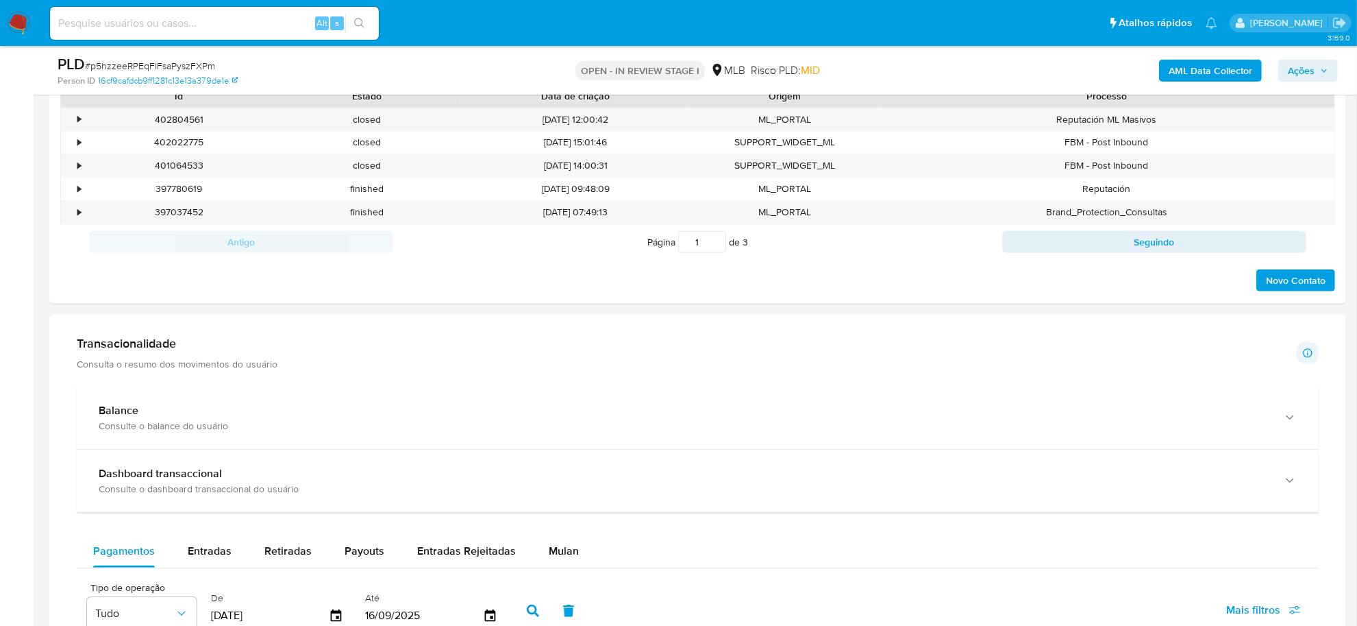
scroll to position [856, 0]
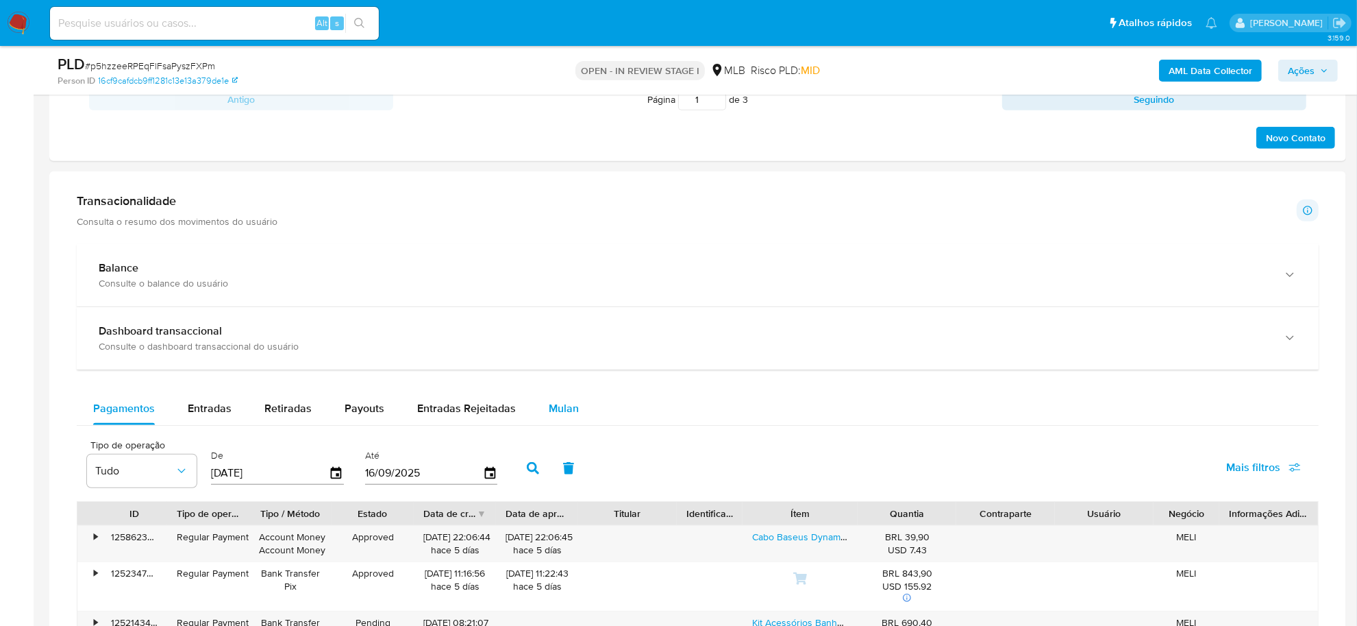
drag, startPoint x: 567, startPoint y: 421, endPoint x: 580, endPoint y: 425, distance: 14.1
click at [566, 422] on div "Mulan" at bounding box center [564, 408] width 30 height 33
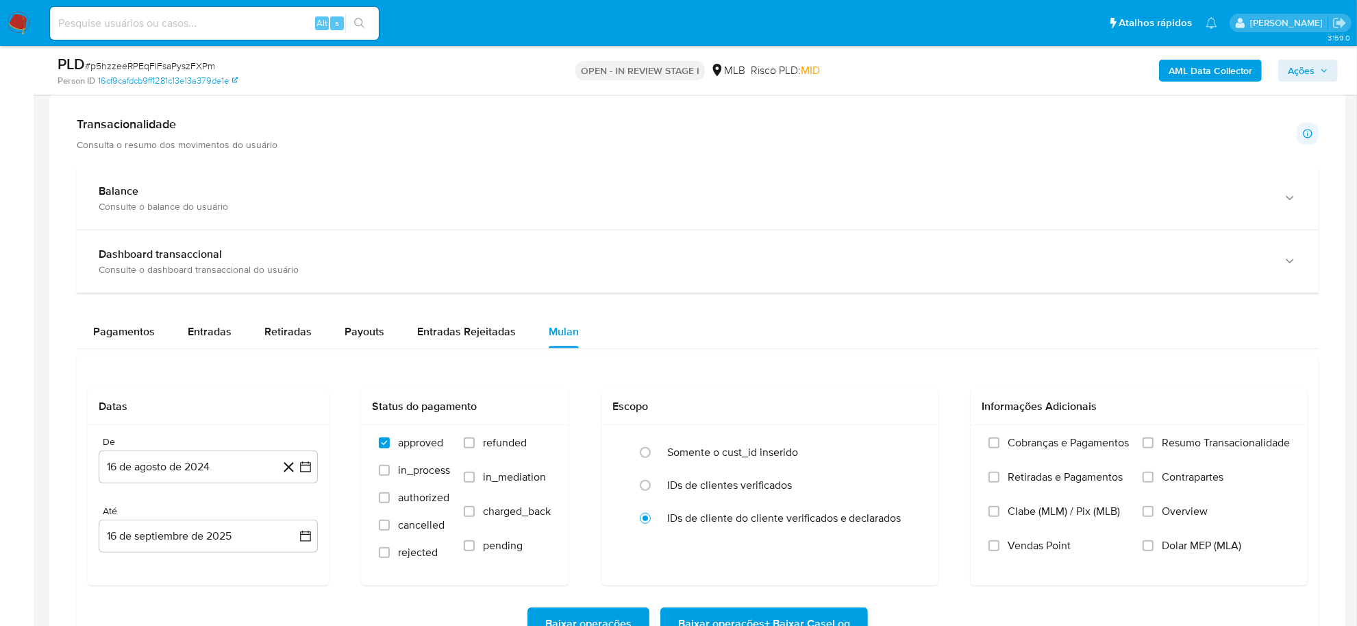
scroll to position [1199, 0]
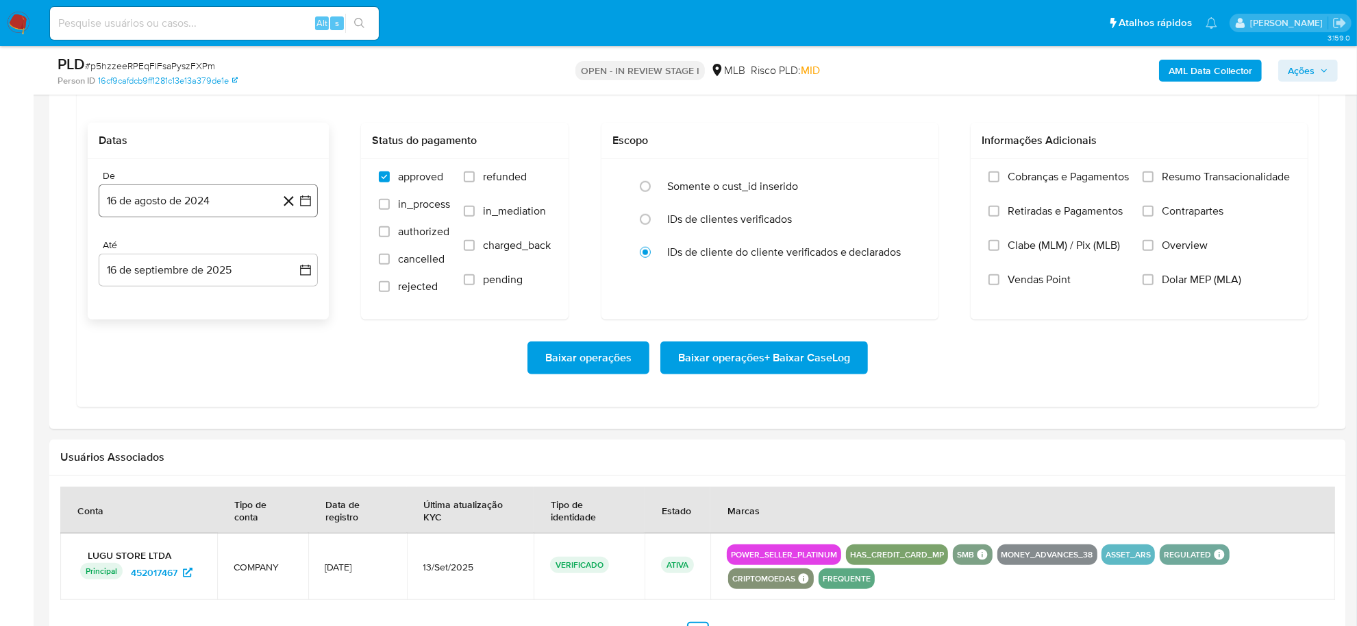
click at [306, 197] on icon "button" at bounding box center [306, 201] width 14 height 14
click at [208, 247] on span "agosto 2024" at bounding box center [202, 250] width 62 height 14
click at [292, 252] on icon "Año siguiente" at bounding box center [290, 250] width 16 height 16
click at [145, 384] on button "jul" at bounding box center [148, 377] width 38 height 22
click at [158, 303] on button "1" at bounding box center [154, 301] width 22 height 22
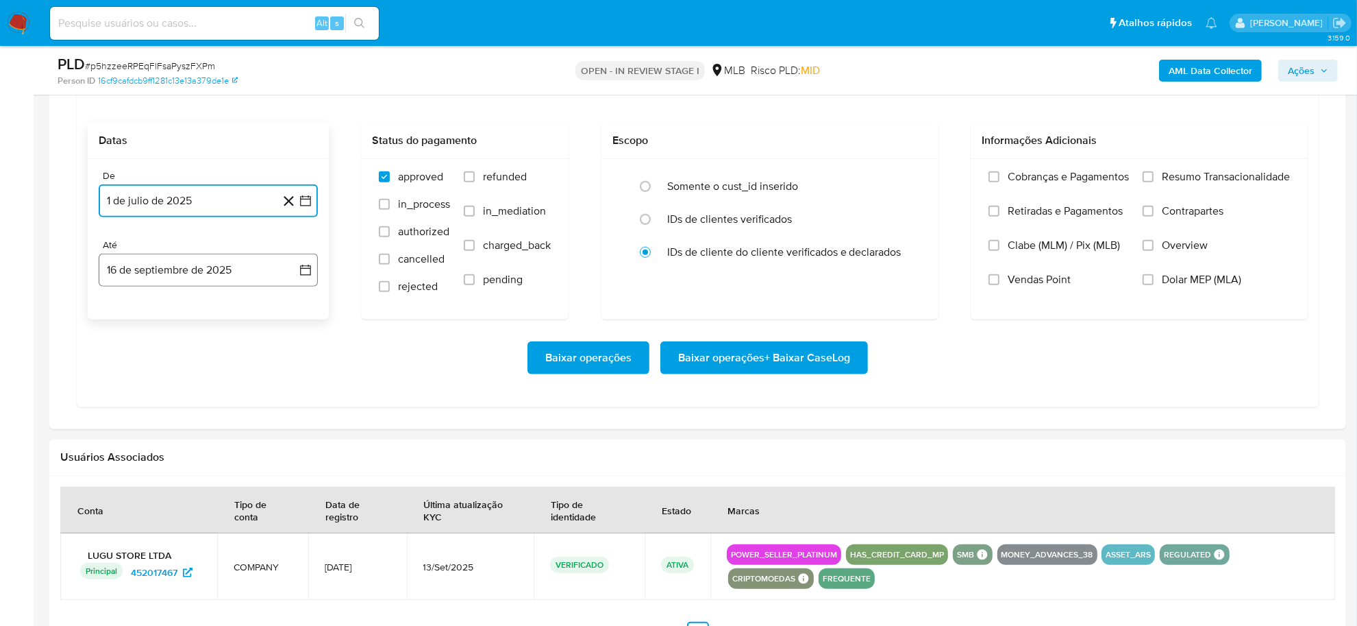
click at [309, 261] on button "16 de septiembre de 2025" at bounding box center [208, 269] width 219 height 33
click at [129, 420] on button "15" at bounding box center [126, 425] width 22 height 22
click at [1095, 175] on span "Resumo Transacionalidade" at bounding box center [1226, 177] width 128 height 14
click at [1095, 175] on input "Resumo Transacionalidade" at bounding box center [1148, 176] width 11 height 11
click at [796, 367] on span "Baixar operações + Baixar CaseLog" at bounding box center [764, 358] width 172 height 30
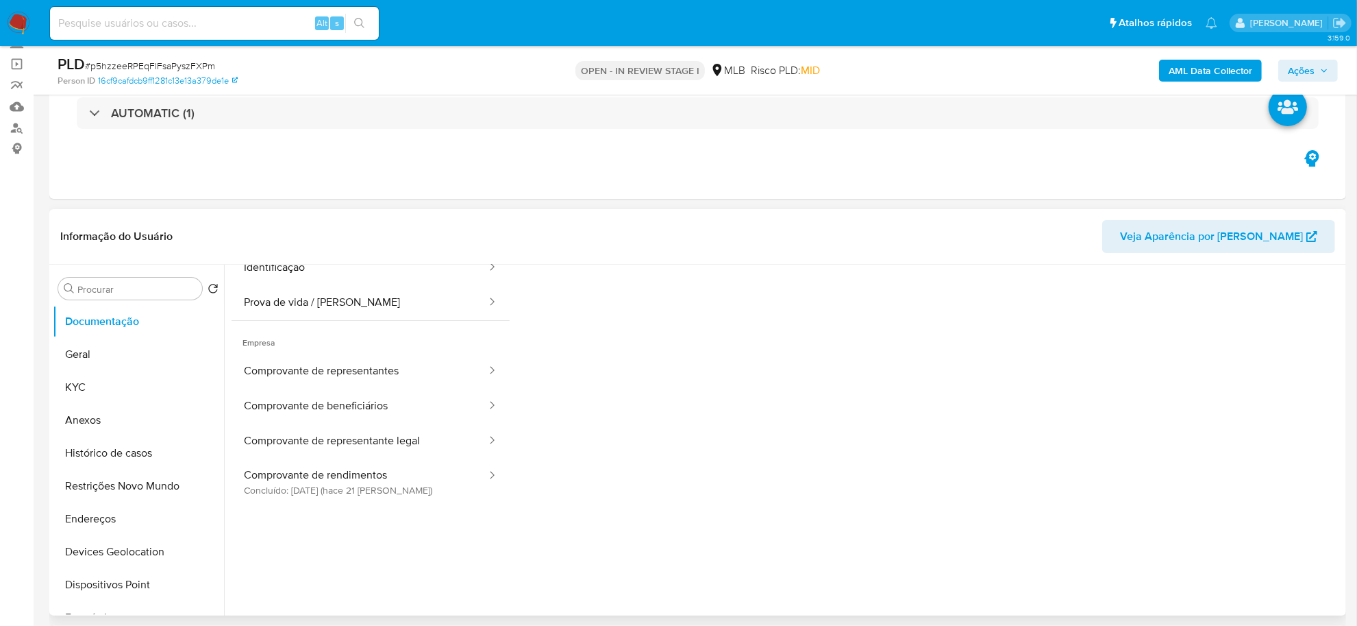
scroll to position [86, 0]
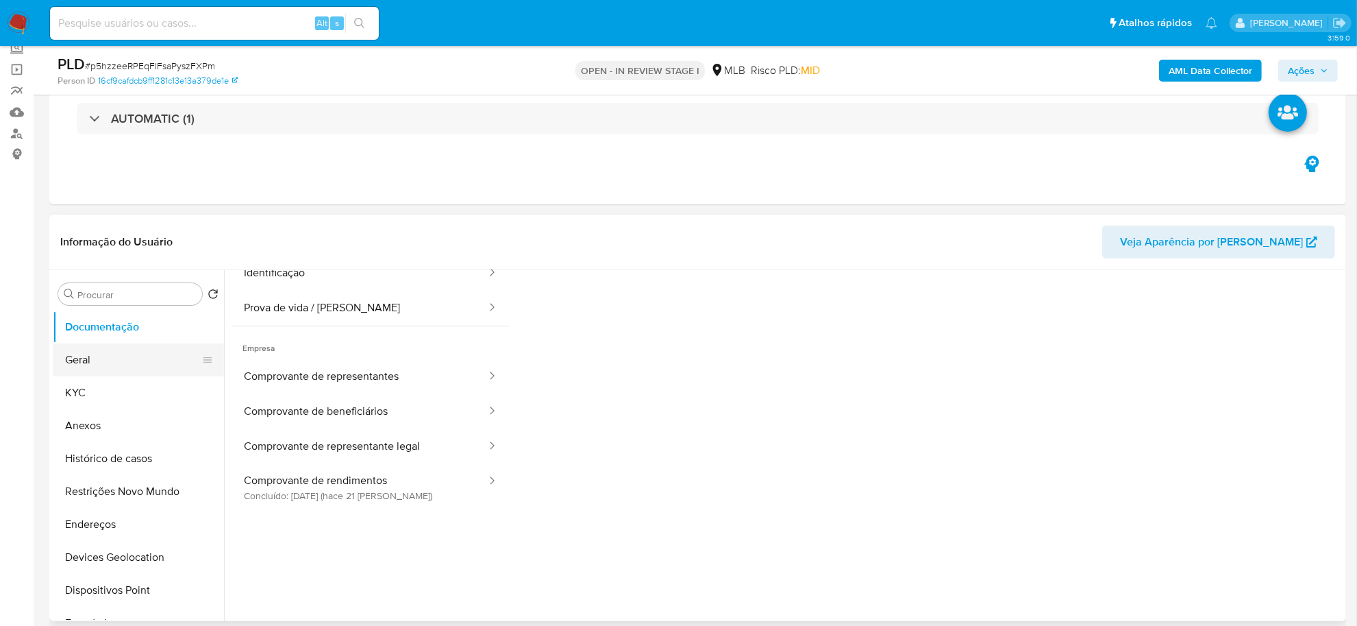
click at [129, 351] on button "Geral" at bounding box center [133, 359] width 160 height 33
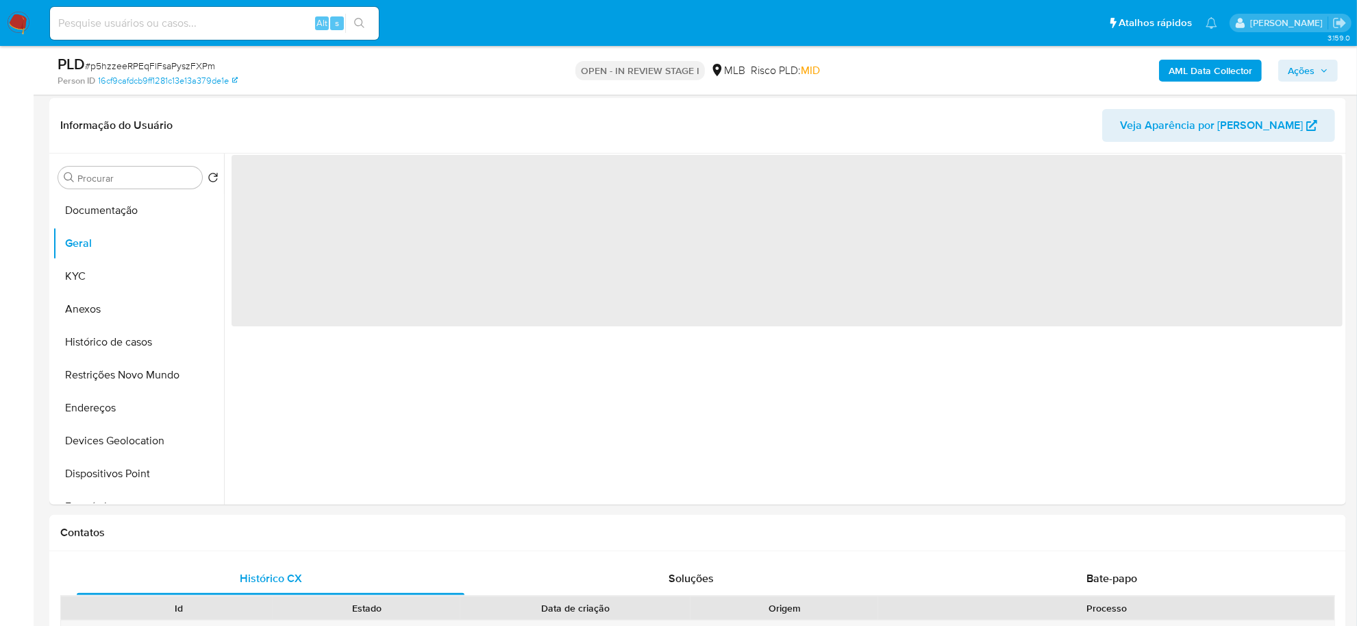
scroll to position [171, 0]
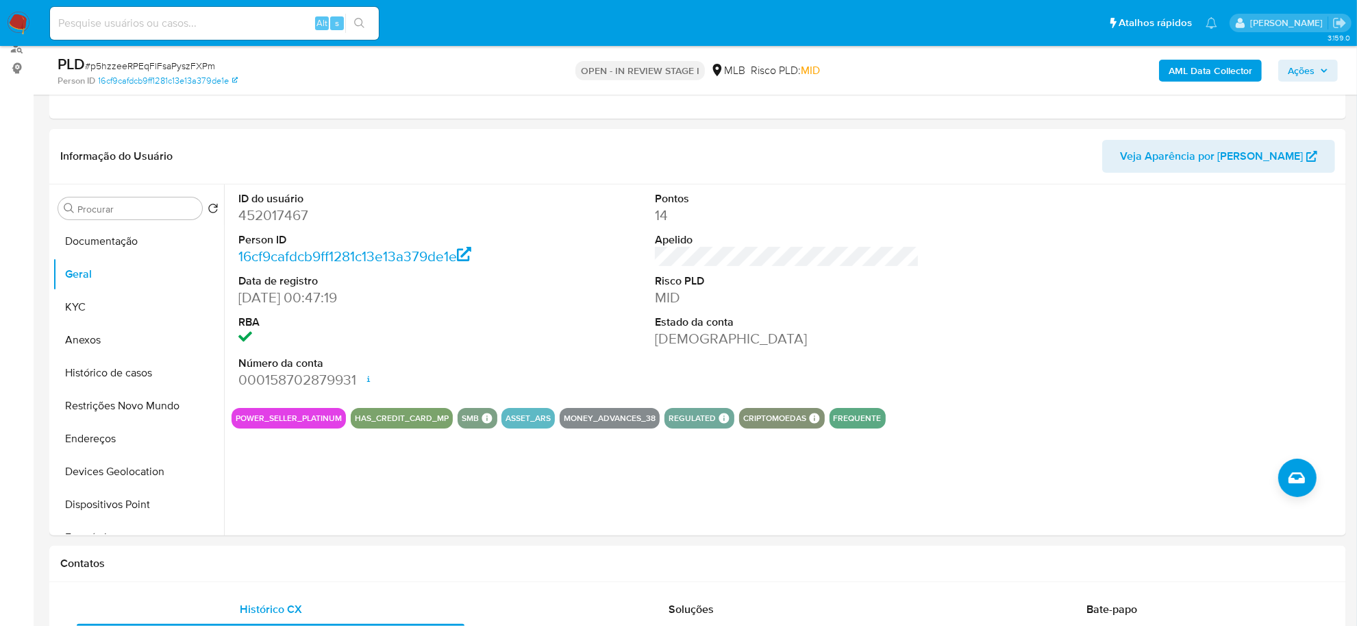
click at [286, 219] on dd "452017467" at bounding box center [370, 215] width 264 height 19
copy dd "452017467"
click at [116, 247] on button "Documentação" at bounding box center [133, 241] width 160 height 33
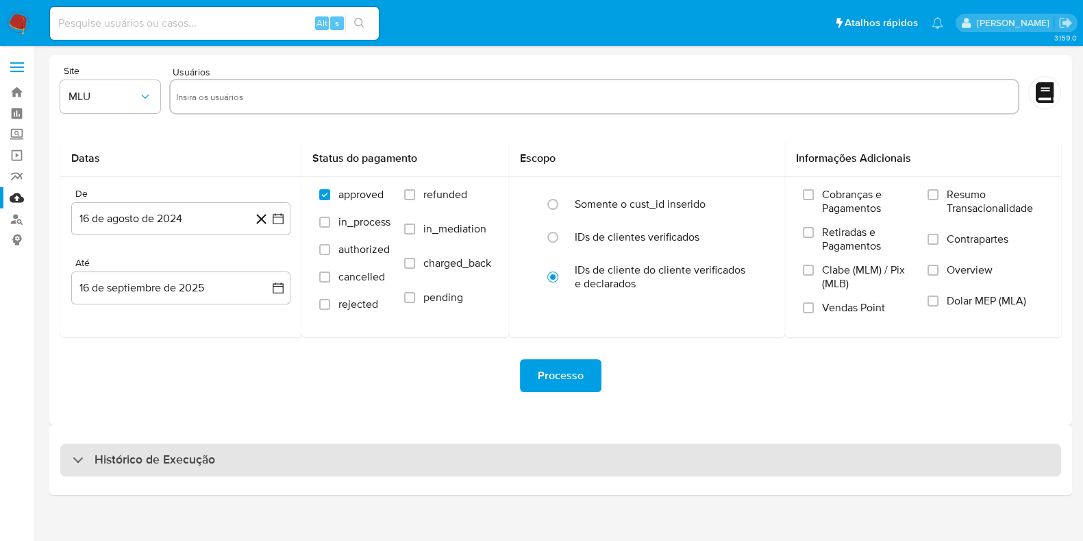
click at [156, 467] on h3 "Histórico de Execução" at bounding box center [155, 459] width 121 height 16
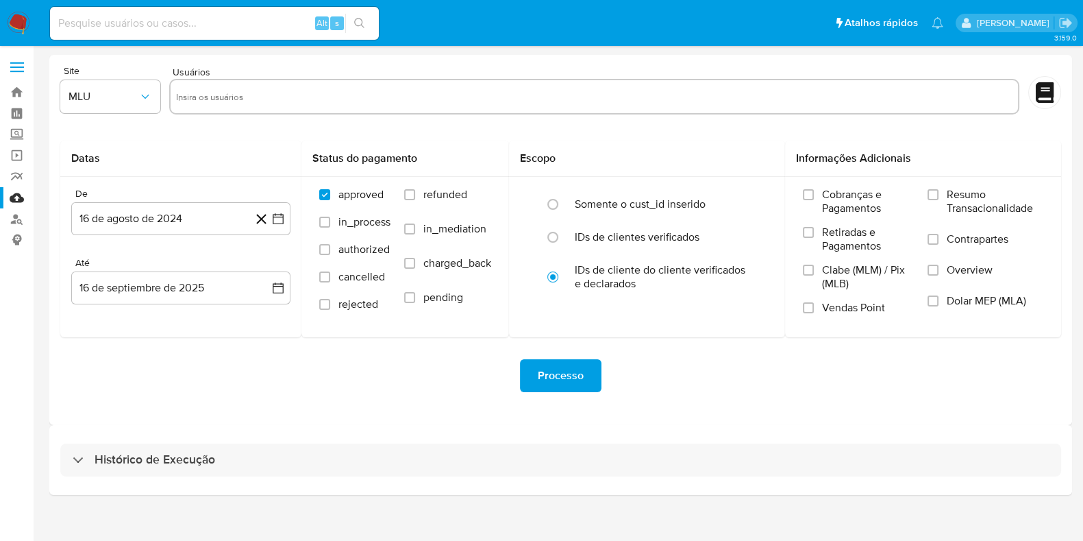
select select "10"
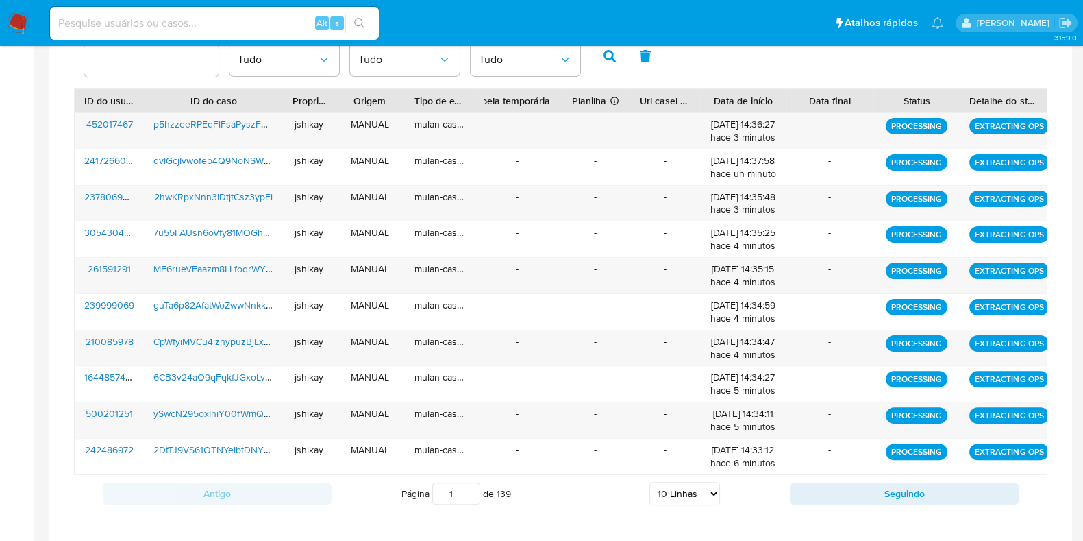
scroll to position [442, 0]
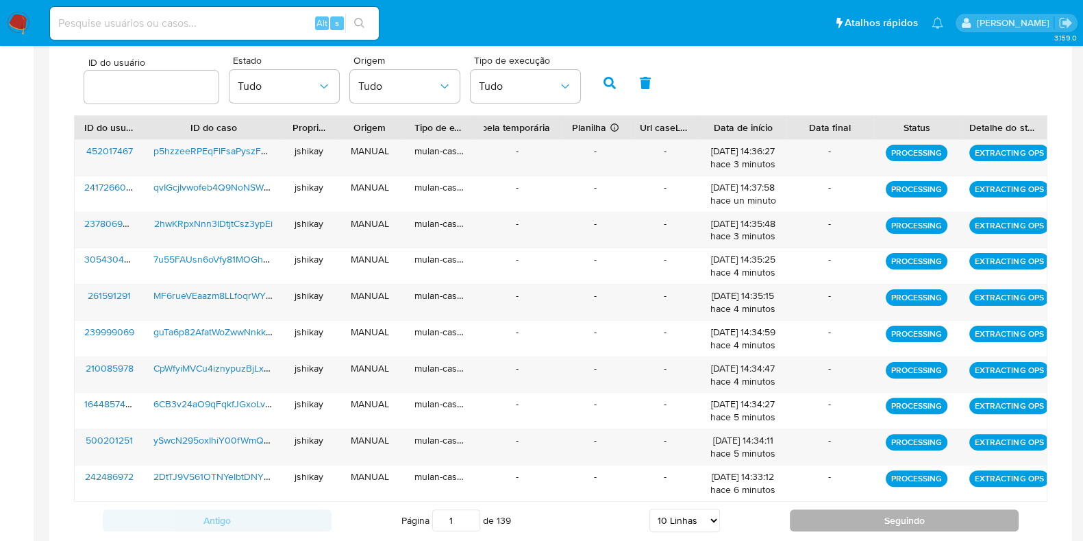
click at [815, 521] on button "Seguindo" at bounding box center [904, 520] width 229 height 22
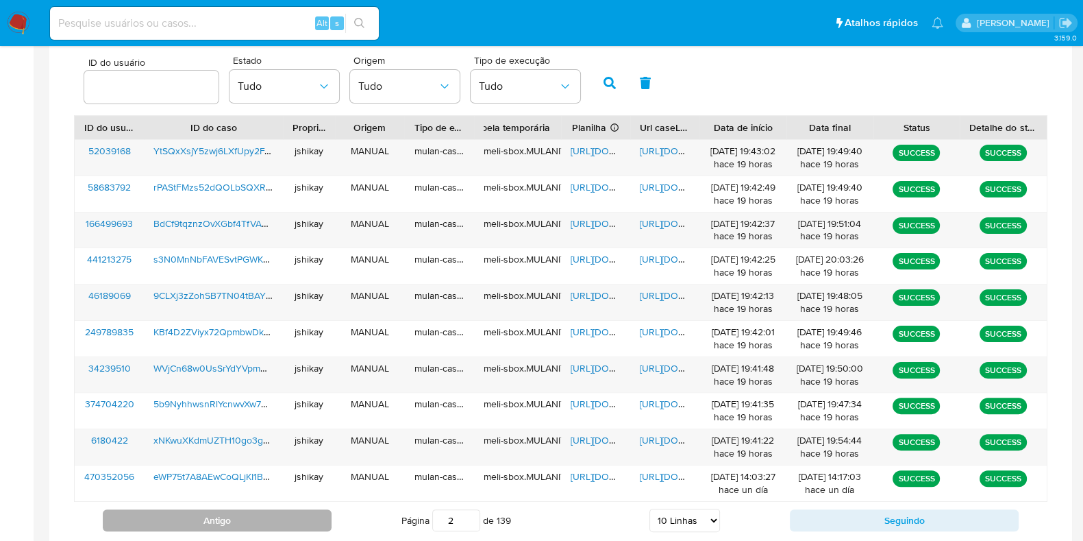
click at [272, 509] on button "Antigo" at bounding box center [217, 520] width 229 height 22
type input "1"
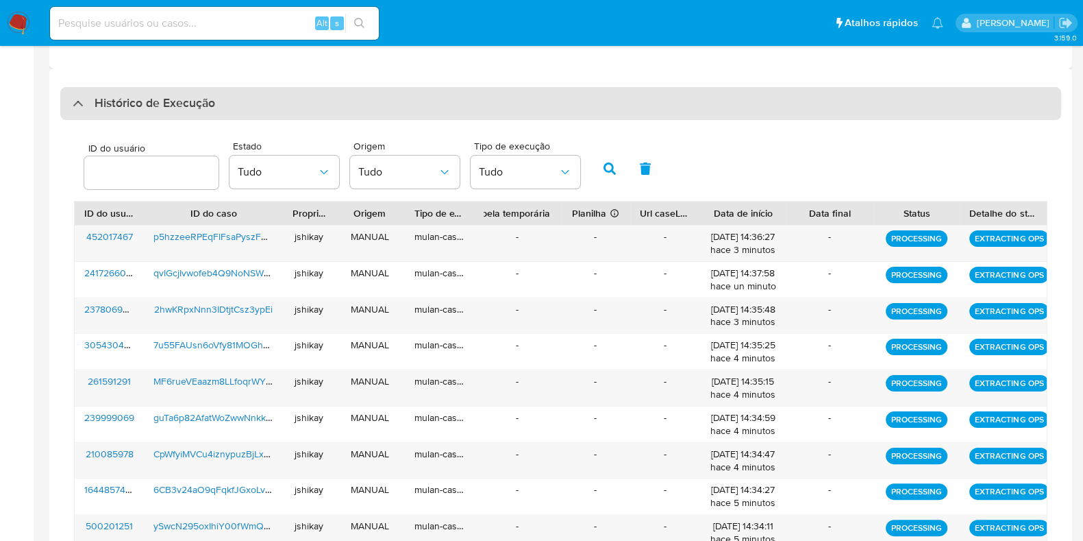
click at [114, 111] on h3 "Histórico de Execução" at bounding box center [155, 103] width 121 height 16
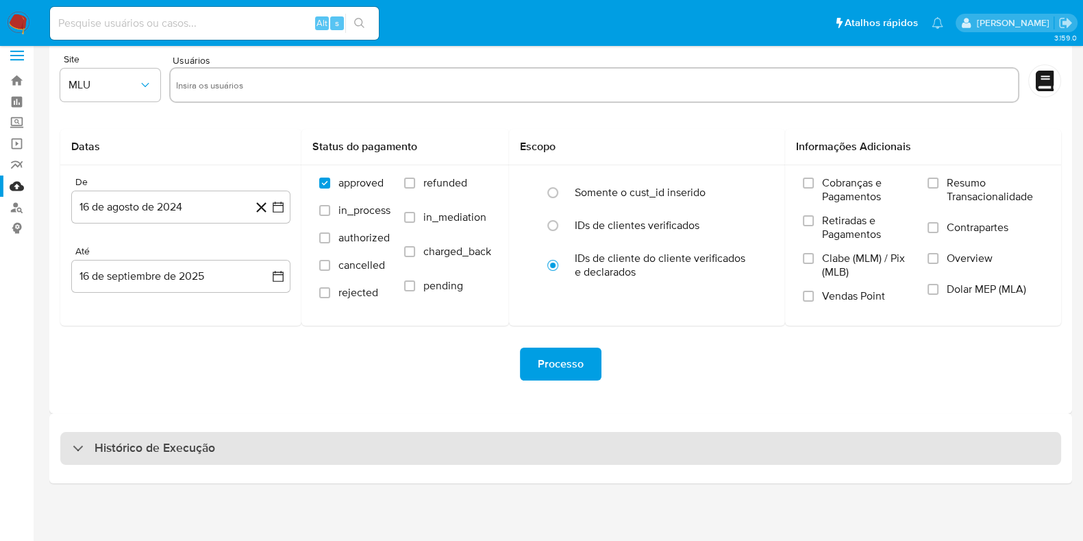
click at [134, 457] on div "Histórico de Execução" at bounding box center [560, 448] width 1001 height 33
select select "10"
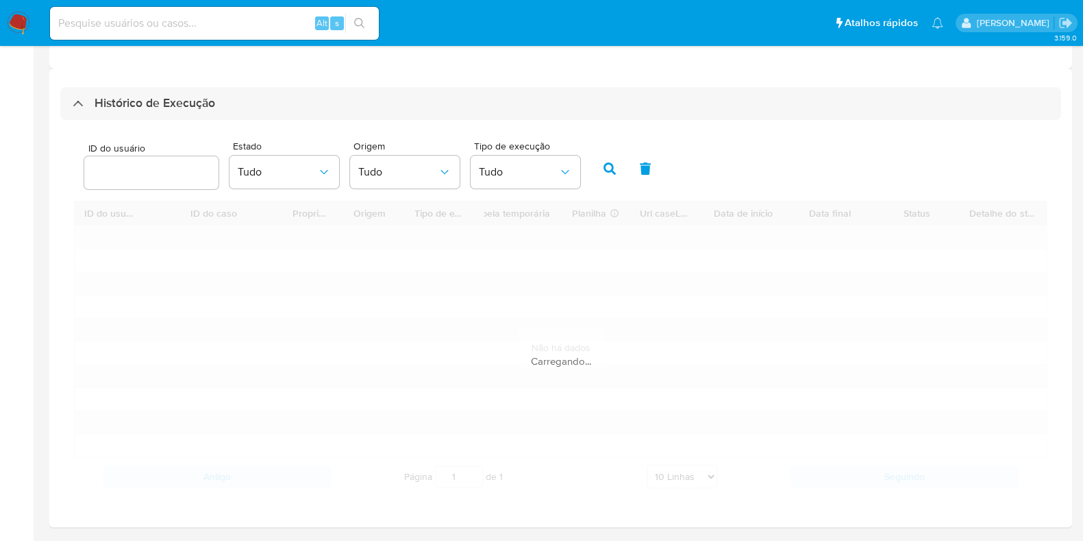
click at [134, 445] on div "Carregando..." at bounding box center [561, 348] width 974 height 294
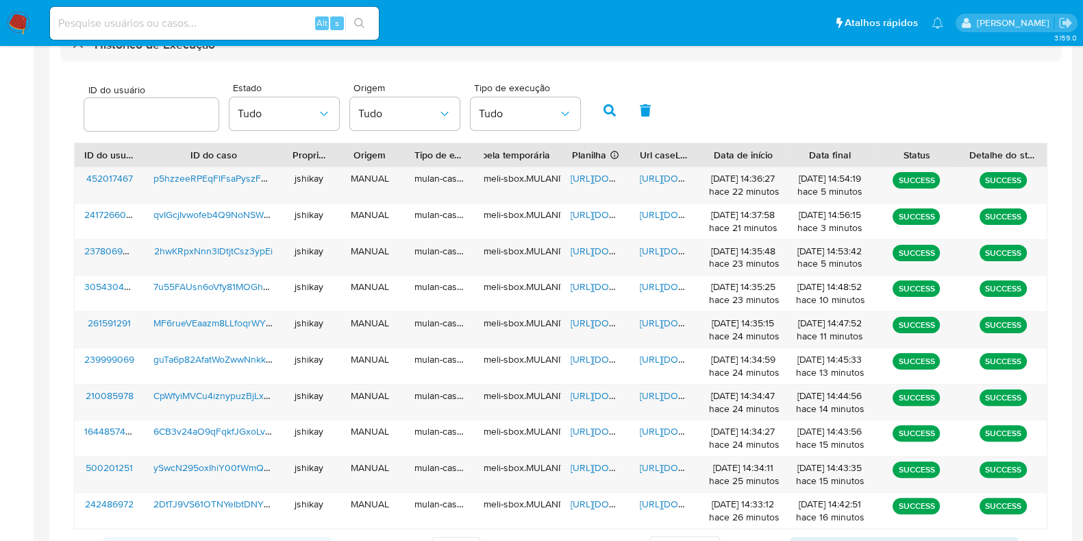
scroll to position [442, 0]
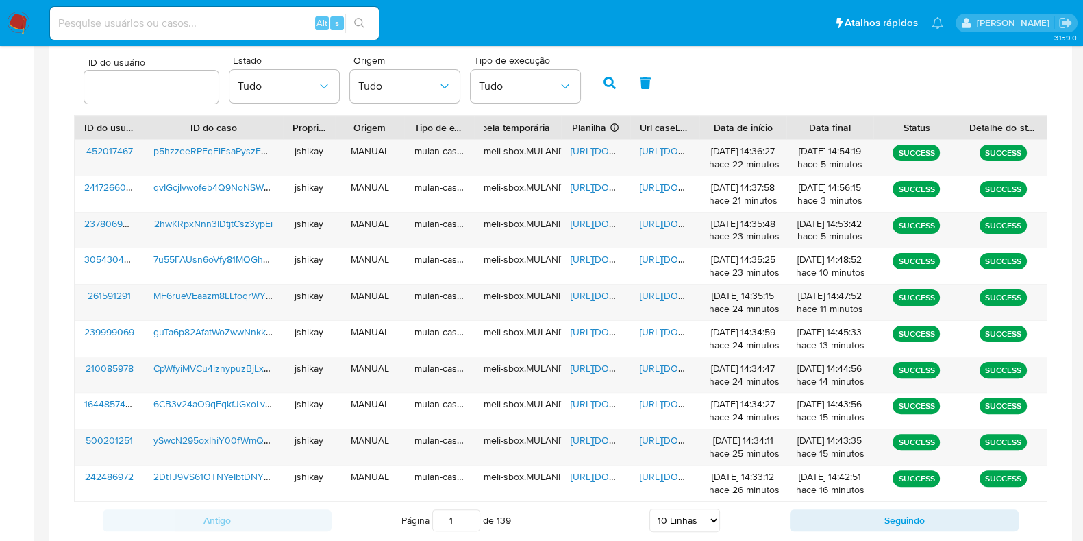
click at [727, 69] on div "ID do usuário Estado Tudo Origem Tudo Tipo de execução Tudo" at bounding box center [561, 81] width 974 height 67
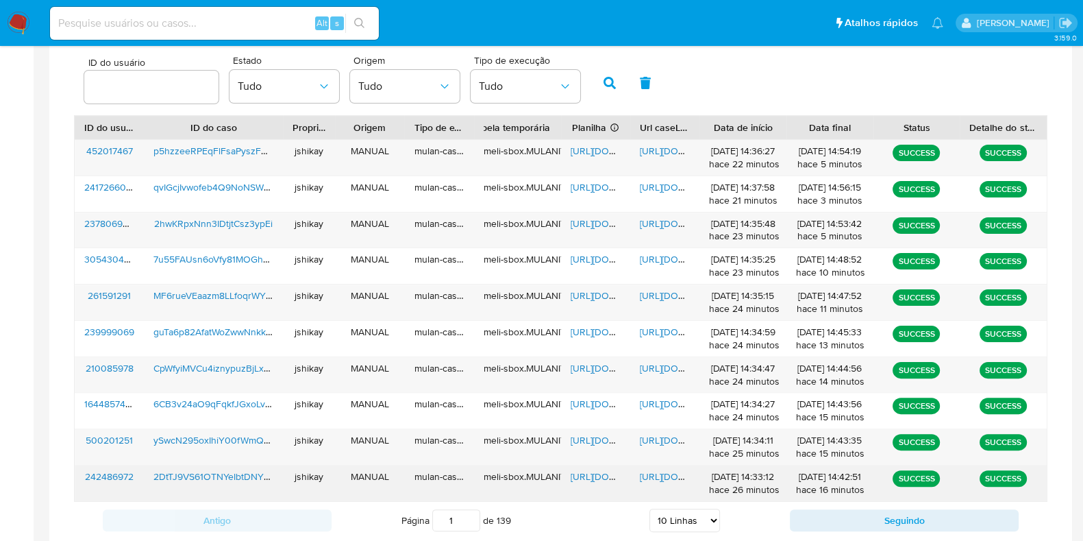
click at [608, 474] on span "https://docs.google.com/spreadsheets/d/1n9Jc66eqX1AkkotuGWyw4gAOkM8EyMt9TLtZIzB…" at bounding box center [618, 476] width 95 height 14
click at [654, 474] on span "https://docs.google.com/document/d/13aSb_5f943JPqkc7WyuJY54TDYAYFWfu6E8kH2r9mrE…" at bounding box center [687, 476] width 95 height 14
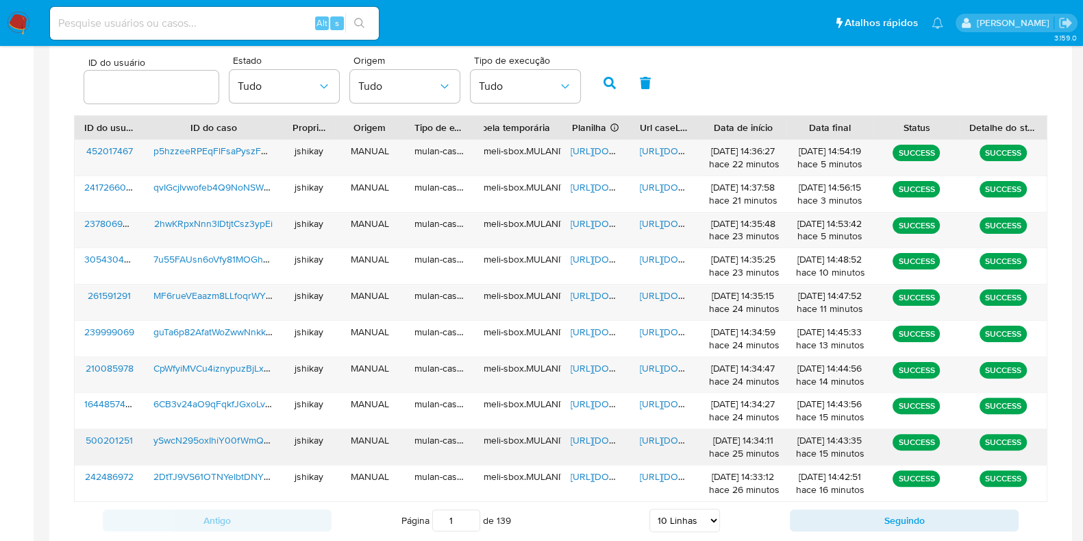
click at [586, 444] on span "https://docs.google.com/spreadsheets/d/1hkZwUt73nAI54Q5Q95m2M6FCnqzJI7n0ad_n1WJ…" at bounding box center [618, 440] width 95 height 14
click at [651, 440] on span "https://docs.google.com/document/d/13OCfQfIsrraHDHg3AjflCIGHCQHYMOlOK1K7S_6nhSg…" at bounding box center [687, 440] width 95 height 14
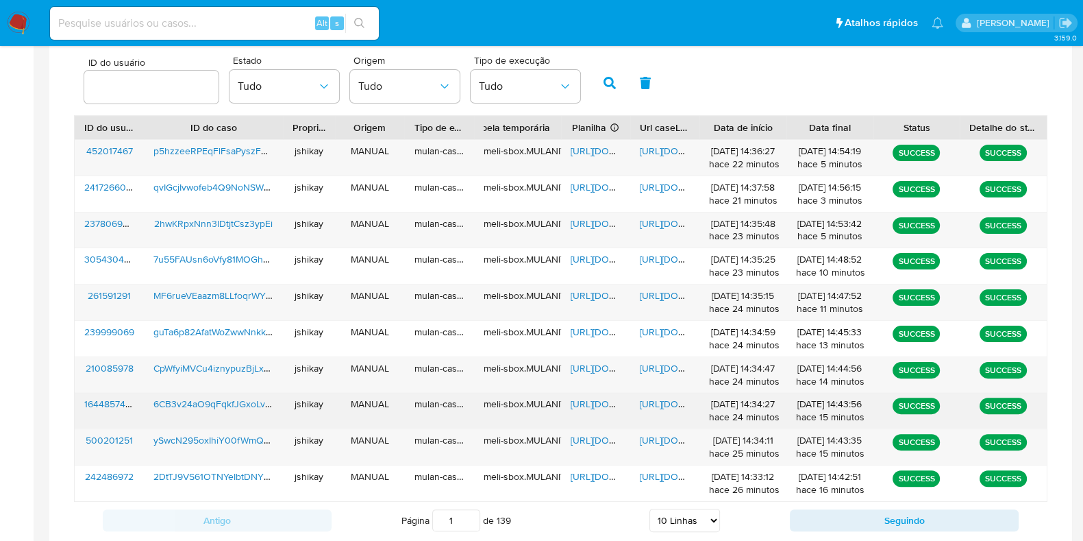
drag, startPoint x: 589, startPoint y: 402, endPoint x: 605, endPoint y: 404, distance: 15.8
click at [590, 402] on span "https://docs.google.com/spreadsheets/d/1vnZZfJtYNyPTaV0-_6hq_PgvbDHwhEa_ZX_mK_7…" at bounding box center [618, 404] width 95 height 14
click at [663, 404] on span "https://docs.google.com/document/d/1nP1GrTxjUGNKxpG47rimJVa3eYpmhBrk_qxa-VQcfSU…" at bounding box center [687, 404] width 95 height 14
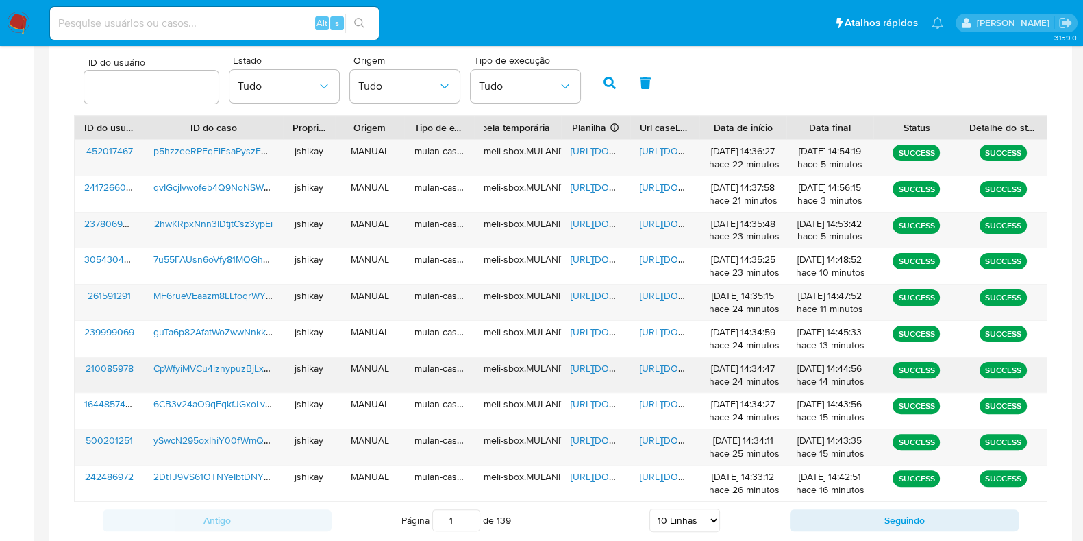
click at [584, 368] on span "https://docs.google.com/spreadsheets/d/1drspXDEnC03UBwP67eaf5-ZFpXdPx85AFxJp6Sw…" at bounding box center [618, 368] width 95 height 14
click at [645, 365] on span "https://docs.google.com/document/d/14Y0jslJYeVWwvDAbyBOx29QgOPYB0ZlBcvs8ut86kB8…" at bounding box center [687, 368] width 95 height 14
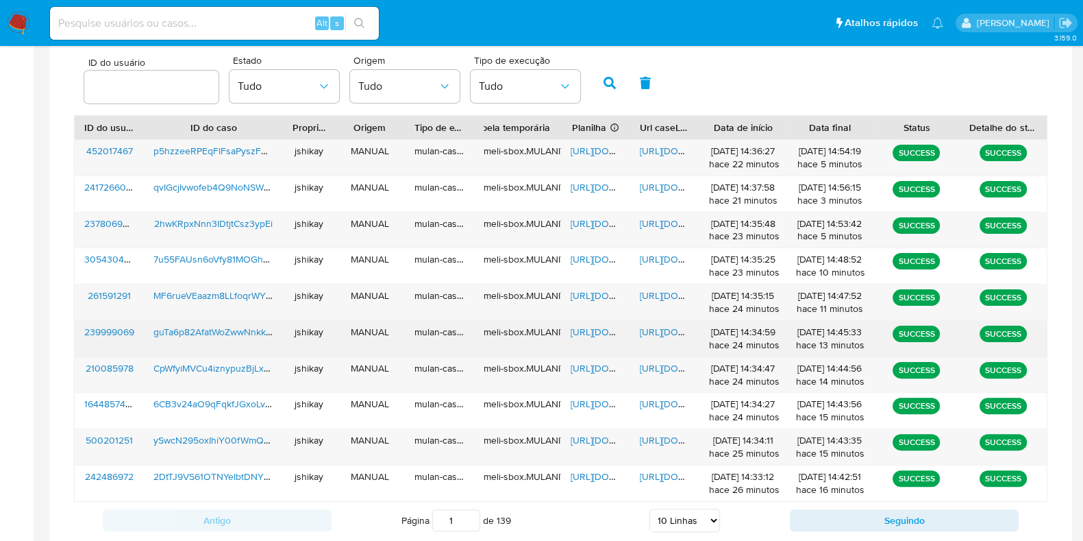
click at [586, 329] on span "https://docs.google.com/spreadsheets/d/1oUg5jXW4XSotDTb2_PdMCrPC5XSnrY0AtDYhnsc…" at bounding box center [618, 332] width 95 height 14
click at [656, 327] on span "https://docs.google.com/document/d/1D2jbgUP6xr51_Tv6SCT7dpZ0X1nCaYL44ZSi_GzGyEg…" at bounding box center [687, 332] width 95 height 14
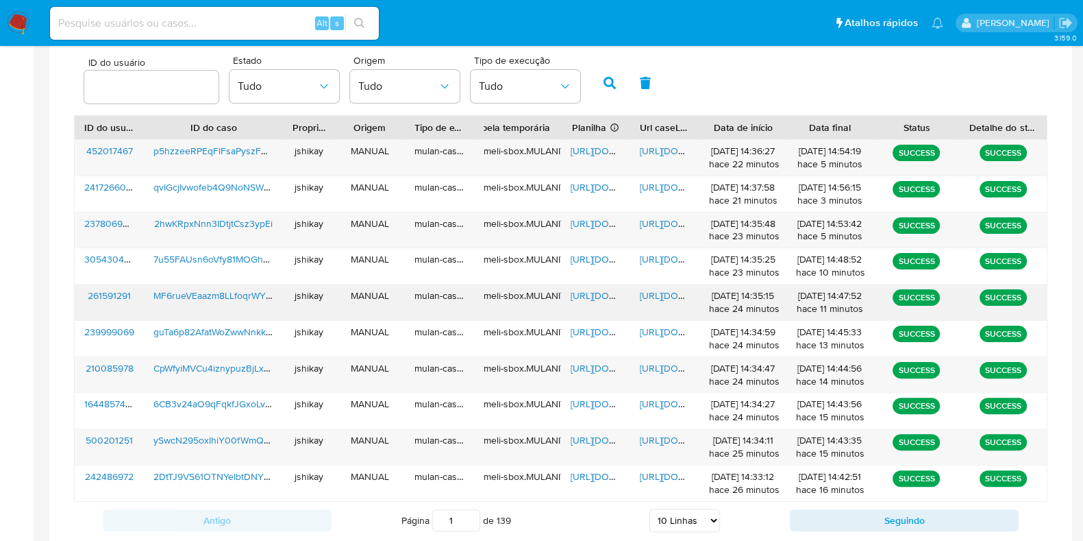
click at [568, 293] on div "https://docs.google.com/spreadsheets/d/1q7GKPPiBmOTKJfDYXAXm23yG14BTDMJvHD1kwKg…" at bounding box center [595, 302] width 69 height 36
click at [582, 293] on span "https://docs.google.com/spreadsheets/d/1q7GKPPiBmOTKJfDYXAXm23yG14BTDMJvHD1kwKg…" at bounding box center [618, 295] width 95 height 14
click at [658, 291] on span "https://docs.google.com/document/d/1-88KBcEfvBE9whHsXUGg7zryr6KC4zKXngxmm1A3kyo…" at bounding box center [687, 295] width 95 height 14
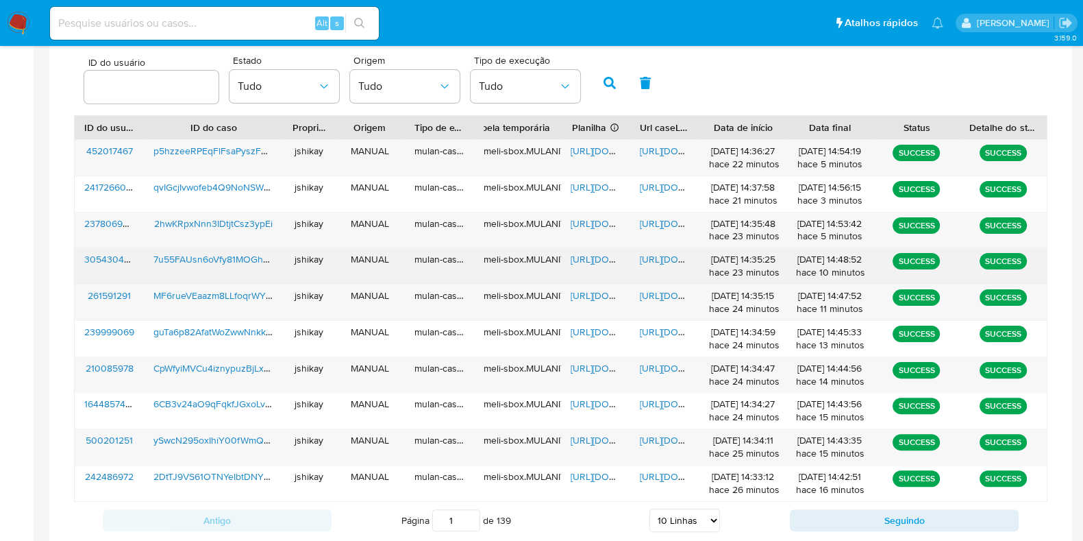
click at [599, 257] on span "https://docs.google.com/spreadsheets/d/1-CaVYdDgHMYDZP2hmRoEcaPczs95igAMDrNtOa4…" at bounding box center [618, 259] width 95 height 14
click at [664, 263] on span "https://docs.google.com/document/d/1JnoR37xAwjoQRQmkO1h3U9Yz413h6le_cDWZZ4s2Yfg…" at bounding box center [687, 259] width 95 height 14
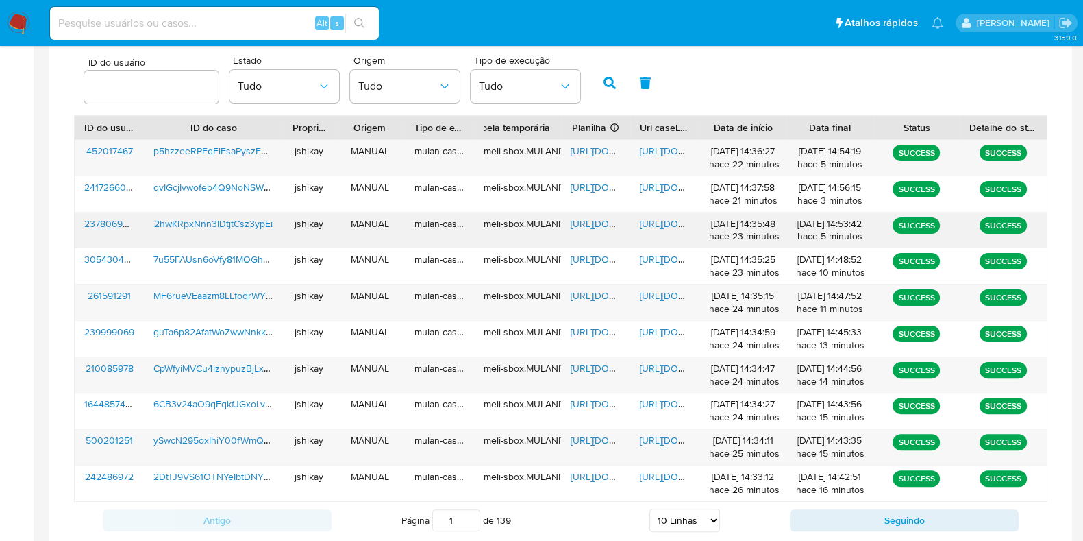
click at [599, 226] on span "https://docs.google.com/spreadsheets/d/10jH8Obh0l4tczDsadnWi9n0HUGJOCb8W2izuu9j…" at bounding box center [618, 223] width 95 height 14
click at [655, 224] on span "https://docs.google.com/document/d/13xmKDxyrpXC2eBEBvVBLs8eN9gKQeXMz8IbhF9SKILM…" at bounding box center [687, 223] width 95 height 14
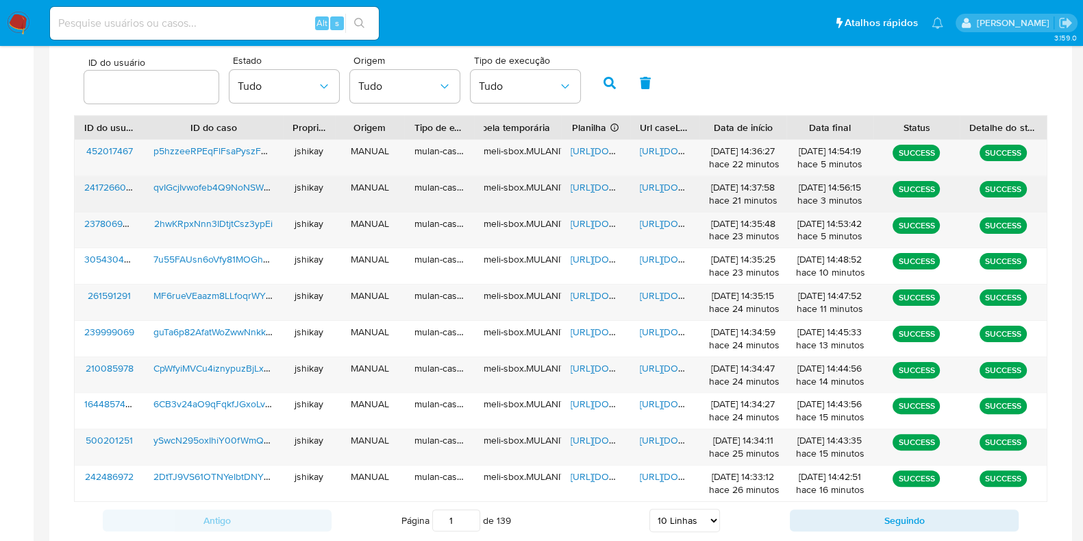
click at [586, 184] on span "https://docs.google.com/spreadsheets/d/1xMdmoERWXMCUerwQpnTtfoSnw5RDtfhlBKGtass…" at bounding box center [618, 187] width 95 height 14
click at [665, 185] on span "https://docs.google.com/document/d/1h08pNlOe5XnSM1qpyfp6wm1XWP73oHxBISQgd23_aco…" at bounding box center [687, 187] width 95 height 14
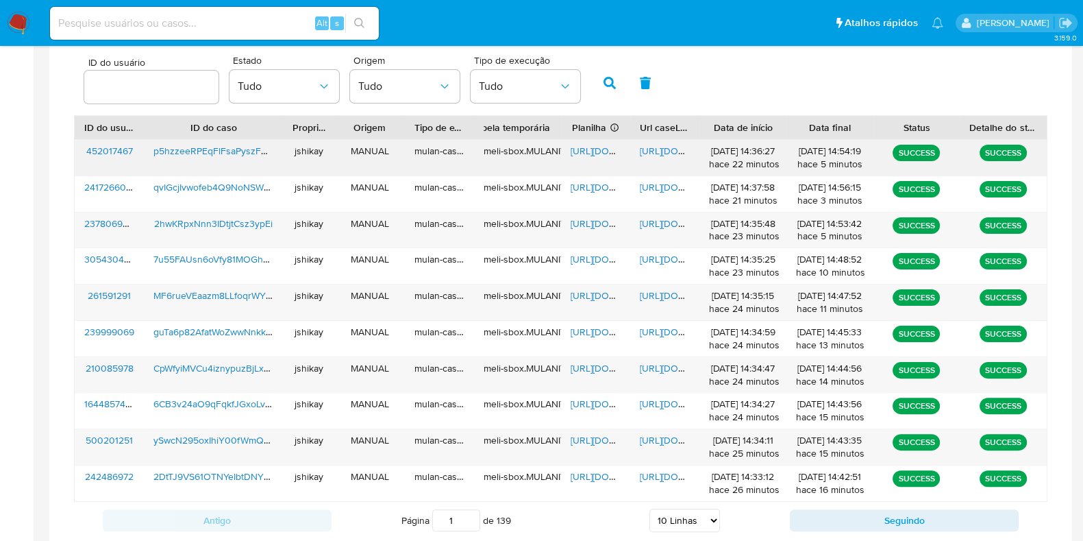
click at [593, 155] on span "https://docs.google.com/spreadsheets/d/1dphYSE7-NDP4DndyrAW4TcUeQSV9uMGhISLUQNX…" at bounding box center [618, 151] width 95 height 14
click at [652, 151] on span "https://docs.google.com/document/d/1j_k4H5CEX-iN204fLc4jFDHocLG0XlLpG7tnUwvzF1M…" at bounding box center [687, 151] width 95 height 14
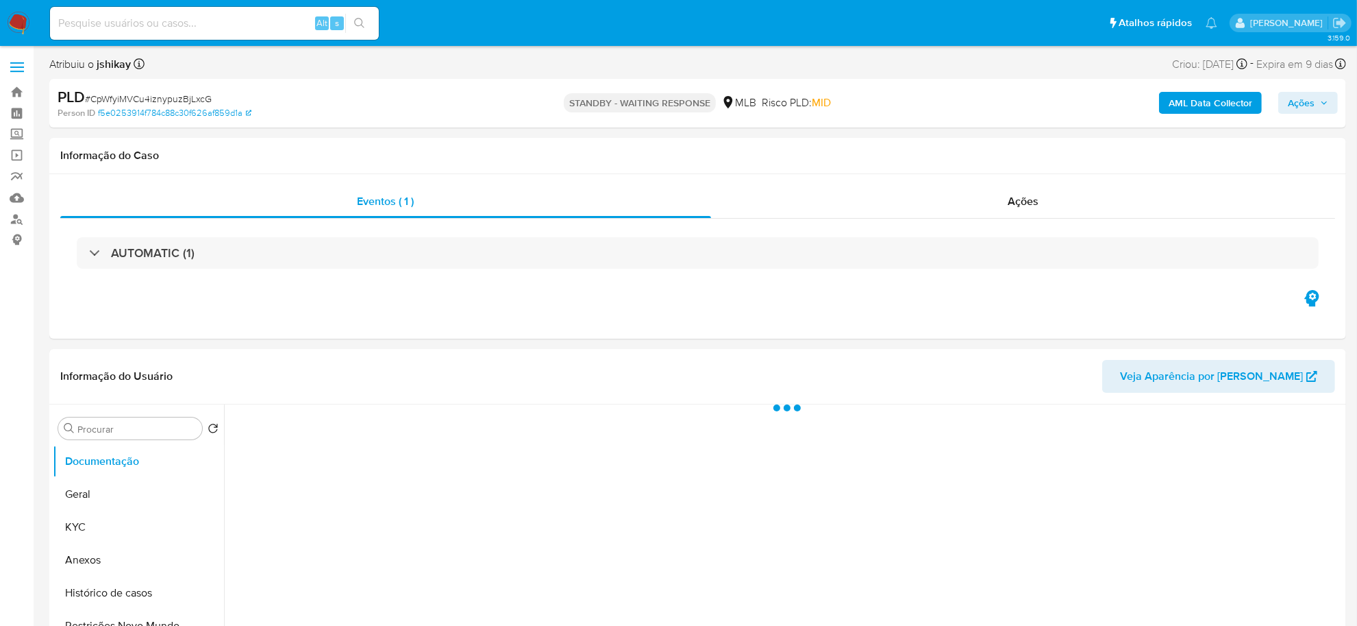
select select "10"
